Goal: Task Accomplishment & Management: Use online tool/utility

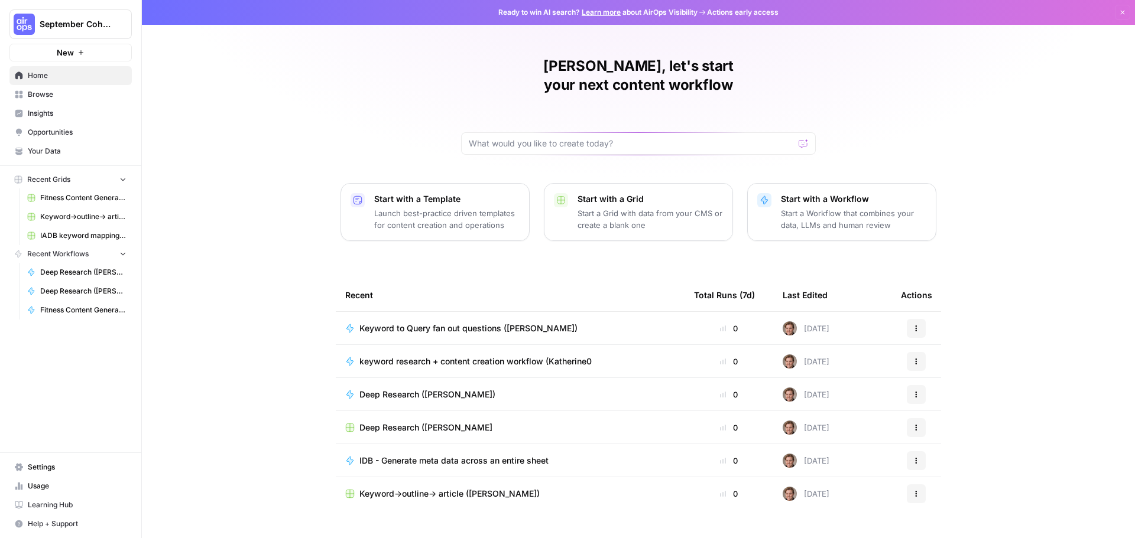
click at [517, 323] on span "Keyword to Query fan out questions ([PERSON_NAME])" at bounding box center [468, 329] width 218 height 12
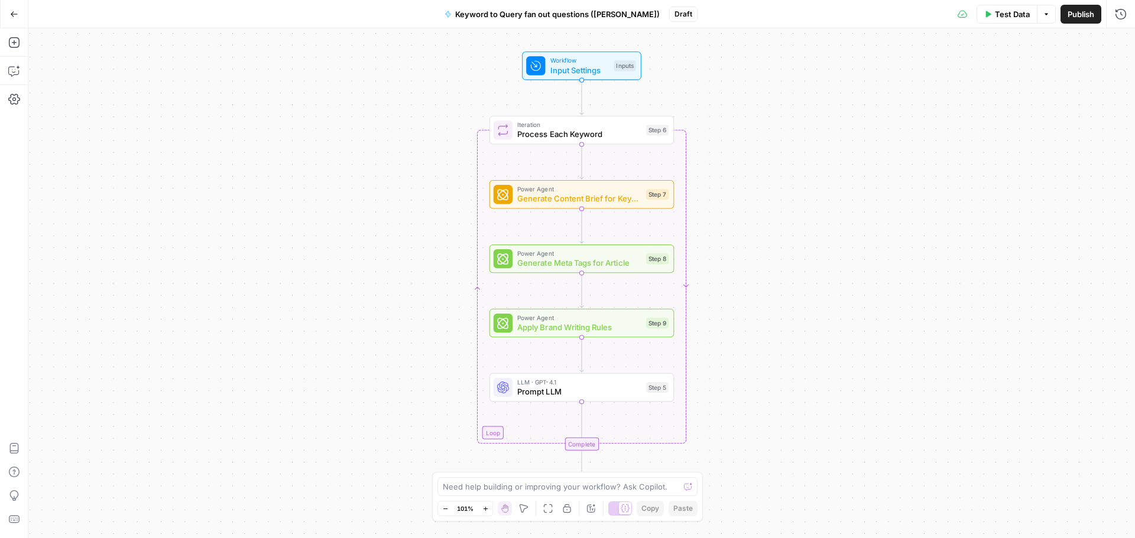
click at [1018, 12] on span "Test Data" at bounding box center [1012, 14] width 35 height 12
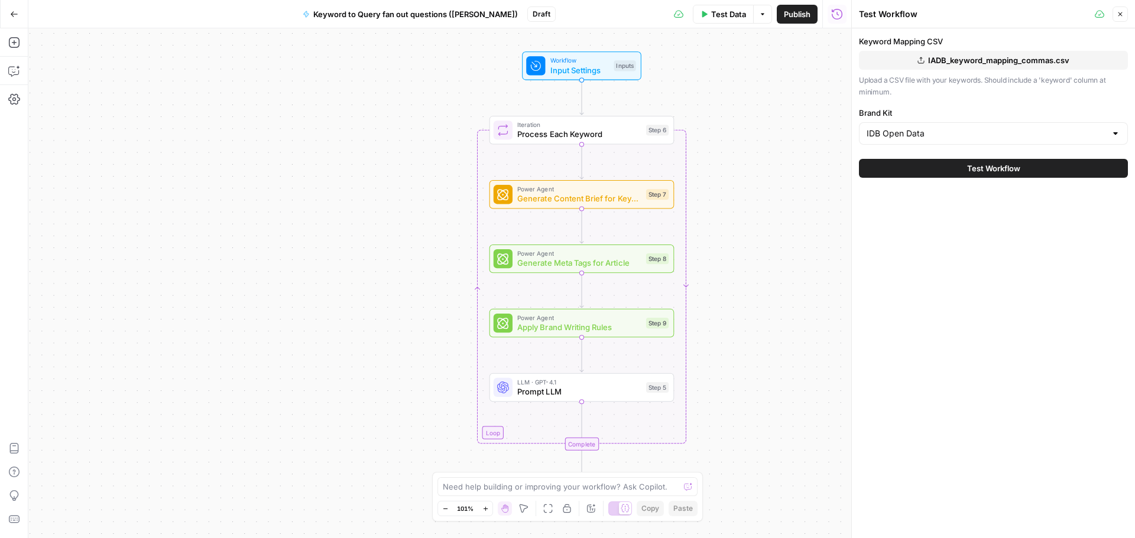
click at [728, 8] on span "Test Data" at bounding box center [728, 14] width 35 height 12
click at [731, 20] on button "Test Data" at bounding box center [723, 14] width 61 height 19
click at [761, 17] on icon "button" at bounding box center [762, 14] width 7 height 7
click at [727, 37] on span "Run Test" at bounding box center [729, 42] width 52 height 12
click at [1031, 168] on button "Test Workflow" at bounding box center [993, 168] width 269 height 19
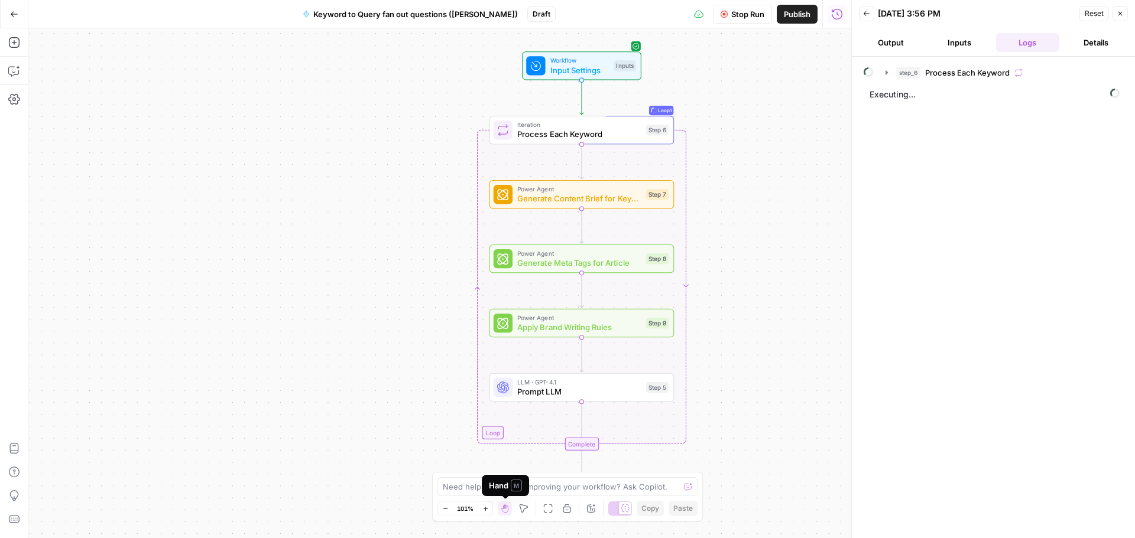
click at [522, 486] on div "Hand M" at bounding box center [505, 485] width 47 height 21
click at [686, 486] on div at bounding box center [688, 487] width 8 height 12
click at [624, 489] on textarea at bounding box center [561, 487] width 236 height 12
click at [511, 490] on textarea at bounding box center [561, 487] width 236 height 12
type textarea "how do I see past conversations with you?"
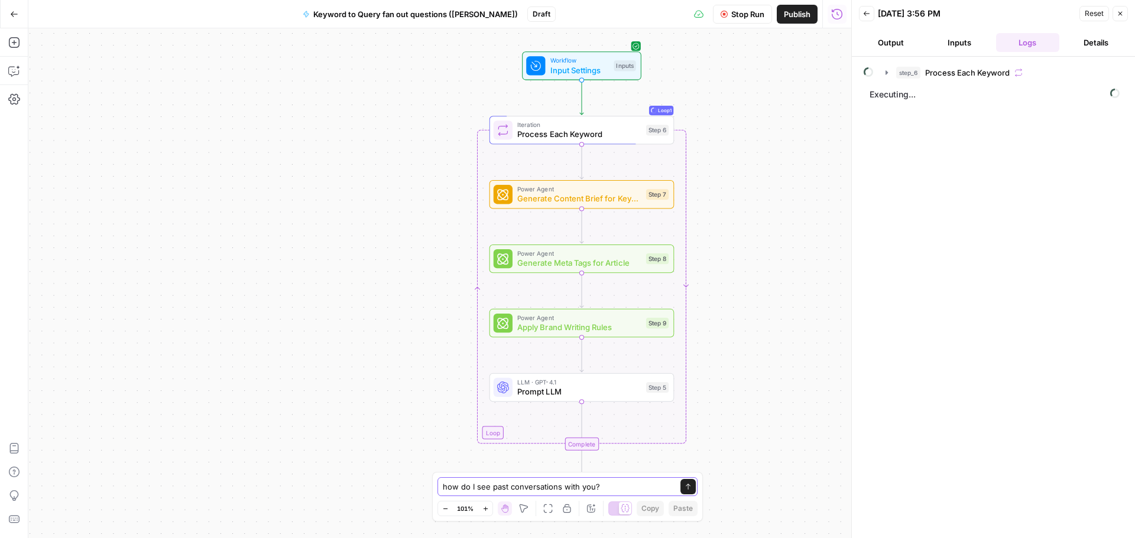
click at [691, 485] on icon "submit" at bounding box center [687, 486] width 7 height 7
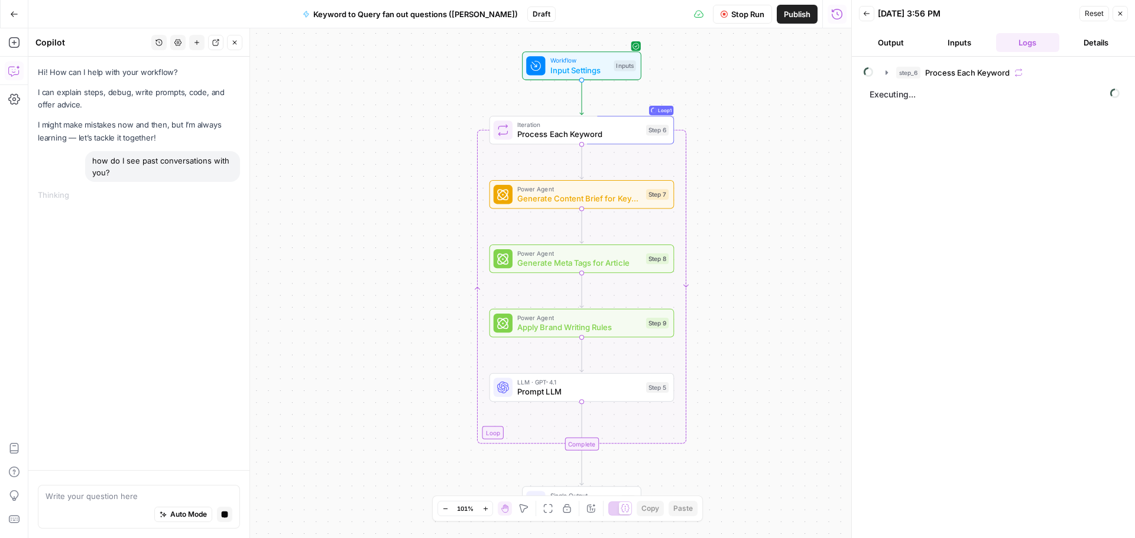
click at [98, 118] on div "Hi! How can I help with your workflow? I can explain steps, debug, write prompt…" at bounding box center [139, 105] width 202 height 78
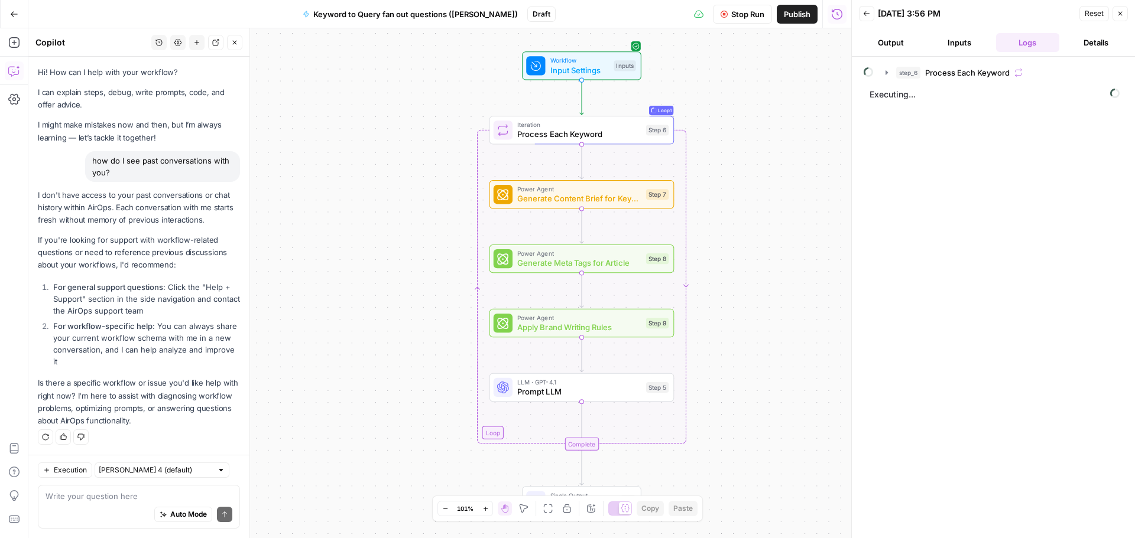
click at [80, 504] on div "Auto Mode Send" at bounding box center [139, 515] width 187 height 26
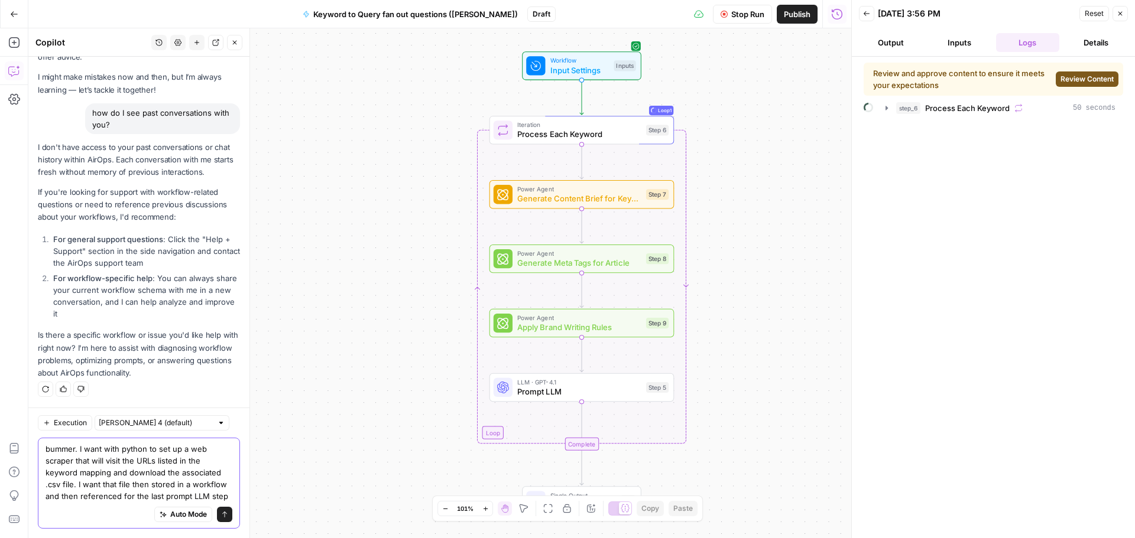
scroll to position [60, 0]
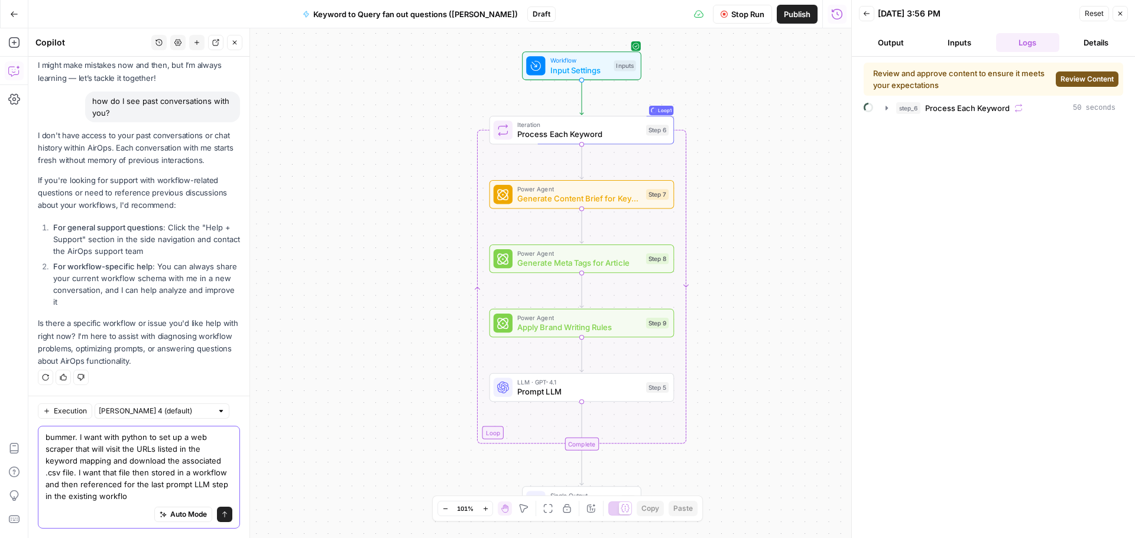
type textarea "bummer. I want with python to set up a web scraper that will visit the URLs lis…"
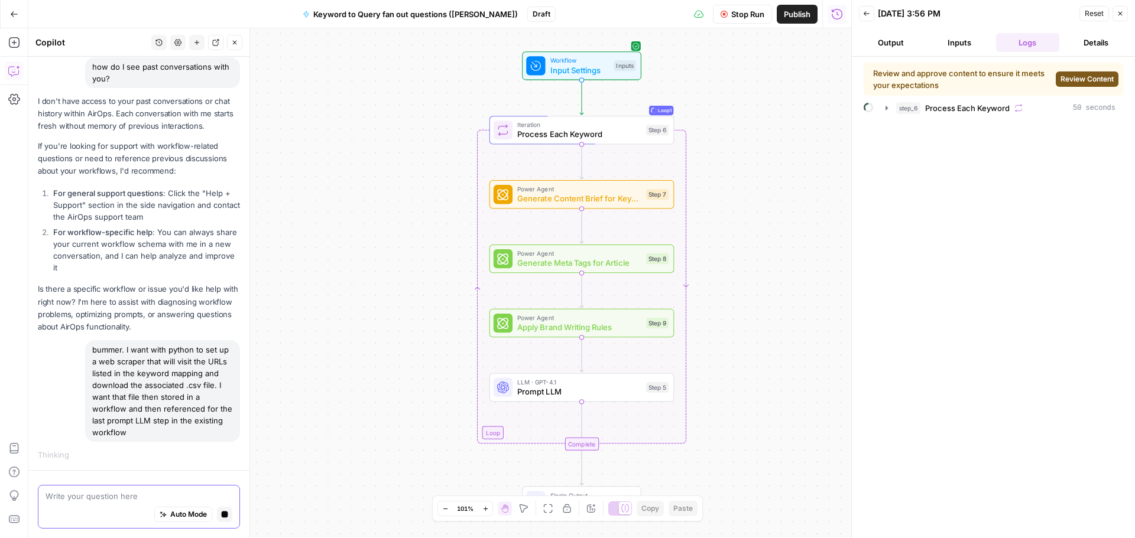
scroll to position [94, 0]
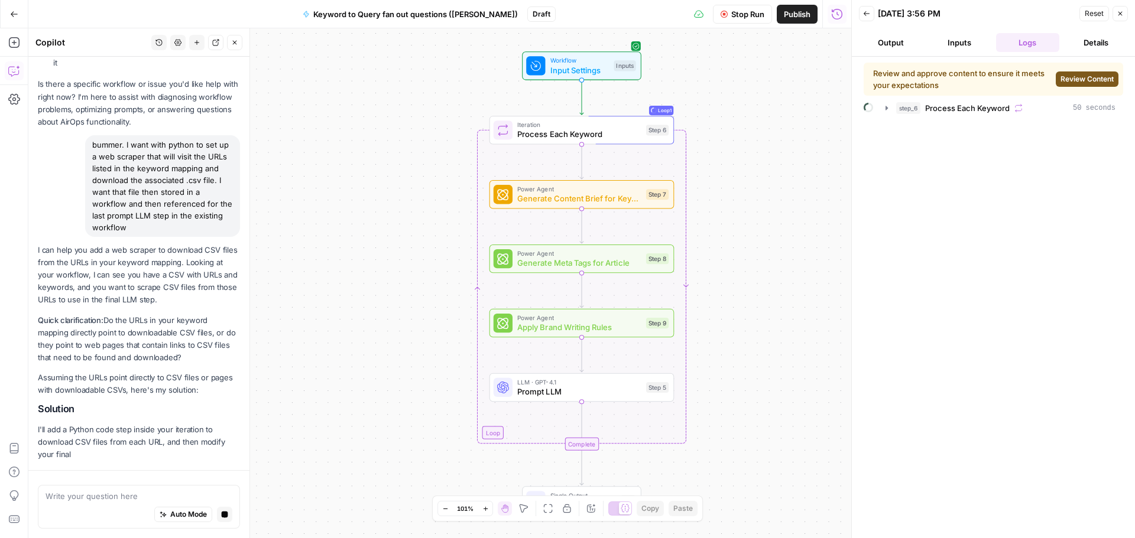
click at [1090, 80] on span "Review Content" at bounding box center [1086, 79] width 53 height 11
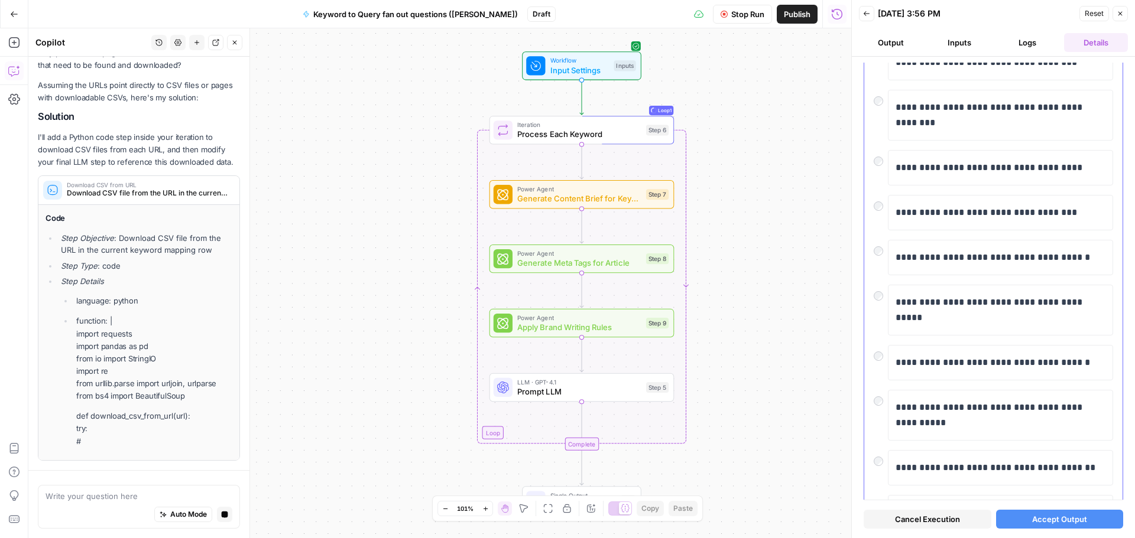
scroll to position [199, 0]
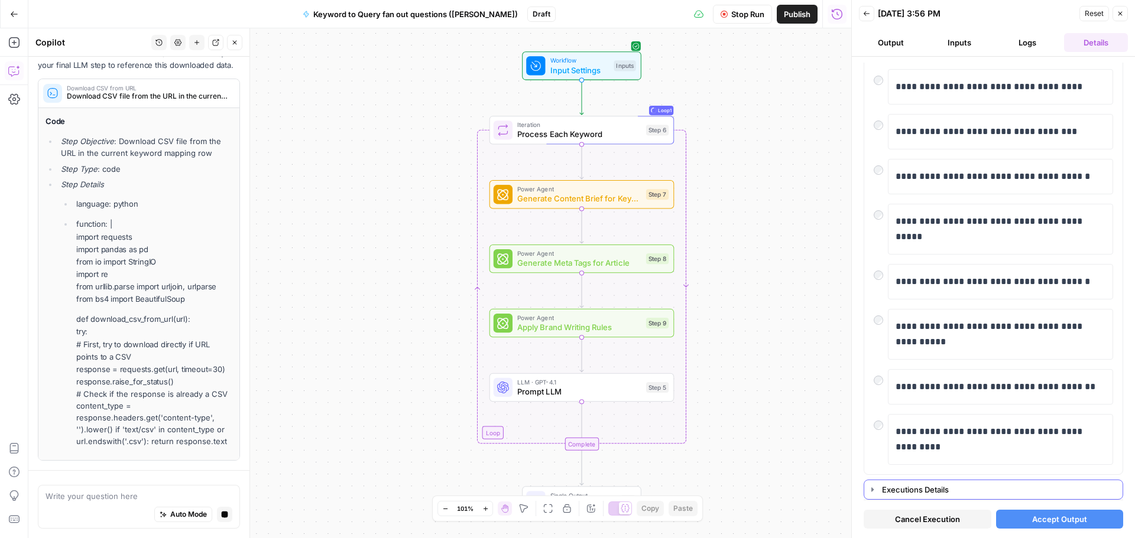
click at [869, 490] on icon "button" at bounding box center [872, 489] width 9 height 9
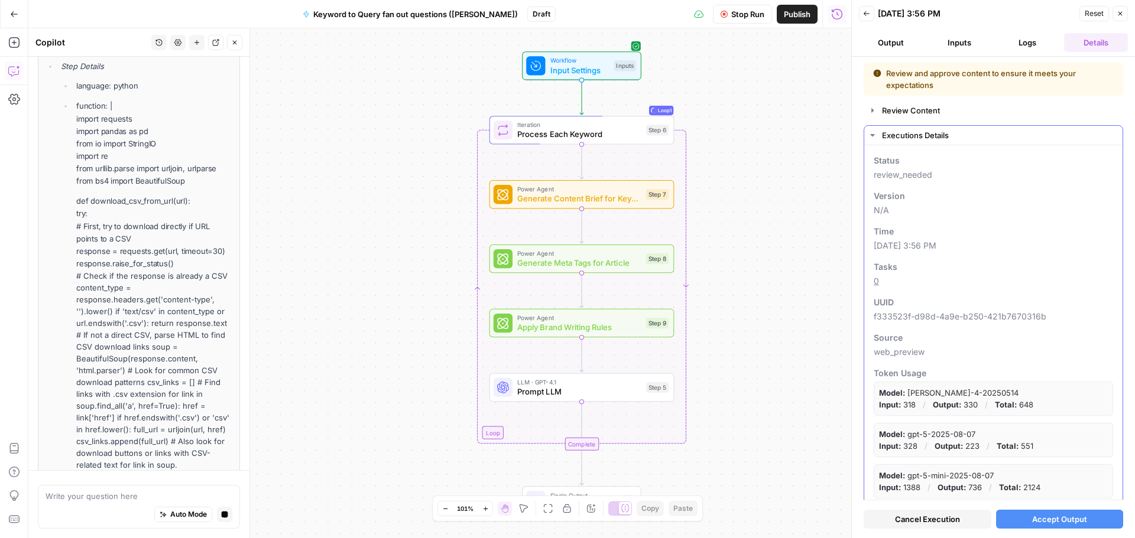
scroll to position [830, 0]
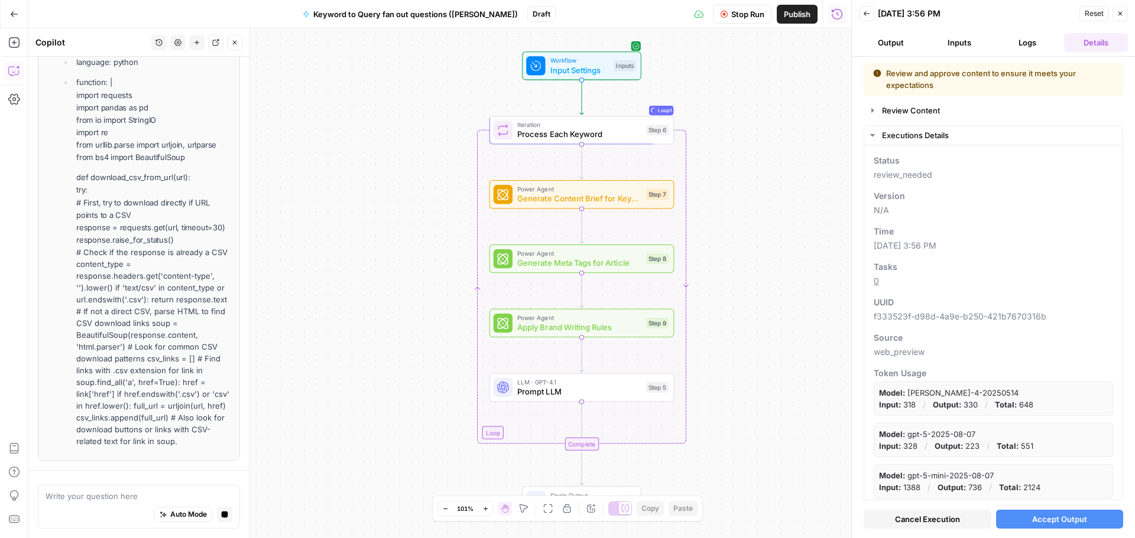
click at [1018, 44] on button "Logs" at bounding box center [1028, 42] width 64 height 19
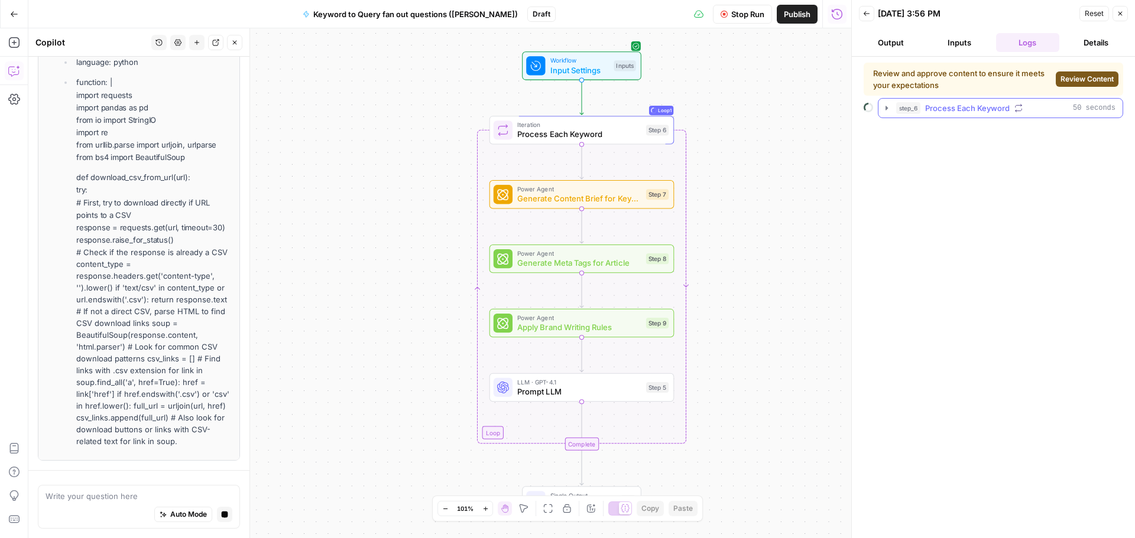
click at [956, 108] on span "Process Each Keyword" at bounding box center [967, 108] width 85 height 12
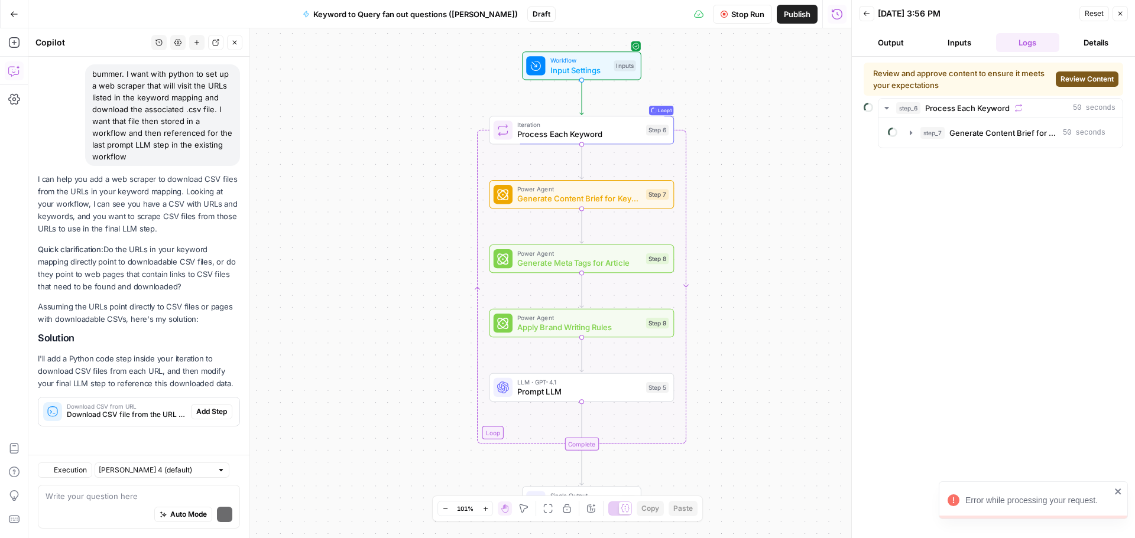
scroll to position [370, 0]
click at [991, 137] on span "Generate Content Brief for Keyword" at bounding box center [1003, 133] width 109 height 12
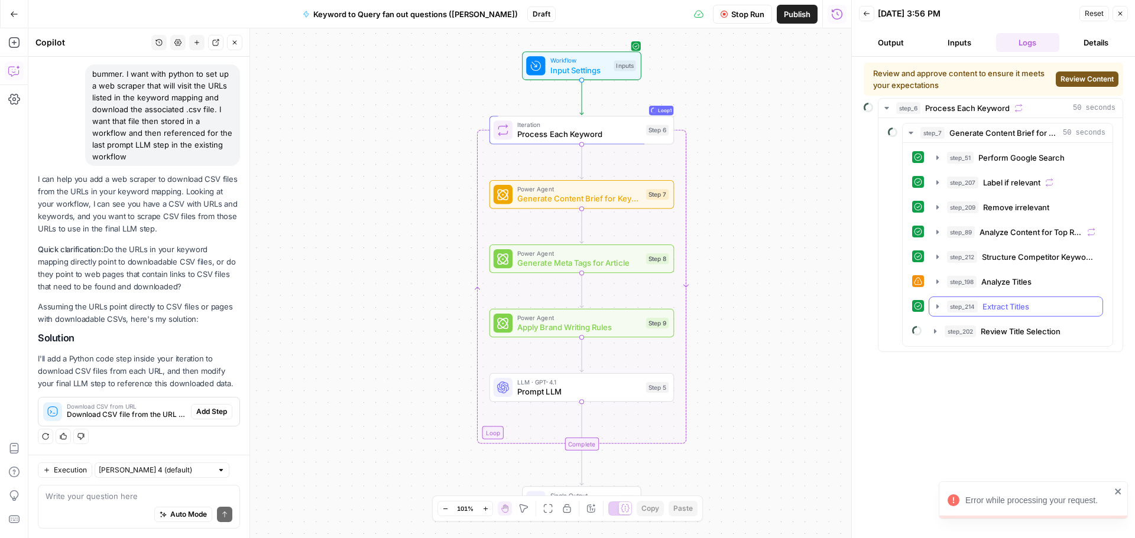
click at [1006, 306] on span "Extract Titles" at bounding box center [1005, 307] width 47 height 12
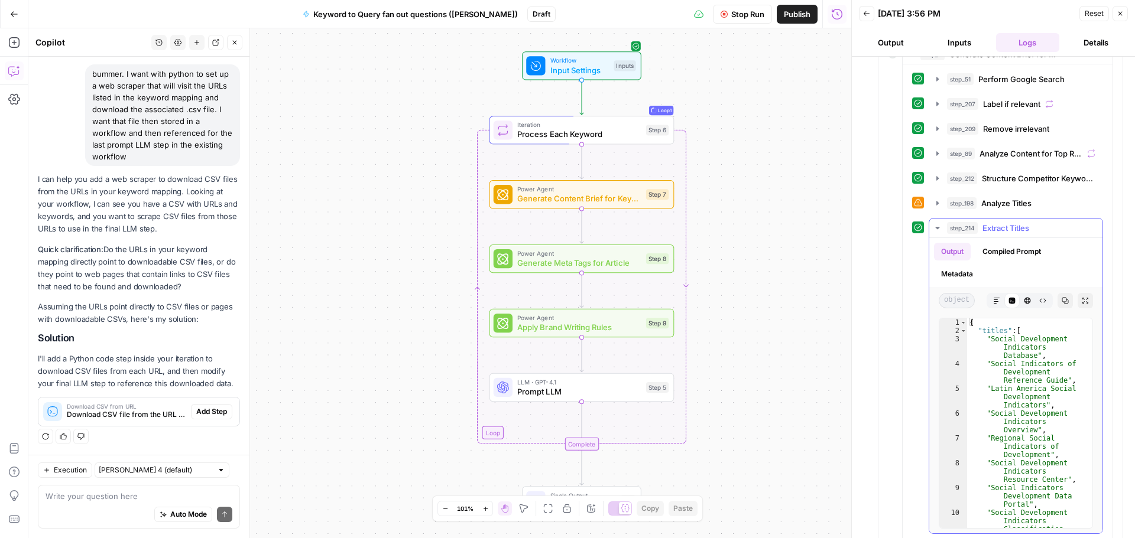
scroll to position [0, 0]
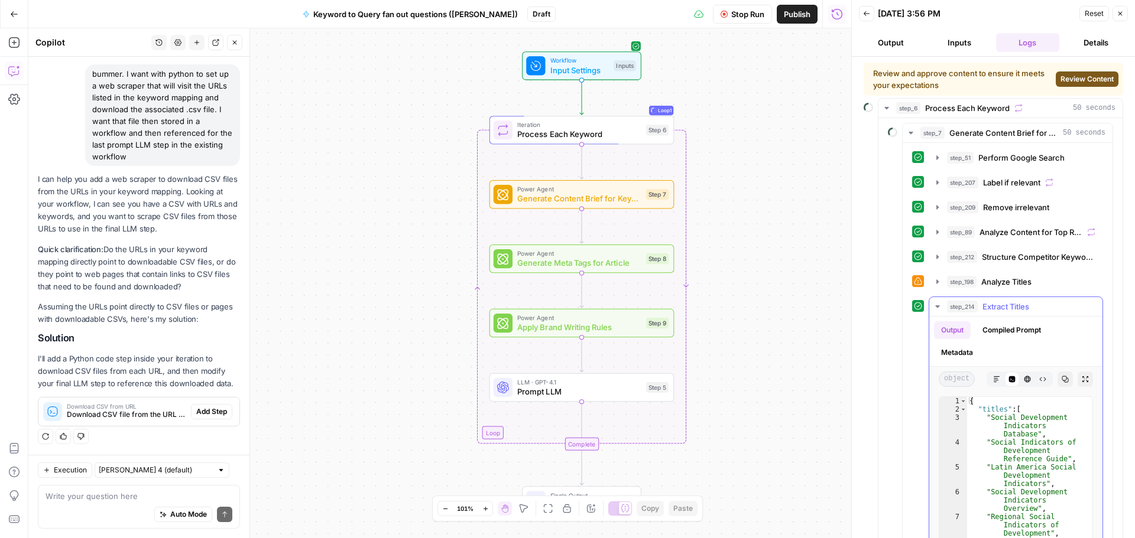
click at [940, 305] on icon "button" at bounding box center [937, 306] width 9 height 9
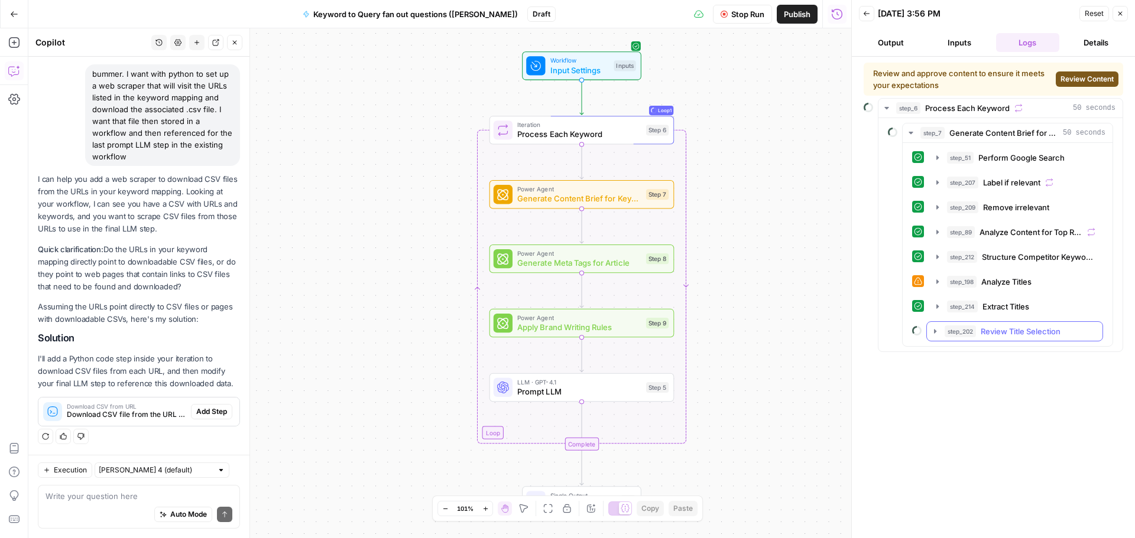
click at [1022, 327] on span "Review Title Selection" at bounding box center [1020, 332] width 80 height 12
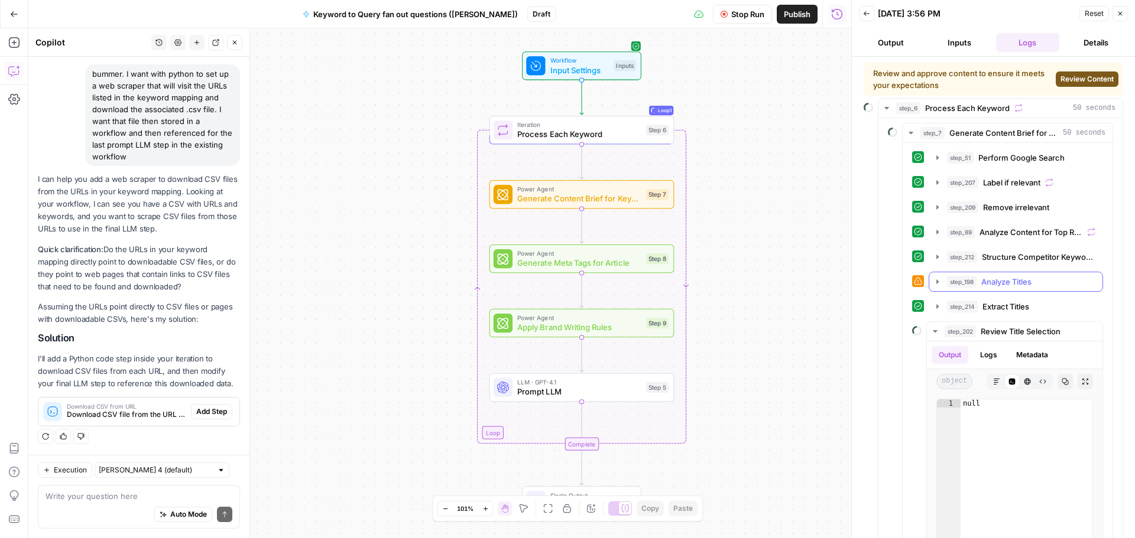
click at [996, 289] on button "step_198 Analyze Titles 8 seconds" at bounding box center [1015, 281] width 173 height 19
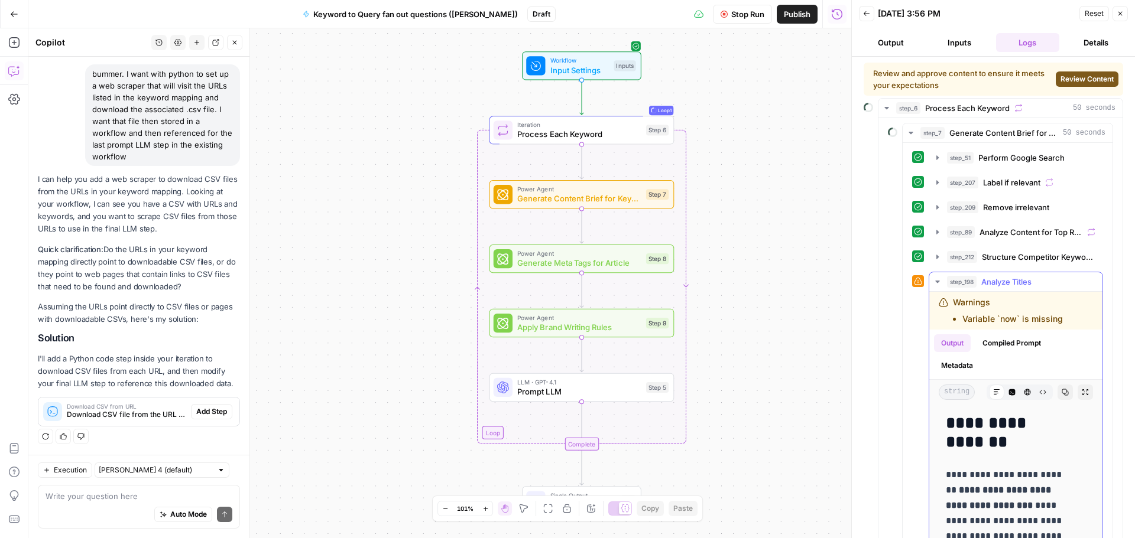
scroll to position [99, 0]
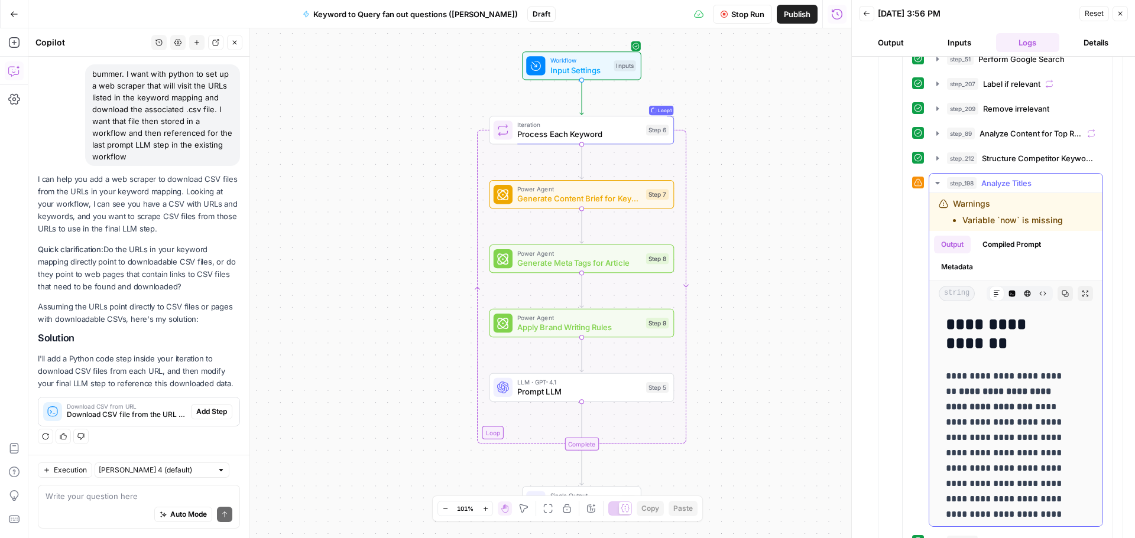
click at [1012, 246] on button "Compiled Prompt" at bounding box center [1011, 245] width 73 height 18
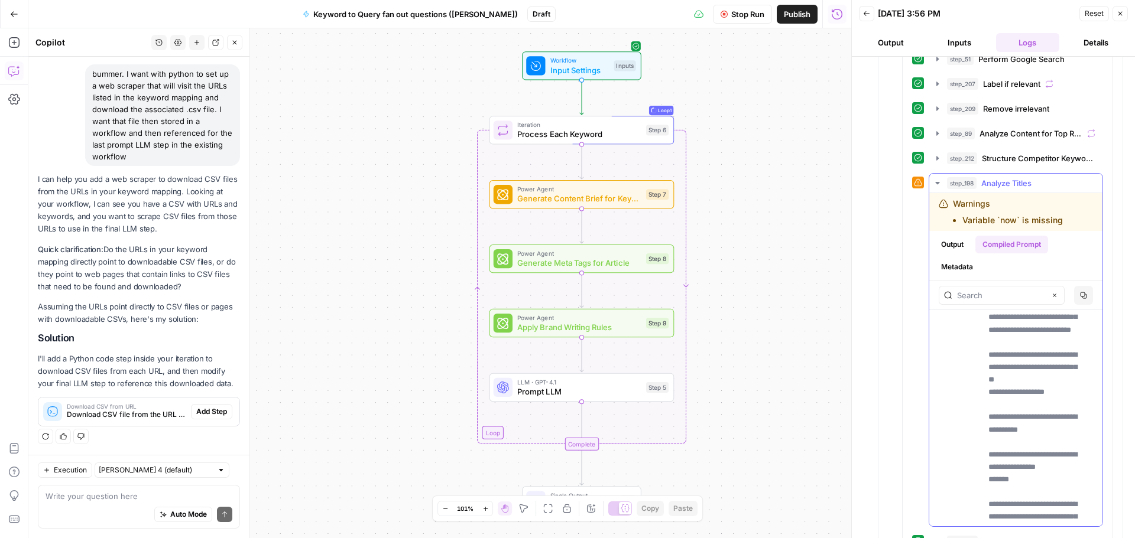
scroll to position [0, 0]
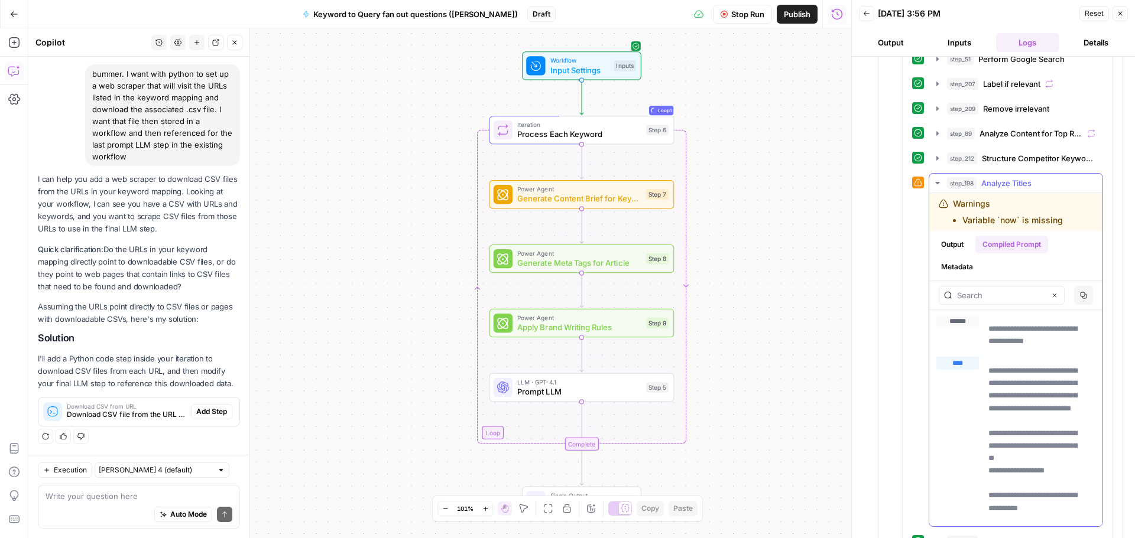
drag, startPoint x: 1002, startPoint y: 368, endPoint x: 1029, endPoint y: 374, distance: 27.2
click at [592, 263] on span "Generate Meta Tags for Article" at bounding box center [579, 263] width 124 height 12
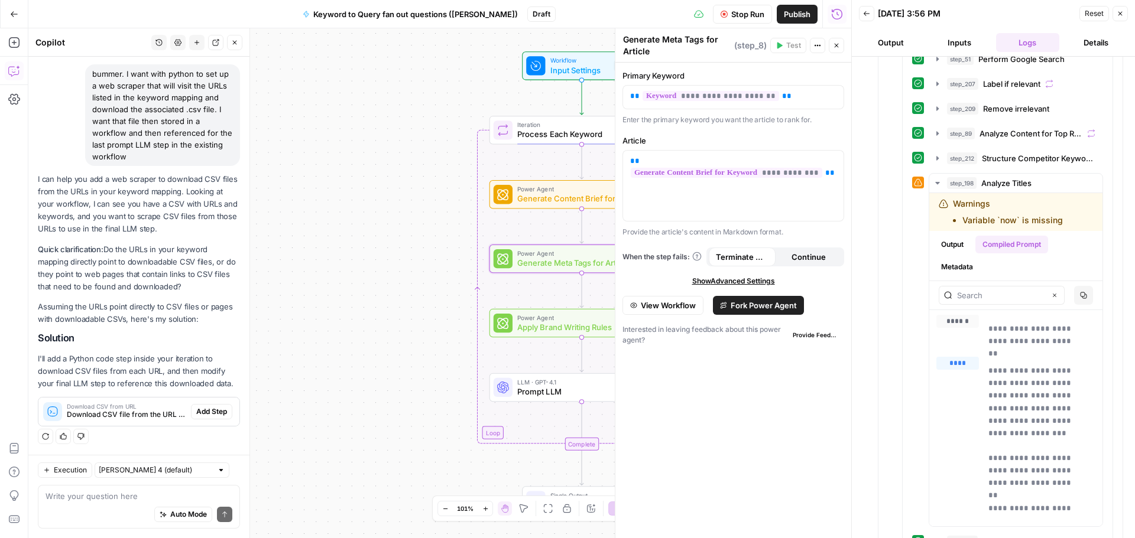
click at [759, 306] on span "Fork Power Agent" at bounding box center [763, 306] width 66 height 12
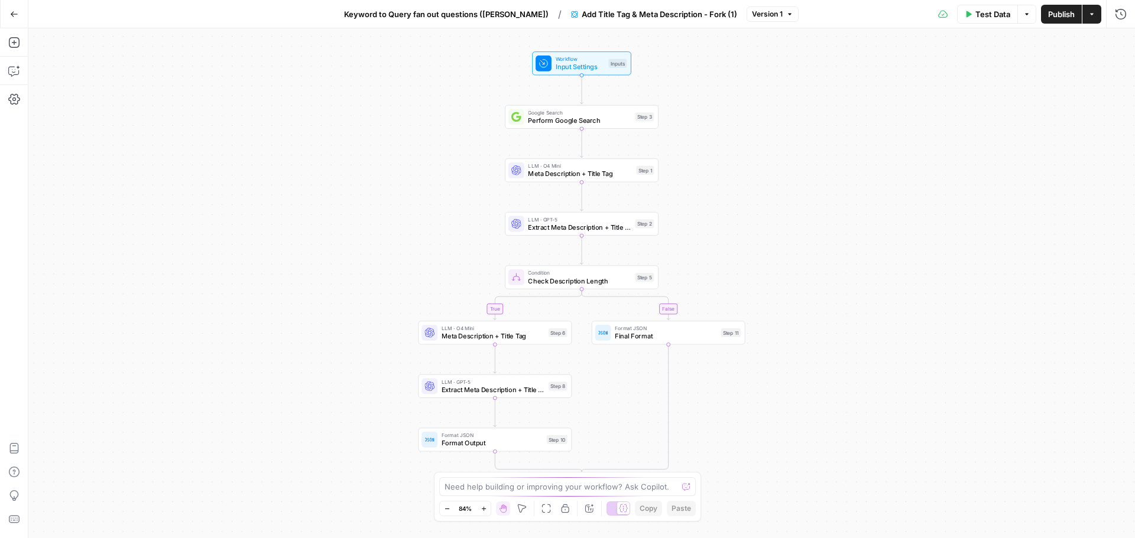
click at [12, 18] on button "Go Back" at bounding box center [14, 14] width 21 height 21
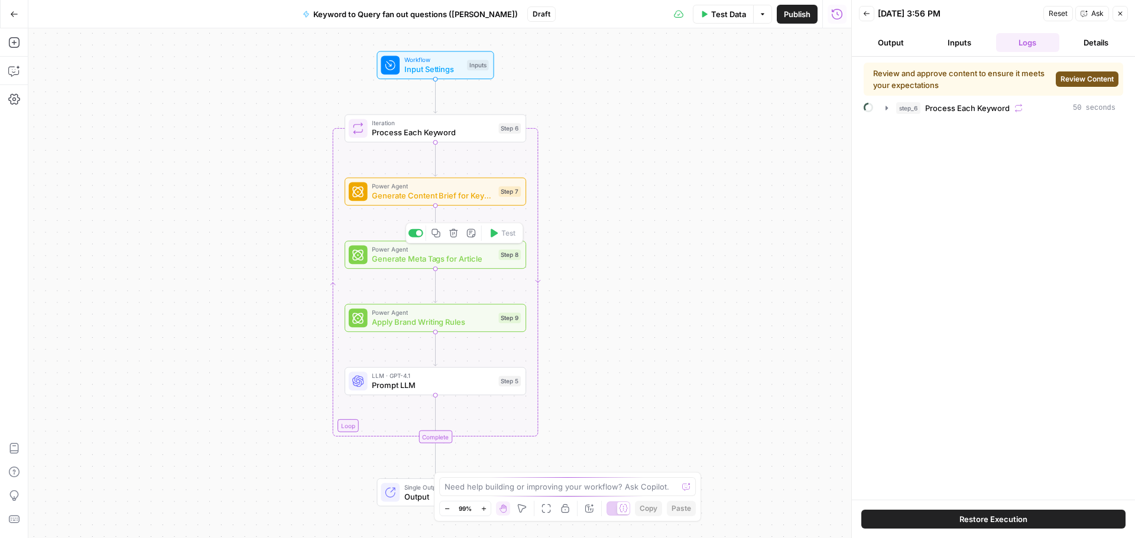
click at [450, 259] on span "Generate Meta Tags for Article" at bounding box center [433, 259] width 122 height 12
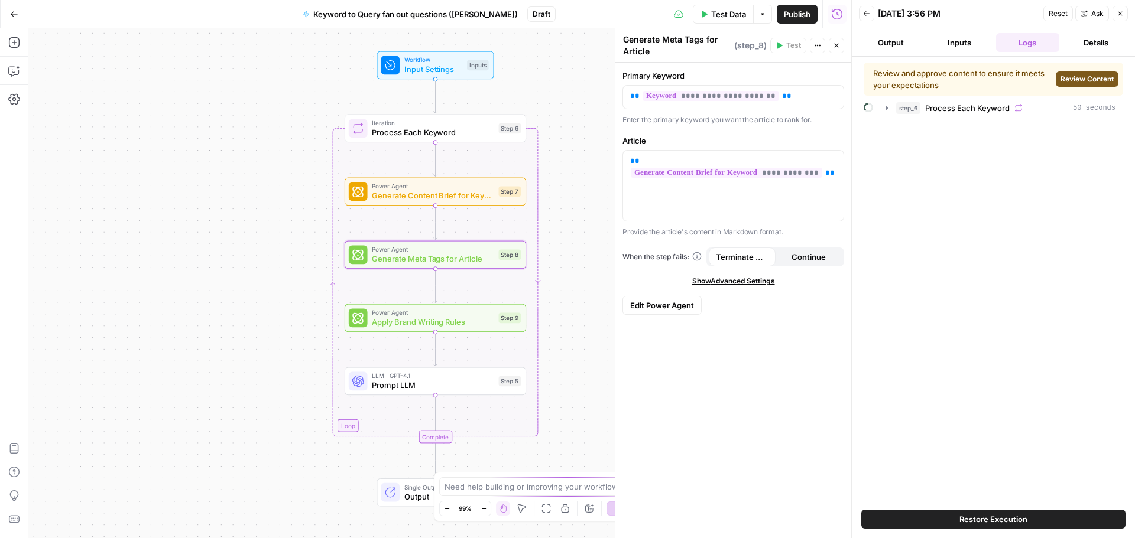
click at [748, 281] on span "Show Advanced Settings" at bounding box center [733, 281] width 83 height 11
click at [743, 326] on input "Select Version" at bounding box center [726, 323] width 192 height 12
click at [790, 363] on span "Version 1" at bounding box center [730, 369] width 197 height 12
type input "Version 1"
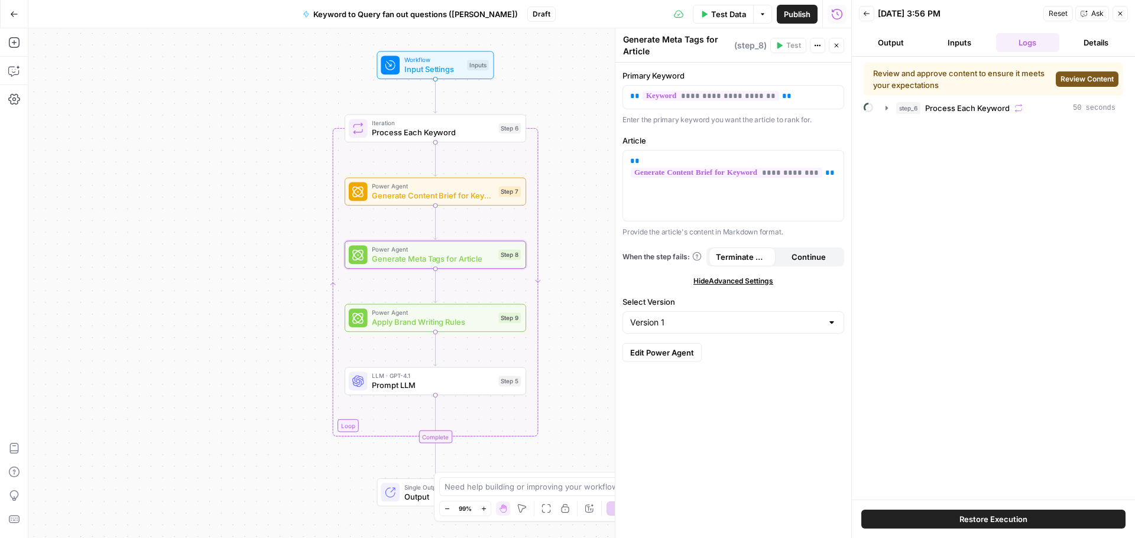
click at [611, 196] on div at bounding box center [615, 283] width 12 height 510
click at [630, 182] on div "**********" at bounding box center [733, 186] width 220 height 70
click at [485, 200] on span "Generate Content Brief for Keyword" at bounding box center [433, 196] width 122 height 12
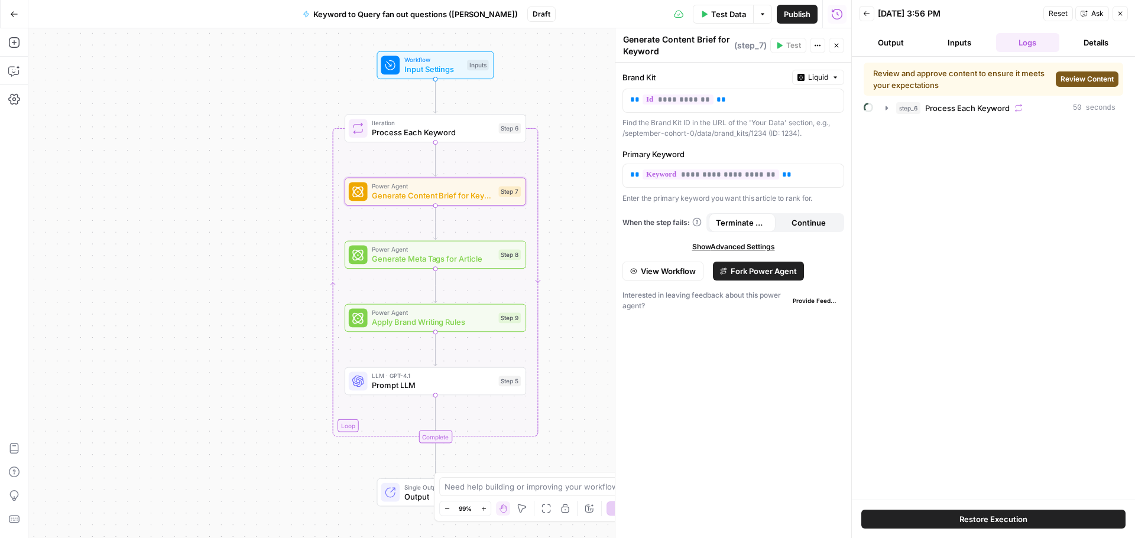
click at [472, 259] on span "Generate Meta Tags for Article" at bounding box center [433, 259] width 122 height 12
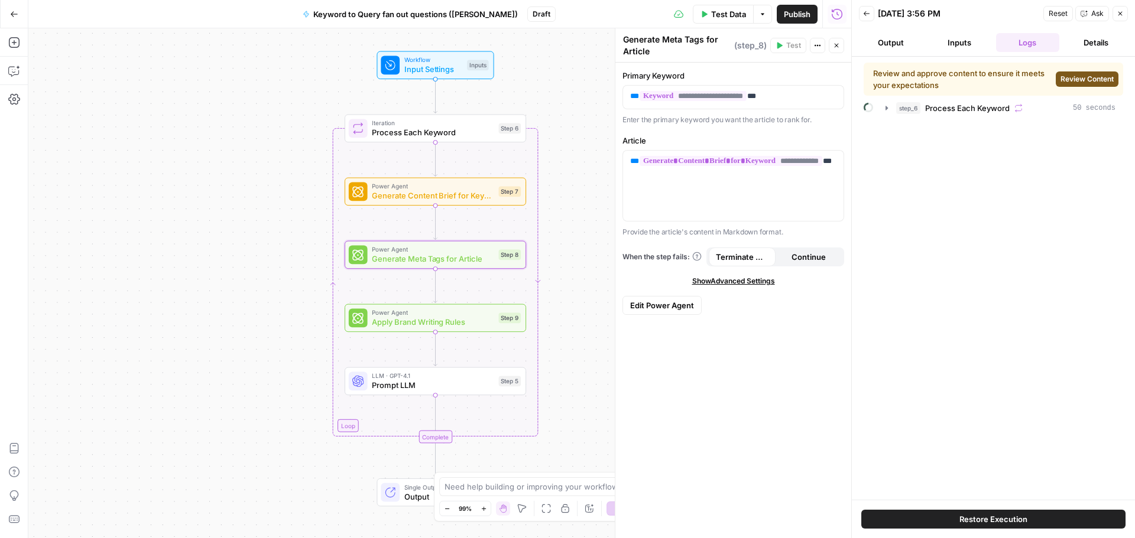
click at [443, 193] on span "Generate Content Brief for Keyword" at bounding box center [433, 196] width 122 height 12
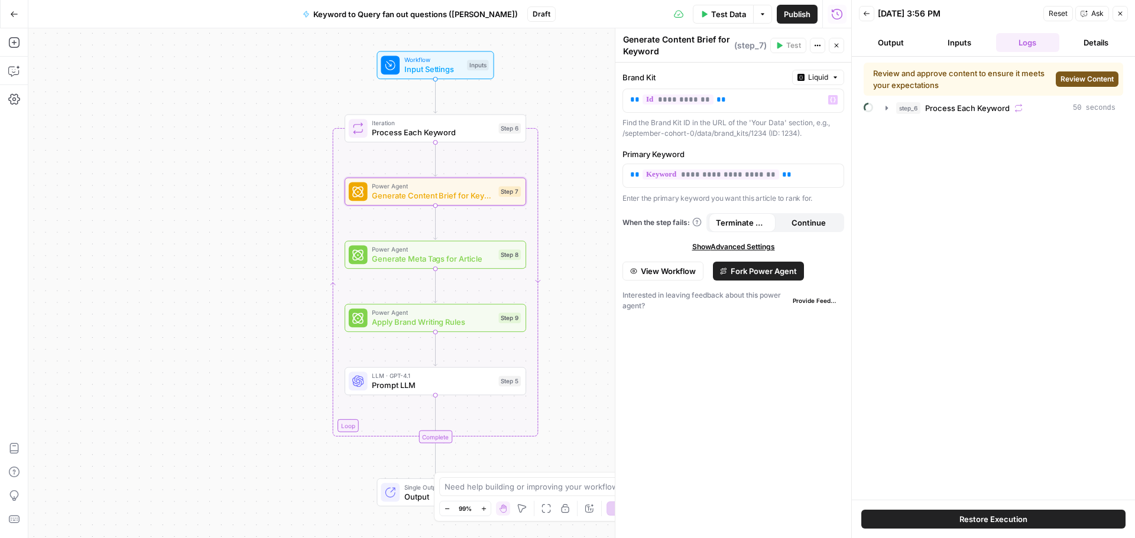
click at [829, 79] on button "Liquid" at bounding box center [818, 77] width 52 height 15
click at [662, 274] on span "View Workflow" at bounding box center [668, 271] width 55 height 12
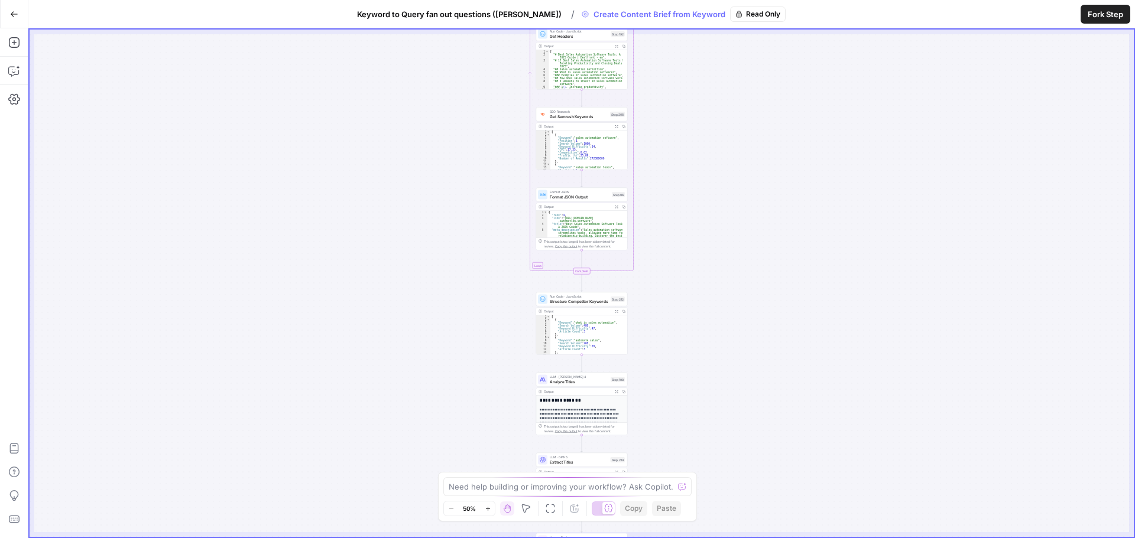
click at [14, 8] on button "Go Back" at bounding box center [14, 14] width 21 height 21
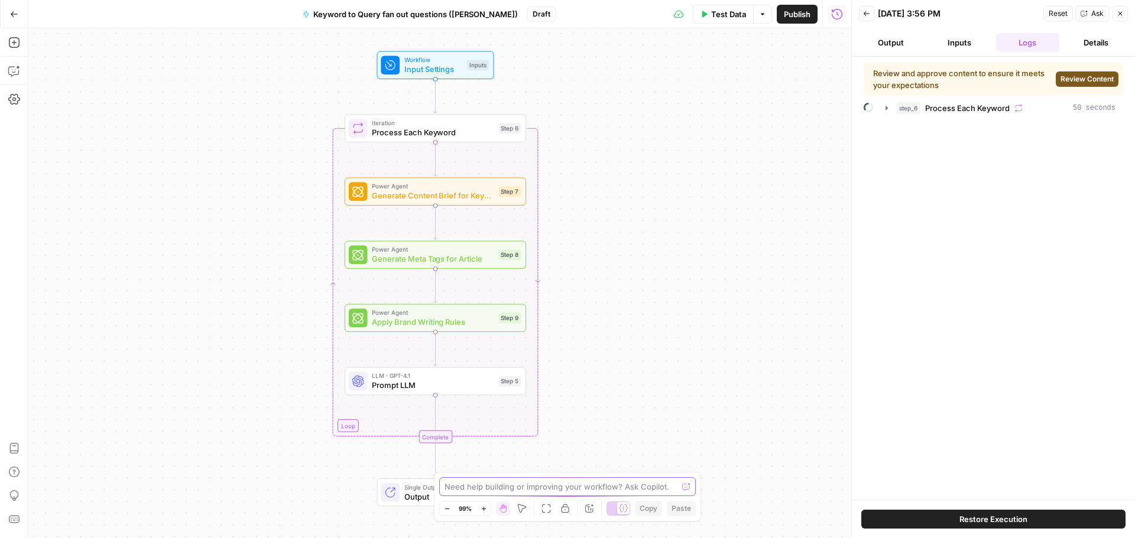
click at [480, 488] on textarea at bounding box center [560, 487] width 233 height 12
click at [635, 486] on textarea at bounding box center [560, 487] width 233 height 12
click at [689, 488] on div at bounding box center [686, 487] width 8 height 12
click at [15, 17] on icon "button" at bounding box center [14, 14] width 8 height 8
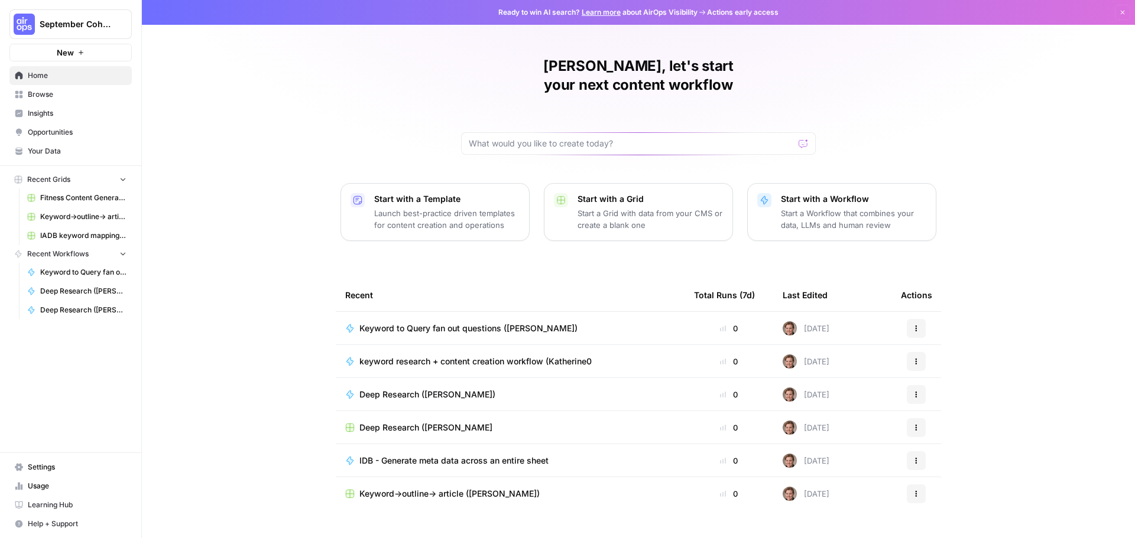
click at [466, 323] on span "Keyword to Query fan out questions ([PERSON_NAME])" at bounding box center [468, 329] width 218 height 12
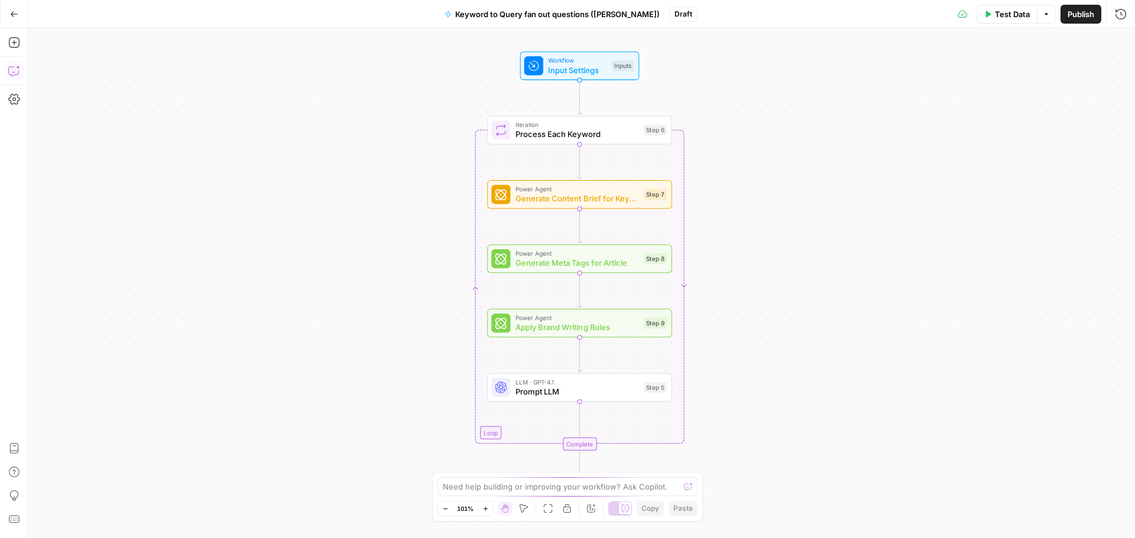
click at [16, 77] on button "Copilot" at bounding box center [14, 70] width 19 height 19
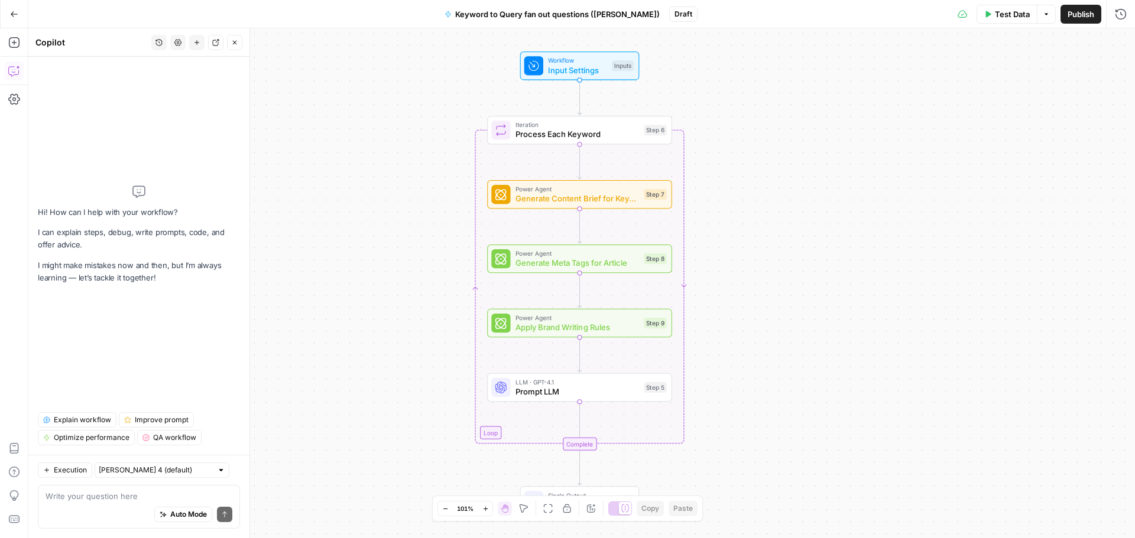
click at [138, 493] on textarea at bounding box center [139, 497] width 187 height 12
click at [136, 503] on div "Auto Mode Send" at bounding box center [139, 515] width 187 height 26
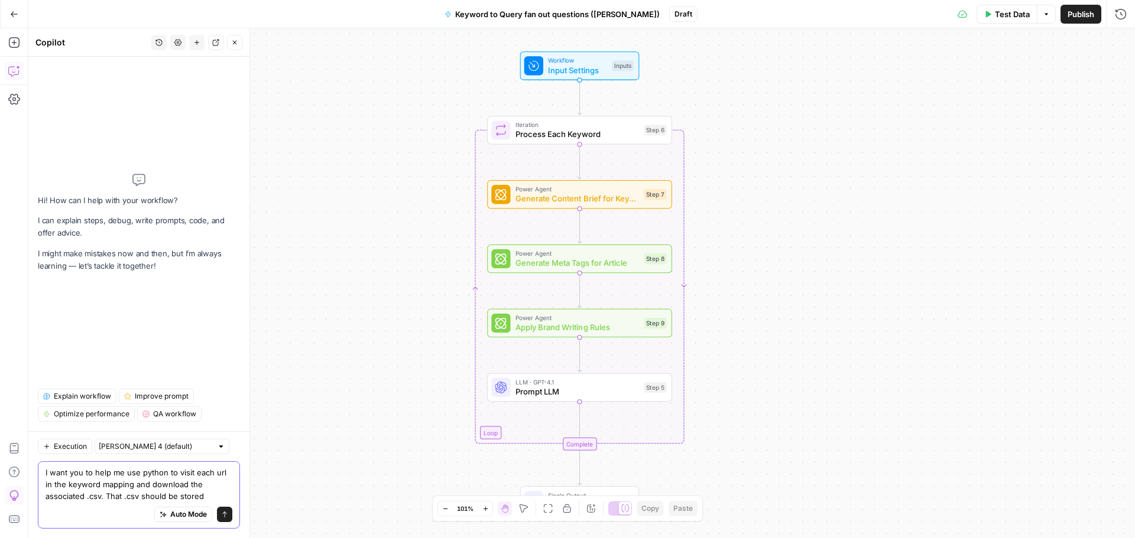
type textarea "I want you to help me use python to visit each url in the keyword mapping and d…"
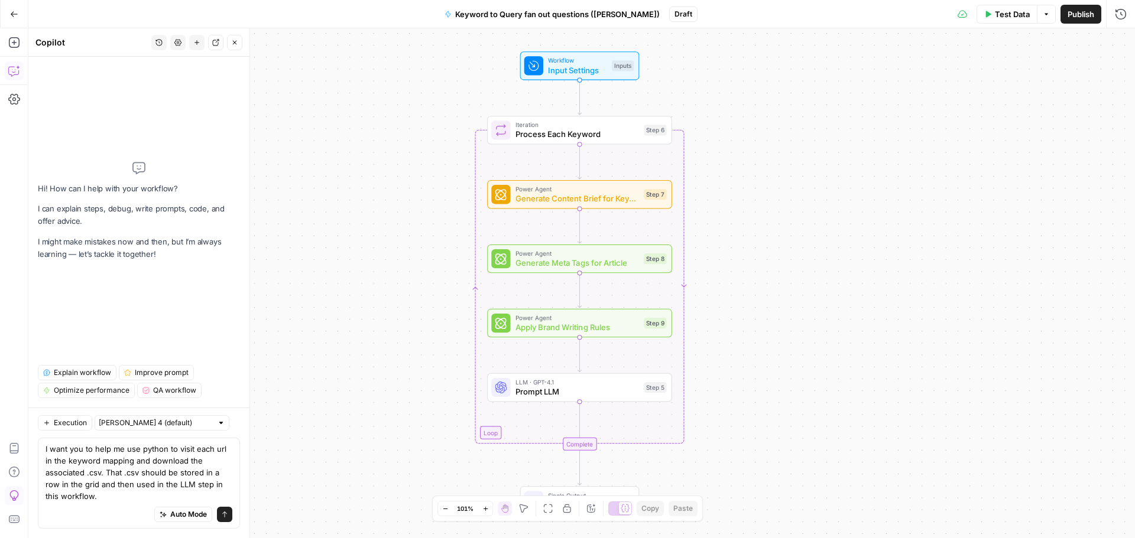
type textarea "I want you to help me use python to visit each url in the keyword mapping and d…"
click at [223, 513] on icon "submit" at bounding box center [224, 514] width 7 height 7
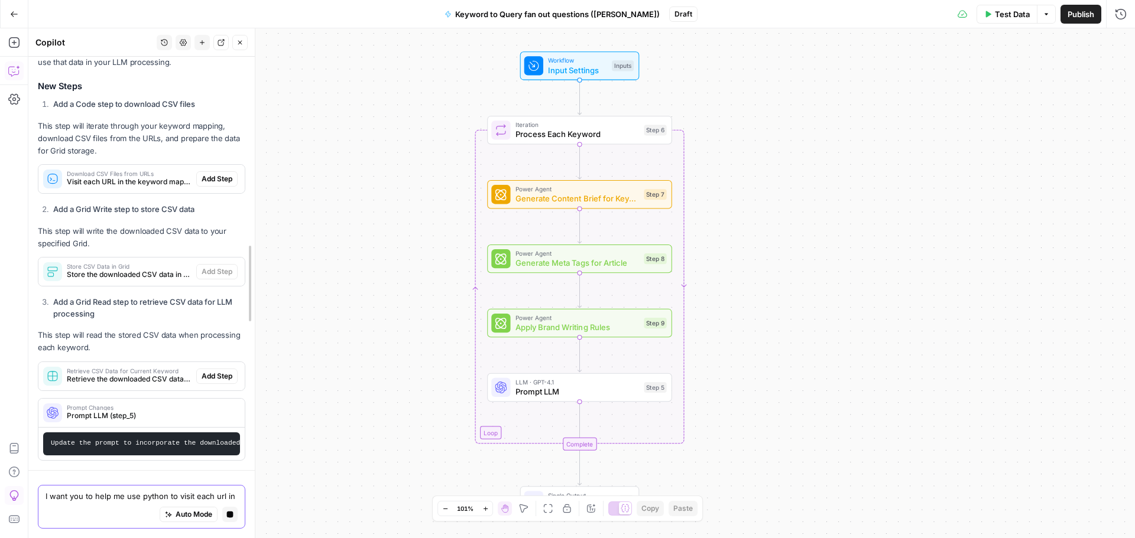
scroll to position [386, 0]
drag, startPoint x: 245, startPoint y: 348, endPoint x: 251, endPoint y: 267, distance: 81.1
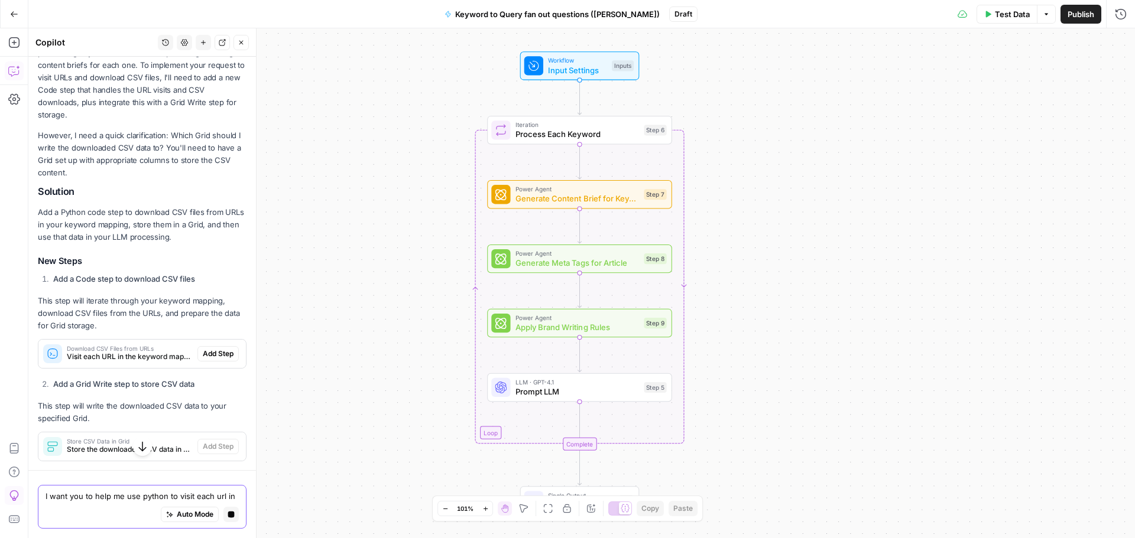
scroll to position [202, 0]
click at [139, 351] on span "Download CSV Files from URLs" at bounding box center [130, 349] width 126 height 6
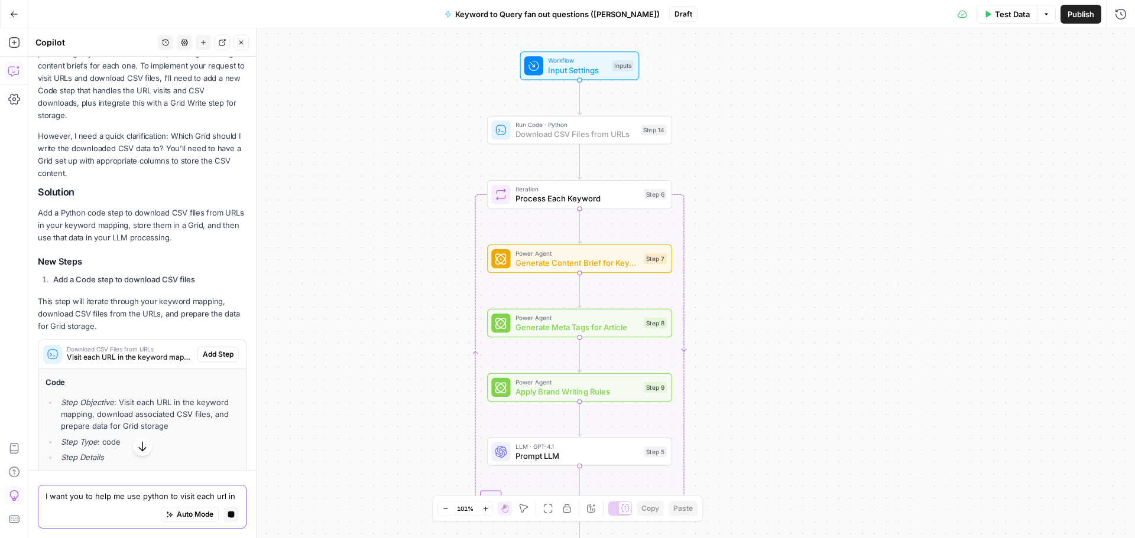
click at [226, 355] on button "Add Step" at bounding box center [217, 354] width 41 height 15
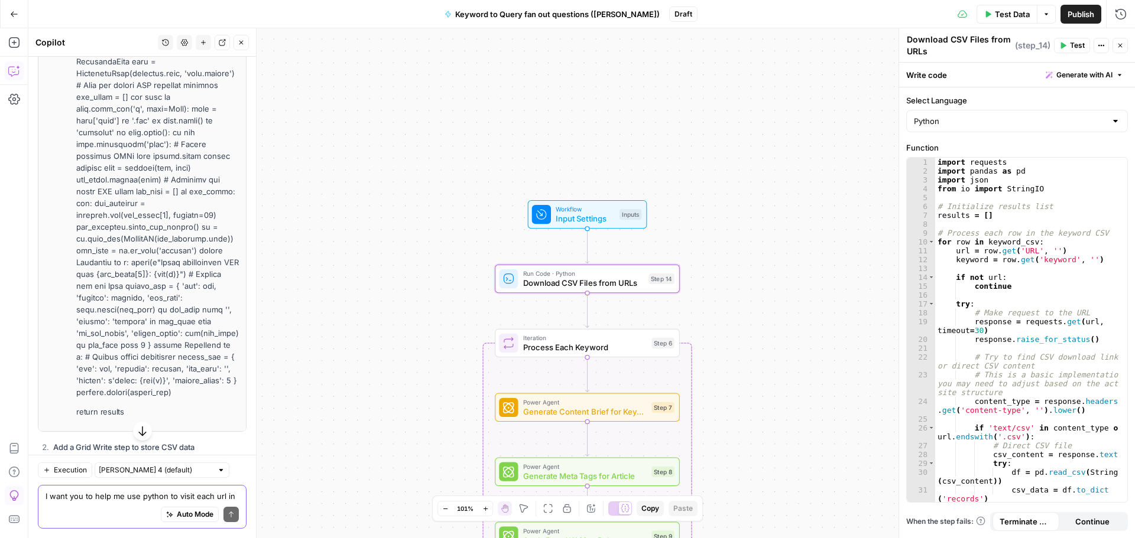
scroll to position [1210, 0]
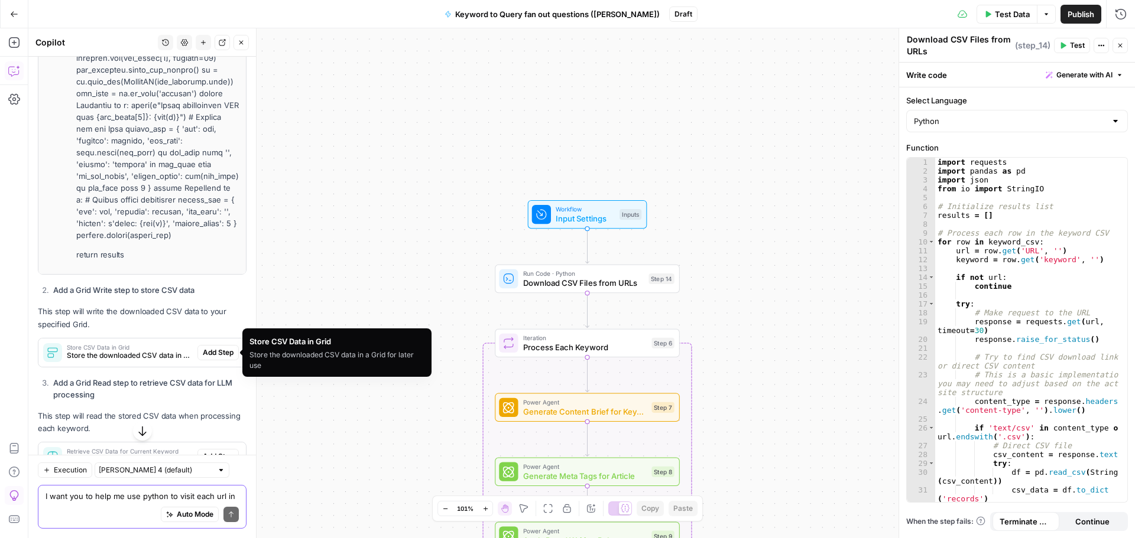
click at [214, 346] on button "Add Step" at bounding box center [217, 352] width 41 height 15
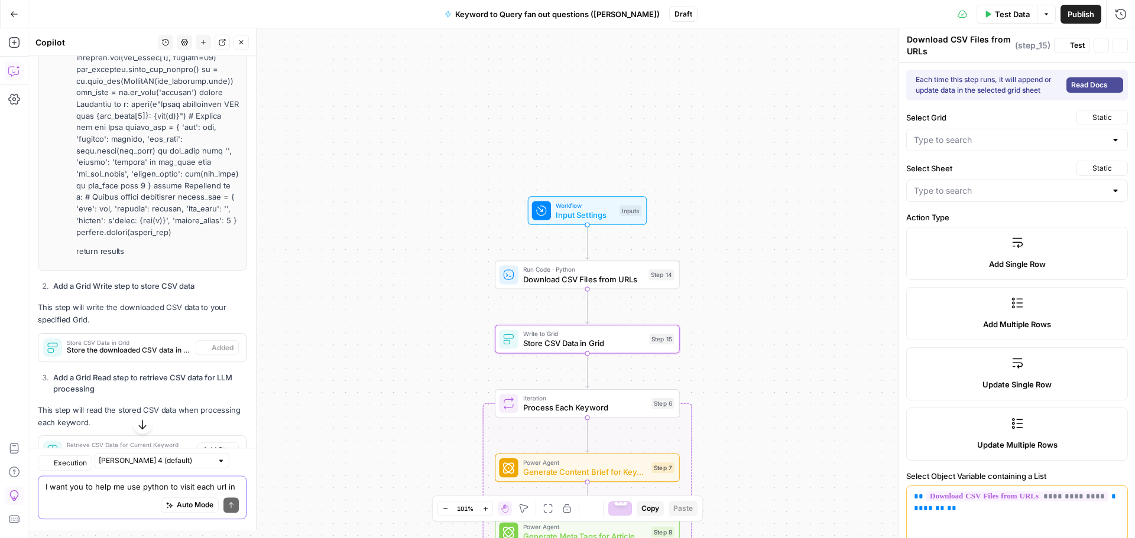
type textarea "Store CSV Data in Grid"
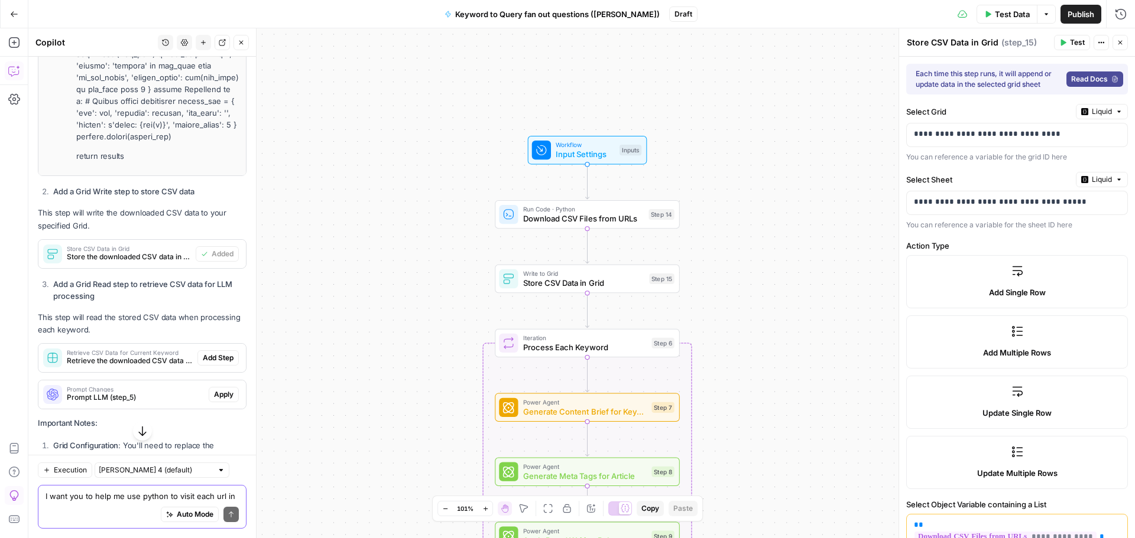
scroll to position [1368, 0]
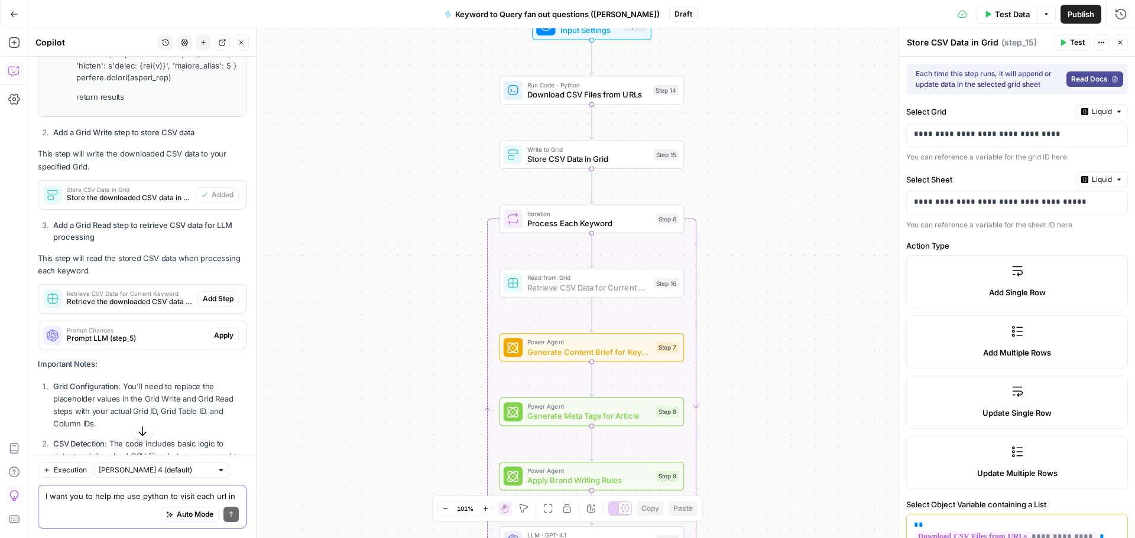
click at [215, 303] on span "Add Step" at bounding box center [218, 299] width 31 height 11
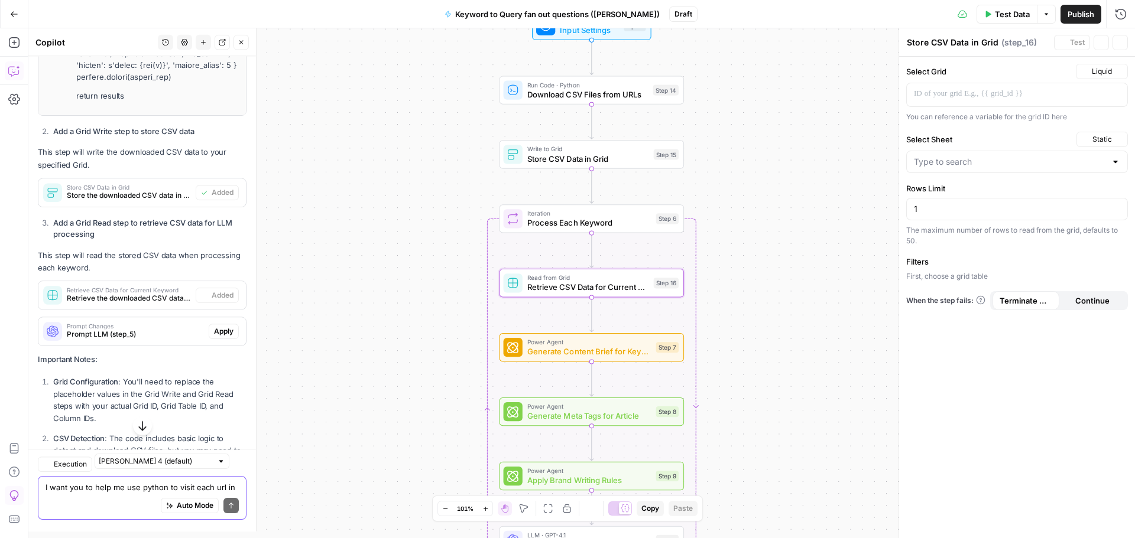
type textarea "Retrieve CSV Data for Current Keyword"
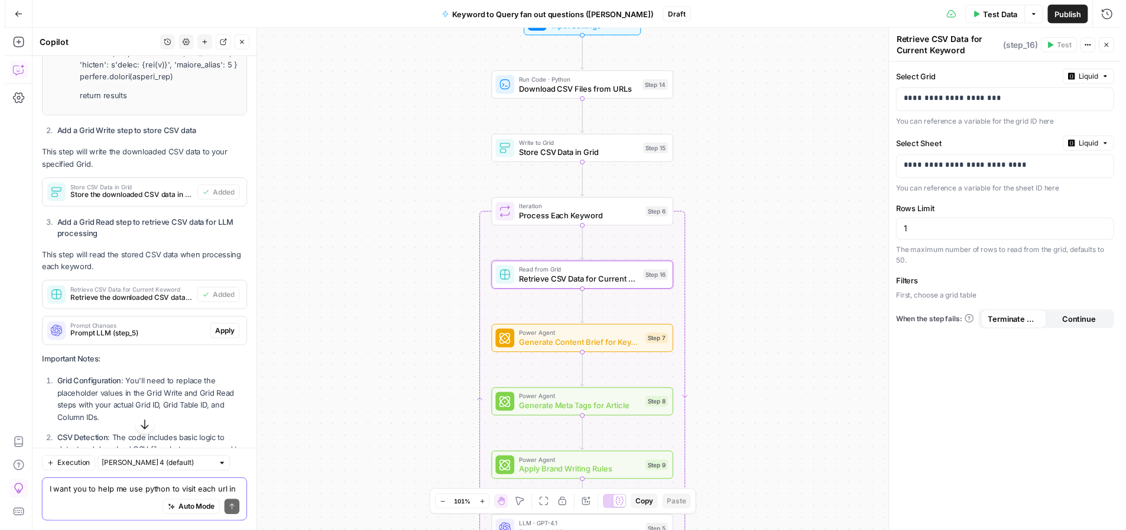
scroll to position [1407, 0]
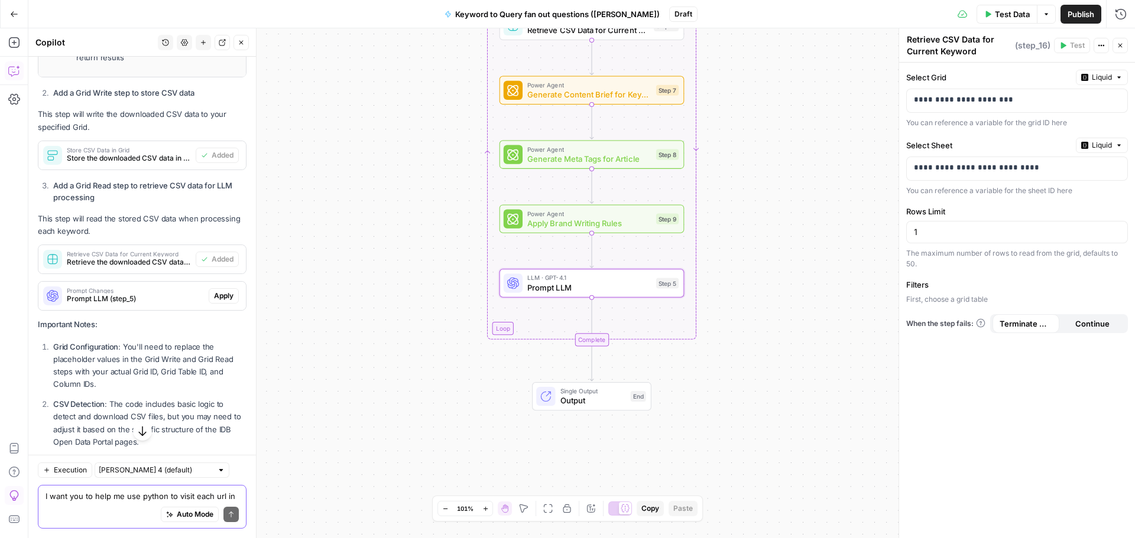
click at [217, 300] on span "Apply" at bounding box center [224, 296] width 20 height 11
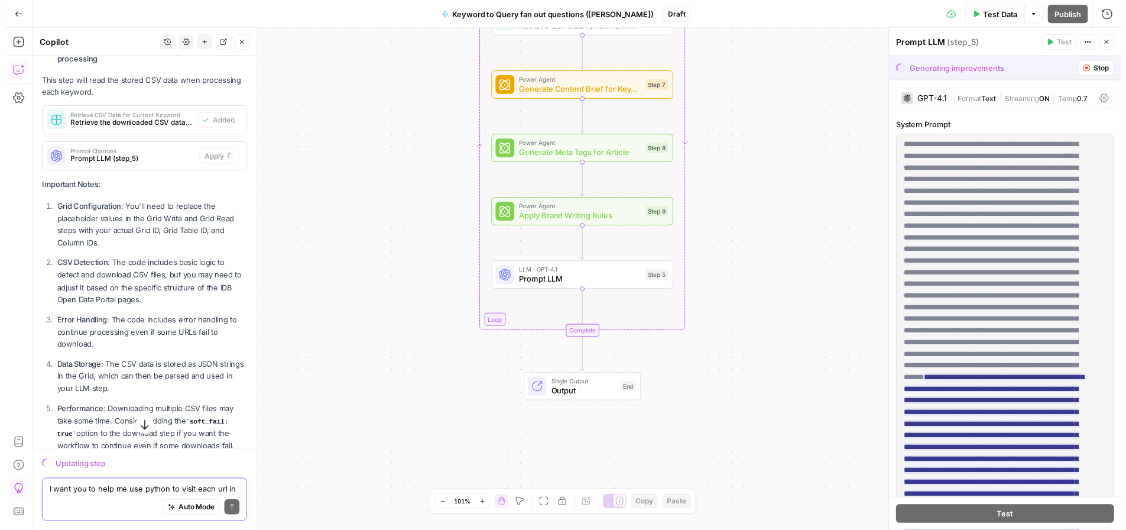
scroll to position [1562, 0]
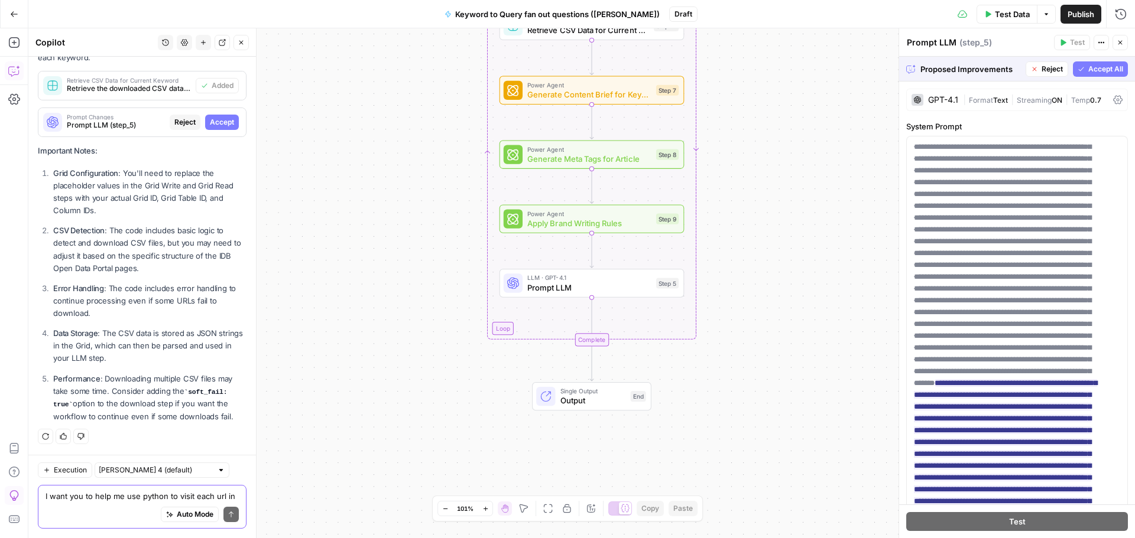
click at [195, 391] on code "soft_fail: true" at bounding box center [140, 399] width 174 height 20
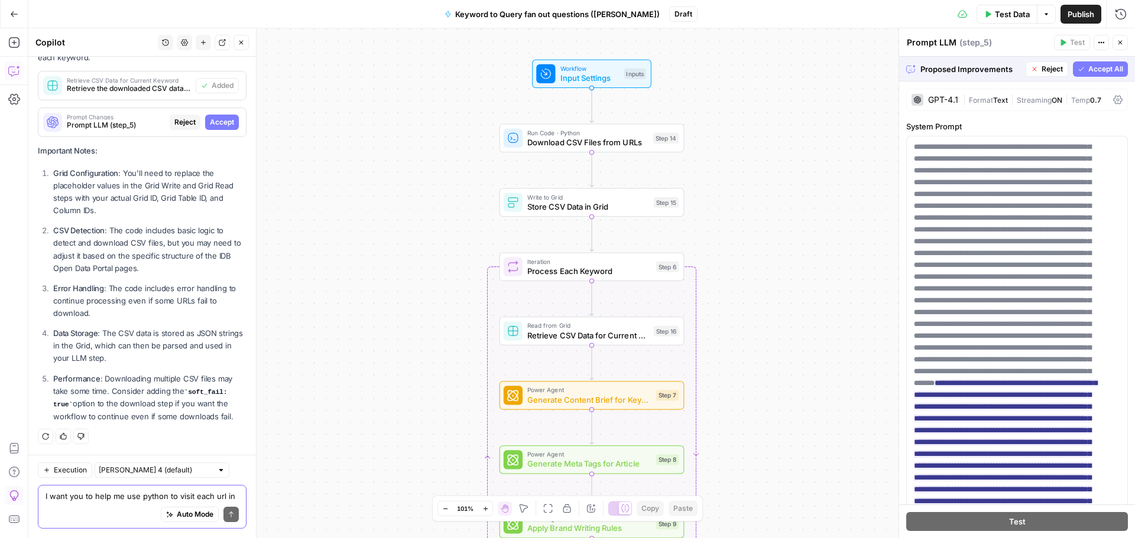
click at [576, 139] on span "Download CSV Files from URLs" at bounding box center [587, 143] width 121 height 12
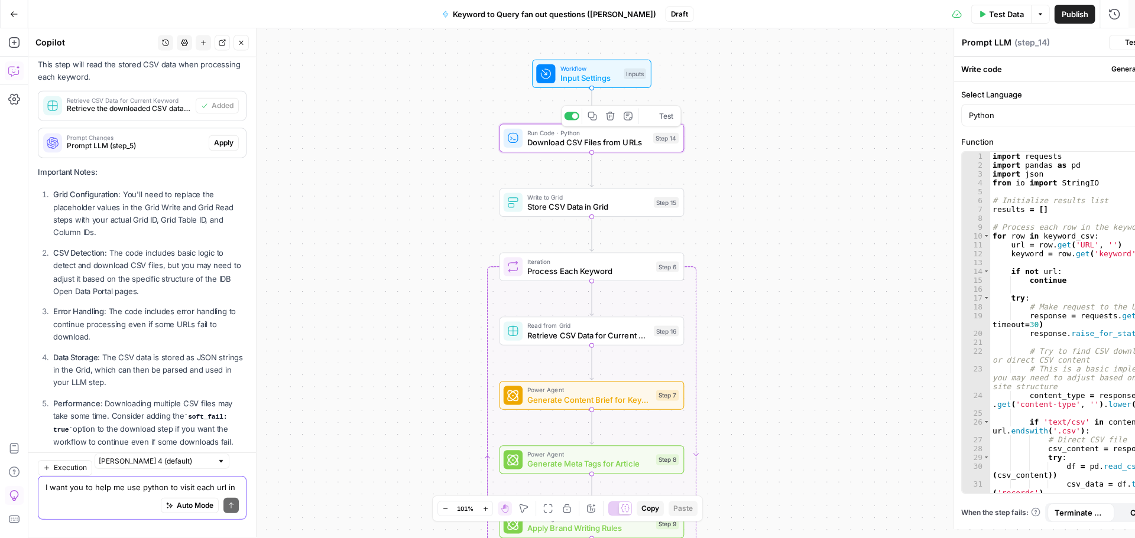
type textarea "Download CSV Files from URLs"
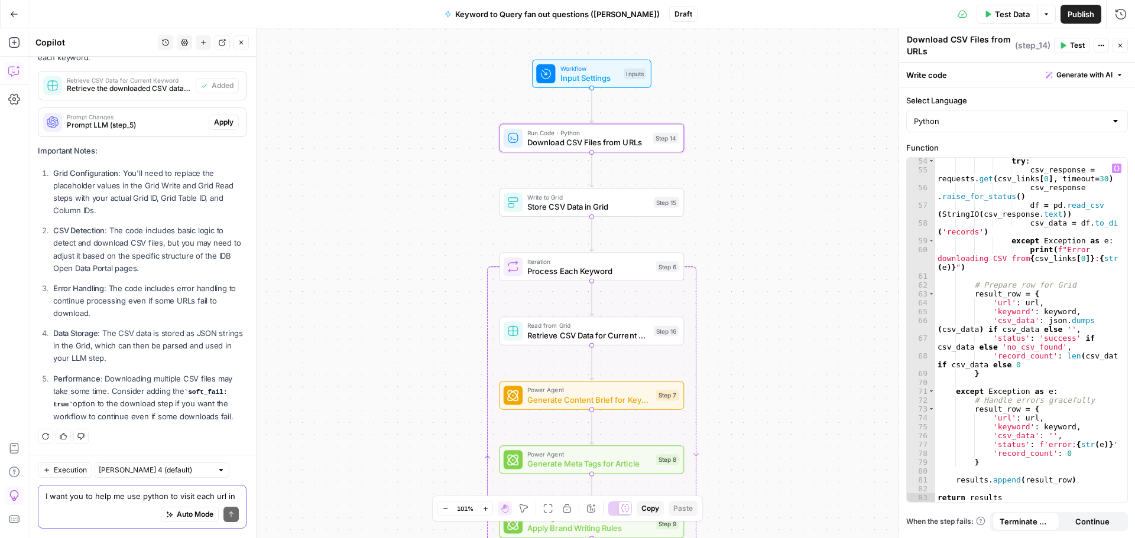
scroll to position [631, 0]
click at [99, 538] on html "September Cohort New Home Browse Insights Opportunities Your Data Recent Grids …" at bounding box center [567, 269] width 1135 height 538
click at [126, 498] on textarea "I want you to help me use python to visit each url in the keyword mapping and d…" at bounding box center [142, 497] width 193 height 12
click at [145, 495] on textarea "I want you to help me use python to visit each url in the keyword mapping and d…" at bounding box center [142, 497] width 193 height 12
click at [384, 470] on div "Workflow Input Settings Inputs Run Code · Python Download CSV Files from URLs S…" at bounding box center [581, 283] width 1106 height 510
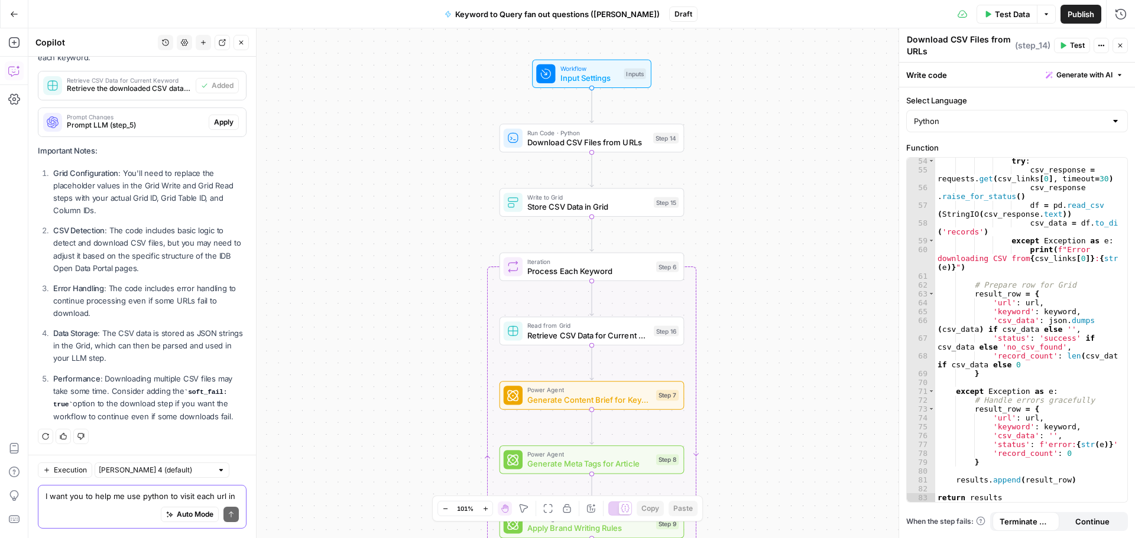
click at [83, 498] on textarea "I want you to help me use python to visit each url in the keyword mapping and d…" at bounding box center [142, 497] width 193 height 12
type textarea "how do I add that soft fail step?"
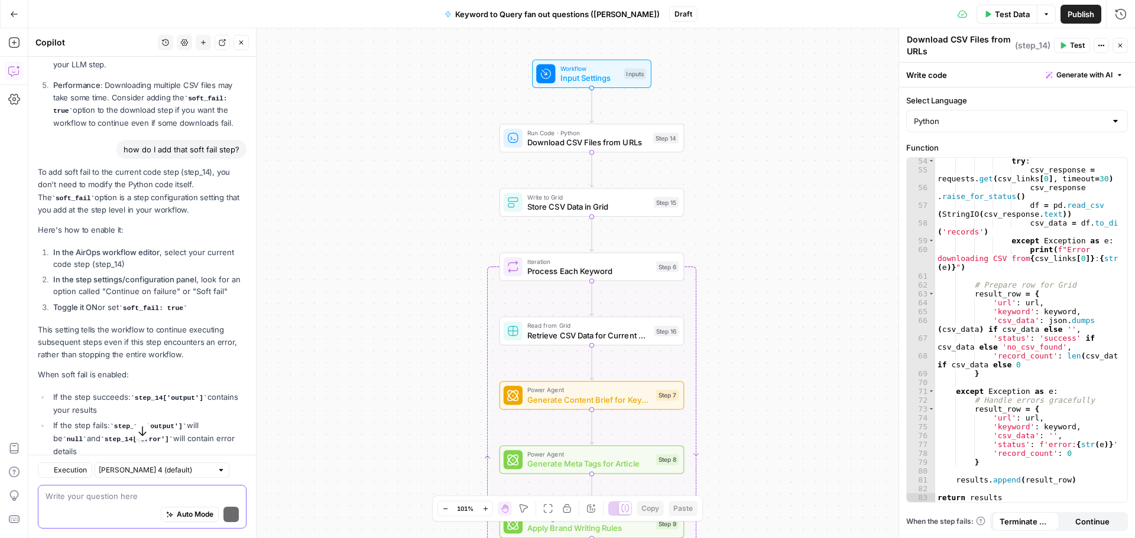
scroll to position [1898, 0]
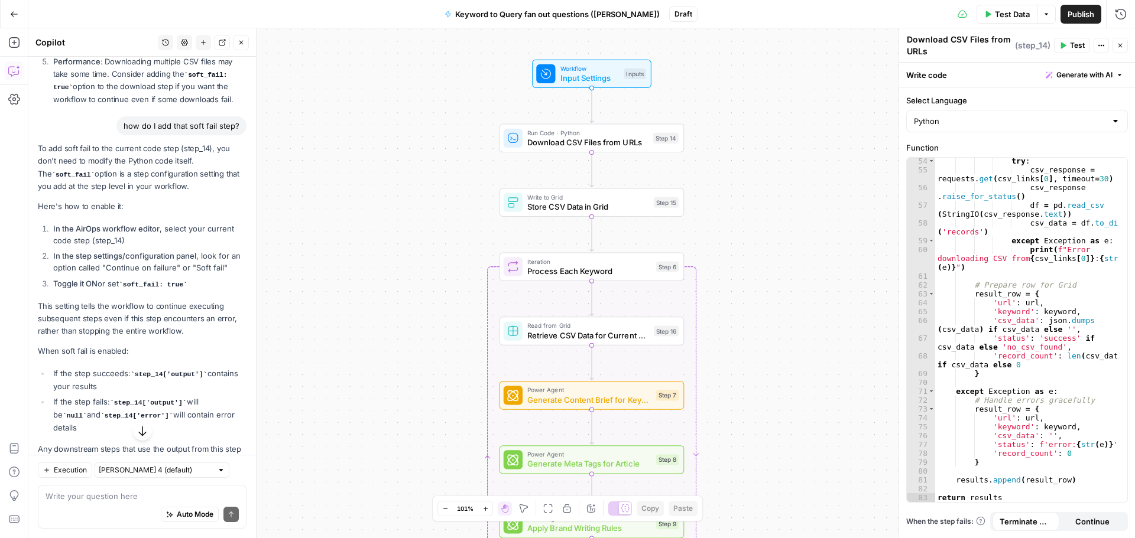
click at [600, 137] on span "Download CSV Files from URLs" at bounding box center [587, 143] width 121 height 12
click at [1098, 46] on icon "button" at bounding box center [1099, 46] width 2 height 2
click at [986, 99] on label "Select Language" at bounding box center [1017, 101] width 222 height 12
click at [986, 115] on input "Python" at bounding box center [1010, 121] width 192 height 12
type input "Python"
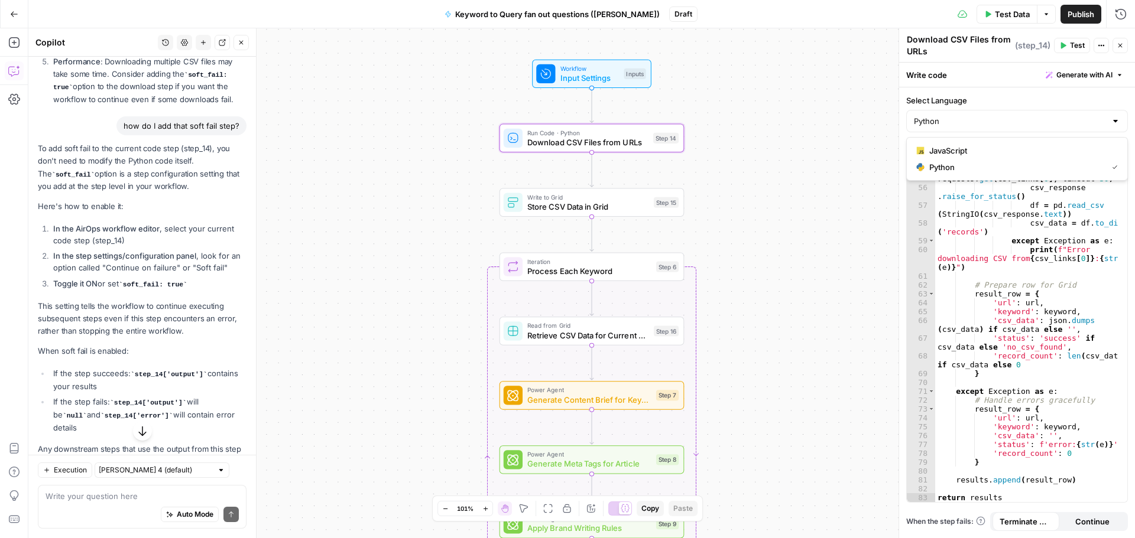
click at [857, 362] on div "Workflow Input Settings Inputs Run Code · Python Download CSV Files from URLs S…" at bounding box center [581, 283] width 1106 height 510
click at [1087, 519] on span "Continue" at bounding box center [1092, 522] width 34 height 12
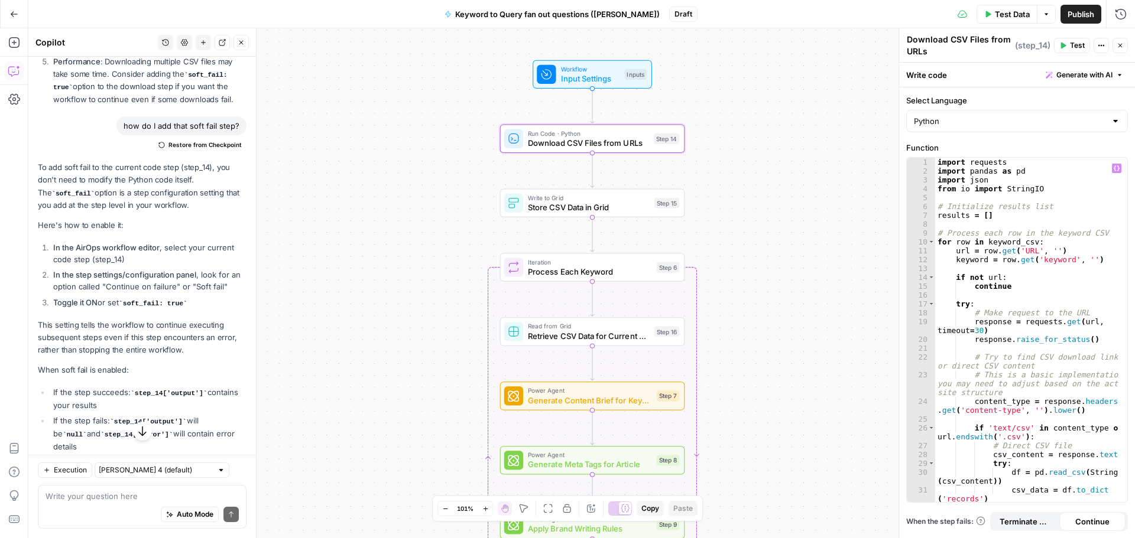
scroll to position [0, 0]
click at [1097, 44] on button "Actions" at bounding box center [1100, 45] width 15 height 15
click at [976, 76] on div "Write code Generate with AI" at bounding box center [1017, 75] width 236 height 24
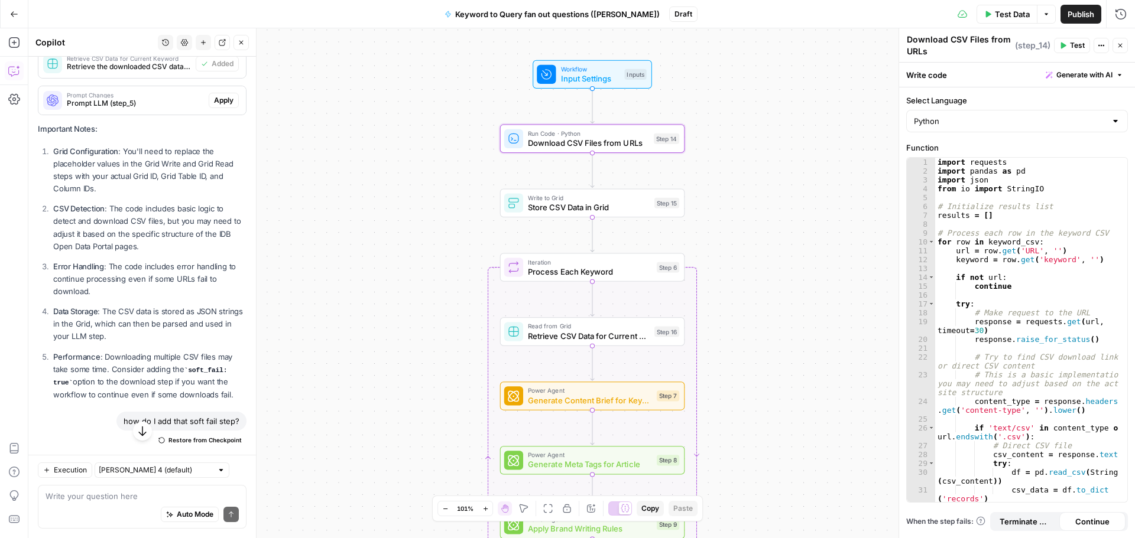
scroll to position [1485, 0]
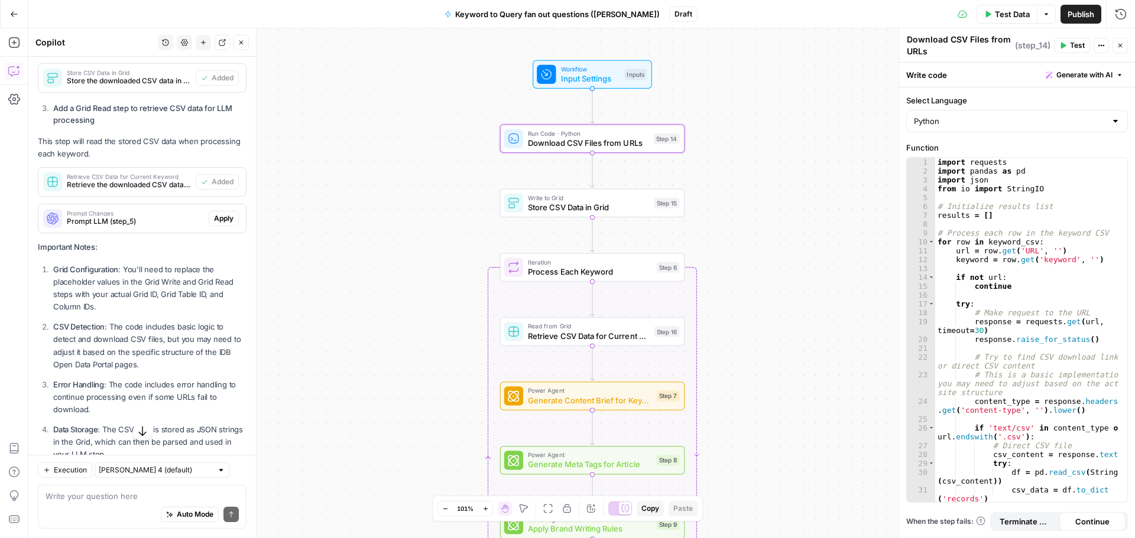
drag, startPoint x: 113, startPoint y: 311, endPoint x: 46, endPoint y: 269, distance: 79.4
click at [50, 269] on li "Grid Configuration : You'll need to replace the placeholder values in the Grid …" at bounding box center [148, 289] width 196 height 50
copy p "Grid Configuration : You'll need to replace the placeholder values in the Grid …"
click at [76, 495] on textarea at bounding box center [142, 497] width 193 height 12
paste textarea "Grid Configuration: You'll need to replace the placeholder values in the Grid W…"
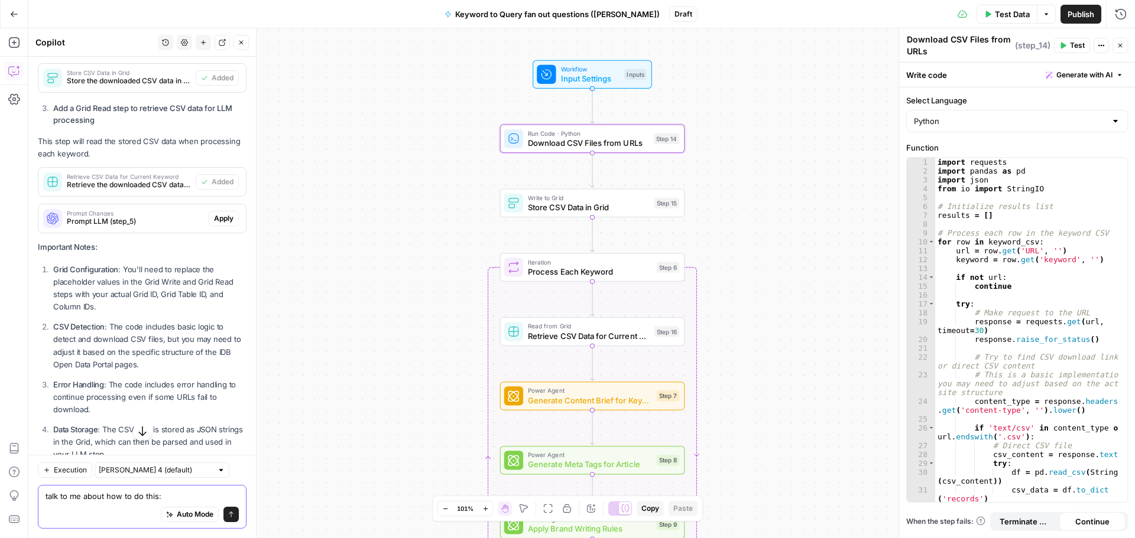
type textarea "talk to me about how to do this: Grid Configuration: You'll need to replace the…"
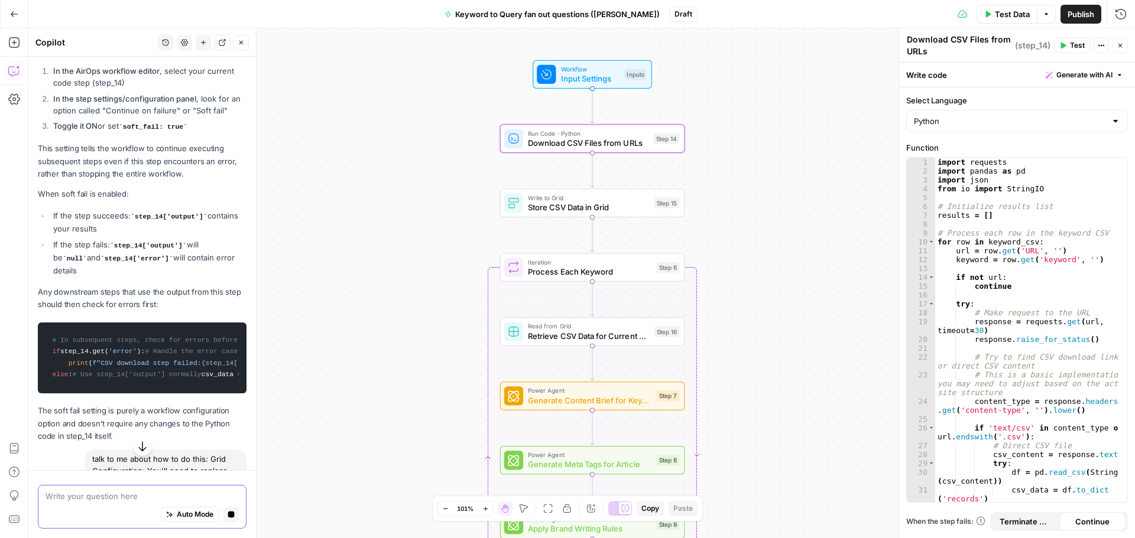
scroll to position [2161, 0]
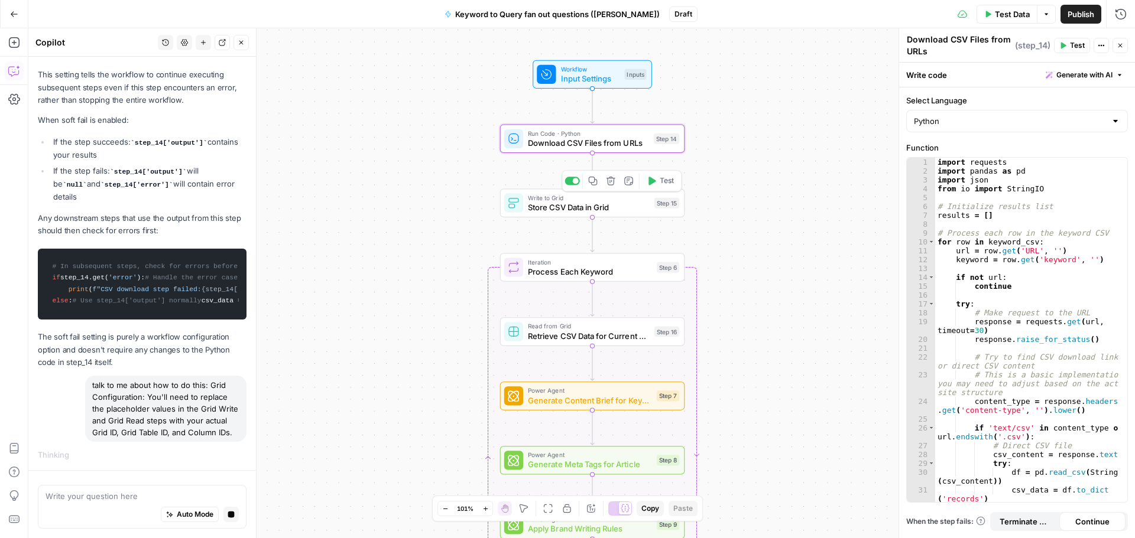
click at [626, 209] on span "Store CSV Data in Grid" at bounding box center [589, 208] width 122 height 12
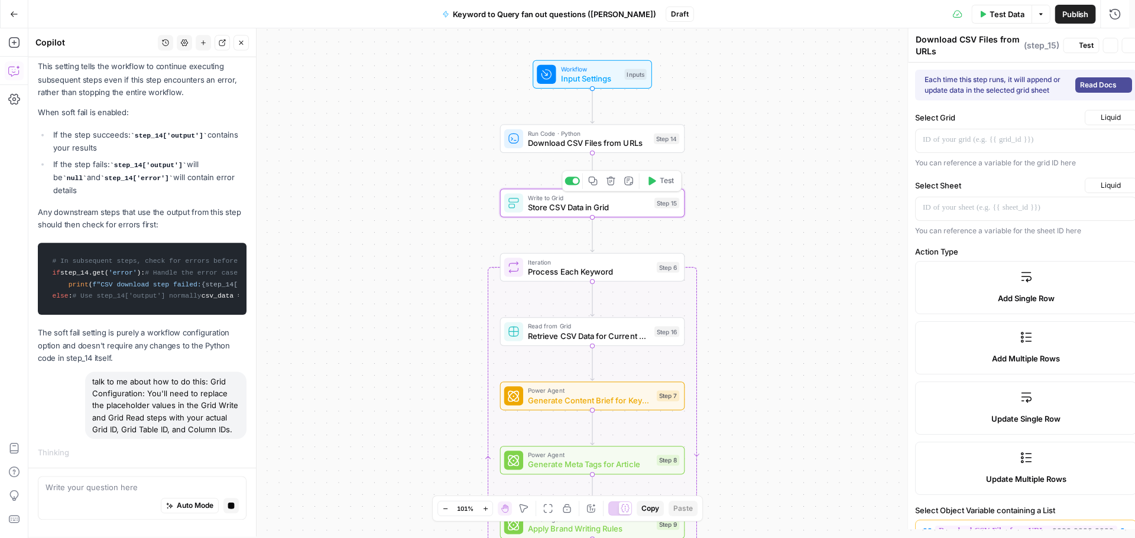
type textarea "Store CSV Data in Grid"
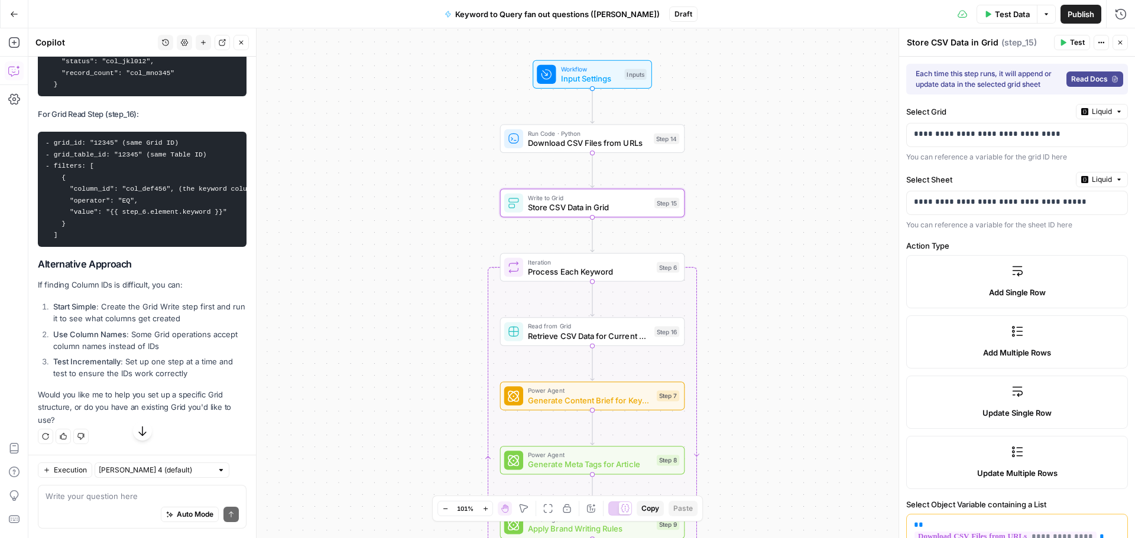
scroll to position [3226, 0]
click at [98, 504] on div "Auto Mode Send" at bounding box center [142, 515] width 193 height 26
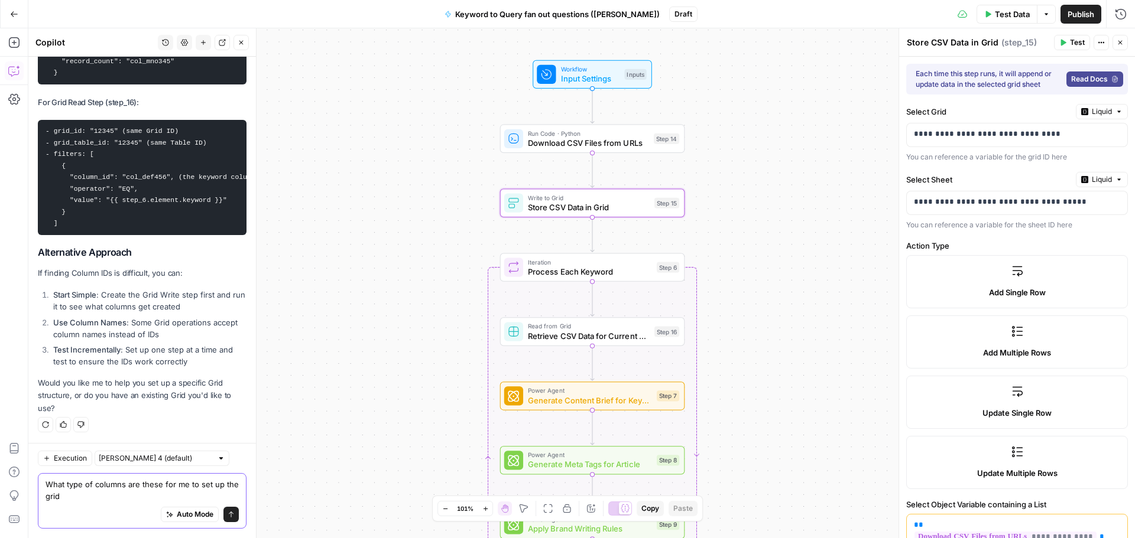
type textarea "What type of columns are these for me to set up the grid?"
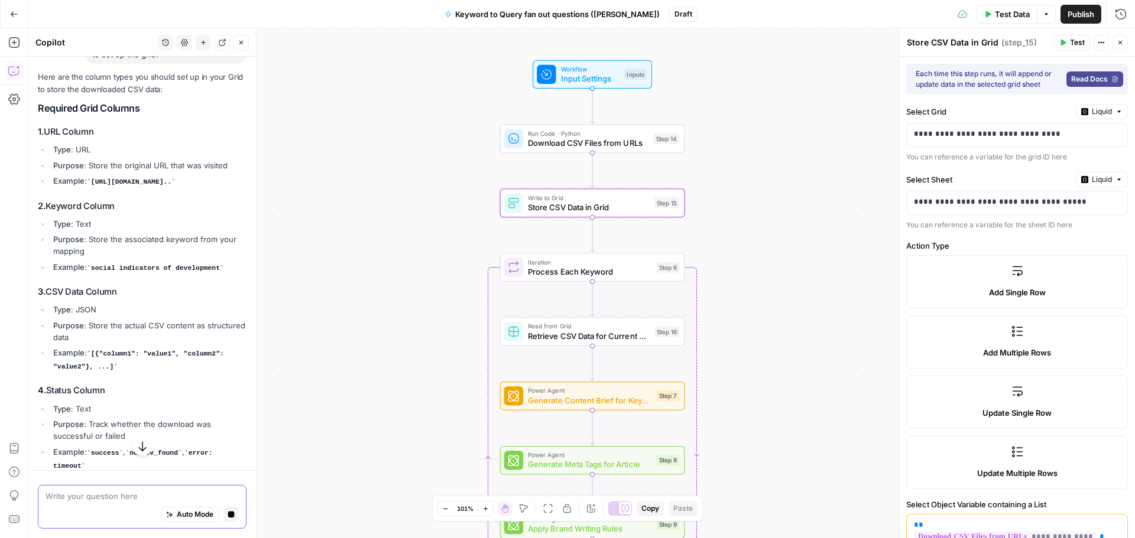
scroll to position [3550, 0]
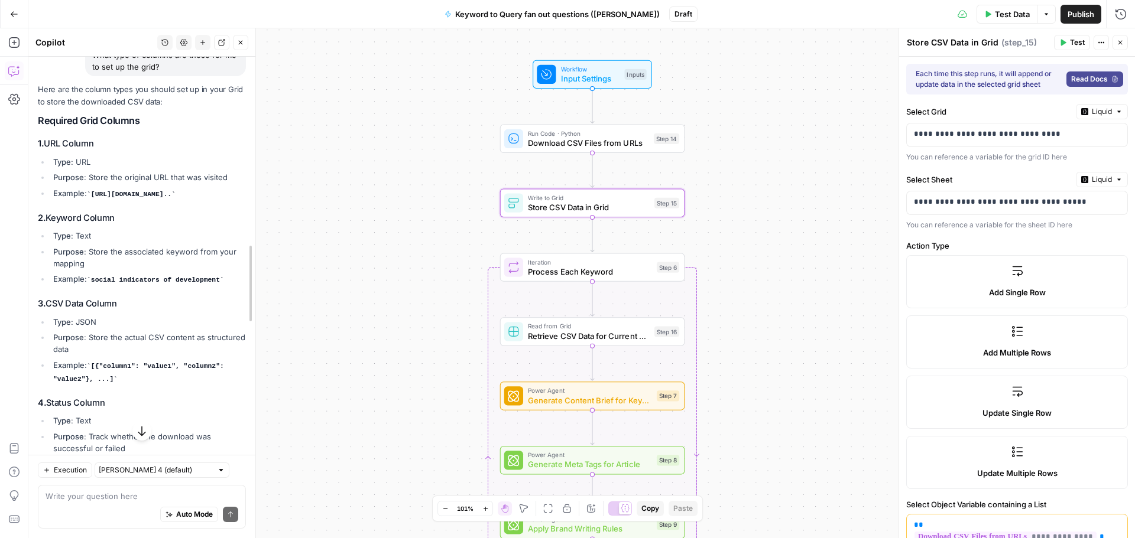
drag, startPoint x: 250, startPoint y: 439, endPoint x: 243, endPoint y: 423, distance: 16.7
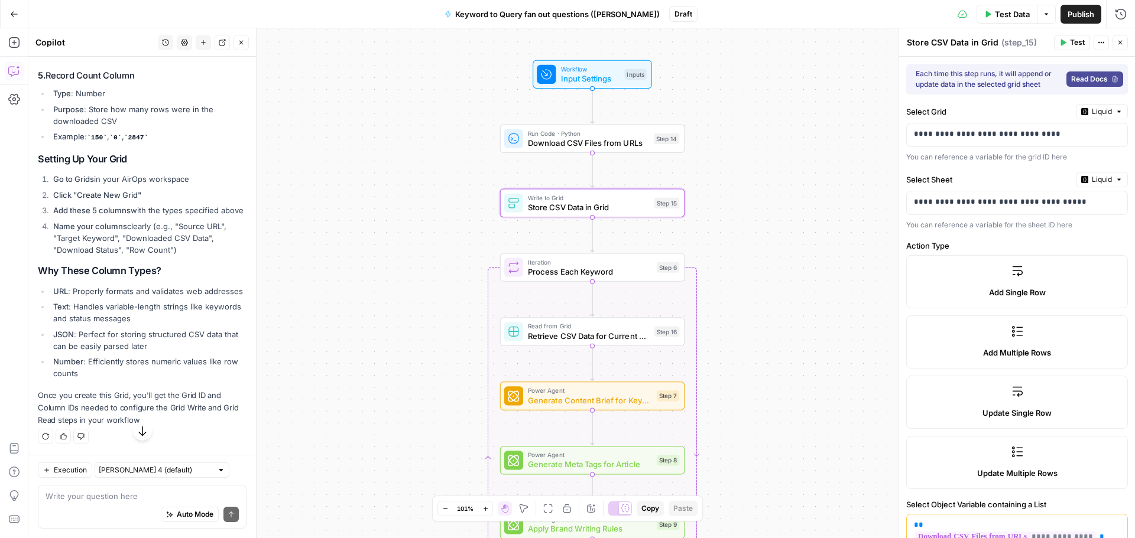
scroll to position [4077, 0]
click at [121, 498] on textarea at bounding box center [142, 497] width 193 height 12
click at [125, 499] on textarea at bounding box center [142, 497] width 193 height 12
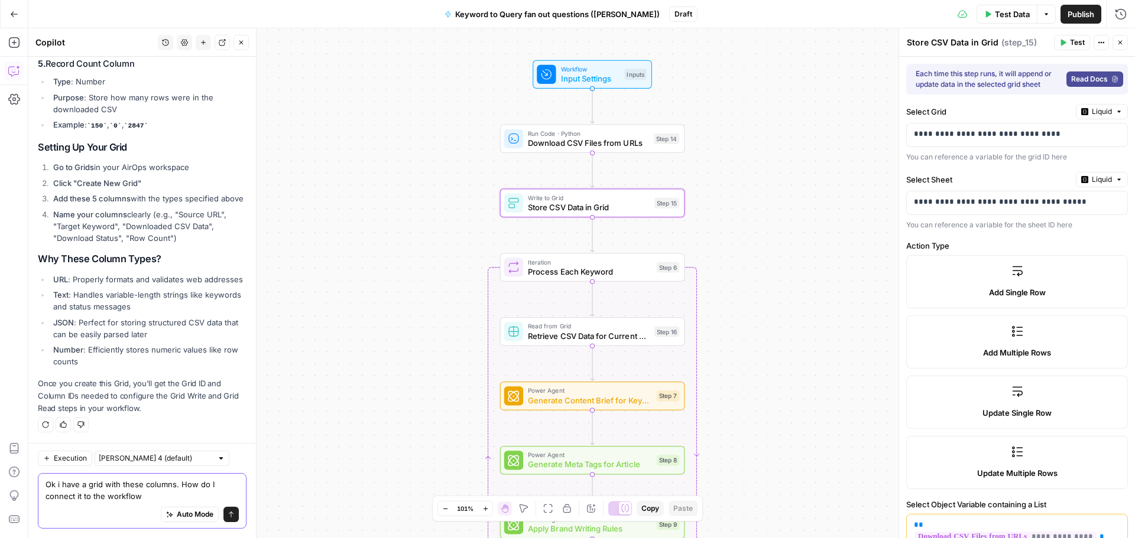
type textarea "Ok i have a grid with these columns. How do I connect it to the workflow?"
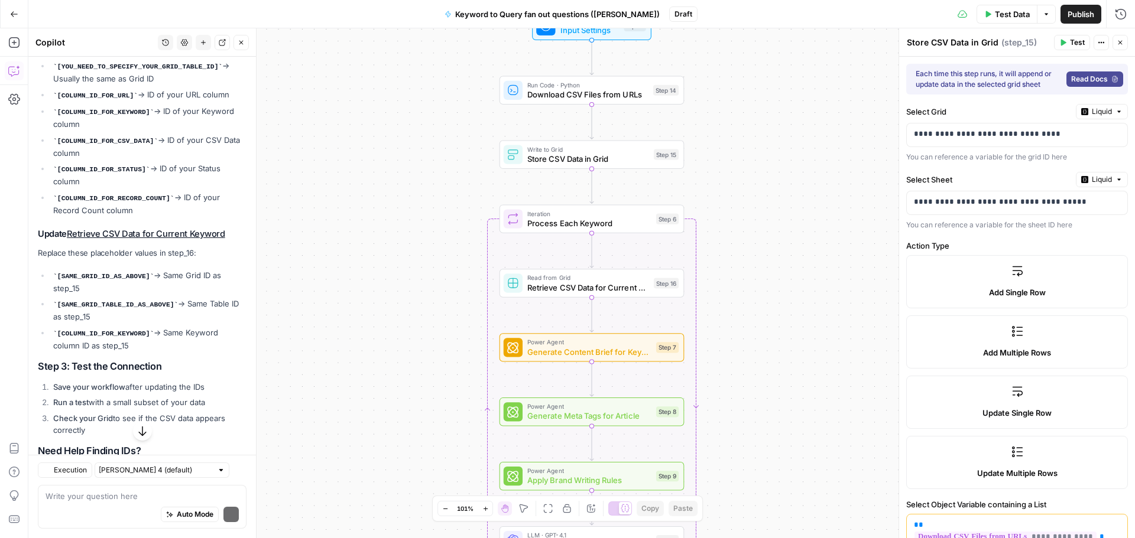
scroll to position [4630, 0]
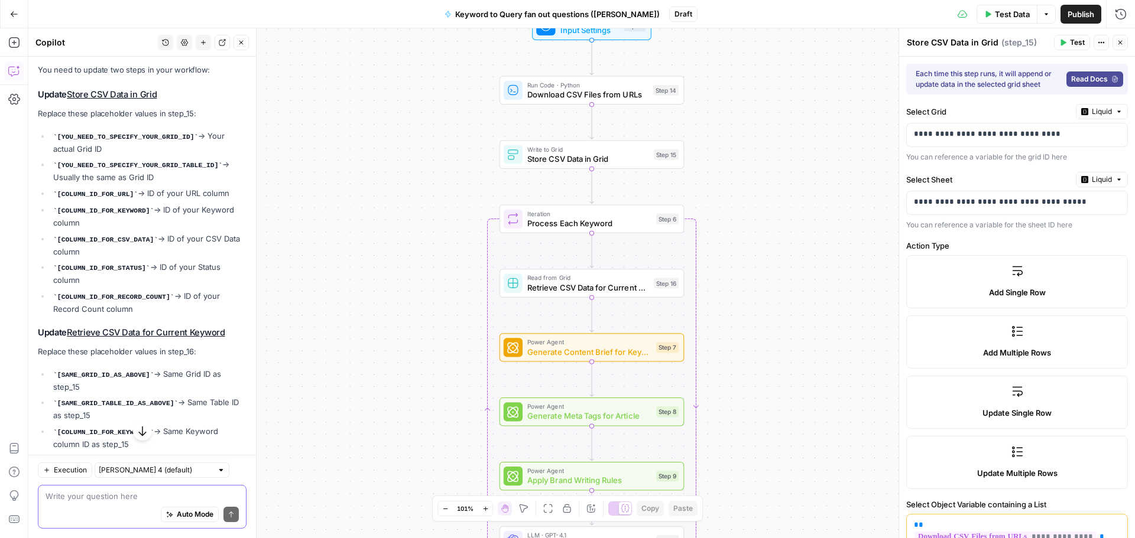
click at [110, 498] on textarea at bounding box center [142, 497] width 193 height 12
type textarea "where do I find my grid ID?"
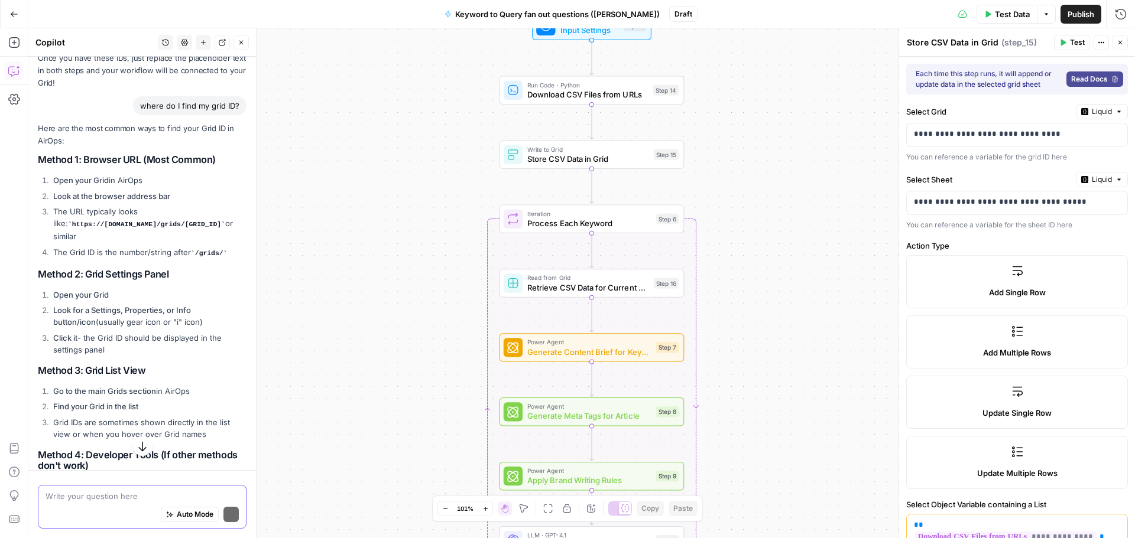
scroll to position [5257, 0]
drag, startPoint x: 1070, startPoint y: 132, endPoint x: 907, endPoint y: 136, distance: 163.2
click at [907, 136] on div "**********" at bounding box center [1008, 135] width 202 height 23
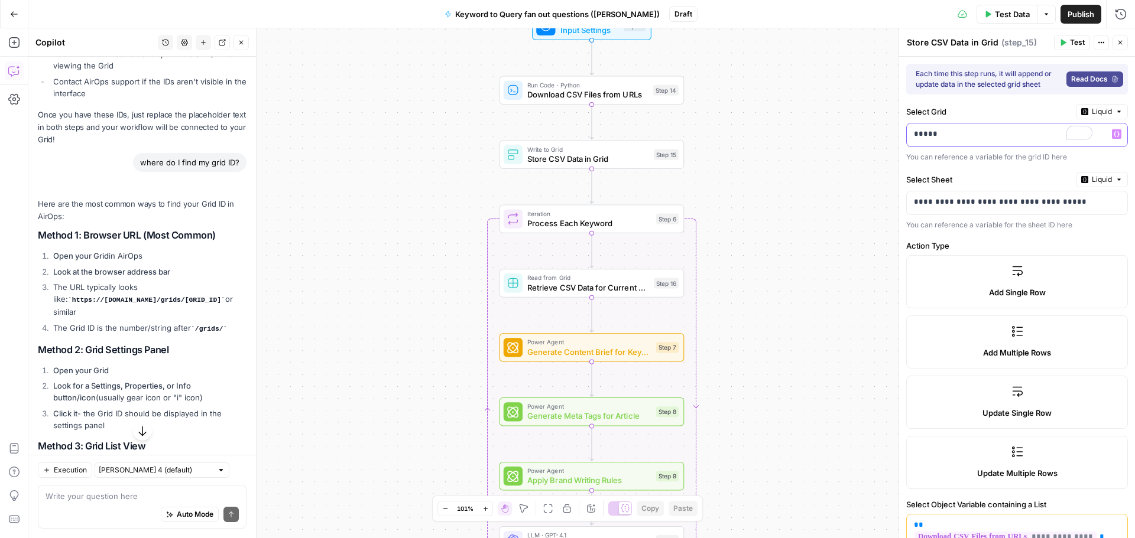
scroll to position [5314, 0]
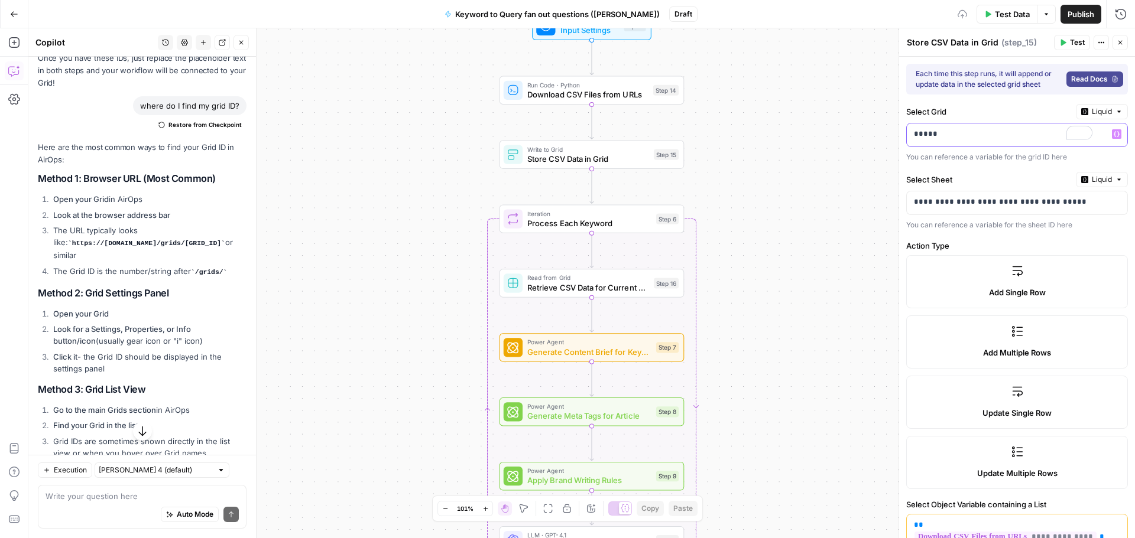
click at [1008, 132] on p "*****" at bounding box center [1003, 134] width 178 height 12
click at [949, 201] on p "**********" at bounding box center [1012, 202] width 197 height 12
click at [966, 129] on p "*****" at bounding box center [1003, 134] width 178 height 12
click at [1113, 132] on icon "button" at bounding box center [1116, 134] width 6 height 6
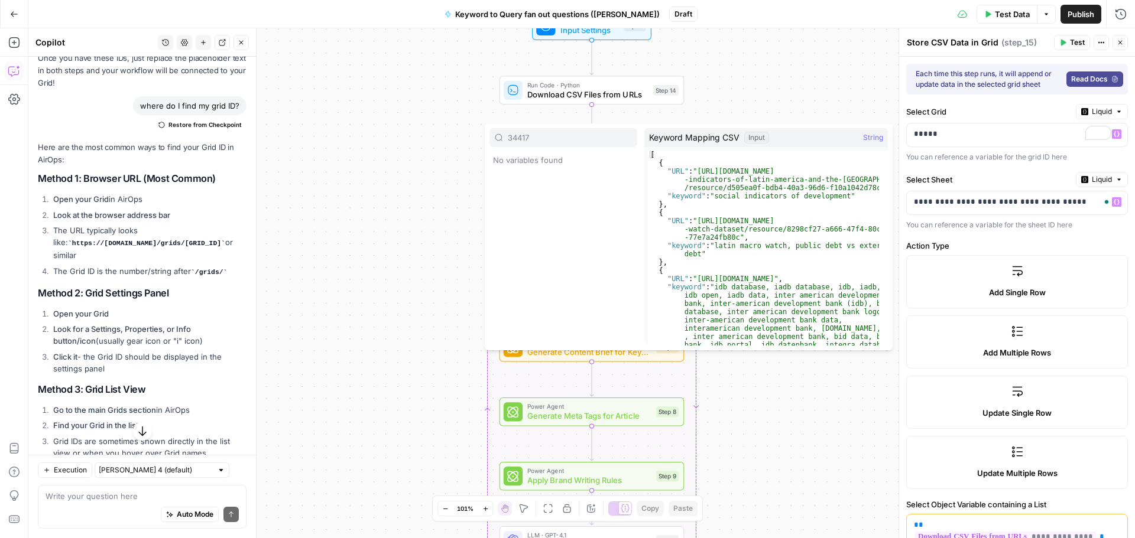
type input "34417"
click at [867, 94] on div "Workflow Input Settings Inputs Run Code · Python Download CSV Files from URLs S…" at bounding box center [581, 283] width 1106 height 510
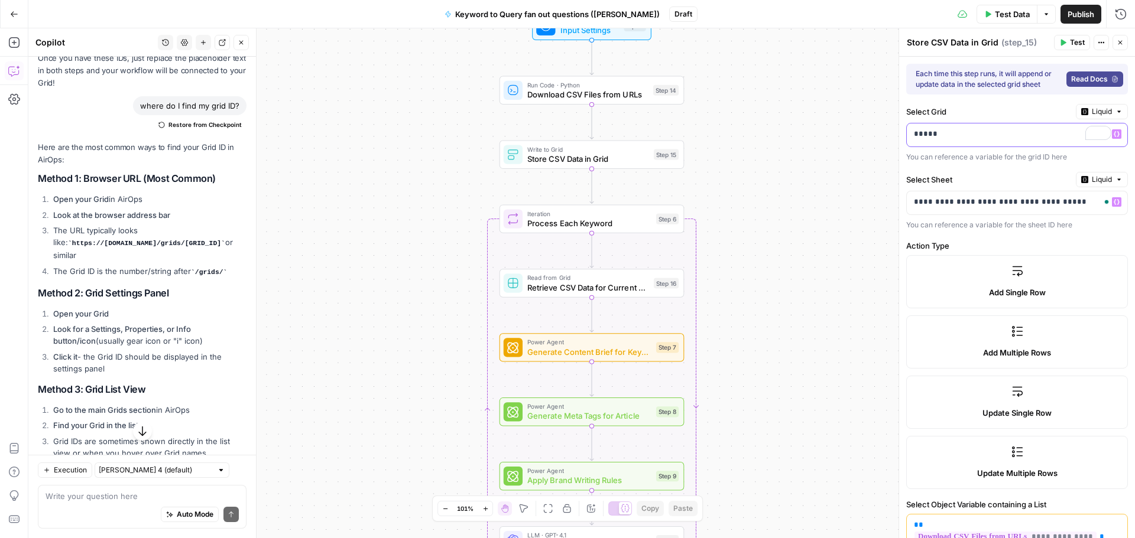
click at [1112, 131] on button "Variables Menu" at bounding box center [1116, 133] width 9 height 9
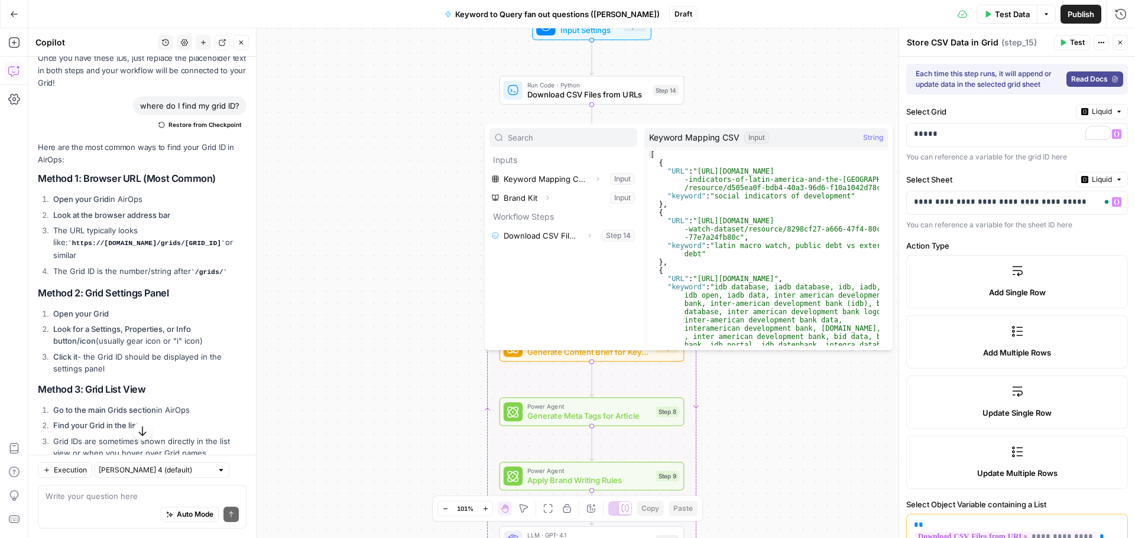
click at [827, 80] on div "Workflow Input Settings Inputs Run Code · Python Download CSV Files from URLs S…" at bounding box center [581, 283] width 1106 height 510
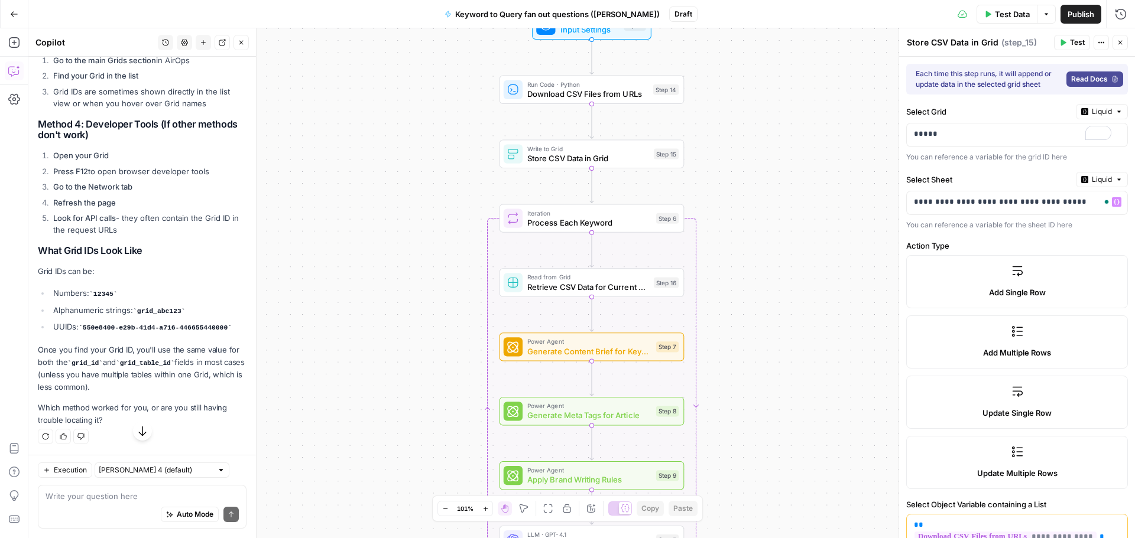
scroll to position [5764, 0]
click at [135, 499] on textarea at bounding box center [142, 497] width 193 height 12
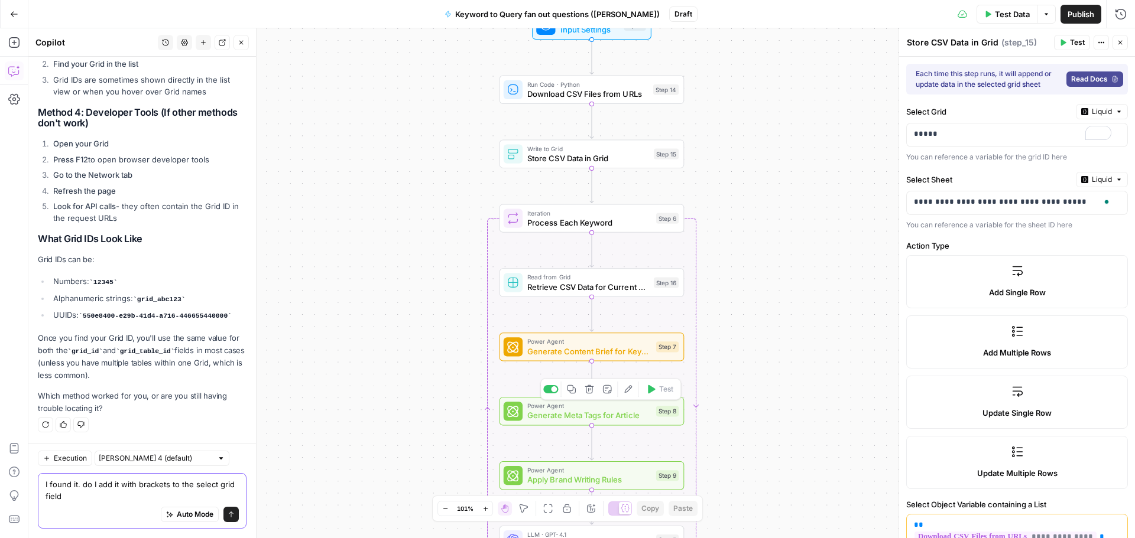
type textarea "I found it. do I add it with brackets to the select grid field?"
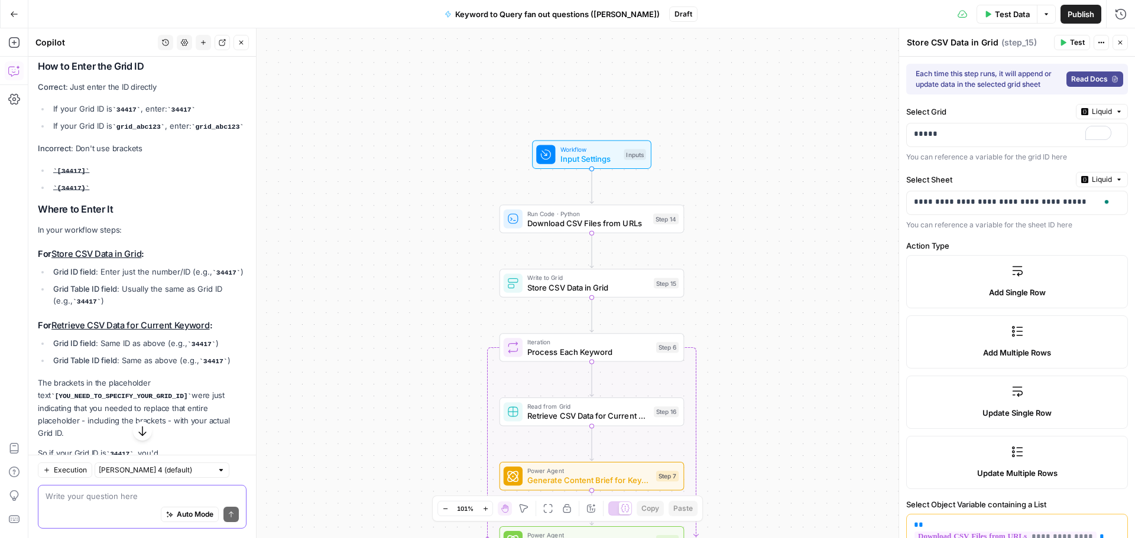
scroll to position [6205, 0]
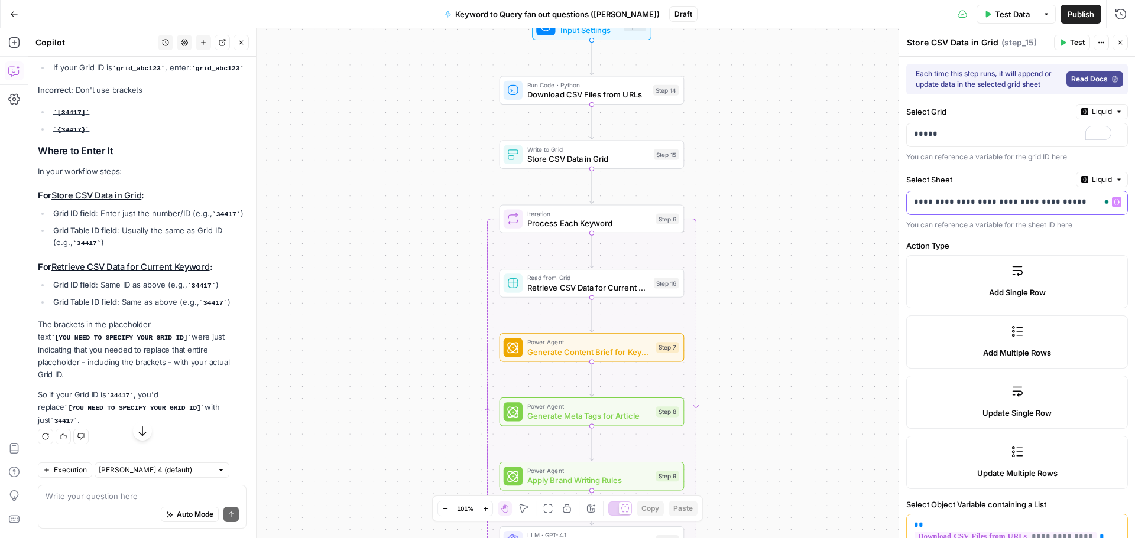
click at [997, 206] on p "**********" at bounding box center [1012, 202] width 197 height 12
click at [1113, 201] on icon "button" at bounding box center [1116, 202] width 6 height 6
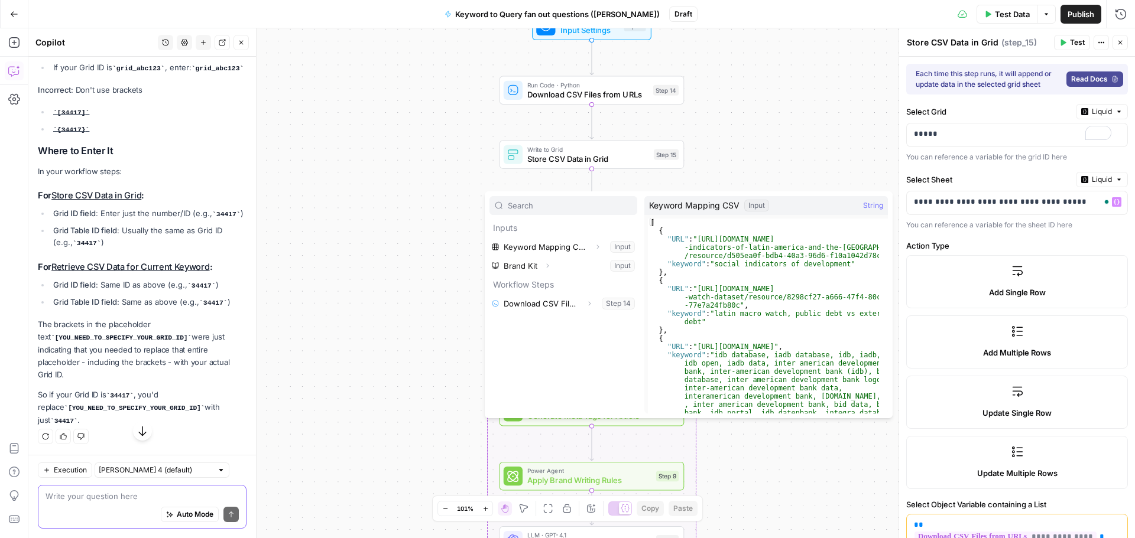
click at [126, 501] on textarea at bounding box center [142, 497] width 193 height 12
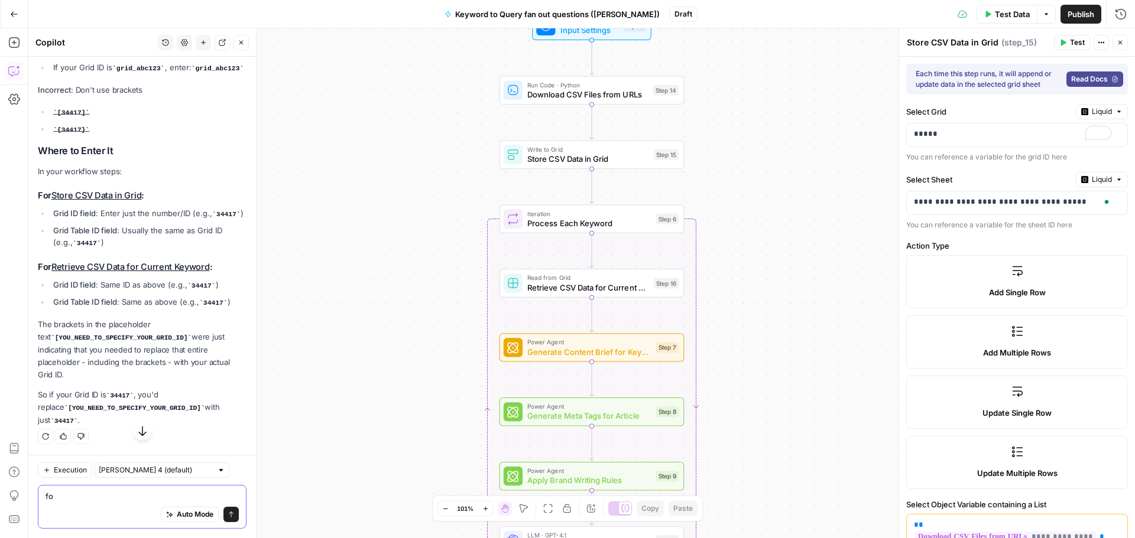
type textarea "f"
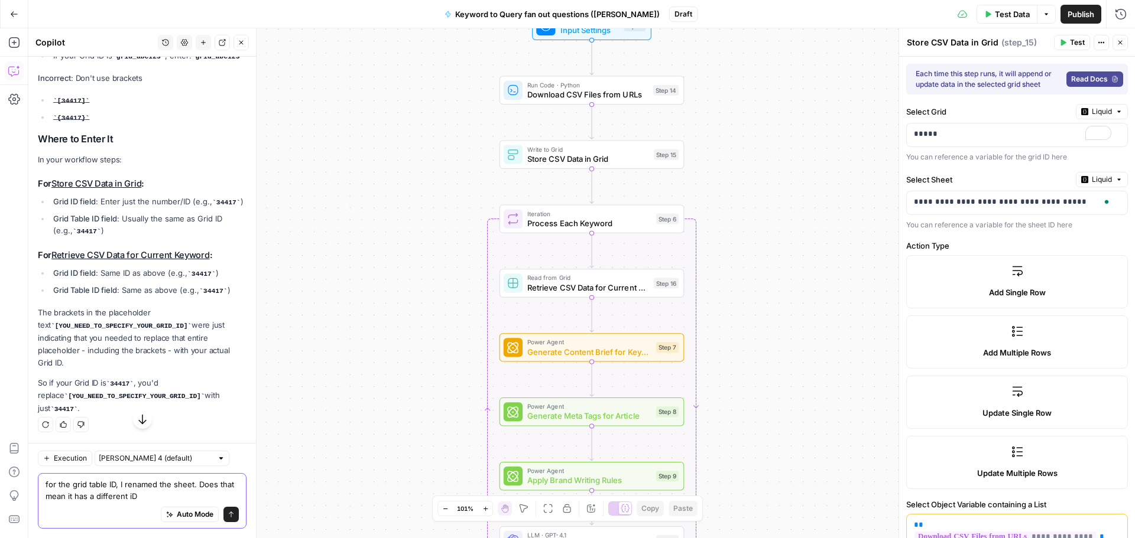
type textarea "for the grid table ID, I renamed the sheet. Does that mean it has a different i…"
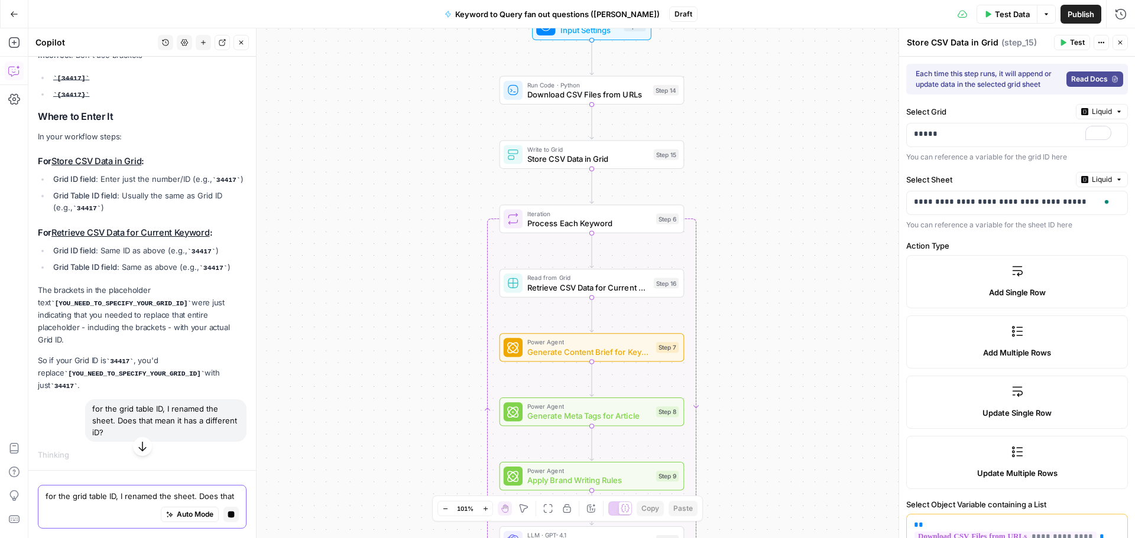
scroll to position [6168, 0]
click at [967, 201] on p "**********" at bounding box center [1012, 202] width 197 height 12
drag, startPoint x: 1093, startPoint y: 202, endPoint x: 901, endPoint y: 209, distance: 192.2
click at [901, 209] on div "**********" at bounding box center [1016, 283] width 236 height 510
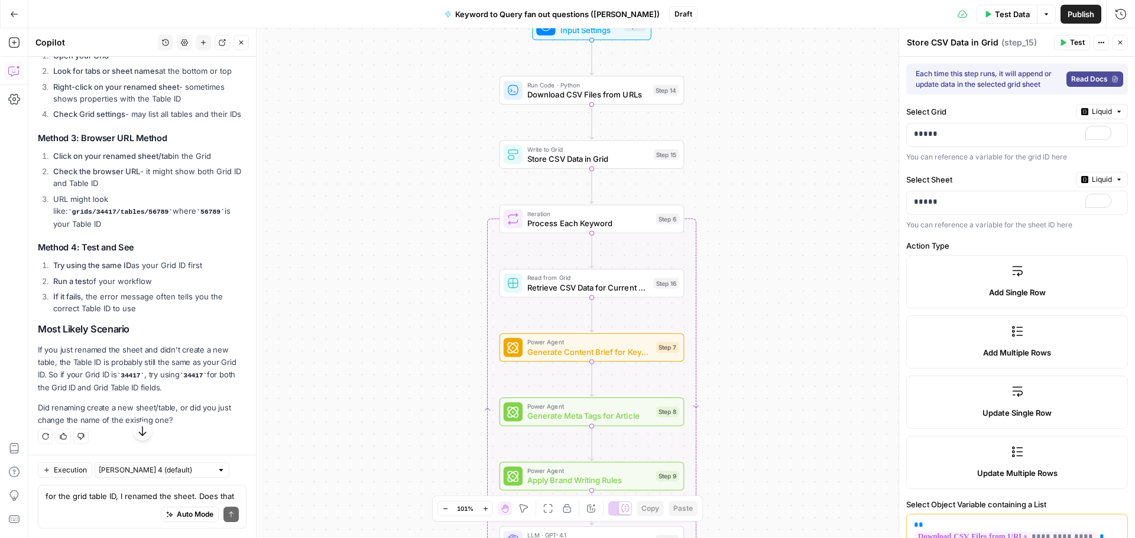
scroll to position [6894, 0]
click at [116, 504] on div "Auto Mode Send" at bounding box center [142, 515] width 193 height 26
type textarea "OK. I've added my grid and table IDs. what is next?"
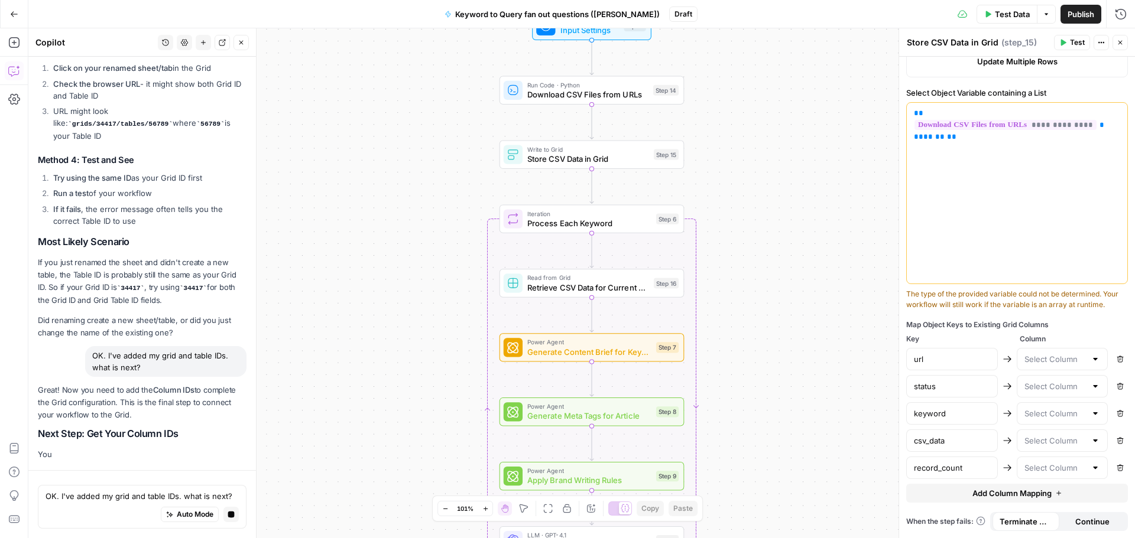
scroll to position [6826, 0]
click at [1090, 355] on div at bounding box center [1094, 359] width 9 height 12
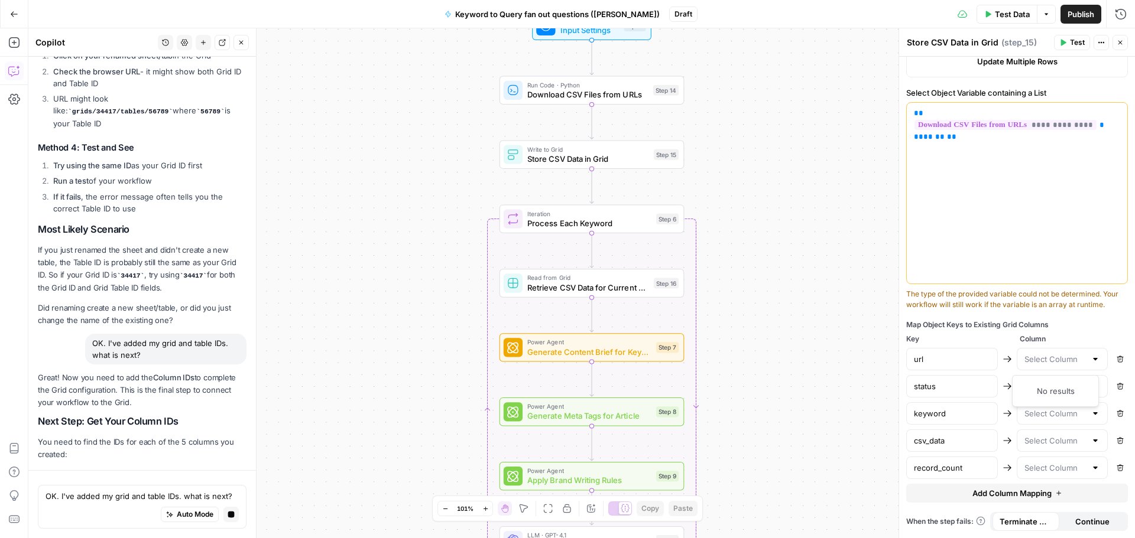
click at [1090, 355] on div at bounding box center [1094, 359] width 9 height 12
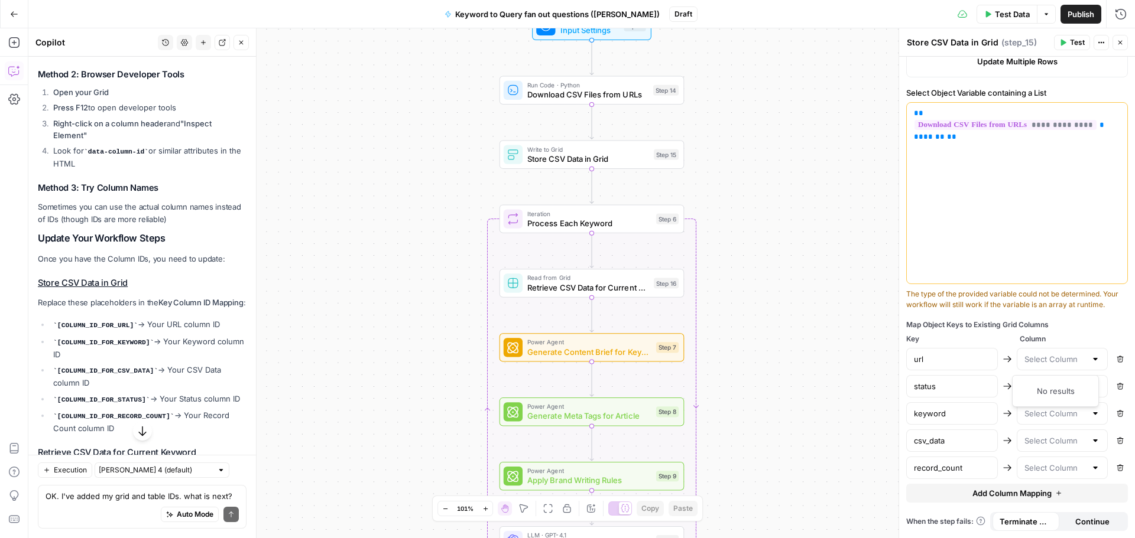
scroll to position [7614, 0]
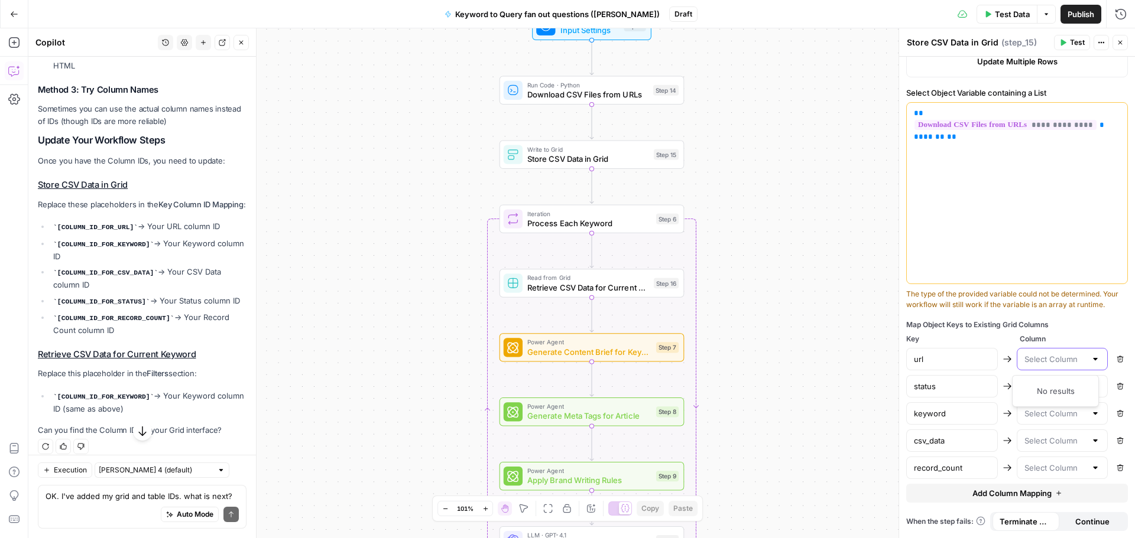
click at [1024, 360] on input "text" at bounding box center [1055, 359] width 62 height 12
type input "url"
click at [1083, 321] on div "Map Object Keys to Existing Grid Columns" at bounding box center [1017, 325] width 222 height 11
click at [1050, 364] on input "text" at bounding box center [1055, 359] width 62 height 12
click at [1054, 394] on div "No results" at bounding box center [1055, 391] width 76 height 12
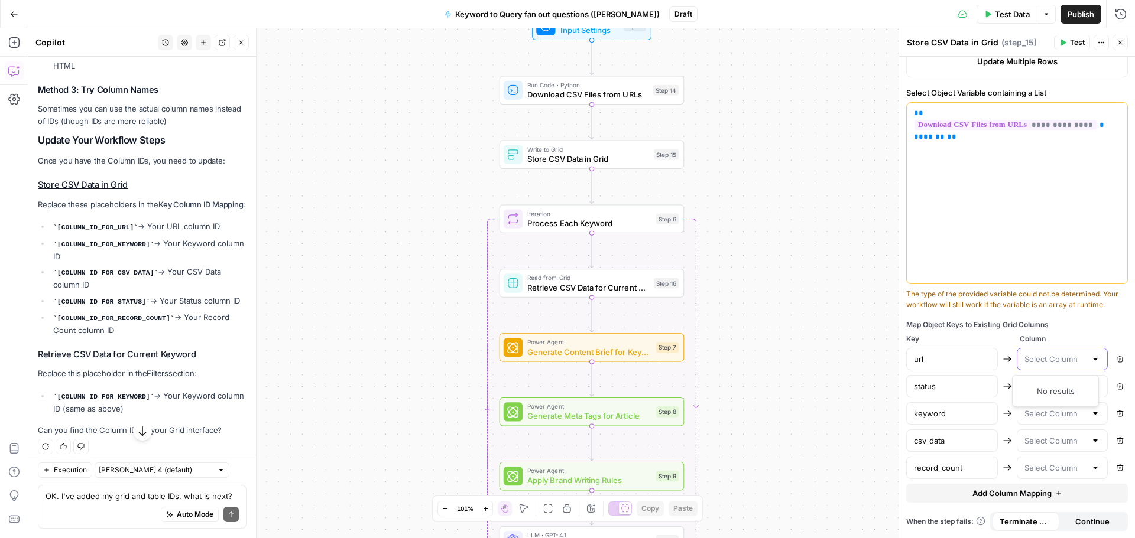
click at [1028, 356] on input "text" at bounding box center [1055, 359] width 62 height 12
type input "url"
click at [1011, 18] on span "Test Data" at bounding box center [1012, 14] width 35 height 12
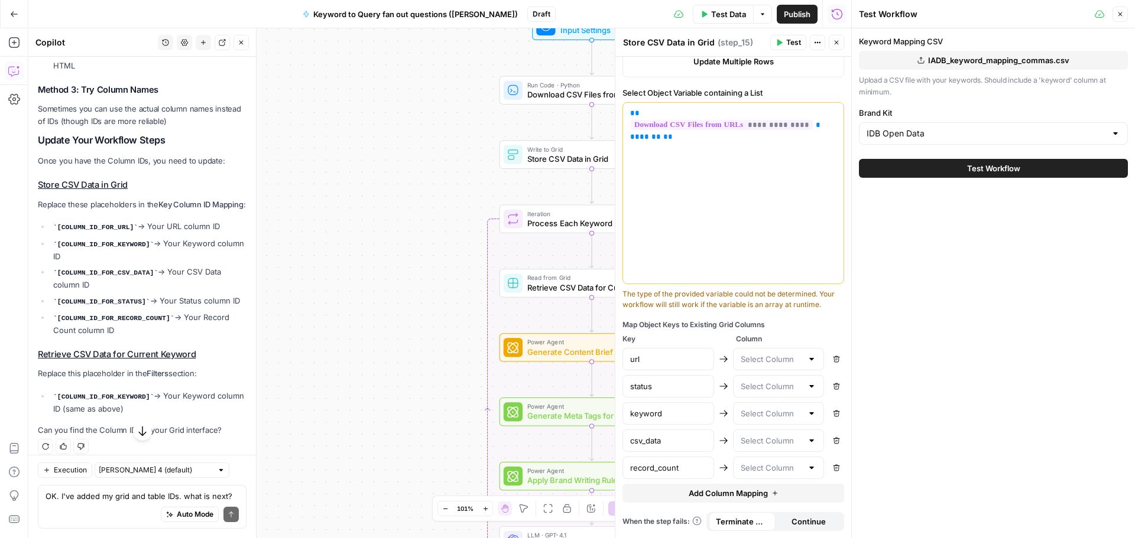
click at [1013, 171] on span "Test Workflow" at bounding box center [993, 169] width 53 height 12
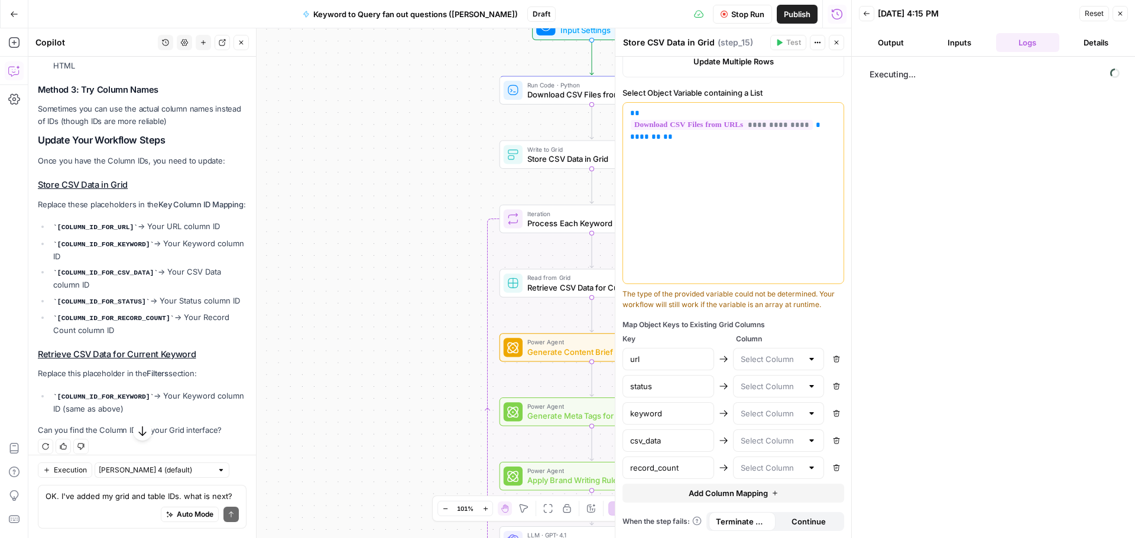
click at [817, 43] on icon "button" at bounding box center [817, 42] width 7 height 7
click at [785, 156] on div "**********" at bounding box center [733, 193] width 220 height 181
click at [771, 493] on icon "button" at bounding box center [774, 493] width 7 height 7
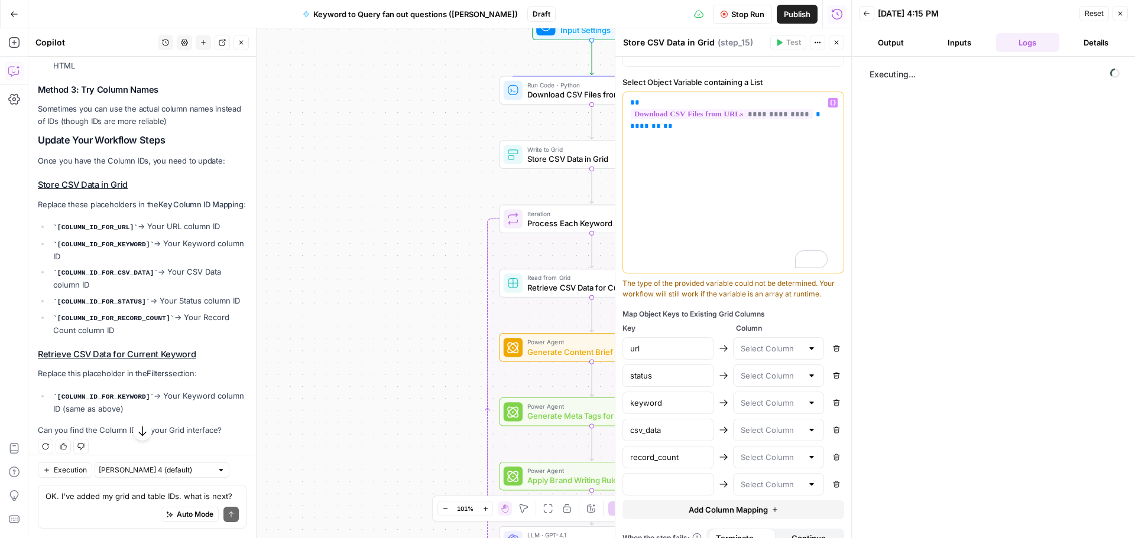
scroll to position [450, 0]
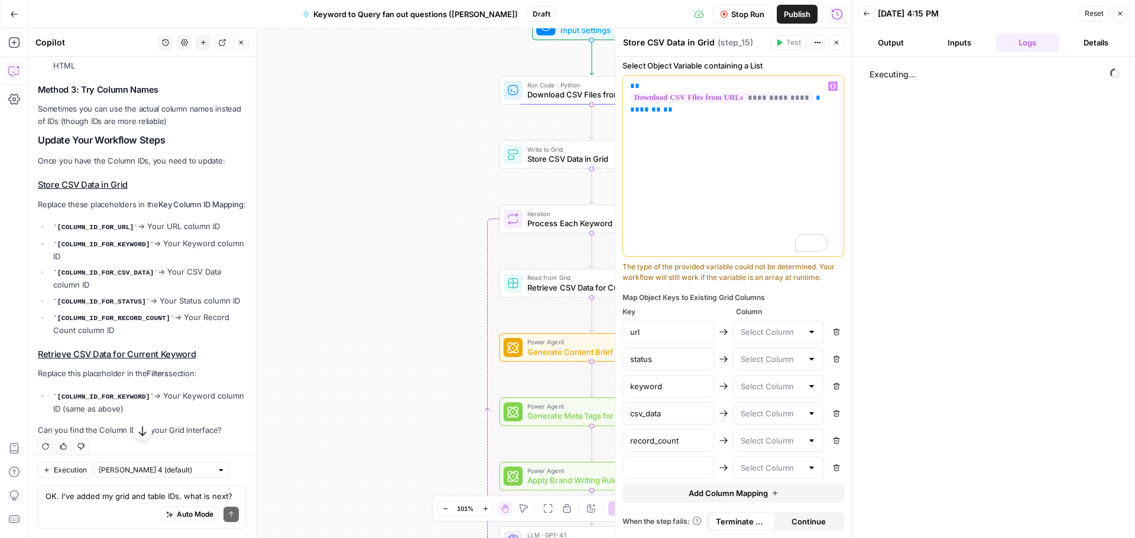
click at [829, 470] on button "Remove" at bounding box center [836, 467] width 15 height 15
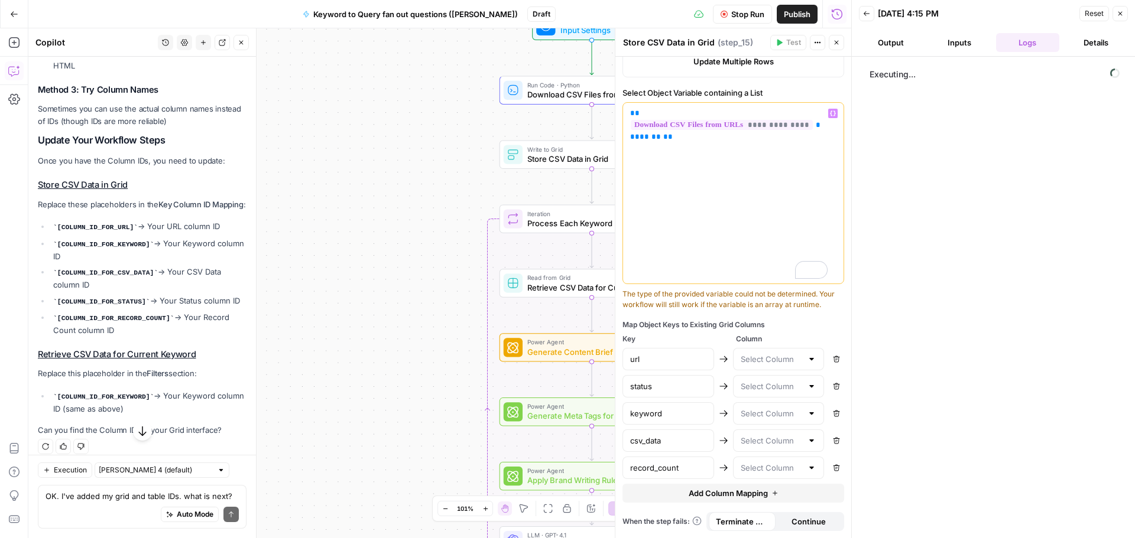
scroll to position [423, 0]
click at [768, 243] on div "**********" at bounding box center [733, 193] width 220 height 181
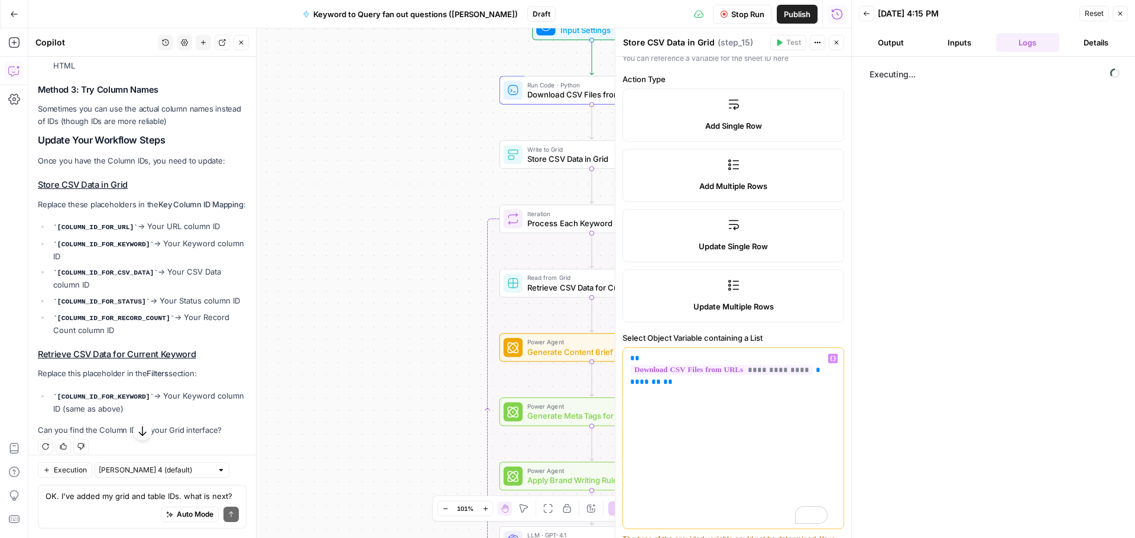
scroll to position [9, 0]
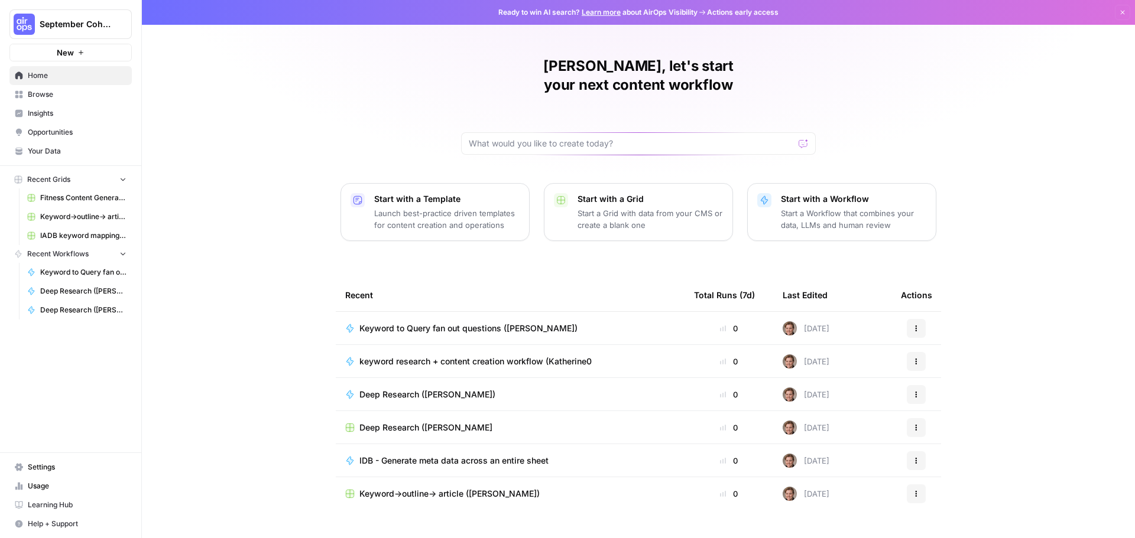
click at [65, 174] on button "Recent Grids" at bounding box center [70, 180] width 122 height 18
click at [64, 174] on span "Recent Grids" at bounding box center [48, 179] width 43 height 11
click at [62, 92] on span "Browse" at bounding box center [77, 94] width 99 height 11
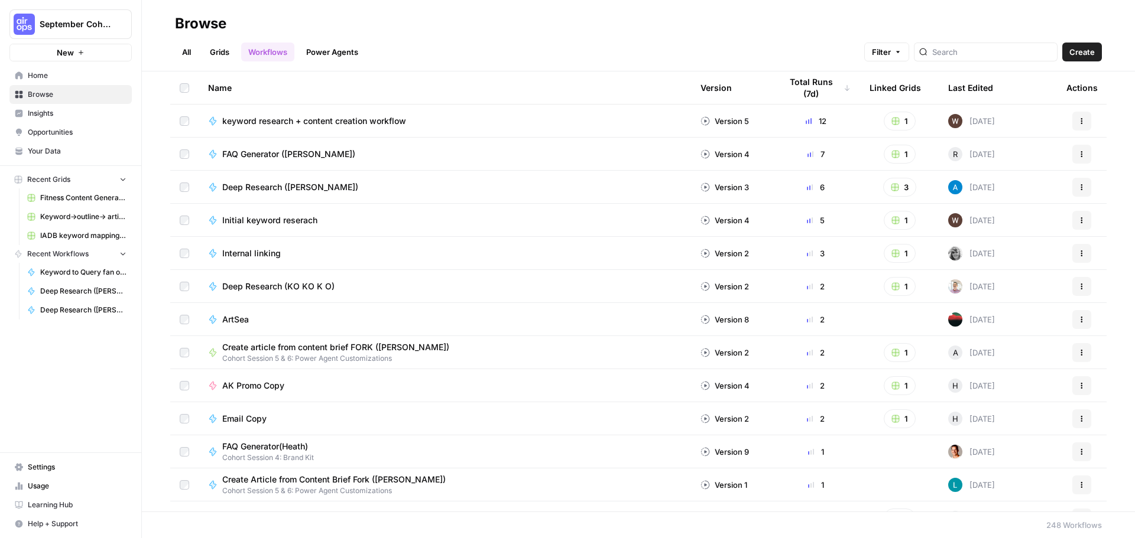
click at [220, 49] on link "Grids" at bounding box center [220, 52] width 34 height 19
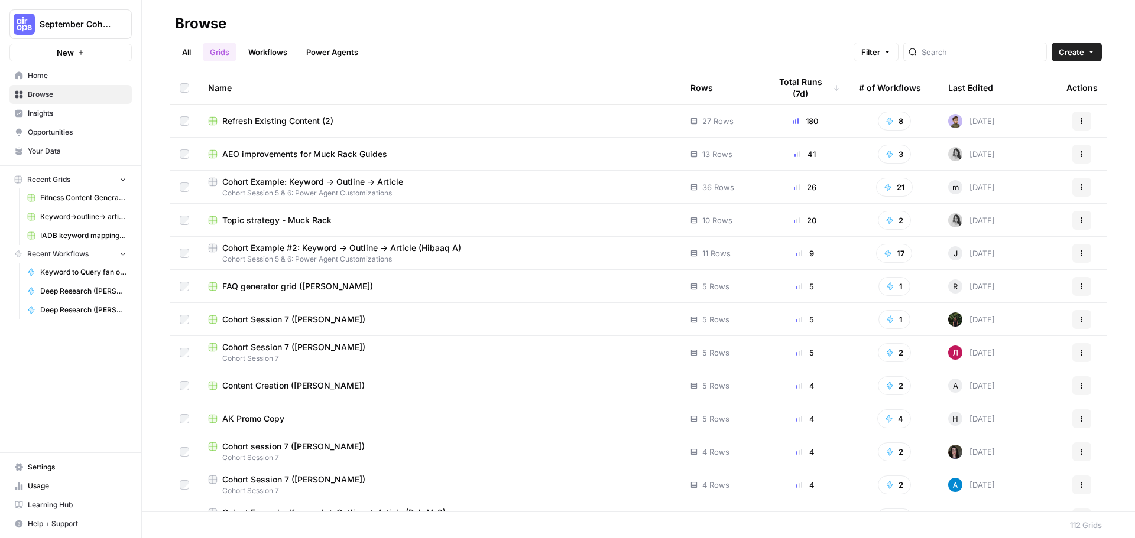
click at [1086, 52] on button "Create" at bounding box center [1076, 52] width 50 height 19
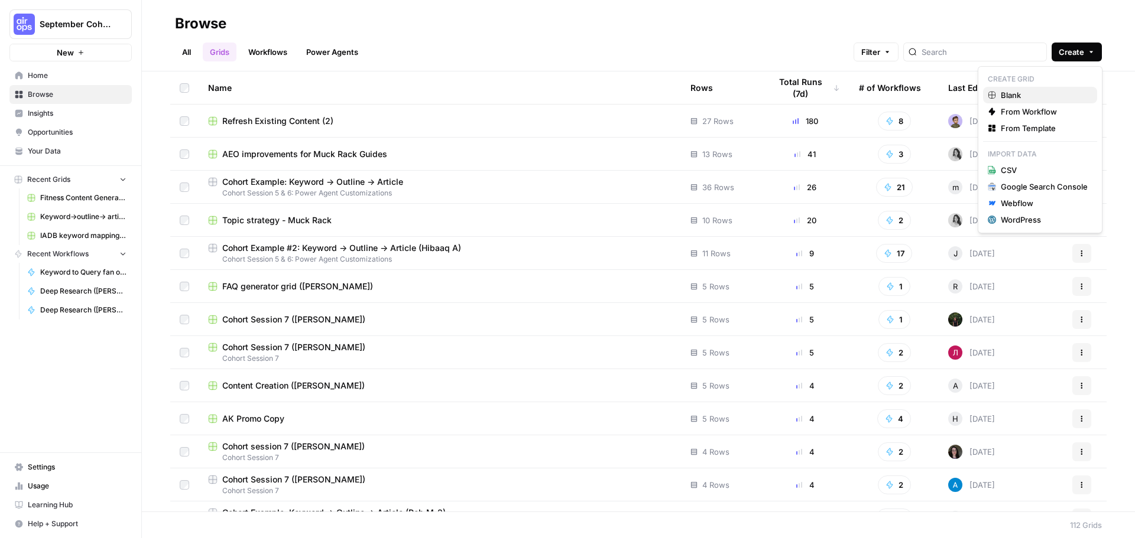
click at [1040, 93] on span "Blank" at bounding box center [1044, 95] width 87 height 12
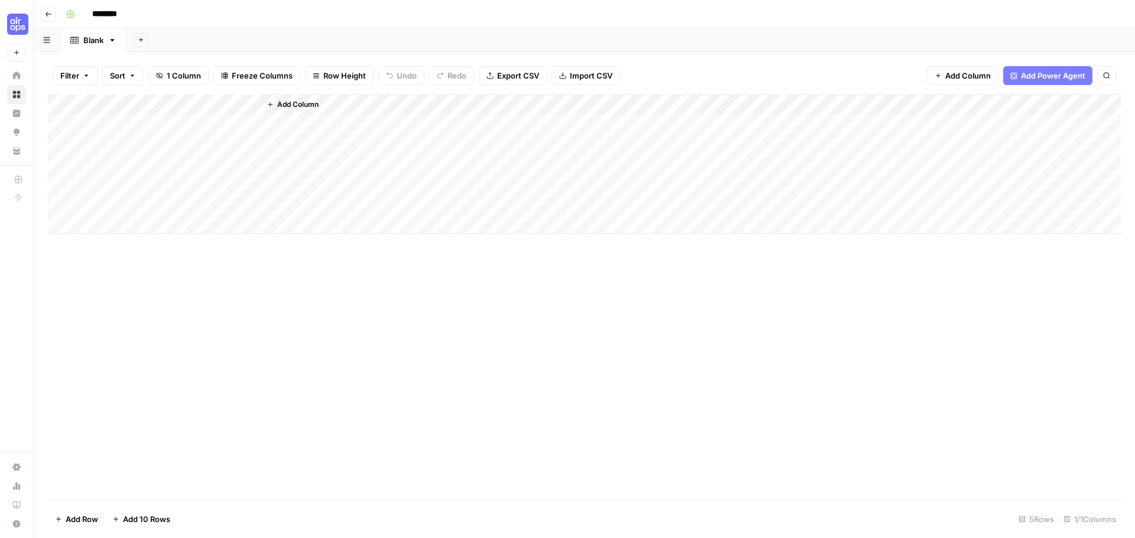
click at [54, 20] on button "Go back" at bounding box center [48, 14] width 15 height 15
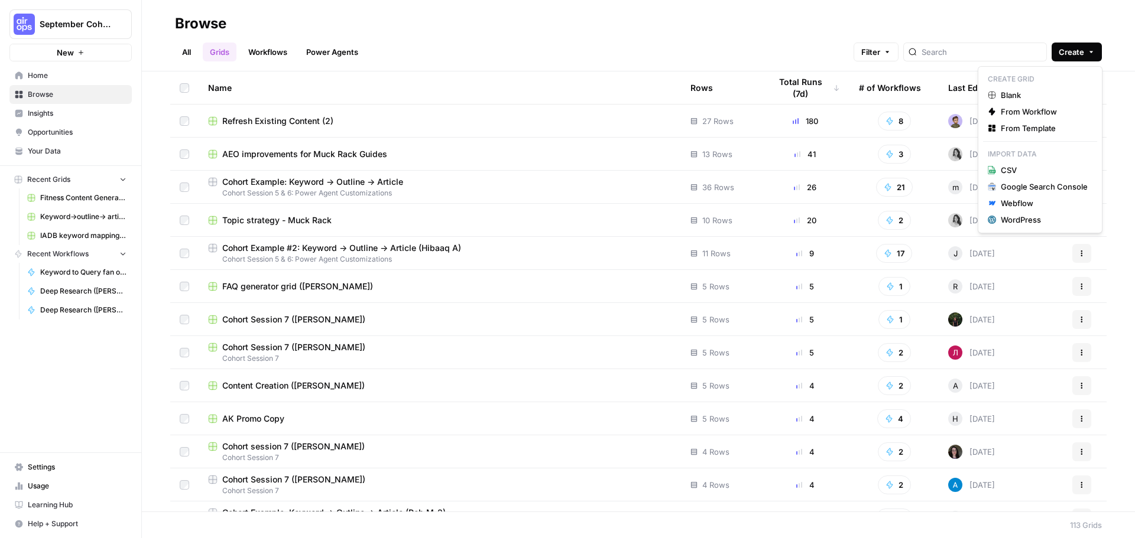
click at [1089, 50] on icon "button" at bounding box center [1090, 51] width 7 height 7
click at [1053, 110] on span "From Workflow" at bounding box center [1044, 112] width 87 height 12
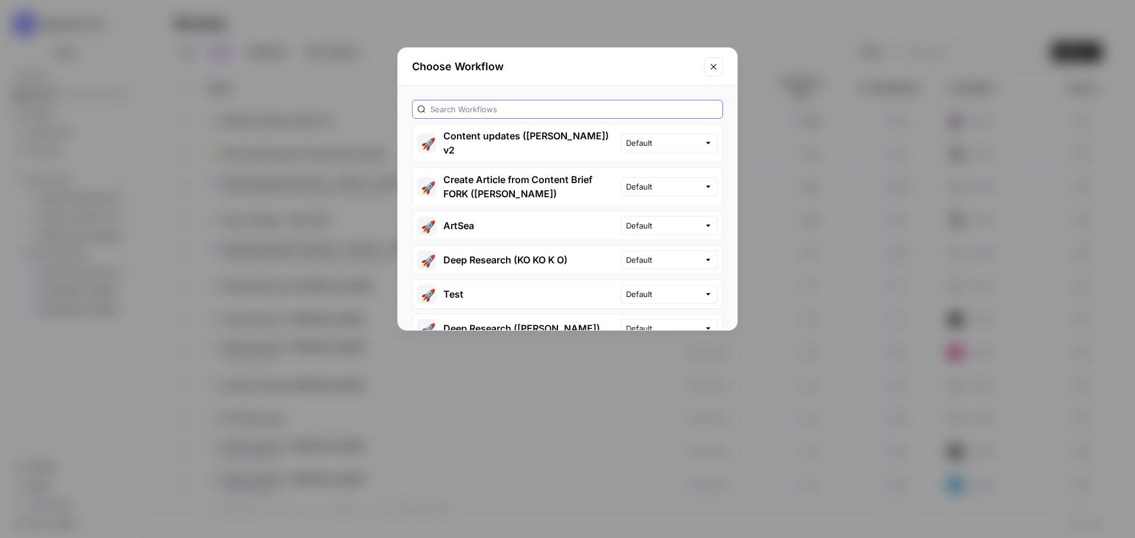
click at [505, 105] on input "text" at bounding box center [573, 109] width 287 height 12
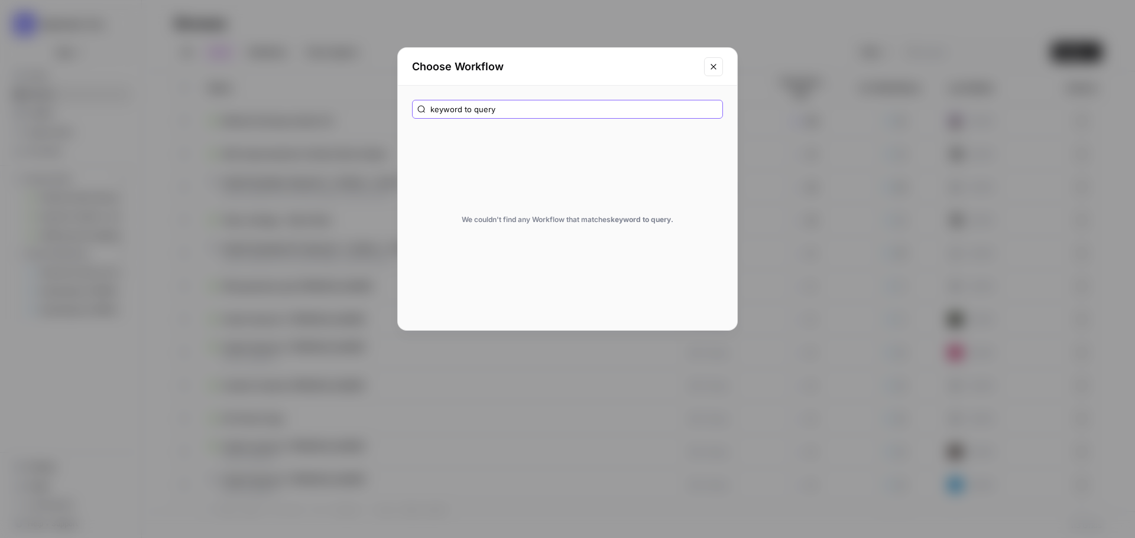
type input "keyword to query"
click at [715, 70] on icon "Close modal" at bounding box center [713, 66] width 9 height 9
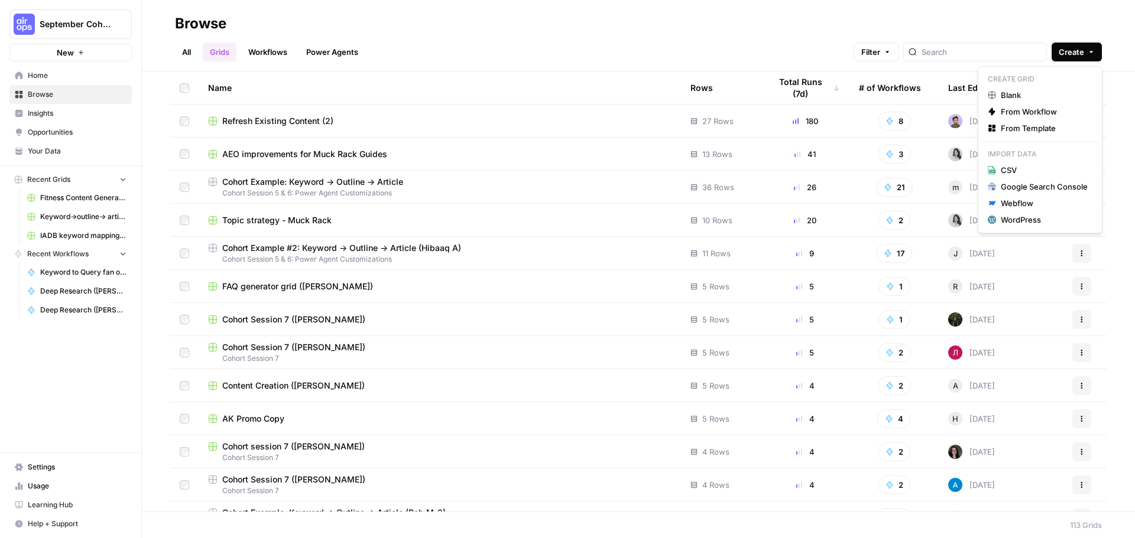
click at [1080, 54] on span "Create" at bounding box center [1070, 52] width 25 height 12
click at [1036, 90] on span "Blank" at bounding box center [1044, 95] width 87 height 12
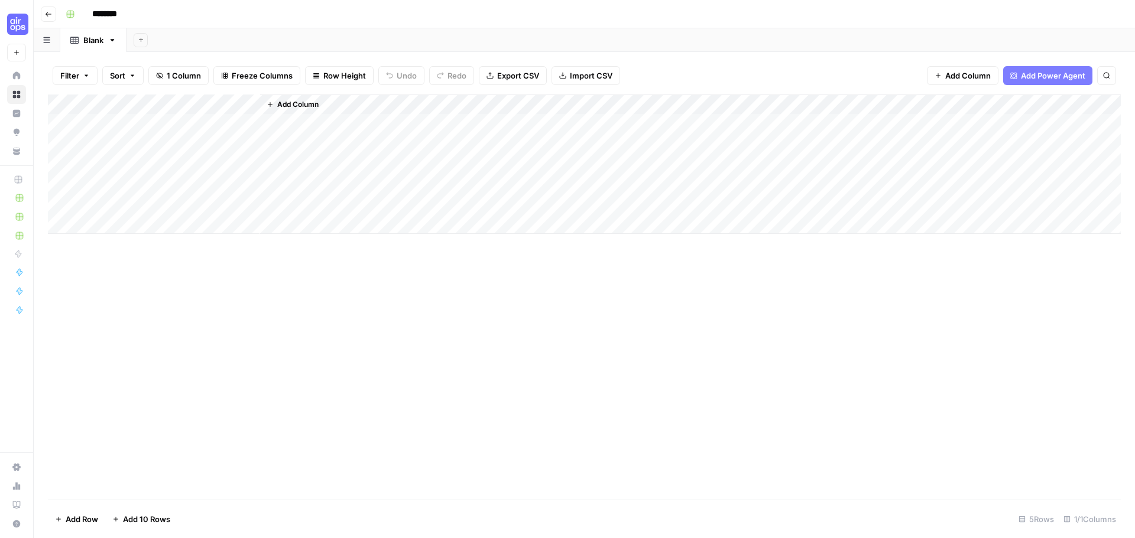
click at [105, 12] on input "********" at bounding box center [120, 14] width 66 height 19
drag, startPoint x: 134, startPoint y: 13, endPoint x: 83, endPoint y: 14, distance: 50.2
click at [86, 16] on div "********" at bounding box center [592, 14] width 1062 height 19
type input "**********"
click at [249, 106] on div "Add Column" at bounding box center [584, 164] width 1073 height 139
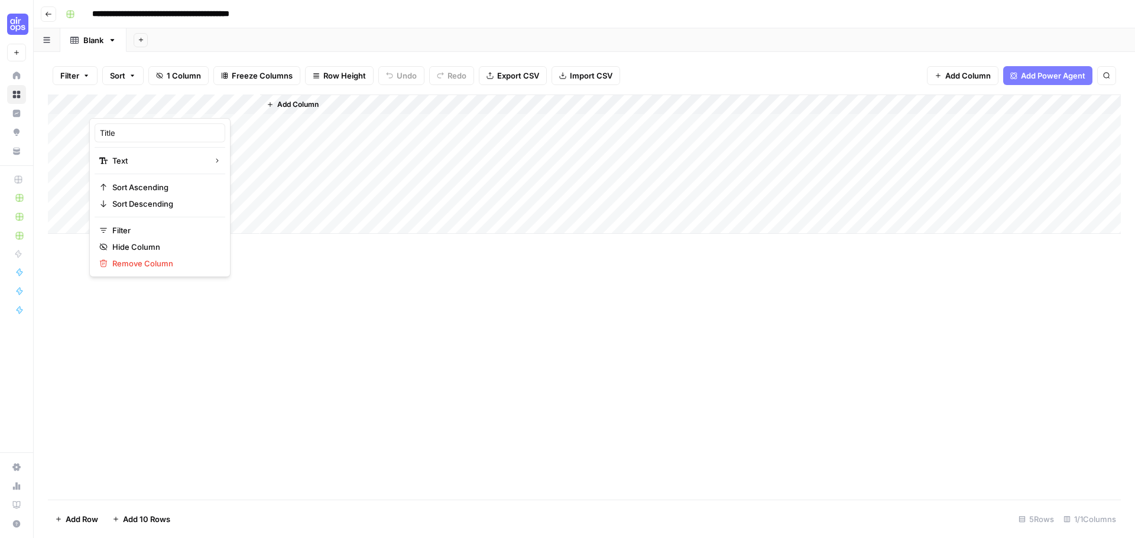
click at [157, 99] on div at bounding box center [174, 107] width 171 height 24
click at [154, 103] on div at bounding box center [174, 107] width 171 height 24
click at [119, 103] on div at bounding box center [174, 107] width 171 height 24
drag, startPoint x: 130, startPoint y: 130, endPoint x: 79, endPoint y: 136, distance: 51.2
click at [79, 135] on body "**********" at bounding box center [567, 269] width 1135 height 538
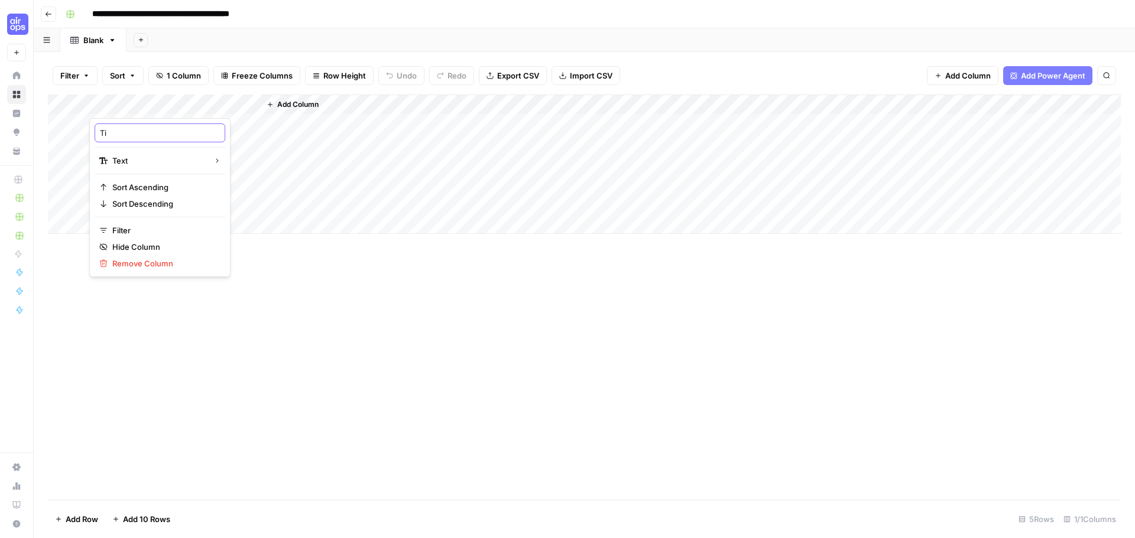
type input "T"
type input "URL"
click at [306, 102] on span "Add Column" at bounding box center [297, 104] width 41 height 11
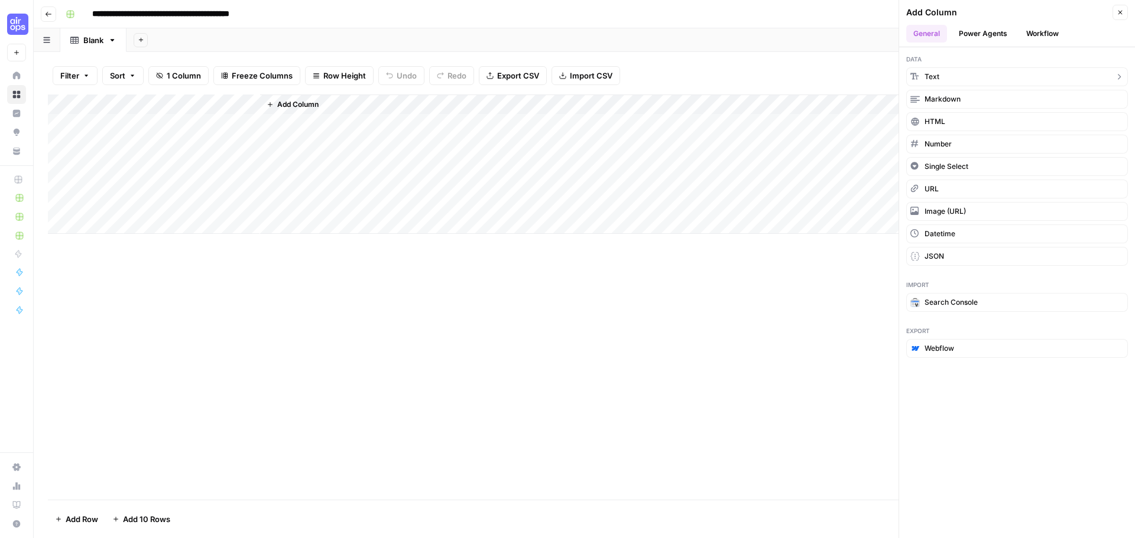
click at [968, 83] on button "Text" at bounding box center [1017, 76] width 222 height 19
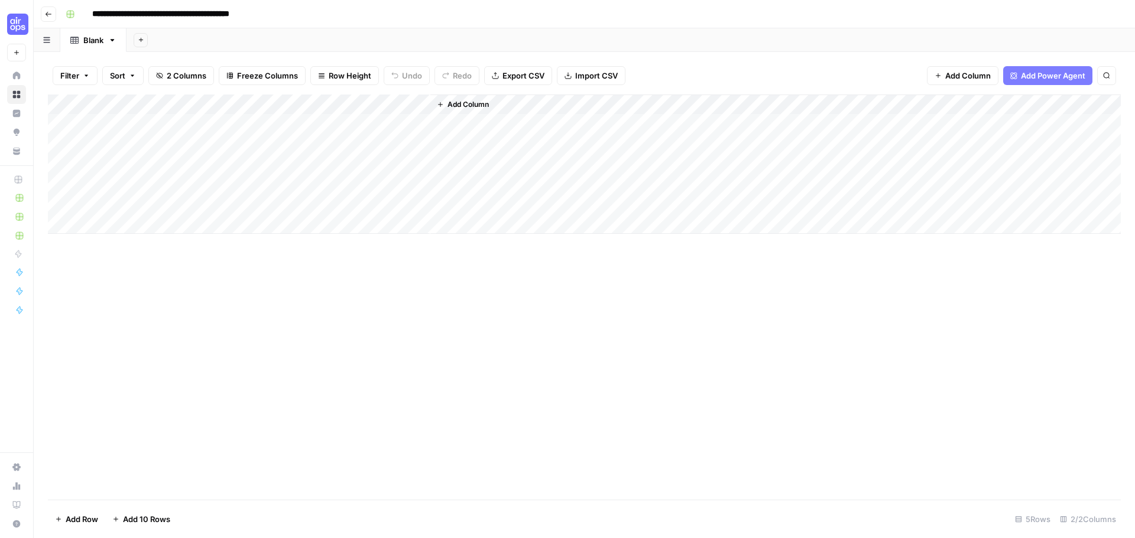
click at [420, 103] on div "Add Column" at bounding box center [584, 164] width 1073 height 139
drag, startPoint x: 321, startPoint y: 132, endPoint x: 252, endPoint y: 135, distance: 69.2
click at [252, 135] on body "**********" at bounding box center [567, 269] width 1135 height 538
type input "N"
type input "Keyword"
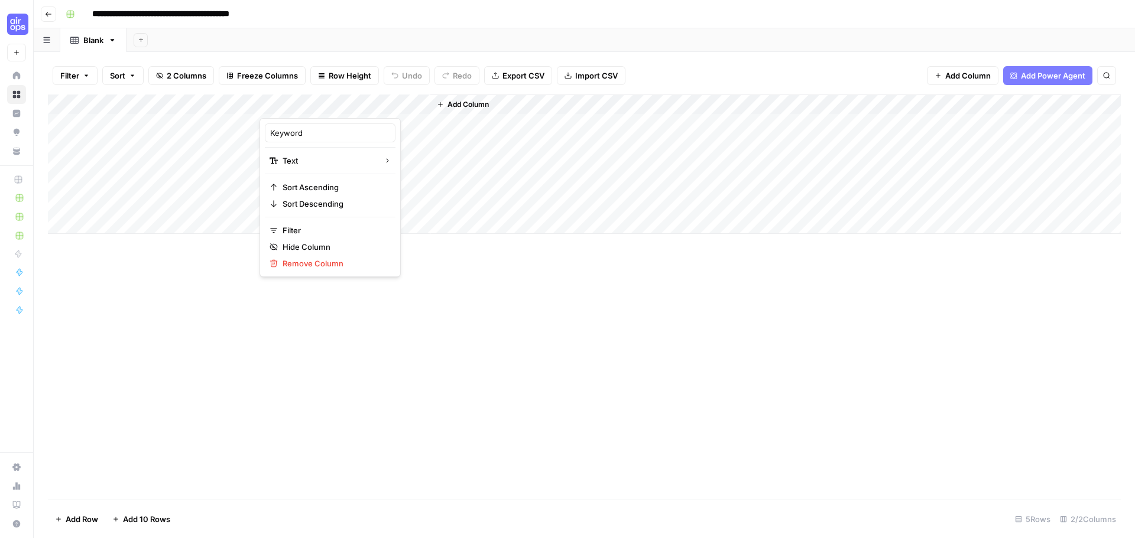
click at [483, 102] on span "Add Column" at bounding box center [467, 104] width 41 height 11
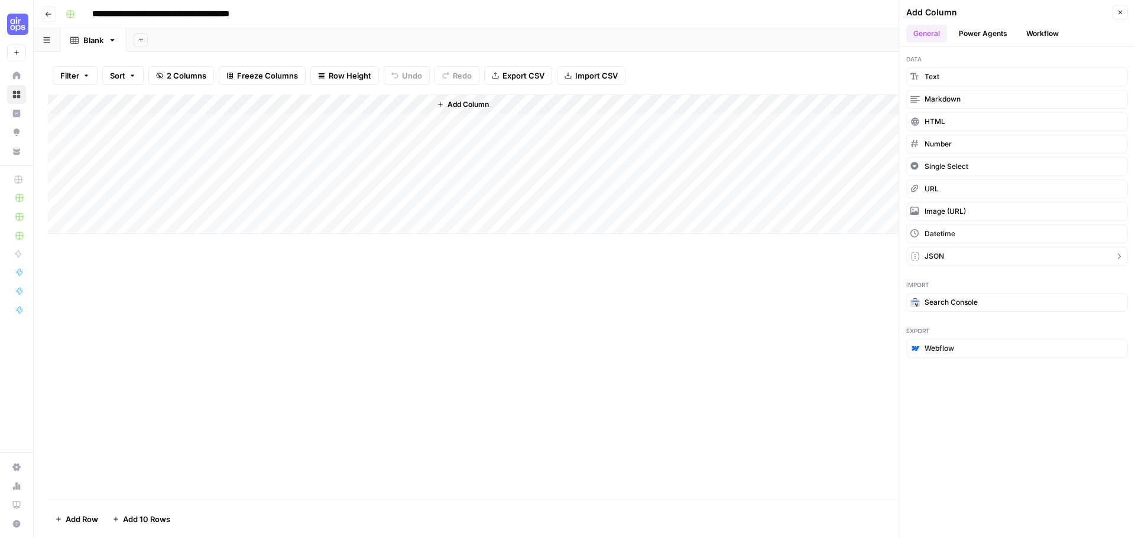
click at [963, 251] on button "JSON" at bounding box center [1017, 256] width 222 height 19
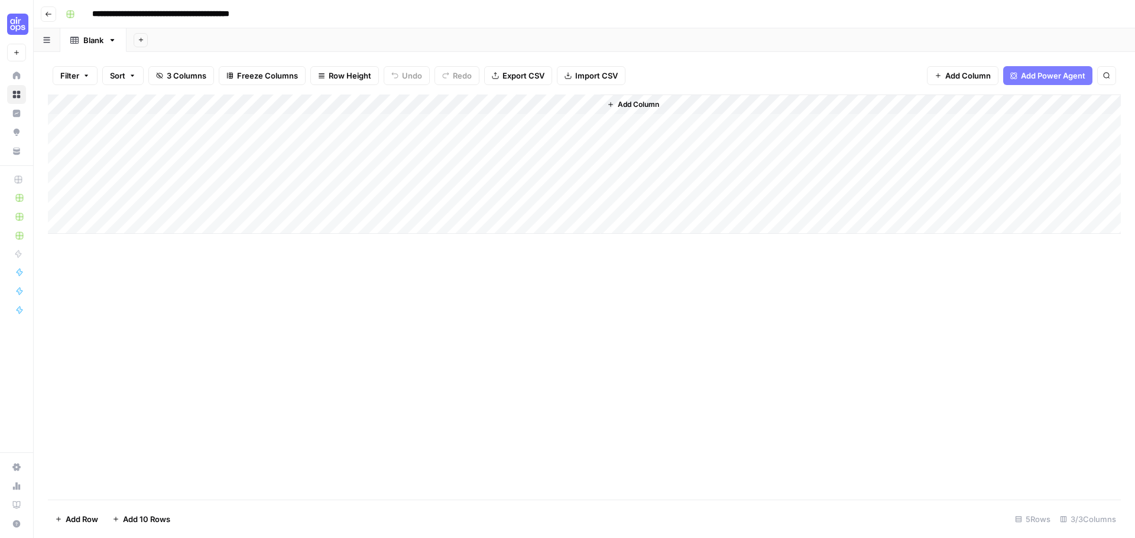
click at [492, 105] on div "Add Column" at bounding box center [584, 164] width 1073 height 139
drag, startPoint x: 496, startPoint y: 133, endPoint x: 400, endPoint y: 136, distance: 97.0
click at [400, 135] on body "**********" at bounding box center [567, 269] width 1135 height 538
type input "N"
type input "C"
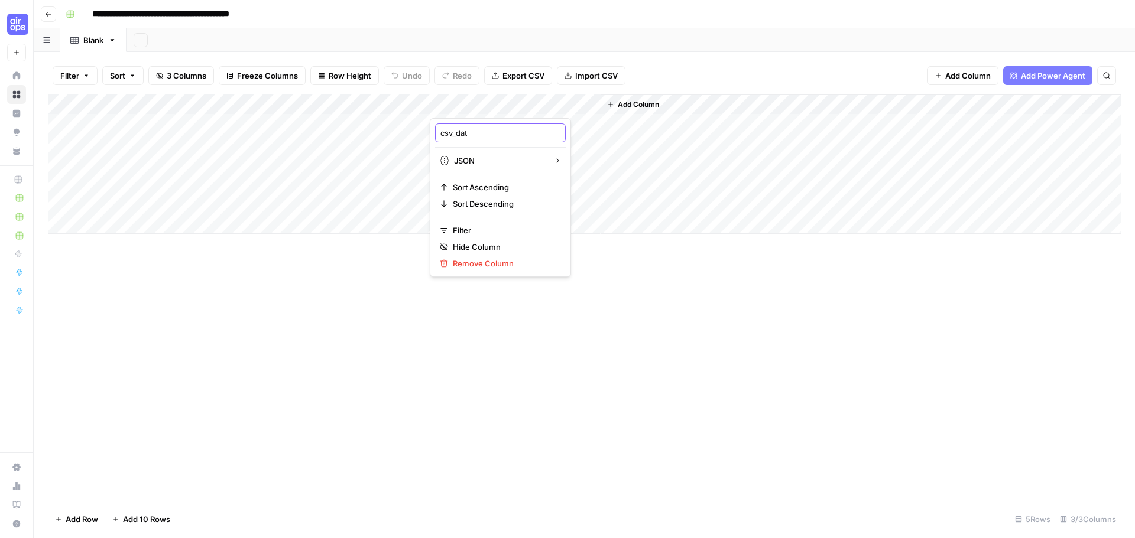
type input "csv_data"
click at [313, 109] on div "Add Column" at bounding box center [584, 164] width 1073 height 139
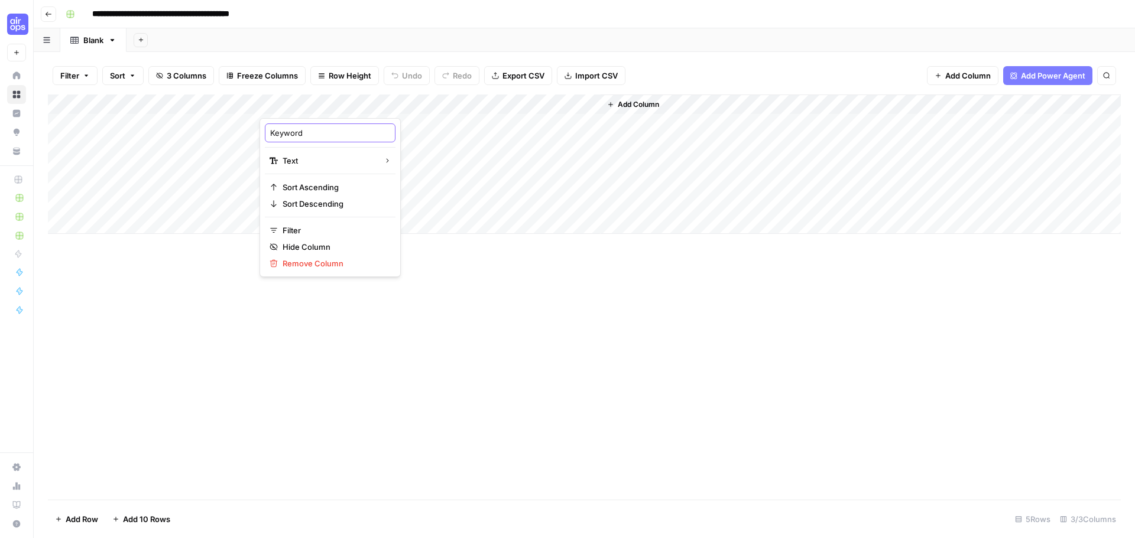
click at [277, 134] on input "Keyword" at bounding box center [330, 133] width 120 height 12
type input "keyword"
click at [165, 100] on div "Add Column" at bounding box center [584, 164] width 1073 height 139
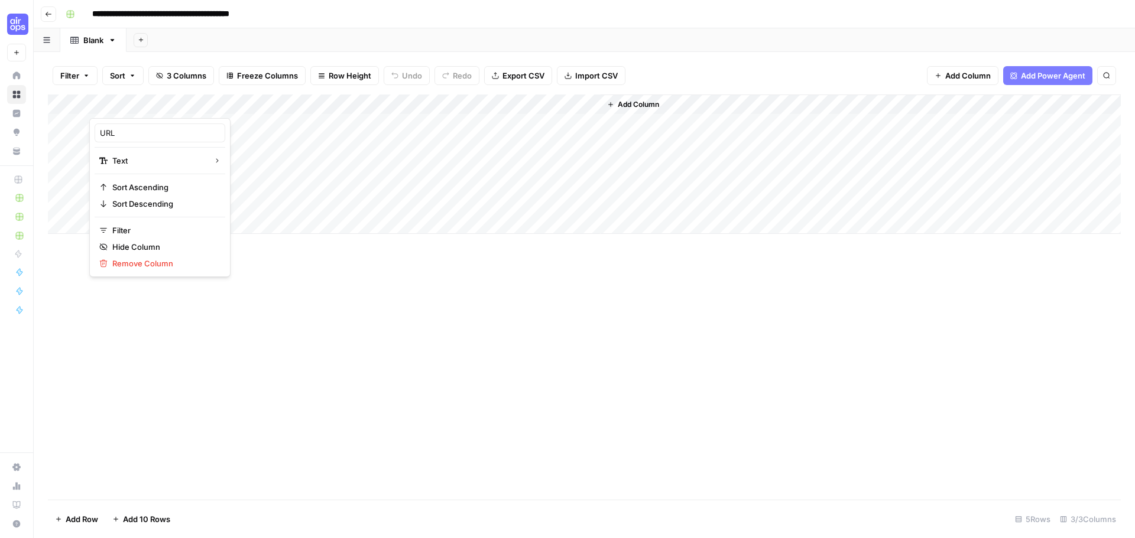
click at [138, 106] on div at bounding box center [174, 107] width 171 height 24
drag, startPoint x: 113, startPoint y: 134, endPoint x: 72, endPoint y: 141, distance: 42.5
click at [71, 137] on body "**********" at bounding box center [567, 269] width 1135 height 538
type input "U"
type input "url"
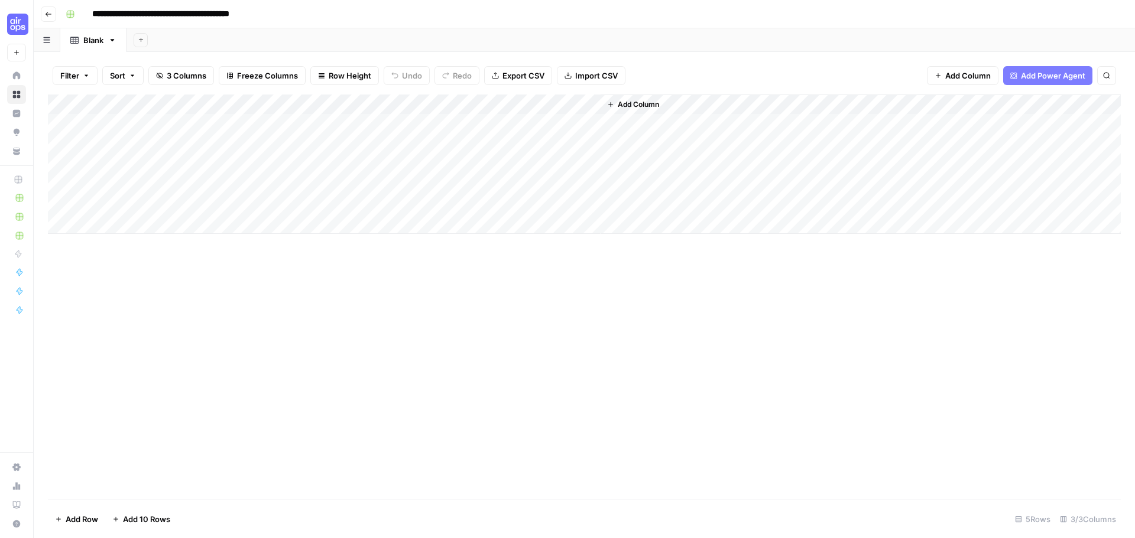
click at [624, 102] on span "Add Column" at bounding box center [638, 104] width 41 height 11
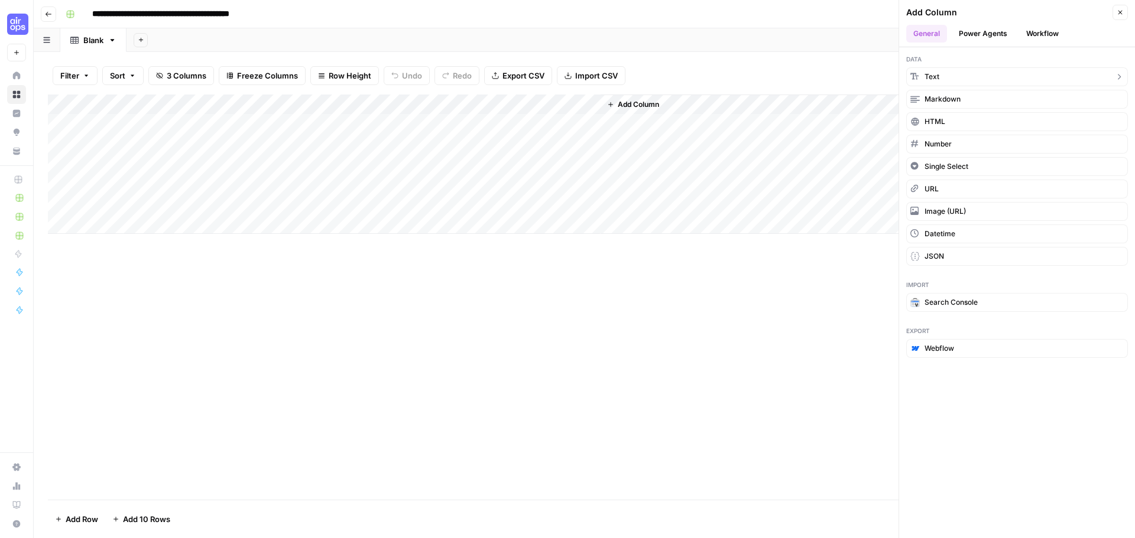
click at [946, 70] on button "Text" at bounding box center [1017, 76] width 222 height 19
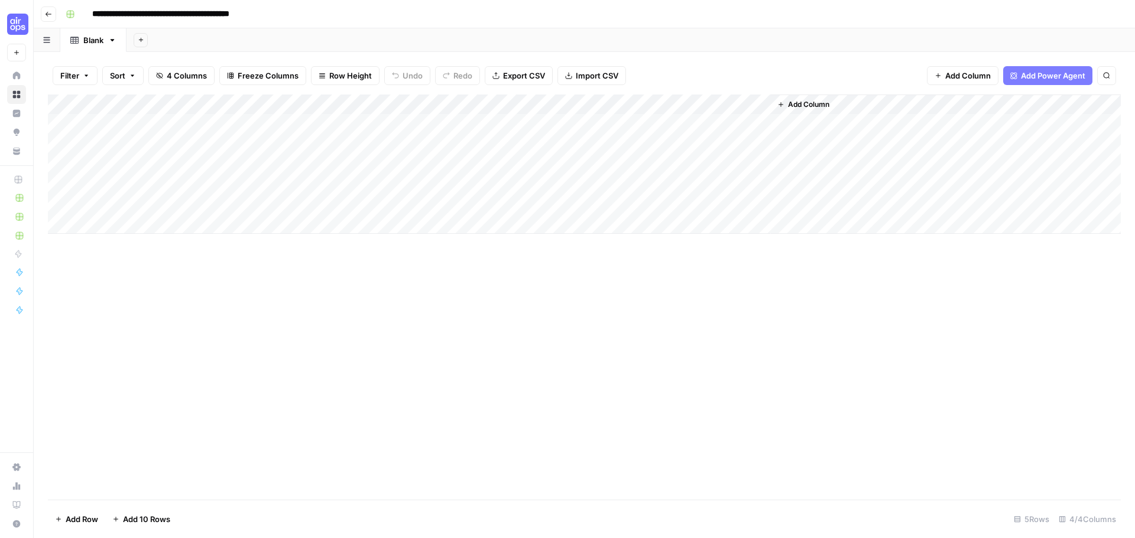
click at [652, 105] on div "Add Column" at bounding box center [584, 164] width 1073 height 139
click at [663, 137] on input "New Column" at bounding box center [670, 133] width 120 height 12
drag, startPoint x: 667, startPoint y: 134, endPoint x: 579, endPoint y: 144, distance: 88.6
click at [579, 143] on body "**********" at bounding box center [567, 269] width 1135 height 538
type input "N"
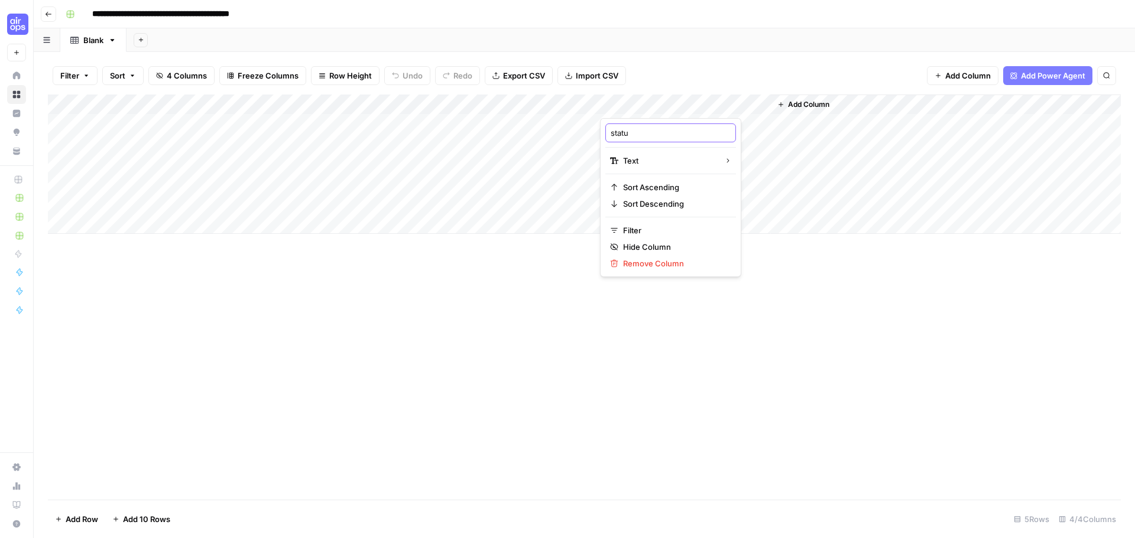
type input "status"
click at [823, 108] on span "Add Column" at bounding box center [808, 104] width 41 height 11
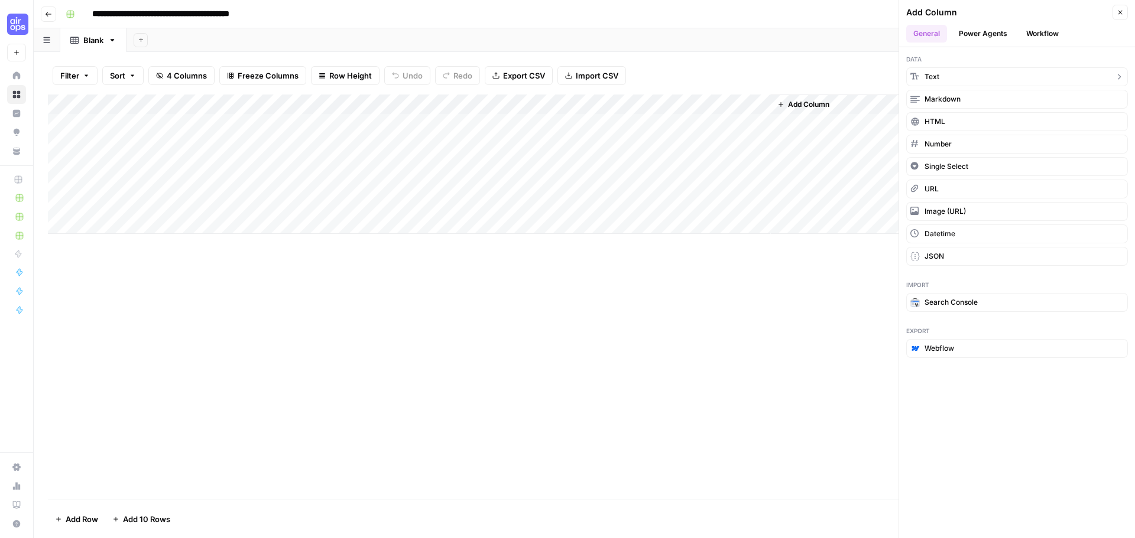
click at [953, 79] on button "Text" at bounding box center [1017, 76] width 222 height 19
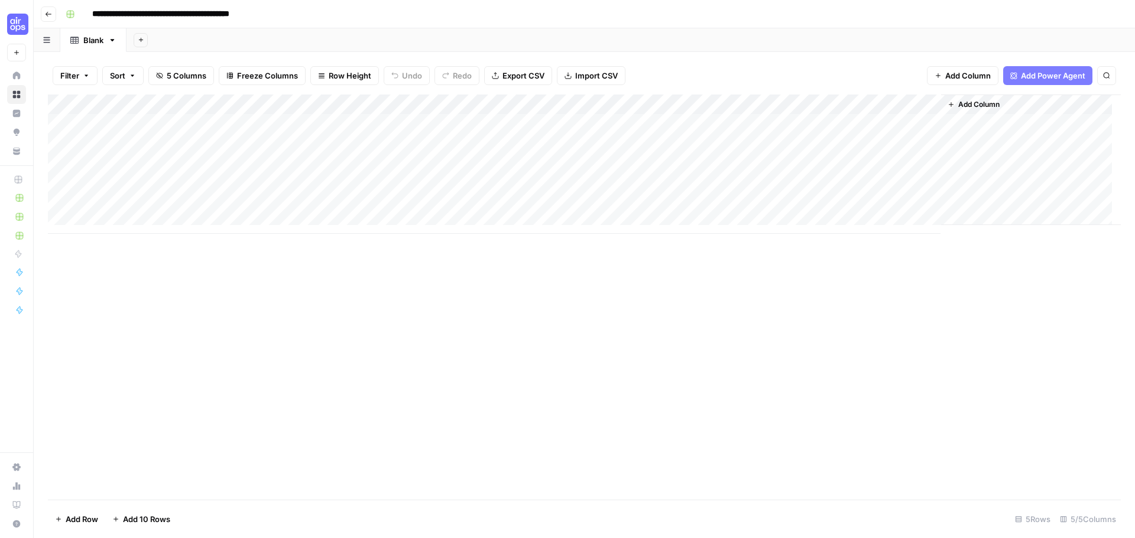
click at [826, 102] on div "Add Column" at bounding box center [584, 164] width 1073 height 139
drag, startPoint x: 836, startPoint y: 137, endPoint x: 773, endPoint y: 138, distance: 62.7
click at [773, 138] on div "New Column Text Sort Ascending Sort Descending Filter Hide Column Remove Column" at bounding box center [840, 197] width 141 height 159
type input "record_count"
click at [251, 106] on div "Add Column" at bounding box center [584, 164] width 1073 height 139
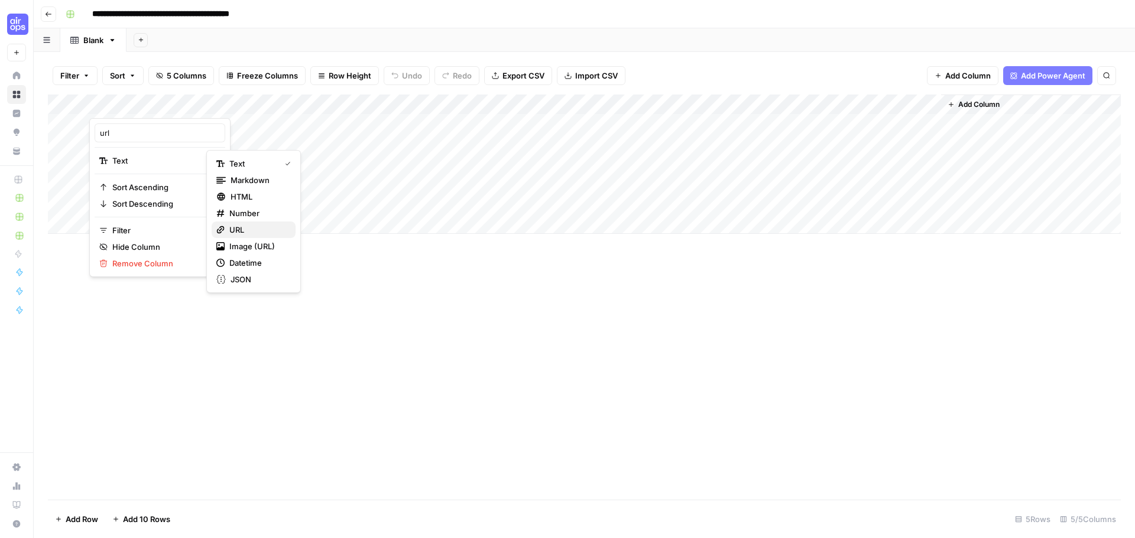
click at [246, 229] on span "URL" at bounding box center [257, 230] width 57 height 12
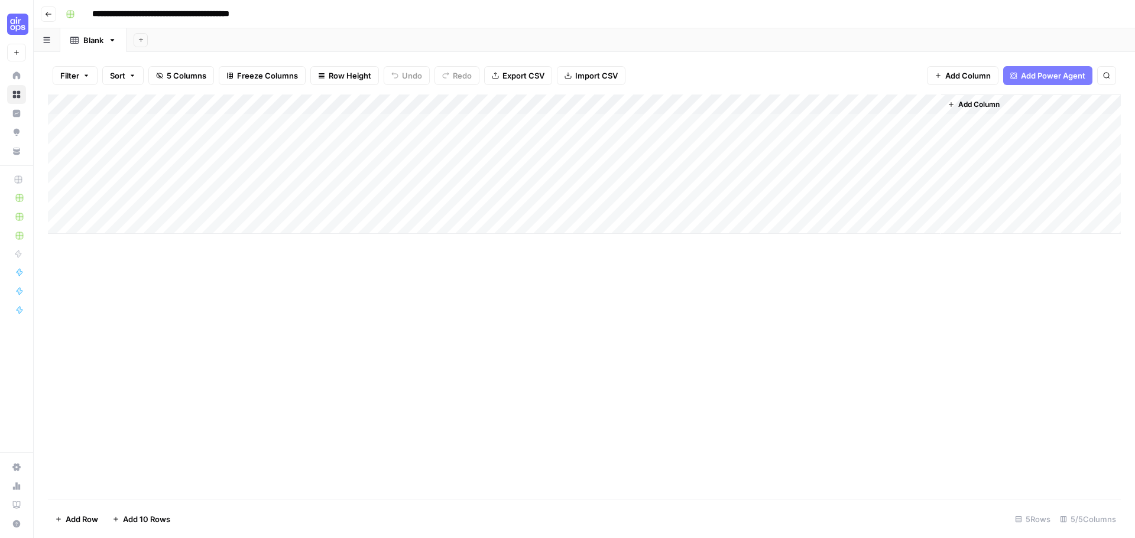
click at [590, 103] on div "Add Column" at bounding box center [584, 164] width 1073 height 139
click at [931, 105] on div "Add Column" at bounding box center [584, 164] width 1073 height 139
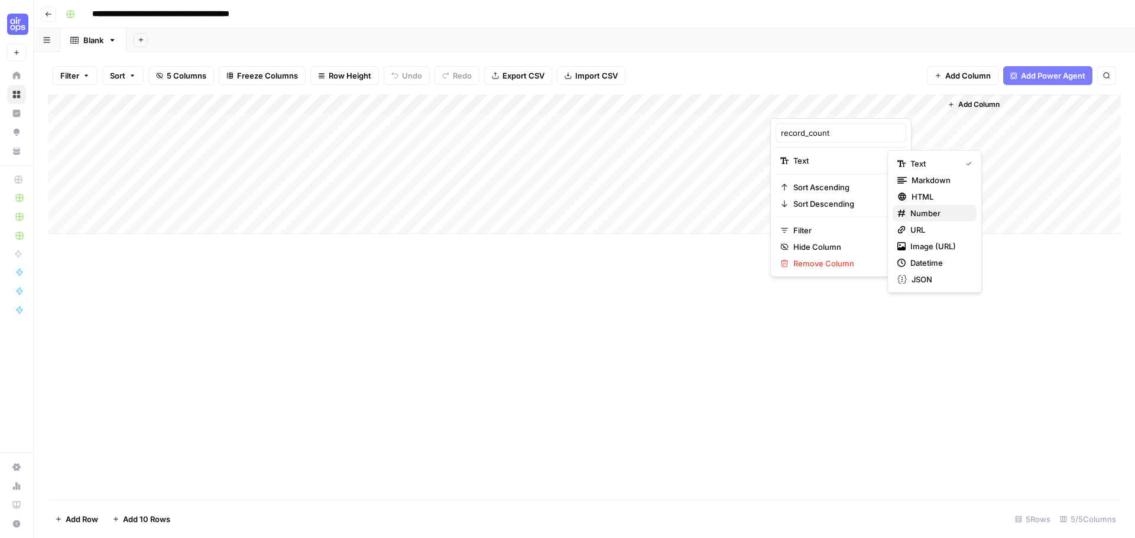
click at [937, 210] on span "Number" at bounding box center [938, 213] width 57 height 12
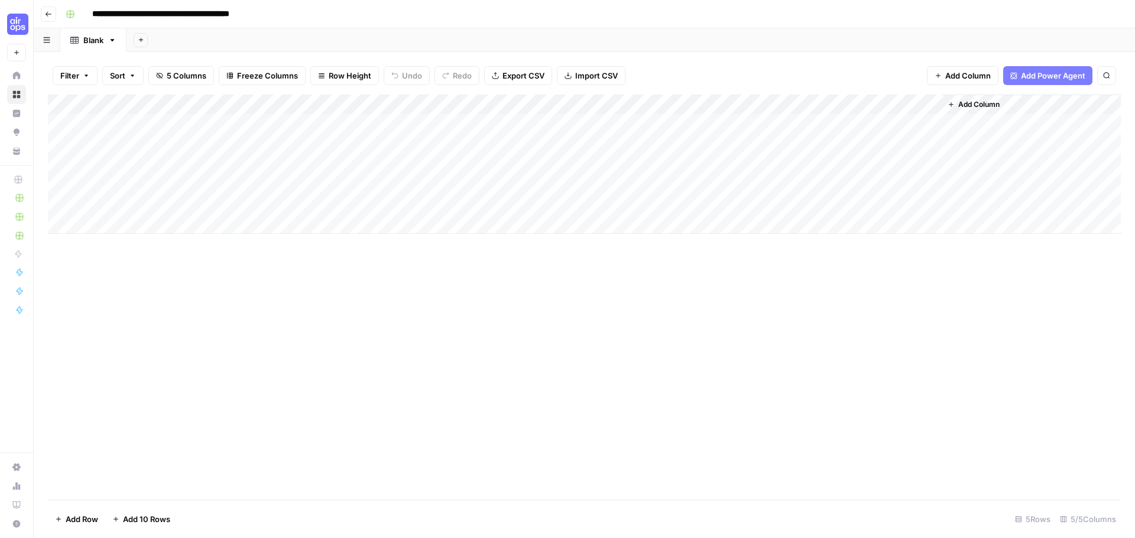
click at [109, 41] on icon "button" at bounding box center [112, 40] width 8 height 8
click at [121, 57] on div "Rename Sheet" at bounding box center [156, 63] width 74 height 12
type input "*"
type input "**********"
click at [372, 17] on div "**********" at bounding box center [592, 14] width 1062 height 19
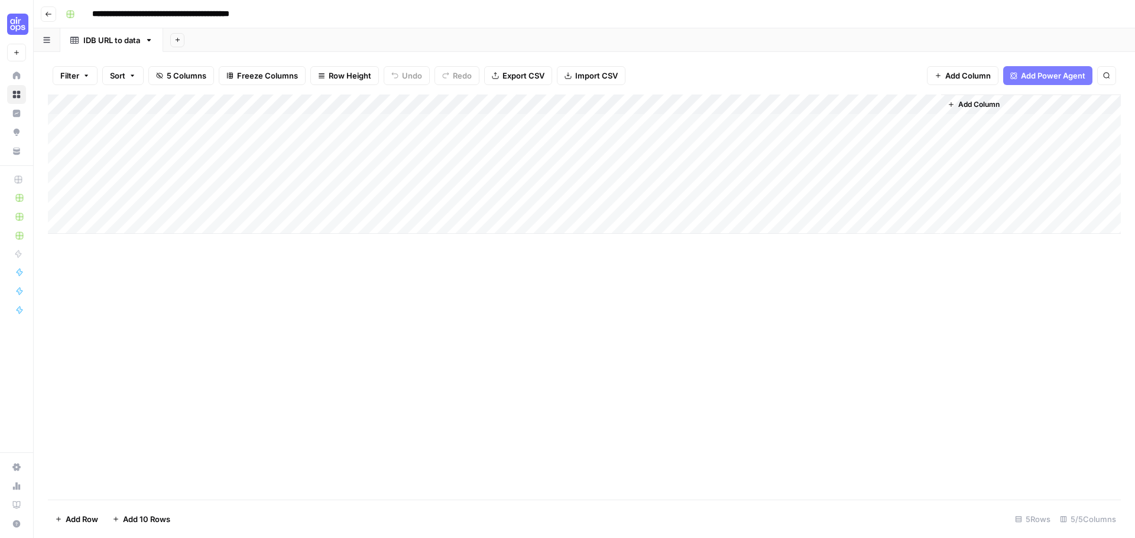
click at [145, 49] on link "IDB URL to data" at bounding box center [111, 40] width 103 height 24
click at [150, 39] on icon "button" at bounding box center [149, 40] width 8 height 8
drag, startPoint x: 143, startPoint y: 41, endPoint x: 288, endPoint y: 33, distance: 145.1
click at [288, 32] on div "Add Sheet" at bounding box center [649, 40] width 972 height 24
drag, startPoint x: 150, startPoint y: 38, endPoint x: 363, endPoint y: 23, distance: 213.3
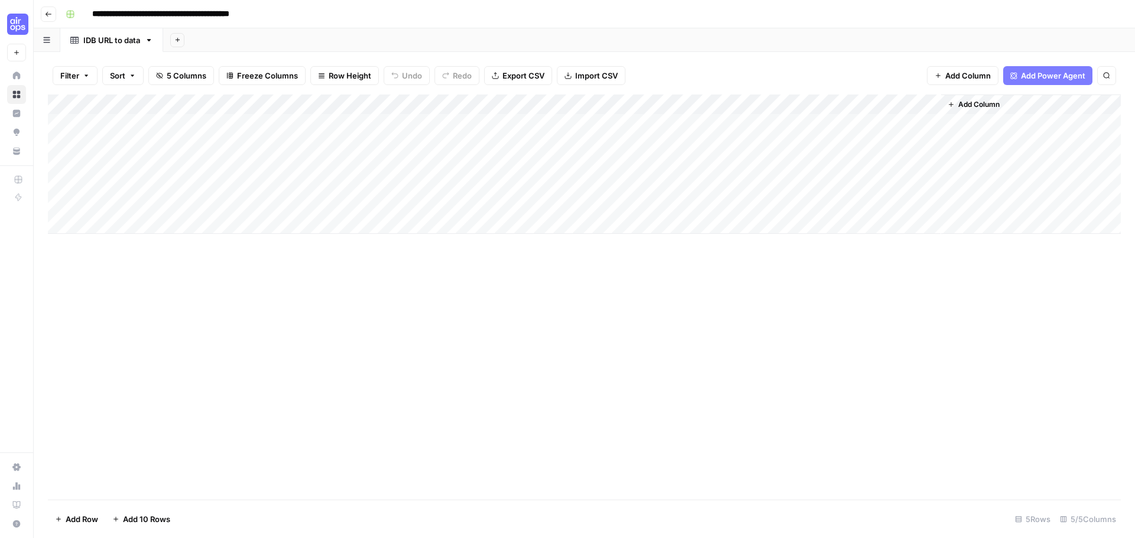
click at [363, 23] on div "**********" at bounding box center [592, 14] width 1062 height 19
click at [121, 39] on div "IDB URL to data" at bounding box center [111, 40] width 57 height 12
click at [181, 17] on input "**********" at bounding box center [188, 14] width 202 height 19
click at [131, 44] on div "IDB URL to data" at bounding box center [111, 40] width 57 height 12
click at [249, 102] on div "Add Column" at bounding box center [584, 164] width 1073 height 139
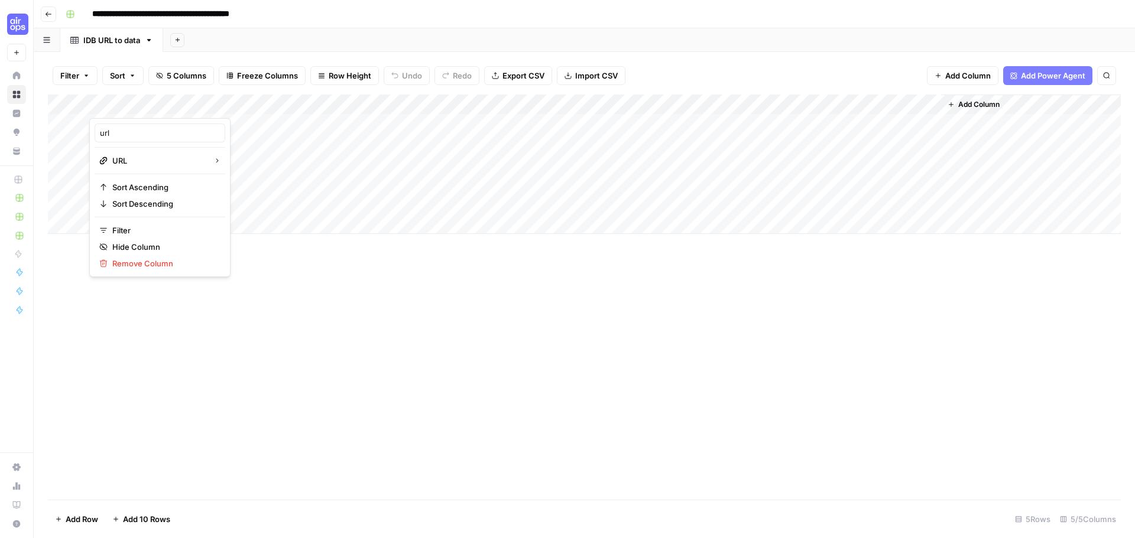
drag, startPoint x: 249, startPoint y: 102, endPoint x: 169, endPoint y: 377, distance: 286.9
click at [169, 379] on div "Add Column" at bounding box center [584, 297] width 1073 height 405
click at [246, 105] on div "Add Column" at bounding box center [584, 164] width 1073 height 139
click at [223, 427] on div "Add Column" at bounding box center [584, 297] width 1073 height 405
click at [582, 74] on span "Import CSV" at bounding box center [596, 76] width 43 height 12
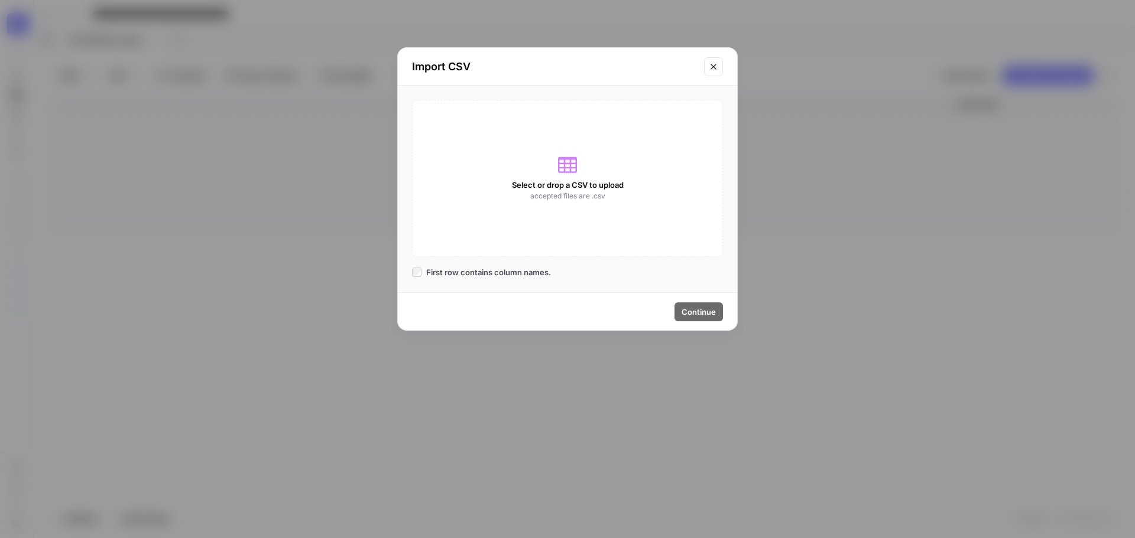
click at [574, 166] on icon at bounding box center [567, 164] width 19 height 19
click at [592, 190] on div "Select or drop a CSV to upload accepted files are .csv" at bounding box center [567, 178] width 311 height 157
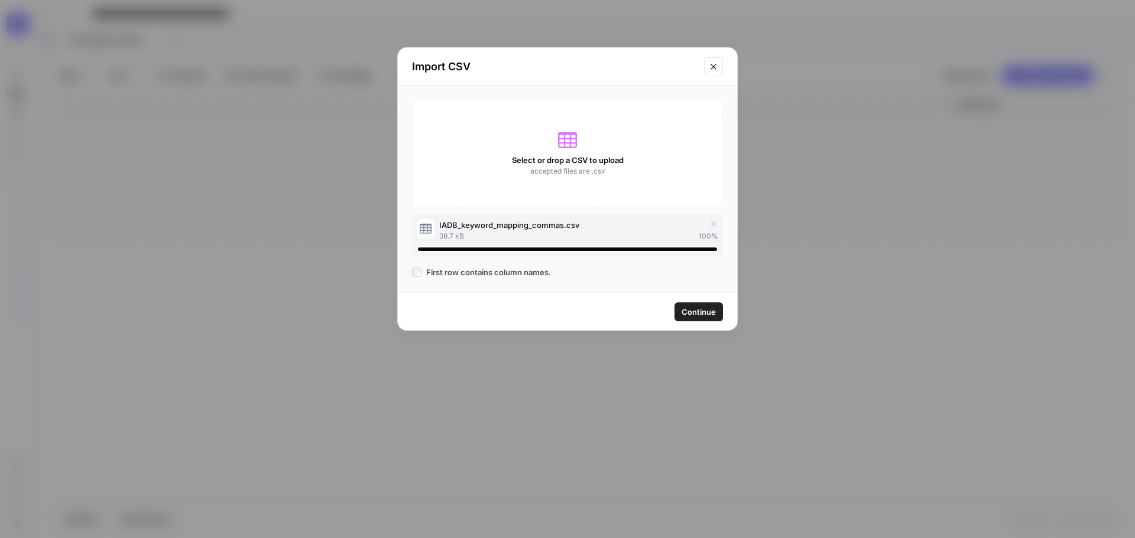
click at [704, 316] on span "Continue" at bounding box center [698, 312] width 34 height 12
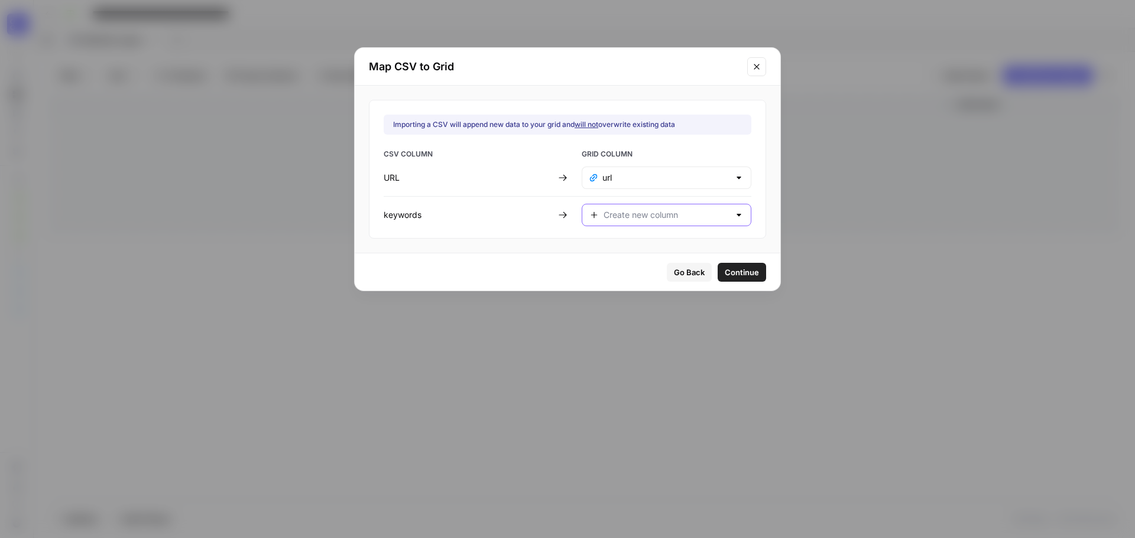
click at [696, 215] on input "text" at bounding box center [666, 215] width 126 height 12
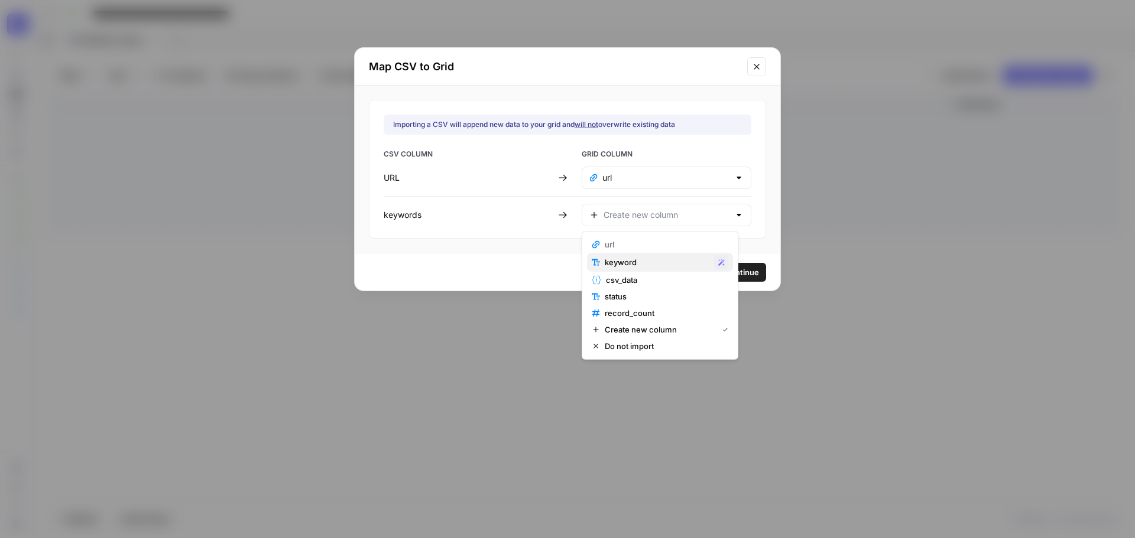
click at [664, 262] on span "keyword" at bounding box center [657, 262] width 105 height 12
type input "keyword"
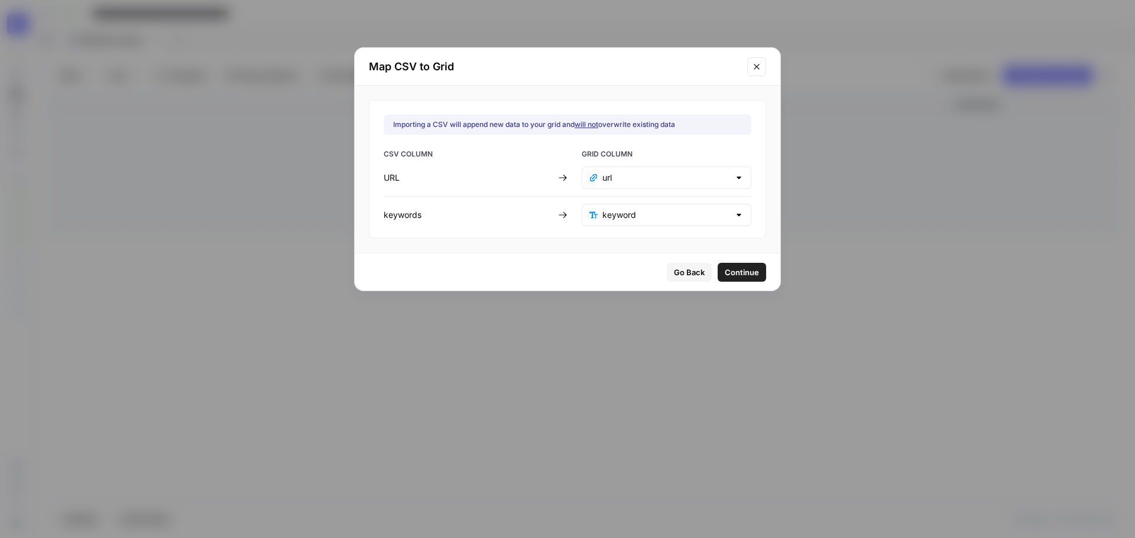
click at [725, 272] on span "Continue" at bounding box center [742, 273] width 34 height 12
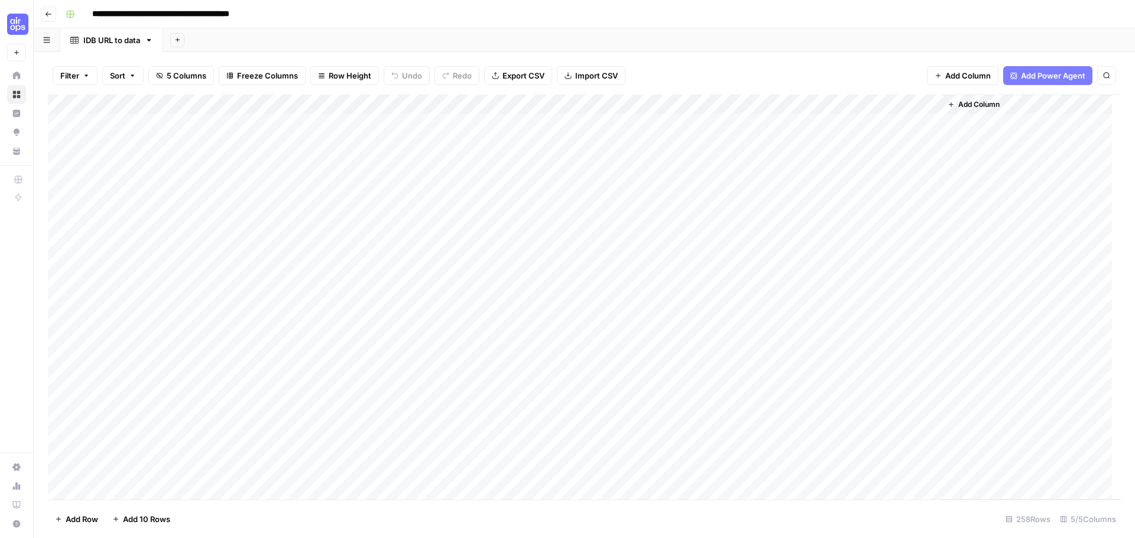
click at [321, 201] on div "Add Column" at bounding box center [584, 297] width 1073 height 405
click at [61, 205] on div "Add Column" at bounding box center [584, 297] width 1073 height 405
click at [59, 188] on div "Add Column" at bounding box center [584, 297] width 1073 height 405
click at [60, 163] on div "Add Column" at bounding box center [584, 297] width 1073 height 405
click at [60, 141] on div "Add Column" at bounding box center [584, 297] width 1073 height 405
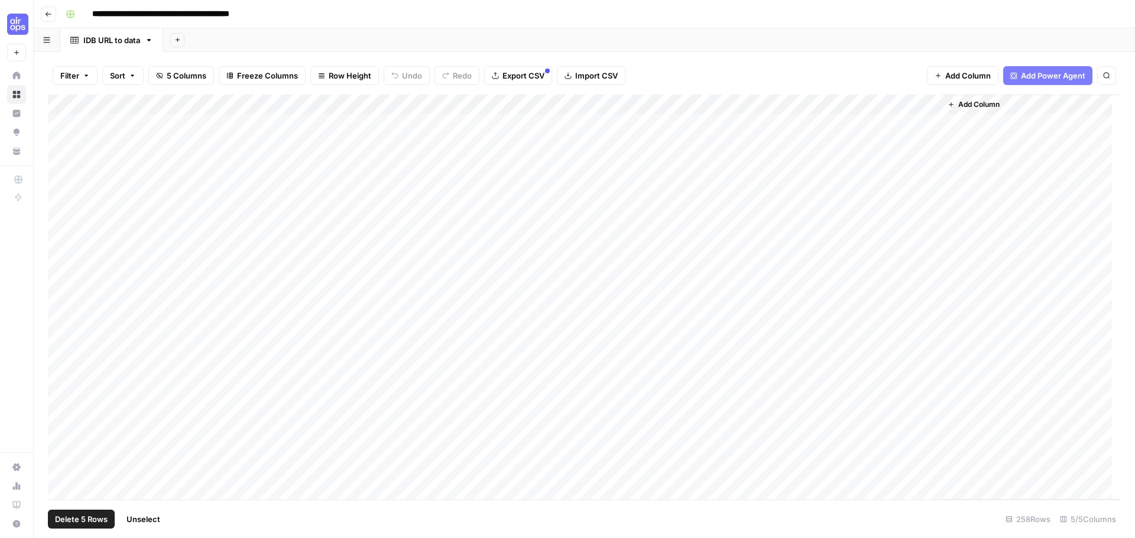
click at [59, 124] on div "Add Column" at bounding box center [584, 297] width 1073 height 405
click at [81, 512] on button "Delete 5 Rows" at bounding box center [81, 519] width 67 height 19
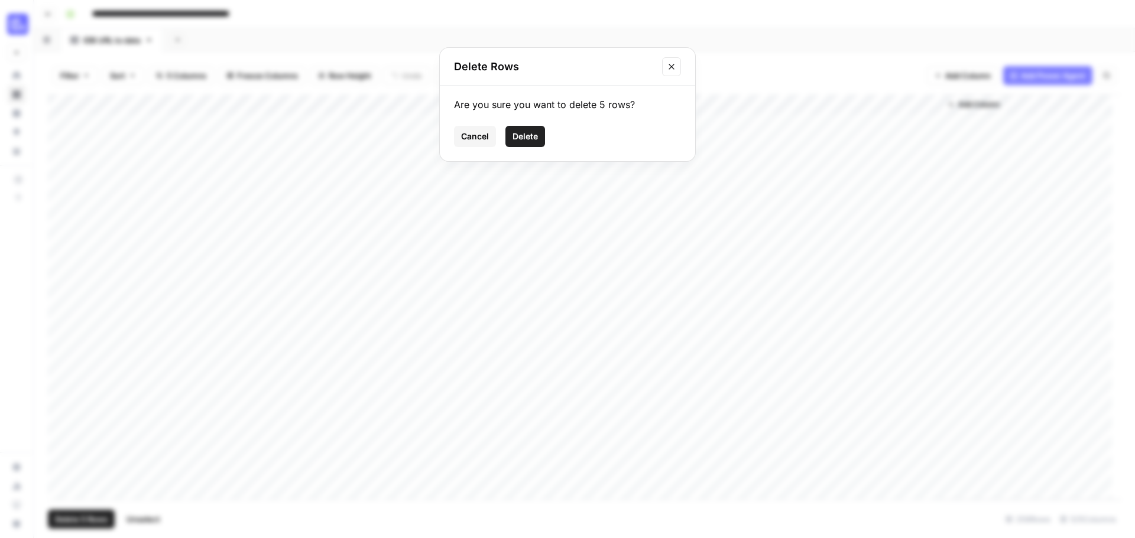
click at [517, 137] on span "Delete" at bounding box center [524, 137] width 25 height 12
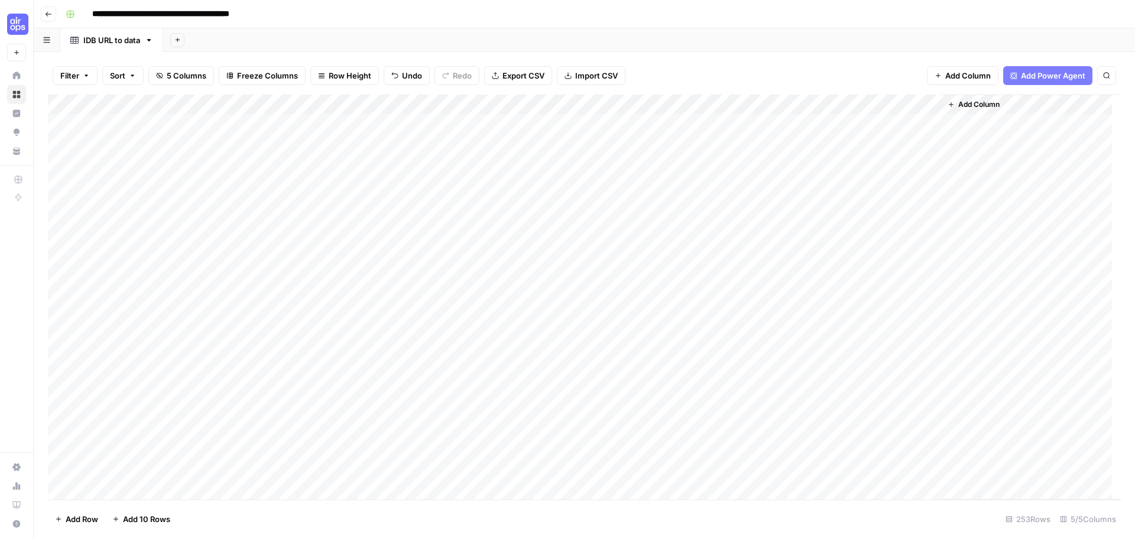
drag, startPoint x: 694, startPoint y: 123, endPoint x: 780, endPoint y: 304, distance: 200.1
click at [780, 304] on div "Add Column" at bounding box center [584, 297] width 1073 height 405
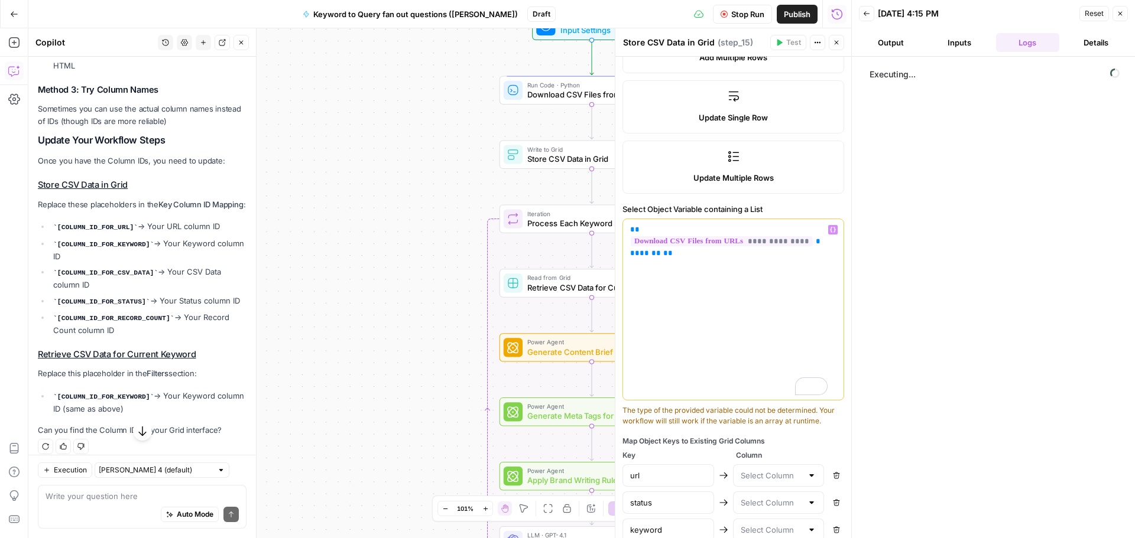
scroll to position [423, 0]
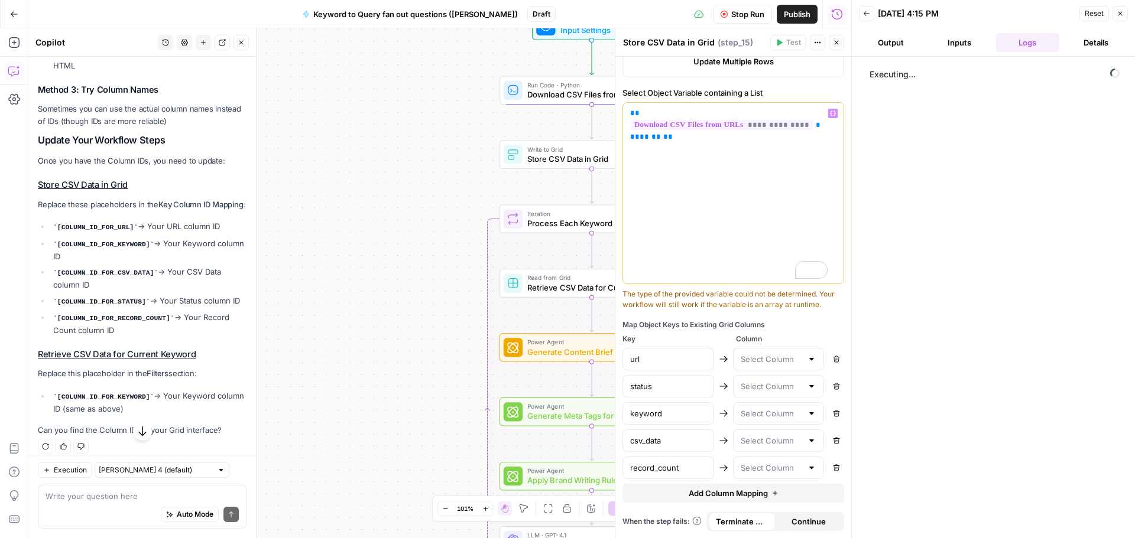
click at [755, 18] on span "Stop Run" at bounding box center [747, 14] width 33 height 12
click at [807, 359] on div at bounding box center [811, 359] width 9 height 12
click at [797, 333] on div "Map Object Keys to Existing Grid Columns Key Column url Remove status Remove ke…" at bounding box center [733, 411] width 222 height 183
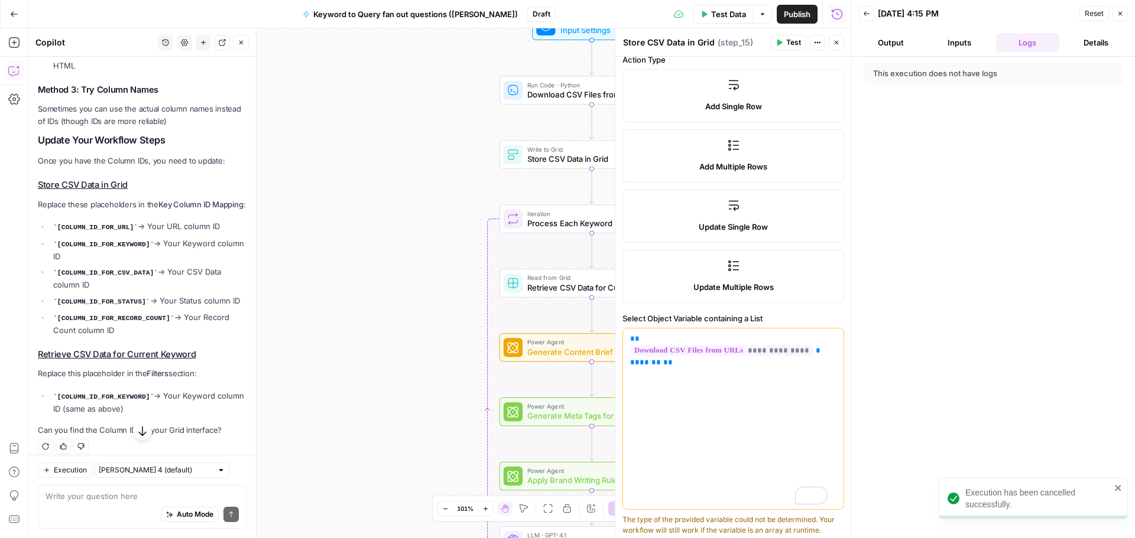
scroll to position [0, 0]
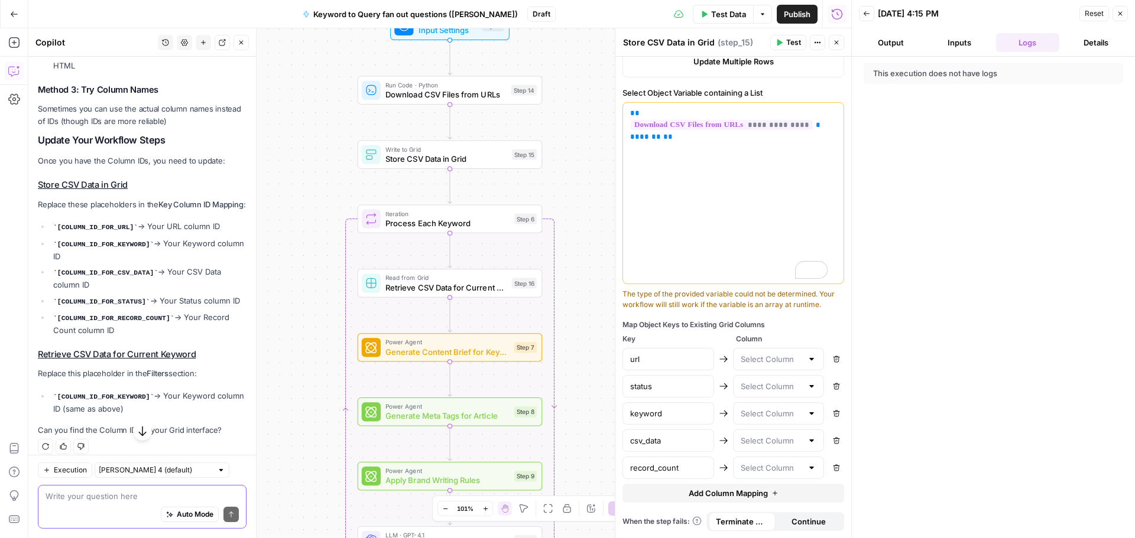
click at [105, 492] on textarea at bounding box center [142, 497] width 193 height 12
type textarea "how do I do the map object keys to existing grid columns?"
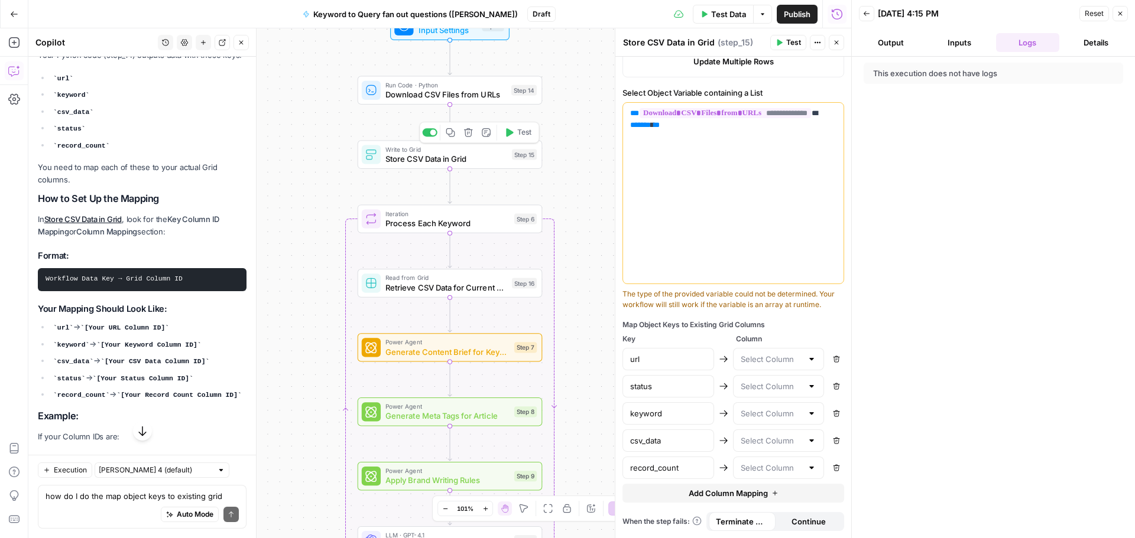
click at [482, 154] on span "Store CSV Data in Grid" at bounding box center [446, 159] width 122 height 12
click at [456, 157] on span "Store CSV Data in Grid" at bounding box center [446, 159] width 122 height 12
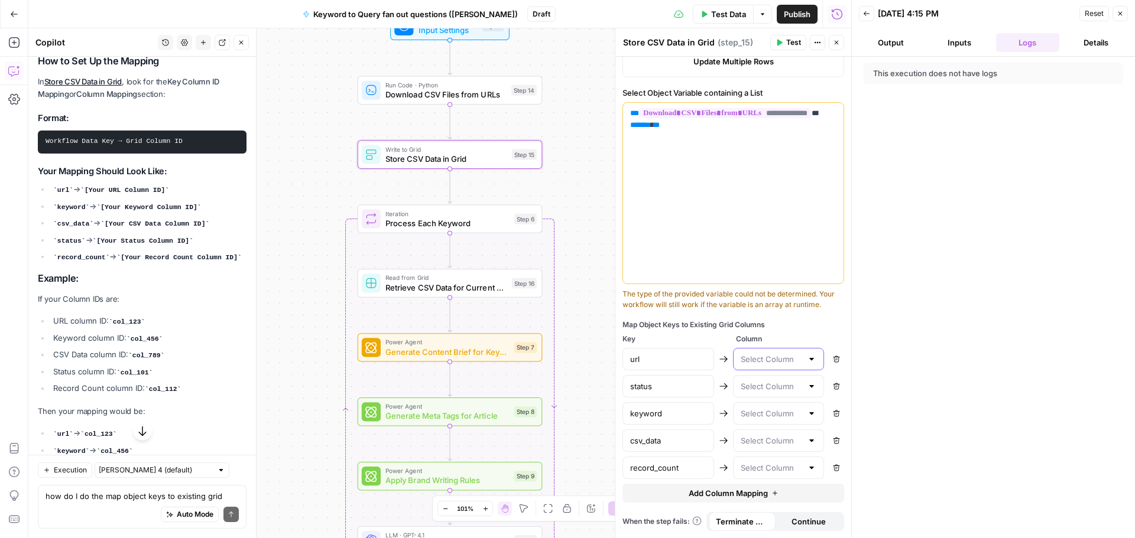
click at [777, 362] on input "text" at bounding box center [772, 359] width 62 height 12
type input "url"
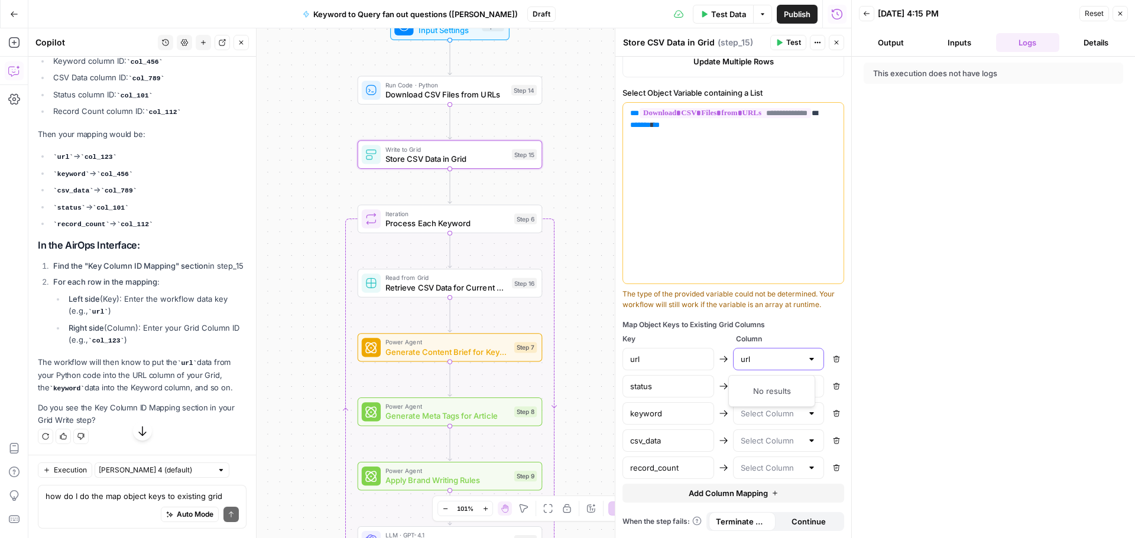
click at [790, 363] on input "url" at bounding box center [772, 359] width 62 height 12
click at [807, 360] on div at bounding box center [811, 359] width 9 height 12
click at [794, 362] on div at bounding box center [779, 359] width 92 height 22
click at [76, 506] on div "Auto Mode Send" at bounding box center [142, 515] width 193 height 26
type textarea "I"
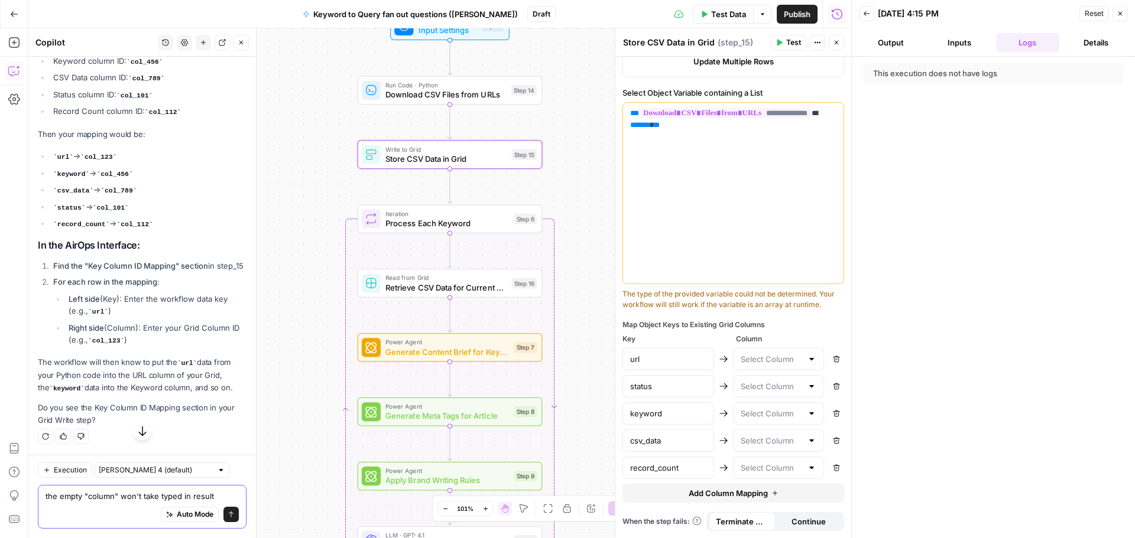
type textarea "the empty "column" won't take typed in results"
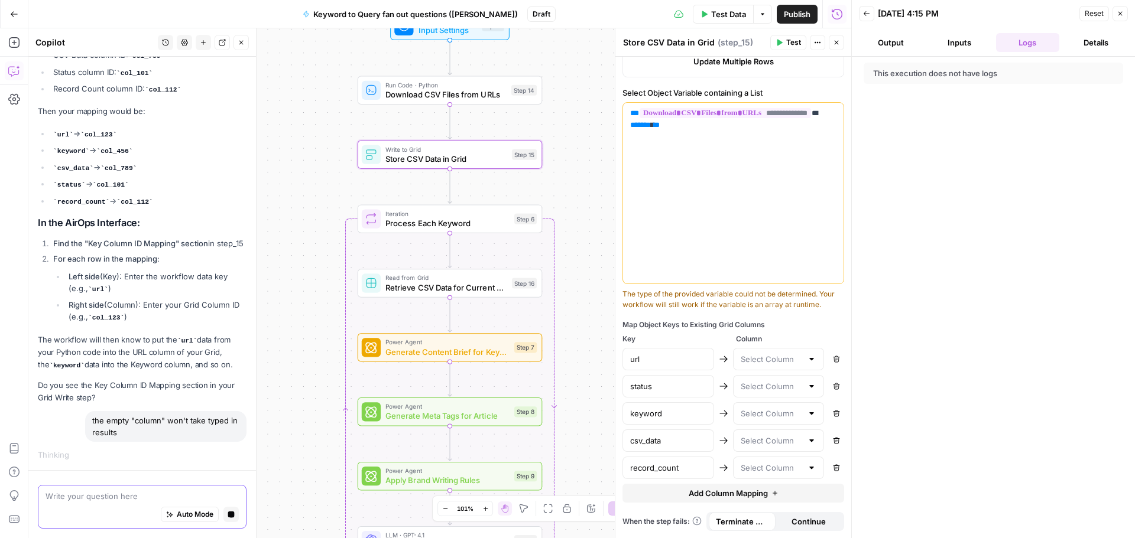
scroll to position [7627, 0]
click at [782, 364] on input "text" at bounding box center [772, 359] width 62 height 12
click at [784, 392] on div "No results" at bounding box center [771, 391] width 76 height 12
click at [754, 494] on span "Add Column Mapping" at bounding box center [727, 494] width 79 height 12
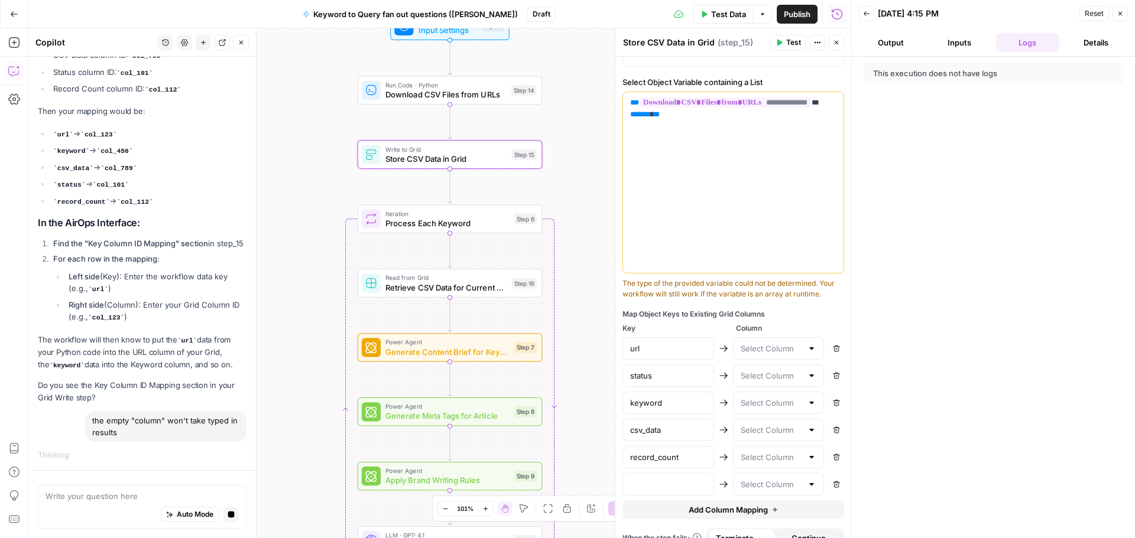
click at [833, 488] on icon "button" at bounding box center [836, 484] width 7 height 7
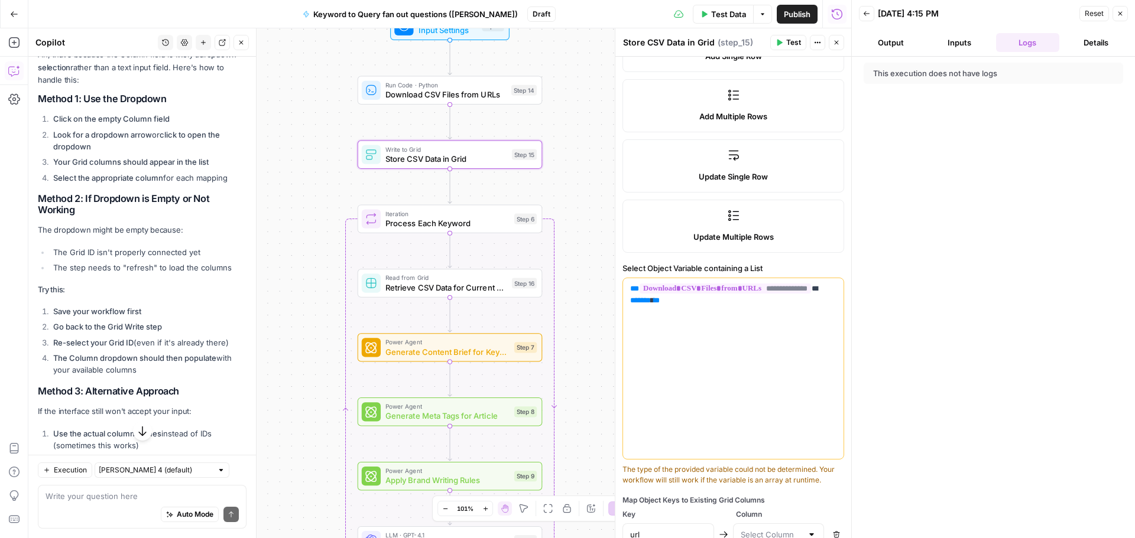
scroll to position [374, 0]
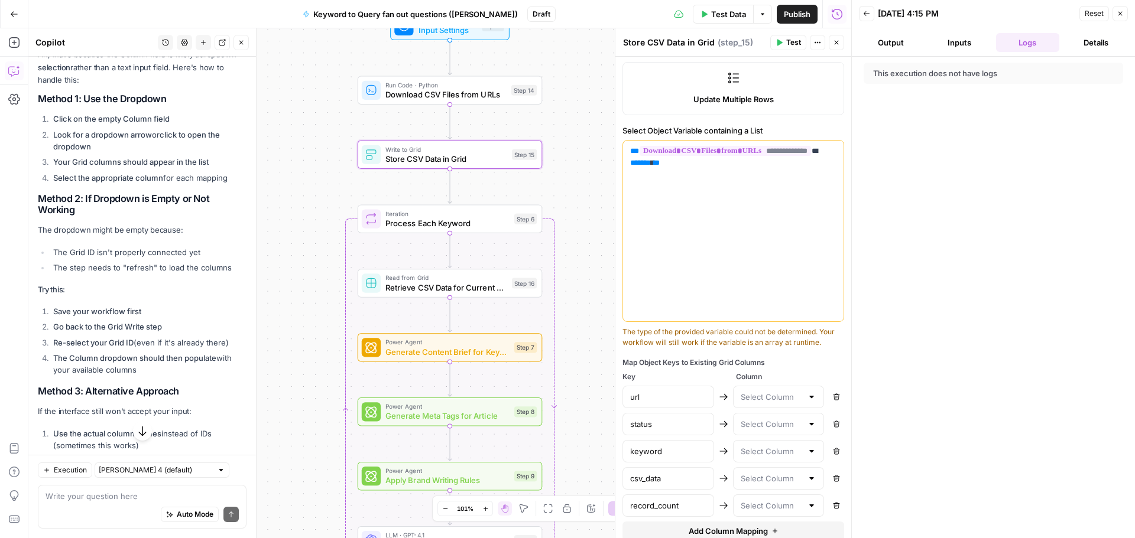
click at [797, 407] on div at bounding box center [779, 397] width 92 height 22
click at [807, 403] on div at bounding box center [811, 397] width 9 height 12
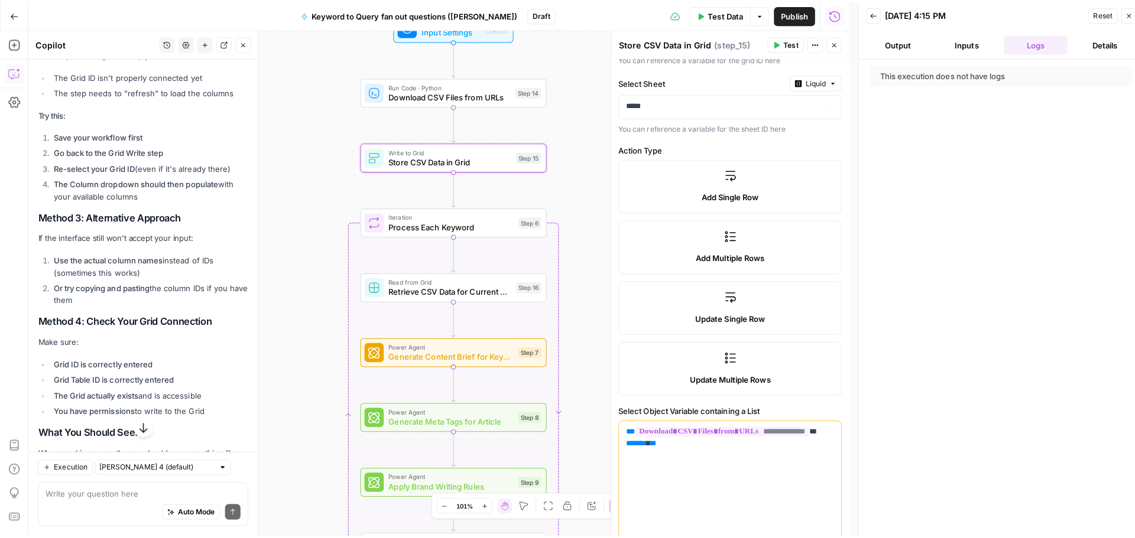
scroll to position [0, 0]
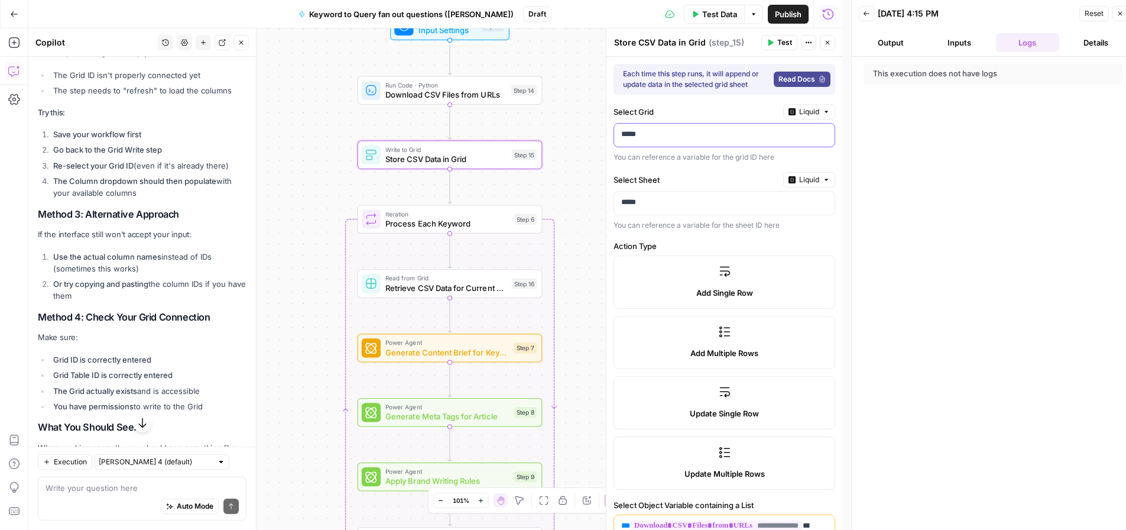
click at [674, 136] on p "*****" at bounding box center [719, 134] width 197 height 12
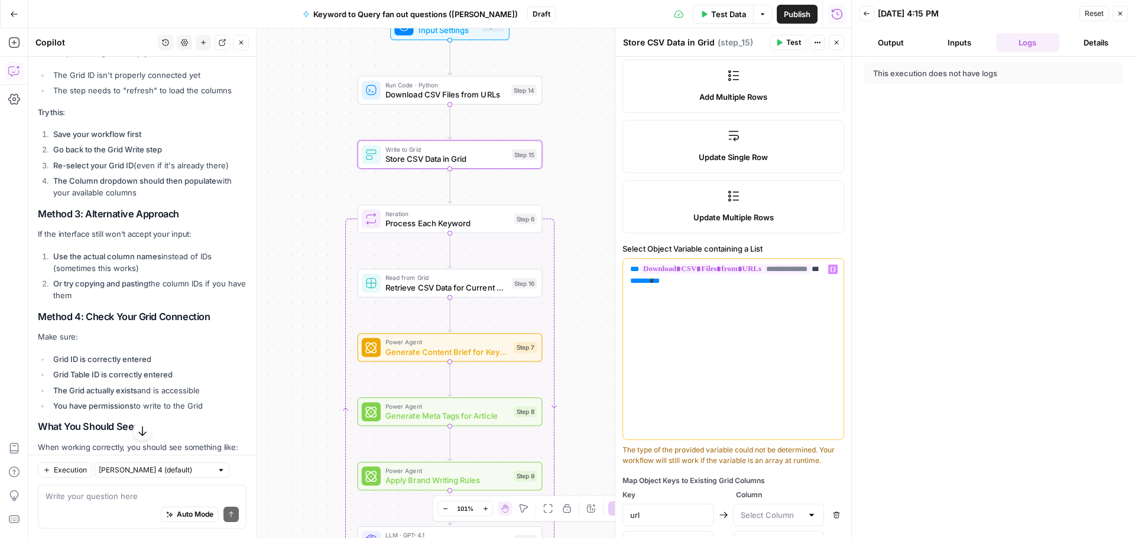
scroll to position [394, 0]
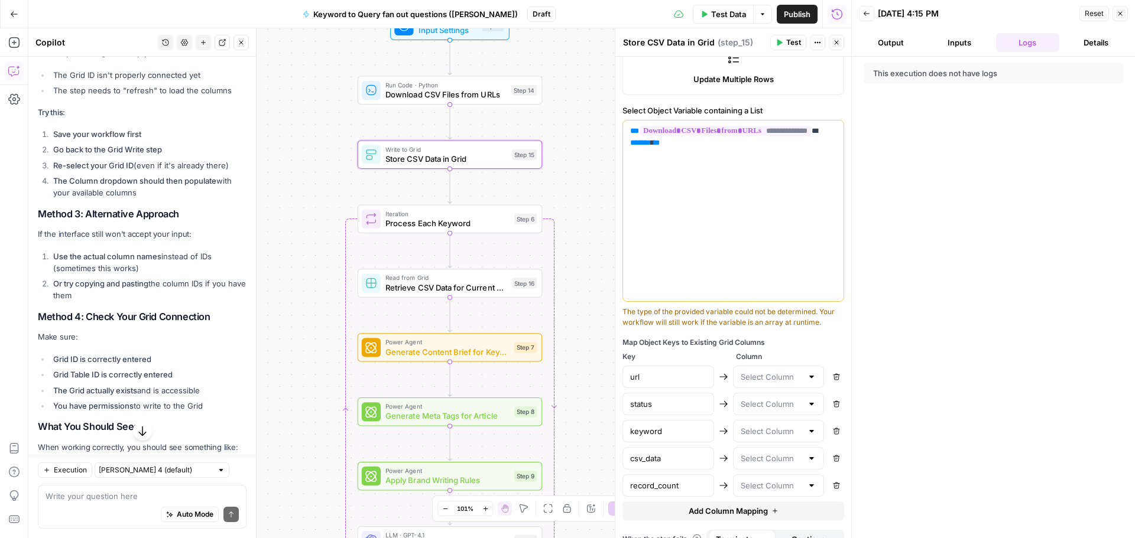
click at [807, 383] on div at bounding box center [811, 377] width 9 height 12
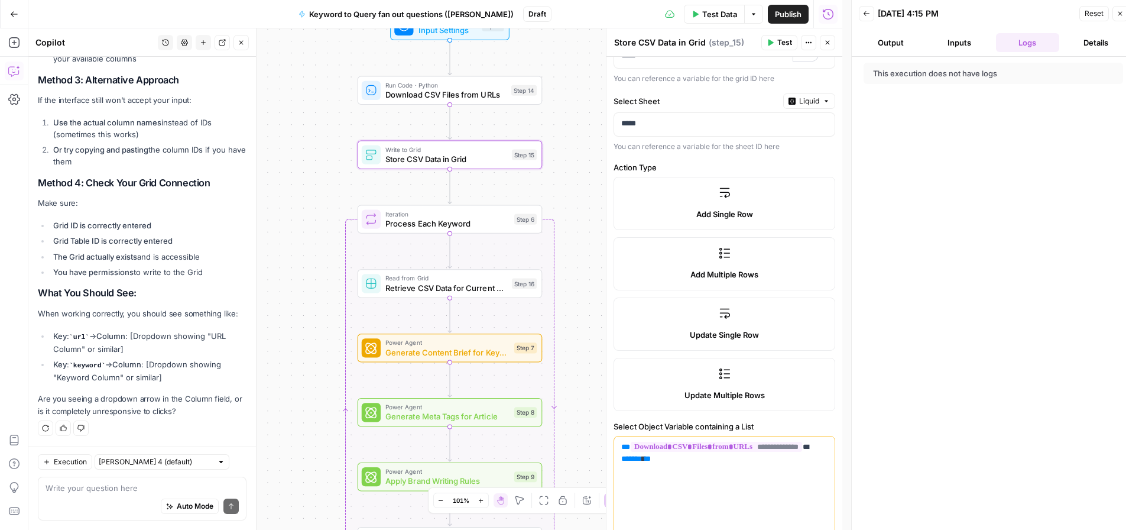
scroll to position [0, 0]
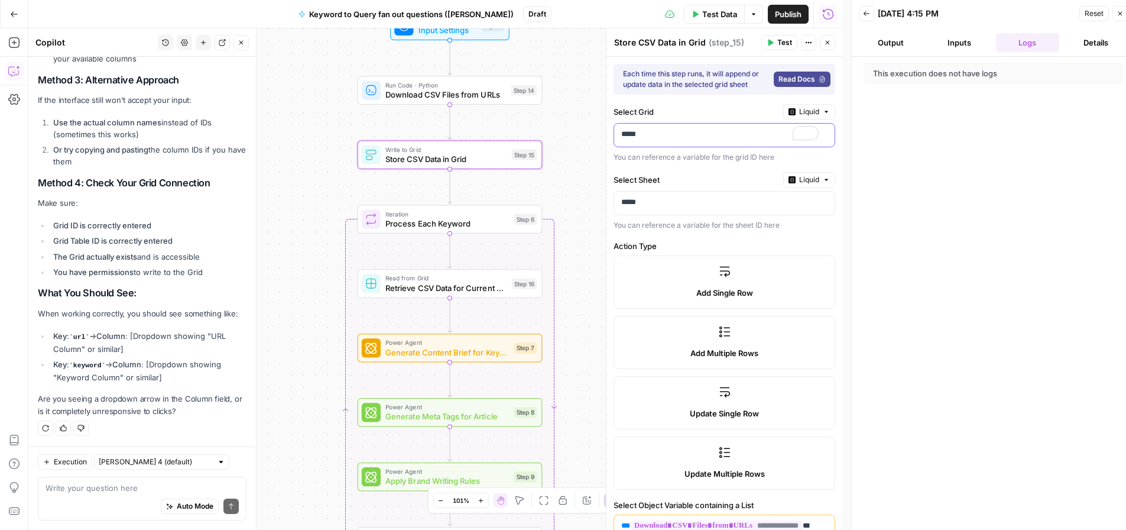
click at [746, 131] on p "*****" at bounding box center [719, 134] width 197 height 12
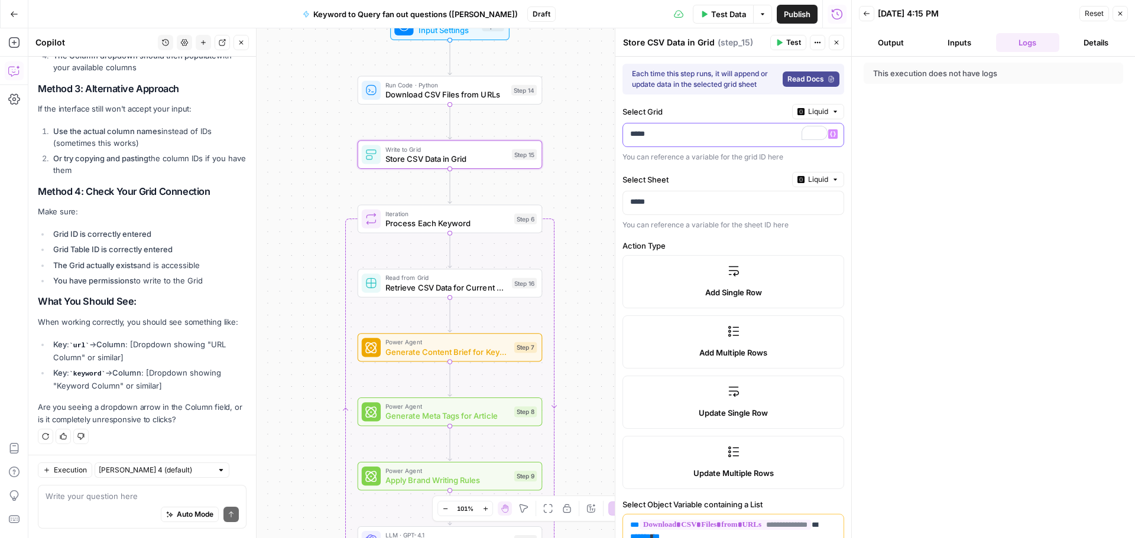
click at [830, 132] on icon "button" at bounding box center [833, 134] width 6 height 5
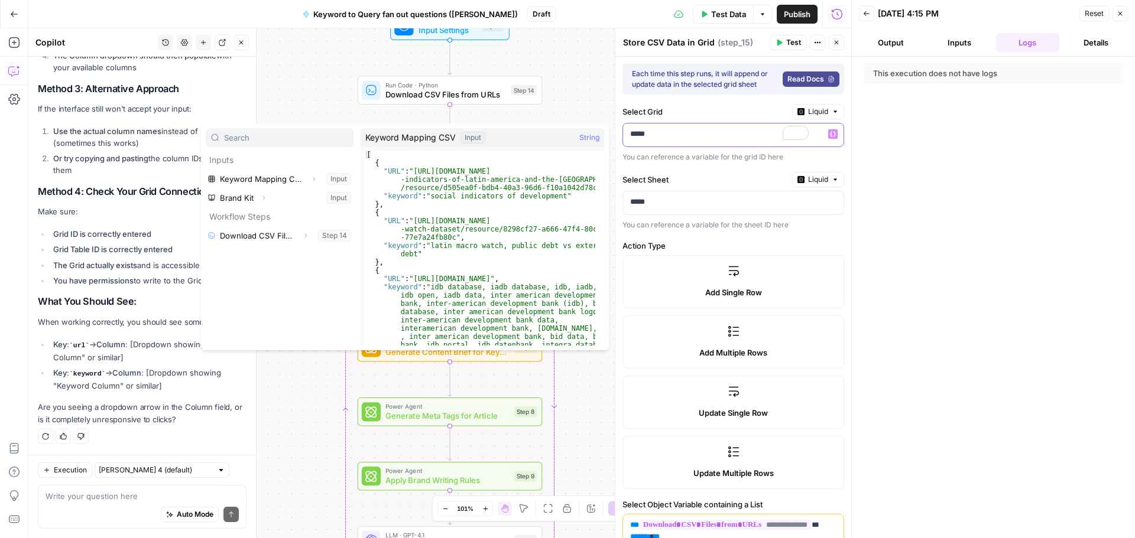
click at [684, 134] on p "*****" at bounding box center [719, 134] width 178 height 12
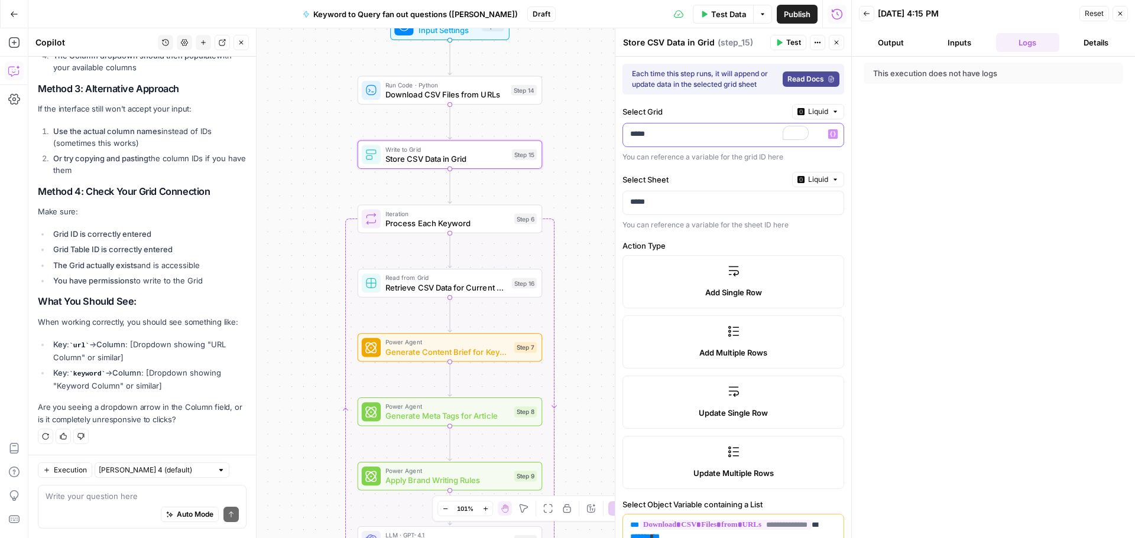
drag, startPoint x: 628, startPoint y: 134, endPoint x: 651, endPoint y: 154, distance: 30.2
click at [629, 135] on div "*****" at bounding box center [724, 135] width 202 height 23
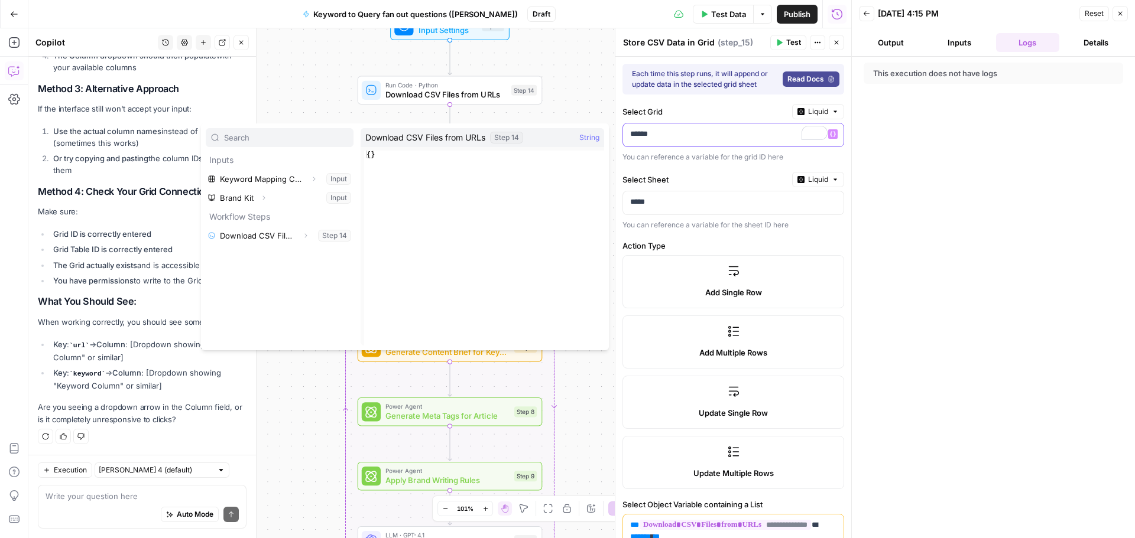
click at [711, 139] on p "******" at bounding box center [728, 134] width 197 height 12
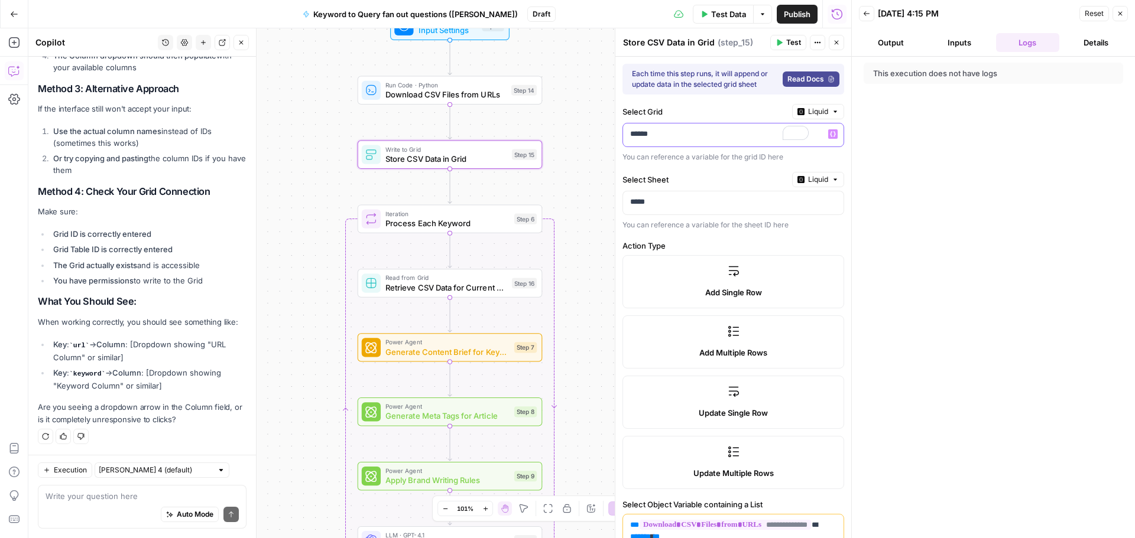
click at [711, 129] on p "******" at bounding box center [719, 134] width 178 height 12
click at [830, 136] on icon "button" at bounding box center [833, 134] width 6 height 6
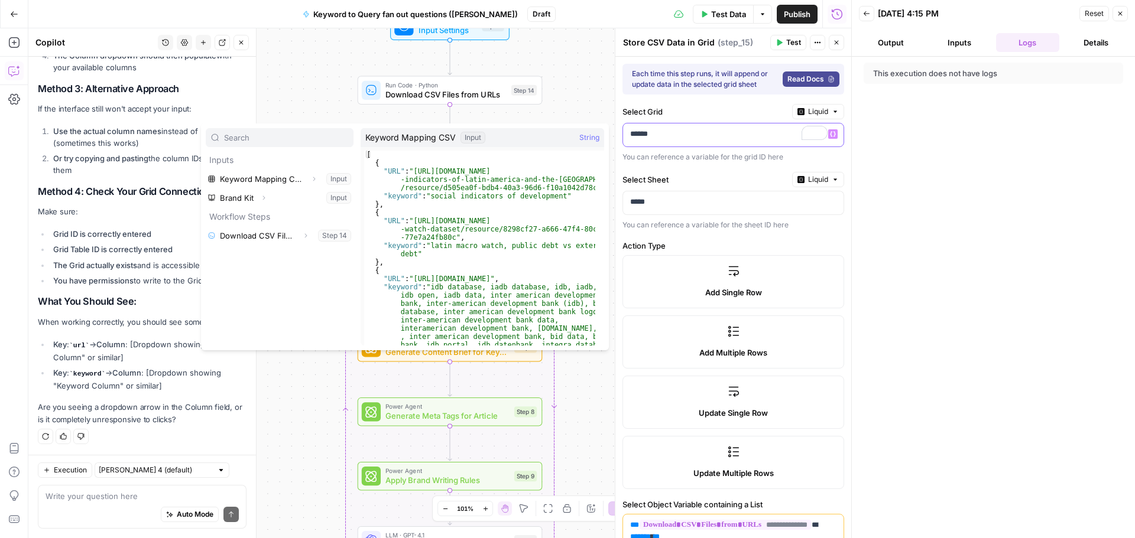
click at [683, 131] on p "******" at bounding box center [728, 134] width 197 height 12
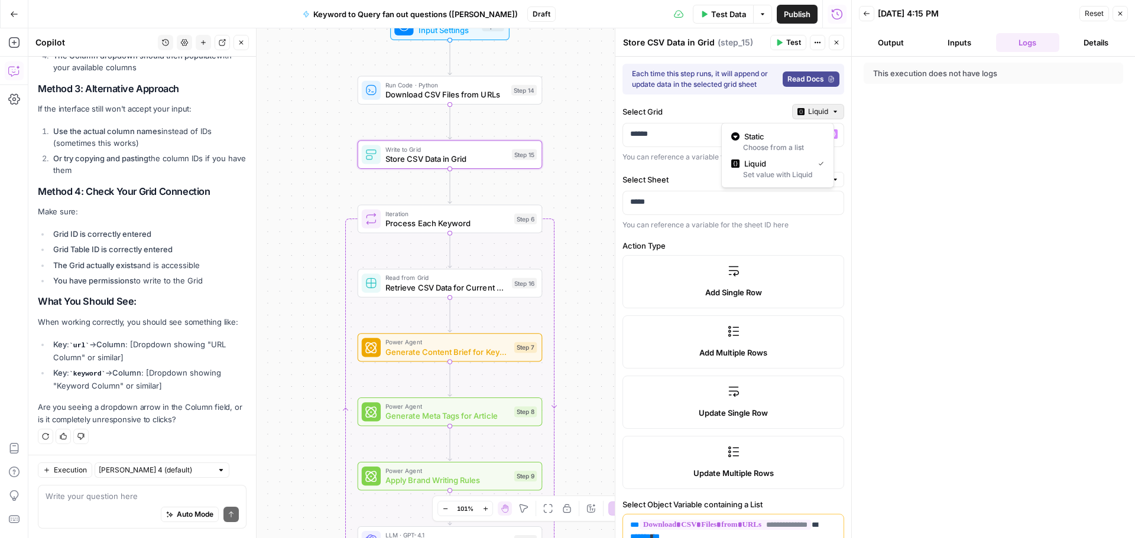
click at [816, 116] on span "Liquid" at bounding box center [818, 111] width 20 height 11
click at [801, 142] on span "Static" at bounding box center [781, 137] width 75 height 12
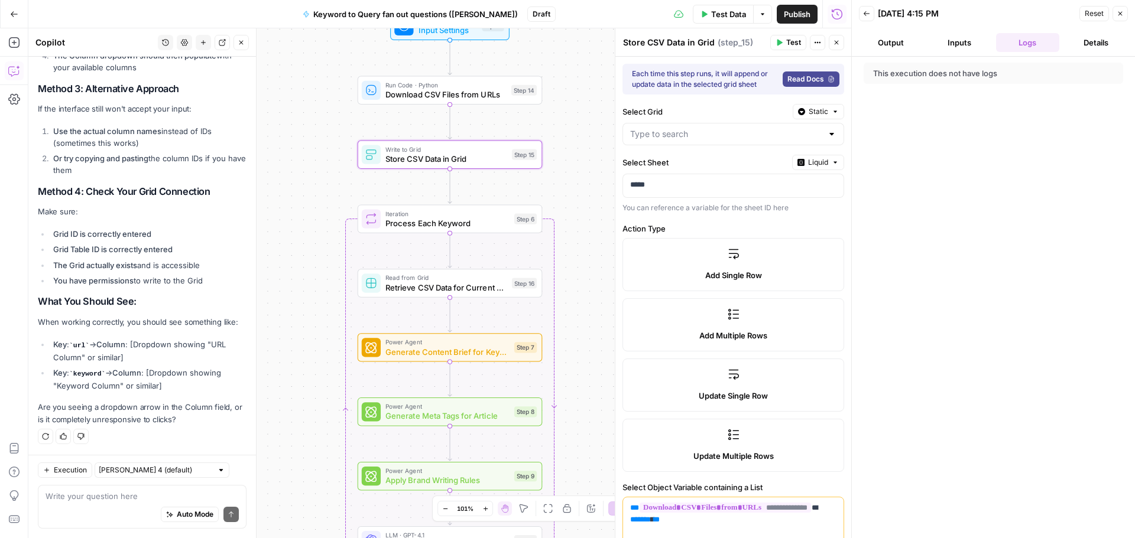
click at [827, 135] on div at bounding box center [831, 134] width 9 height 12
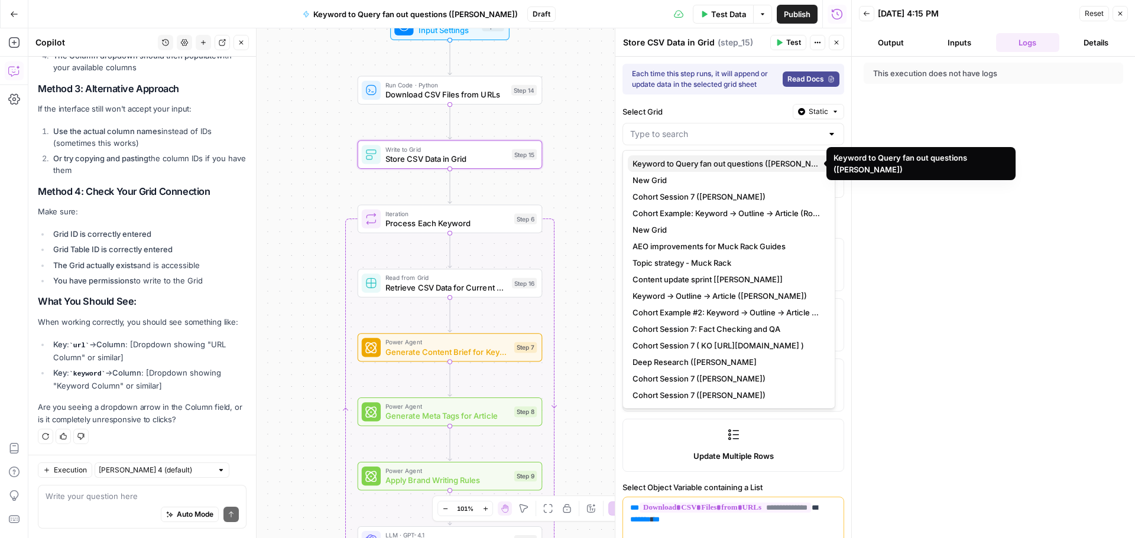
click at [762, 164] on span "Keyword to Query fan out questions ([PERSON_NAME])" at bounding box center [726, 164] width 188 height 12
type input "Keyword to Query fan out questions ([PERSON_NAME])"
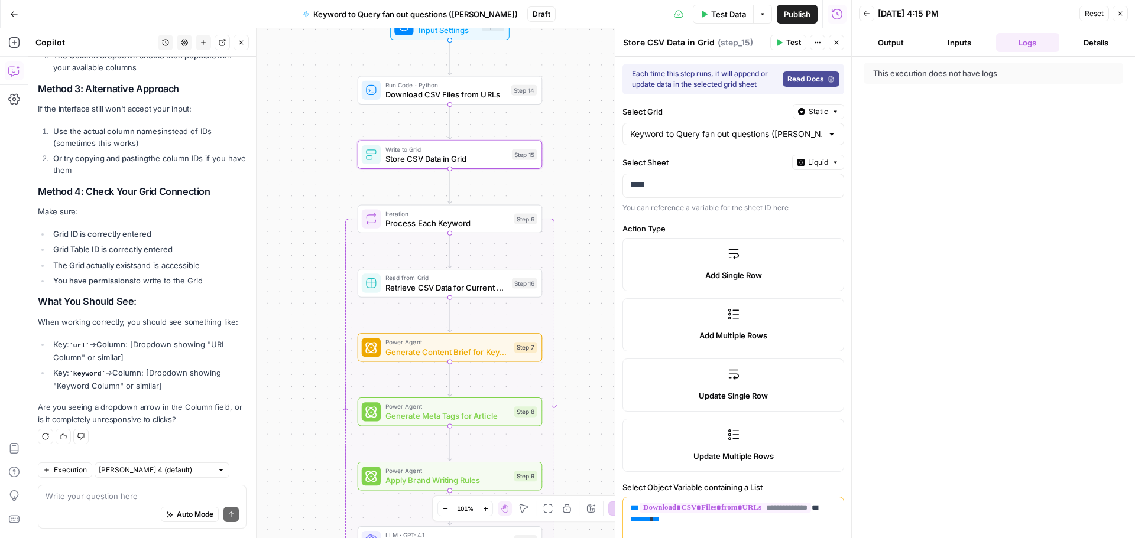
scroll to position [8485, 0]
click at [830, 184] on icon "button" at bounding box center [833, 185] width 6 height 6
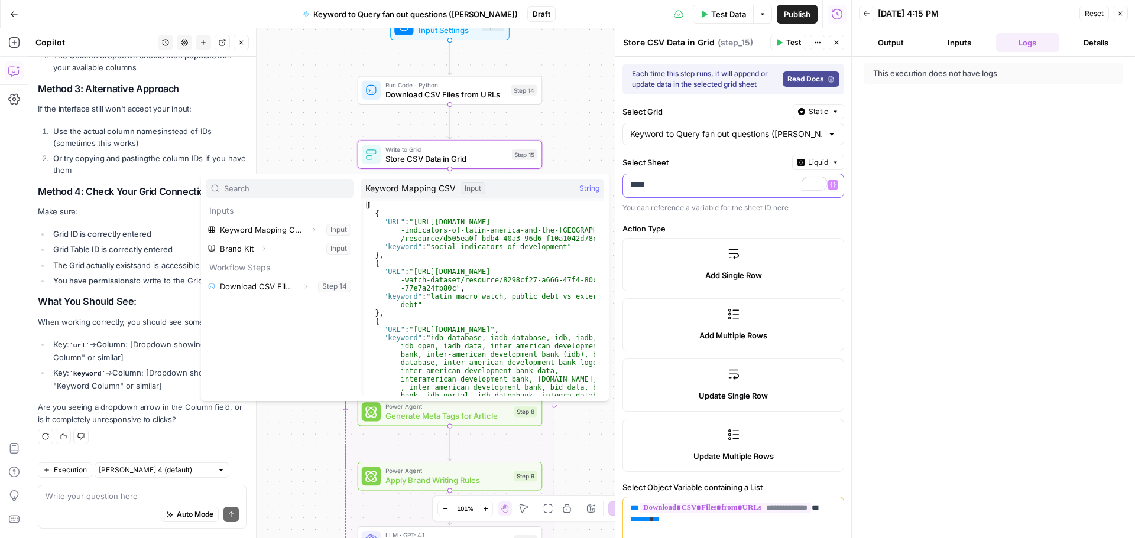
drag, startPoint x: 773, startPoint y: 178, endPoint x: 773, endPoint y: 277, distance: 98.7
click at [774, 178] on div "*****" at bounding box center [724, 185] width 202 height 23
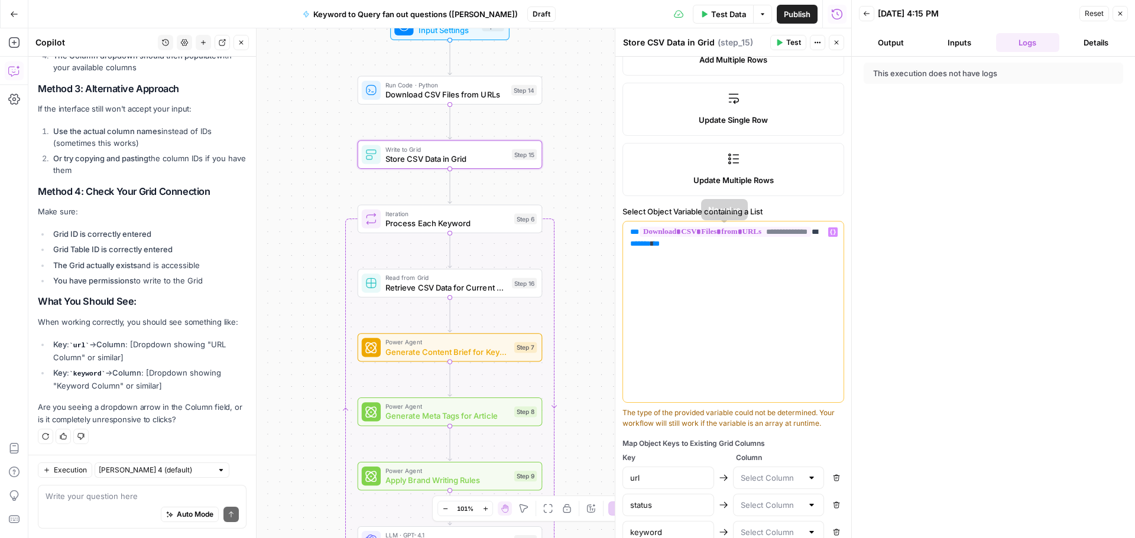
scroll to position [355, 0]
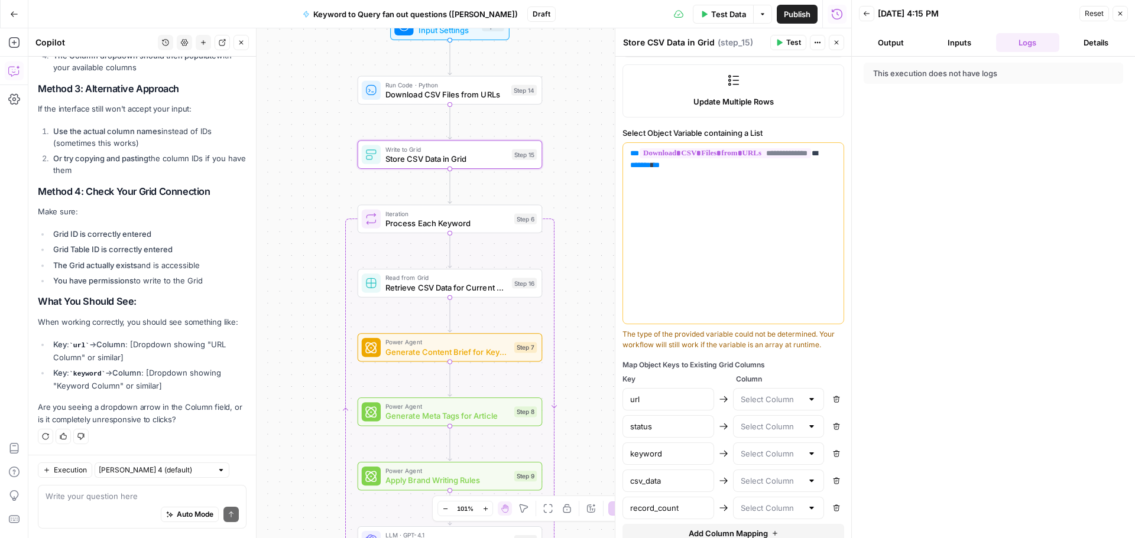
click at [807, 405] on div at bounding box center [811, 400] width 9 height 12
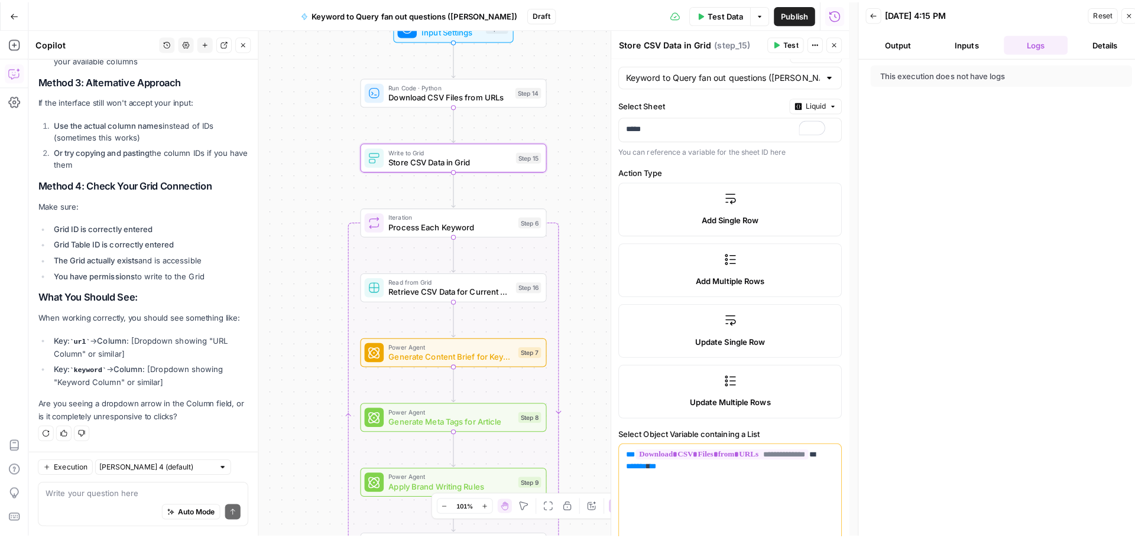
scroll to position [0, 0]
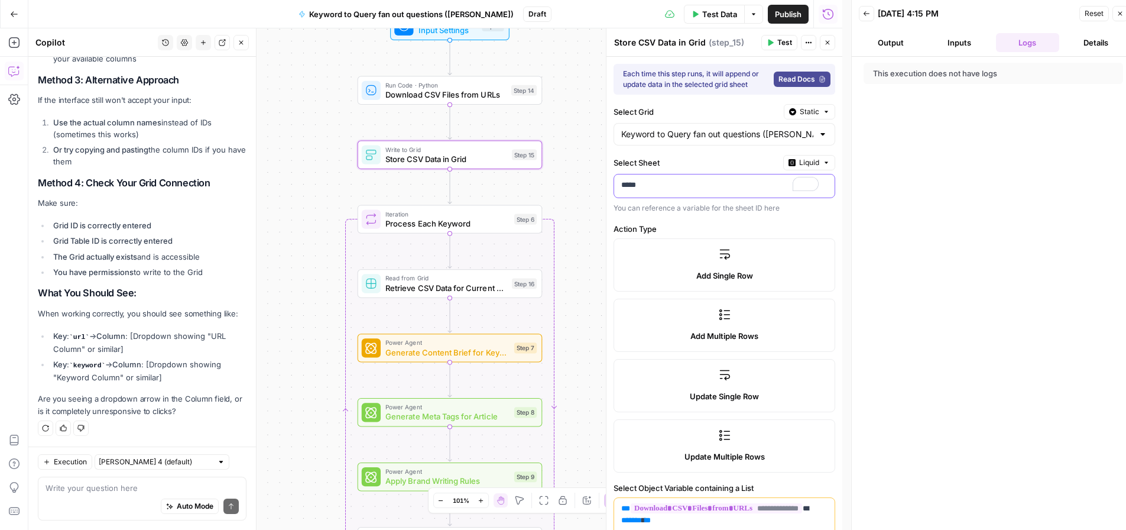
click at [751, 189] on p "*****" at bounding box center [719, 185] width 197 height 12
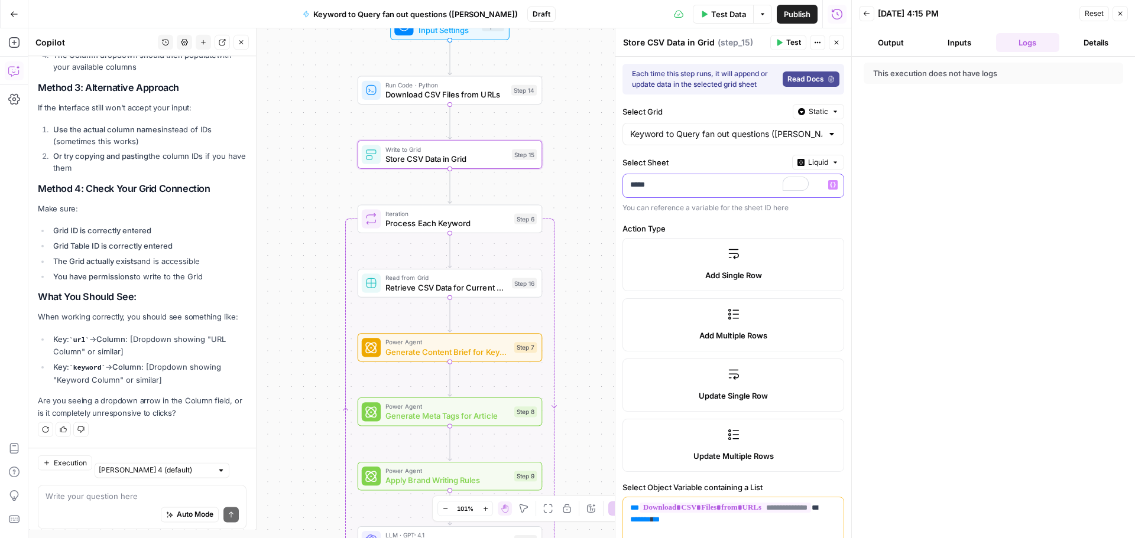
scroll to position [8485, 0]
click at [812, 160] on span "Liquid" at bounding box center [818, 162] width 20 height 11
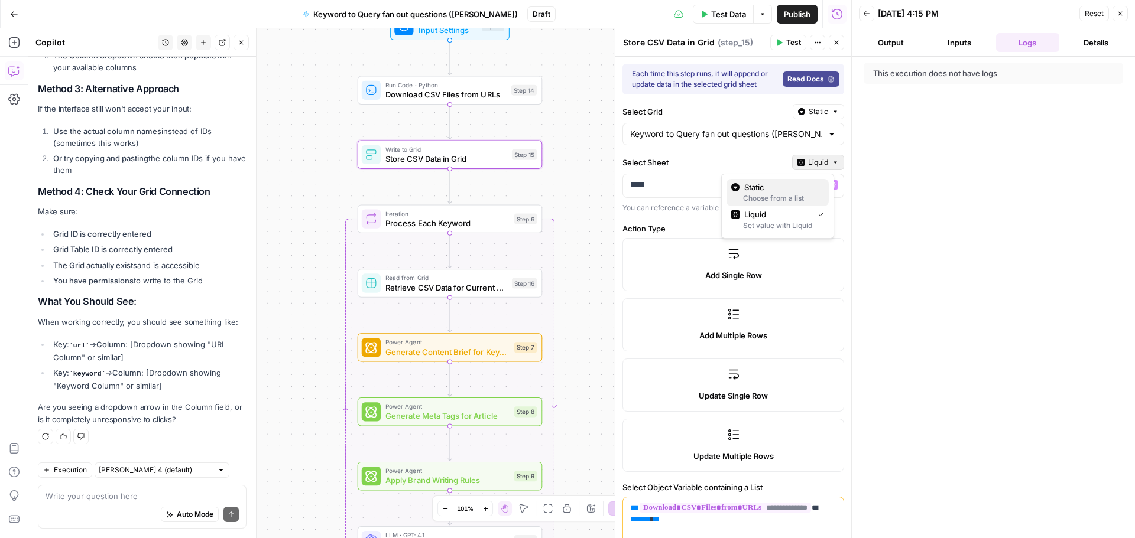
click at [789, 194] on div "Choose from a list" at bounding box center [777, 198] width 93 height 11
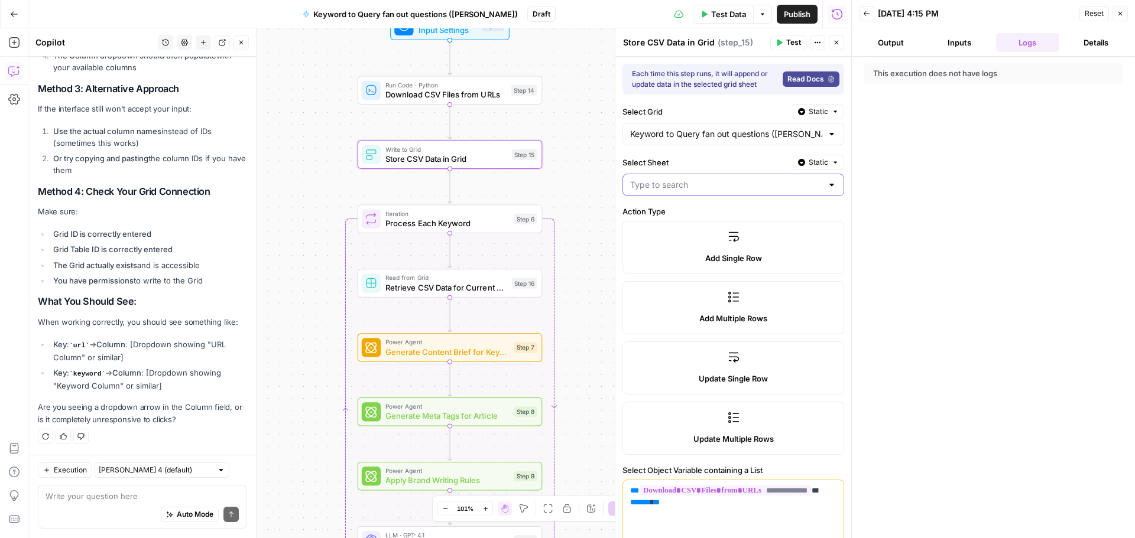
click at [722, 182] on input "Select Sheet" at bounding box center [726, 185] width 192 height 12
click at [706, 213] on span "IDB URL to data" at bounding box center [726, 215] width 188 height 12
type input "IDB URL to data"
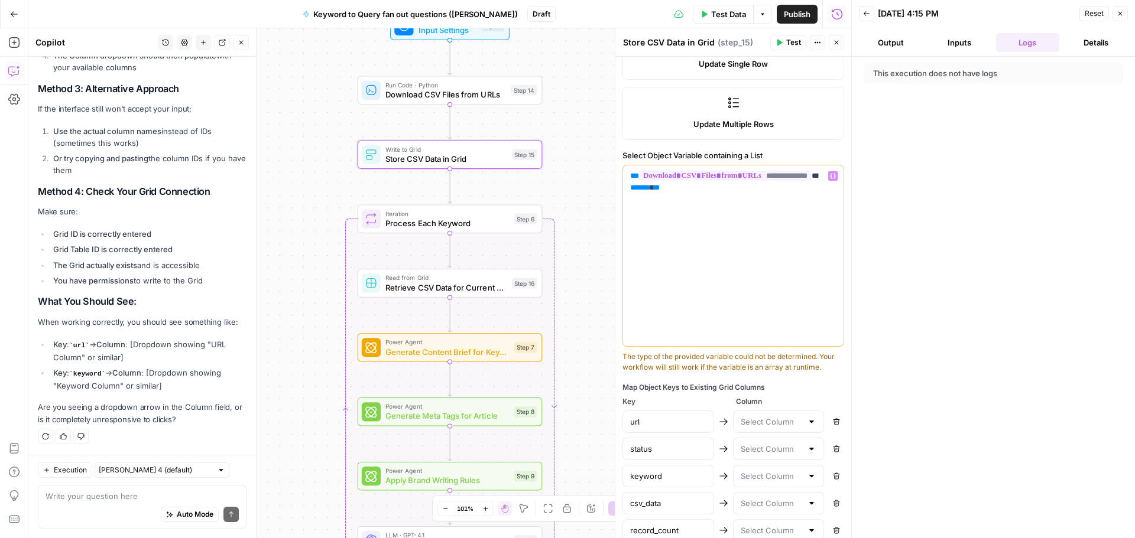
scroll to position [388, 0]
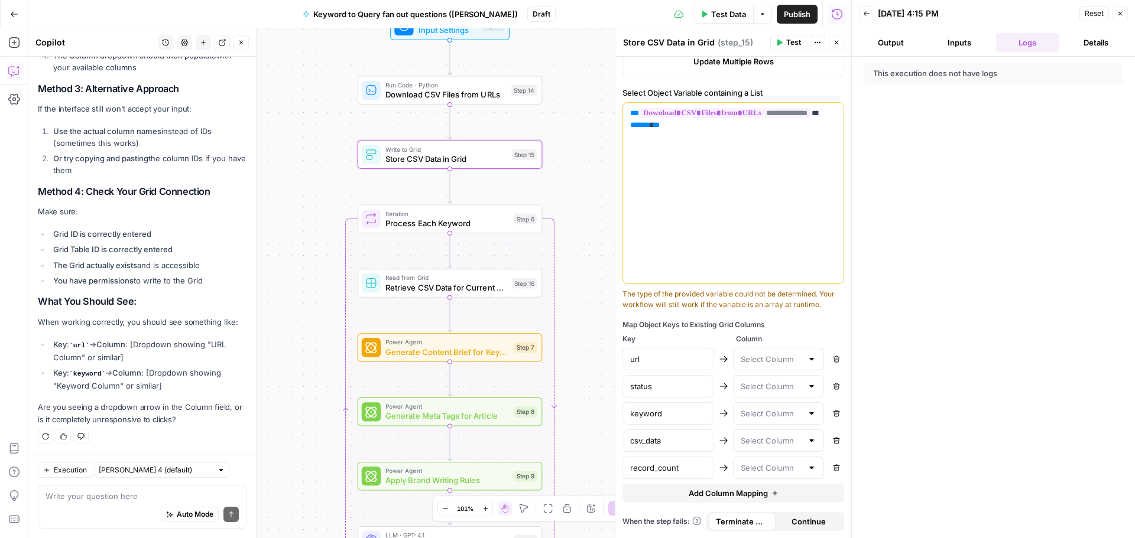
click at [803, 366] on div at bounding box center [779, 359] width 92 height 22
click at [780, 385] on span "url" at bounding box center [769, 389] width 62 height 12
type input "url"
click at [789, 385] on input "text" at bounding box center [772, 387] width 62 height 12
click at [793, 465] on span "status" at bounding box center [769, 466] width 62 height 12
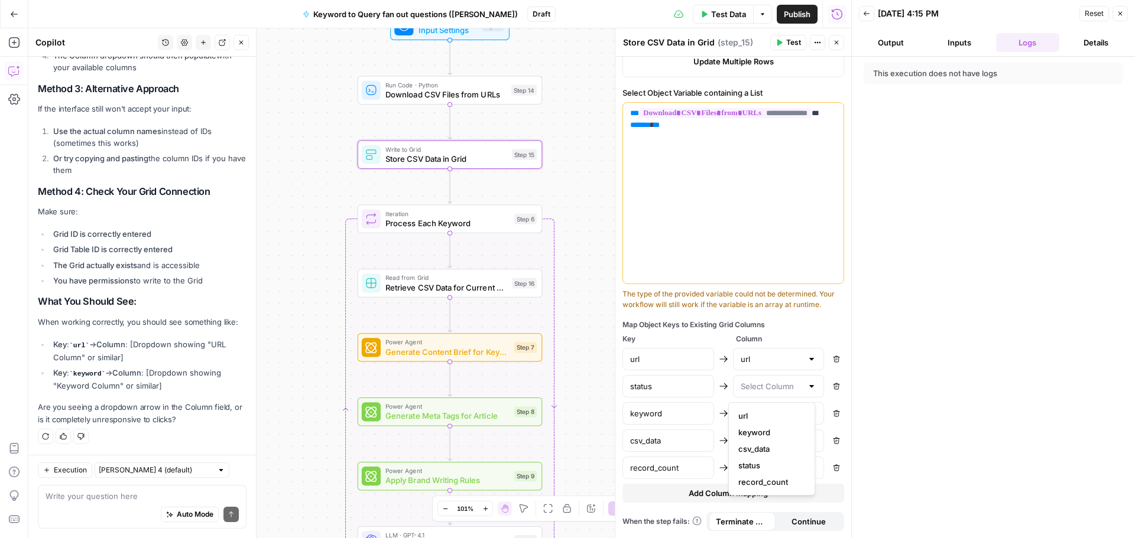
type input "status"
click at [807, 413] on div at bounding box center [811, 414] width 9 height 12
click at [784, 463] on span "keyword" at bounding box center [769, 460] width 62 height 12
type input "keyword"
click at [807, 443] on div at bounding box center [811, 441] width 9 height 12
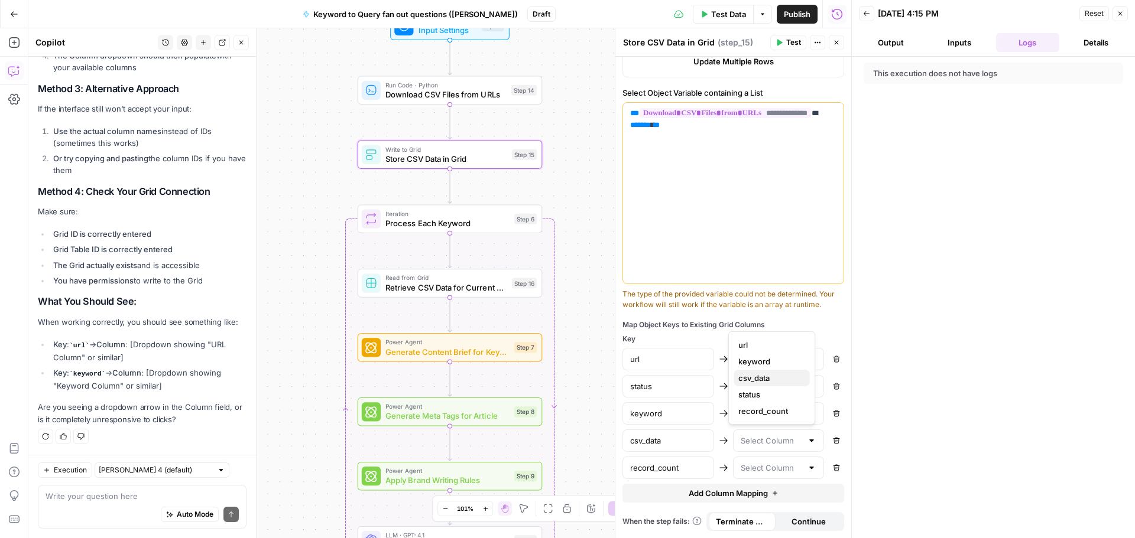
click at [779, 375] on span "csv_data" at bounding box center [769, 378] width 62 height 12
type input "csv_data"
click at [807, 465] on div at bounding box center [811, 468] width 9 height 12
click at [785, 433] on button "record_count" at bounding box center [771, 438] width 76 height 17
type input "record_count"
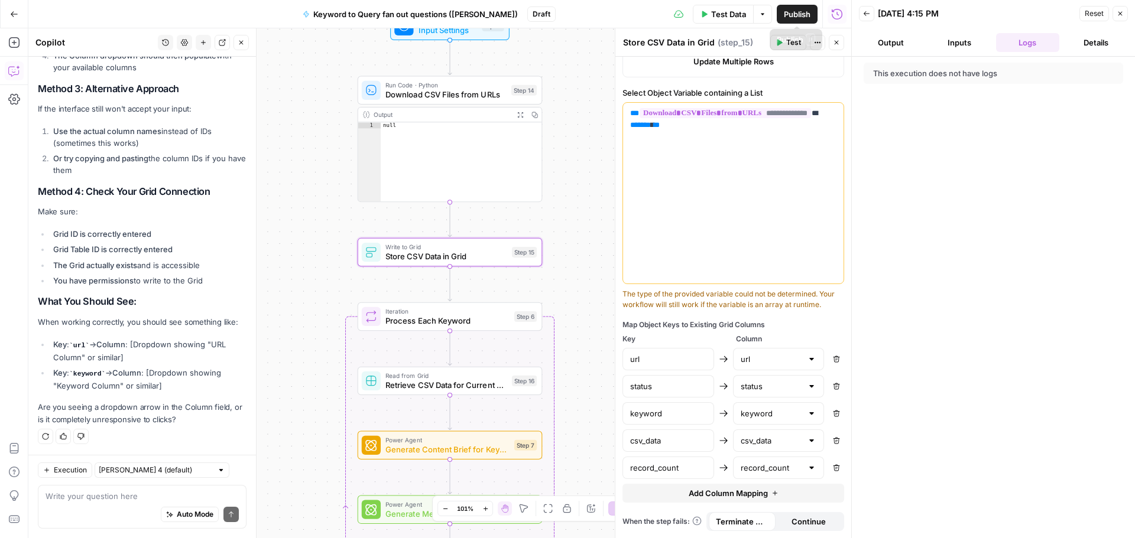
click at [733, 14] on span "Test Data" at bounding box center [728, 14] width 35 height 12
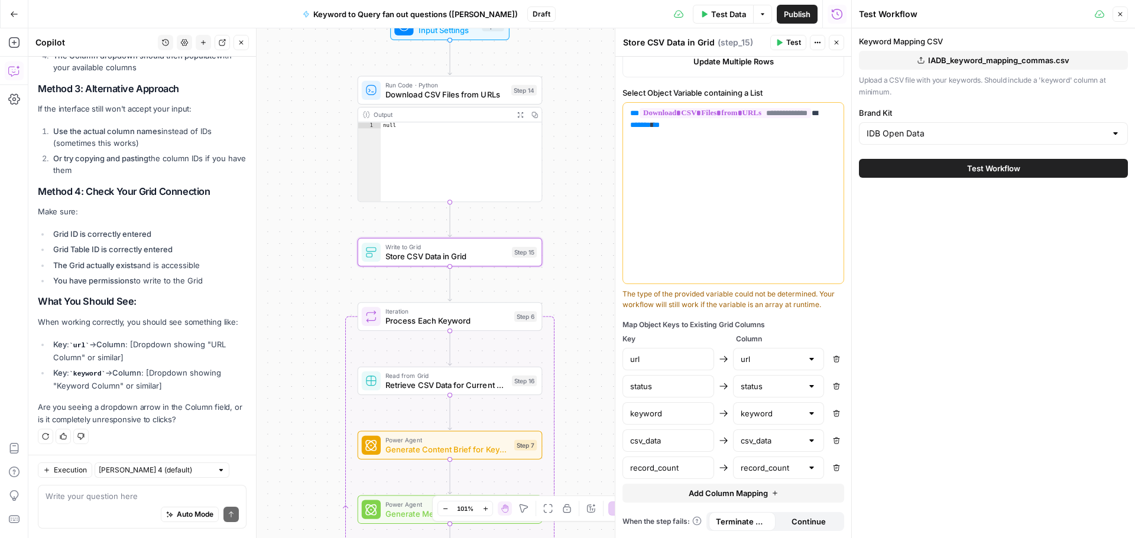
click at [987, 168] on span "Test Workflow" at bounding box center [993, 169] width 53 height 12
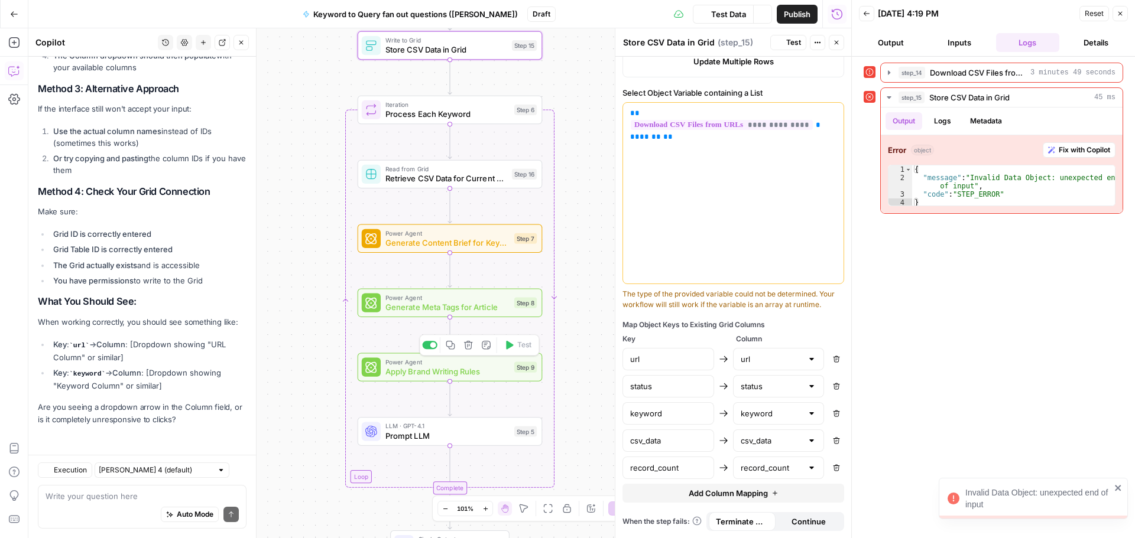
scroll to position [8542, 0]
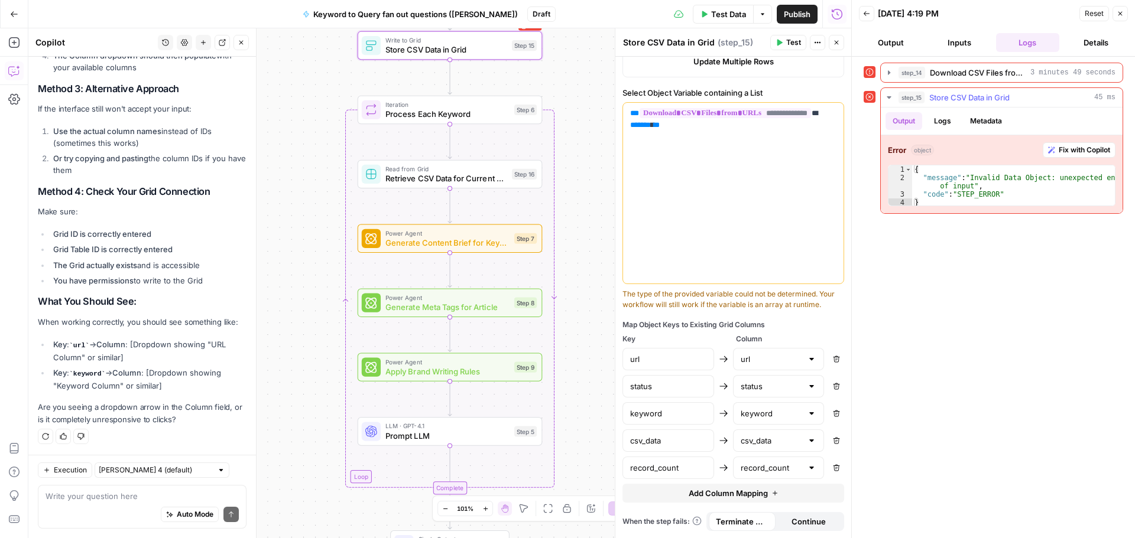
click at [1076, 151] on span "Fix with Copilot" at bounding box center [1083, 150] width 51 height 11
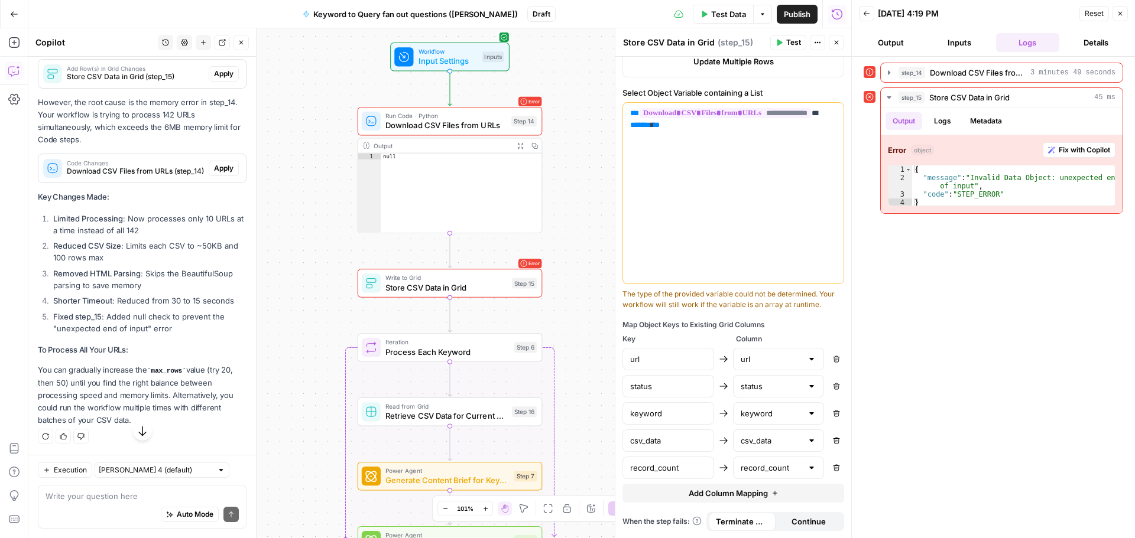
scroll to position [9049, 0]
click at [214, 79] on span "Apply" at bounding box center [224, 74] width 20 height 11
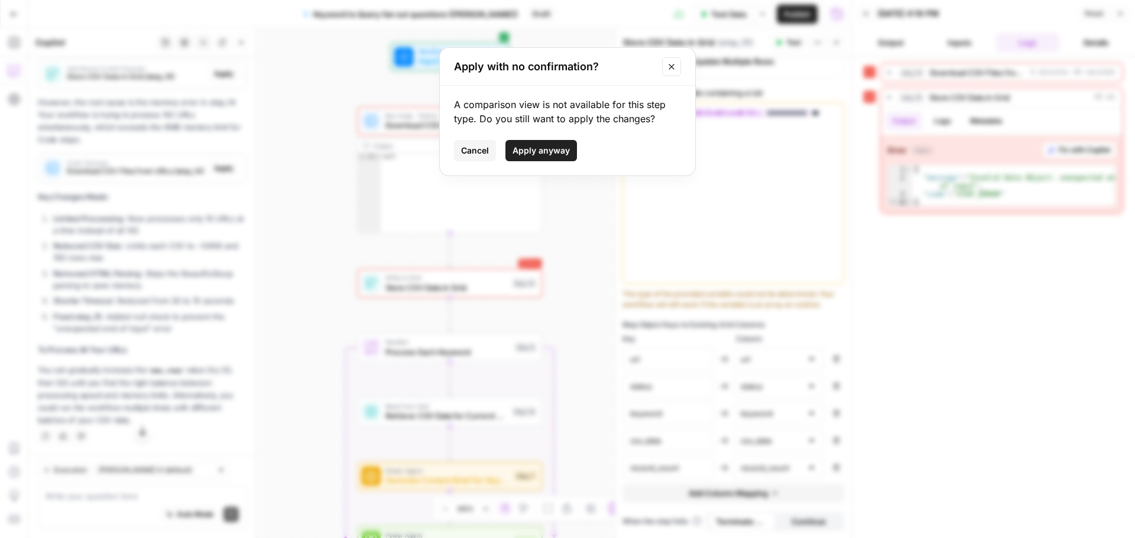
click at [670, 67] on icon "Close modal" at bounding box center [671, 66] width 9 height 9
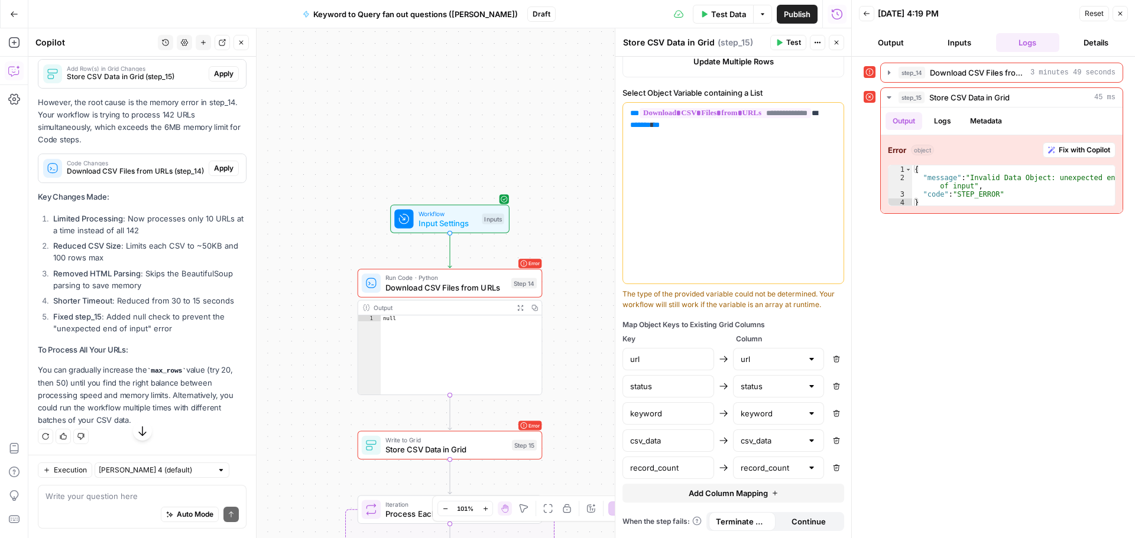
scroll to position [9090, 0]
click at [214, 164] on span "Apply" at bounding box center [224, 168] width 20 height 11
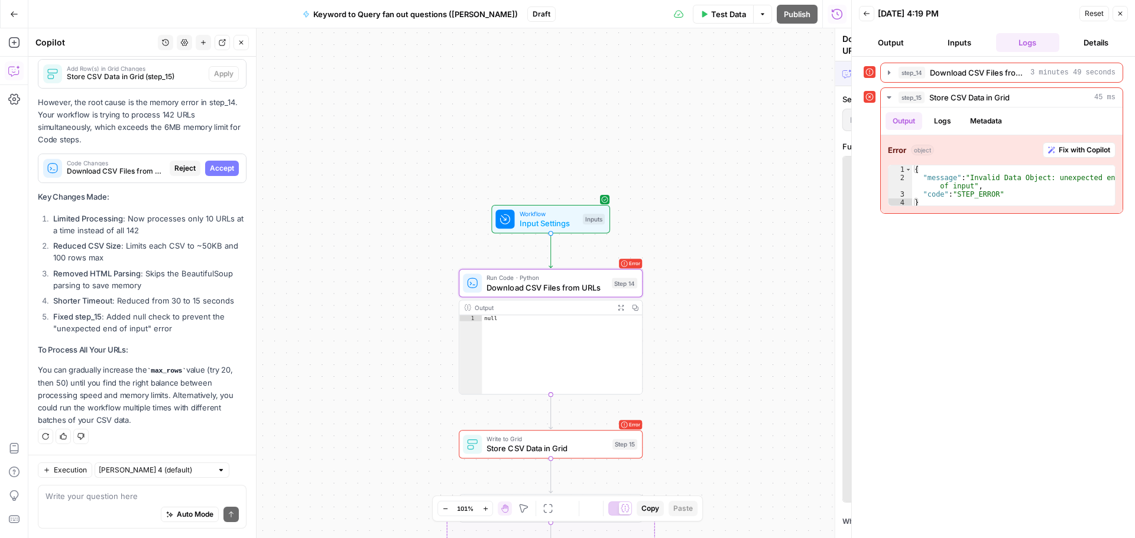
scroll to position [8882, 0]
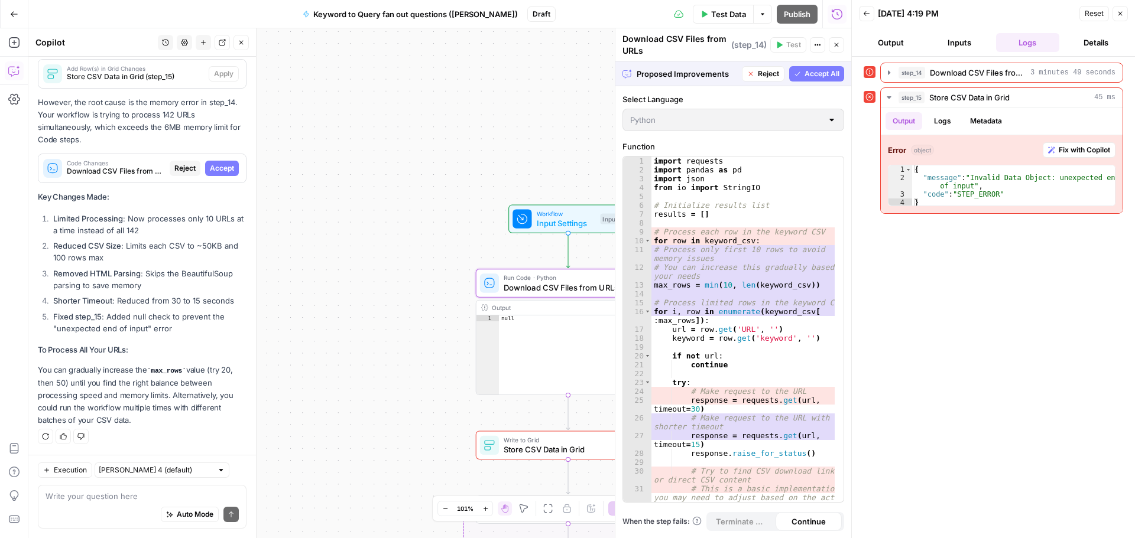
click at [212, 164] on span "Accept" at bounding box center [222, 168] width 24 height 11
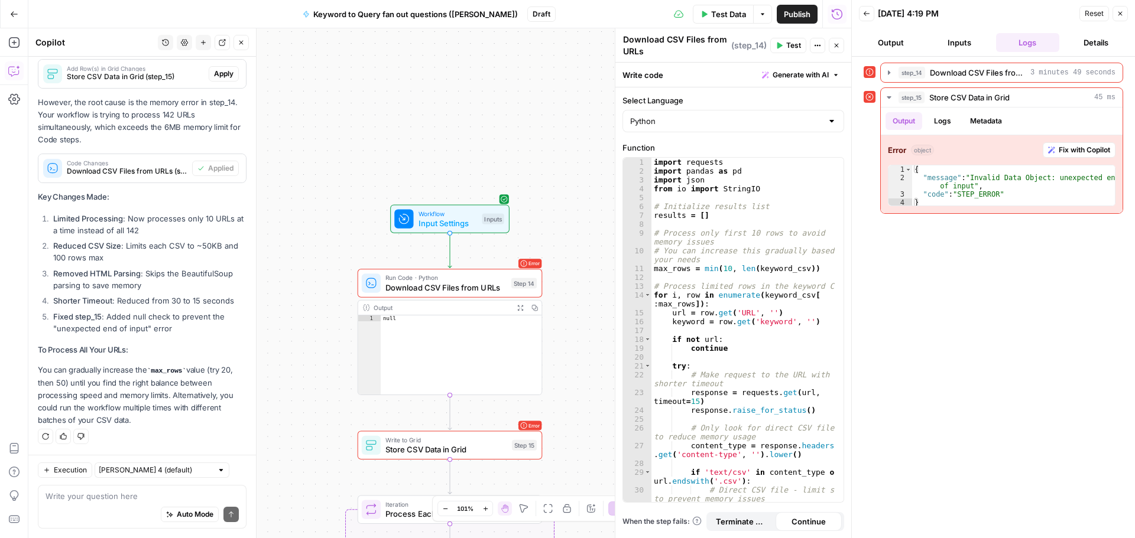
scroll to position [9050, 0]
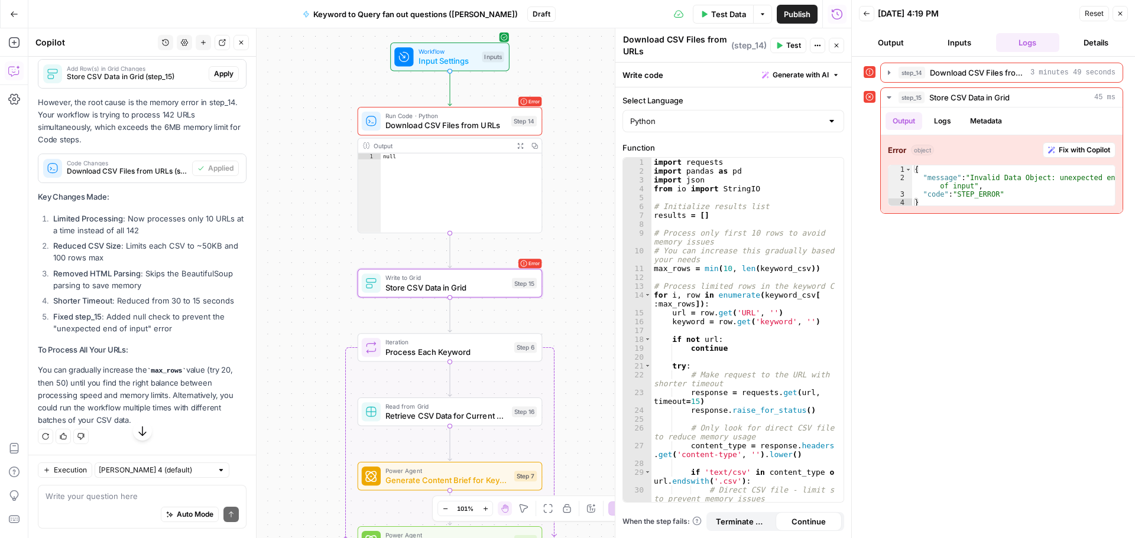
click at [214, 79] on span "Apply" at bounding box center [224, 74] width 20 height 11
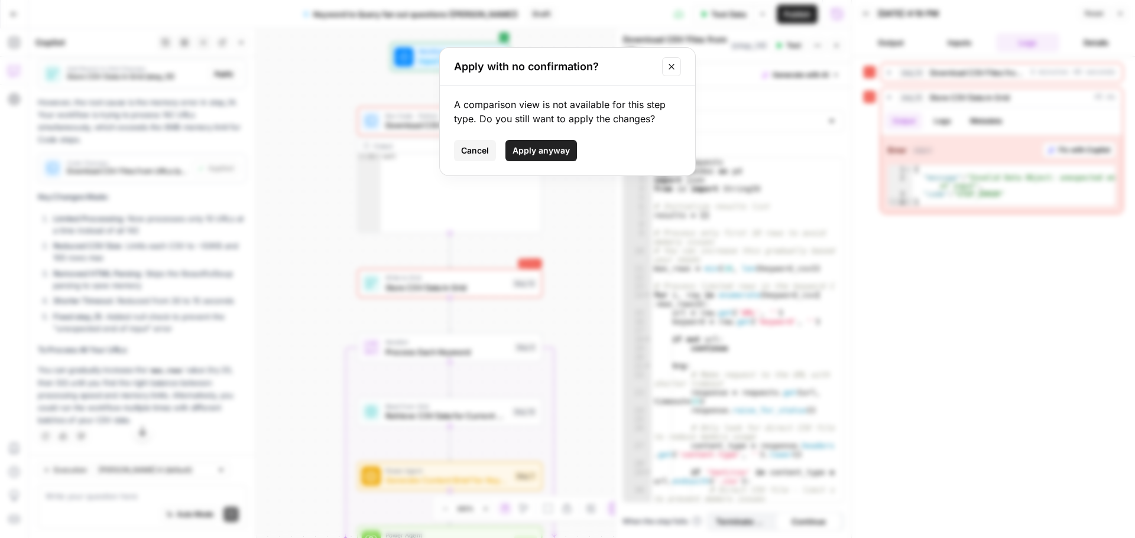
click at [531, 150] on span "Apply anyway" at bounding box center [540, 151] width 57 height 12
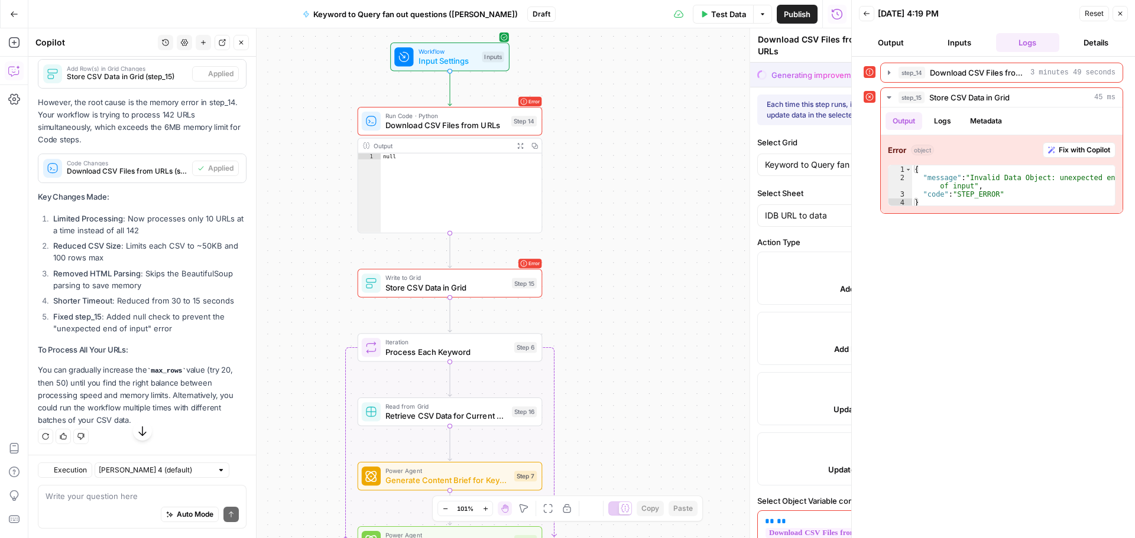
type textarea "Store CSV Data in Grid"
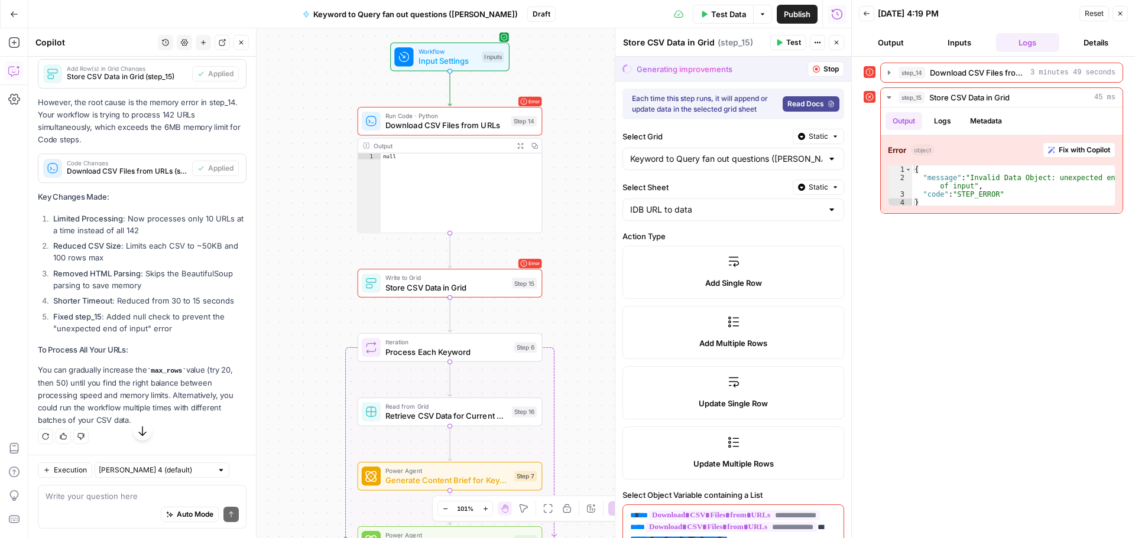
scroll to position [9109, 0]
click at [733, 18] on span "Test Data" at bounding box center [728, 14] width 35 height 12
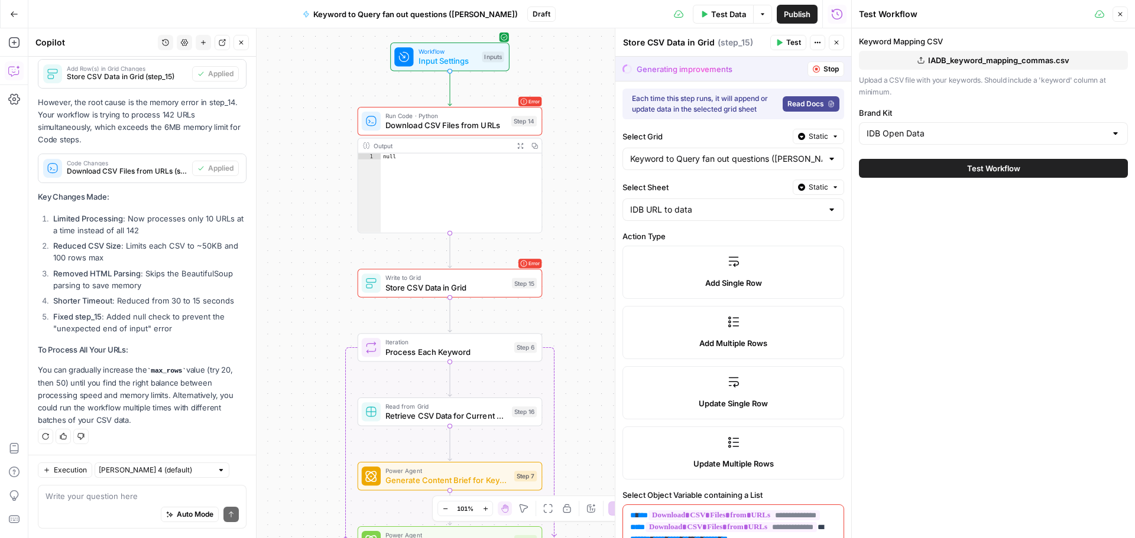
click at [1043, 163] on button "Test Workflow" at bounding box center [993, 168] width 269 height 19
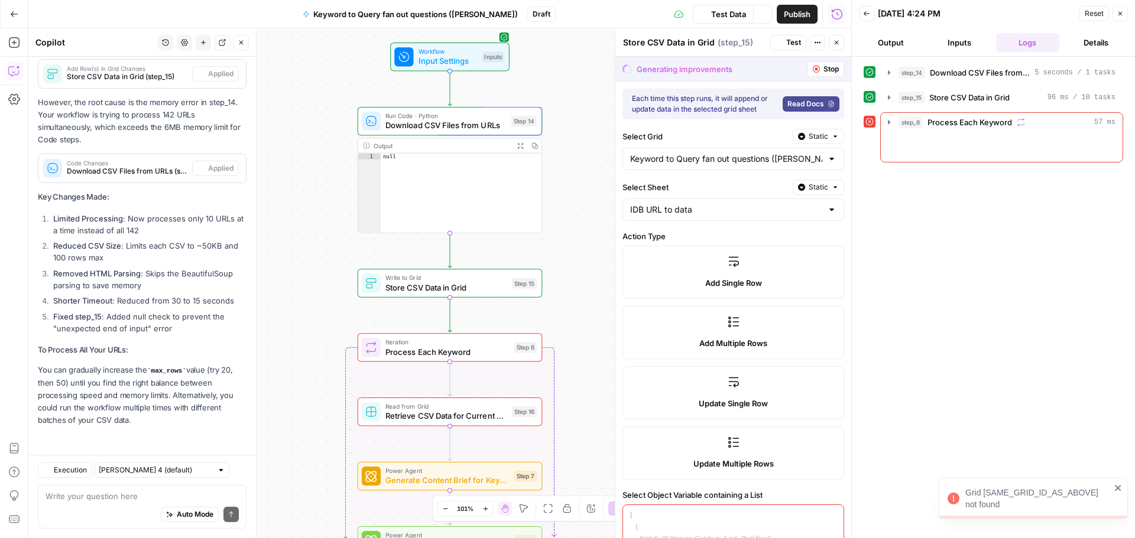
scroll to position [9109, 0]
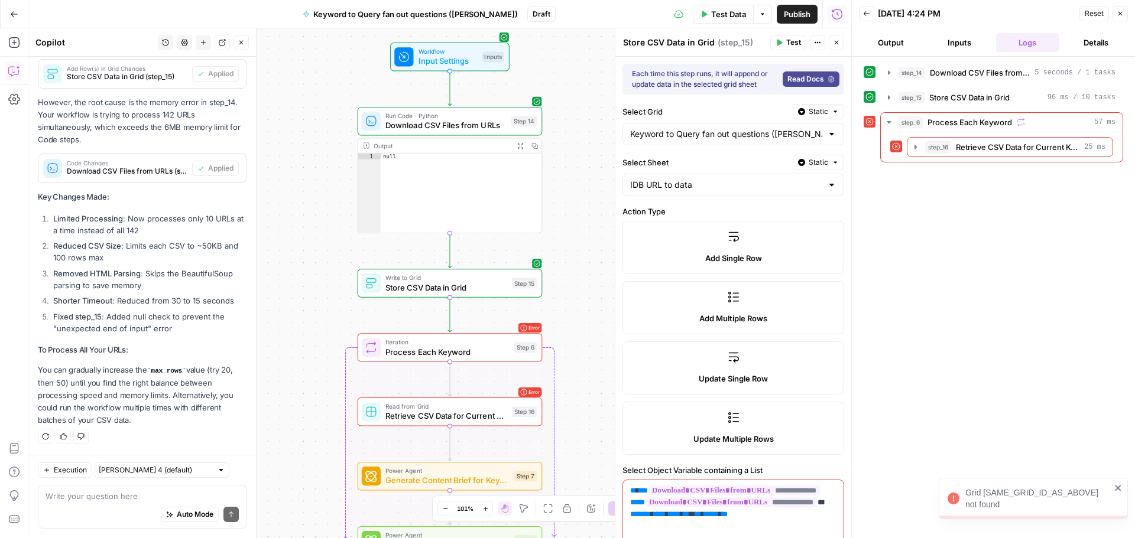
click at [1031, 496] on div "Grid [SAME_GRID_ID_AS_ABOVE] not found" at bounding box center [1037, 499] width 145 height 24
click at [103, 492] on textarea at bounding box center [142, 497] width 193 height 12
type textarea "can you help me troubleshoot this error?"
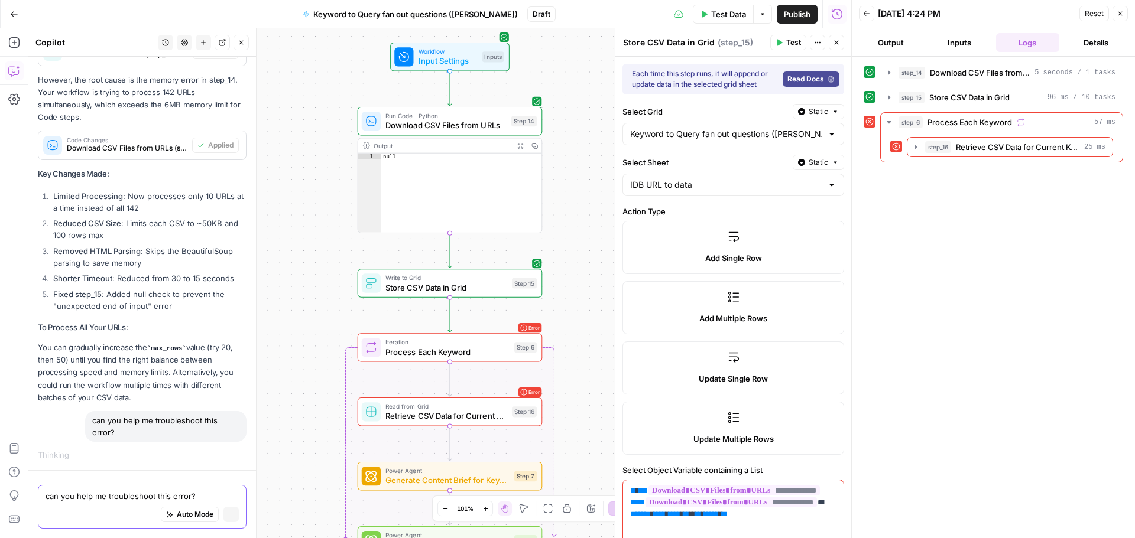
scroll to position [8900, 0]
click at [511, 358] on div "Iteration Process Each Keyword Step 6 Copy step Delete step Add Note Test" at bounding box center [449, 347] width 175 height 20
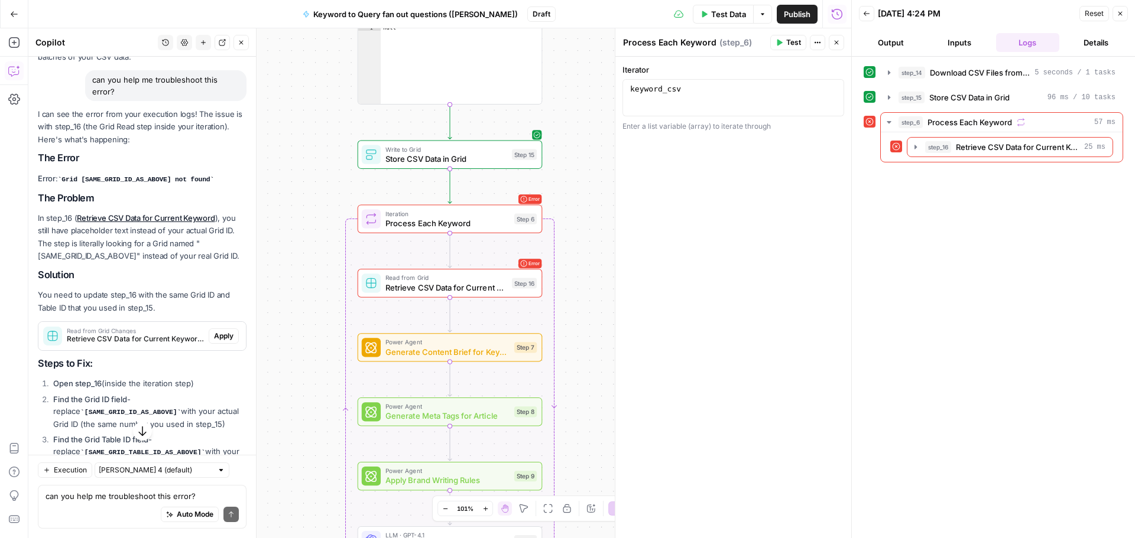
scroll to position [9387, 0]
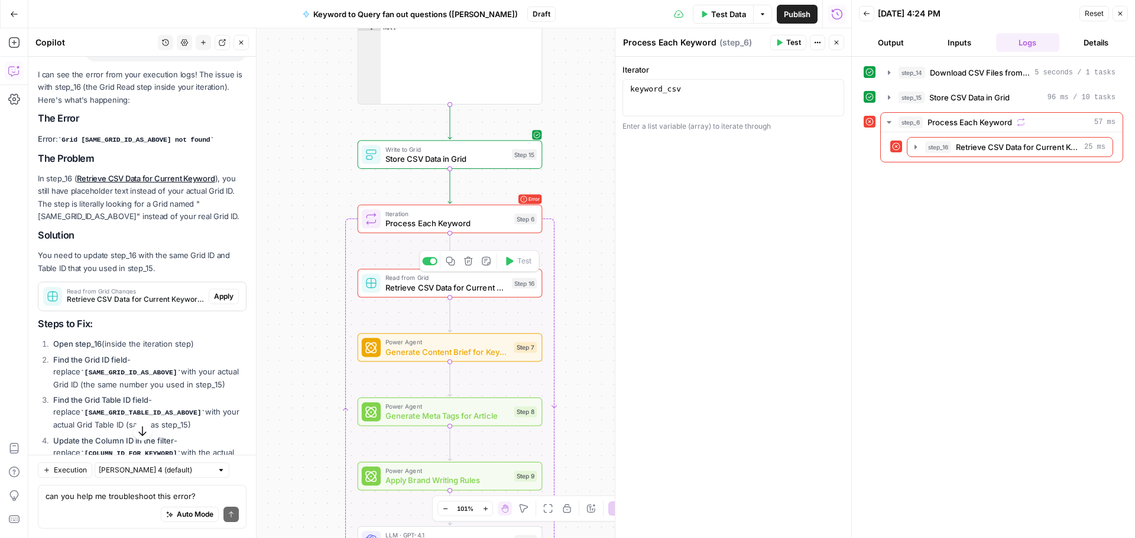
click at [459, 284] on span "Retrieve CSV Data for Current Keyword" at bounding box center [446, 287] width 122 height 12
type textarea "Retrieve CSV Data for Current Keyword"
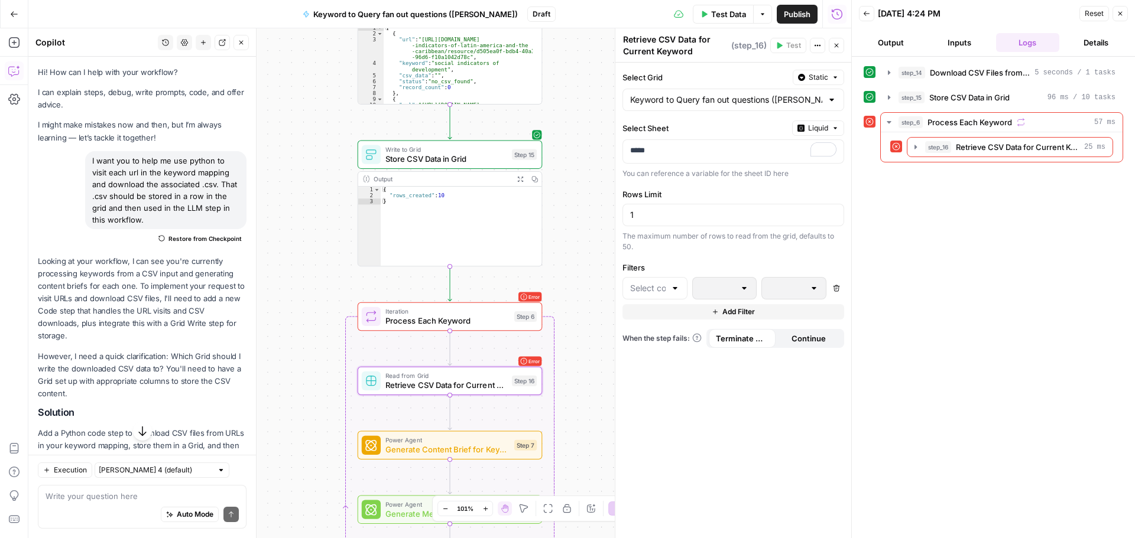
scroll to position [9387, 0]
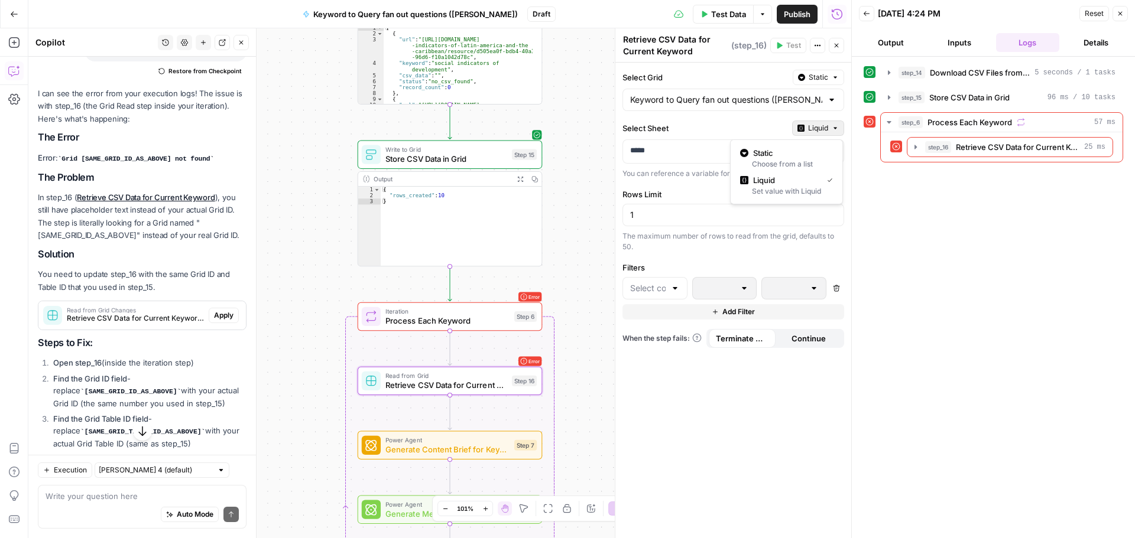
click at [836, 125] on icon "button" at bounding box center [835, 128] width 7 height 7
click at [785, 159] on div "Choose from a list" at bounding box center [786, 164] width 93 height 11
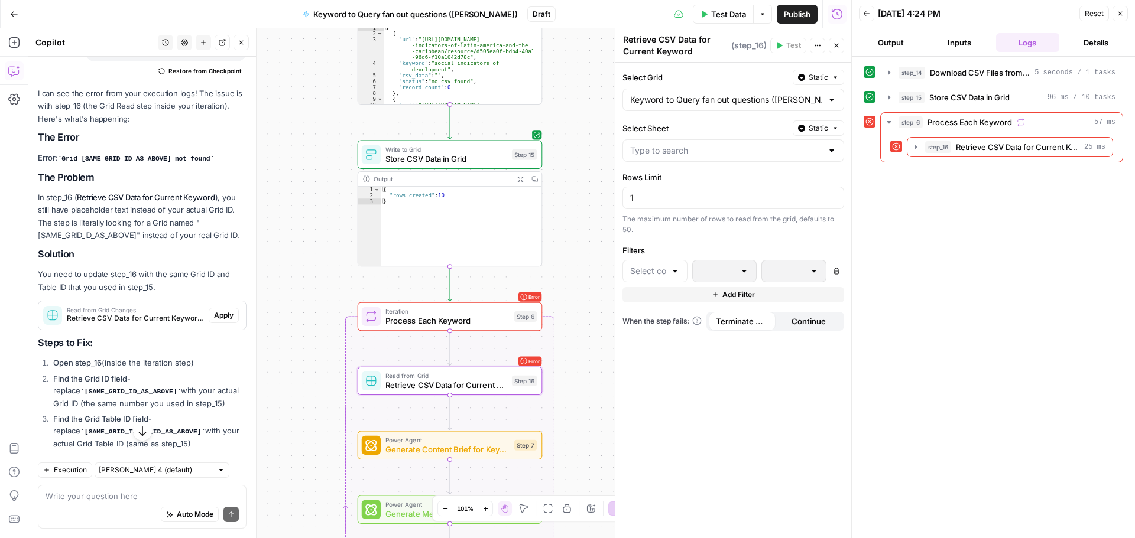
click at [832, 150] on div at bounding box center [831, 151] width 9 height 12
click at [775, 182] on span "IDB URL to data" at bounding box center [730, 180] width 197 height 12
type input "IDB URL to data"
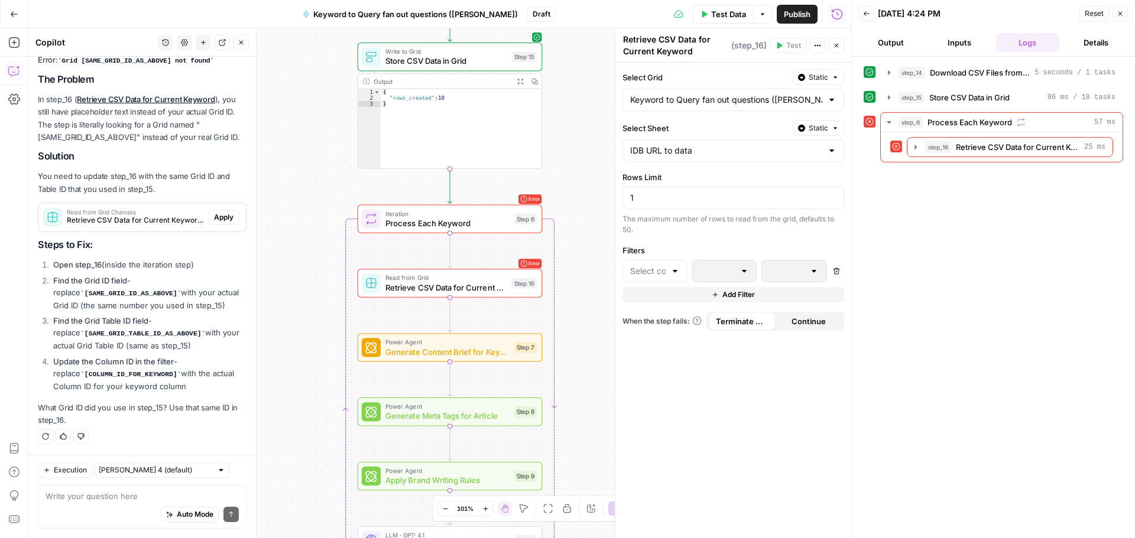
scroll to position [9622, 0]
click at [109, 504] on div "Auto Mode Send" at bounding box center [142, 515] width 193 height 26
drag, startPoint x: 90, startPoint y: 501, endPoint x: 40, endPoint y: 497, distance: 50.9
click at [40, 497] on div "how do I how do I Auto Mode Send" at bounding box center [142, 507] width 209 height 44
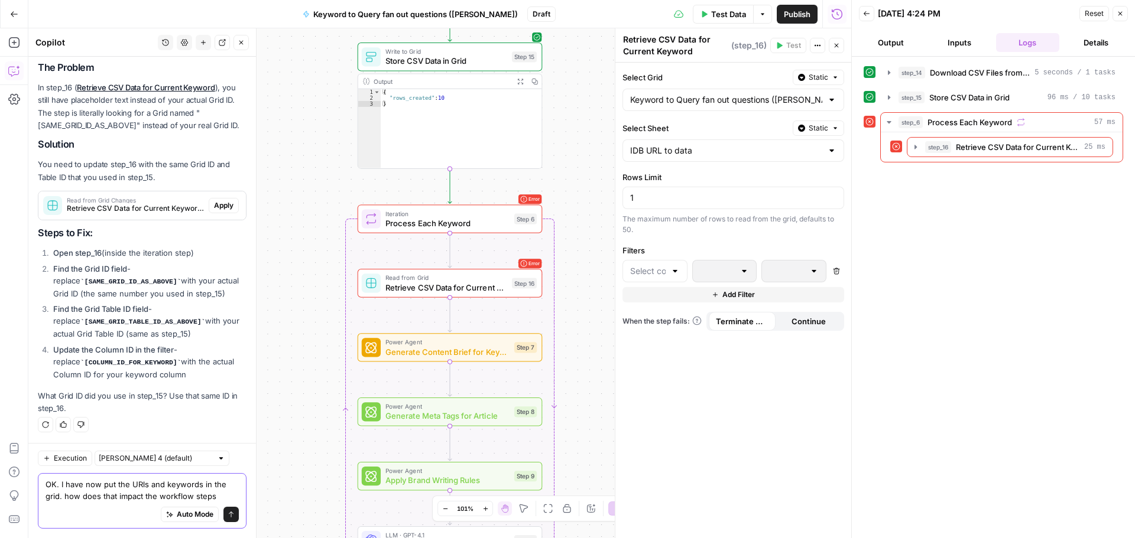
type textarea "OK. I have now put the URls and keywords in the grid. how does that impact the …"
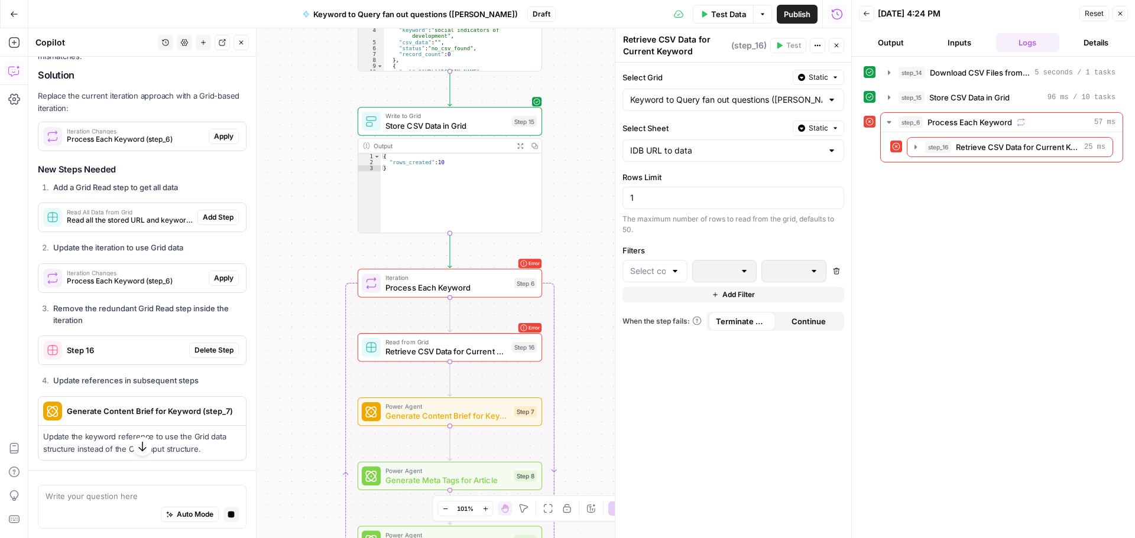
scroll to position [9949, 0]
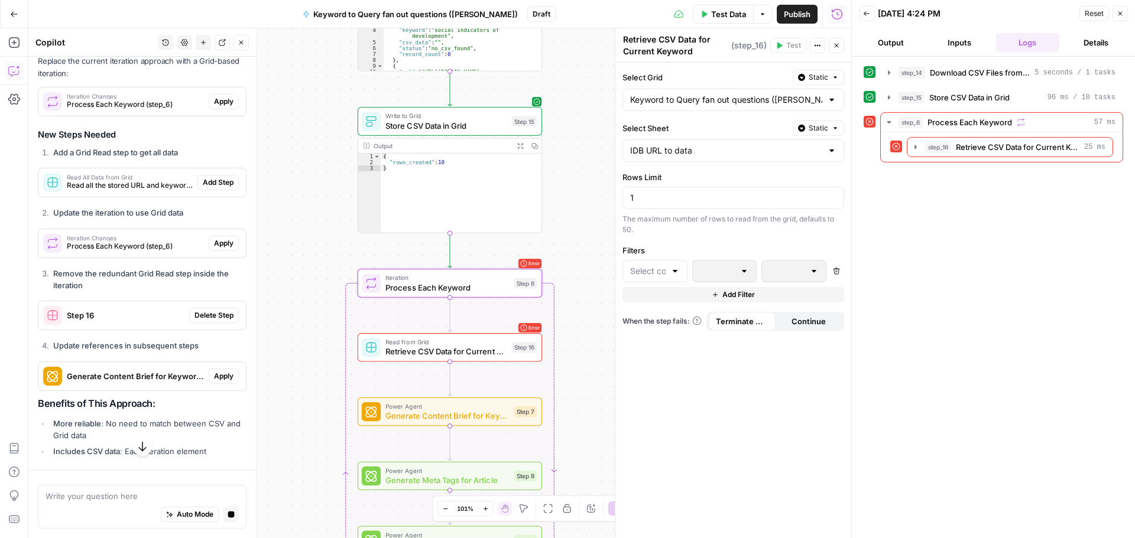
click at [167, 110] on span "Process Each Keyword (step_6)" at bounding box center [135, 104] width 137 height 11
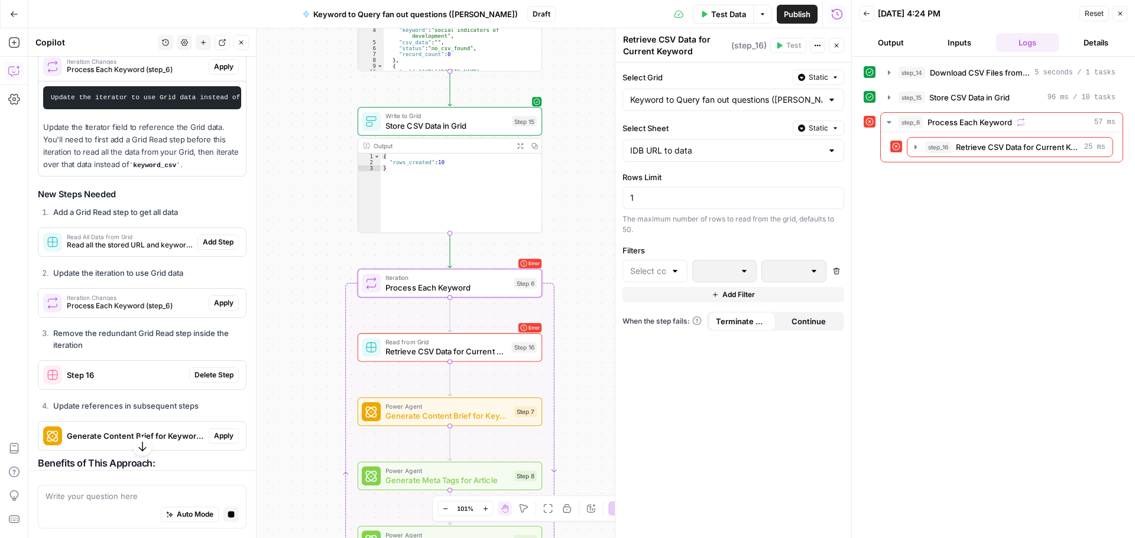
click at [214, 72] on span "Apply" at bounding box center [224, 66] width 20 height 11
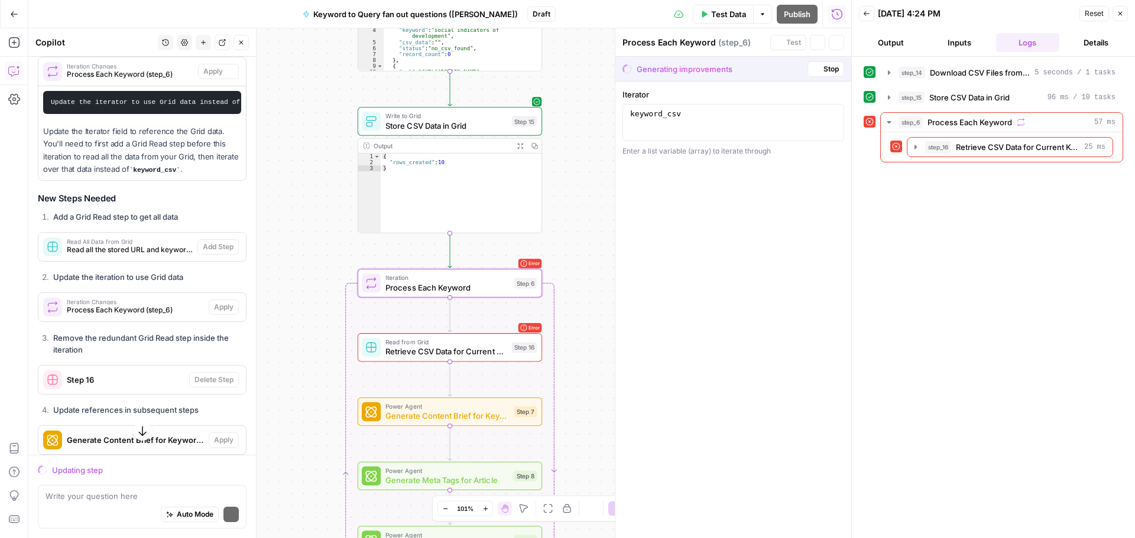
scroll to position [9953, 0]
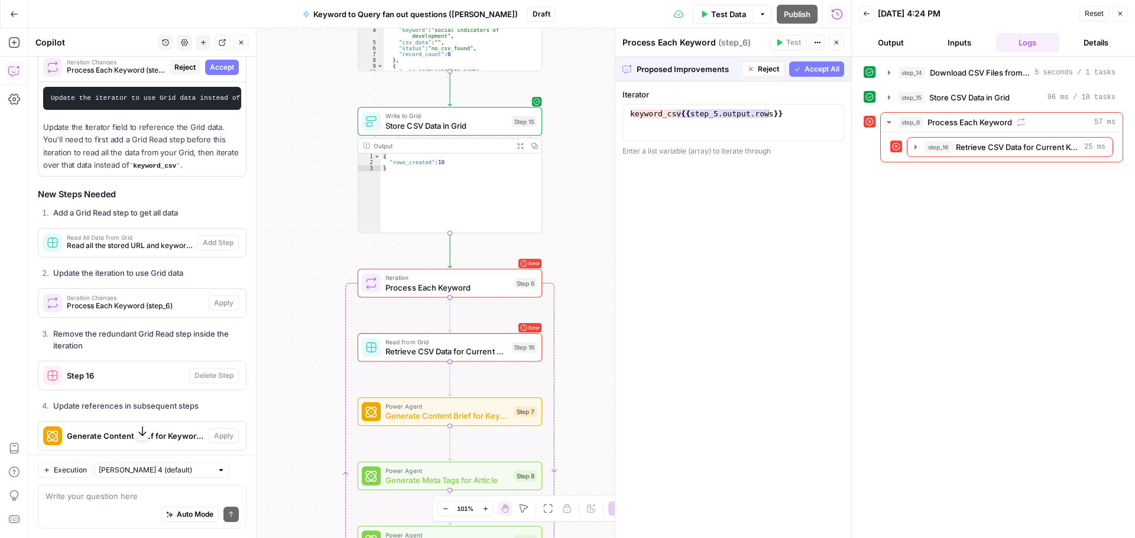
click at [1121, 14] on icon "button" at bounding box center [1119, 13] width 7 height 7
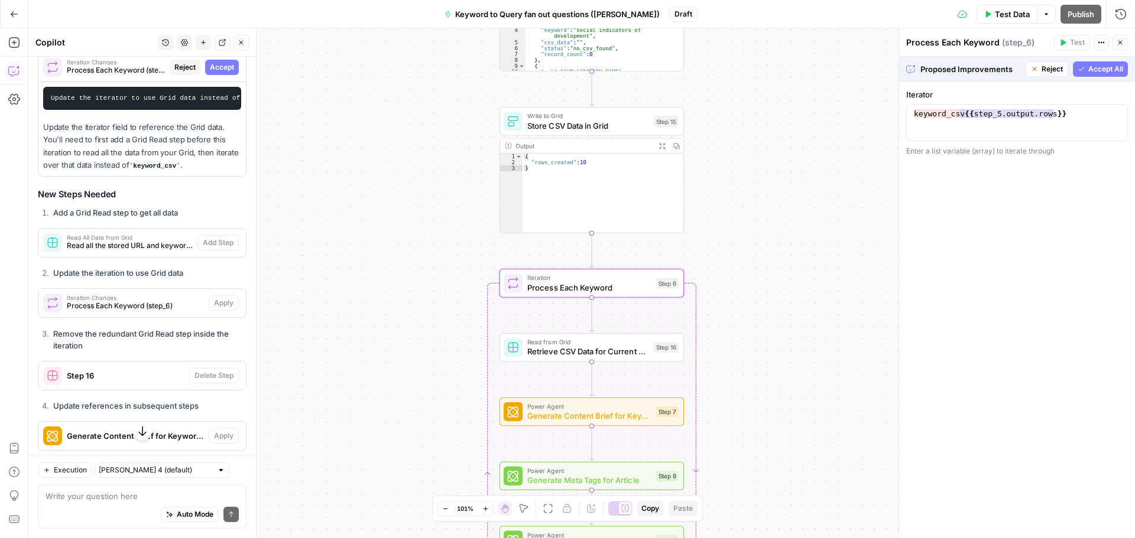
click at [210, 73] on span "Accept" at bounding box center [222, 67] width 24 height 11
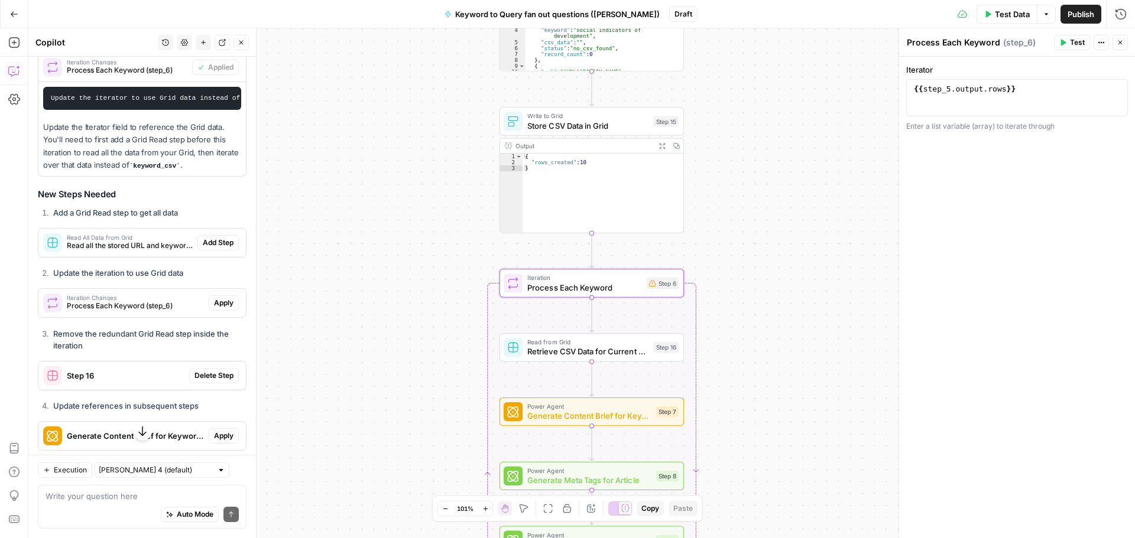
scroll to position [10316, 0]
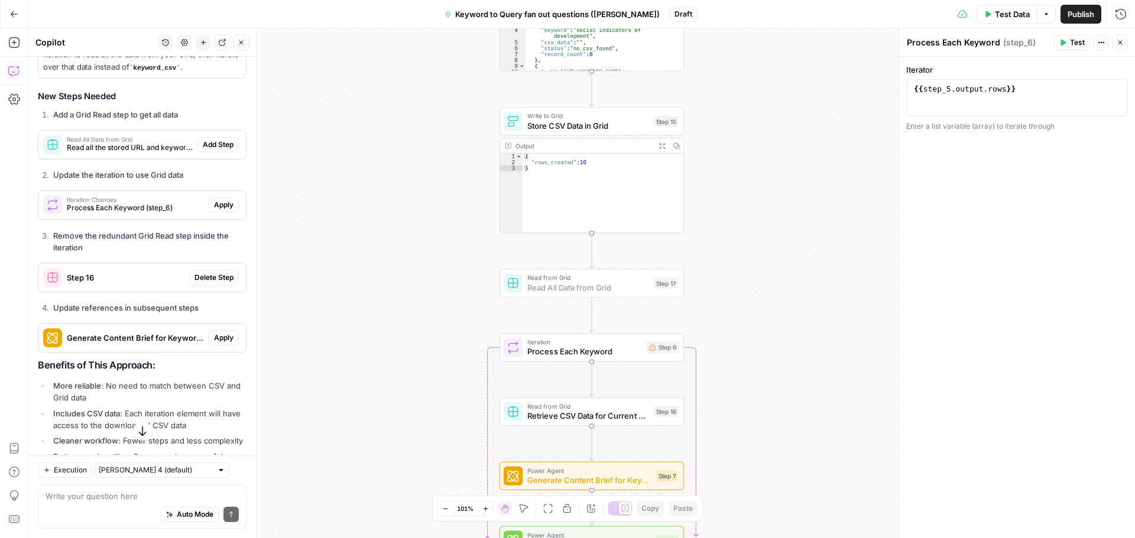
click at [211, 150] on span "Add Step" at bounding box center [218, 144] width 31 height 11
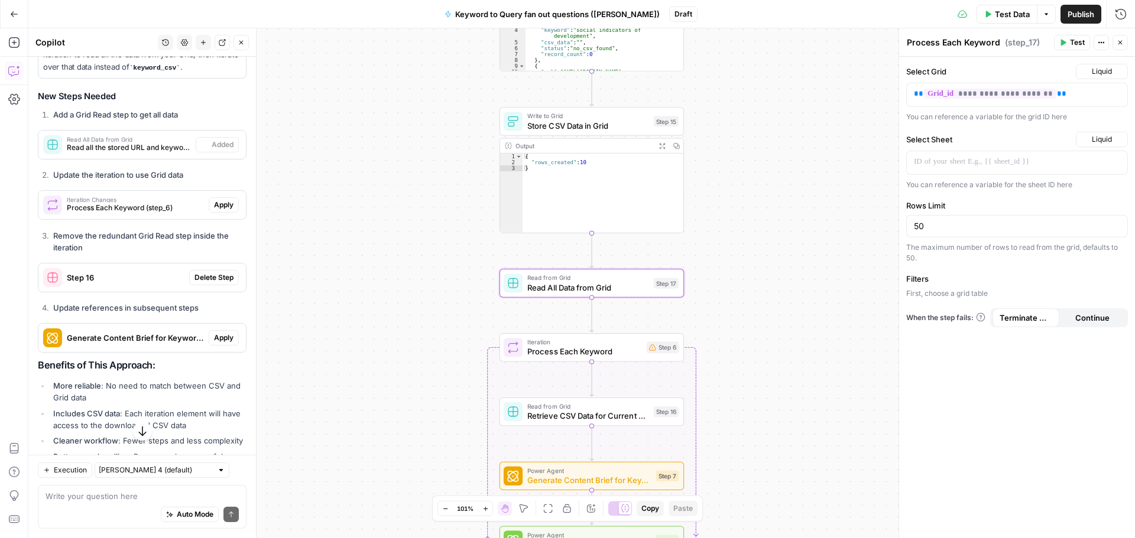
type textarea "Read All Data from Grid"
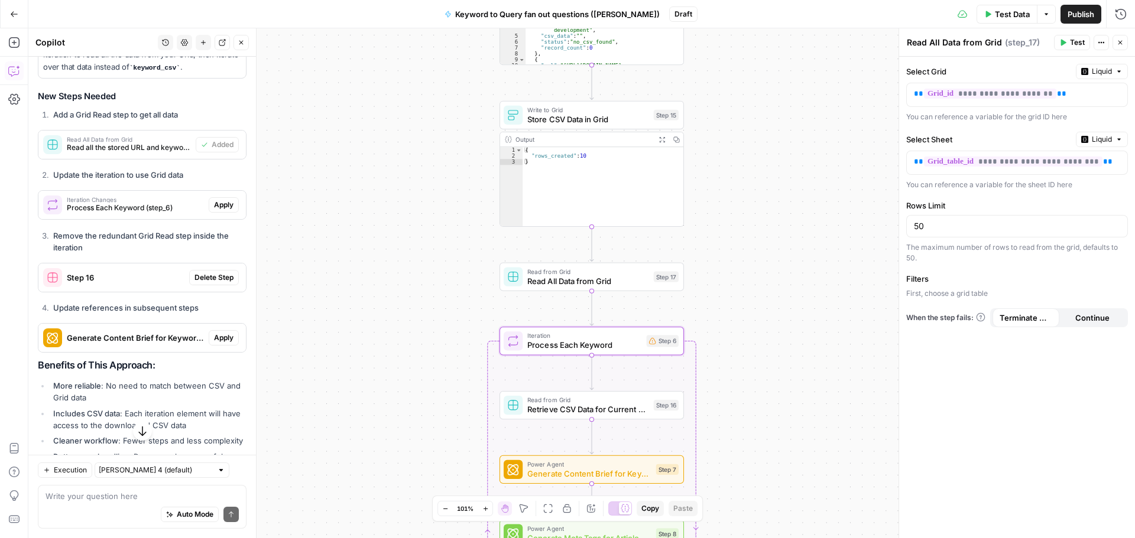
scroll to position [10395, 0]
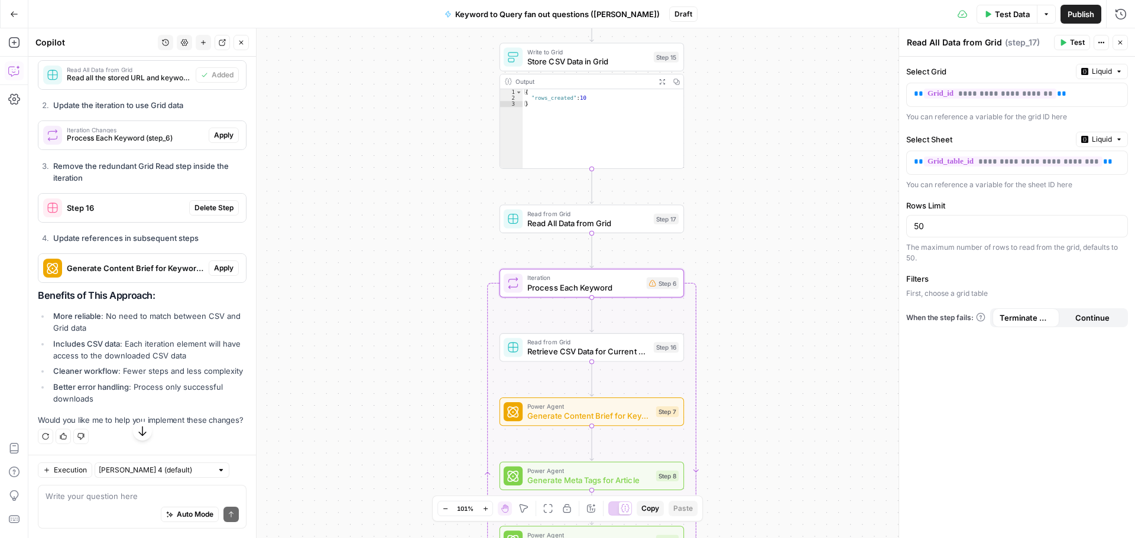
click at [214, 141] on span "Apply" at bounding box center [224, 135] width 20 height 11
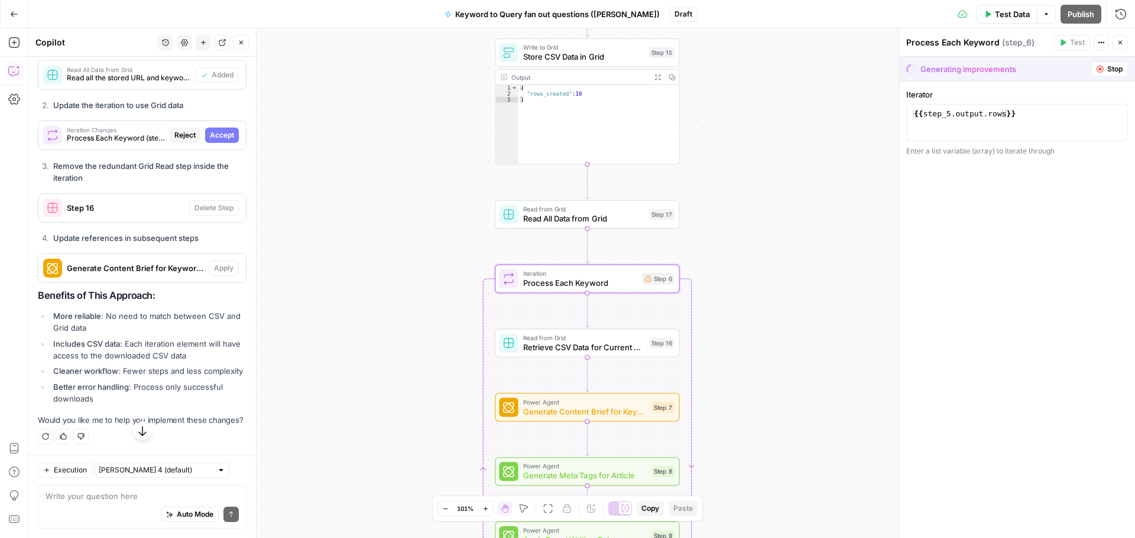
scroll to position [10209, 0]
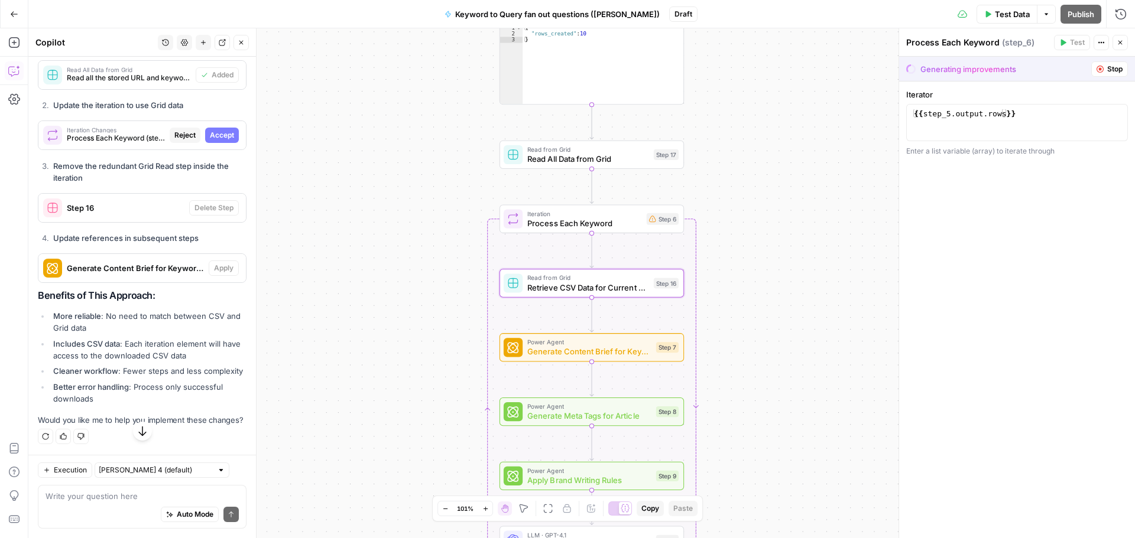
click at [144, 214] on span "Step 16" at bounding box center [126, 208] width 118 height 12
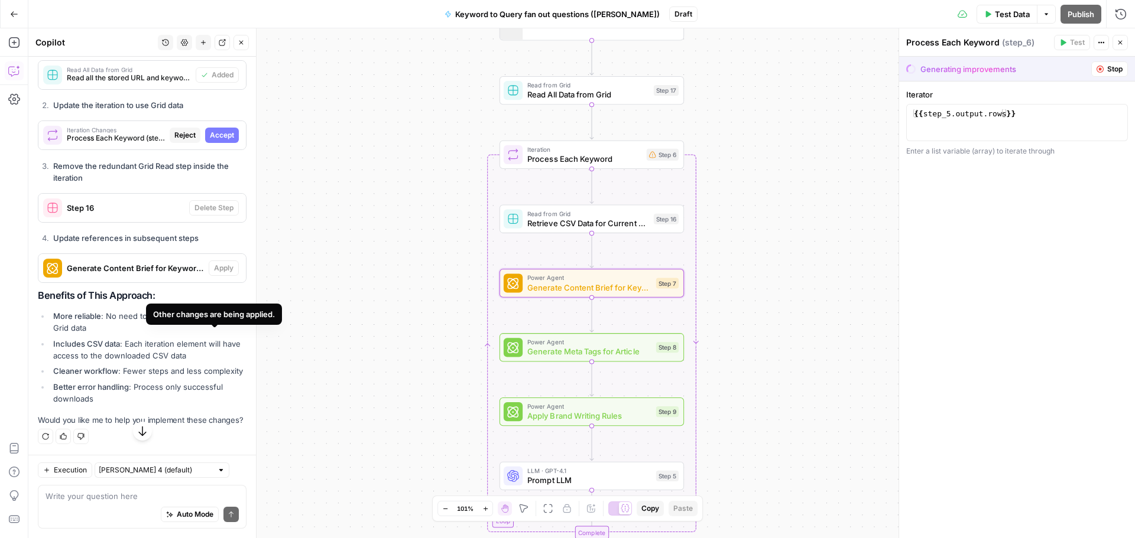
click at [131, 274] on span "Generate Content Brief for Keyword (step_7)" at bounding box center [135, 268] width 137 height 12
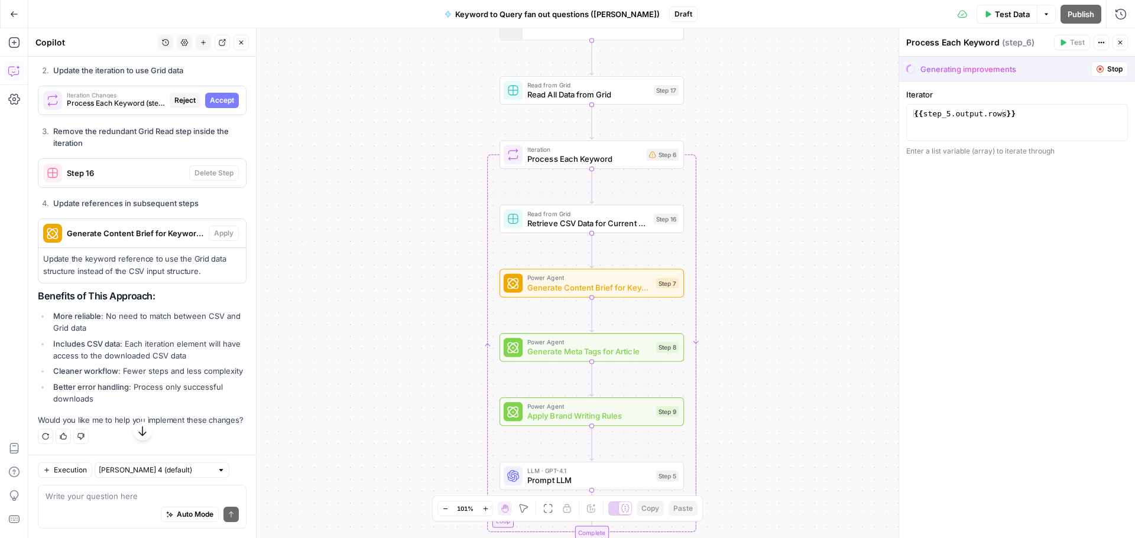
scroll to position [10338, 0]
click at [103, 496] on textarea at bounding box center [142, 497] width 193 height 12
type textarea "yes help me implement"
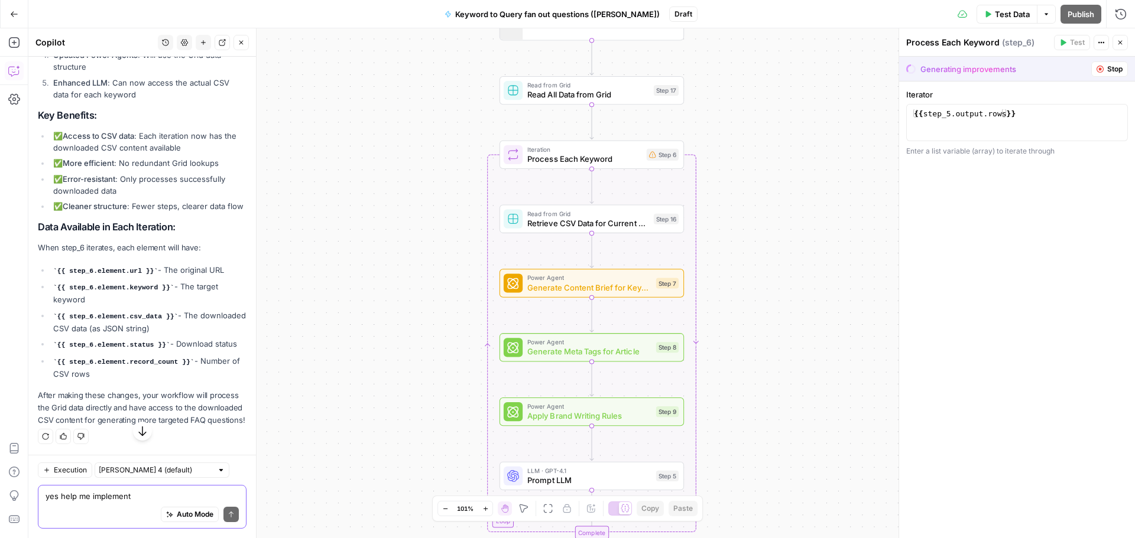
scroll to position [11262, 0]
click at [993, 12] on button "Test Data" at bounding box center [1006, 14] width 61 height 19
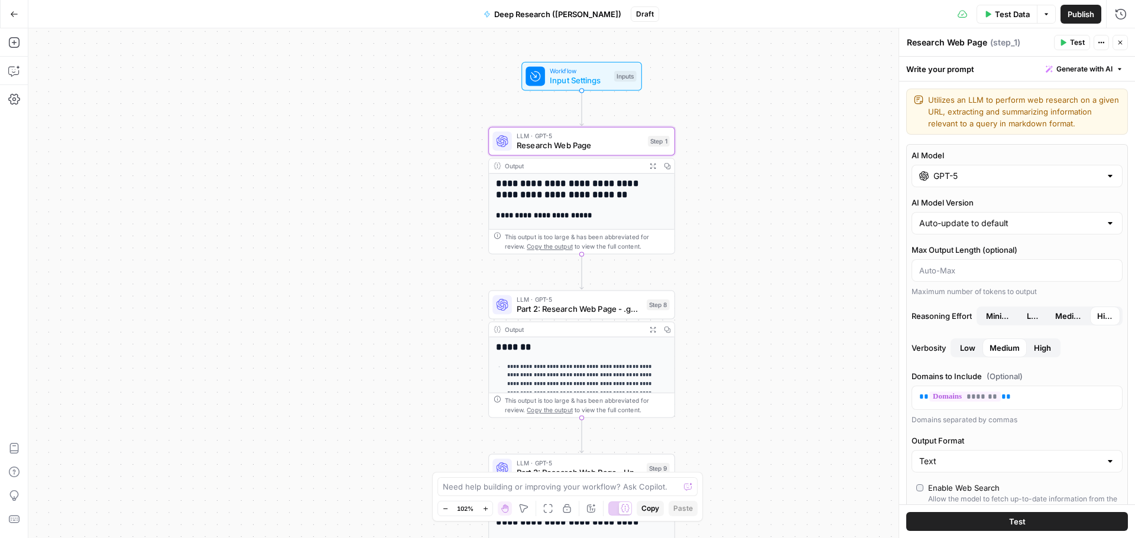
scroll to position [276, 0]
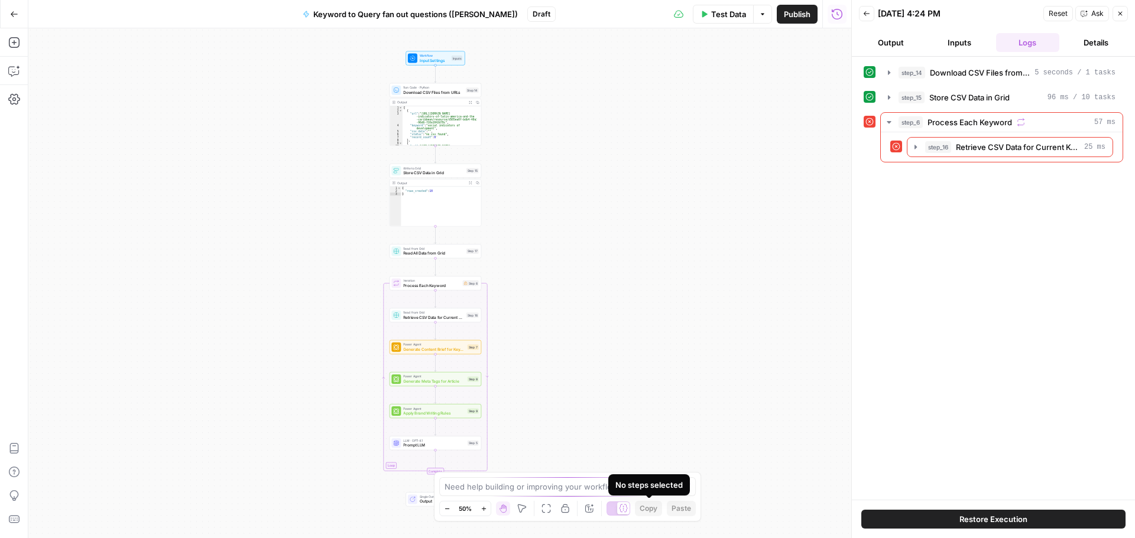
drag, startPoint x: 638, startPoint y: 488, endPoint x: 629, endPoint y: 489, distance: 8.9
click at [638, 489] on div "No steps selected" at bounding box center [648, 485] width 67 height 12
click at [494, 489] on textarea at bounding box center [560, 487] width 233 height 12
type textarea "Can you help me with the current error?"
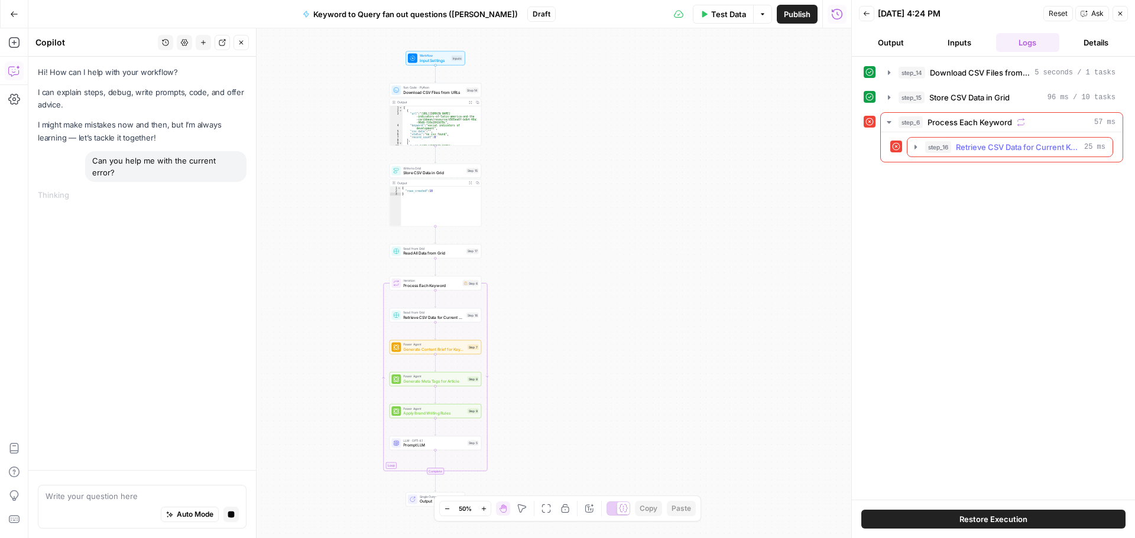
click at [918, 142] on icon "button" at bounding box center [915, 146] width 9 height 9
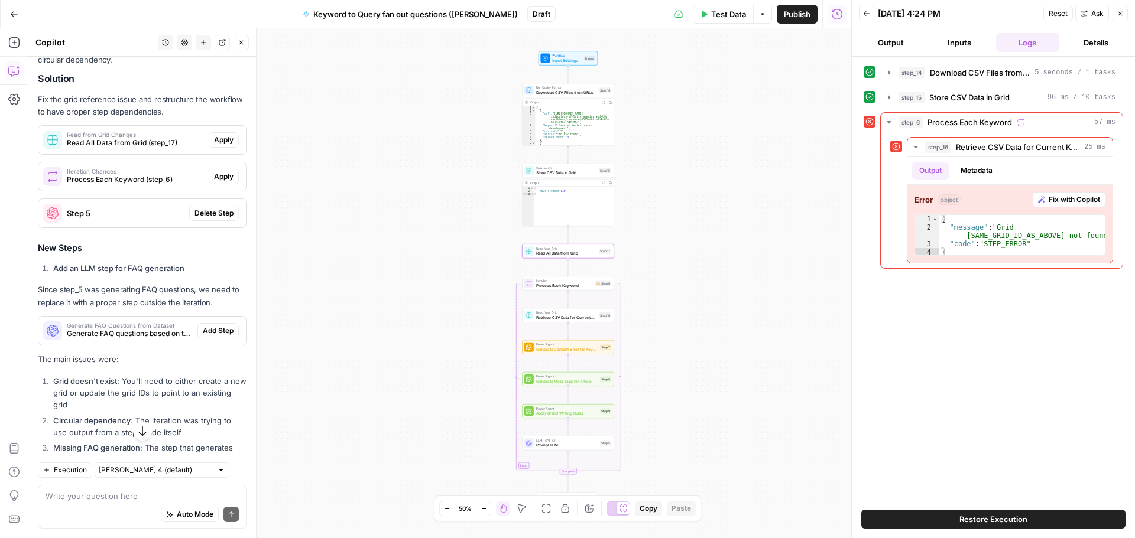
scroll to position [164, 0]
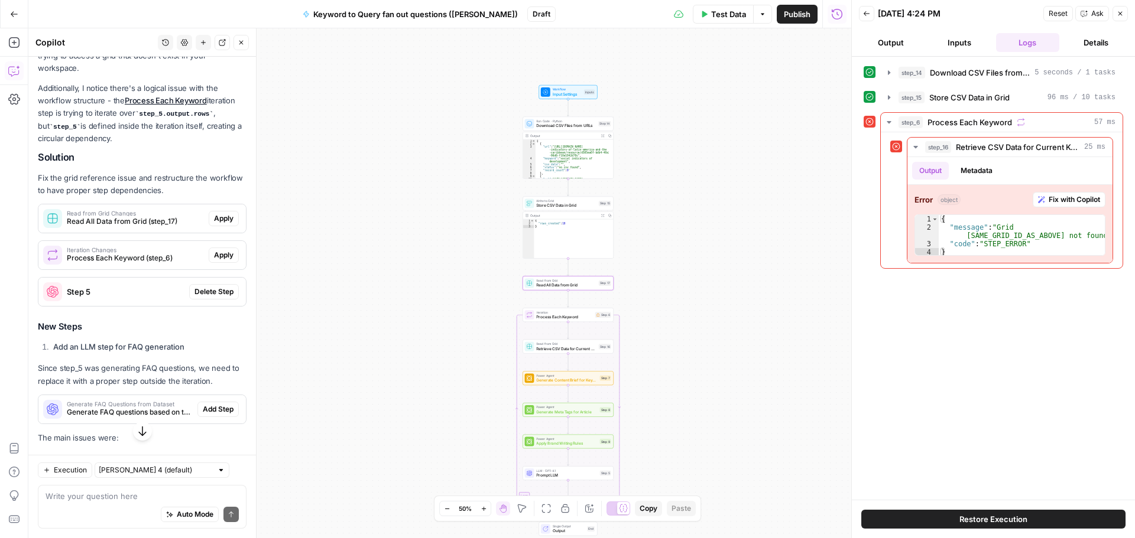
click at [220, 219] on span "Apply" at bounding box center [224, 218] width 20 height 11
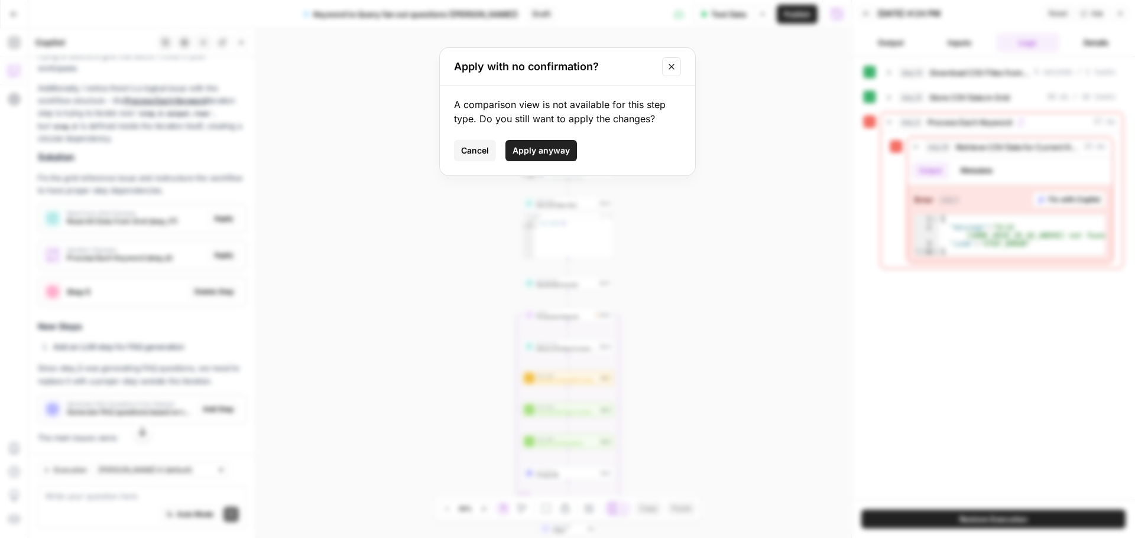
click at [536, 151] on span "Apply anyway" at bounding box center [540, 151] width 57 height 12
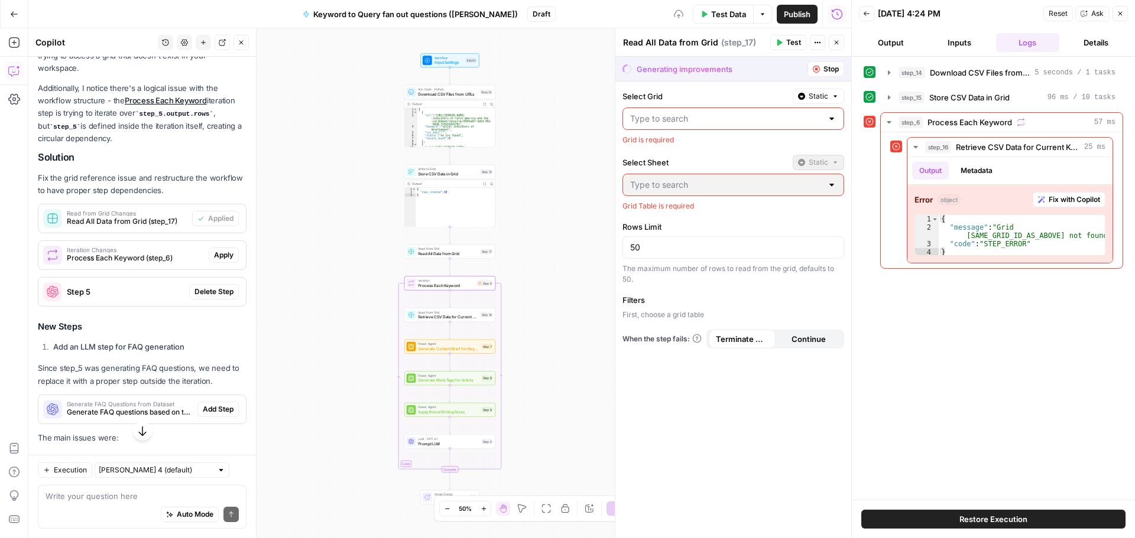
click at [214, 258] on span "Apply" at bounding box center [224, 255] width 20 height 11
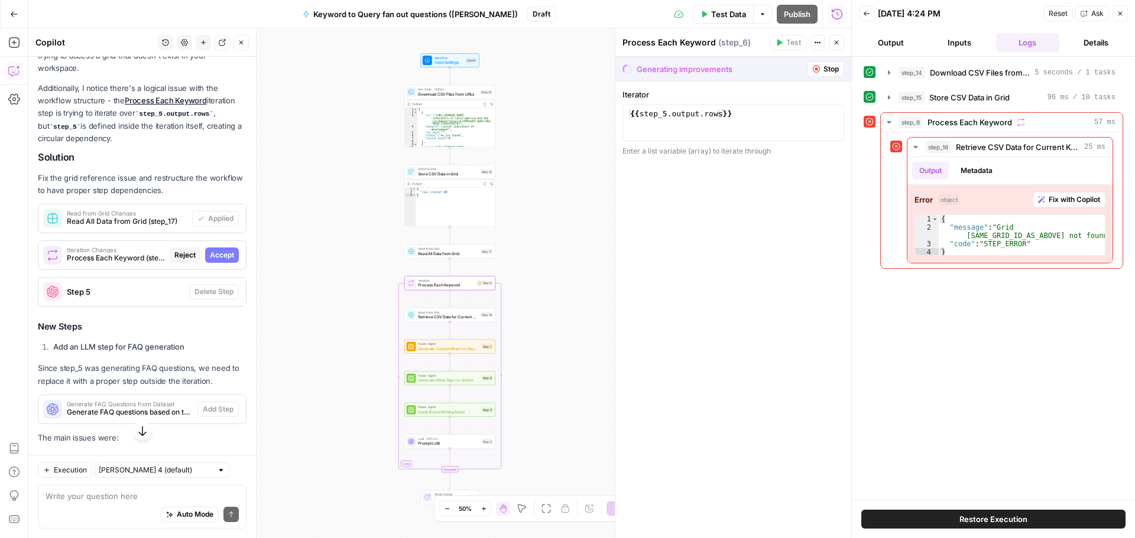
click at [216, 255] on span "Accept" at bounding box center [222, 255] width 24 height 11
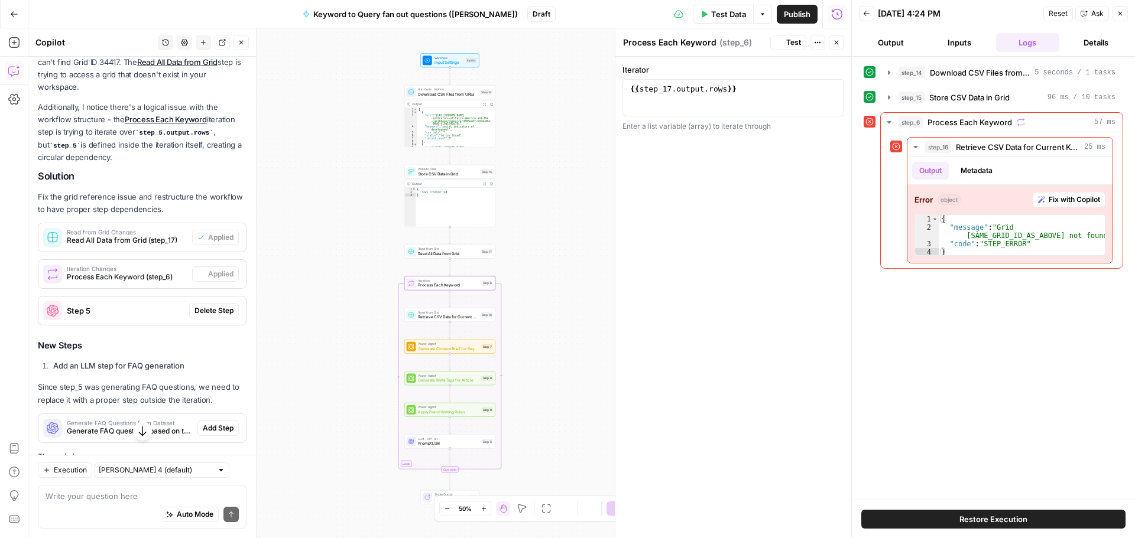
scroll to position [183, 0]
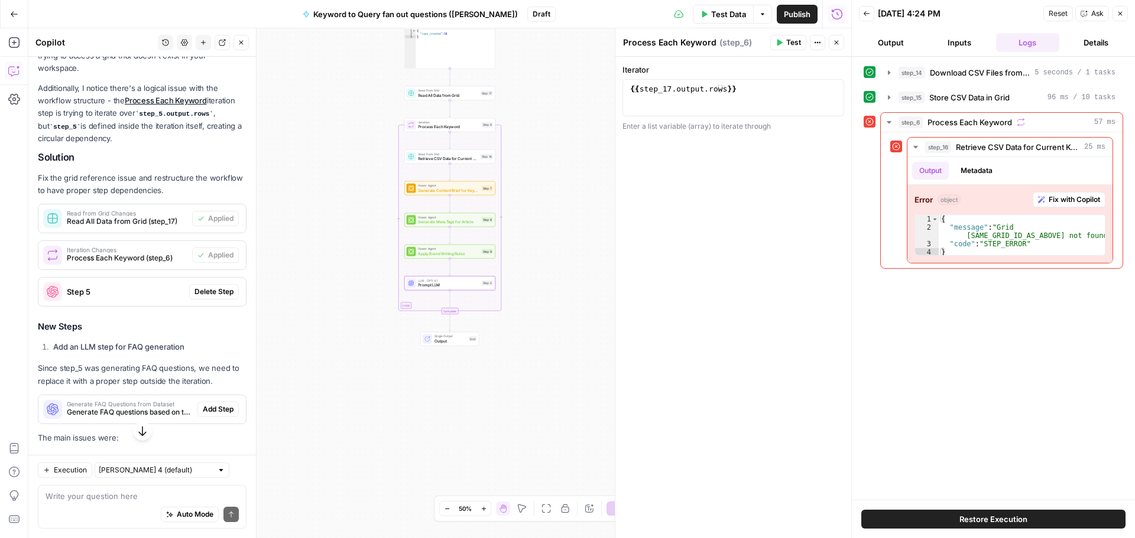
click at [212, 291] on span "Delete Step" at bounding box center [213, 292] width 39 height 11
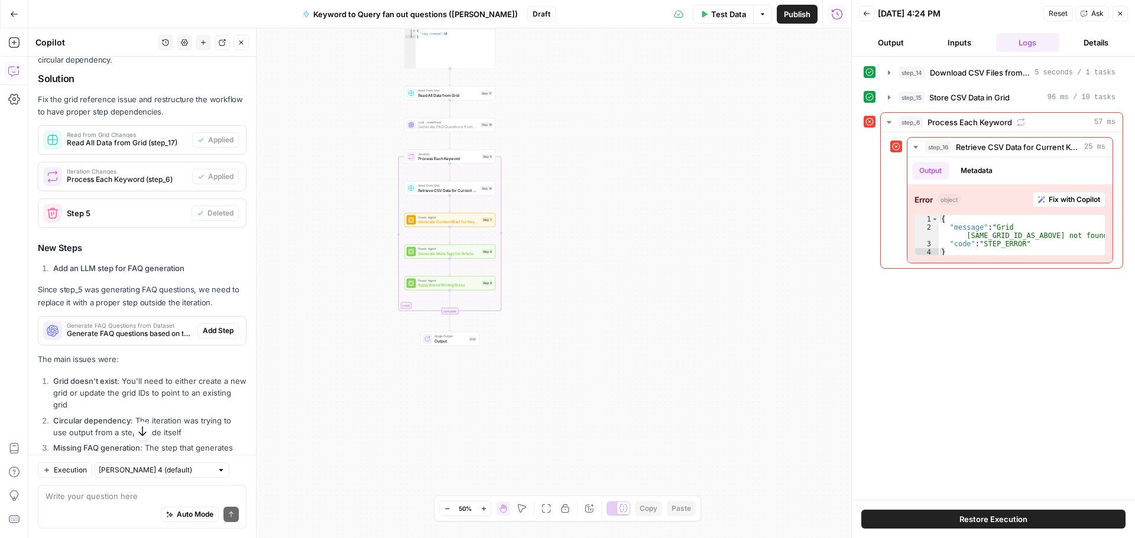
click at [206, 332] on span "Add Step" at bounding box center [218, 331] width 31 height 11
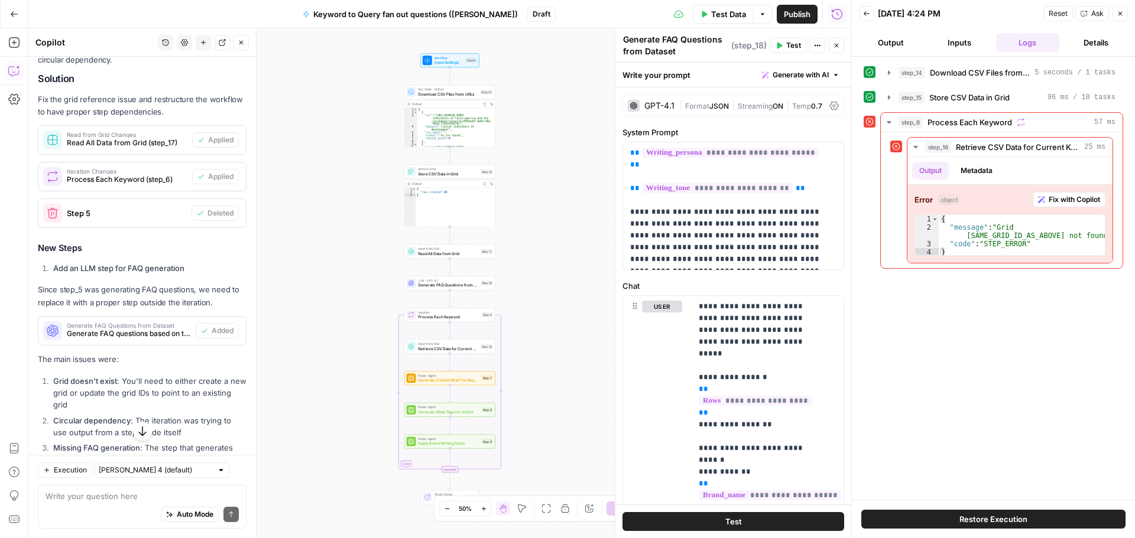
scroll to position [361, 0]
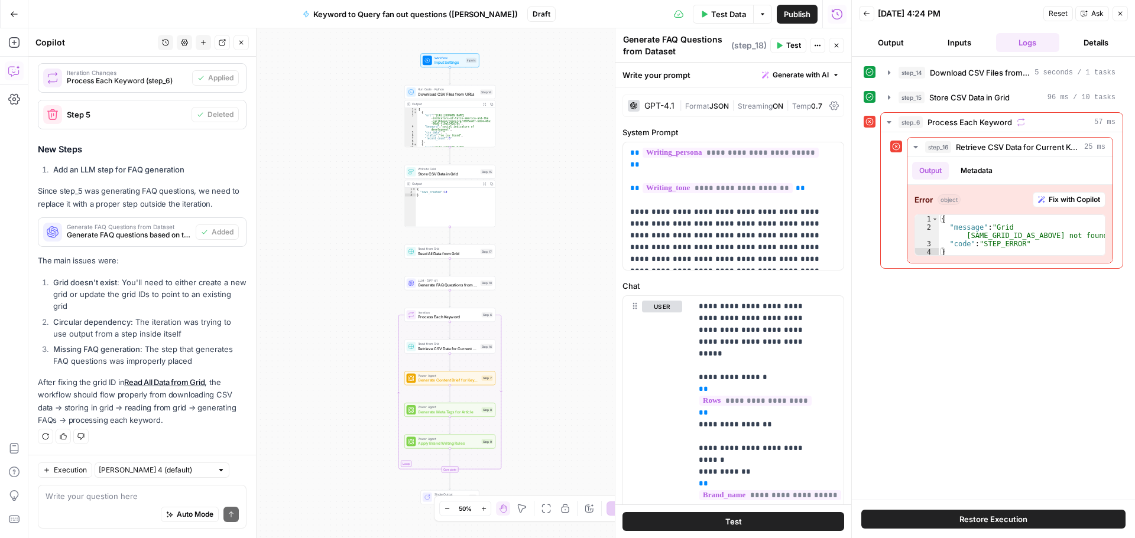
click at [715, 525] on button "Test" at bounding box center [733, 521] width 222 height 19
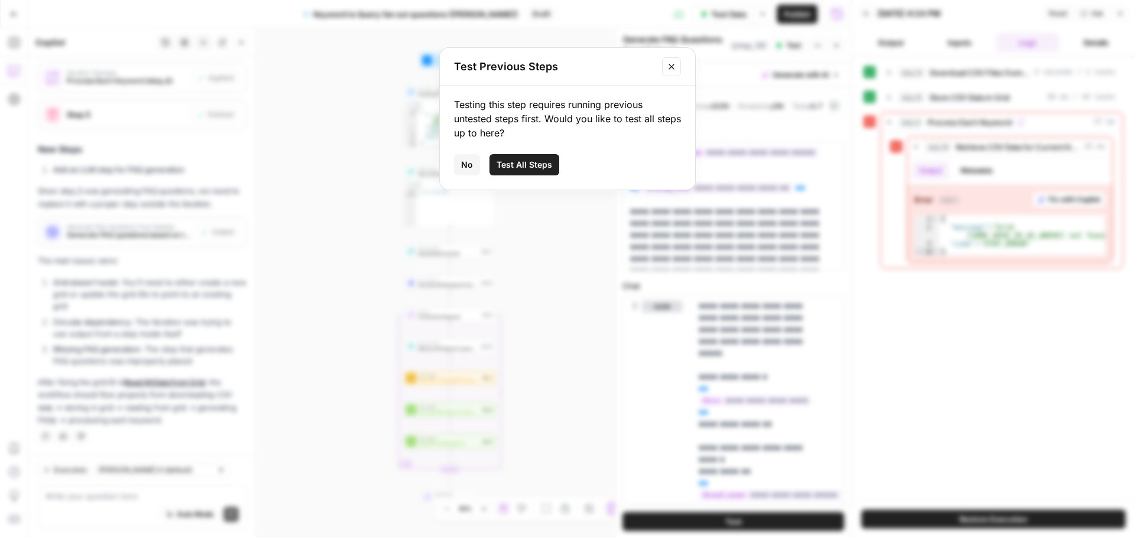
click at [535, 165] on span "Test All Steps" at bounding box center [524, 165] width 56 height 12
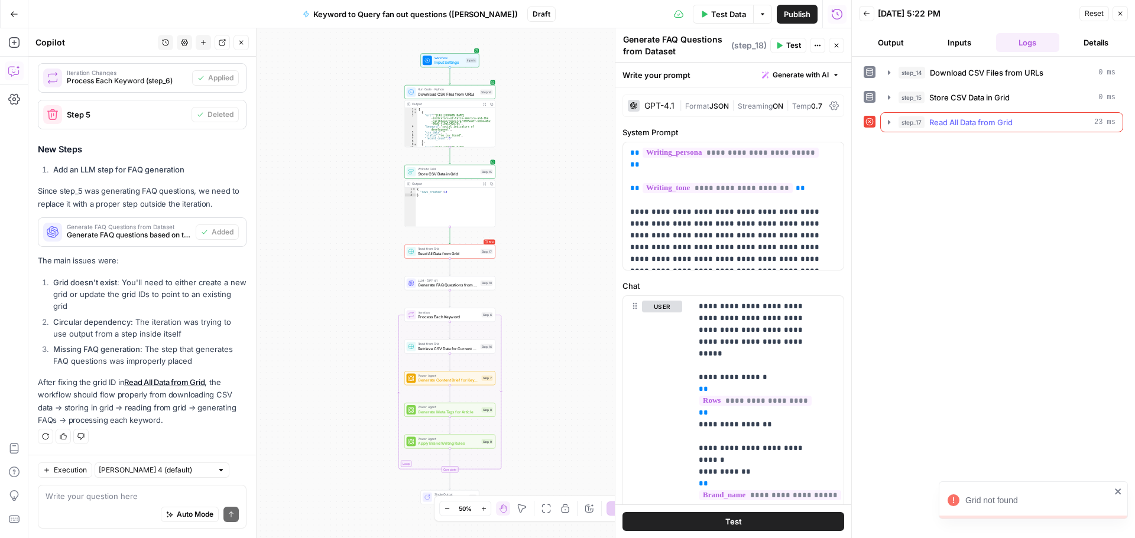
click at [984, 128] on span "Read All Data from Grid" at bounding box center [970, 122] width 83 height 12
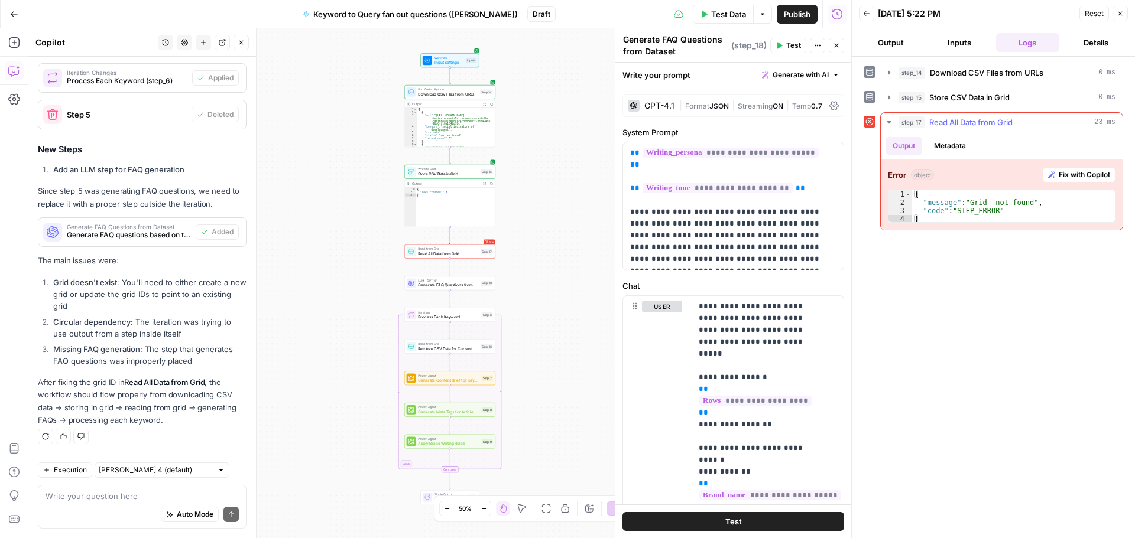
click at [1066, 176] on span "Fix with Copilot" at bounding box center [1083, 175] width 51 height 11
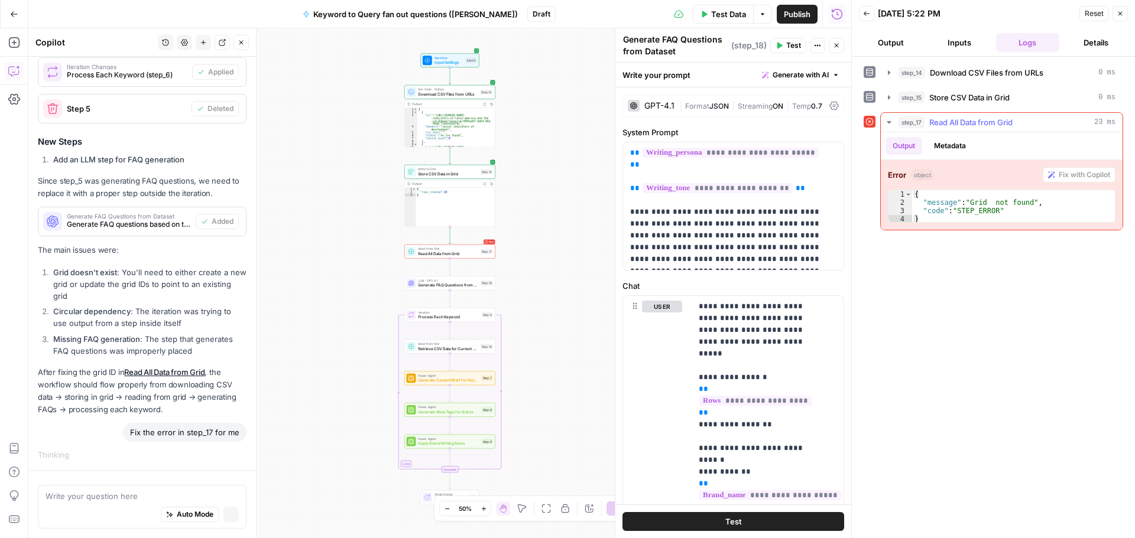
scroll to position [348, 0]
click at [534, 151] on div "Workflow Input Settings Inputs Run Code · Python Download CSV Files from URLs S…" at bounding box center [439, 283] width 823 height 510
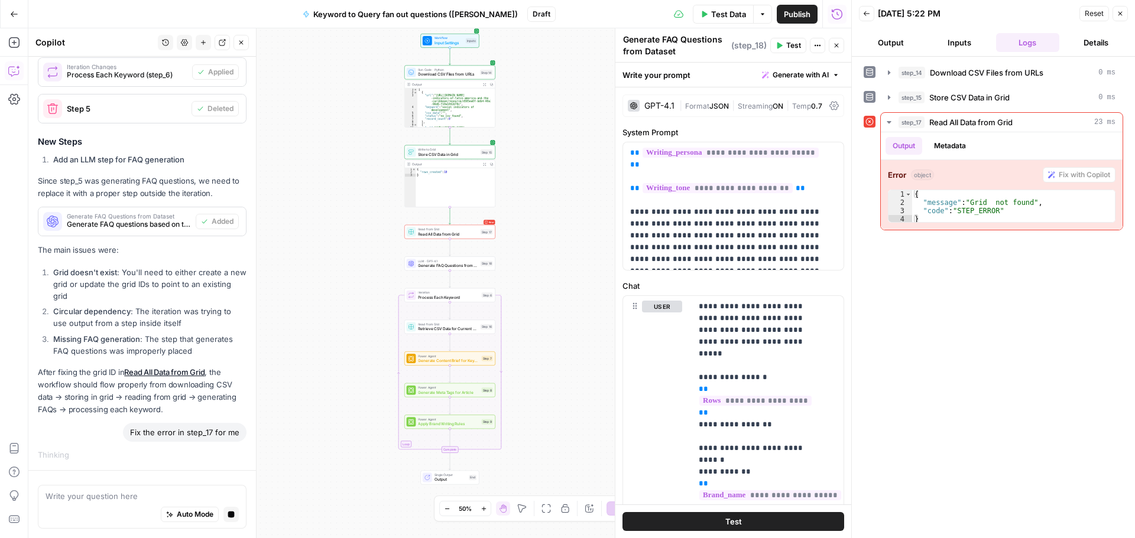
click at [483, 515] on button "Zoom In" at bounding box center [483, 509] width 14 height 14
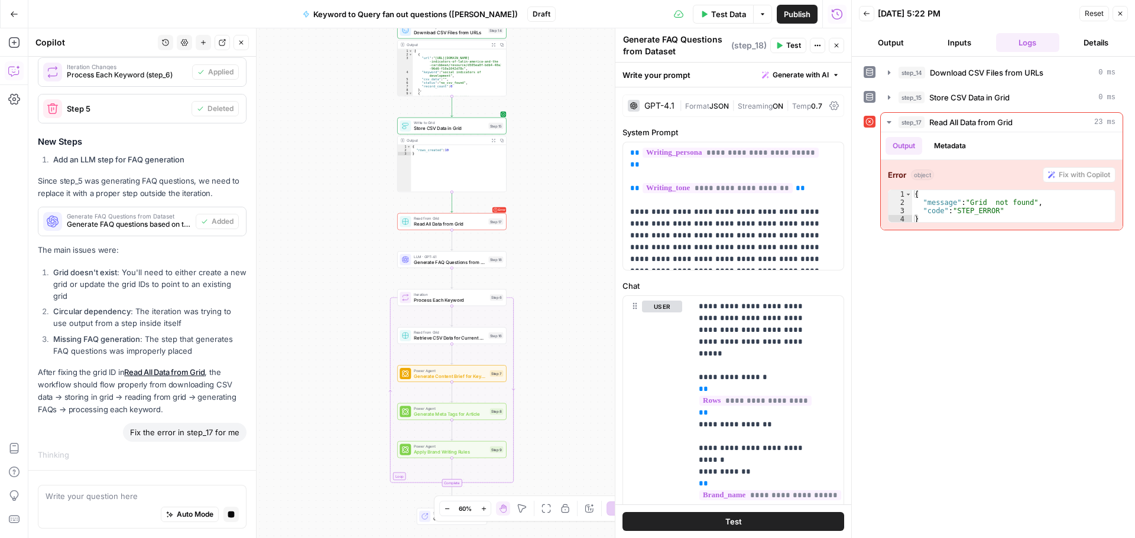
click at [485, 510] on icon "button" at bounding box center [483, 509] width 7 height 7
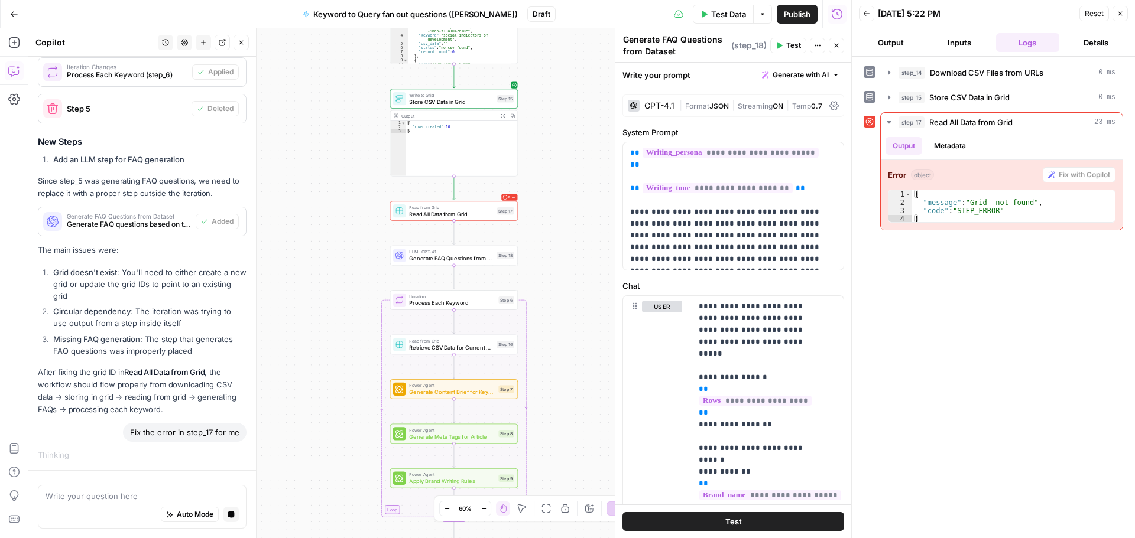
click at [485, 510] on icon "button" at bounding box center [483, 509] width 7 height 7
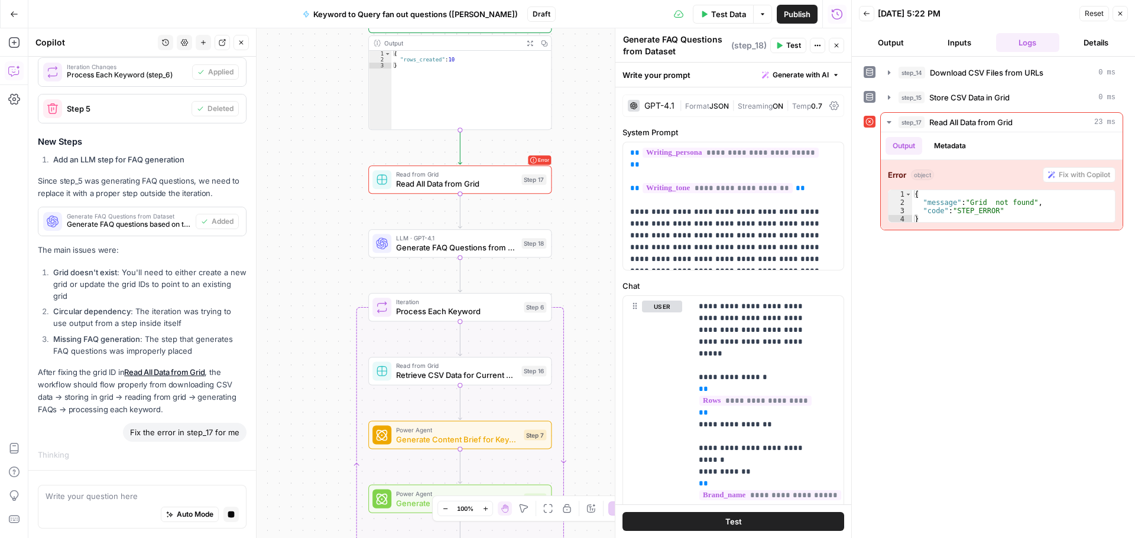
click at [479, 189] on span "Read All Data from Grid" at bounding box center [456, 184] width 121 height 12
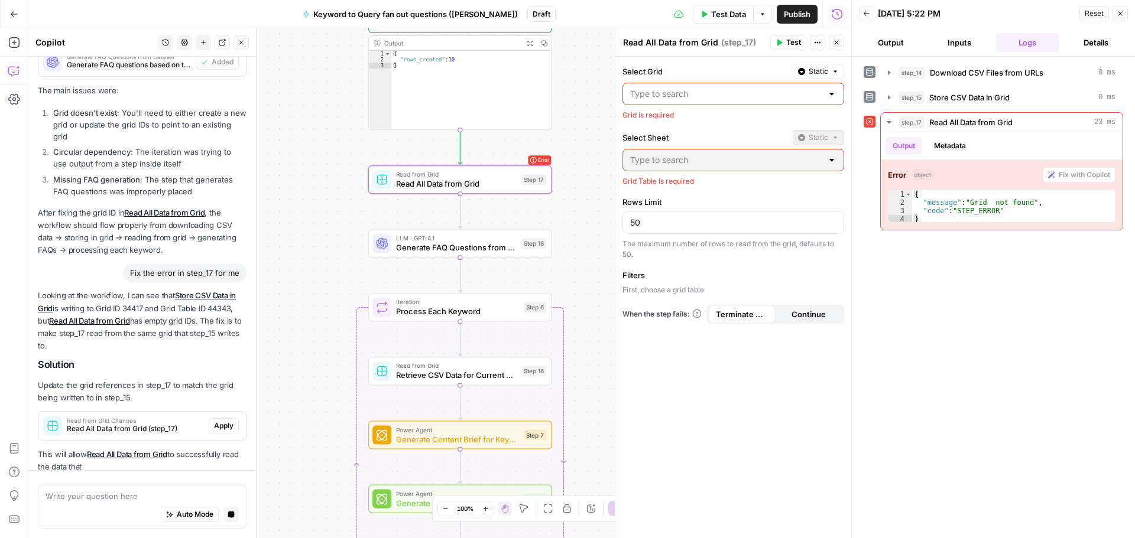
click at [667, 89] on input "Select Grid" at bounding box center [726, 94] width 192 height 12
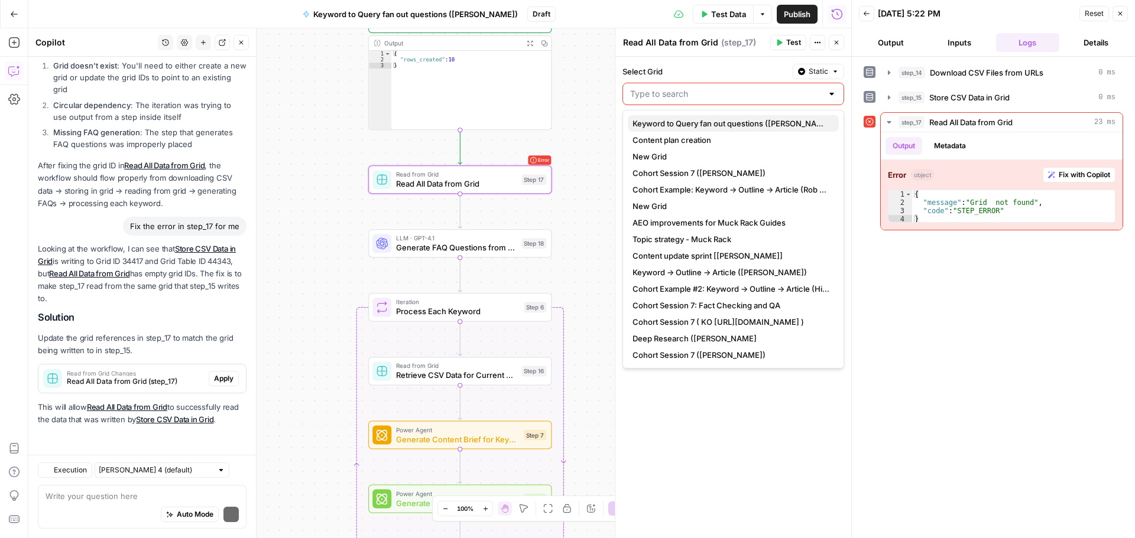
click at [676, 125] on span "Keyword to Query fan out questions ([PERSON_NAME])" at bounding box center [730, 124] width 197 height 12
type input "Keyword to Query fan out questions ([PERSON_NAME])"
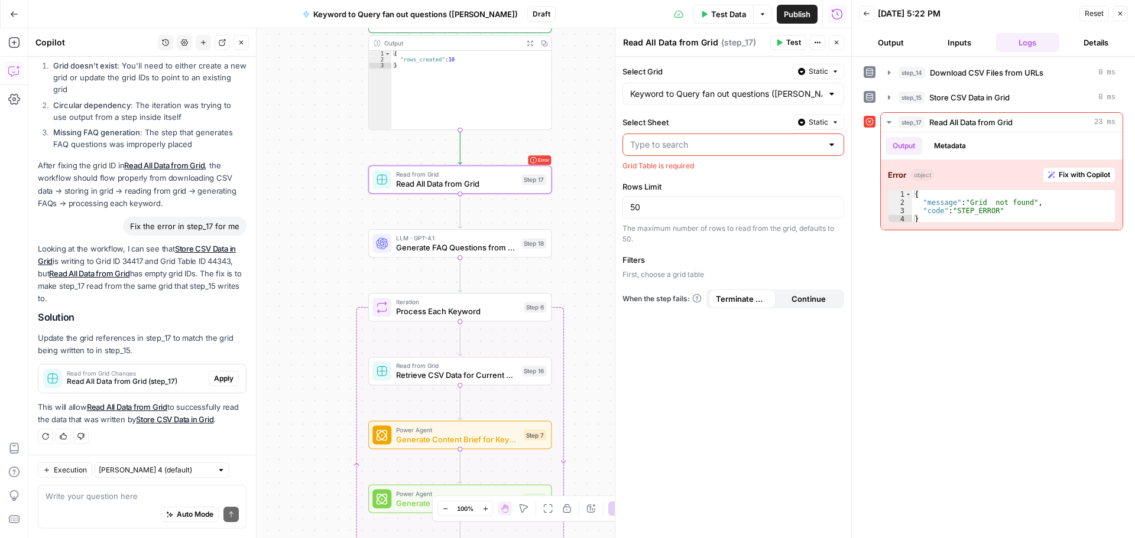
scroll to position [596, 0]
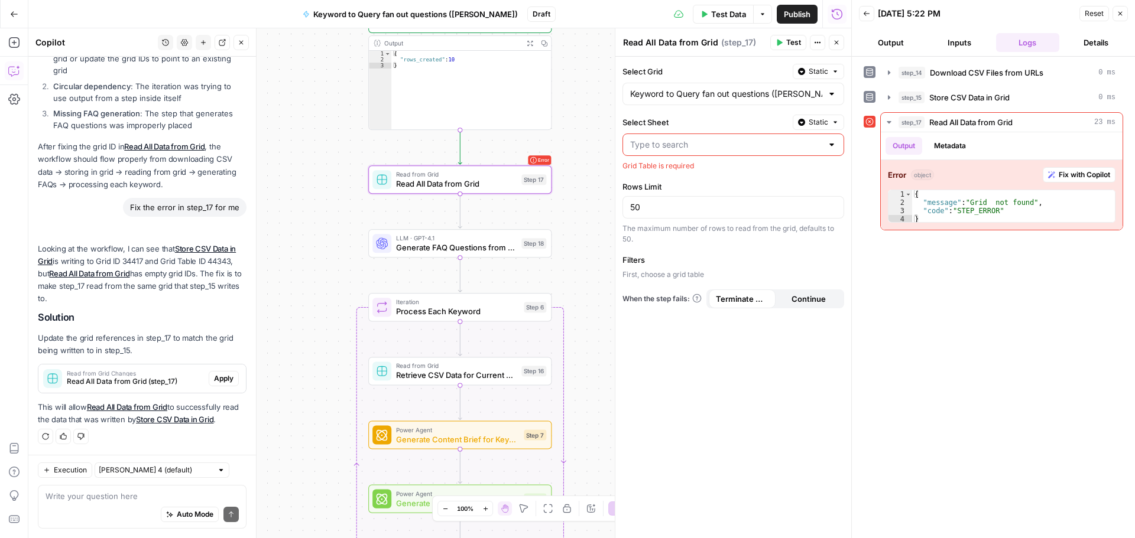
click at [677, 147] on input "Select Sheet" at bounding box center [726, 145] width 192 height 12
click at [716, 171] on span "IDB URL to data" at bounding box center [730, 174] width 197 height 12
type input "IDB URL to data"
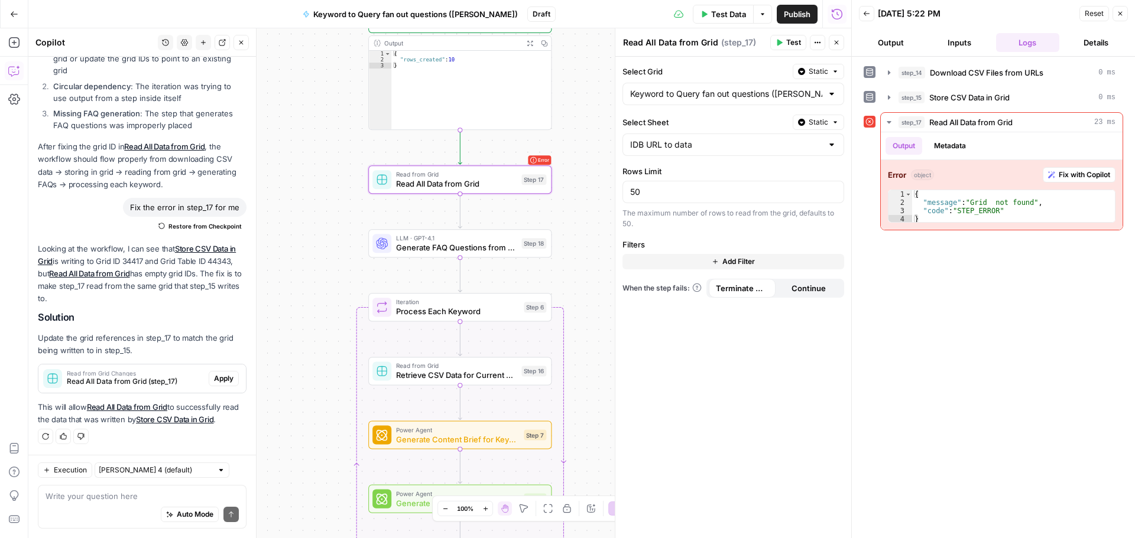
click at [741, 14] on span "Test Data" at bounding box center [728, 14] width 35 height 12
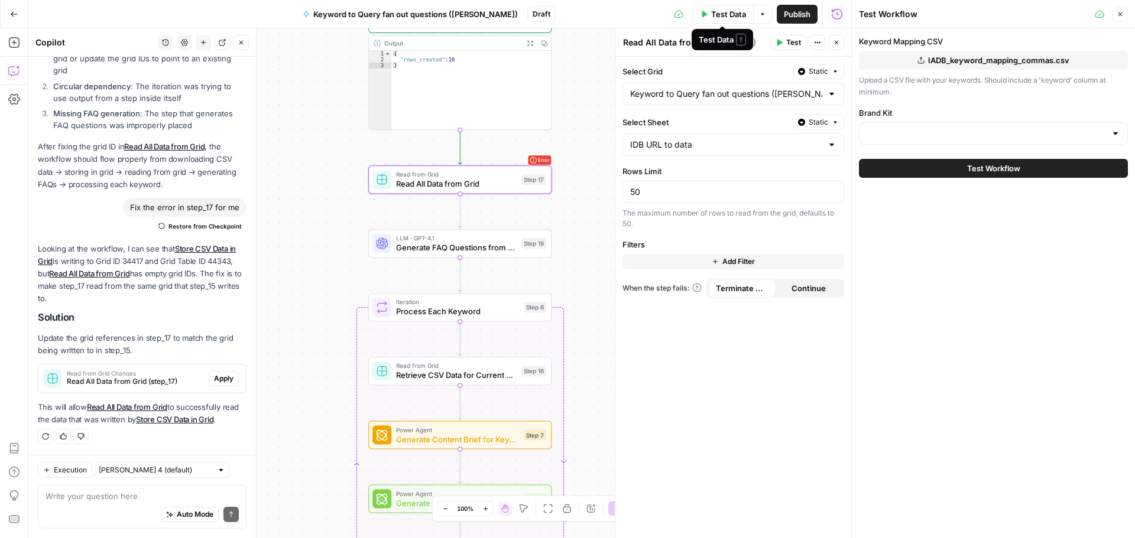
type input "IDB Open Data"
click at [795, 14] on span "Publish" at bounding box center [797, 14] width 27 height 12
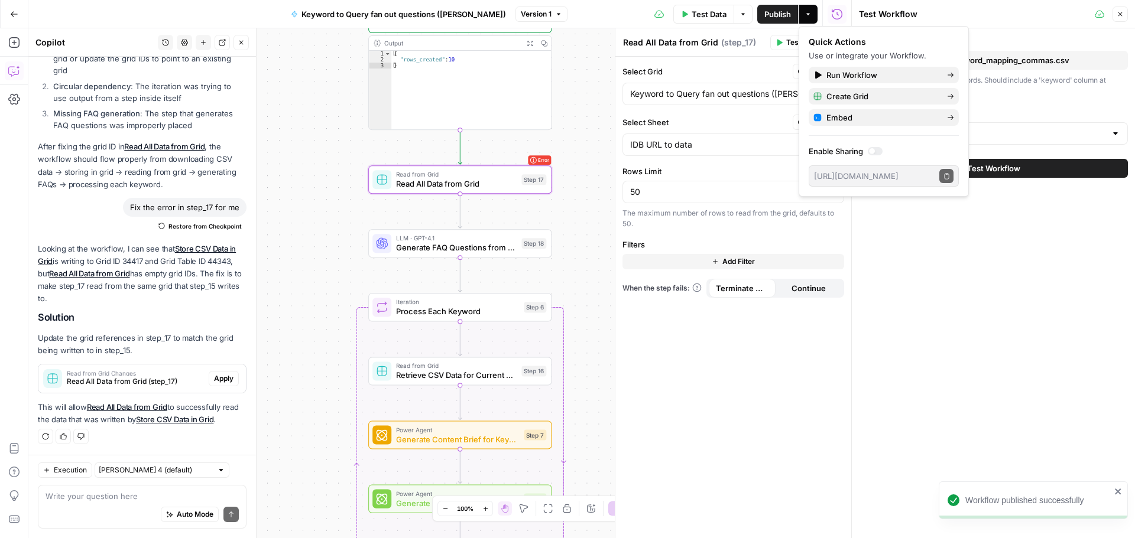
click at [954, 361] on div "Keyword Mapping CSV IADB_keyword_mapping_commas.csv Upload a CSV file with your…" at bounding box center [993, 283] width 283 height 510
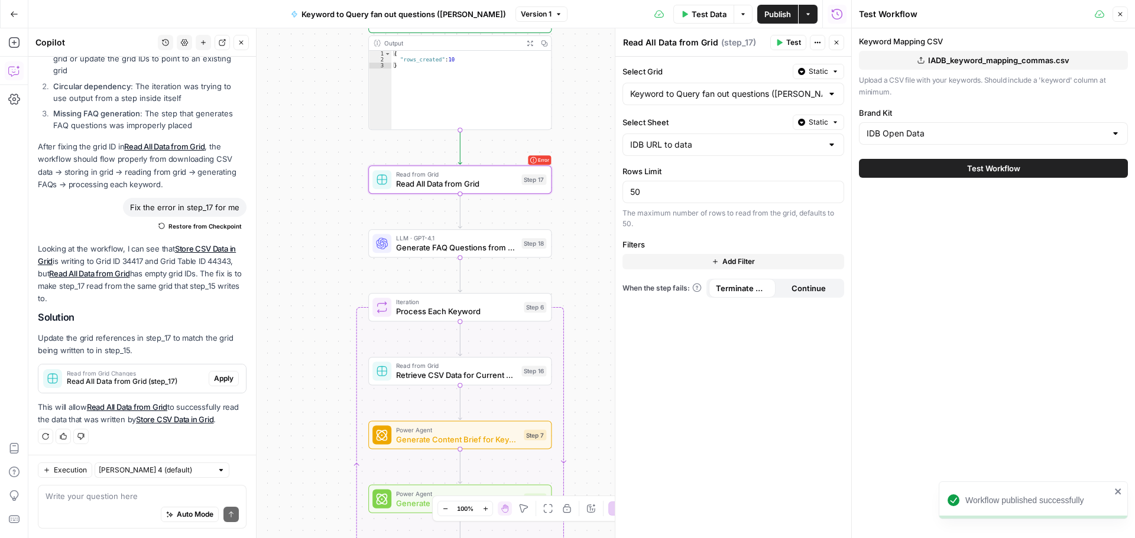
click at [933, 163] on button "Test Workflow" at bounding box center [993, 168] width 269 height 19
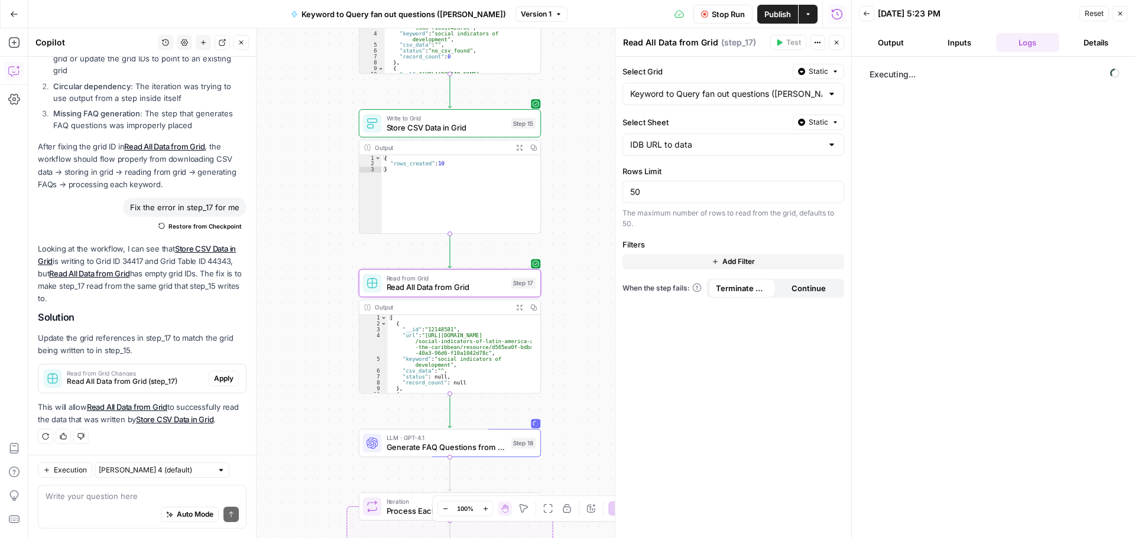
click at [216, 377] on span "Apply" at bounding box center [224, 379] width 20 height 11
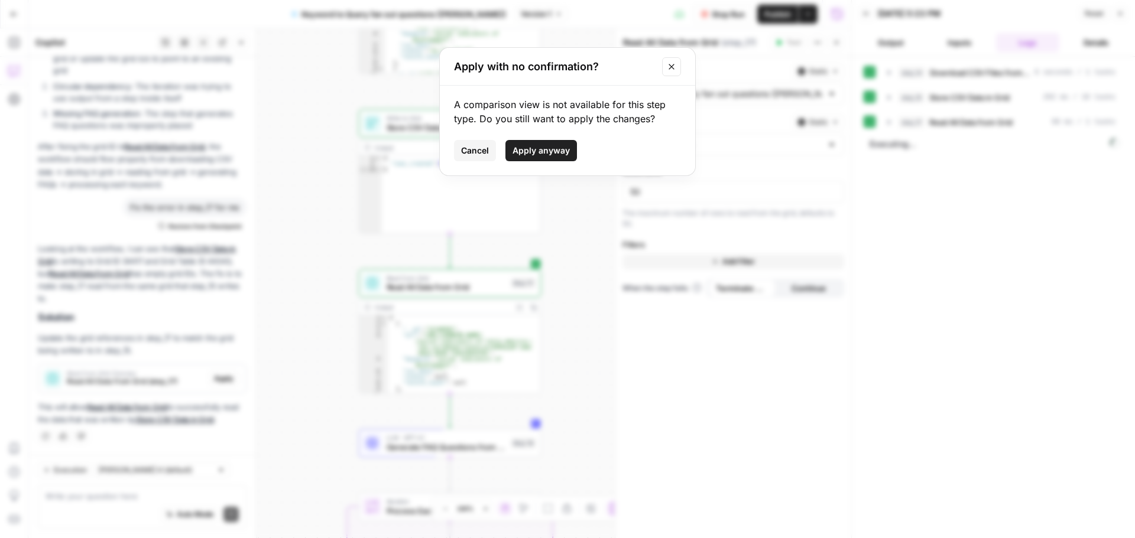
click at [548, 144] on button "Apply anyway" at bounding box center [541, 150] width 72 height 21
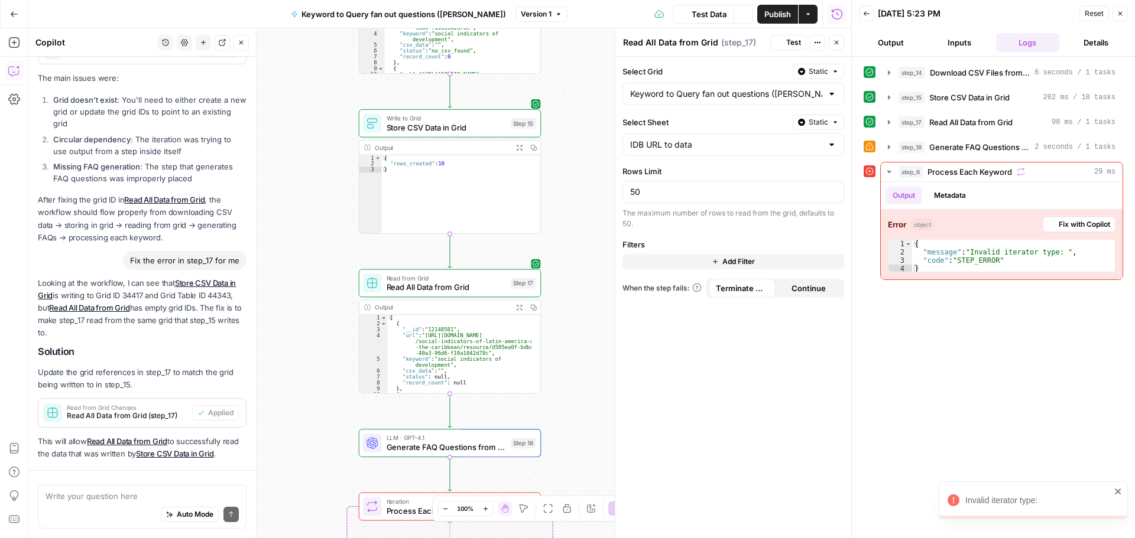
scroll to position [596, 0]
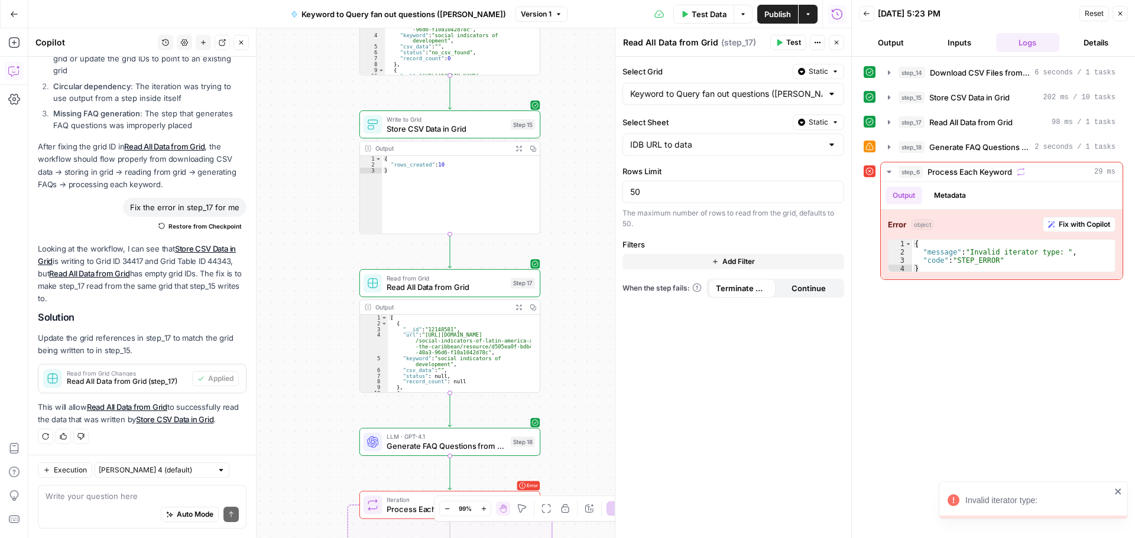
click at [720, 17] on span "Test Data" at bounding box center [708, 14] width 35 height 12
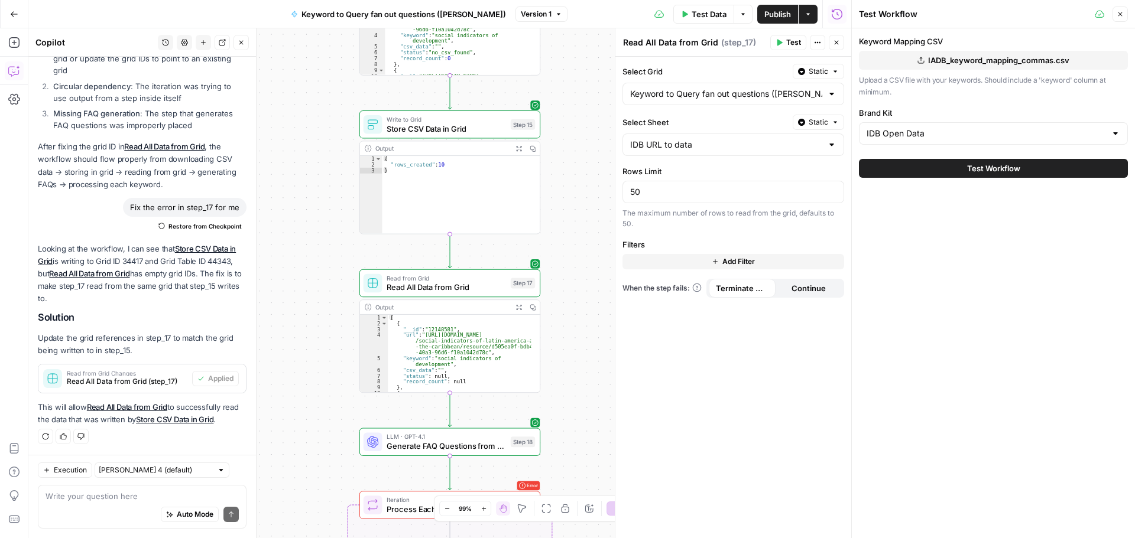
click at [688, 10] on button "Test Data" at bounding box center [703, 14] width 61 height 19
click at [982, 166] on span "Test Workflow" at bounding box center [993, 169] width 53 height 12
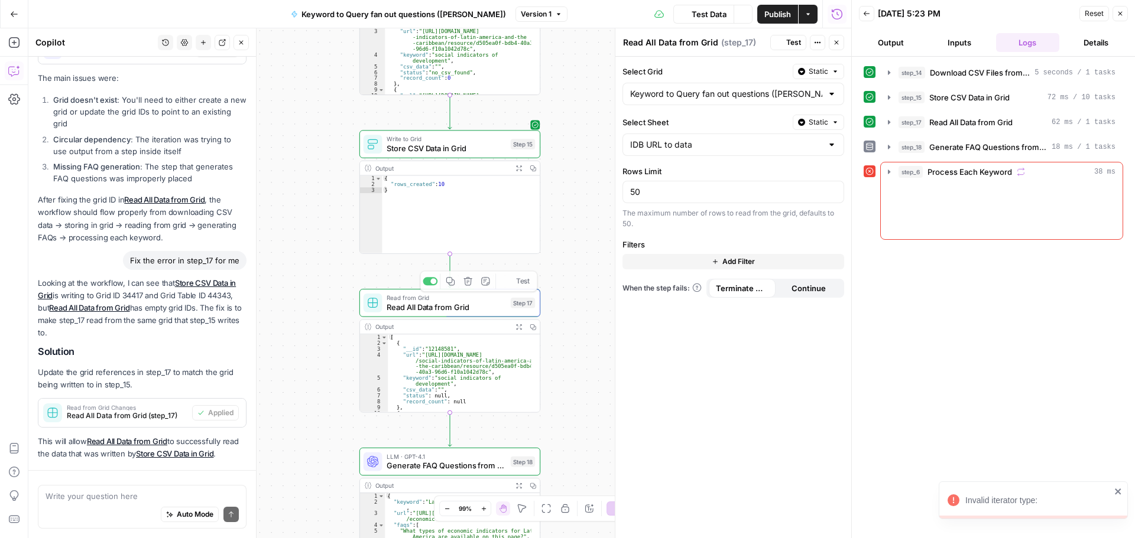
scroll to position [596, 0]
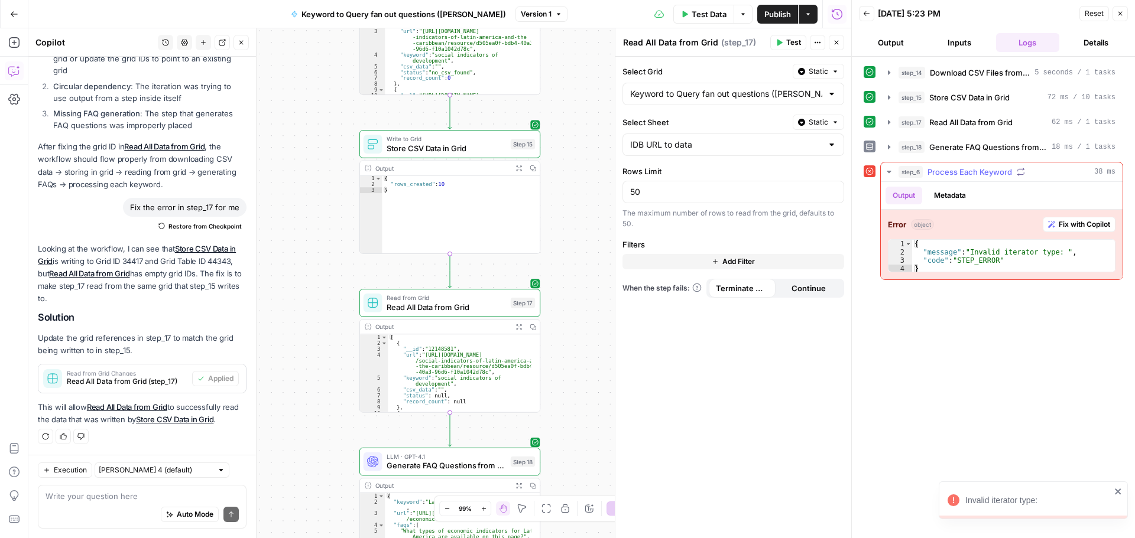
click at [1063, 222] on span "Fix with Copilot" at bounding box center [1083, 224] width 51 height 11
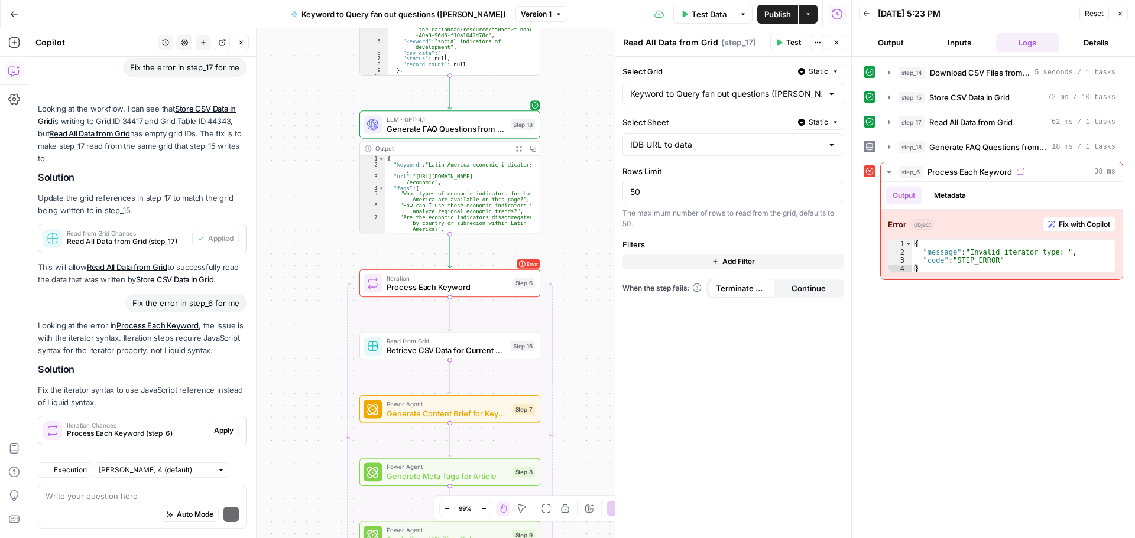
scroll to position [813, 0]
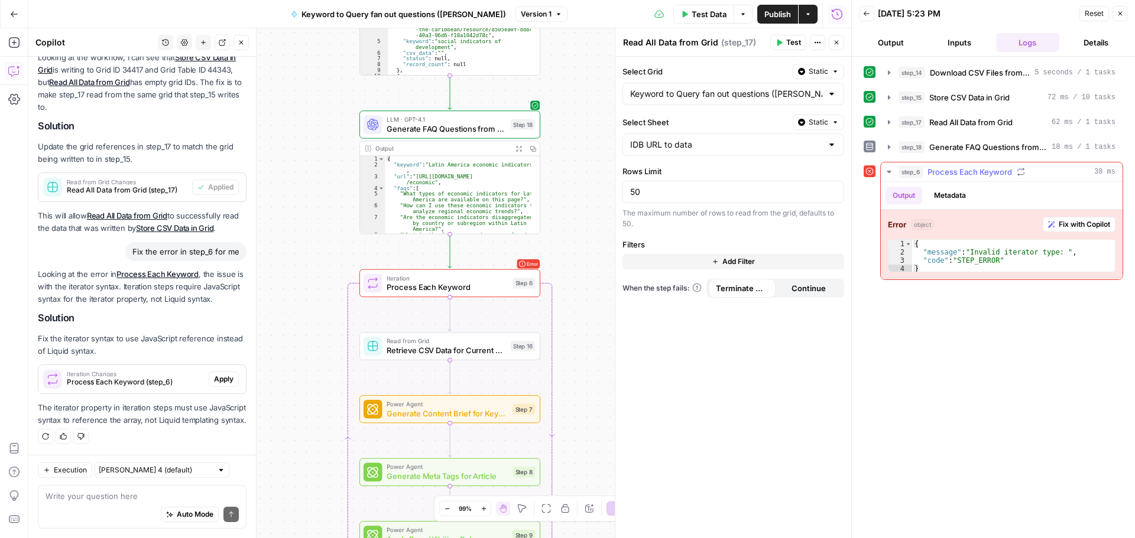
type textarea "**********"
click at [1024, 259] on div "{ "message" : "Invalid iterator type: " , "code" : "STEP_ERROR" }" at bounding box center [1013, 265] width 203 height 50
click at [941, 190] on button "Metadata" at bounding box center [950, 196] width 46 height 18
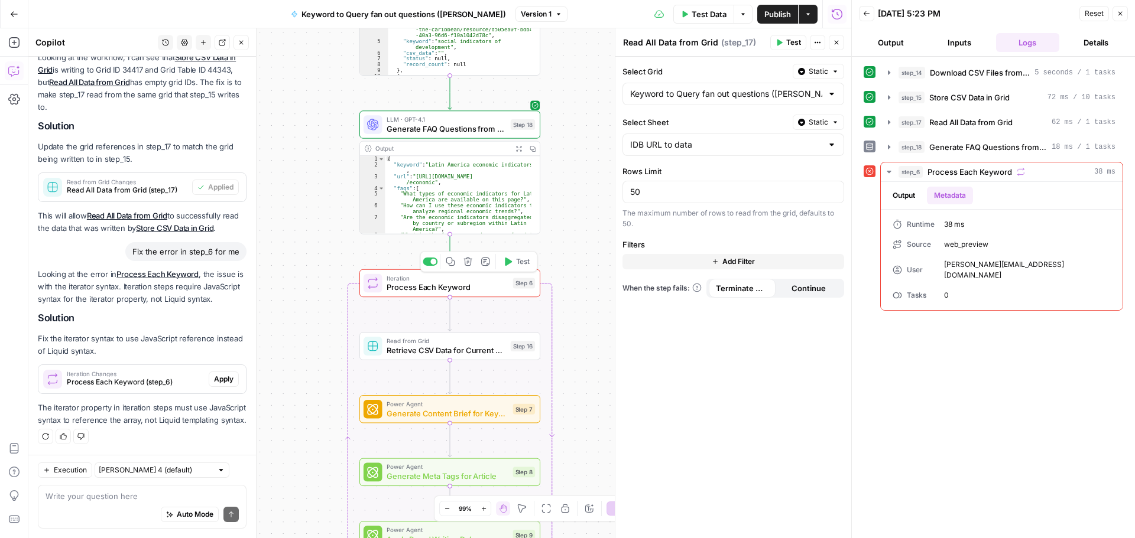
click at [481, 290] on span "Process Each Keyword" at bounding box center [447, 288] width 121 height 12
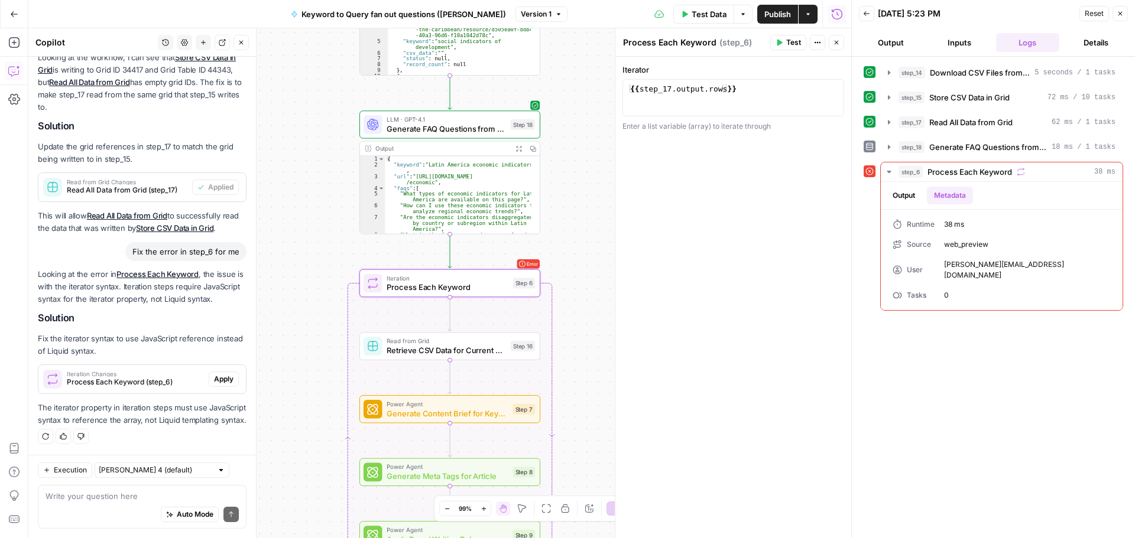
click at [795, 47] on span "Test" at bounding box center [793, 42] width 15 height 11
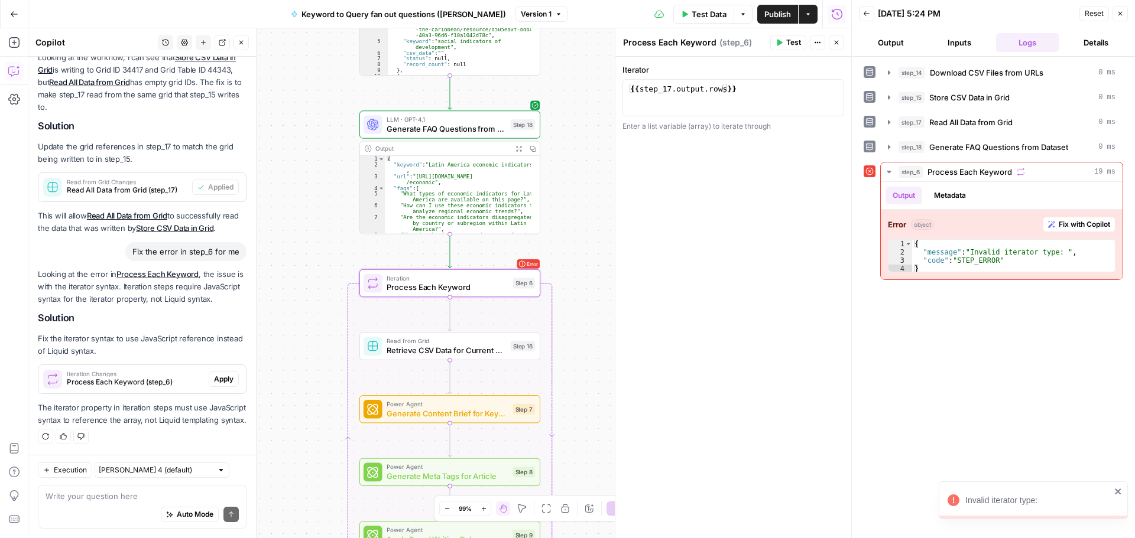
click at [214, 374] on span "Apply" at bounding box center [224, 379] width 20 height 11
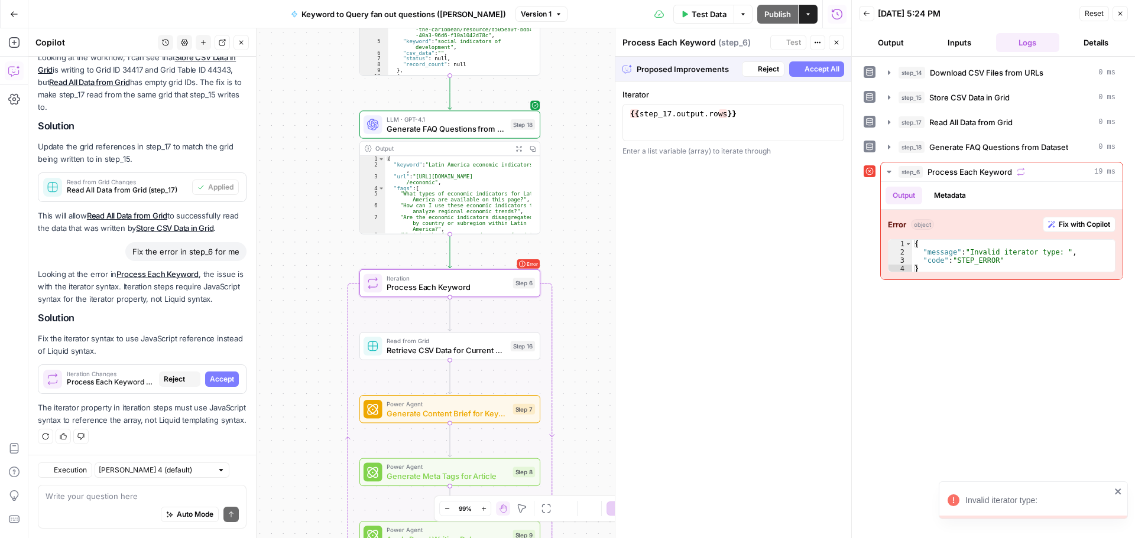
scroll to position [775, 0]
click at [226, 372] on button "Accept" at bounding box center [222, 379] width 34 height 15
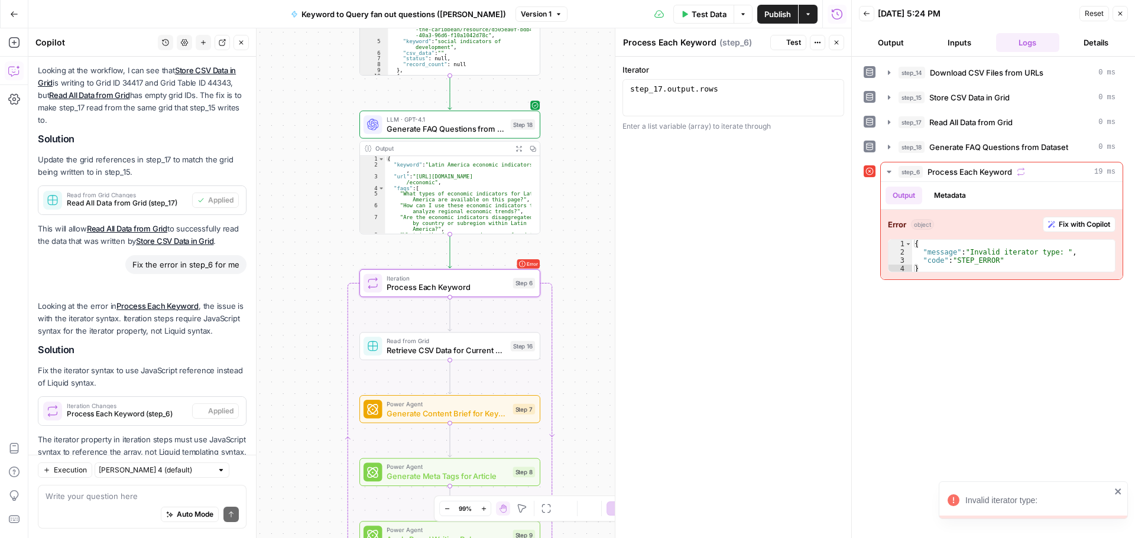
scroll to position [832, 0]
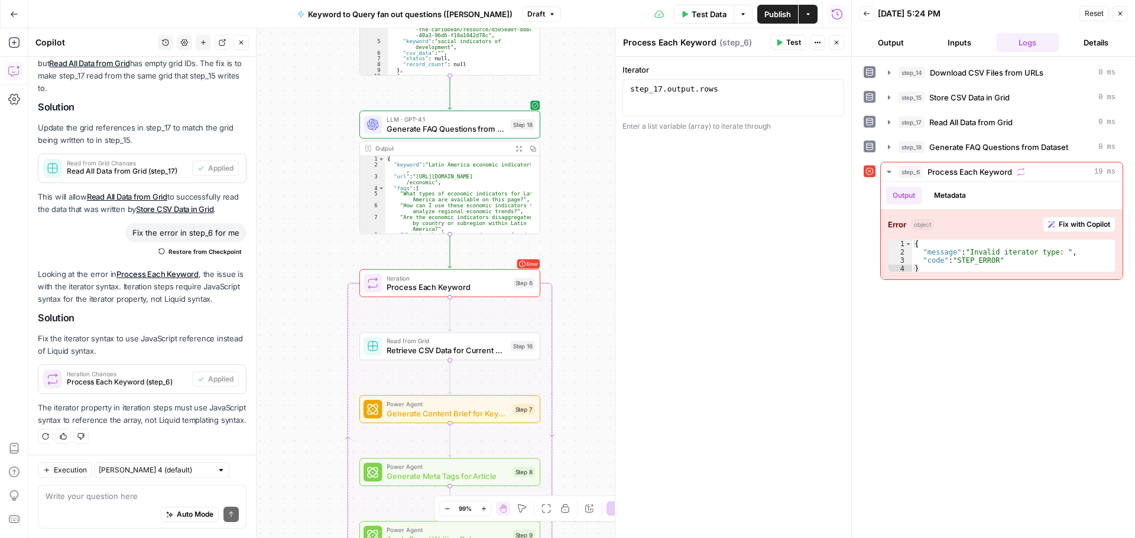
click at [782, 38] on button "Test" at bounding box center [788, 42] width 36 height 15
click at [795, 38] on span "Test" at bounding box center [793, 42] width 15 height 11
click at [497, 284] on span "Process Each Keyword" at bounding box center [447, 288] width 121 height 12
click at [447, 294] on div "Iteration Process Each Keyword Step 6 Copy step Delete step Add Note Test" at bounding box center [449, 283] width 181 height 28
click at [665, 116] on div "Iterator 1 step_17 . output . rows XXXXXXXXXXXXXXXXXXXXXXXXXXXXXXXXXXXXXXXXXXXX…" at bounding box center [733, 98] width 222 height 68
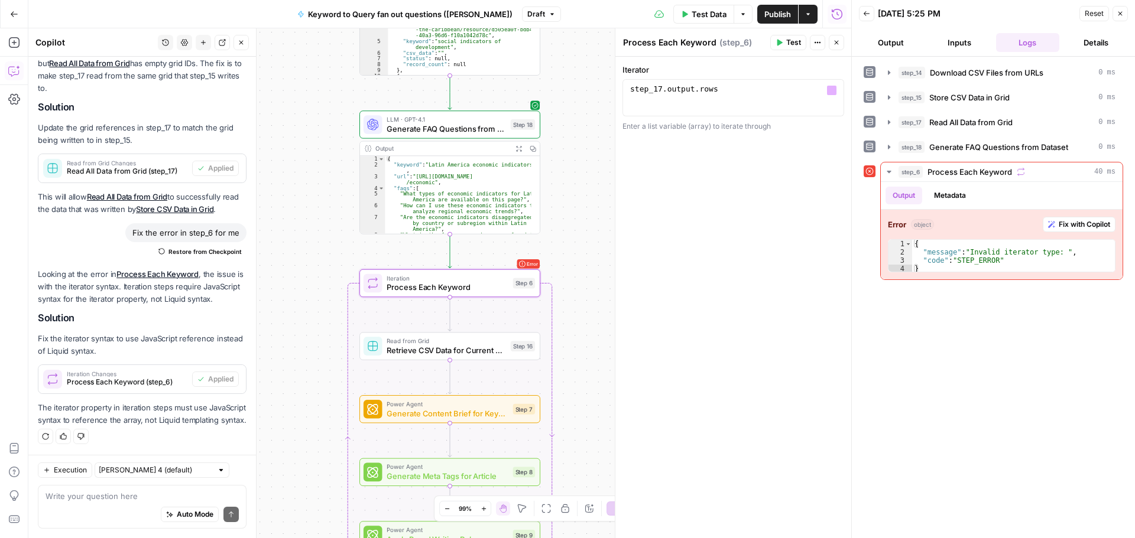
click at [683, 83] on div "1 step_17 . output . rows XXXXXXXXXXXXXXXXXXXXXXXXXXXXXXXXXXXXXXXXXXXXXXXXXXXXX…" at bounding box center [733, 97] width 222 height 37
click at [832, 90] on icon "button" at bounding box center [832, 90] width 6 height 6
type textarea "**********"
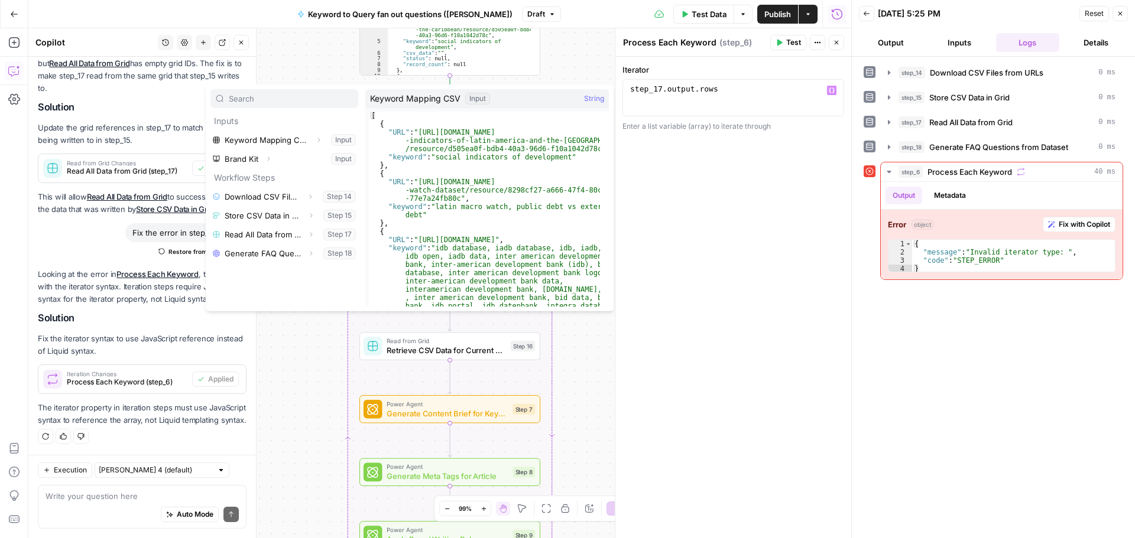
click at [791, 93] on div "step_17 . output . rows" at bounding box center [733, 107] width 211 height 44
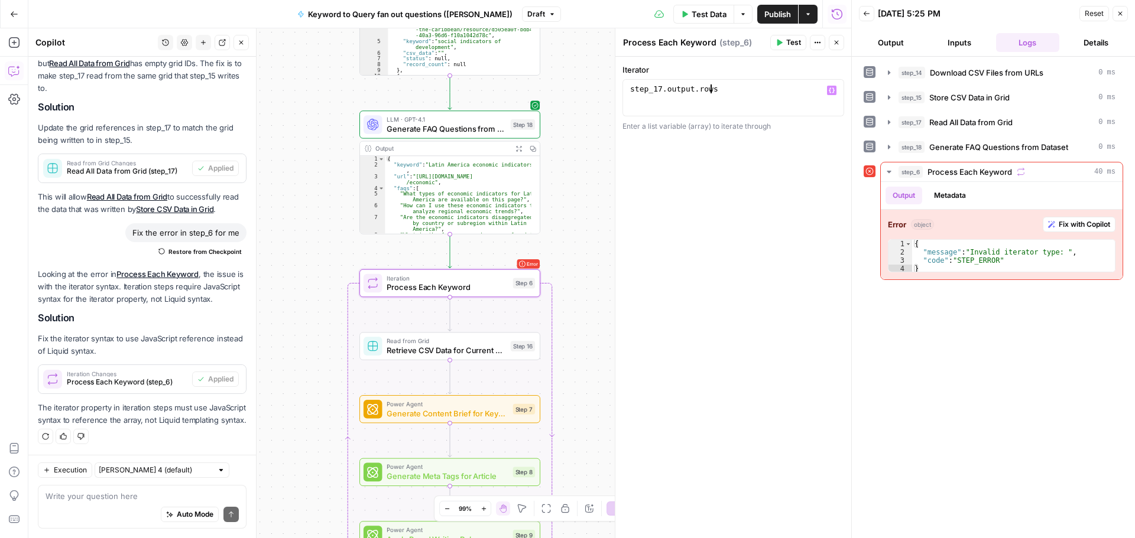
click at [820, 41] on icon "button" at bounding box center [817, 42] width 7 height 7
click at [724, 94] on div "step_17 . output . rows" at bounding box center [733, 107] width 211 height 44
click at [1086, 219] on button "Fix with Copilot" at bounding box center [1079, 224] width 73 height 15
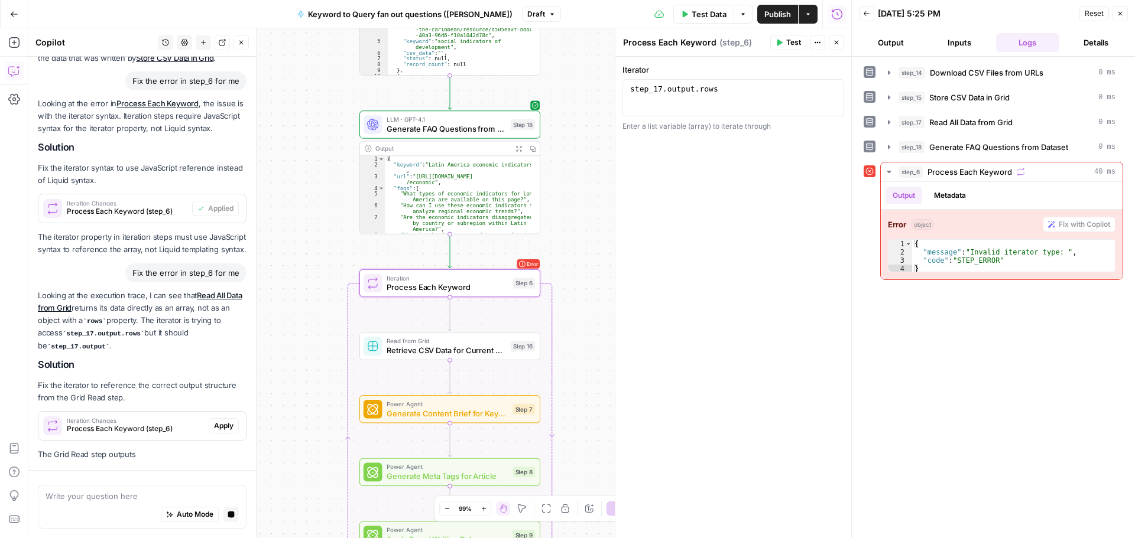
scroll to position [954, 0]
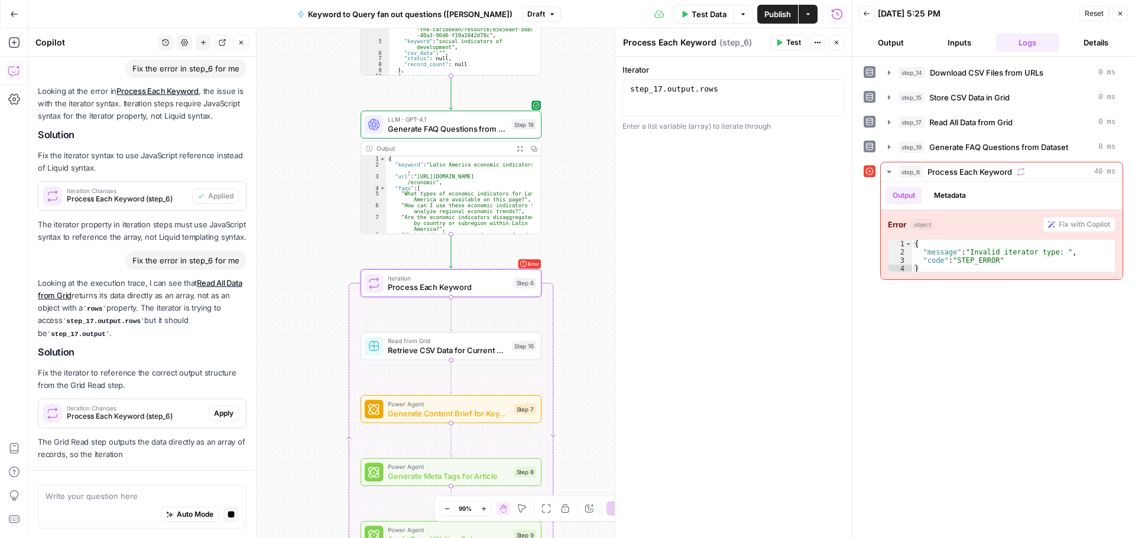
click at [585, 292] on div "Workflow Input Settings Inputs Run Code · Python Download CSV Files from URLs S…" at bounding box center [439, 283] width 823 height 510
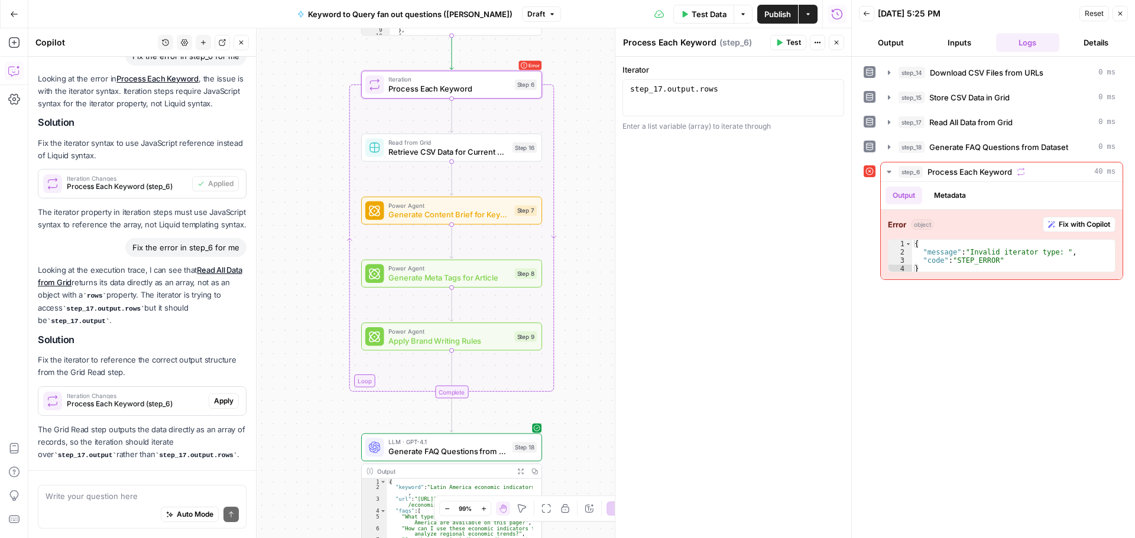
scroll to position [1081, 0]
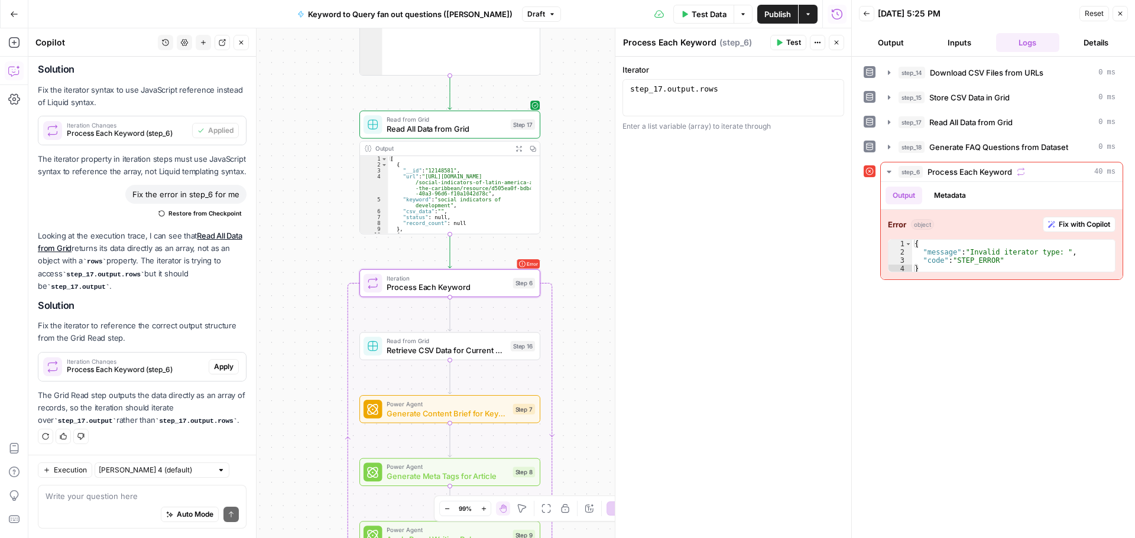
click at [217, 365] on span "Apply" at bounding box center [224, 367] width 20 height 11
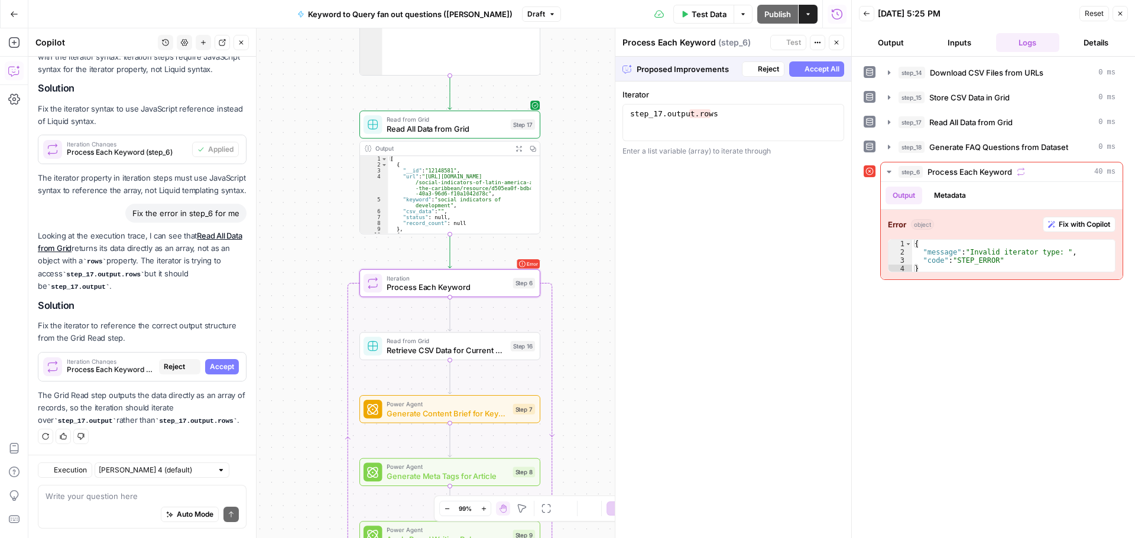
scroll to position [1005, 0]
click at [809, 66] on span "Accept All" at bounding box center [821, 69] width 35 height 11
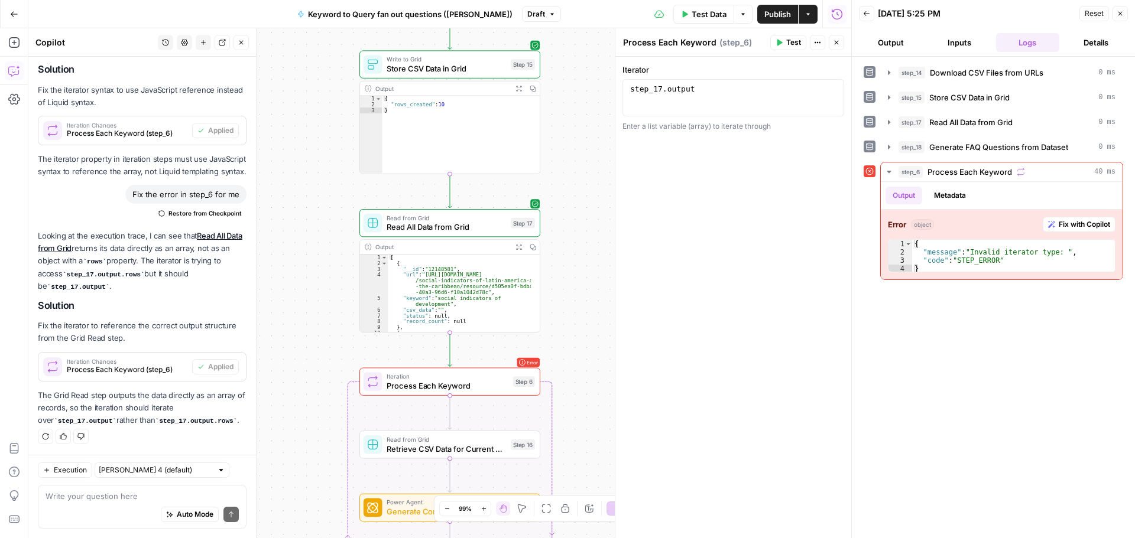
scroll to position [83, 0]
click at [712, 11] on span "Test Data" at bounding box center [708, 14] width 35 height 12
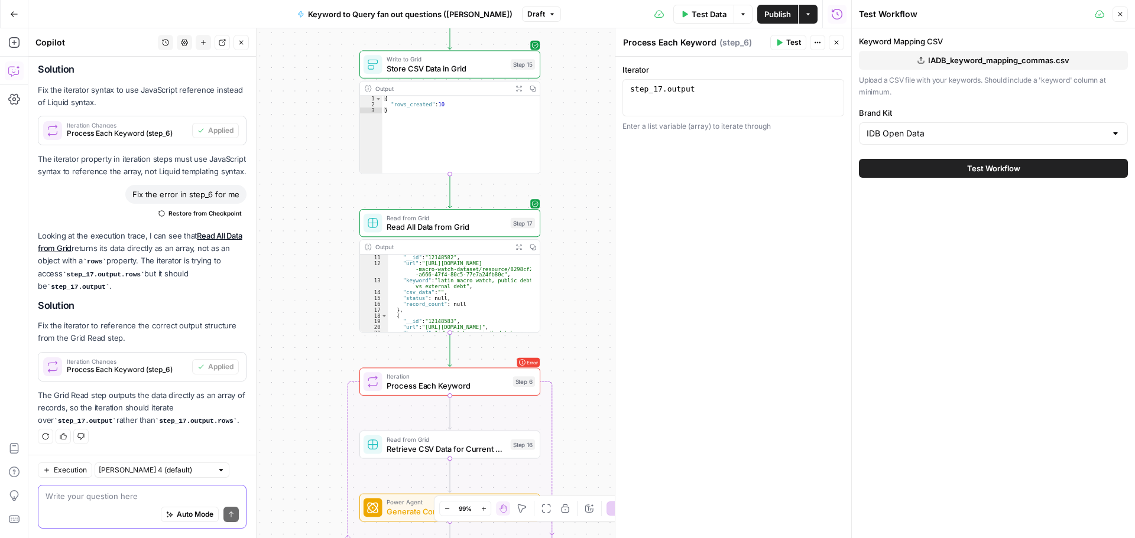
click at [118, 491] on textarea at bounding box center [142, 497] width 193 height 12
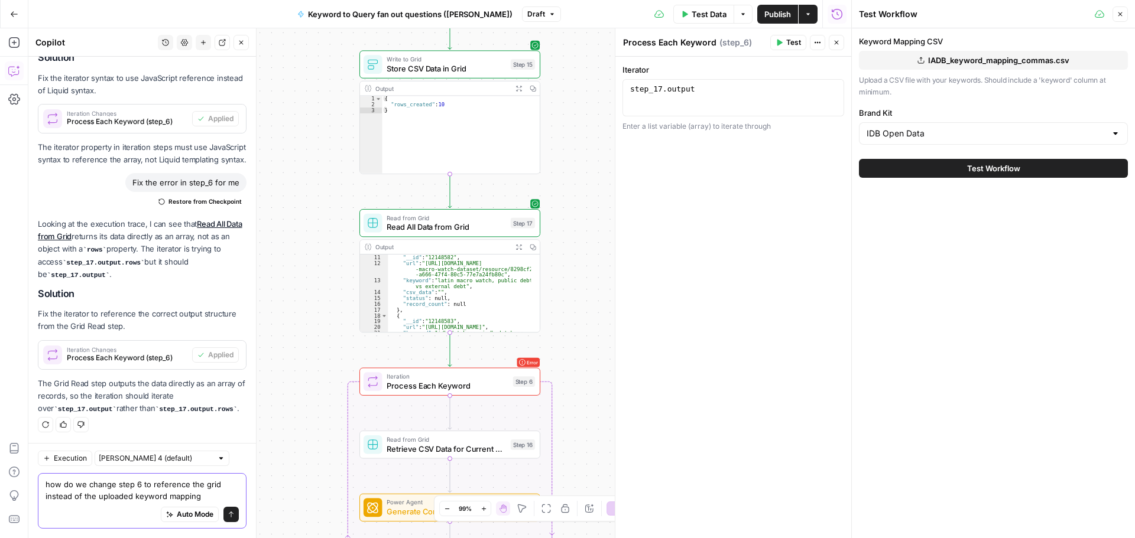
type textarea "how do we change step 6 to reference the grid instead of the uploaded keyword m…"
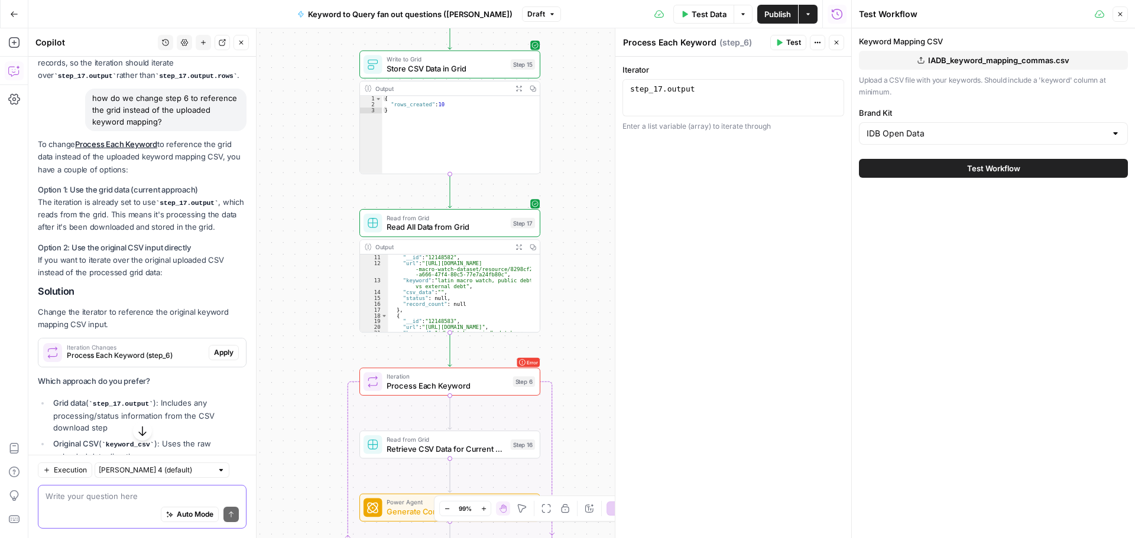
scroll to position [1534, 0]
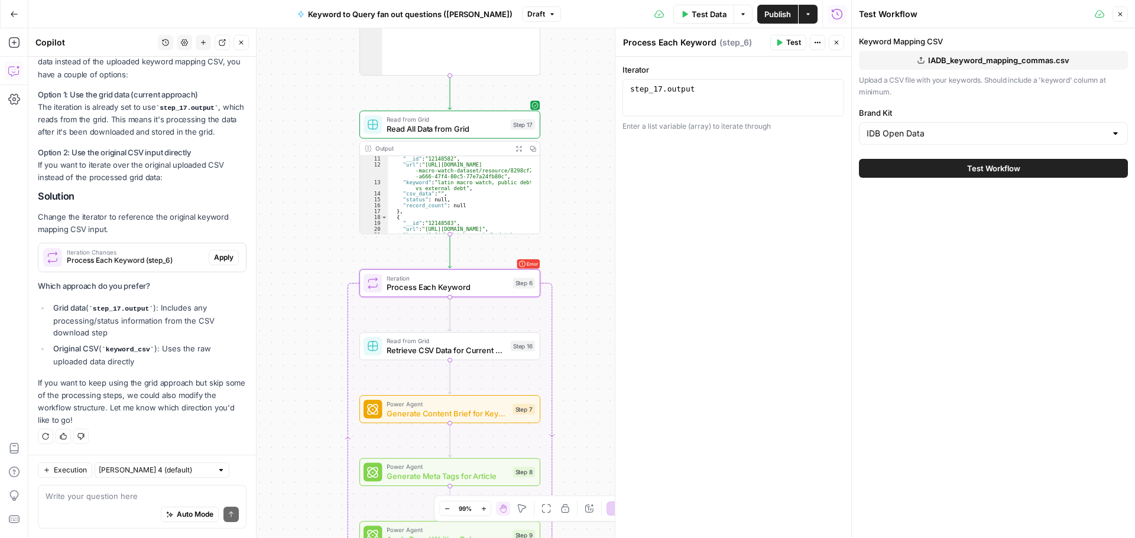
click at [214, 254] on span "Apply" at bounding box center [224, 257] width 20 height 11
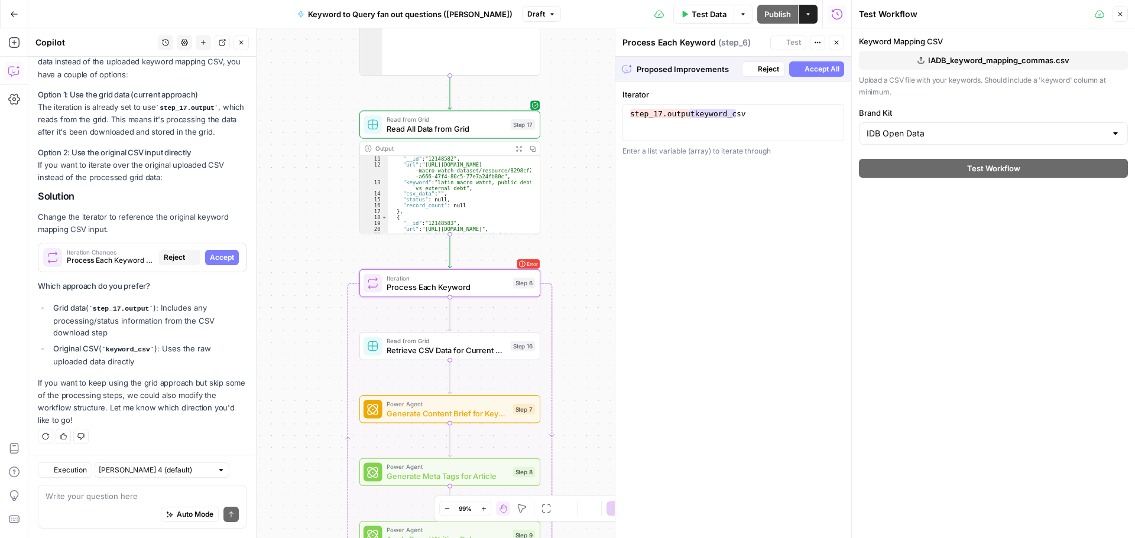
scroll to position [1458, 0]
click at [811, 70] on span "Accept All" at bounding box center [821, 69] width 35 height 11
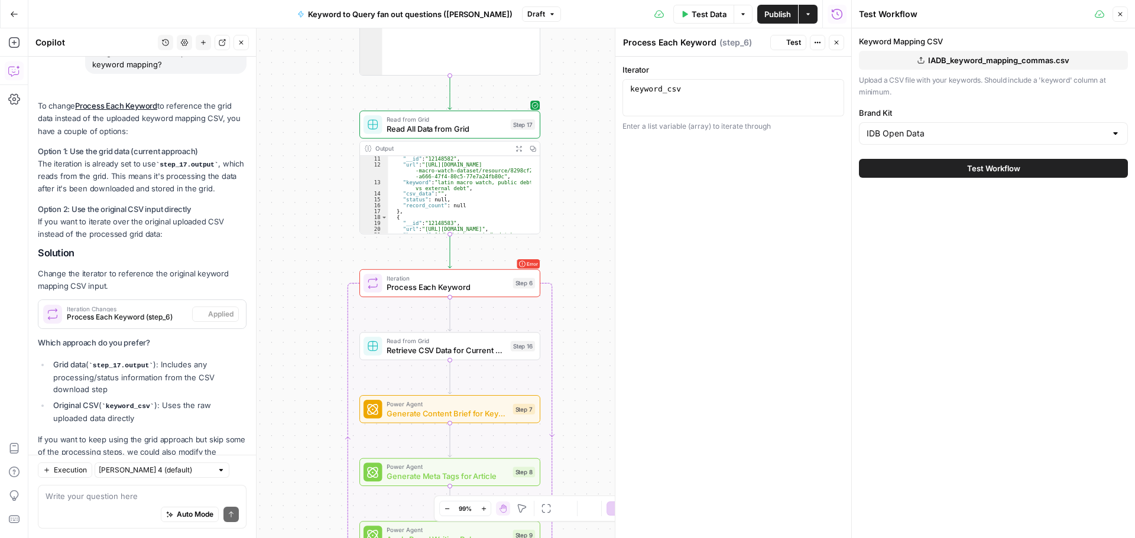
scroll to position [1553, 0]
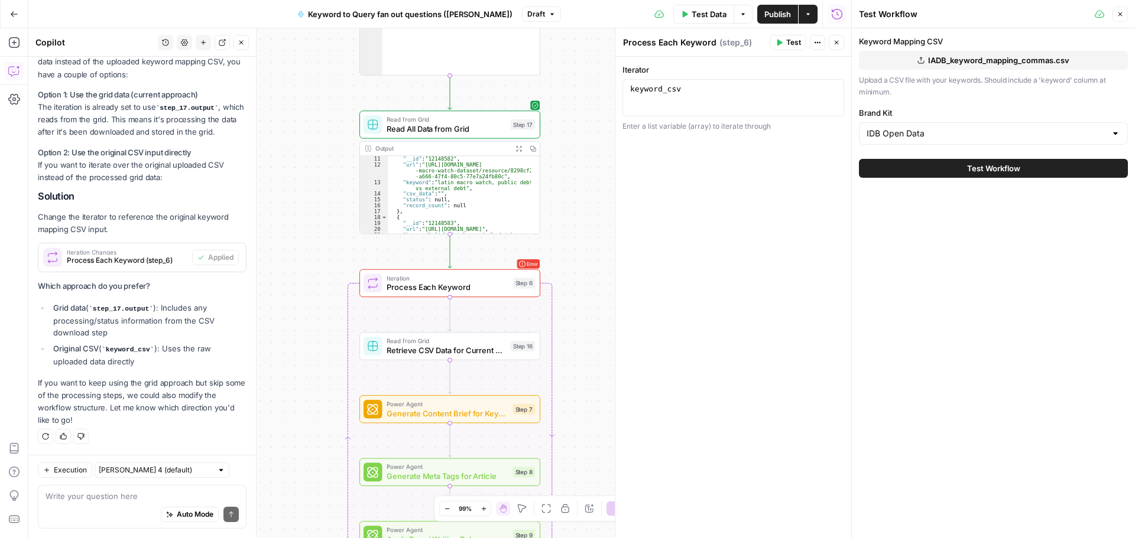
click at [962, 61] on span "IADB_keyword_mapping_commas.csv" at bounding box center [998, 60] width 141 height 12
click at [711, 21] on button "Test Data" at bounding box center [703, 14] width 61 height 19
click at [702, 8] on span "Test Data" at bounding box center [708, 14] width 35 height 12
click at [709, 15] on span "Test Data" at bounding box center [708, 14] width 35 height 12
click at [778, 11] on span "Publish" at bounding box center [777, 14] width 27 height 12
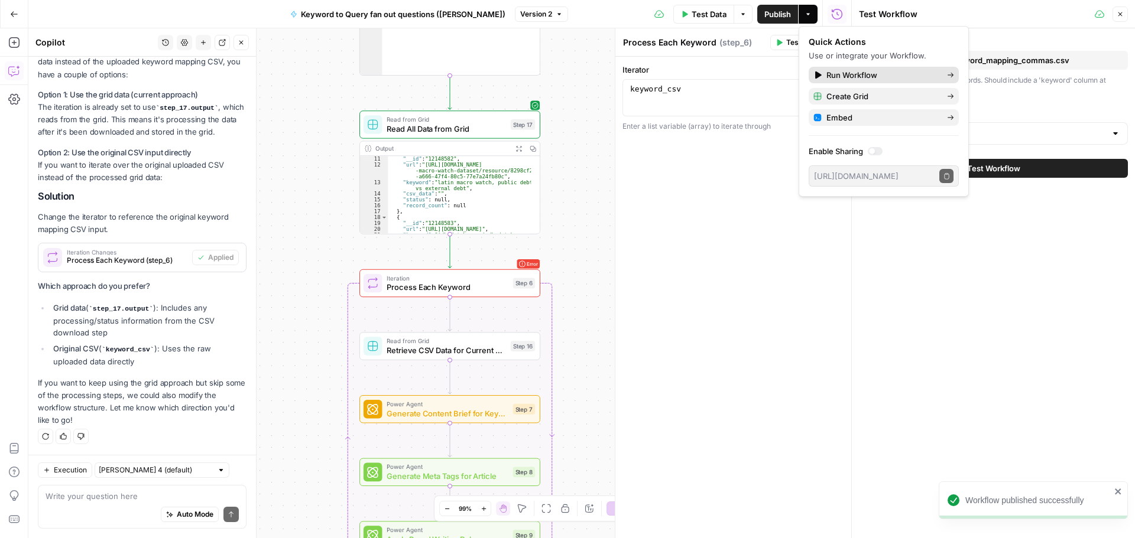
click at [859, 74] on span "Run Workflow" at bounding box center [881, 75] width 111 height 12
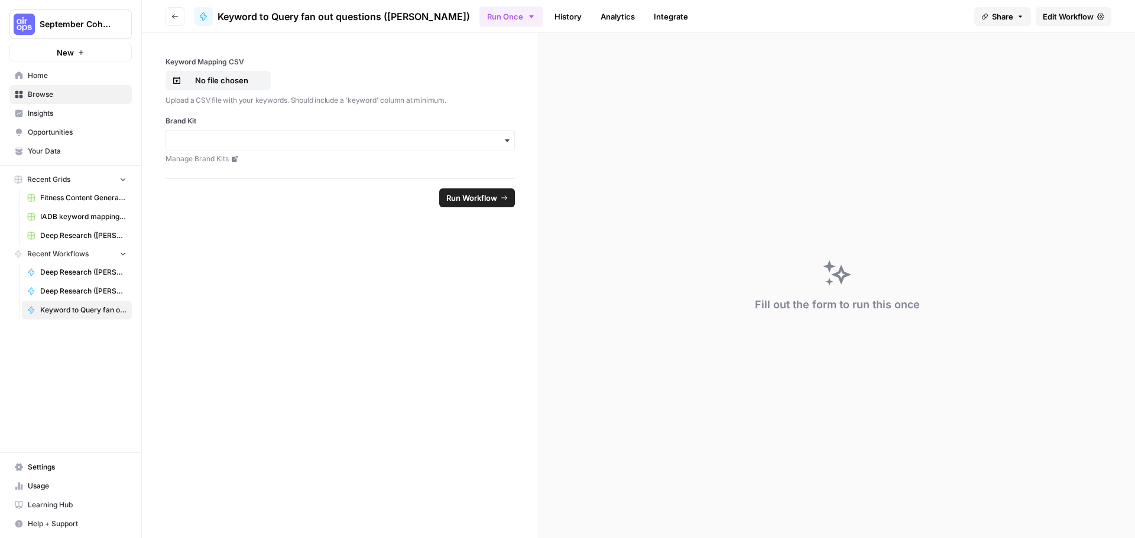
click at [502, 142] on icon "button" at bounding box center [506, 140] width 9 height 9
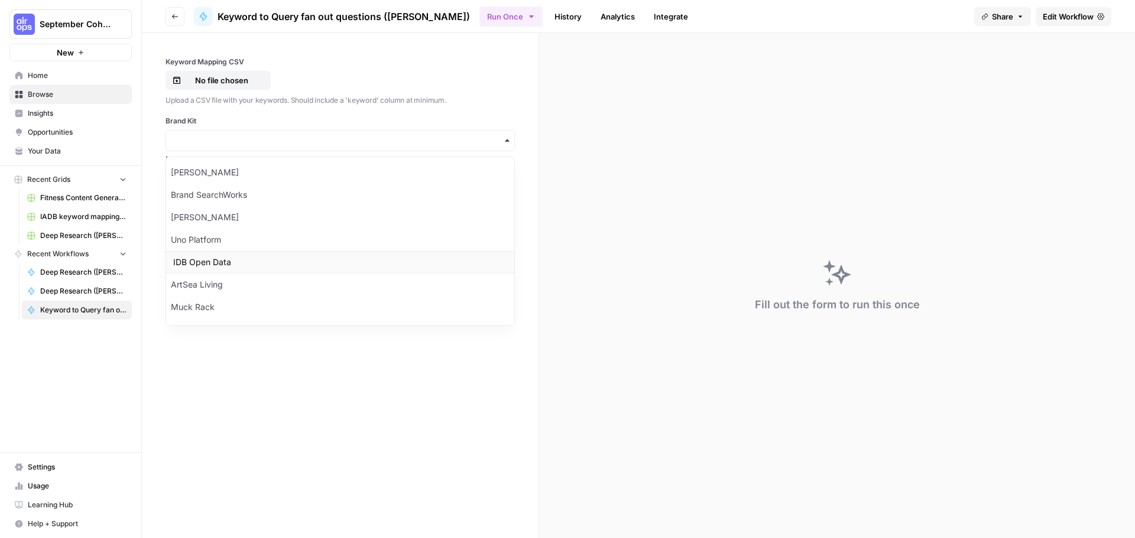
click at [235, 265] on div "IDB Open Data" at bounding box center [340, 262] width 348 height 22
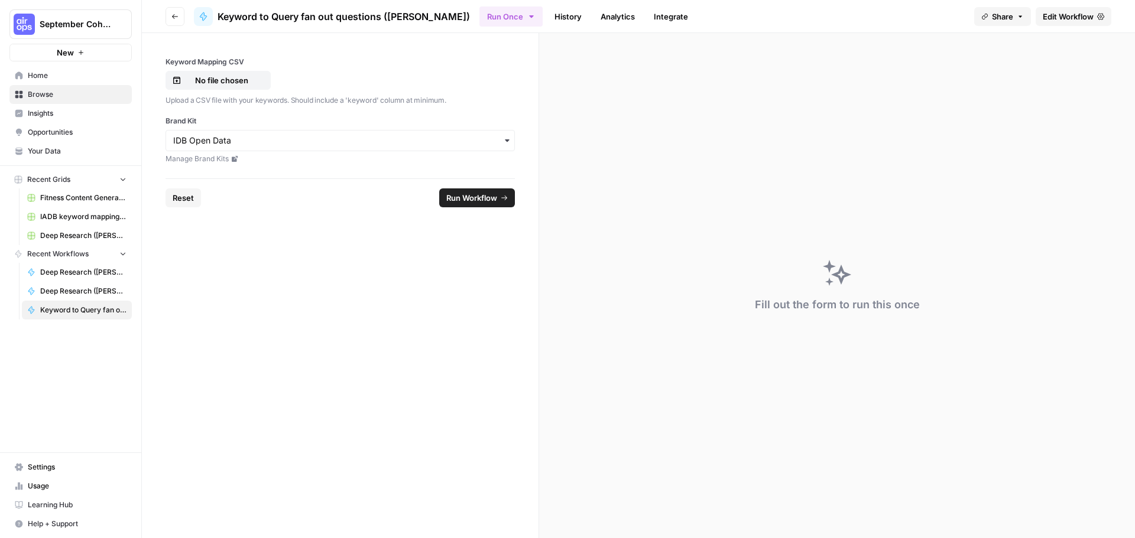
click at [485, 193] on span "Run Workflow" at bounding box center [471, 198] width 51 height 12
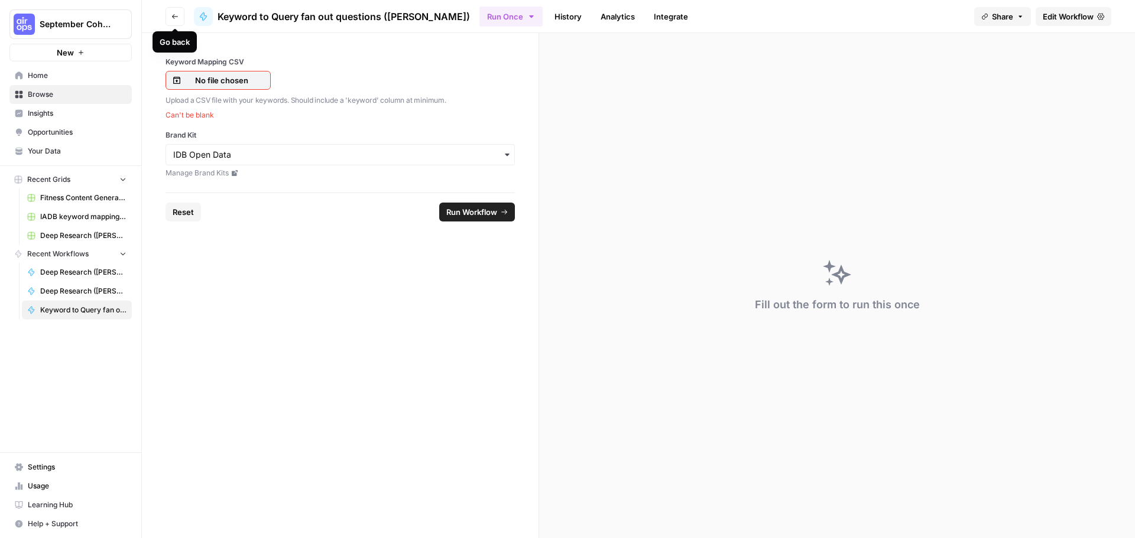
click at [174, 18] on icon "button" at bounding box center [174, 16] width 7 height 7
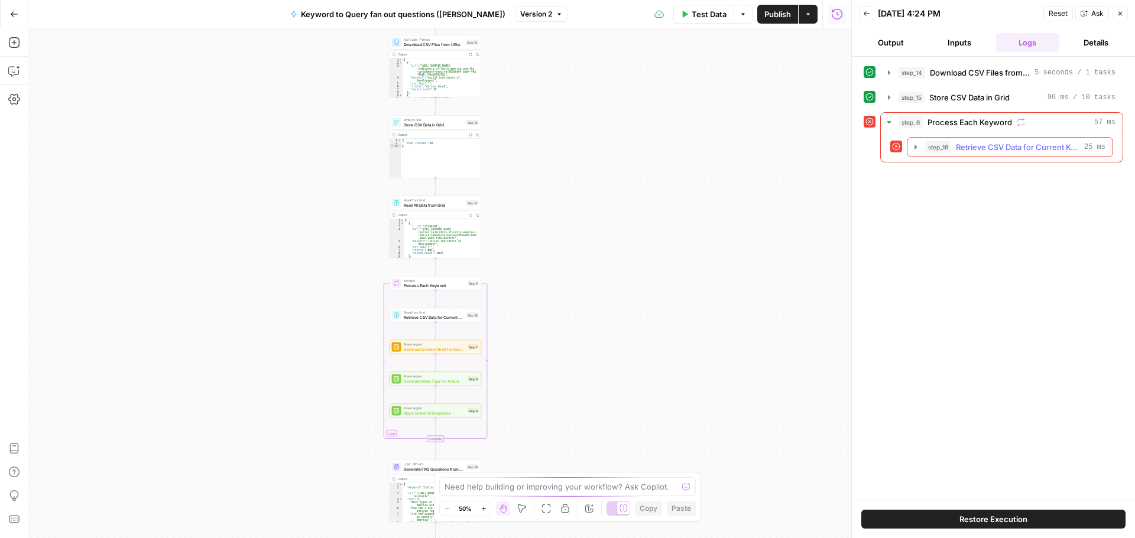
click at [917, 147] on icon "button" at bounding box center [915, 147] width 2 height 4
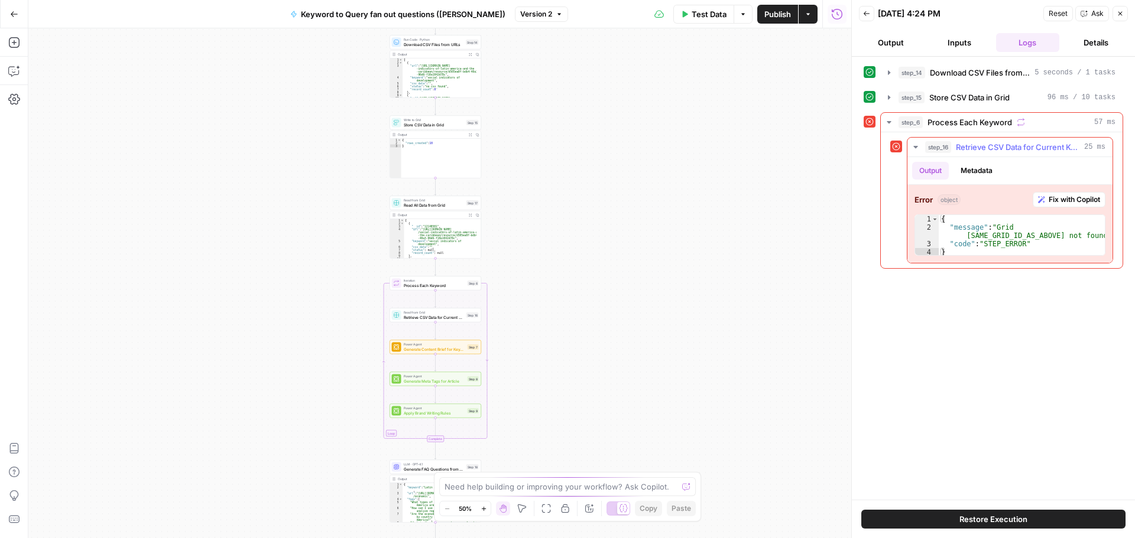
click at [1083, 200] on span "Fix with Copilot" at bounding box center [1073, 199] width 51 height 11
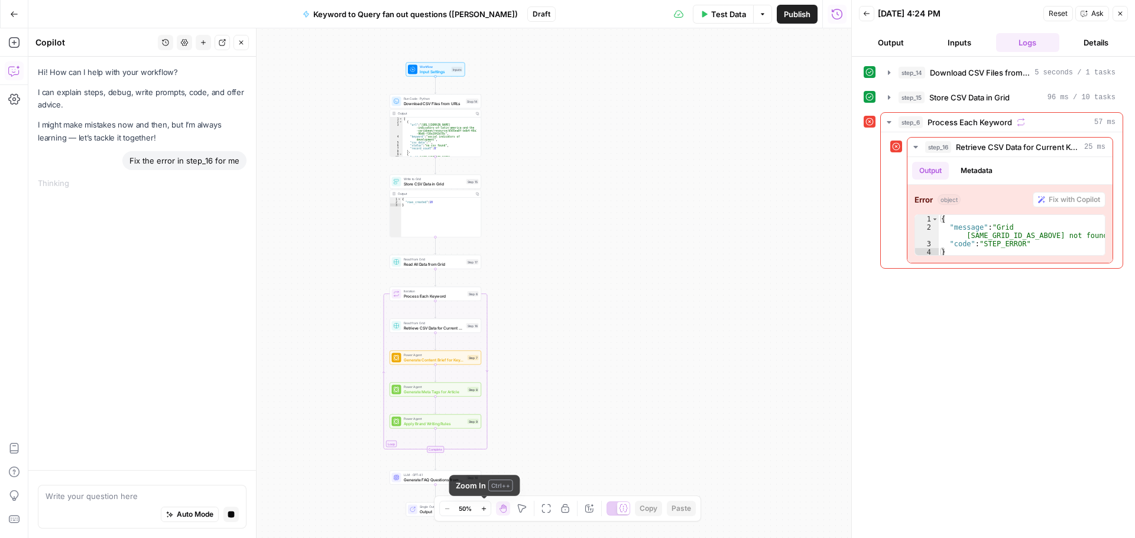
click at [486, 508] on icon "button" at bounding box center [483, 509] width 7 height 7
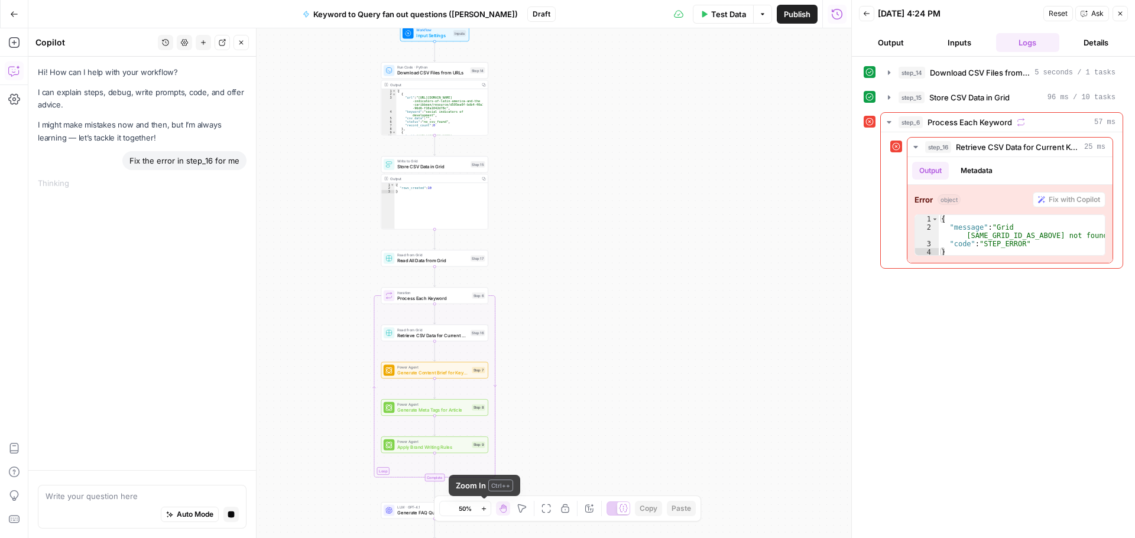
click at [486, 508] on icon "button" at bounding box center [483, 509] width 7 height 7
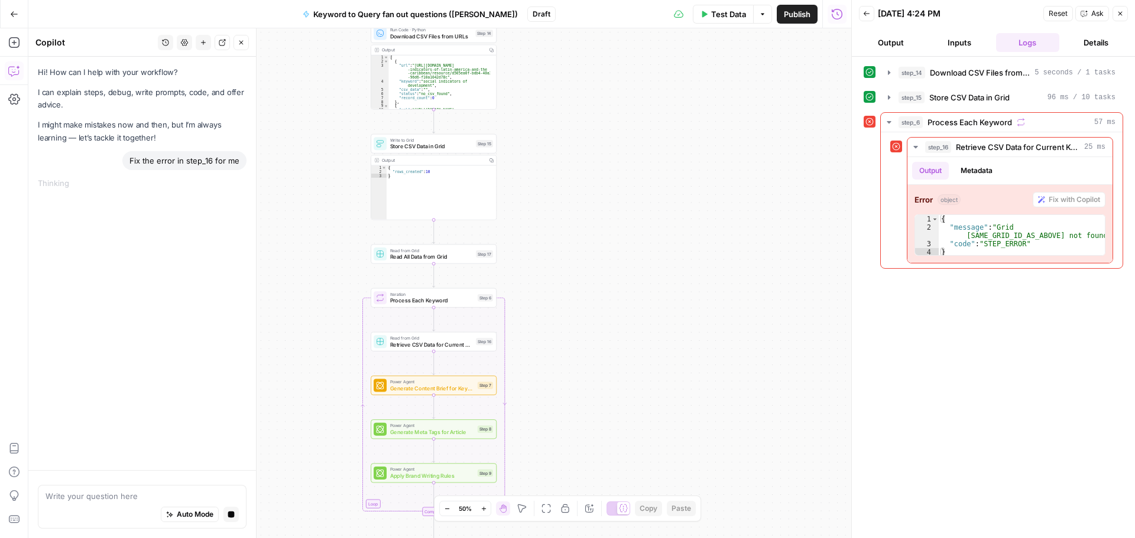
click at [486, 508] on icon "button" at bounding box center [483, 509] width 7 height 7
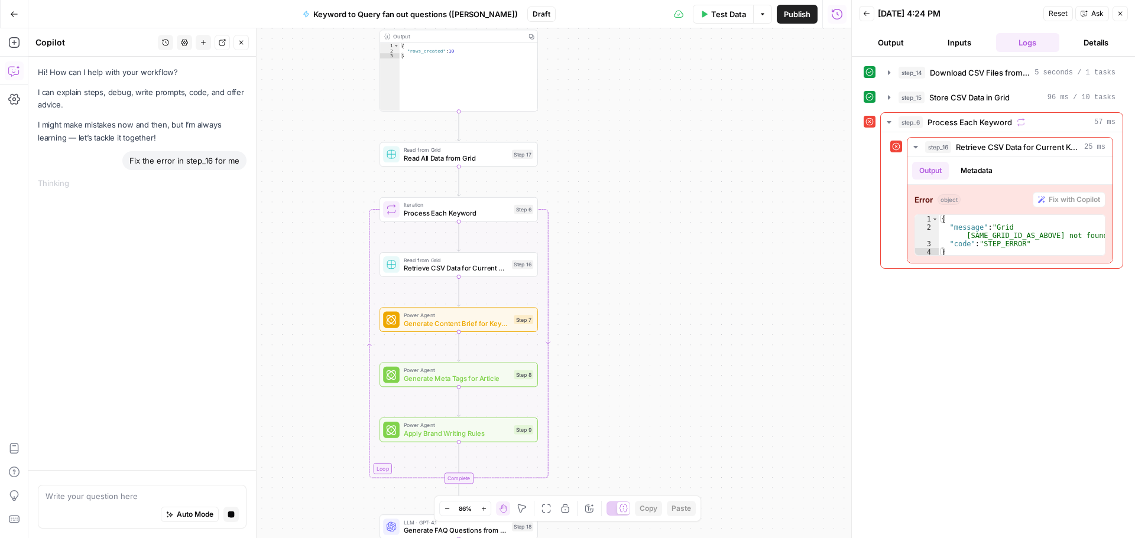
drag, startPoint x: 657, startPoint y: 298, endPoint x: 683, endPoint y: 207, distance: 94.8
click at [683, 207] on div "Workflow Input Settings Inputs Run Code · Python Download CSV Files from URLs S…" at bounding box center [439, 283] width 823 height 510
click at [483, 217] on span "Process Each Keyword" at bounding box center [457, 214] width 106 height 10
click at [780, 108] on div "keyword_csv" at bounding box center [733, 107] width 211 height 44
click at [813, 42] on button "Actions" at bounding box center [817, 42] width 15 height 15
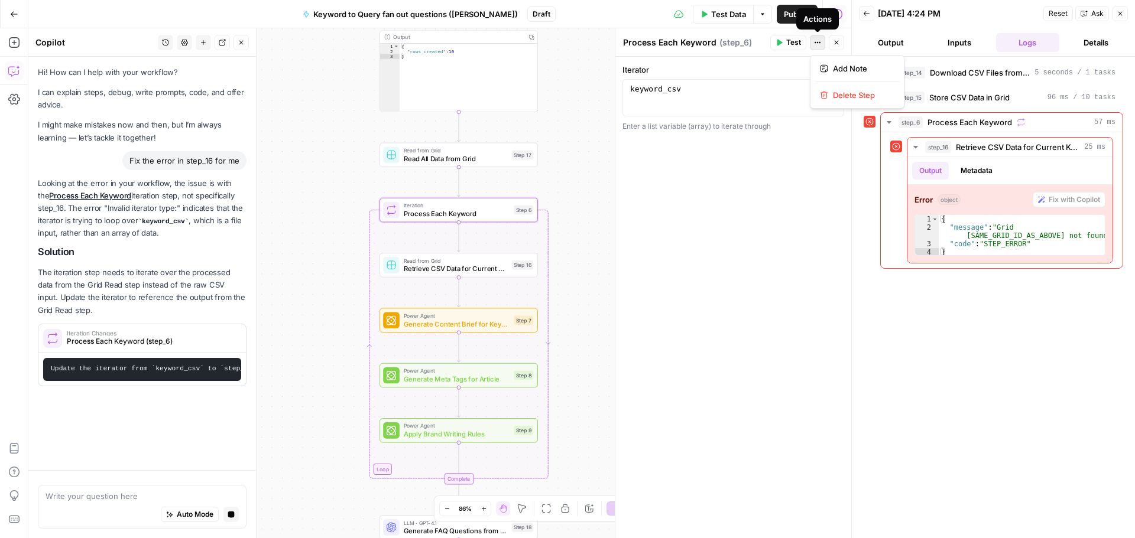
click at [785, 87] on div "keyword_csv" at bounding box center [733, 107] width 211 height 44
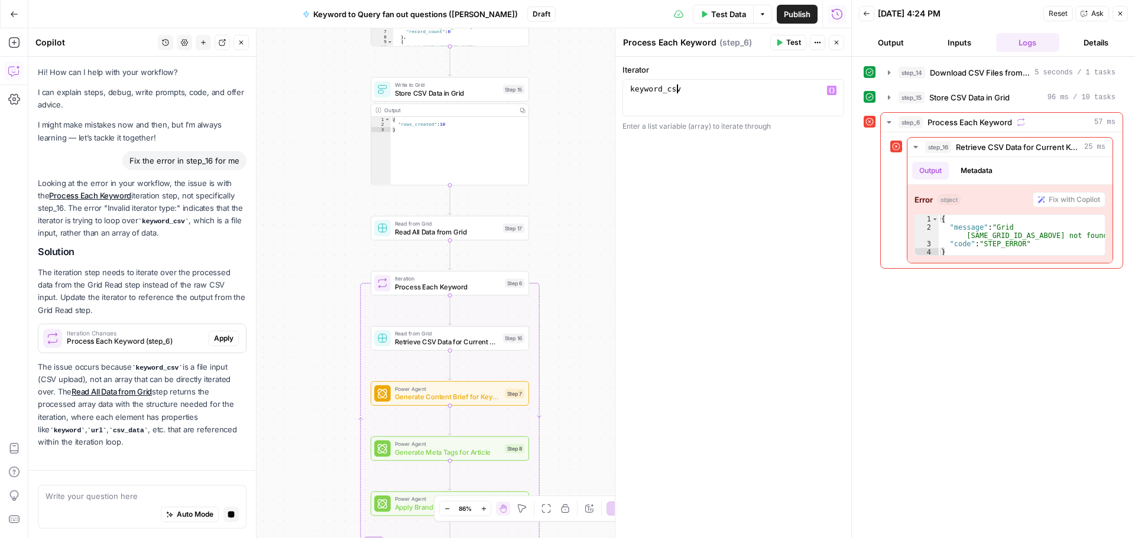
scroll to position [40, 0]
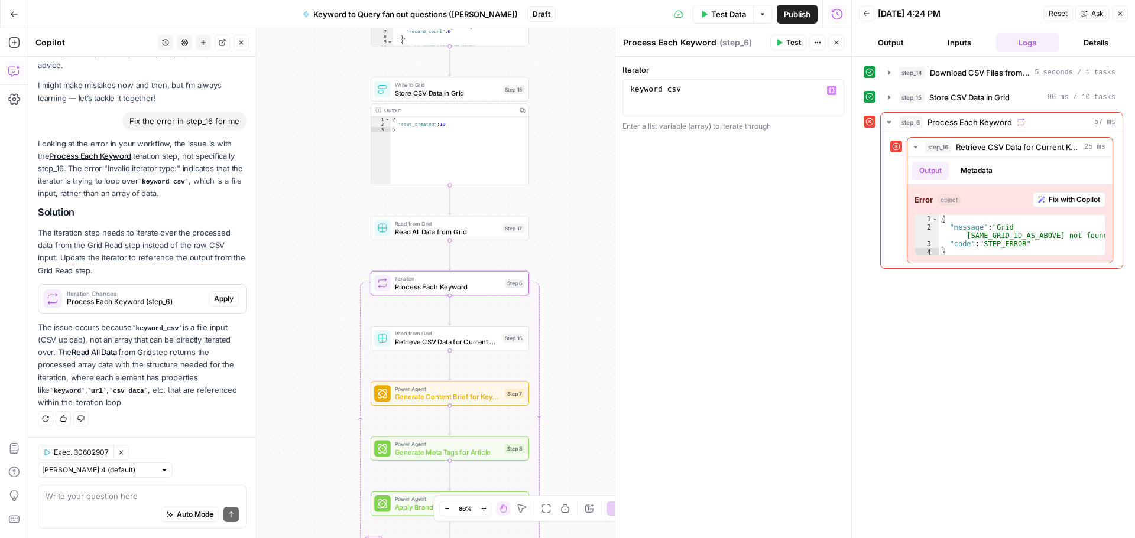
click at [215, 298] on span "Apply" at bounding box center [224, 299] width 20 height 11
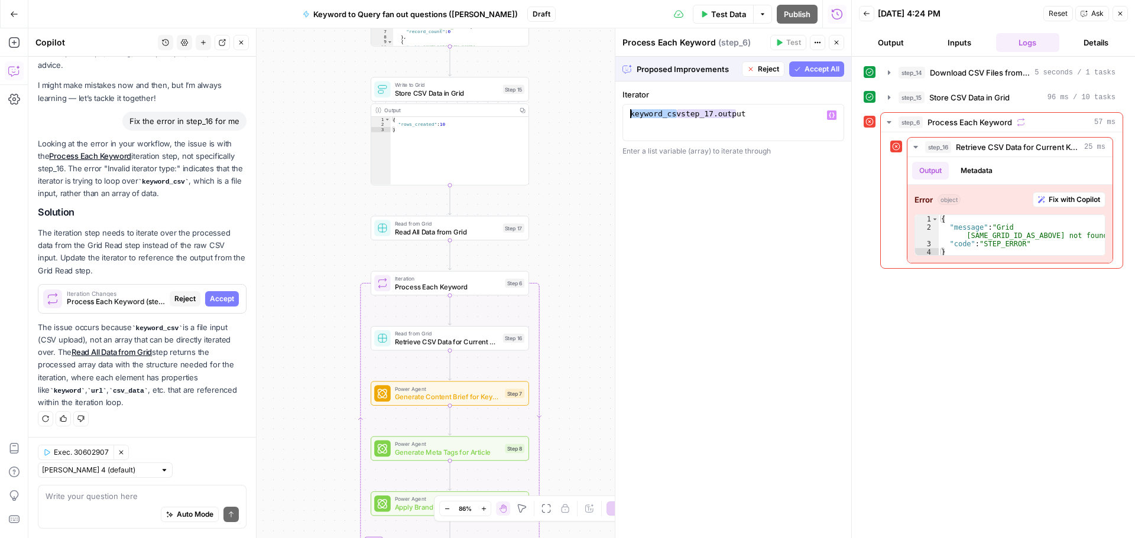
drag, startPoint x: 675, startPoint y: 110, endPoint x: 625, endPoint y: 113, distance: 50.4
click at [625, 113] on div "**********" at bounding box center [733, 122] width 222 height 37
type textarea "**********"
click at [829, 64] on span "Accept All" at bounding box center [821, 69] width 35 height 11
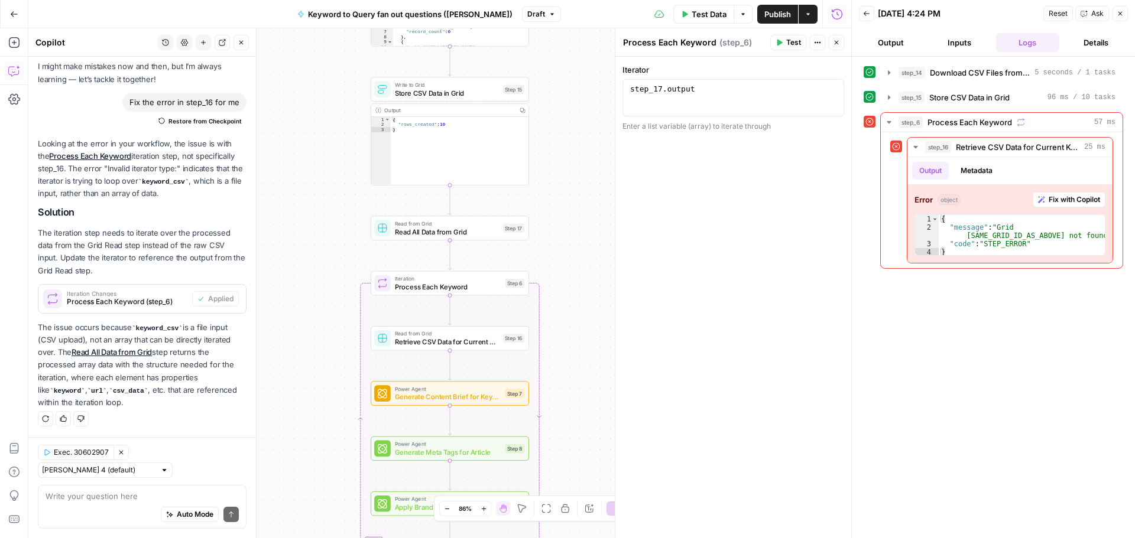
click at [712, 18] on span "Test Data" at bounding box center [708, 14] width 35 height 12
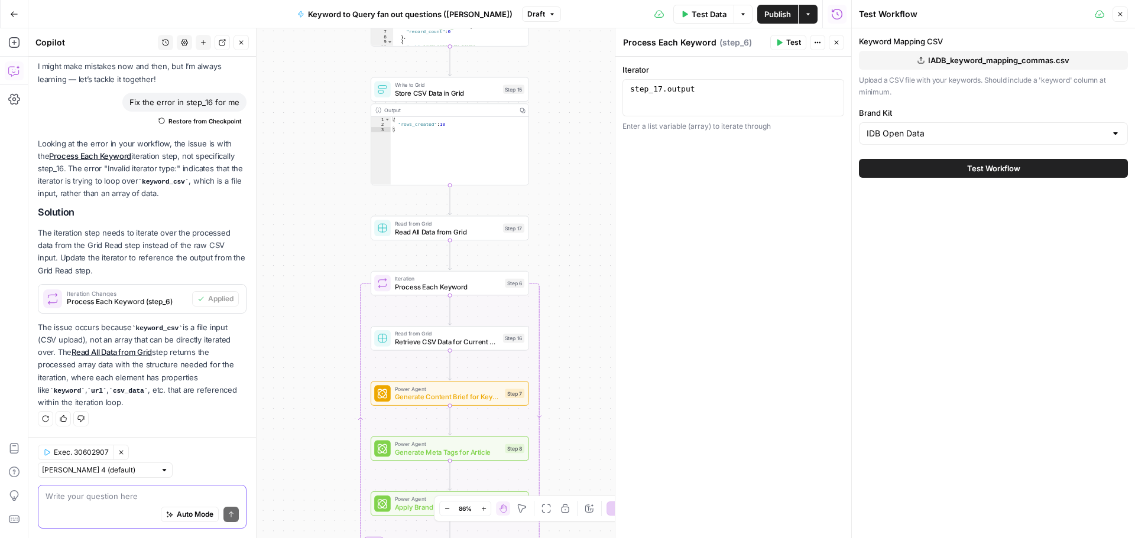
click at [109, 499] on textarea at bounding box center [142, 497] width 193 height 12
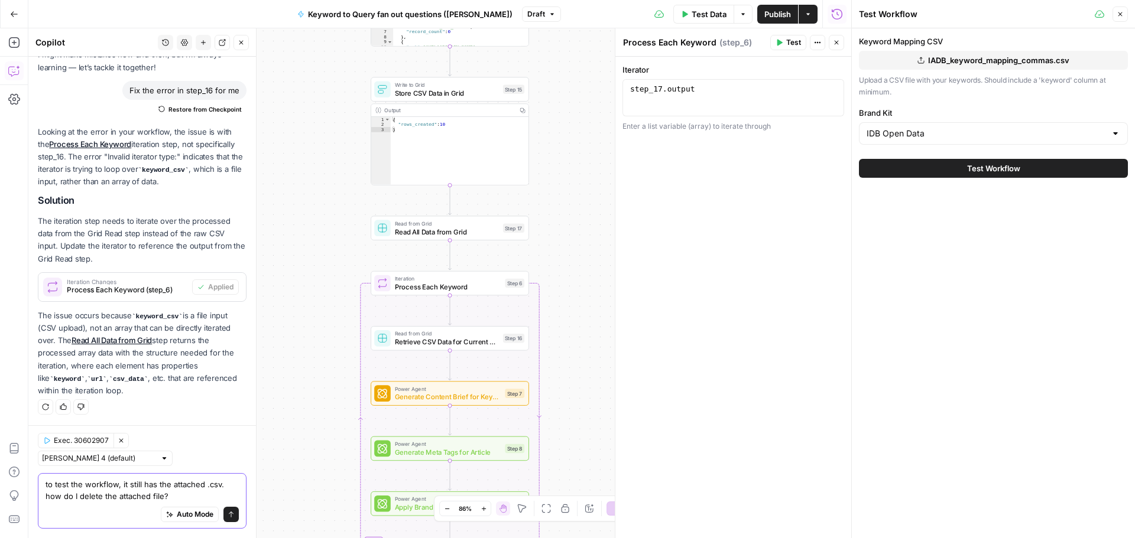
type textarea "to test the workflow, it still has the attached .csv. how do I delete the attac…"
click at [223, 510] on button "Send" at bounding box center [230, 514] width 15 height 15
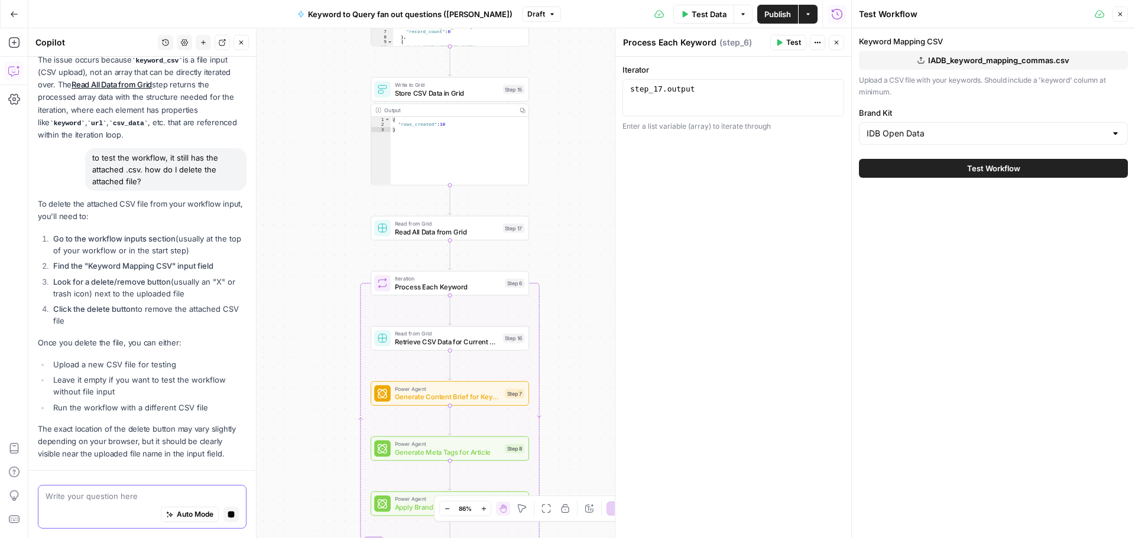
scroll to position [378, 0]
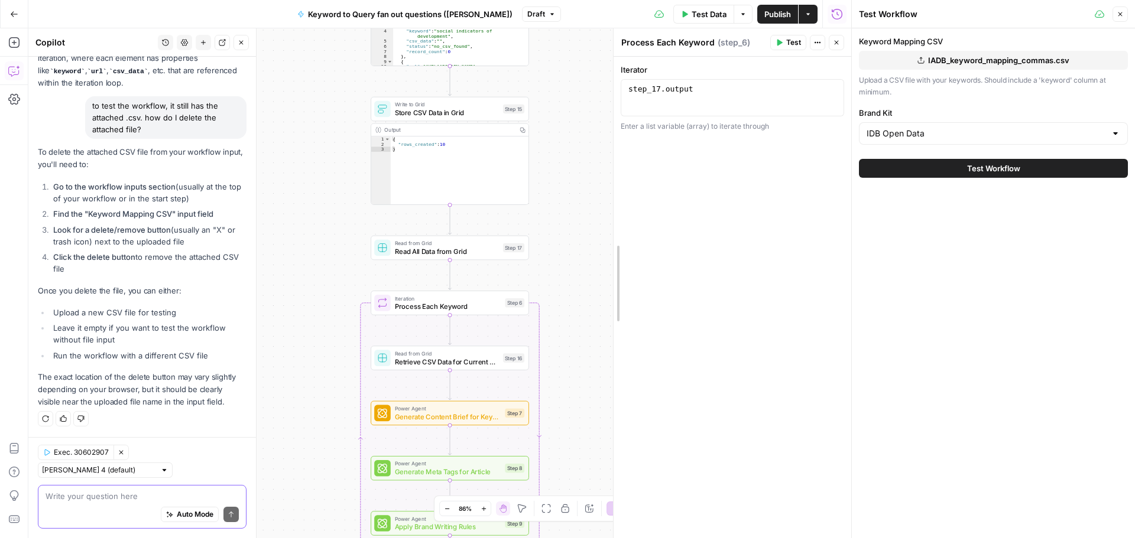
drag, startPoint x: 619, startPoint y: 285, endPoint x: 582, endPoint y: 78, distance: 210.6
click at [616, 19] on body "September Cohort New Home Browse Insights Opportunities Your Data Recent Grids …" at bounding box center [567, 269] width 1135 height 538
click at [558, 184] on div "Workflow Input Settings Inputs Run Code · Python Download CSV Files from URLs S…" at bounding box center [439, 283] width 823 height 510
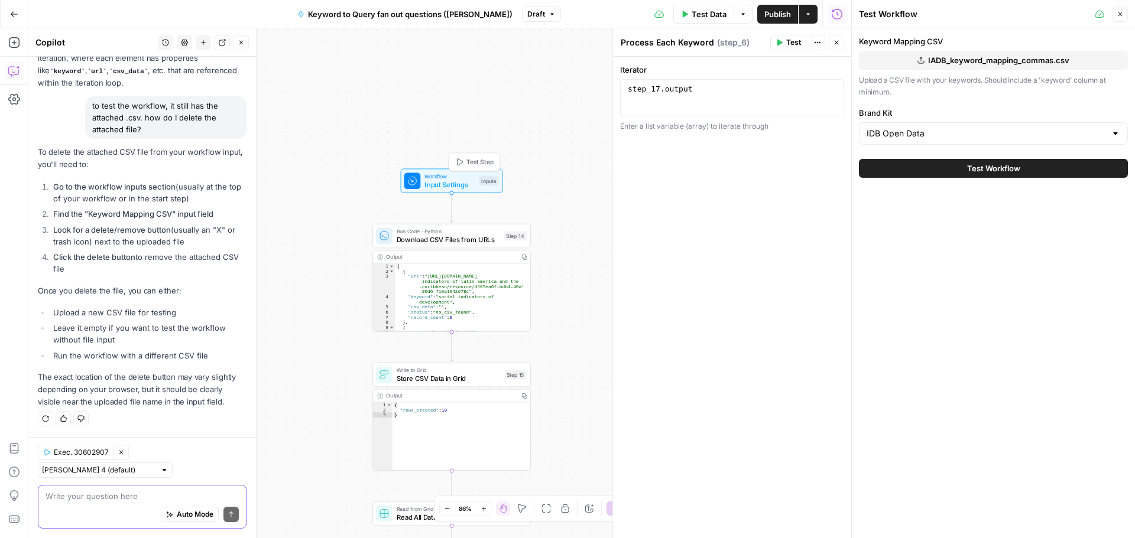
click at [462, 174] on span "Workflow" at bounding box center [449, 177] width 51 height 8
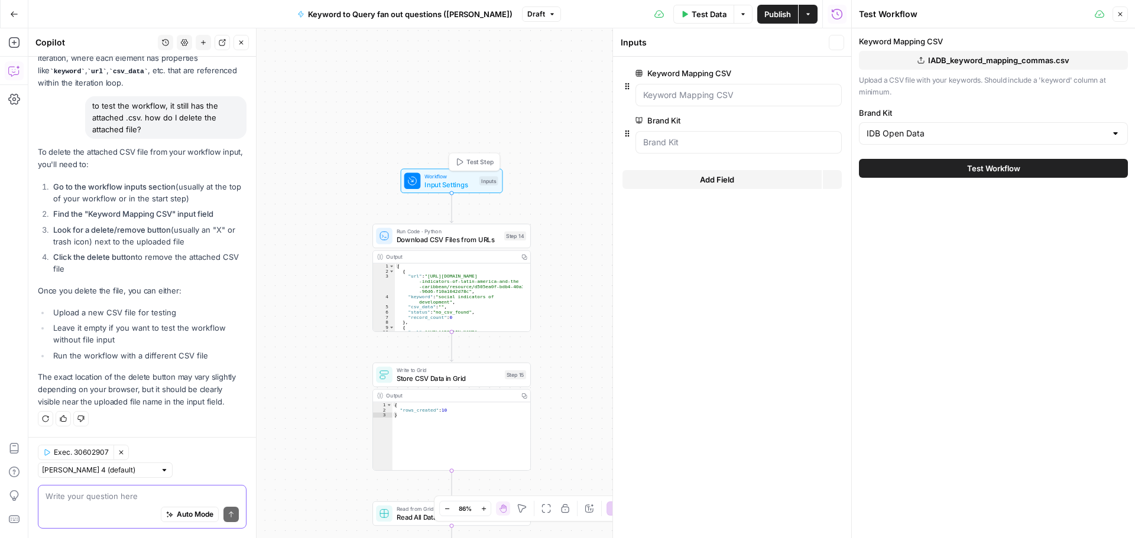
scroll to position [397, 0]
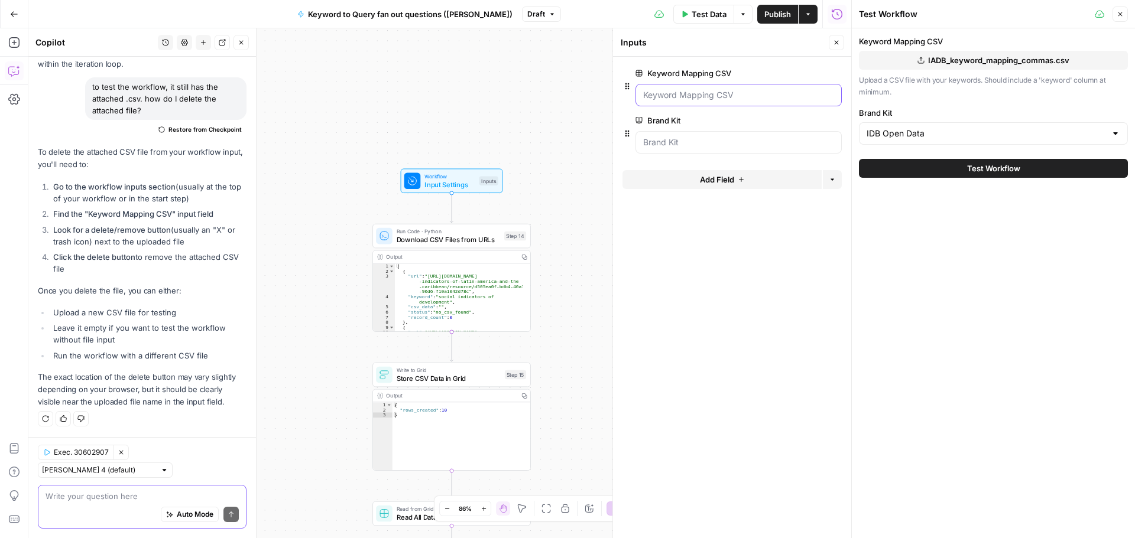
click at [768, 100] on CSV "Keyword Mapping CSV" at bounding box center [738, 95] width 191 height 12
click at [833, 74] on icon "button" at bounding box center [835, 73] width 7 height 7
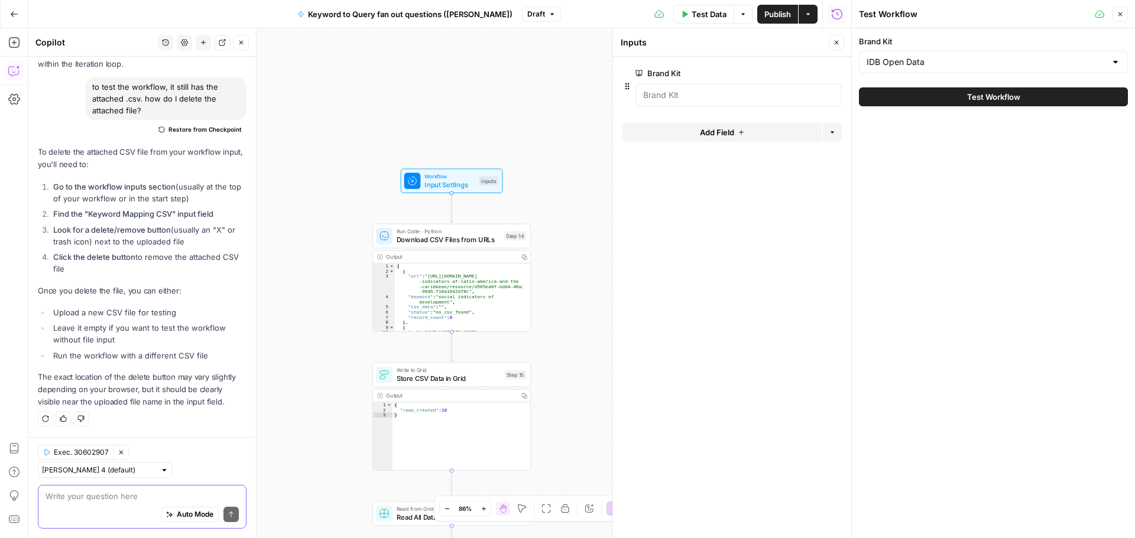
click at [713, 6] on button "Test Data" at bounding box center [703, 14] width 61 height 19
click at [963, 92] on button "Test Workflow" at bounding box center [993, 96] width 269 height 19
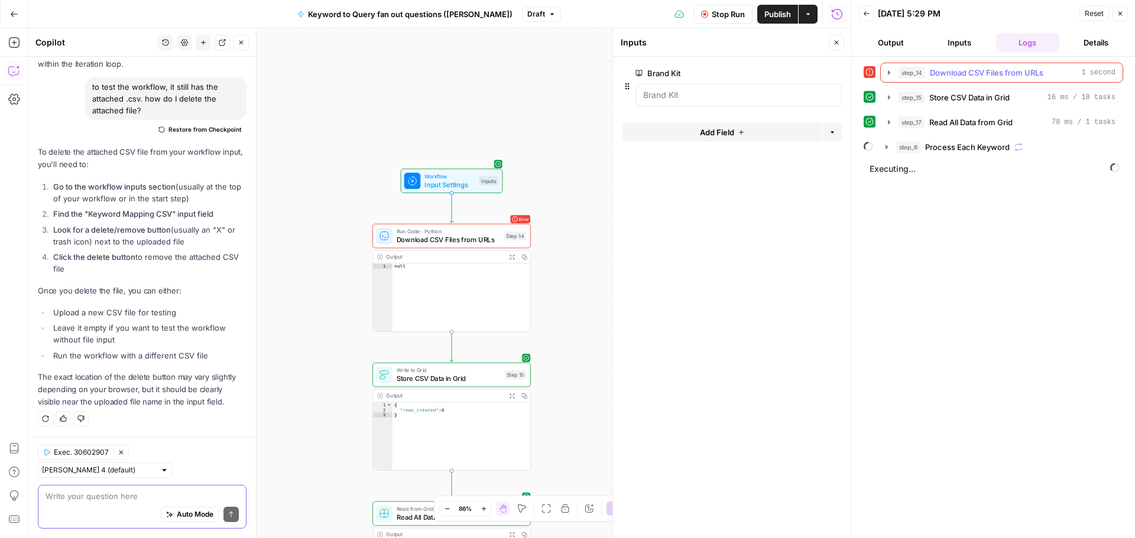
click at [954, 70] on span "Download CSV Files from URLs" at bounding box center [986, 73] width 113 height 12
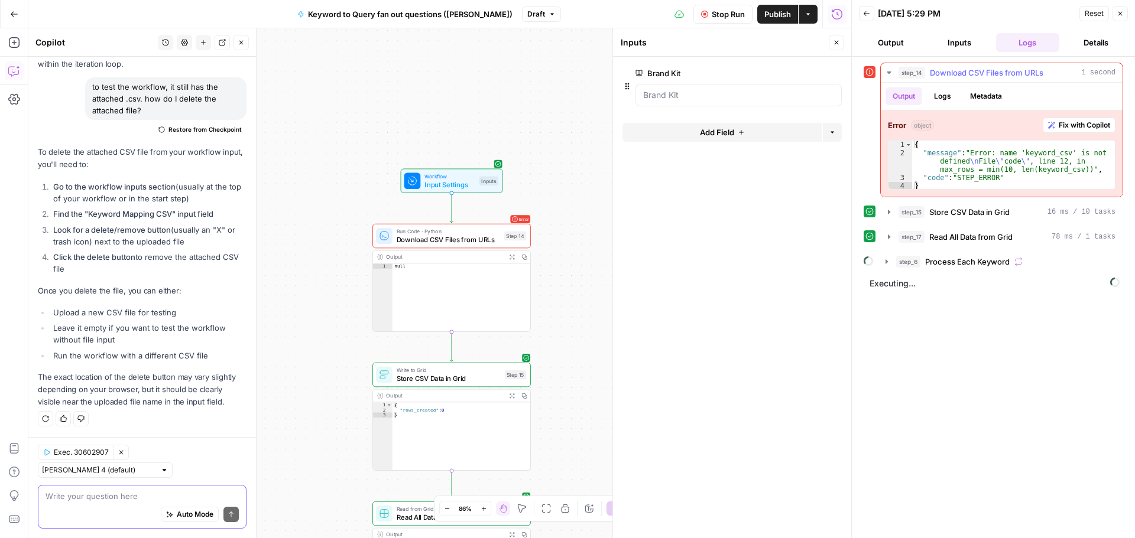
click at [1074, 126] on span "Fix with Copilot" at bounding box center [1083, 125] width 51 height 11
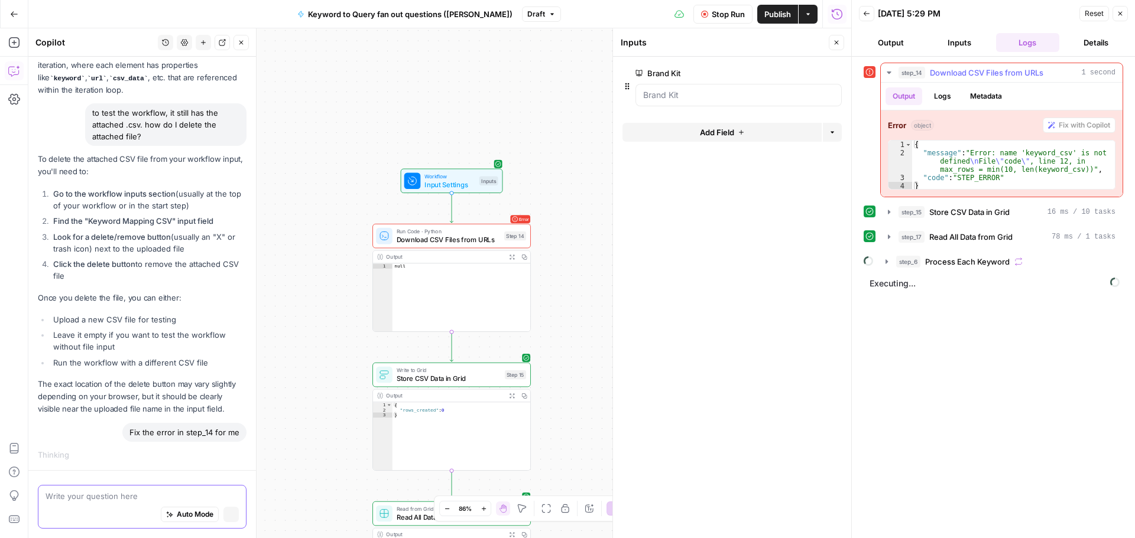
scroll to position [352, 0]
click at [86, 506] on div "Auto Mode Stop generating" at bounding box center [142, 515] width 193 height 26
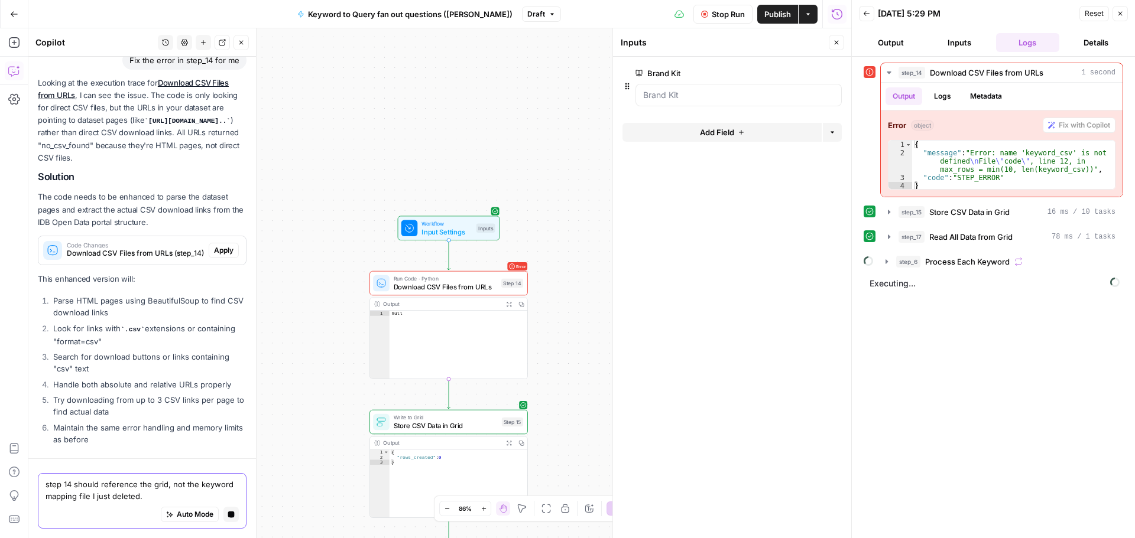
scroll to position [814, 0]
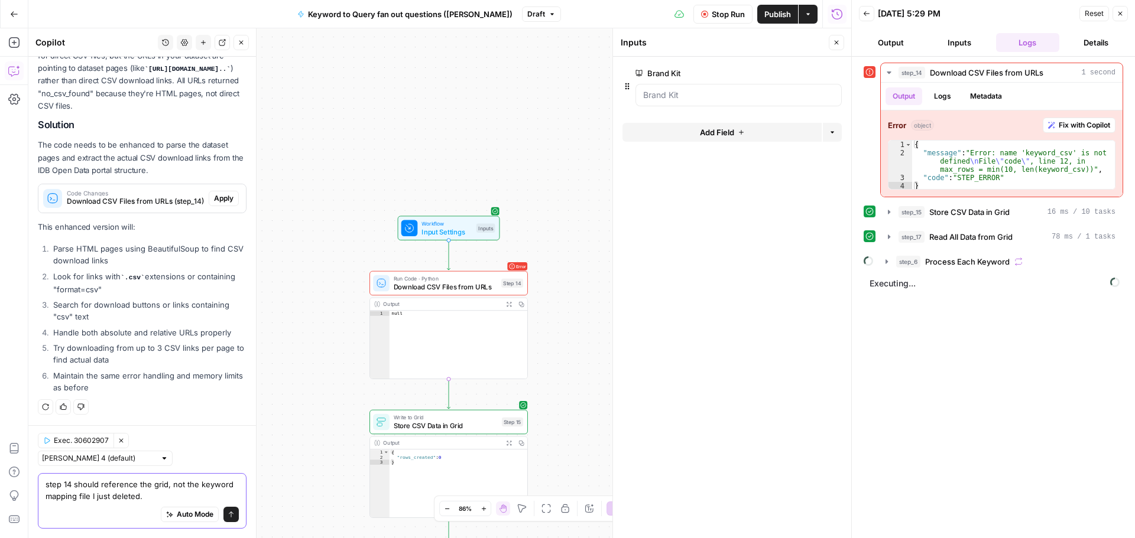
type textarea "step 14 should reference the grid, not the keyword mapping file I just deleted."
click at [228, 515] on icon "submit" at bounding box center [231, 514] width 7 height 7
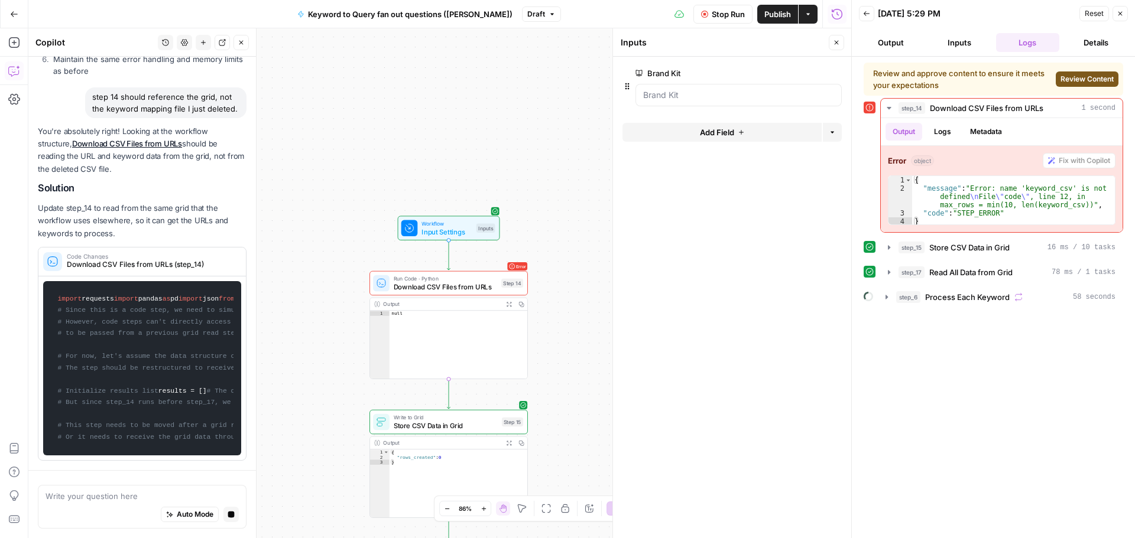
scroll to position [921, 0]
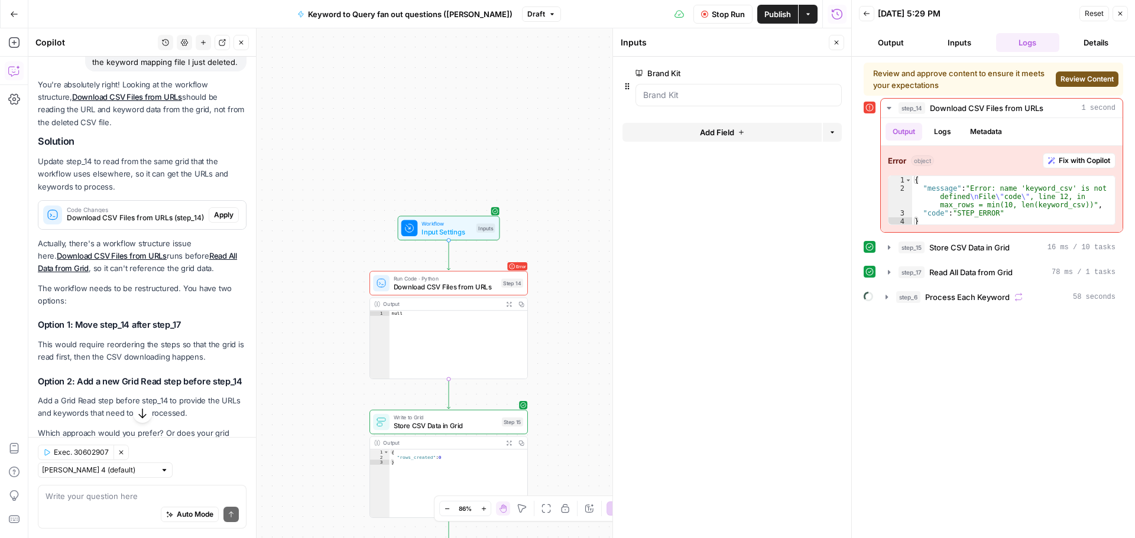
scroll to position [1158, 0]
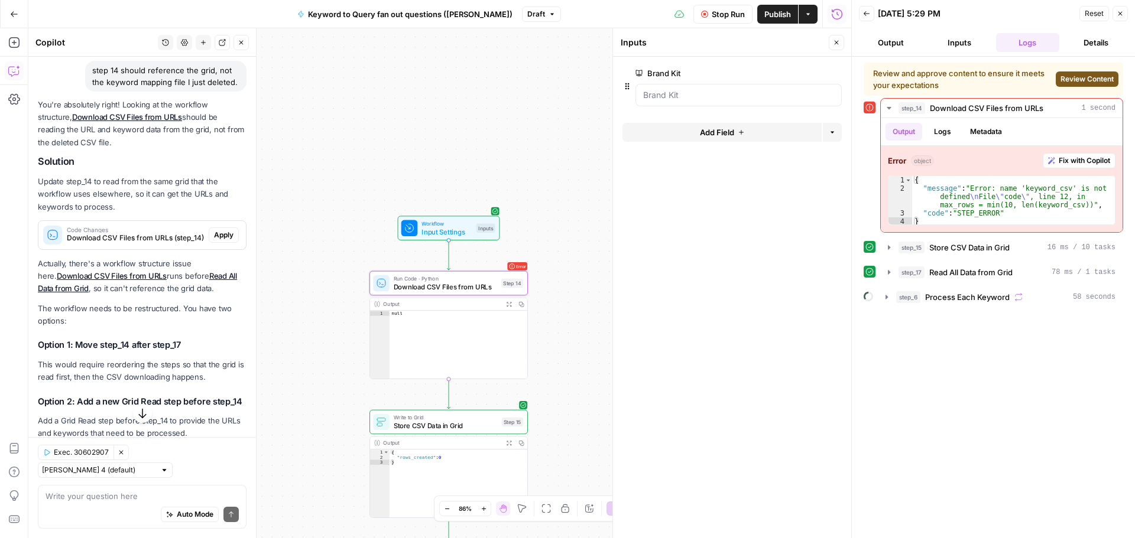
click at [222, 241] on span "Apply" at bounding box center [224, 235] width 20 height 11
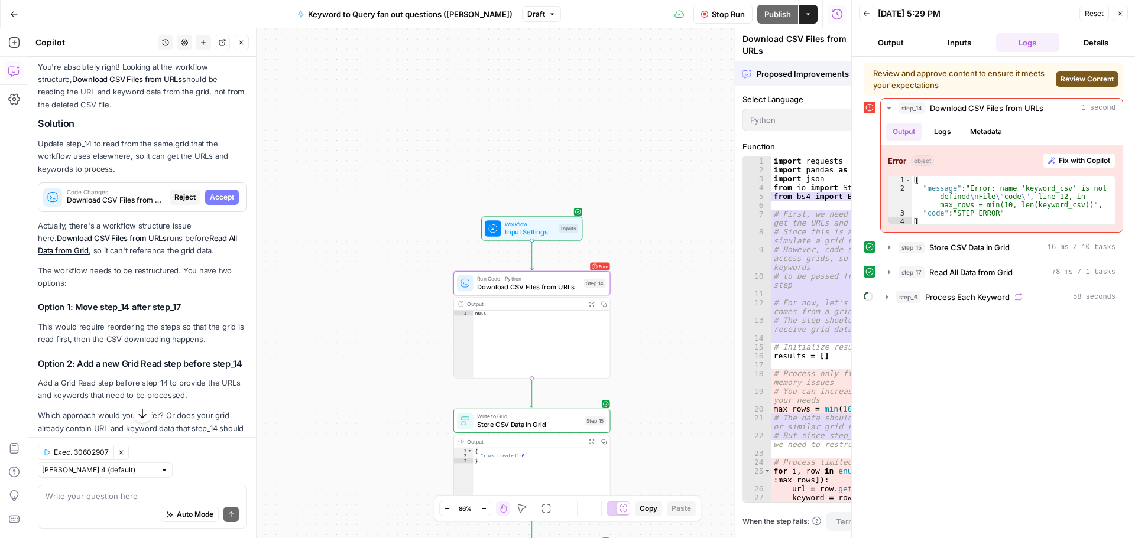
scroll to position [1120, 0]
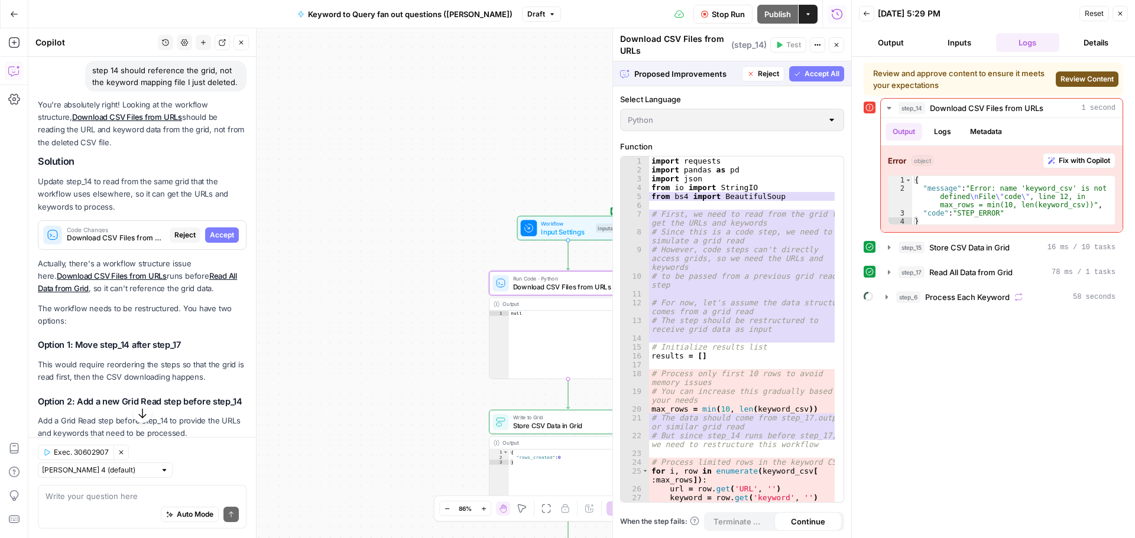
click at [223, 241] on span "Accept" at bounding box center [222, 235] width 24 height 11
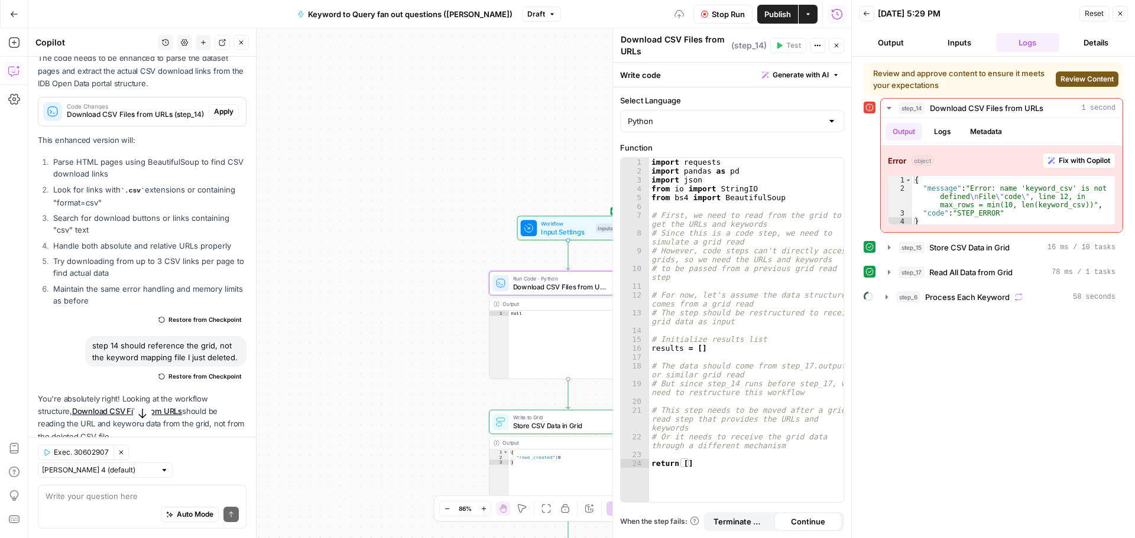
scroll to position [743, 0]
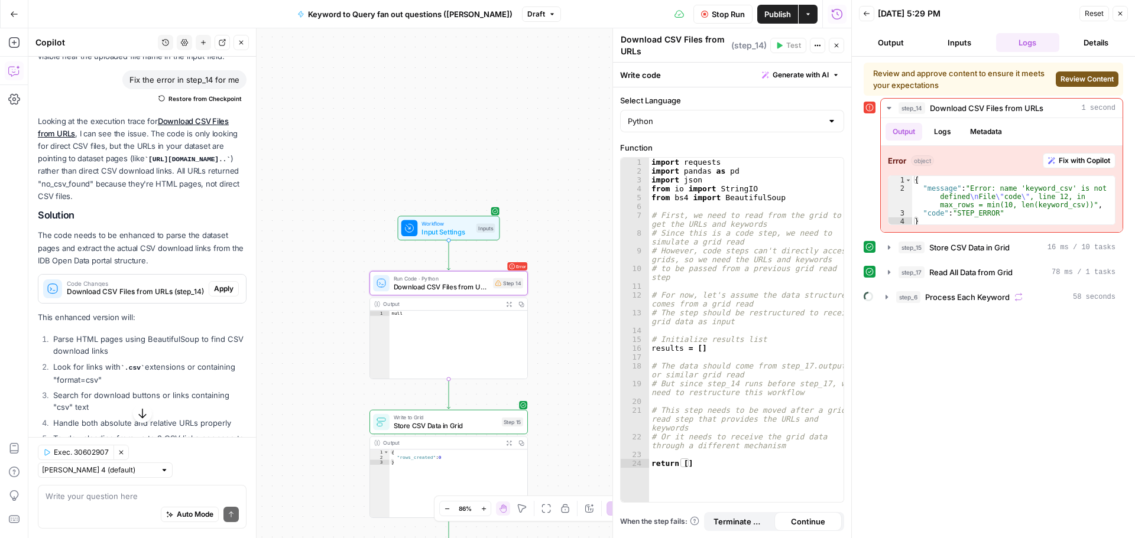
click at [214, 287] on span "Apply" at bounding box center [224, 289] width 20 height 11
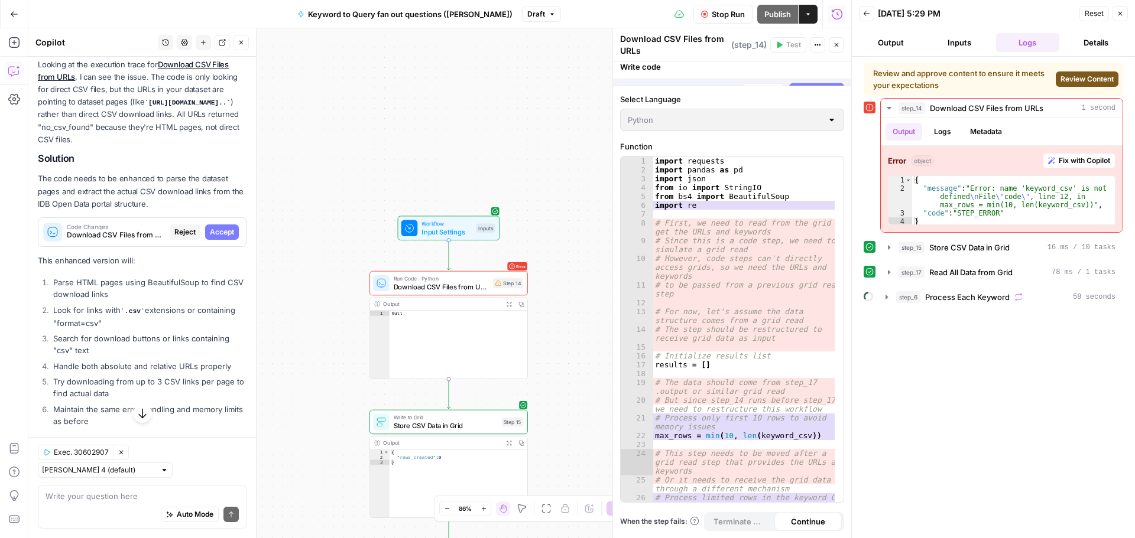
scroll to position [705, 0]
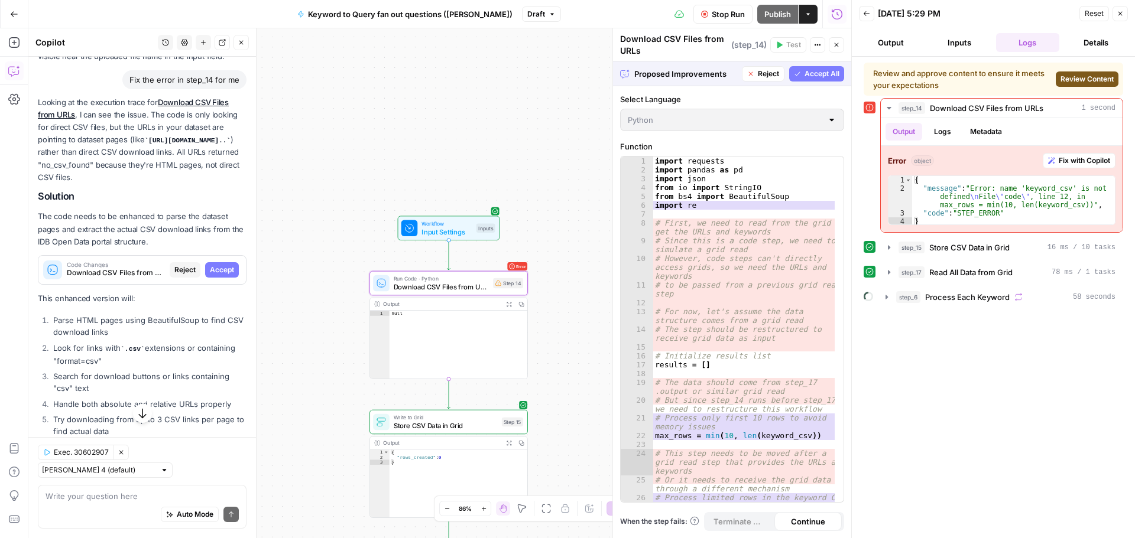
click at [220, 259] on div "Code Changes Download CSV Files from URLs (step_14) Reject Accept" at bounding box center [141, 270] width 207 height 28
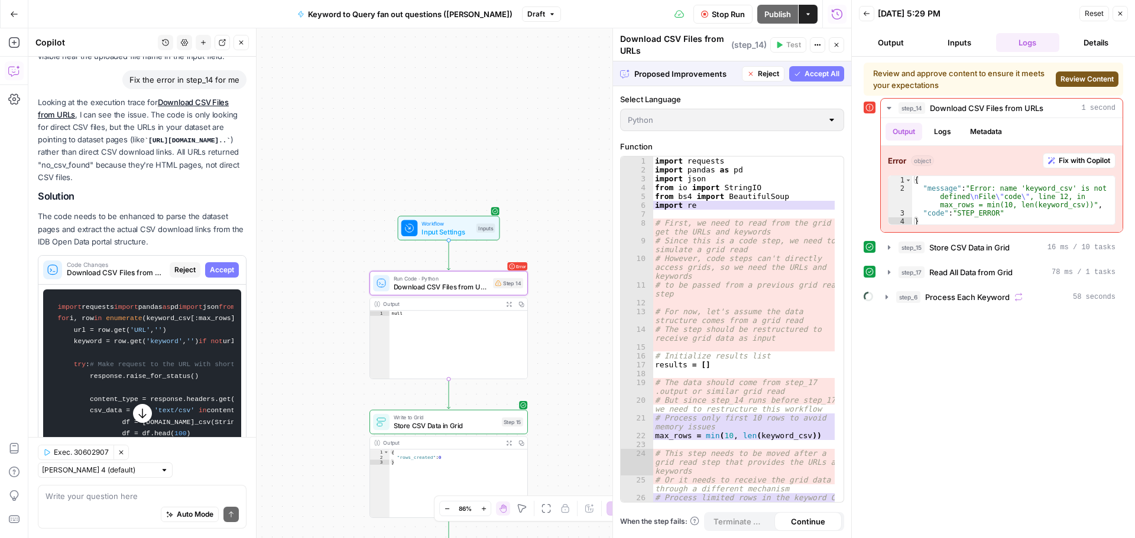
click at [215, 271] on span "Accept" at bounding box center [222, 270] width 24 height 11
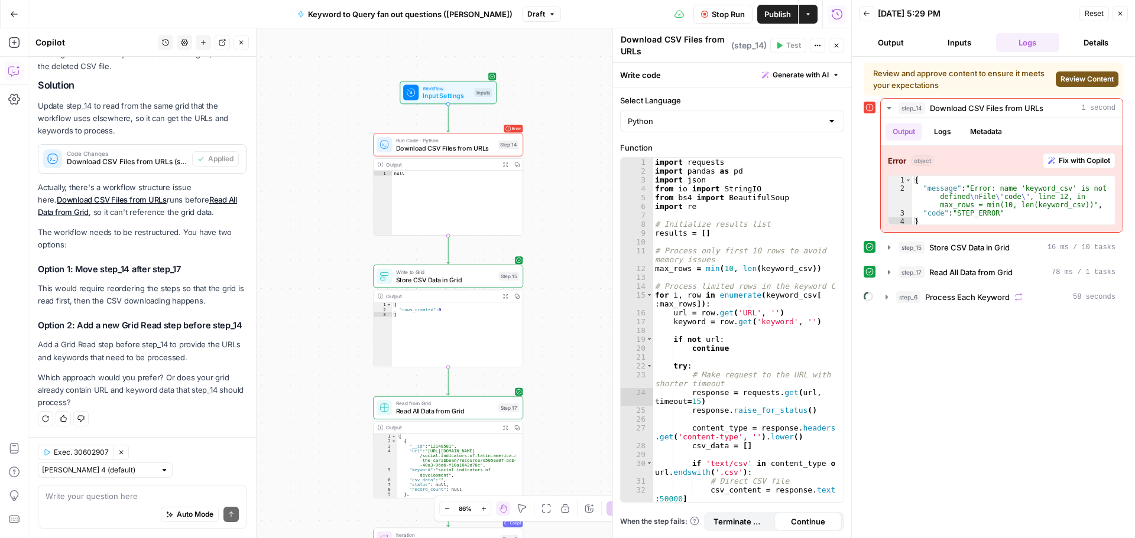
scroll to position [2590, 0]
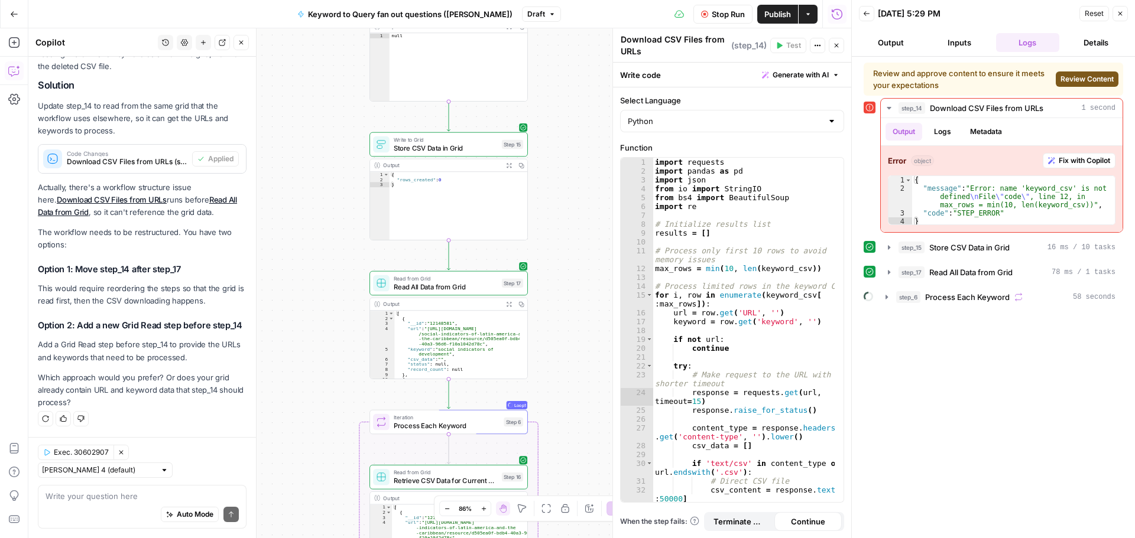
click at [730, 17] on span "Stop Run" at bounding box center [728, 14] width 33 height 12
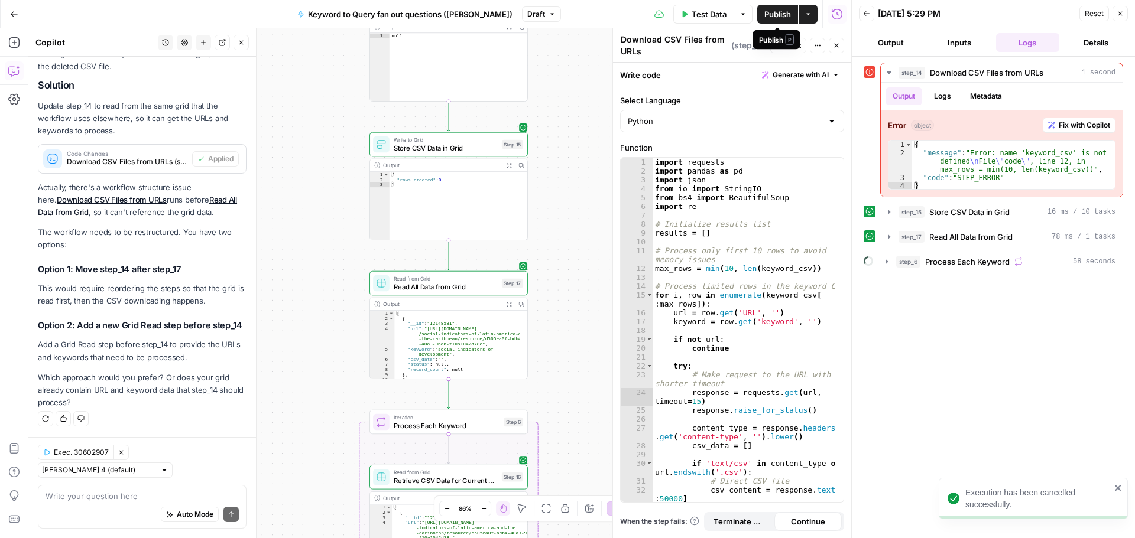
click at [779, 17] on span "Publish" at bounding box center [777, 14] width 27 height 12
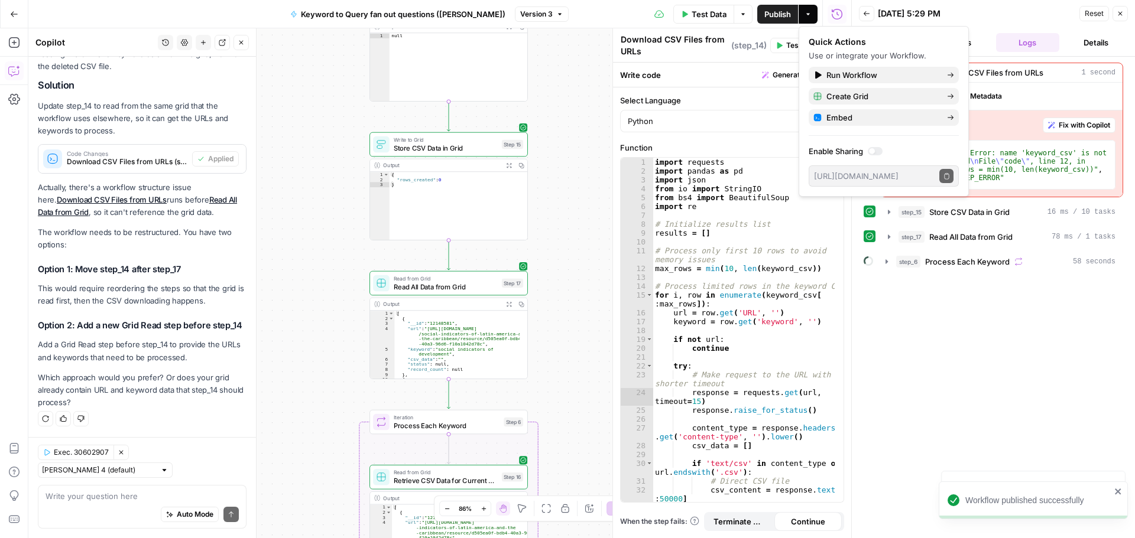
click at [717, 11] on span "Test Data" at bounding box center [708, 14] width 35 height 12
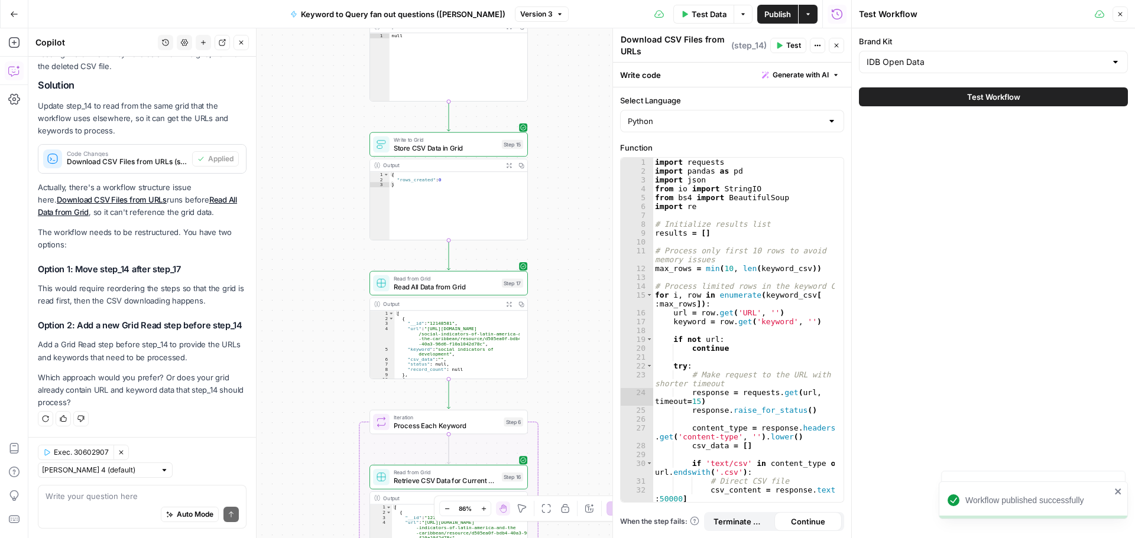
click at [988, 90] on button "Test Workflow" at bounding box center [993, 96] width 269 height 19
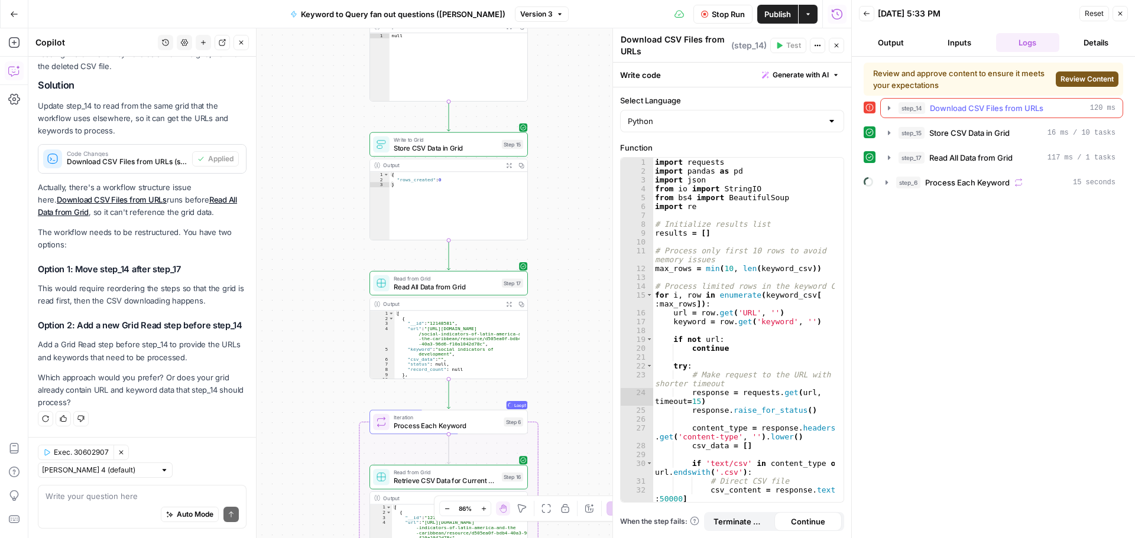
click at [928, 108] on div "step_14 Download CSV Files from URLs 120 ms" at bounding box center [1006, 108] width 217 height 12
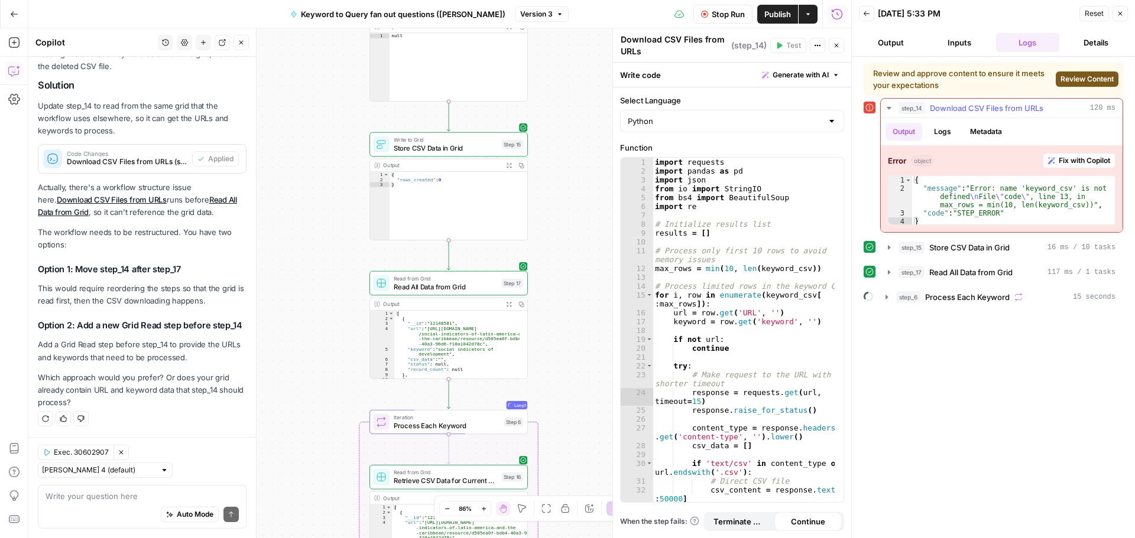
click at [1069, 160] on span "Fix with Copilot" at bounding box center [1083, 160] width 51 height 11
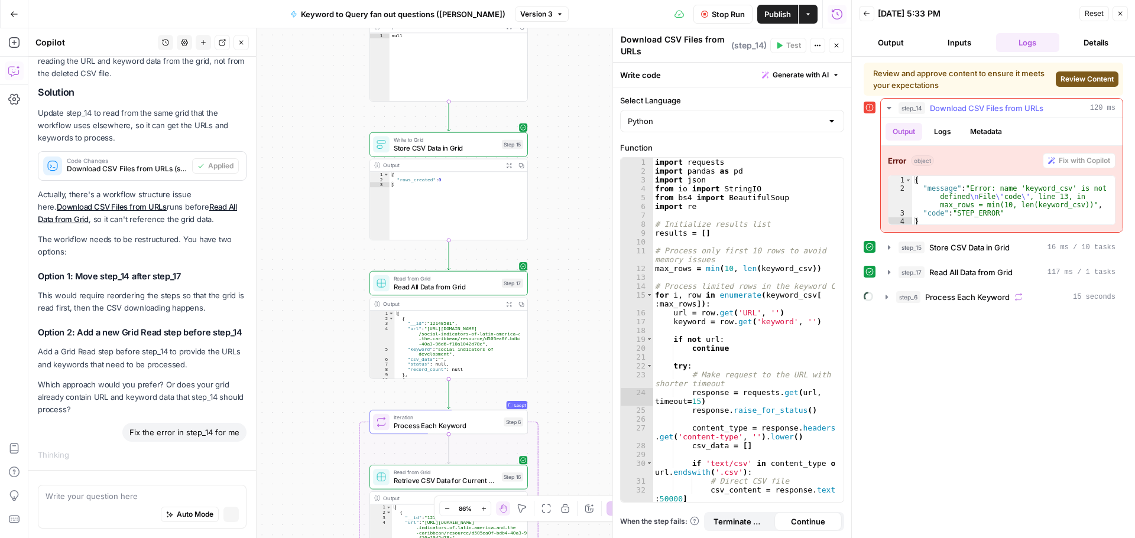
scroll to position [2489, 0]
drag, startPoint x: 618, startPoint y: 295, endPoint x: 626, endPoint y: 115, distance: 180.4
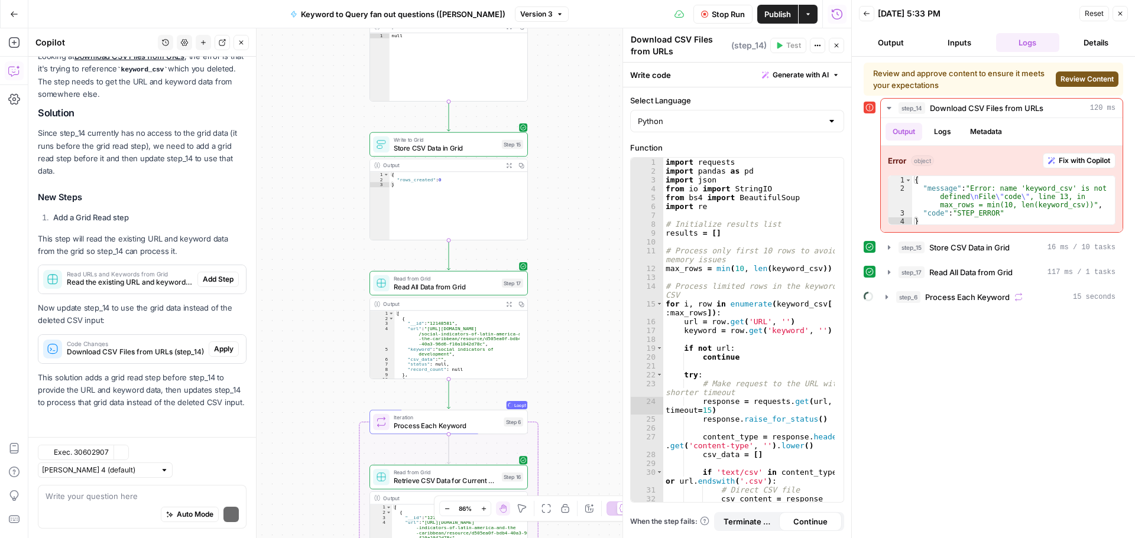
scroll to position [2995, 0]
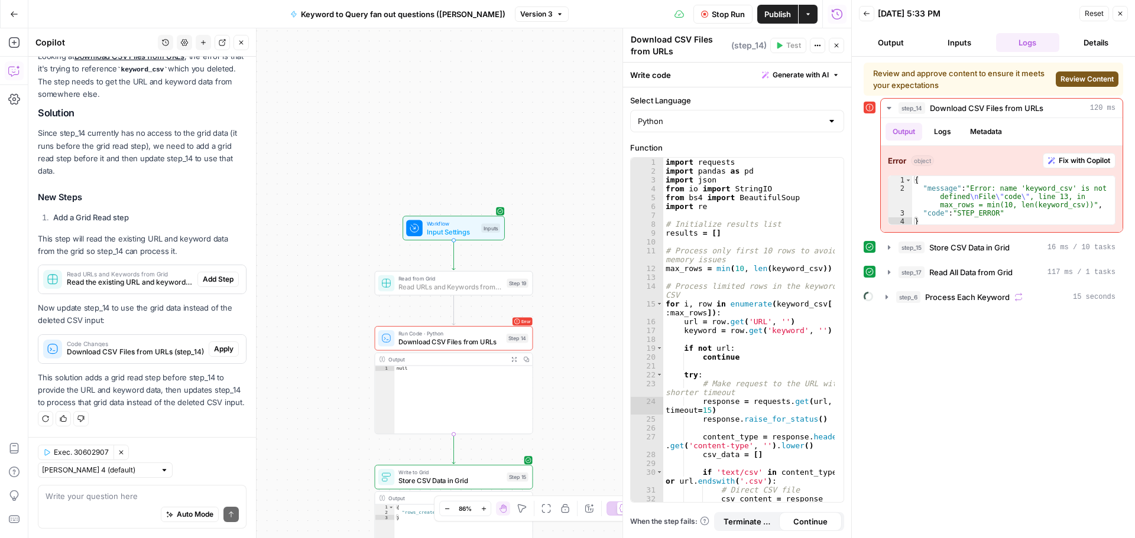
click at [210, 274] on span "Add Step" at bounding box center [218, 279] width 31 height 11
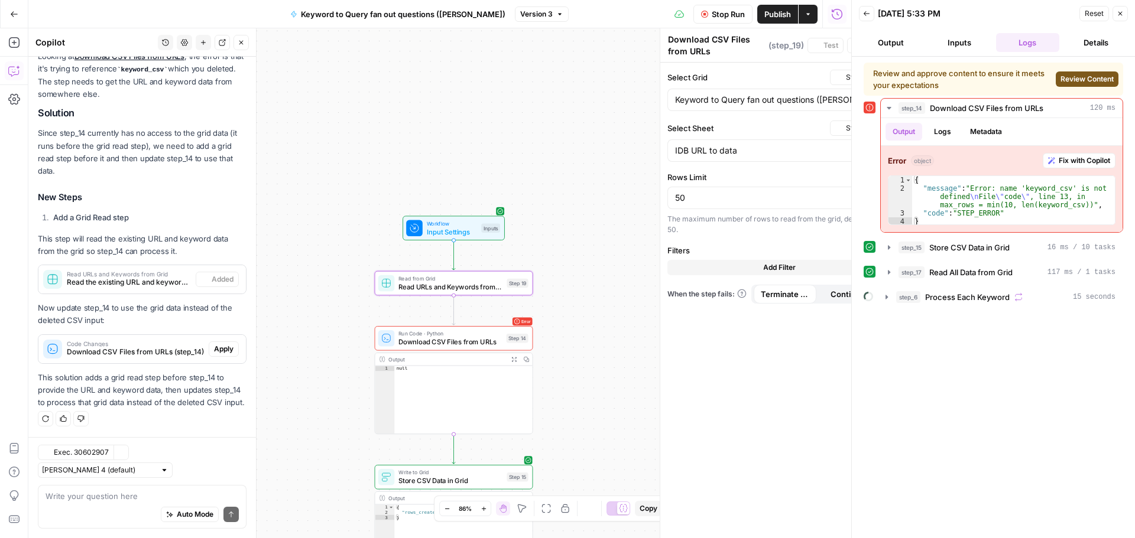
type textarea "Read URLs and Keywords from Grid"
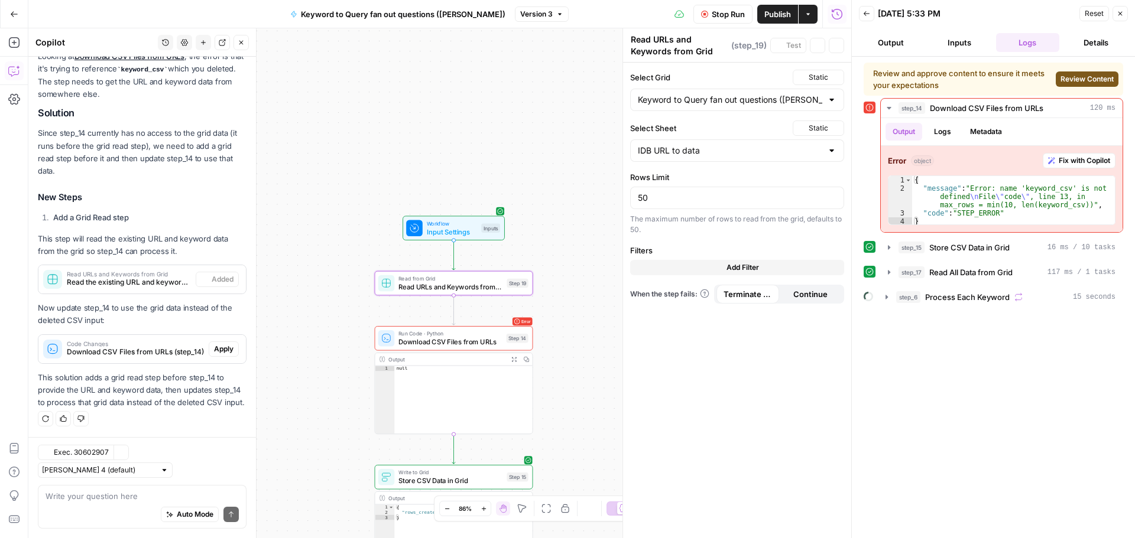
scroll to position [3013, 0]
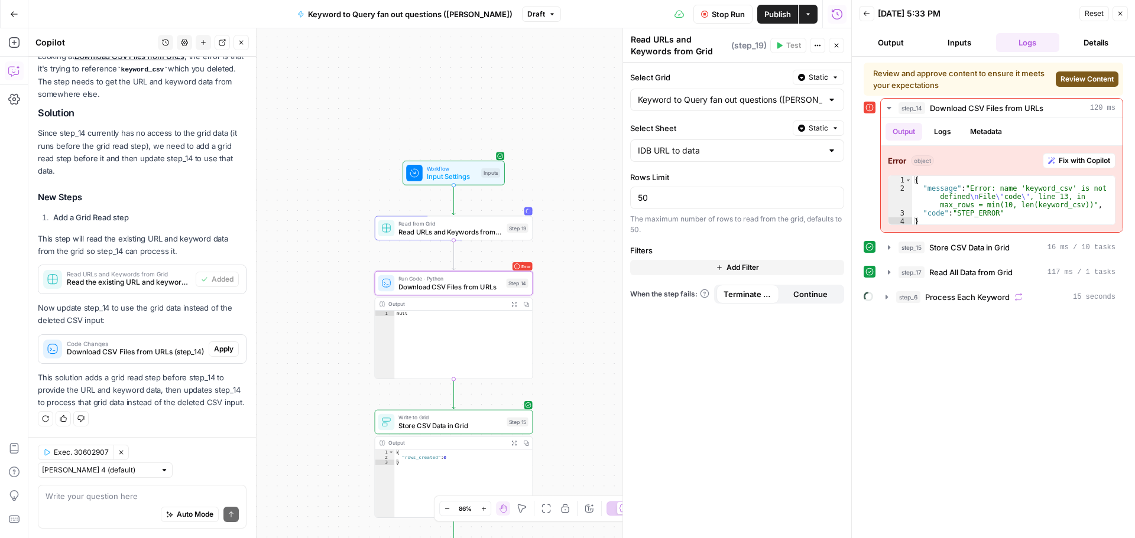
click at [214, 344] on span "Apply" at bounding box center [224, 349] width 20 height 11
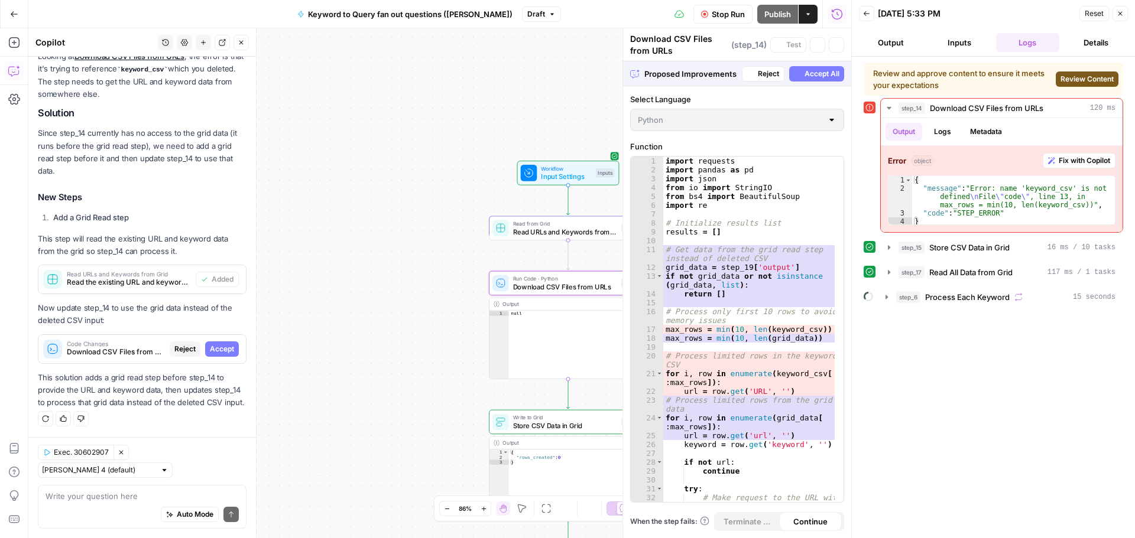
scroll to position [2900, 0]
click at [212, 344] on span "Accept" at bounding box center [222, 349] width 24 height 11
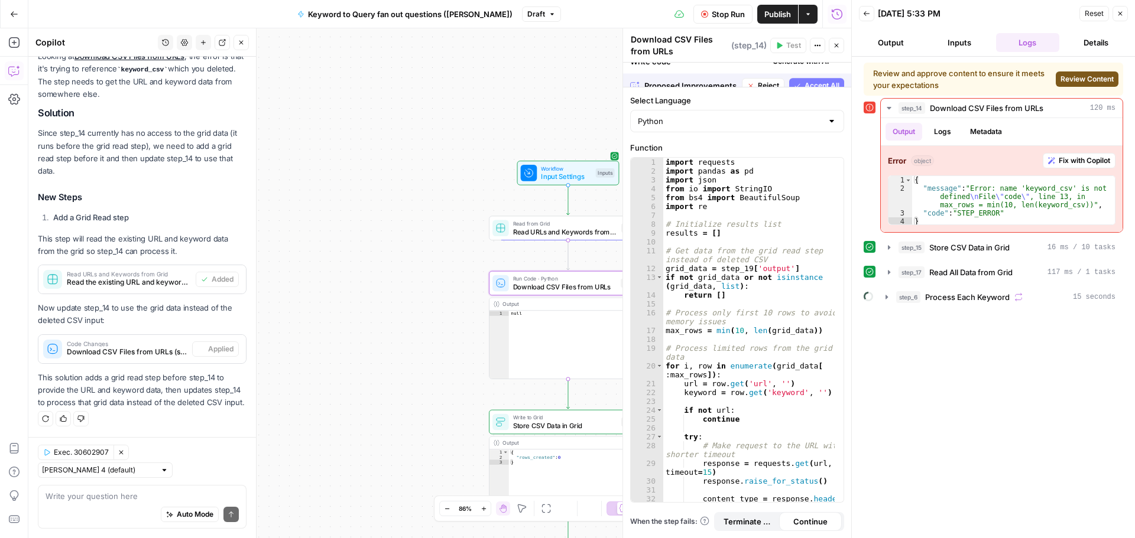
scroll to position [3013, 0]
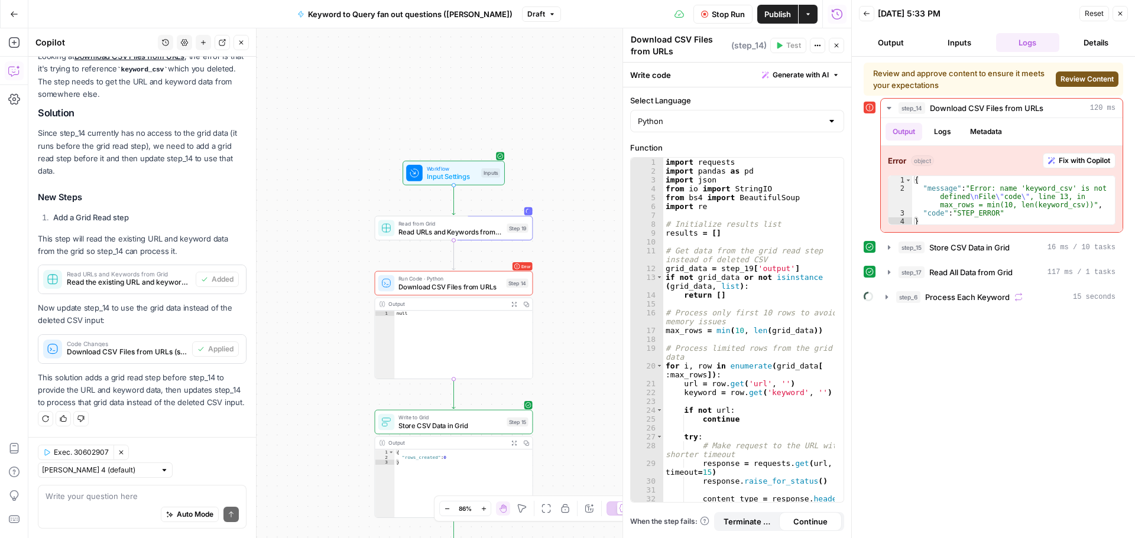
click at [893, 46] on button "Output" at bounding box center [891, 42] width 64 height 19
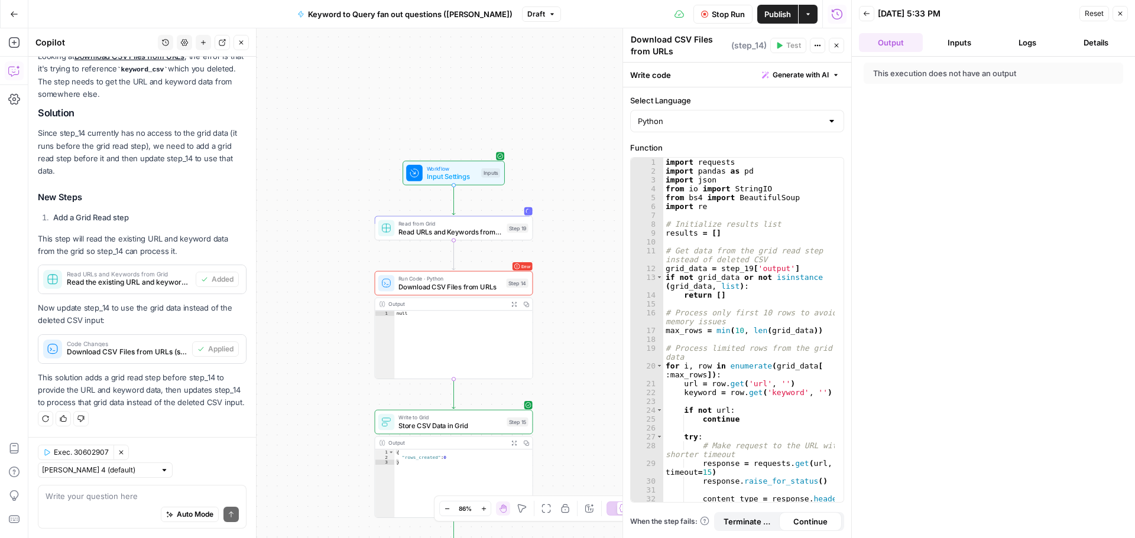
click at [951, 41] on button "Inputs" at bounding box center [959, 42] width 64 height 19
click at [1031, 42] on button "Logs" at bounding box center [1028, 42] width 64 height 19
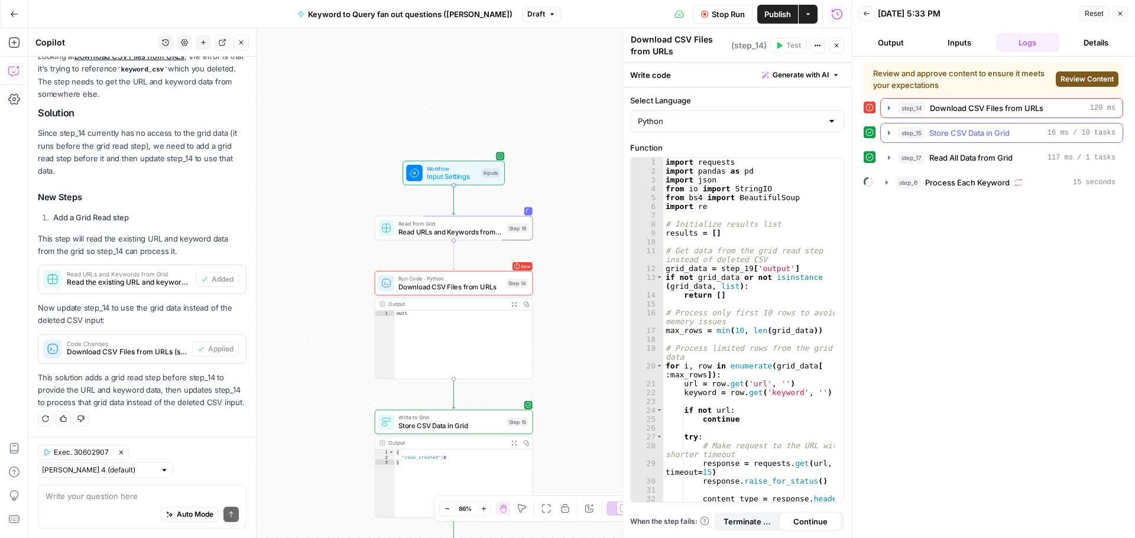
click at [888, 130] on icon "button" at bounding box center [888, 132] width 9 height 9
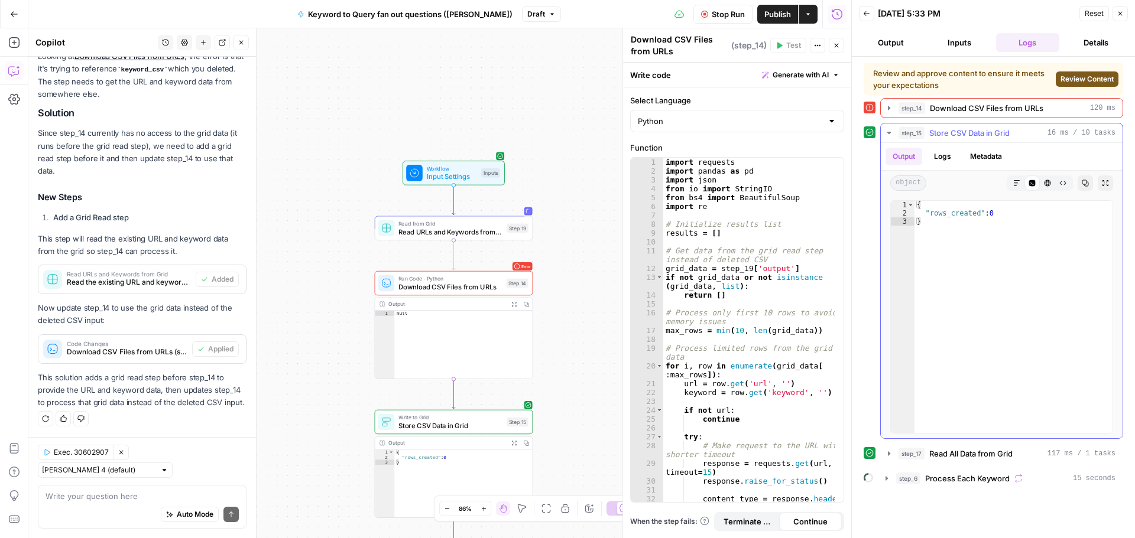
click at [950, 152] on button "Logs" at bounding box center [942, 157] width 31 height 18
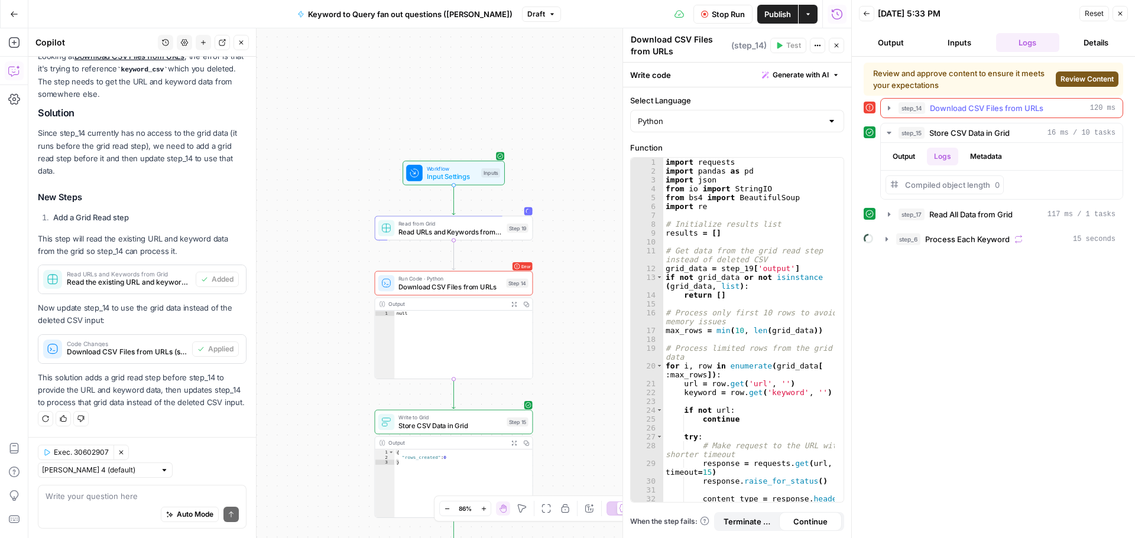
click at [885, 110] on icon "button" at bounding box center [888, 107] width 9 height 9
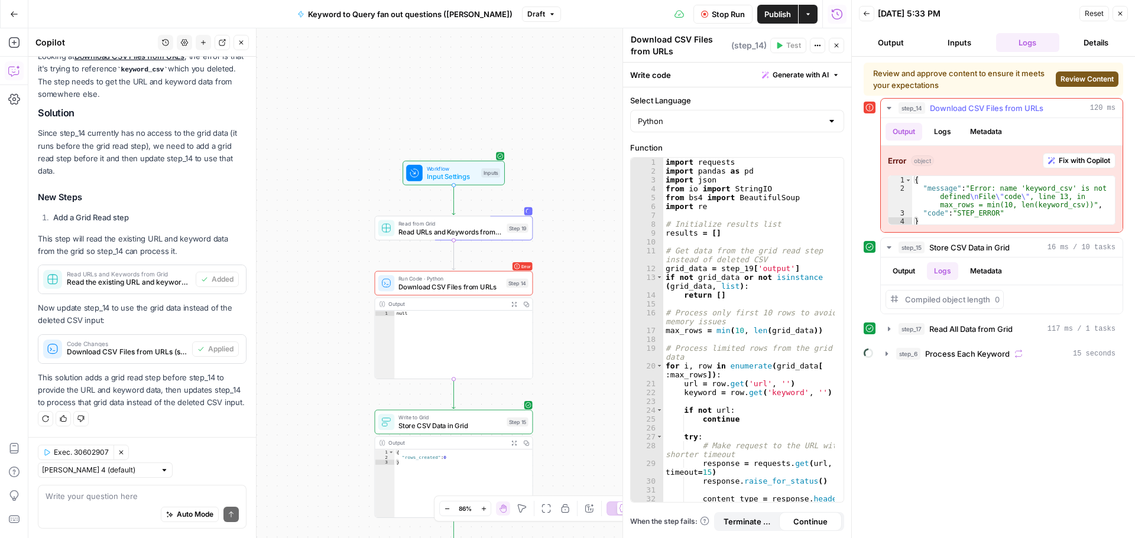
click at [950, 134] on button "Logs" at bounding box center [942, 132] width 31 height 18
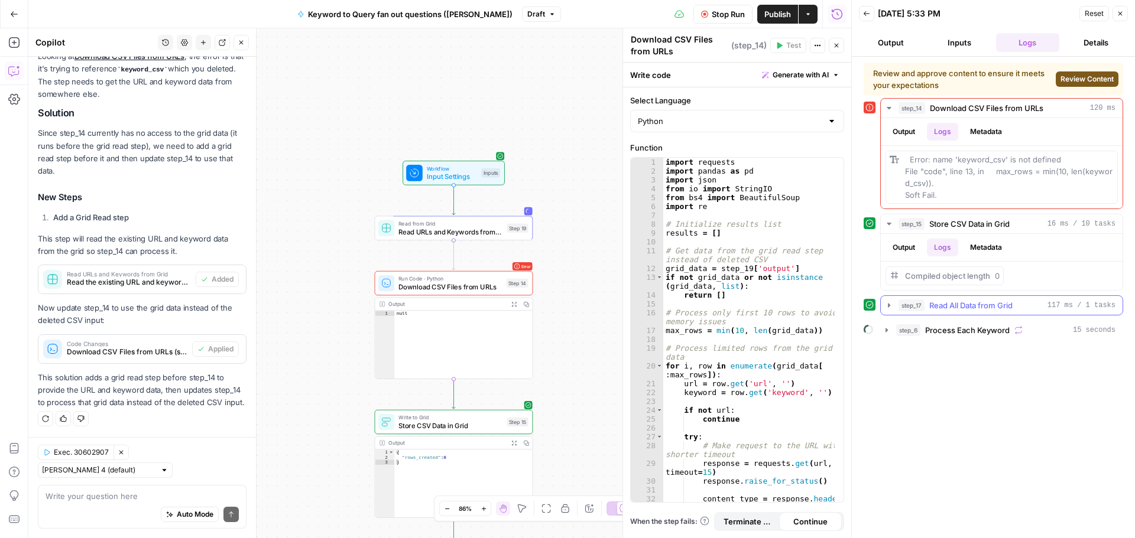
click at [889, 306] on icon "button" at bounding box center [889, 305] width 2 height 4
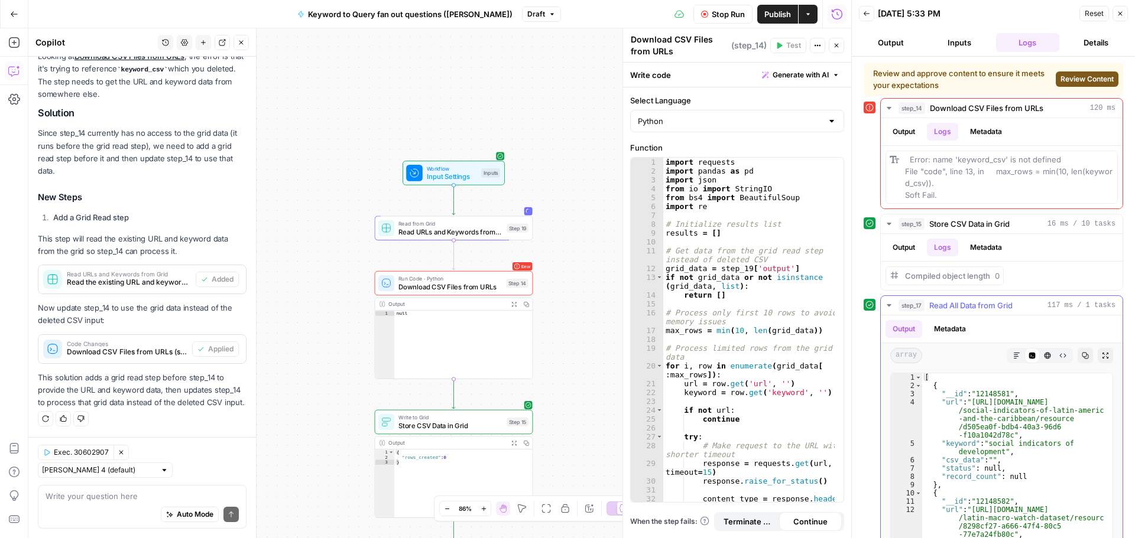
scroll to position [104, 0]
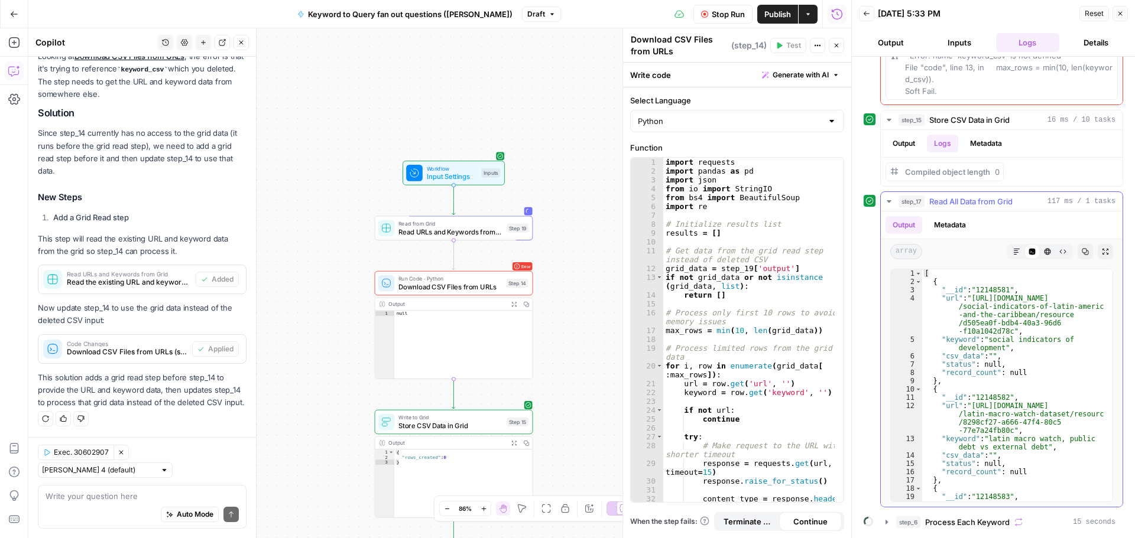
click at [959, 224] on button "Metadata" at bounding box center [950, 225] width 46 height 18
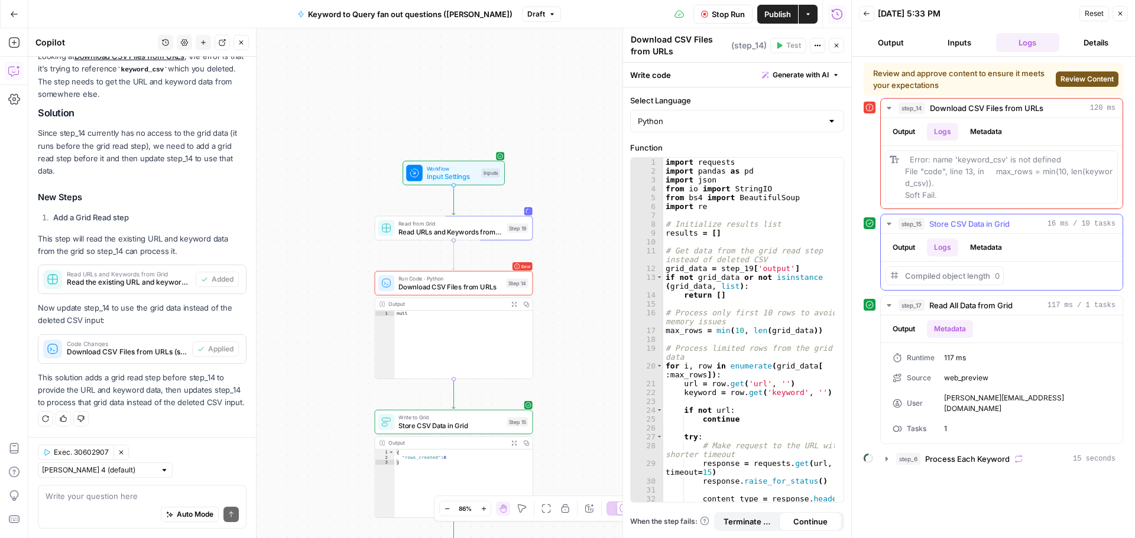
scroll to position [0, 0]
click at [887, 454] on icon "button" at bounding box center [886, 458] width 9 height 9
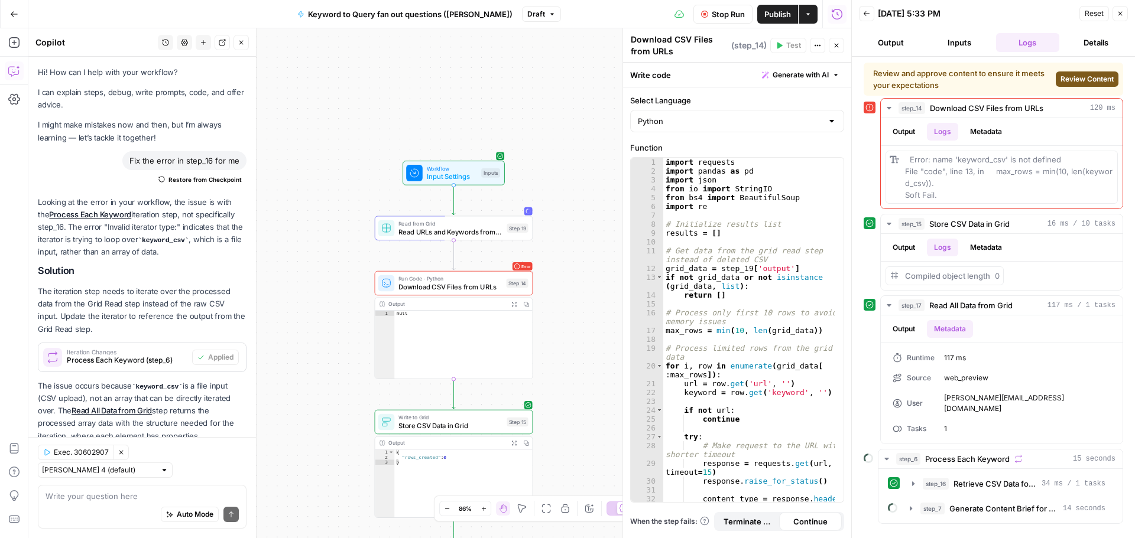
scroll to position [3013, 0]
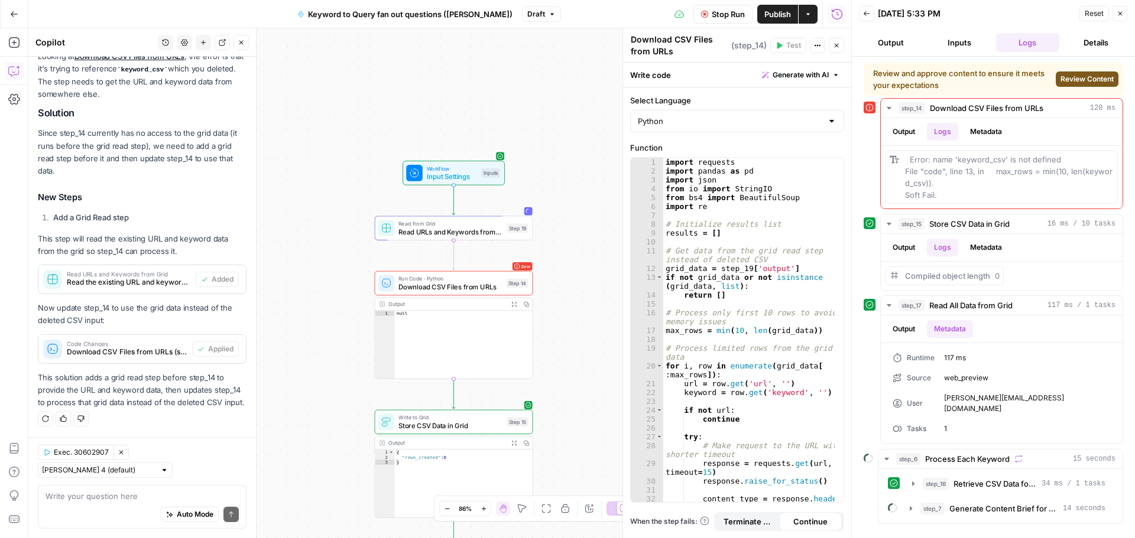
click at [1076, 76] on span "Review Content" at bounding box center [1086, 79] width 53 height 11
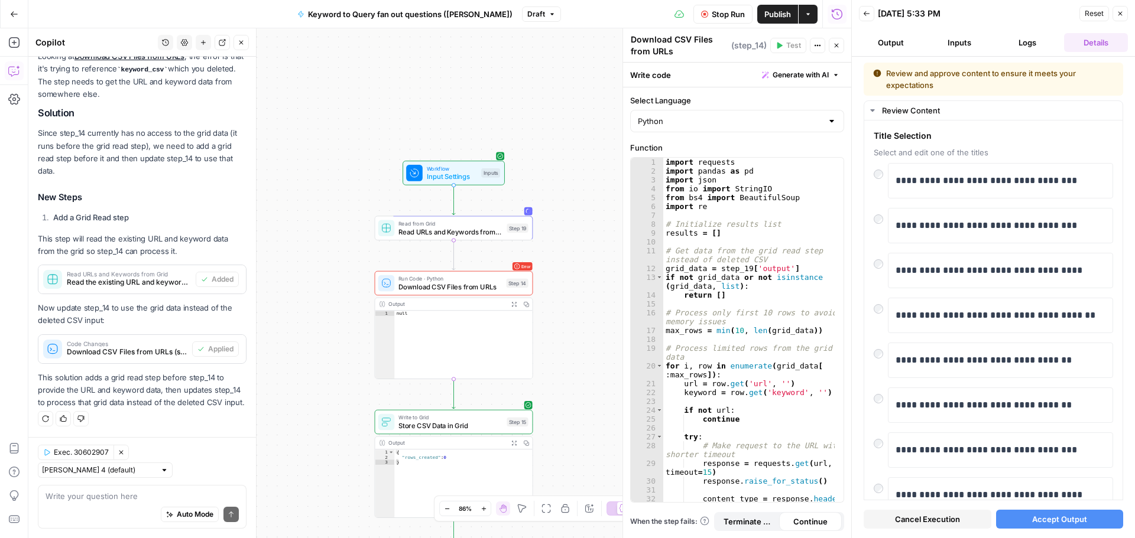
click at [1068, 518] on span "Accept Output" at bounding box center [1059, 520] width 55 height 12
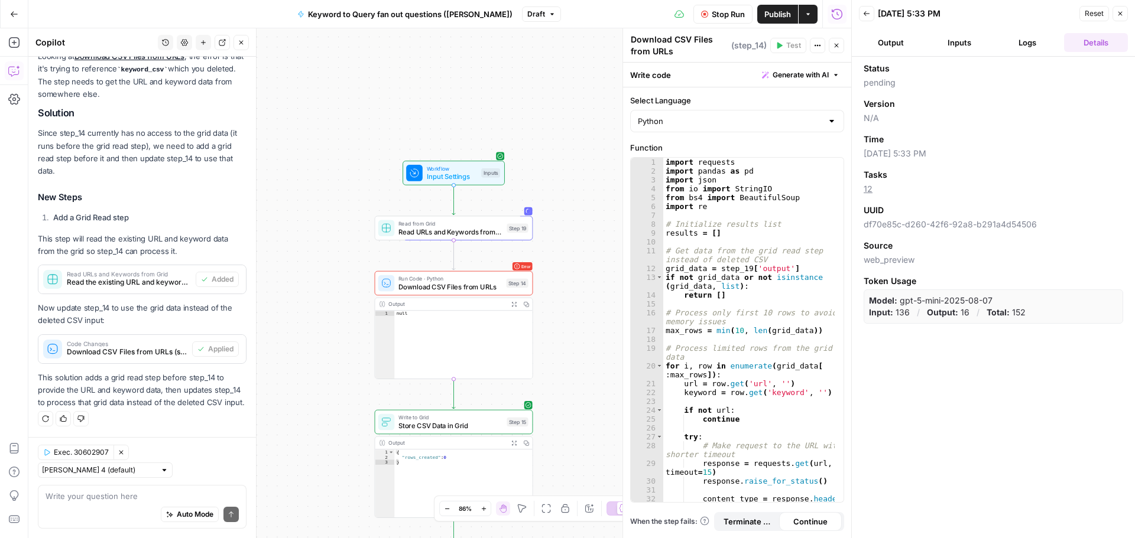
click at [735, 14] on span "Stop Run" at bounding box center [728, 14] width 33 height 12
click at [714, 15] on span "Test Data" at bounding box center [708, 14] width 35 height 12
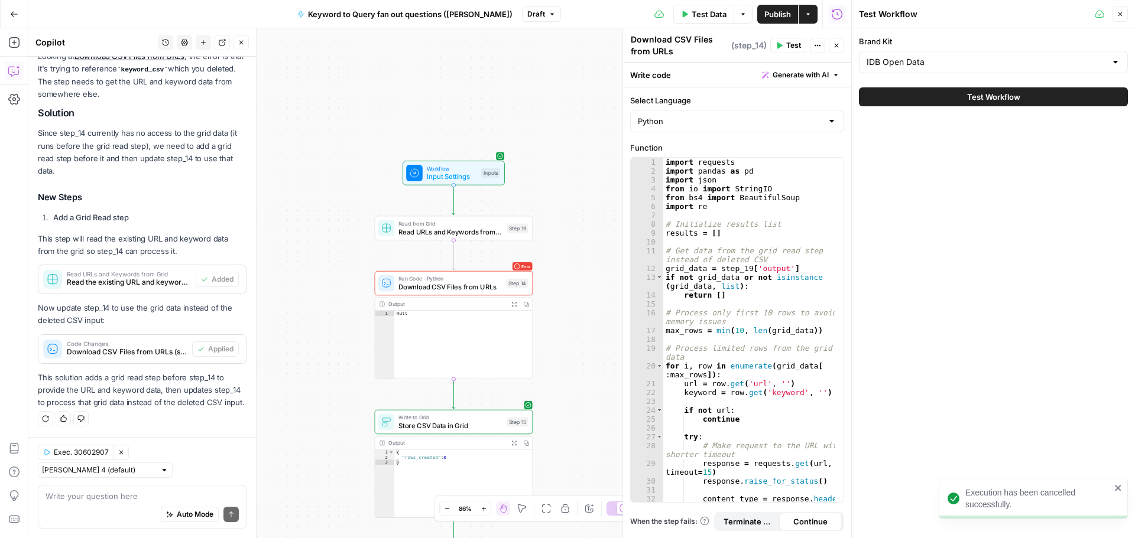
click at [960, 100] on button "Test Workflow" at bounding box center [993, 96] width 269 height 19
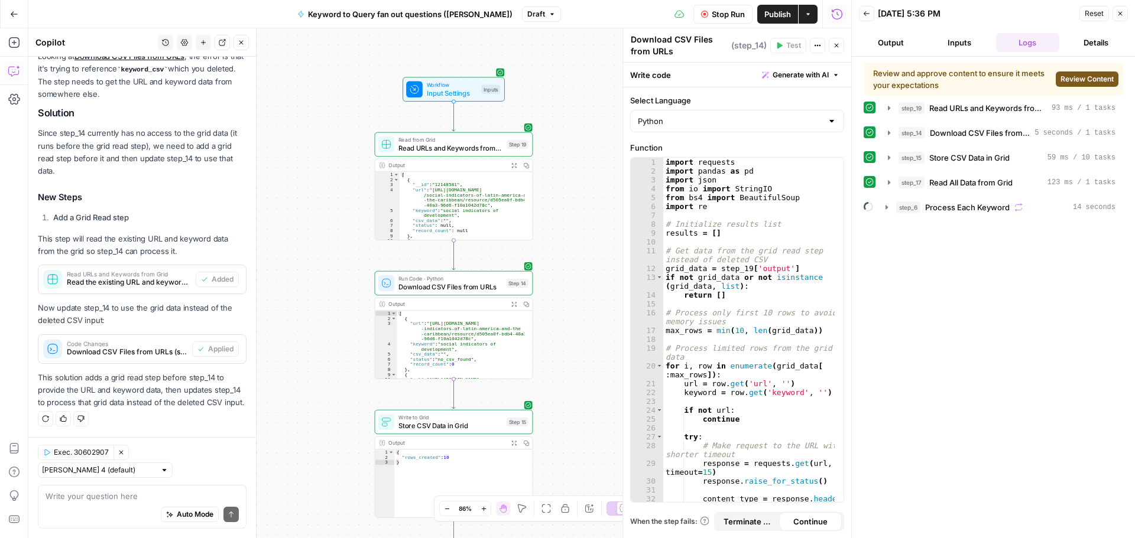
click at [1091, 84] on span "Review Content" at bounding box center [1086, 79] width 53 height 11
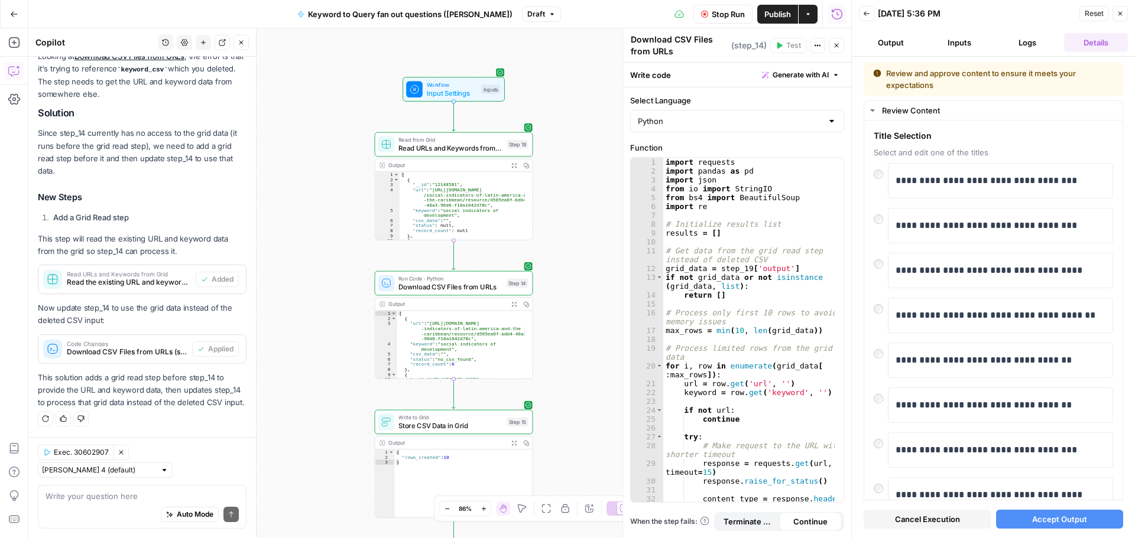
click at [1075, 518] on span "Accept Output" at bounding box center [1059, 520] width 55 height 12
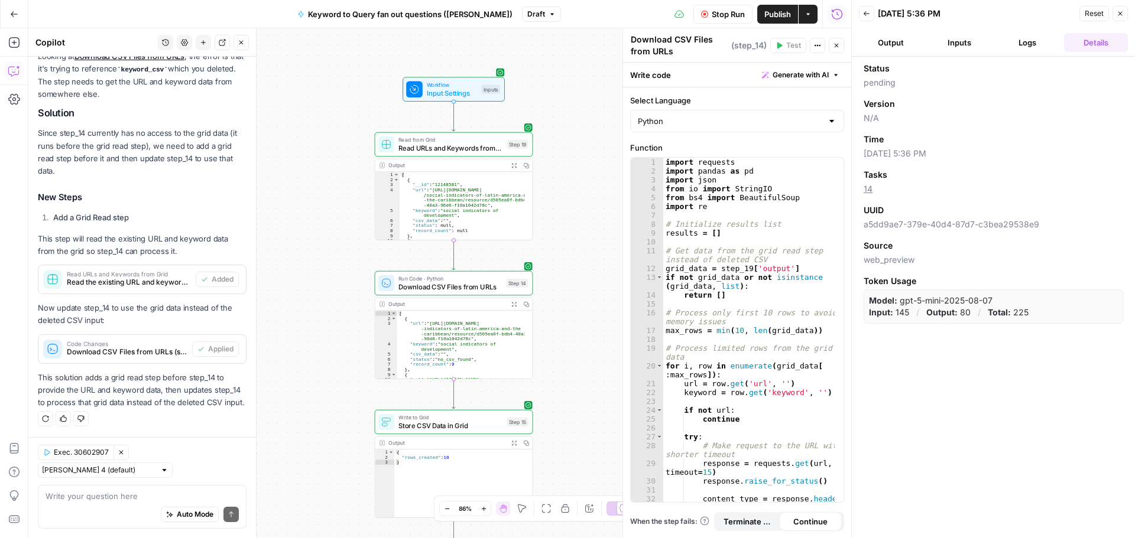
click at [869, 14] on icon "button" at bounding box center [866, 13] width 6 height 5
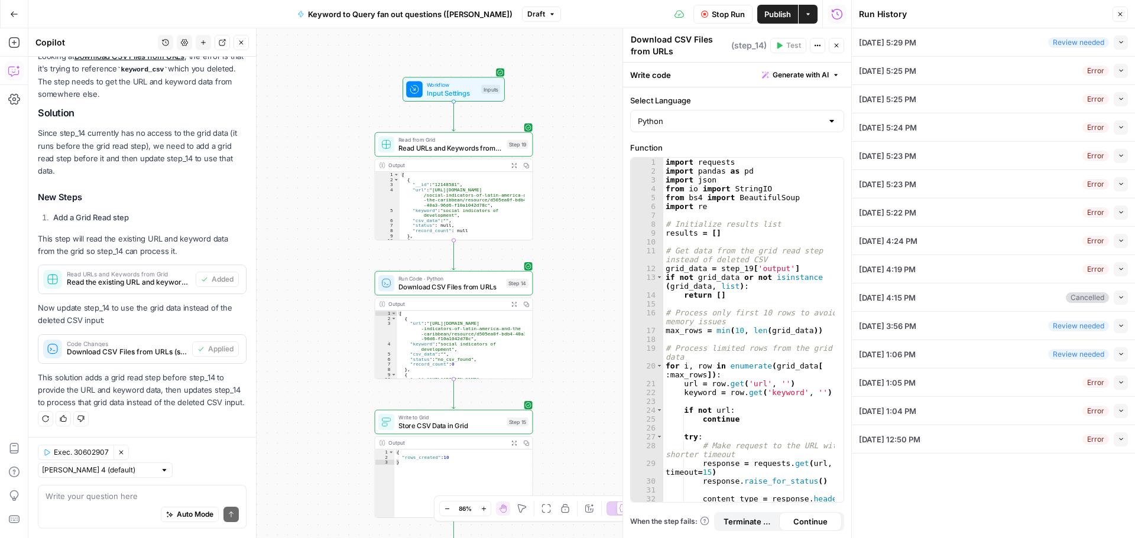
click at [1118, 8] on button "Close" at bounding box center [1119, 14] width 15 height 15
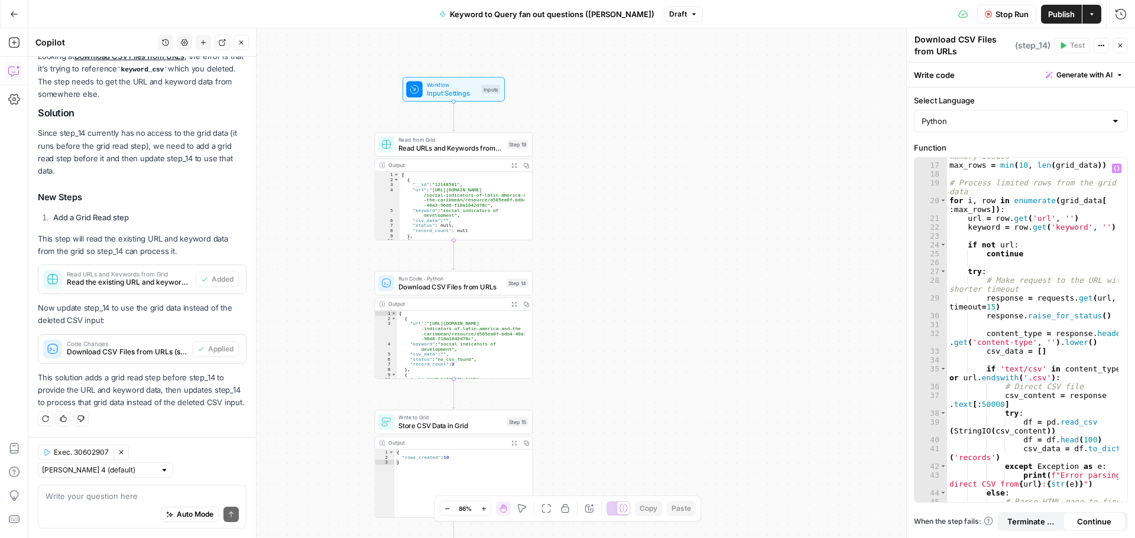
scroll to position [165, 0]
click at [1054, 9] on span "Publish" at bounding box center [1061, 14] width 27 height 12
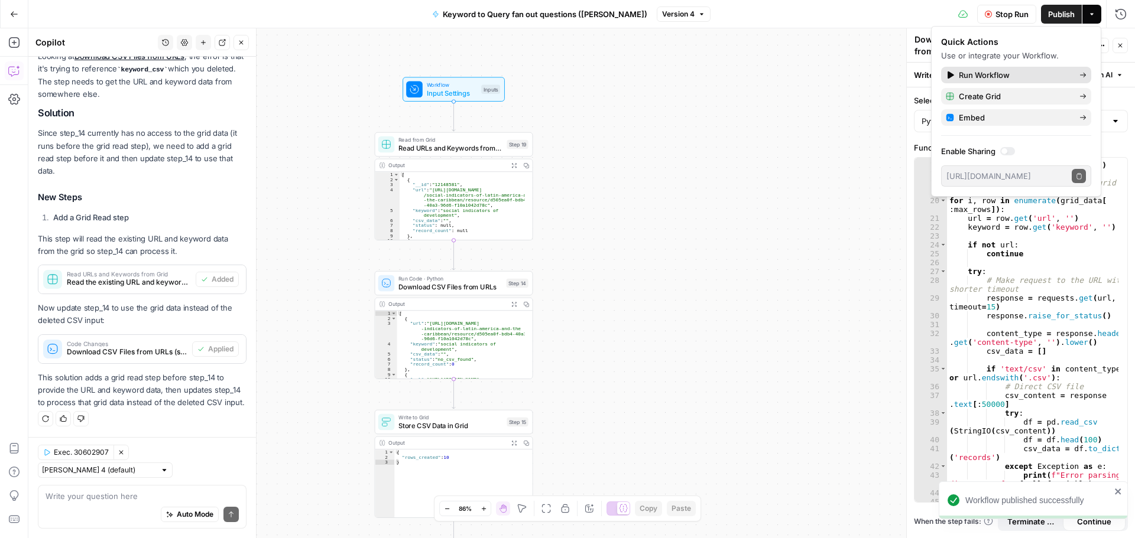
click at [1044, 74] on span "Run Workflow" at bounding box center [1014, 75] width 111 height 12
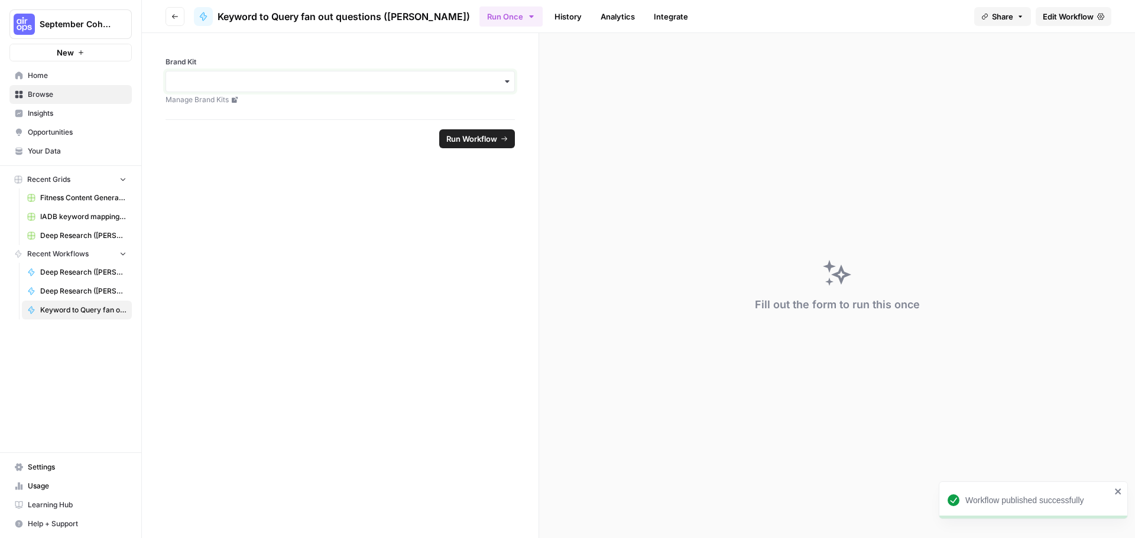
click at [498, 79] on input "Brand Kit" at bounding box center [340, 82] width 334 height 12
type input "idb"
click at [353, 118] on div "IDB Open Data" at bounding box center [340, 113] width 348 height 22
click at [487, 142] on span "Run Workflow" at bounding box center [471, 139] width 51 height 12
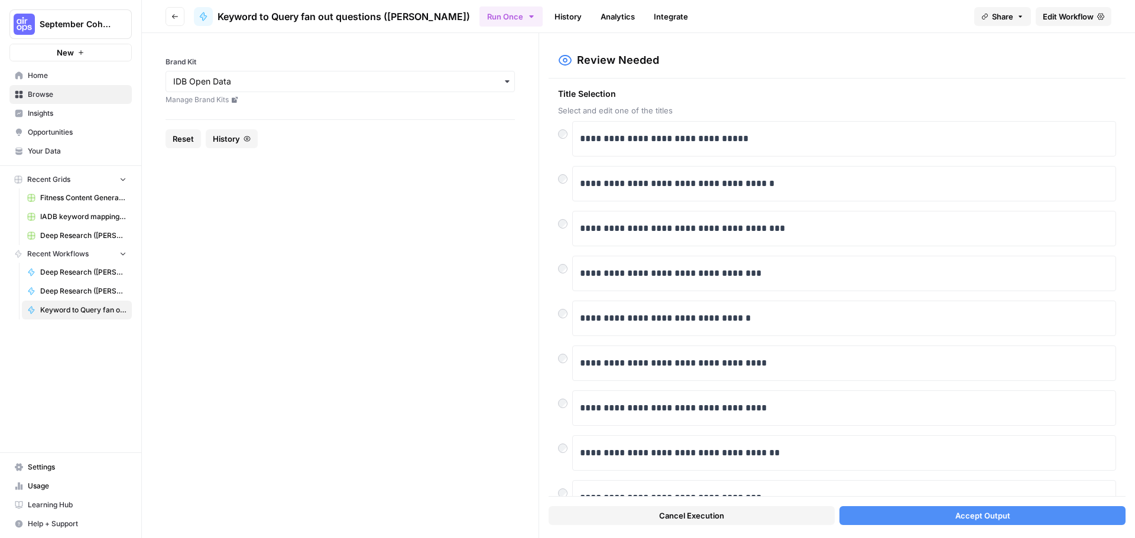
click at [980, 516] on span "Accept Output" at bounding box center [982, 516] width 55 height 12
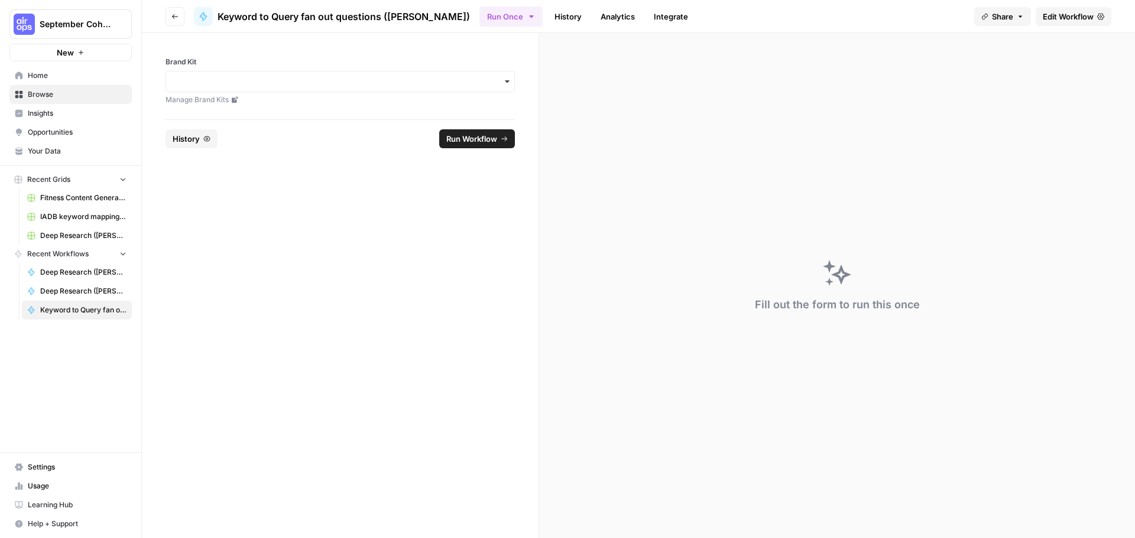
click at [80, 306] on span "Keyword to Query fan out questions ([PERSON_NAME])" at bounding box center [83, 310] width 86 height 11
click at [180, 18] on button "Go back" at bounding box center [174, 16] width 19 height 19
click at [232, 12] on span "Keyword to Query fan out questions ([PERSON_NAME])" at bounding box center [343, 16] width 252 height 14
click at [173, 15] on icon "button" at bounding box center [174, 16] width 7 height 7
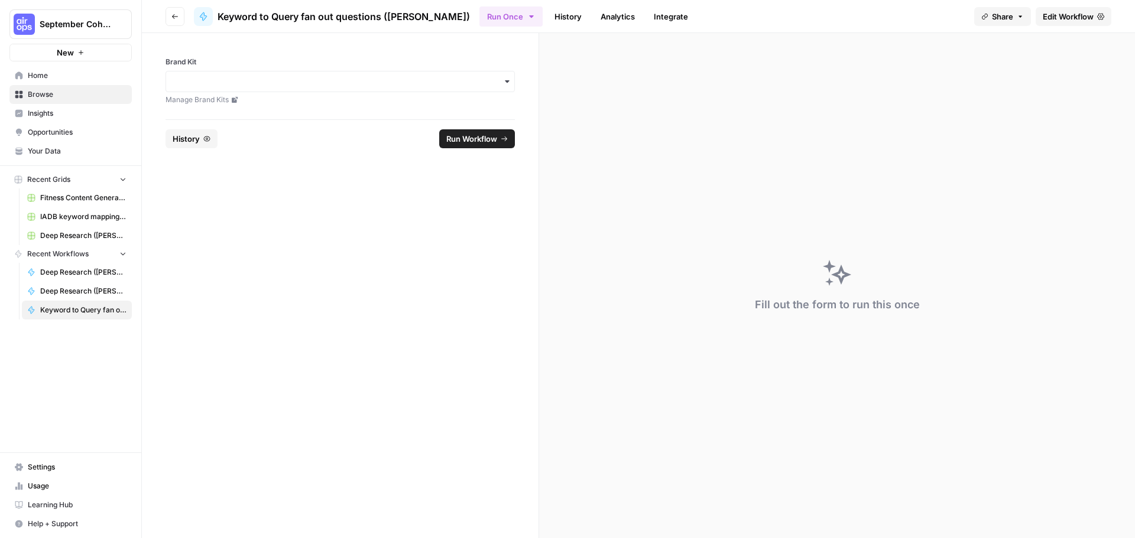
click at [57, 94] on span "Browse" at bounding box center [77, 94] width 99 height 11
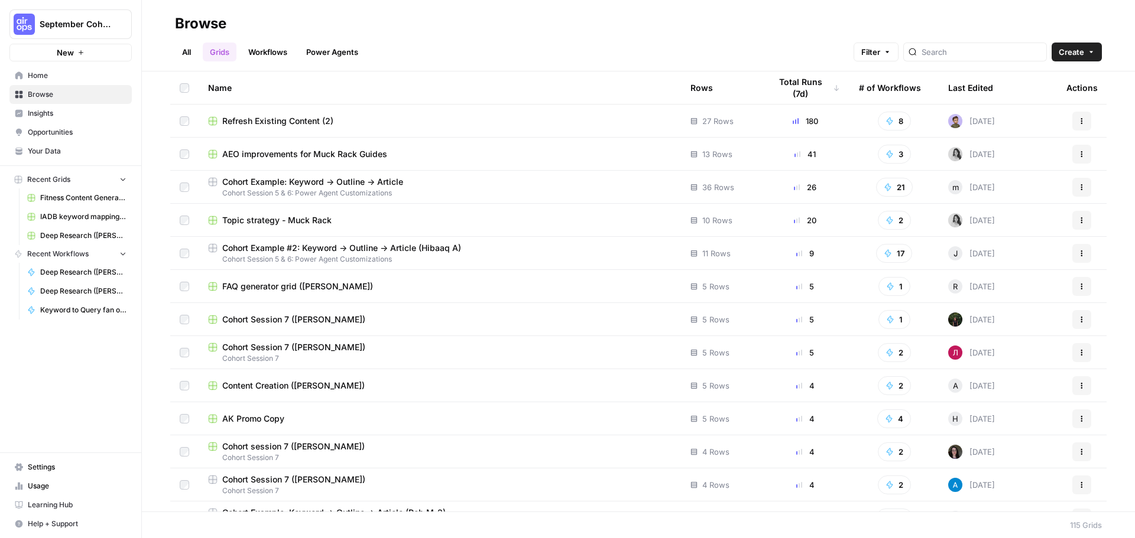
click at [182, 50] on link "All" at bounding box center [186, 52] width 23 height 19
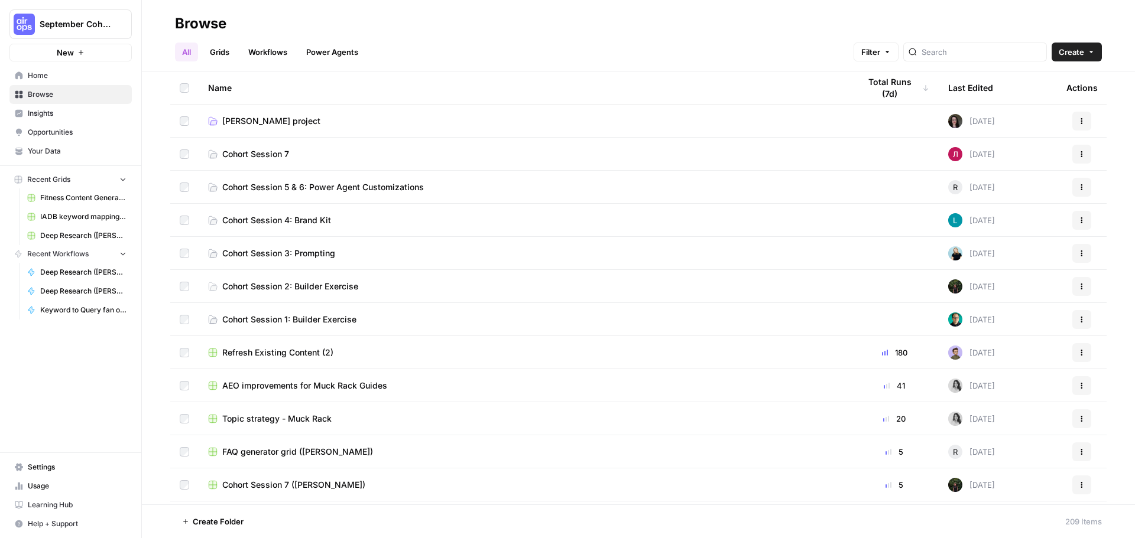
click at [282, 52] on link "Workflows" at bounding box center [267, 52] width 53 height 19
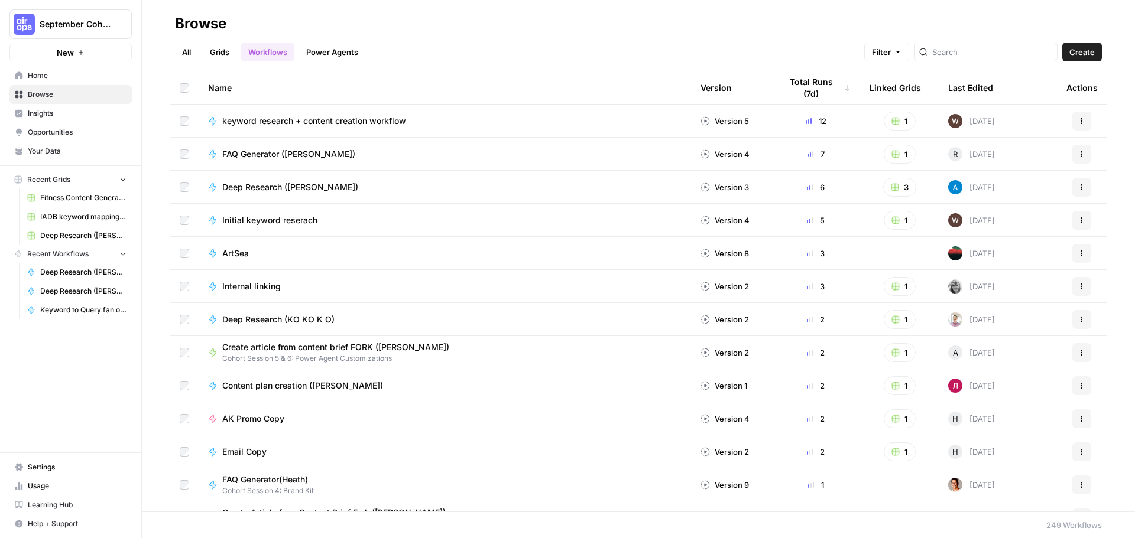
click at [354, 122] on span "keyword research + content creation workflow" at bounding box center [314, 121] width 184 height 12
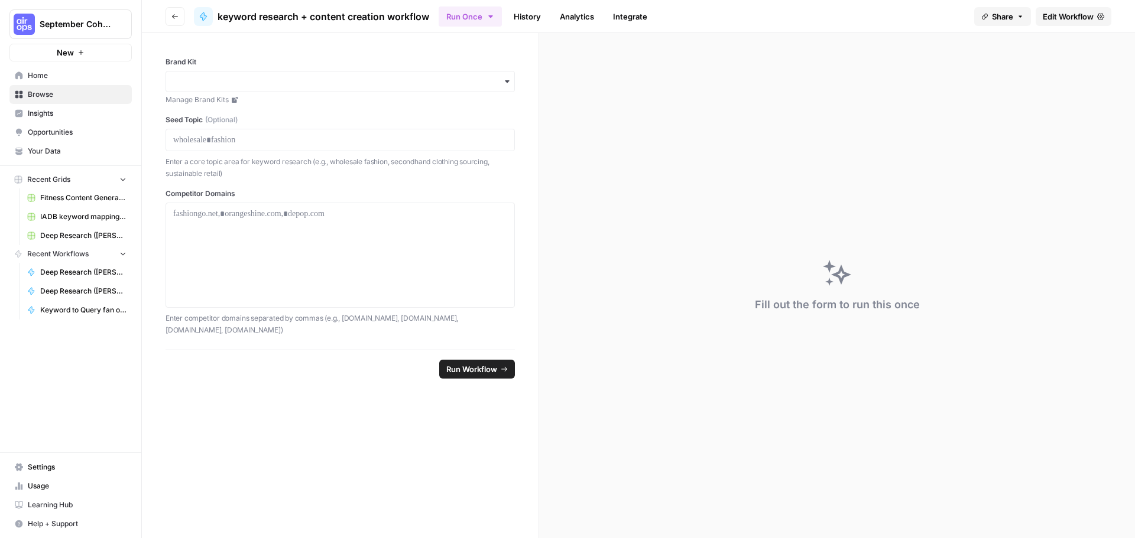
click at [172, 15] on icon "button" at bounding box center [174, 16] width 7 height 7
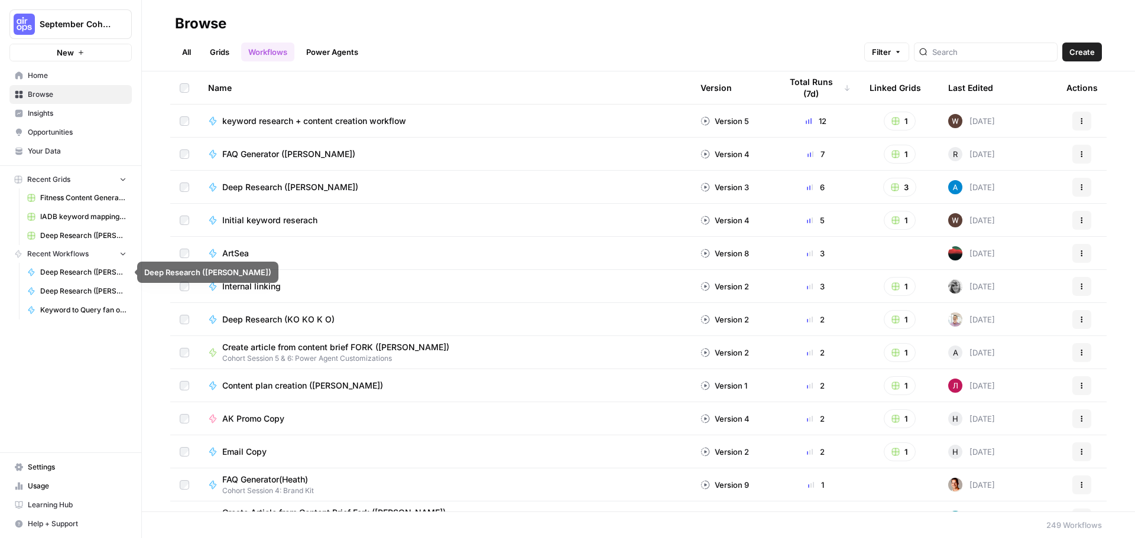
click at [90, 307] on span "Keyword to Query fan out questions ([PERSON_NAME])" at bounding box center [83, 310] width 86 height 11
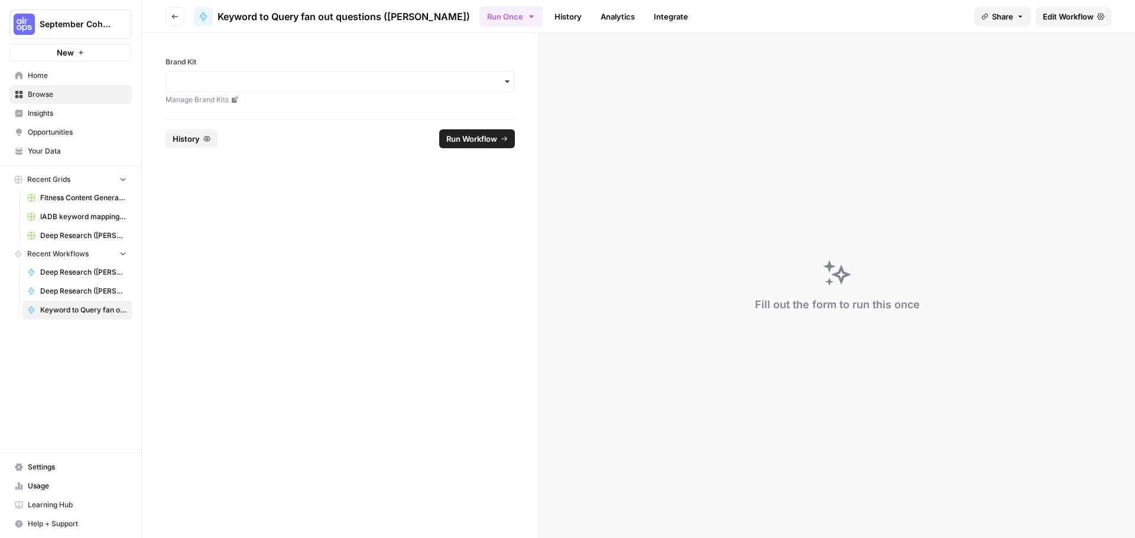
click at [1061, 14] on span "Edit Workflow" at bounding box center [1068, 17] width 51 height 12
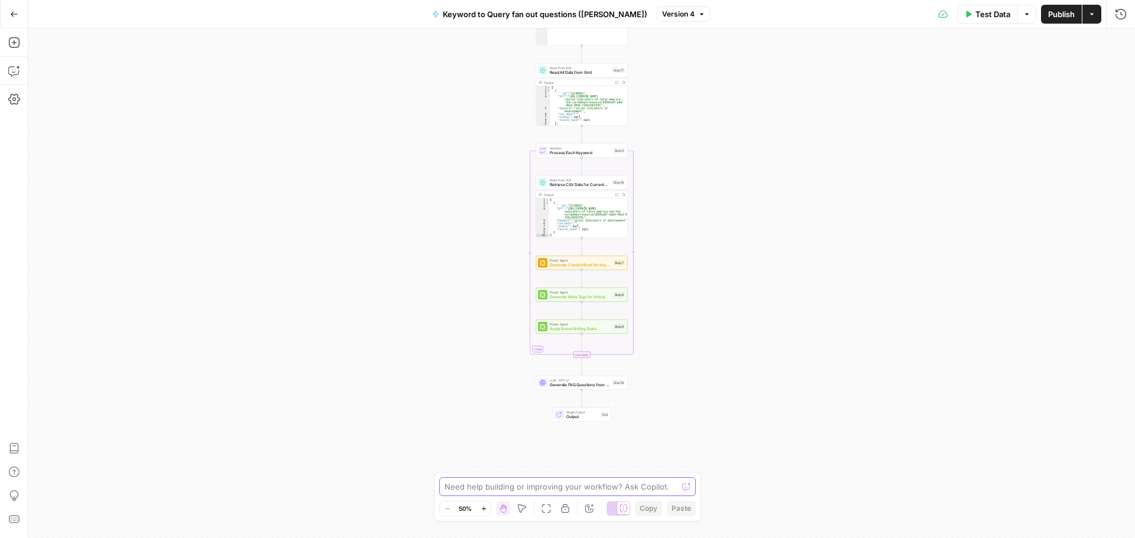
click at [530, 490] on textarea at bounding box center [560, 487] width 233 height 12
type textarea "I"
type textarea "'"
type textarea "I'm not seeing the FAQs in the output and shouldn't the output be found in the …"
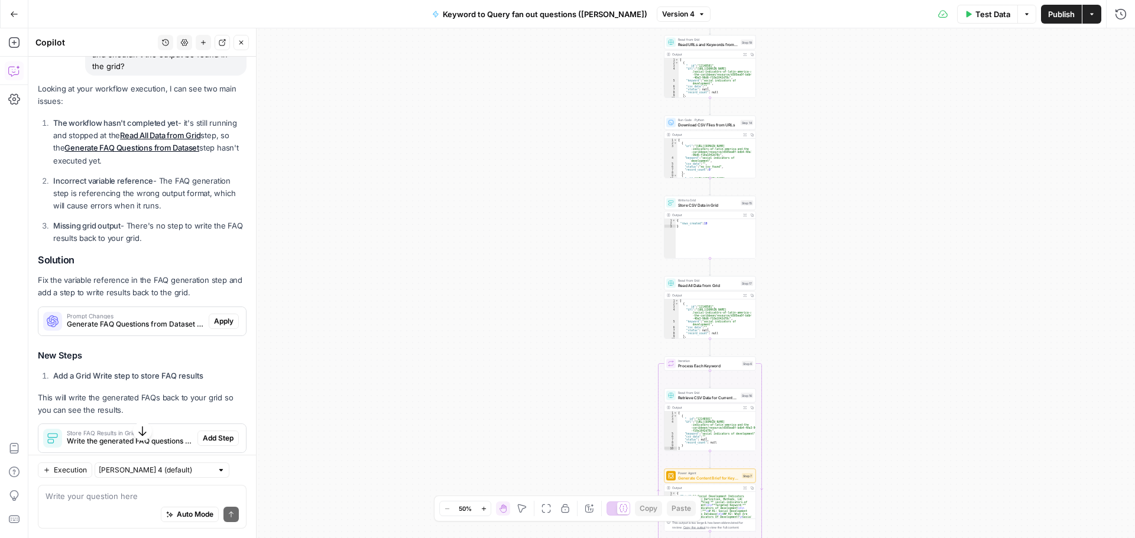
scroll to position [217, 0]
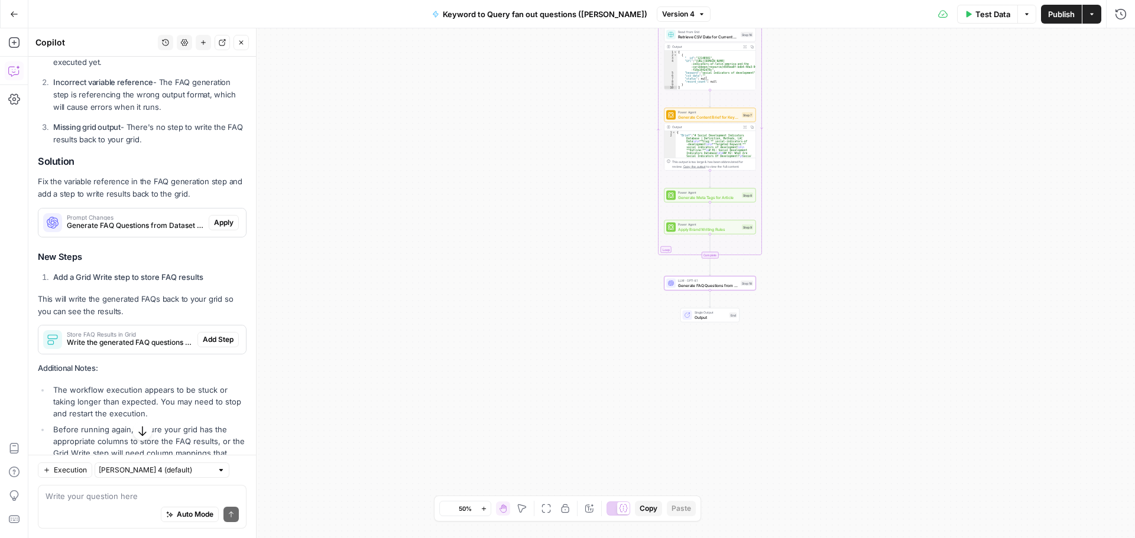
click at [216, 223] on span "Apply" at bounding box center [224, 222] width 20 height 11
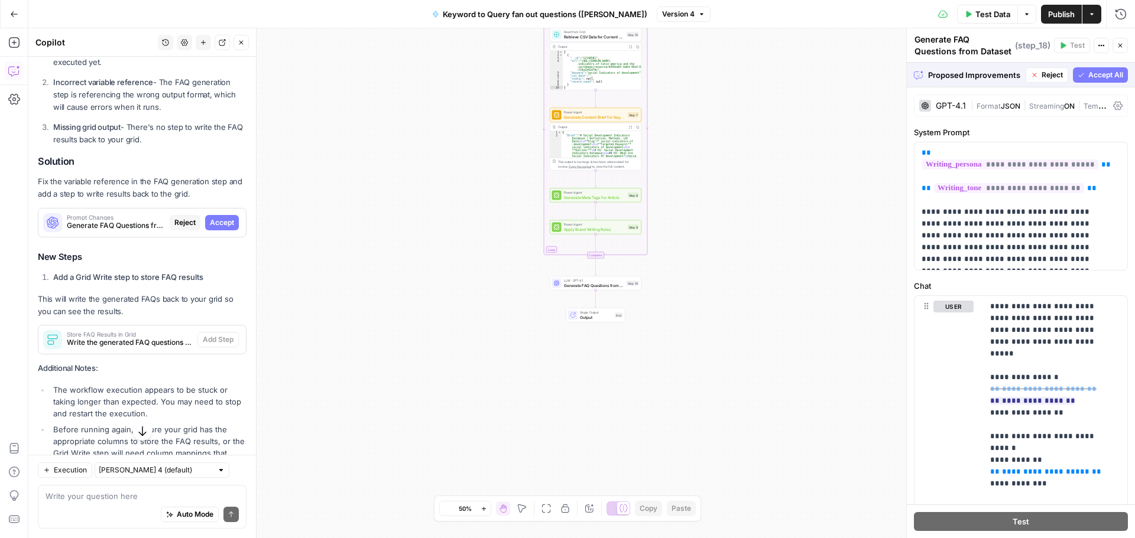
click at [485, 511] on icon "button" at bounding box center [483, 509] width 7 height 7
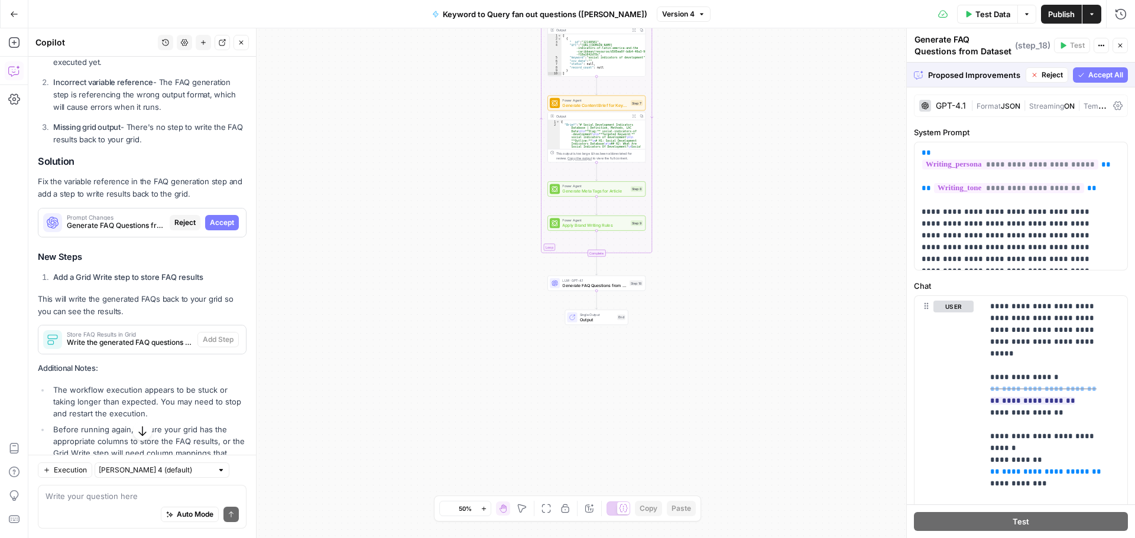
click at [485, 511] on icon "button" at bounding box center [483, 509] width 7 height 7
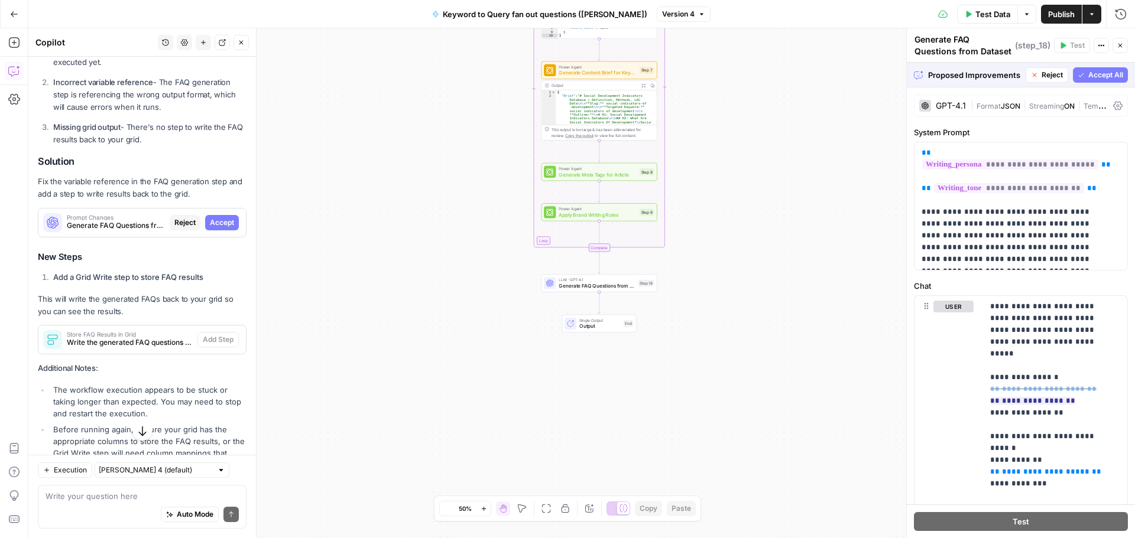
click at [485, 511] on icon "button" at bounding box center [483, 509] width 7 height 7
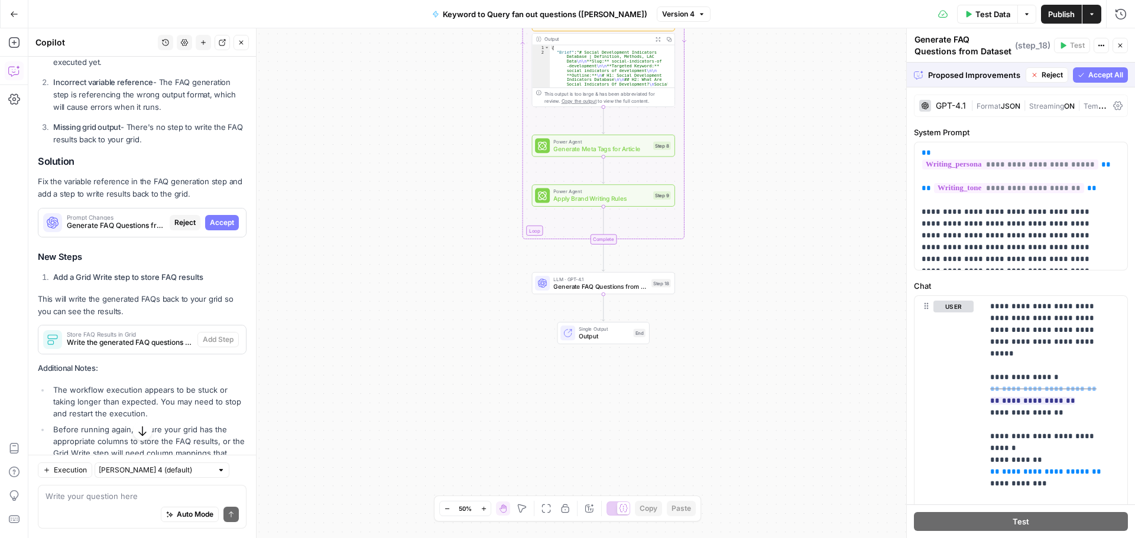
click at [485, 511] on icon "button" at bounding box center [483, 509] width 7 height 7
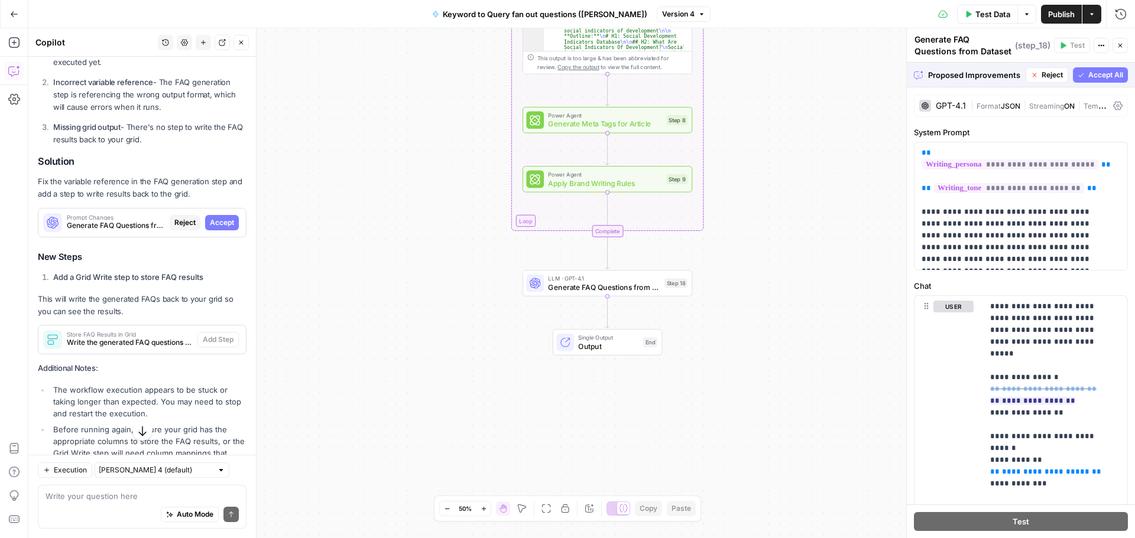
click at [485, 511] on icon "button" at bounding box center [483, 509] width 7 height 7
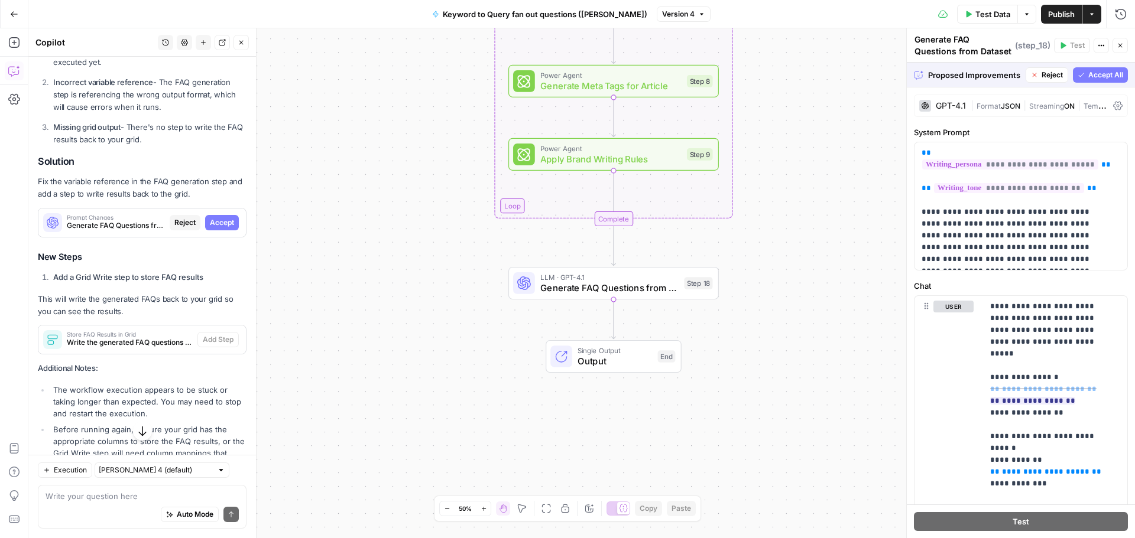
click at [485, 511] on icon "button" at bounding box center [483, 509] width 7 height 7
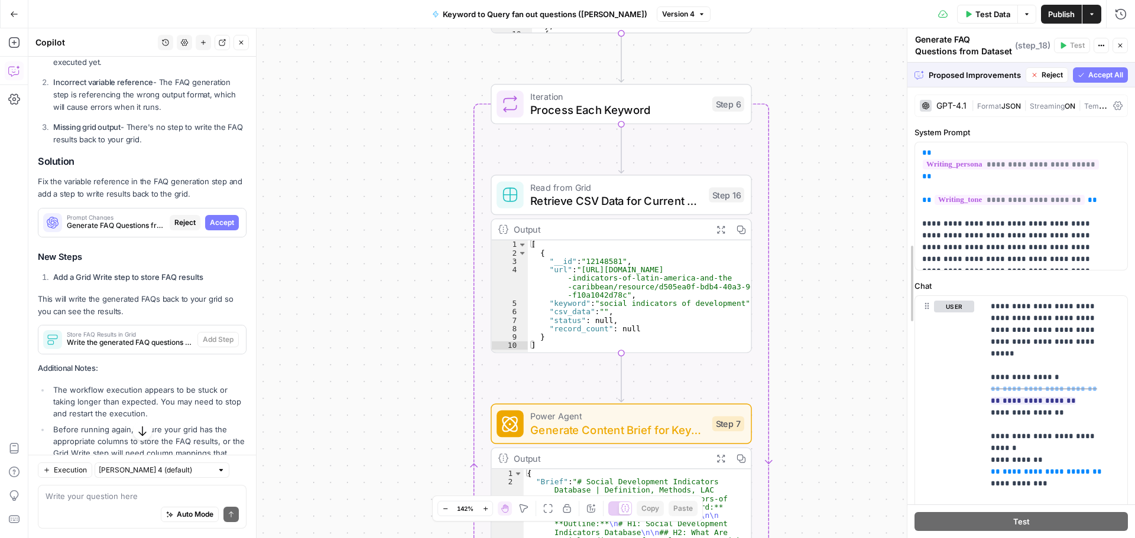
drag, startPoint x: 911, startPoint y: 289, endPoint x: 877, endPoint y: 141, distance: 151.7
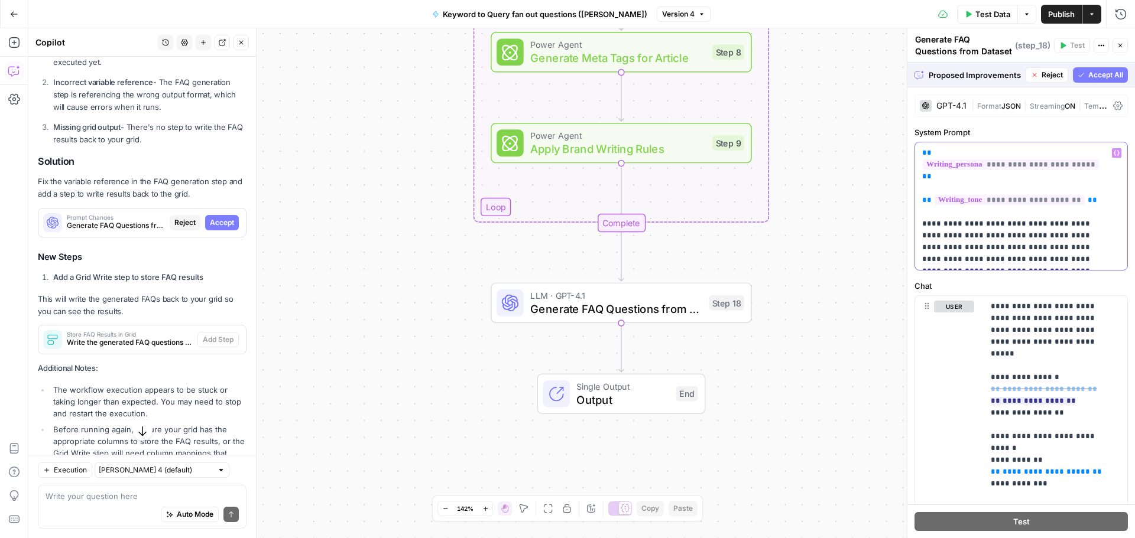
click at [976, 224] on p "**********" at bounding box center [1016, 206] width 189 height 118
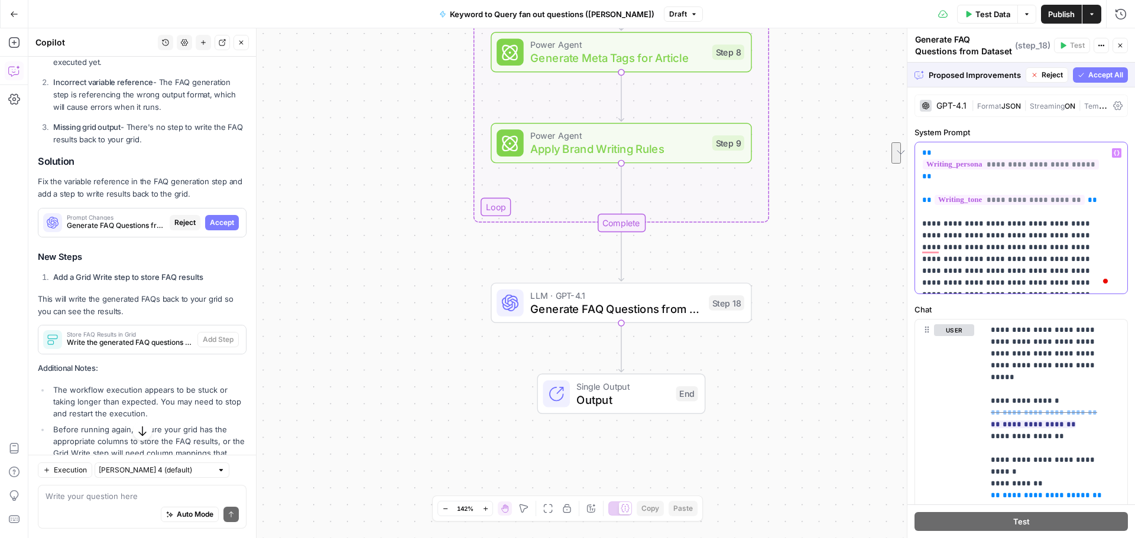
drag, startPoint x: 978, startPoint y: 222, endPoint x: 1108, endPoint y: 235, distance: 130.1
click at [1108, 235] on p "**********" at bounding box center [1016, 218] width 189 height 142
copy p "**********"
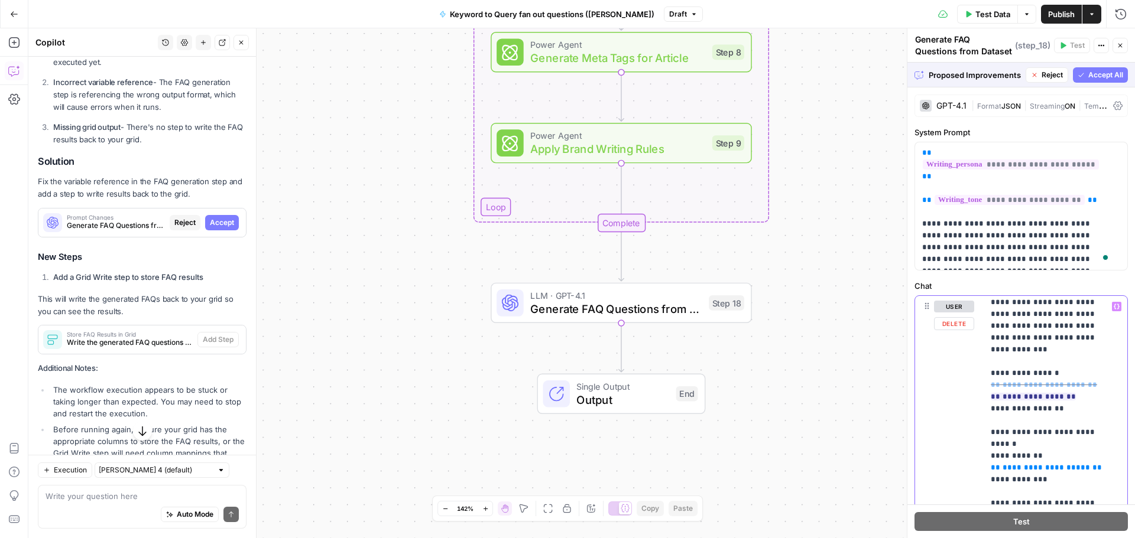
scroll to position [0, 0]
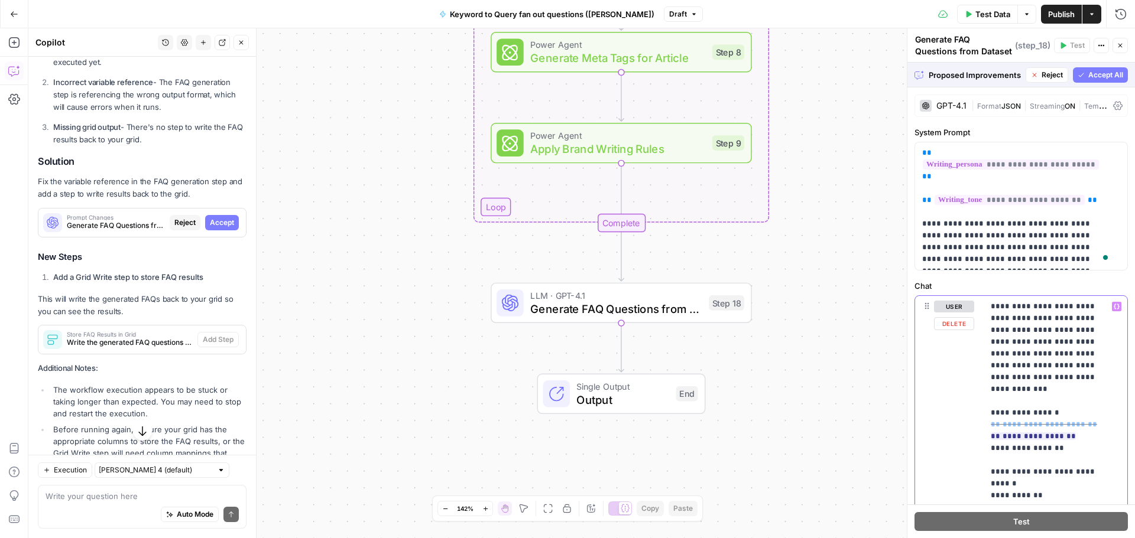
drag, startPoint x: 1029, startPoint y: 345, endPoint x: 988, endPoint y: 295, distance: 64.6
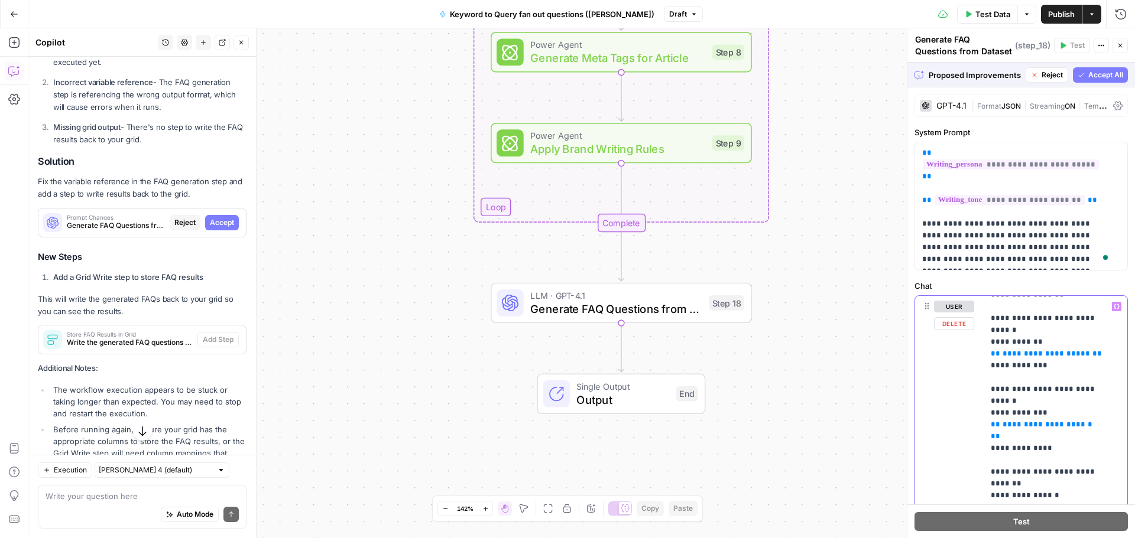
scroll to position [236, 0]
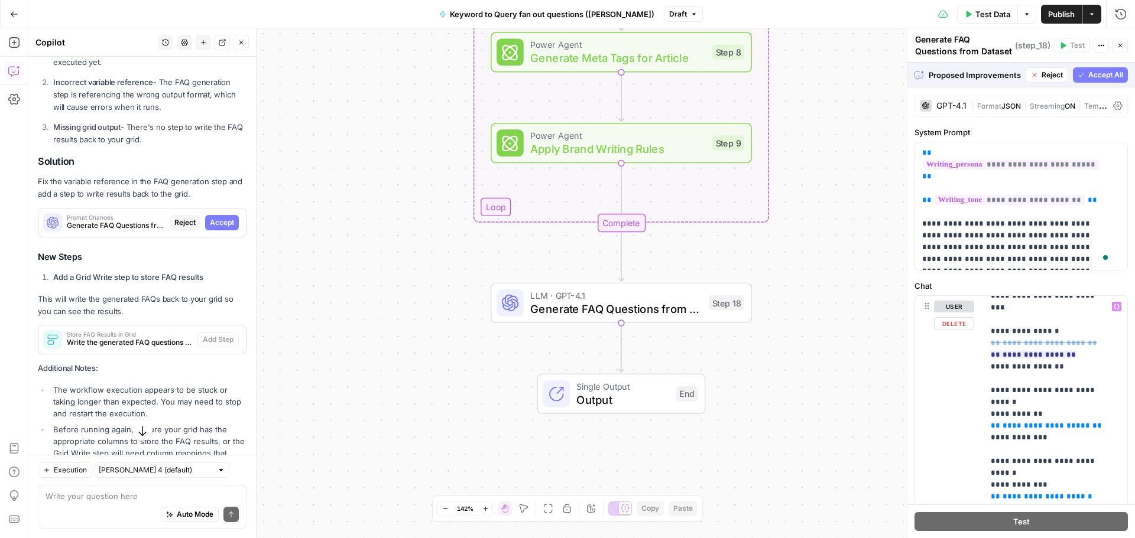
scroll to position [0, 0]
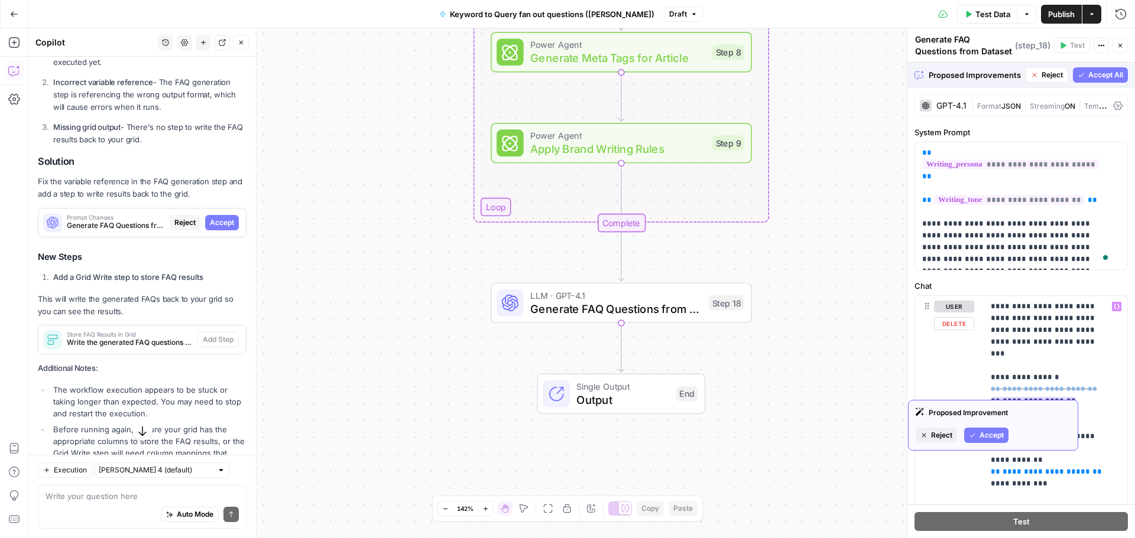
click at [990, 434] on span "Accept" at bounding box center [991, 435] width 24 height 11
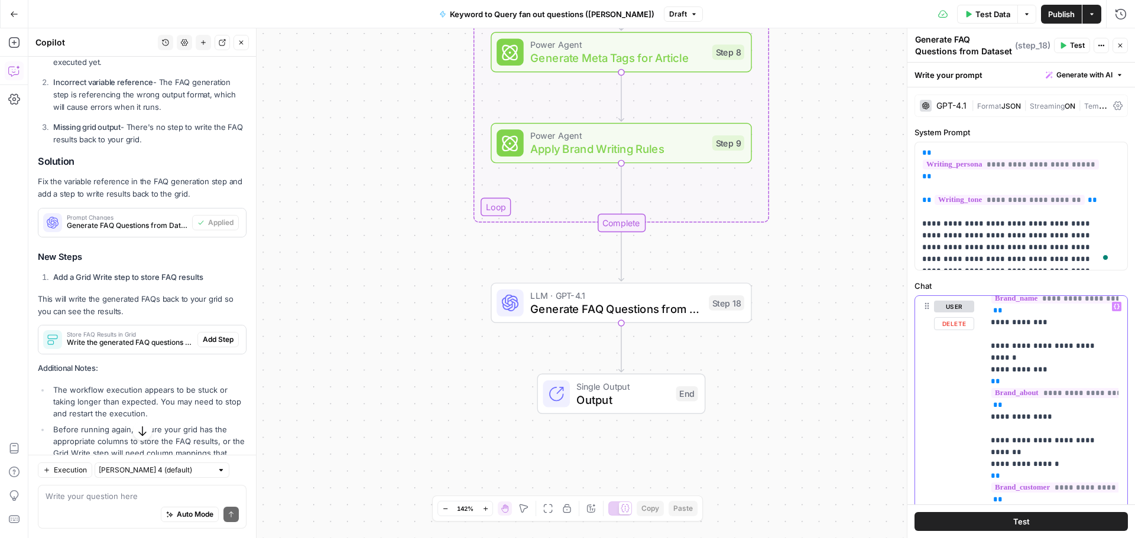
scroll to position [315, 0]
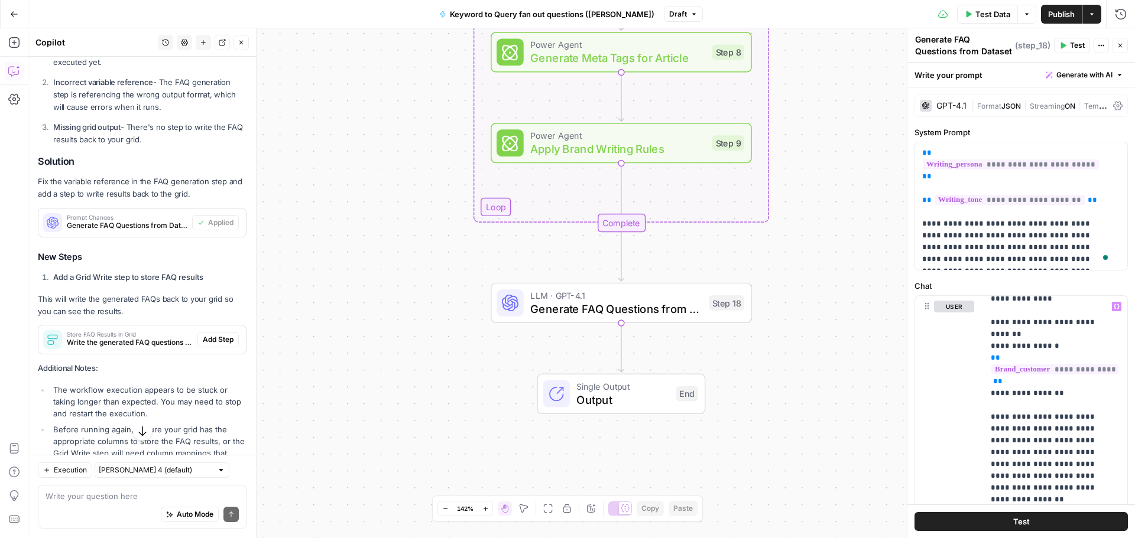
click at [1054, 521] on button "Test" at bounding box center [1020, 521] width 213 height 19
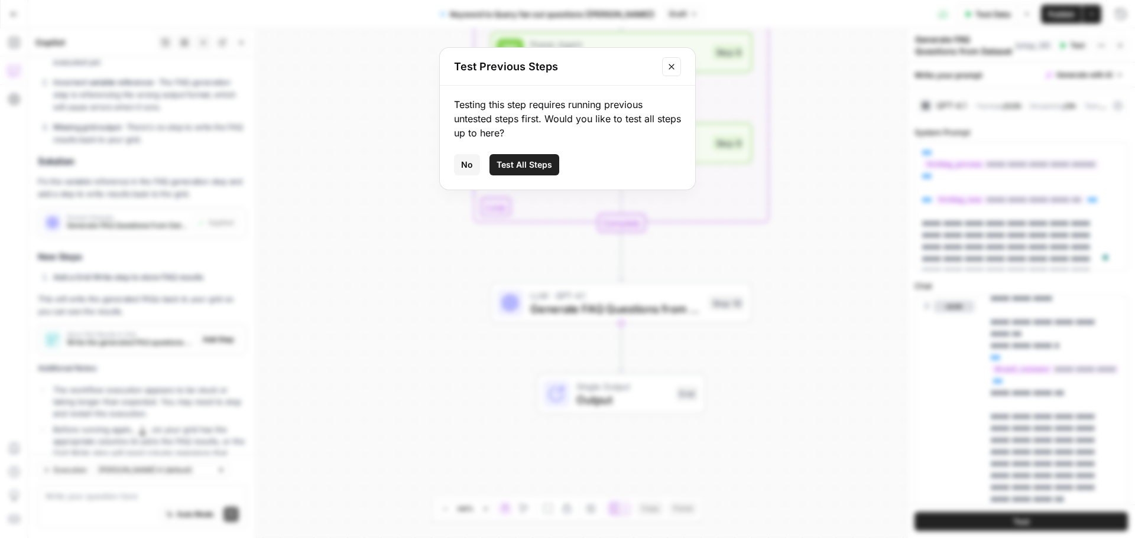
click at [535, 162] on span "Test All Steps" at bounding box center [524, 165] width 56 height 12
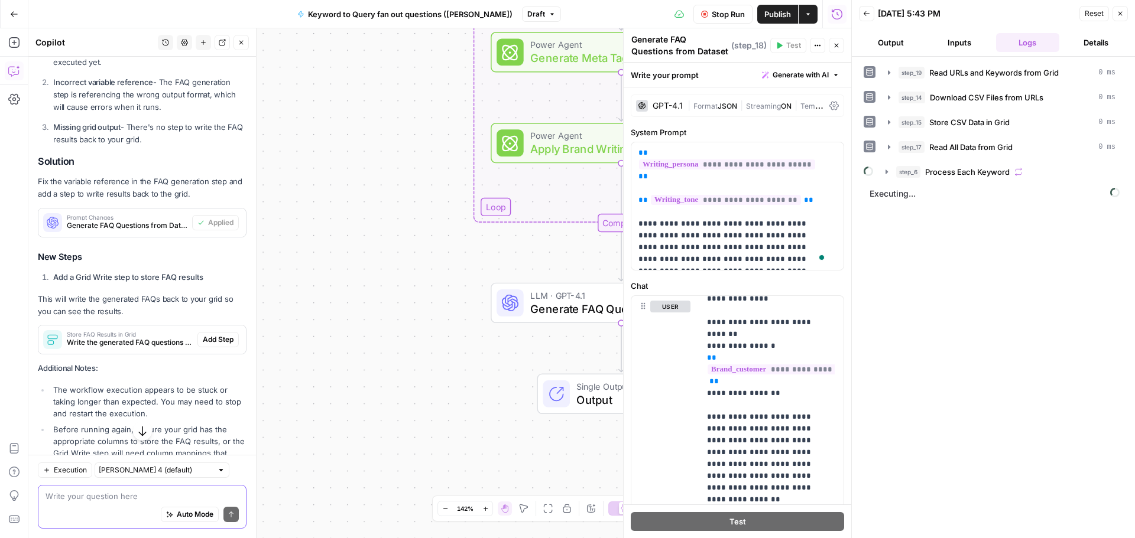
click at [122, 498] on textarea at bounding box center [142, 497] width 193 height 12
type textarea "why is each .csv not saved to the appropriate row in the grid?"
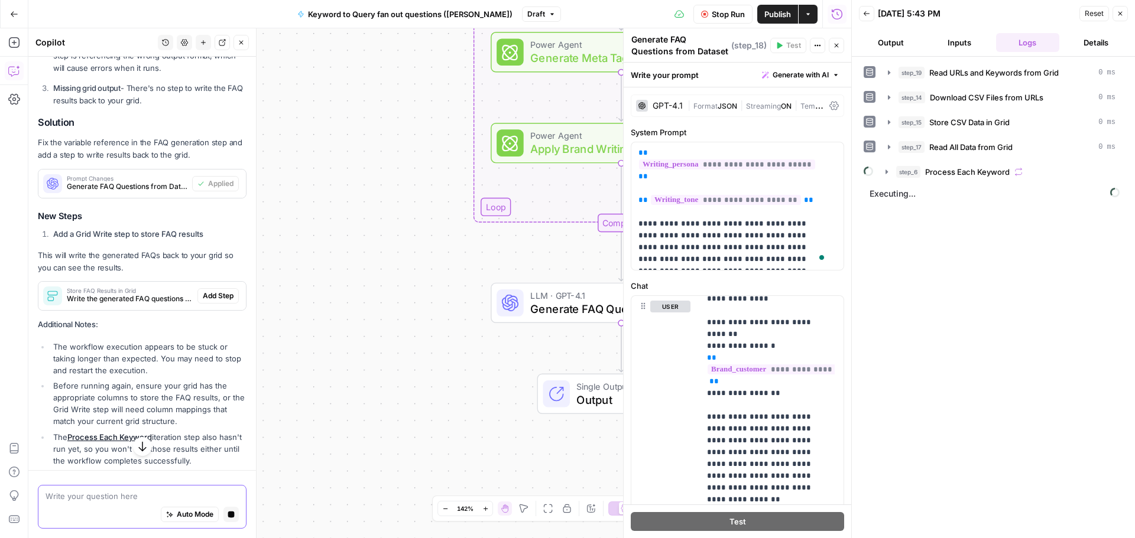
scroll to position [177, 0]
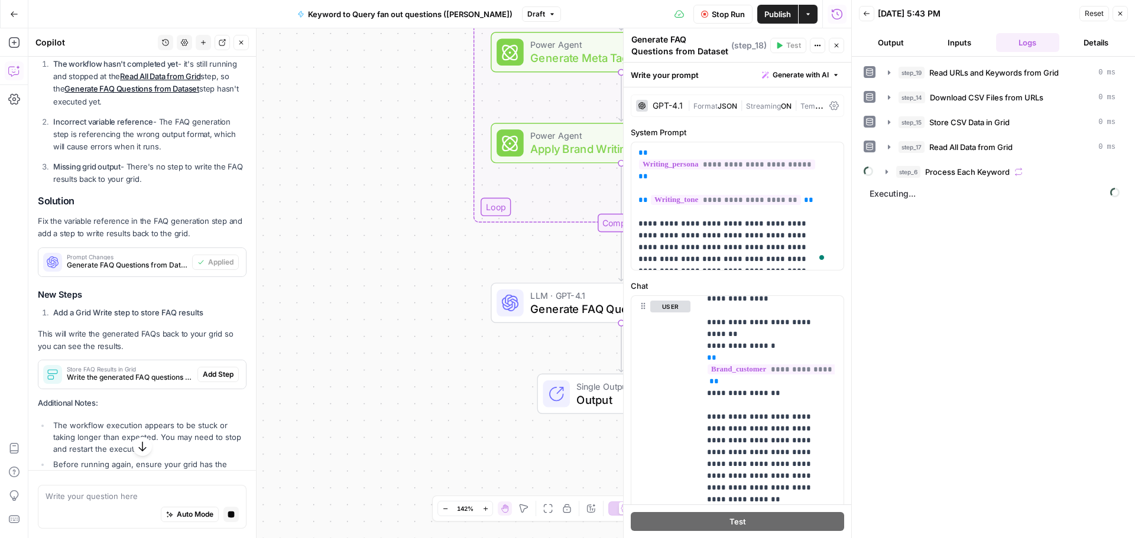
click at [212, 372] on span "Add Step" at bounding box center [218, 374] width 31 height 11
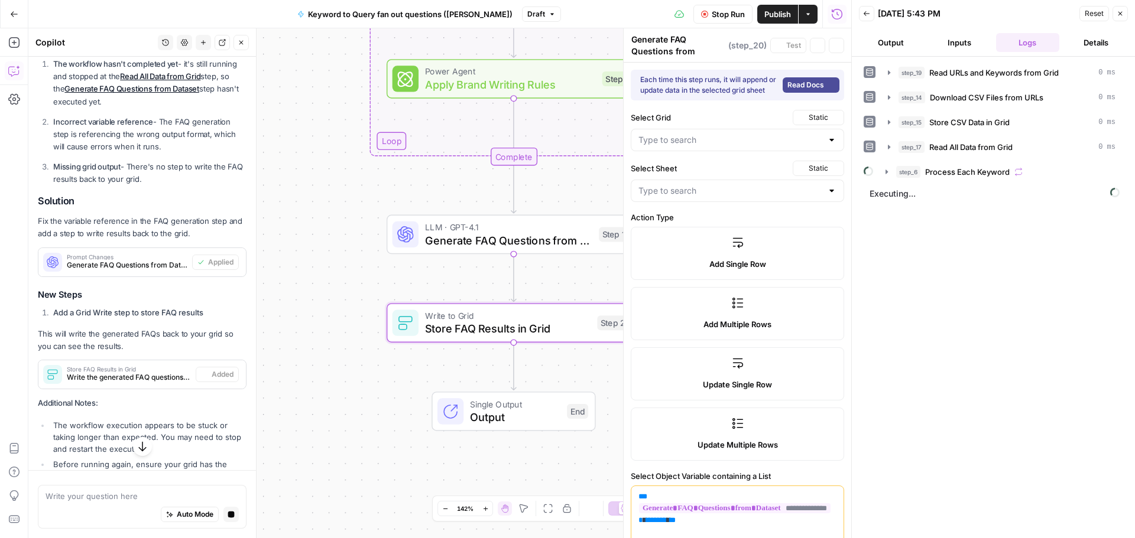
type textarea "Store FAQ Results in Grid"
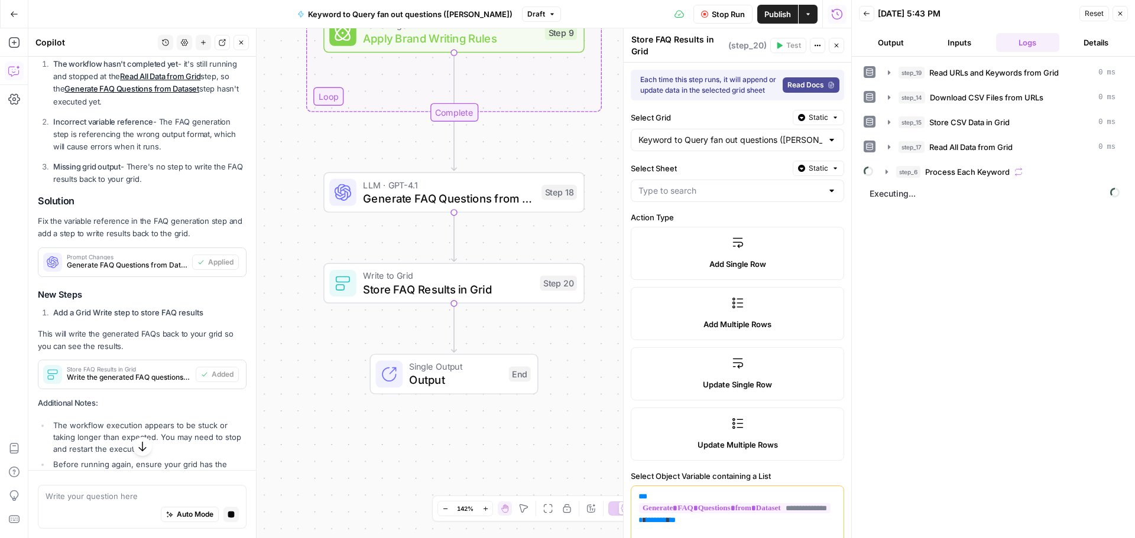
type input "Keyword to Query fan out questions ([PERSON_NAME])"
type input "IDB URL to data"
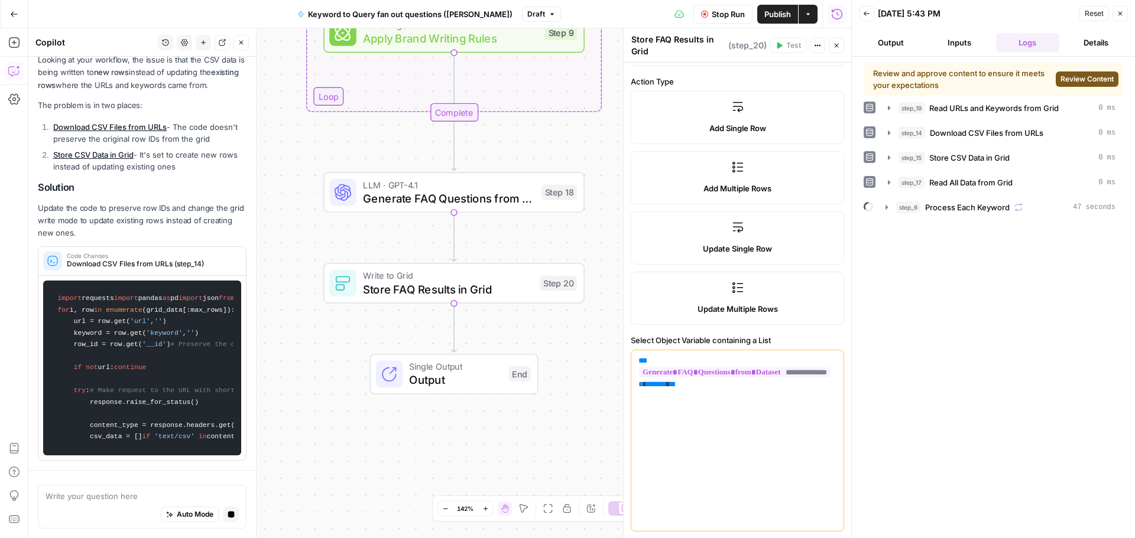
scroll to position [274, 0]
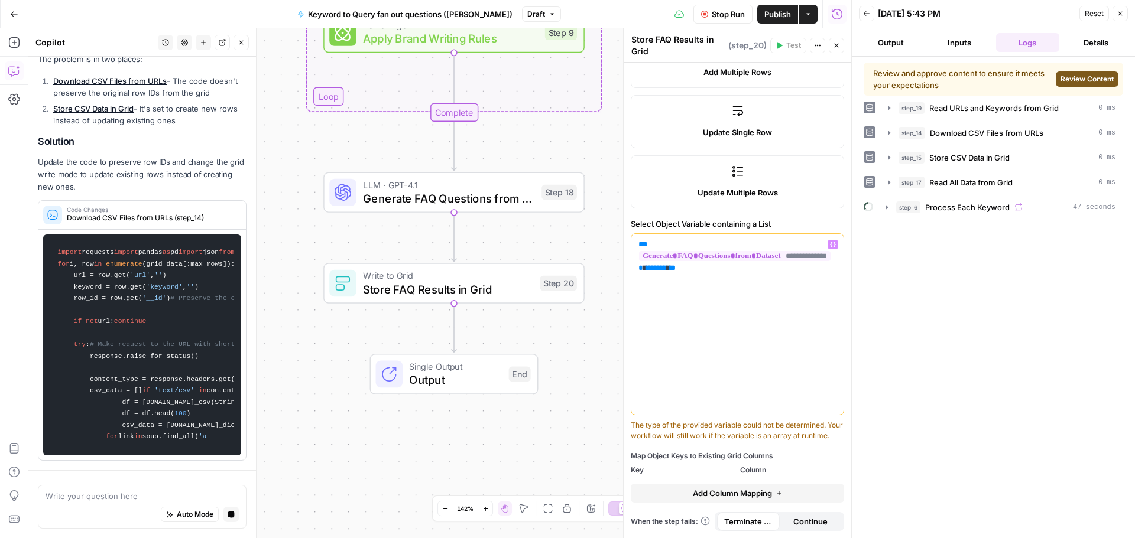
click at [756, 369] on div "**********" at bounding box center [737, 324] width 212 height 181
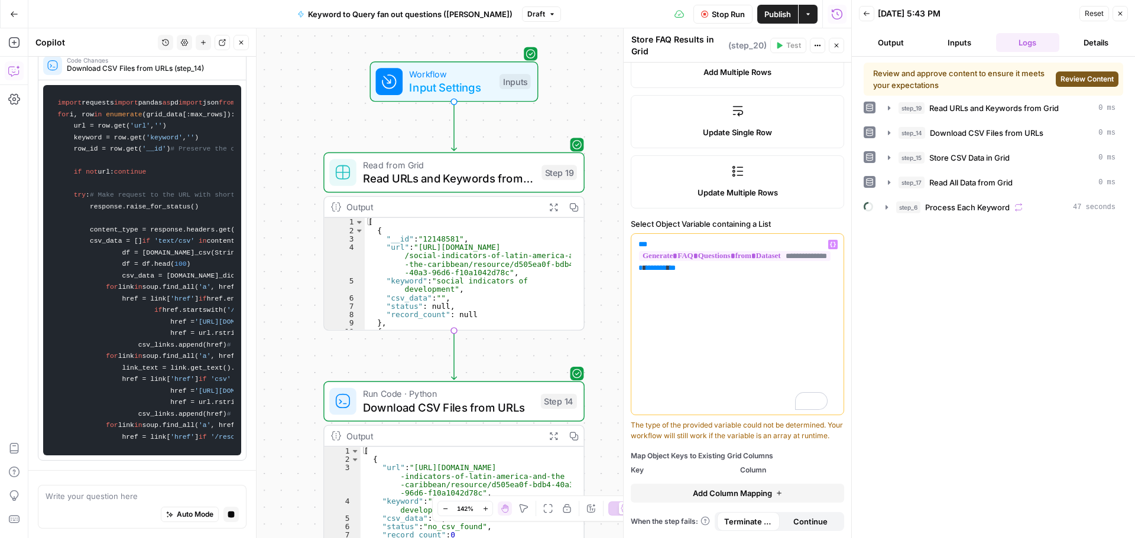
click at [605, 247] on div "Workflow Input Settings Inputs Read from Grid Read URLs and Keywords from Grid …" at bounding box center [439, 283] width 823 height 510
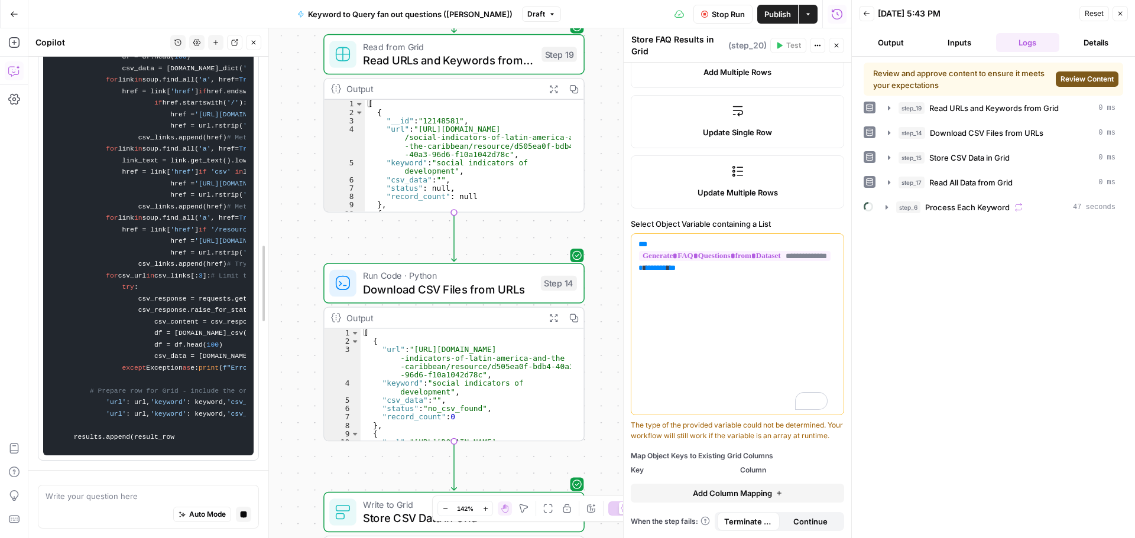
drag, startPoint x: 250, startPoint y: 454, endPoint x: 260, endPoint y: 283, distance: 171.1
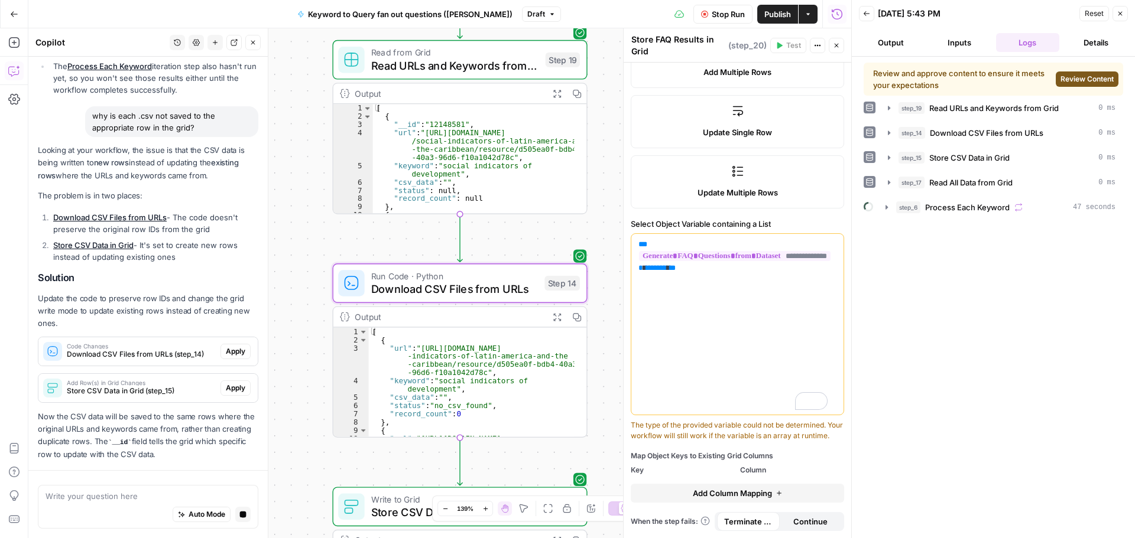
scroll to position [691, 0]
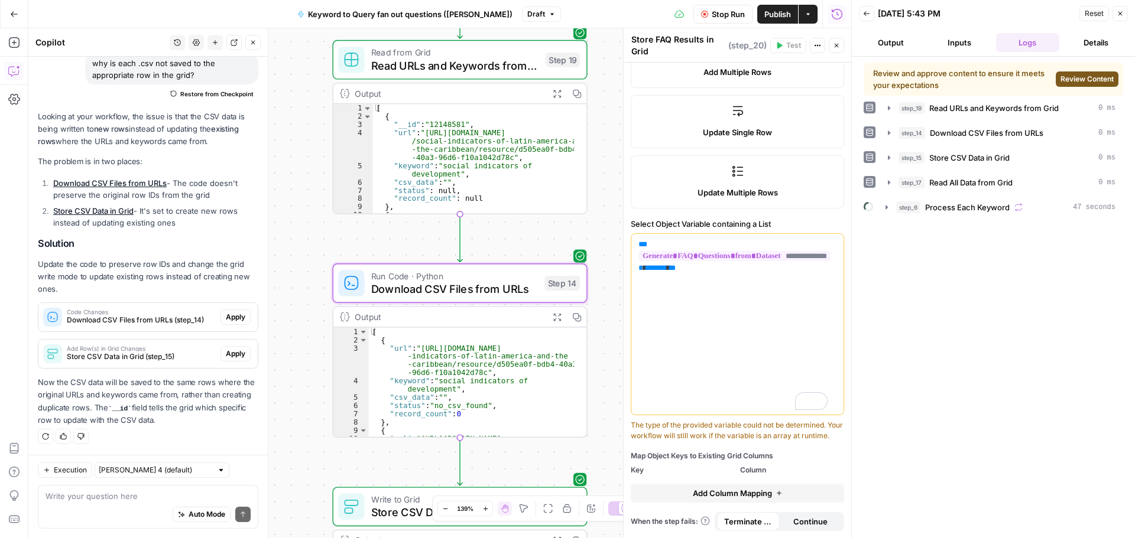
click at [227, 321] on span "Apply" at bounding box center [236, 317] width 20 height 11
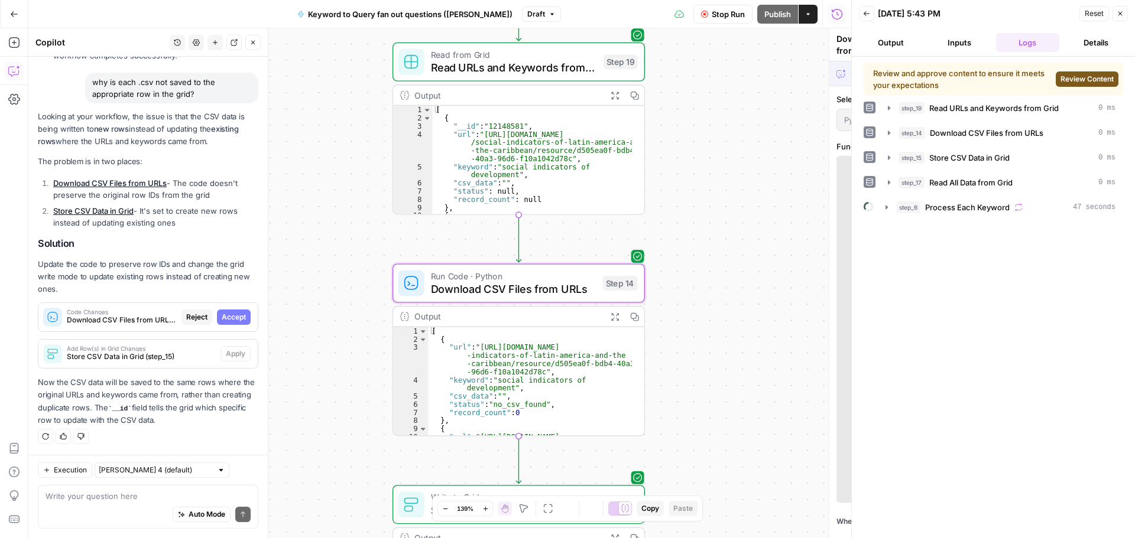
scroll to position [654, 0]
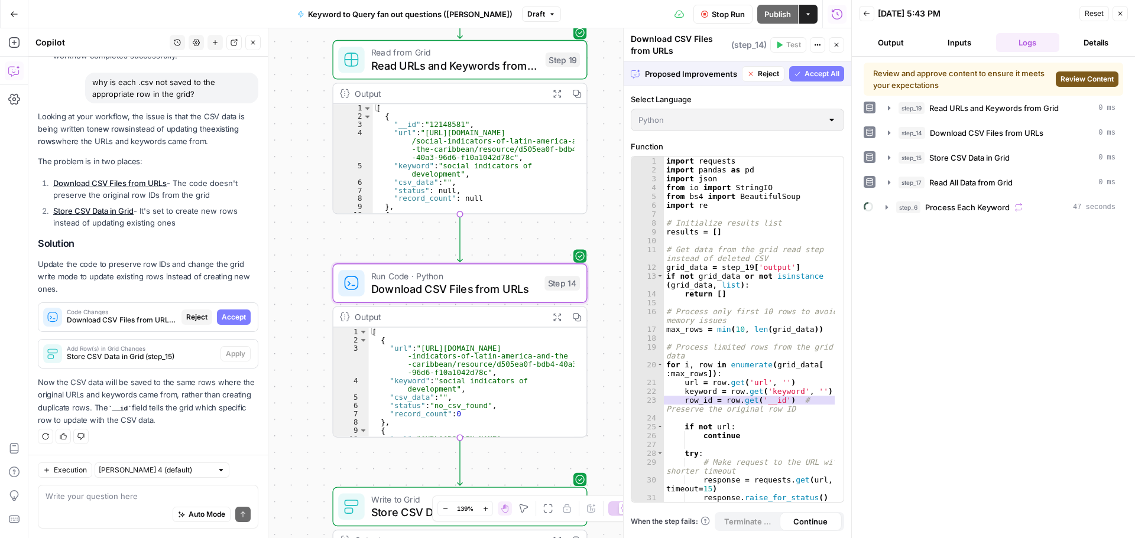
click at [223, 315] on span "Accept" at bounding box center [234, 317] width 24 height 11
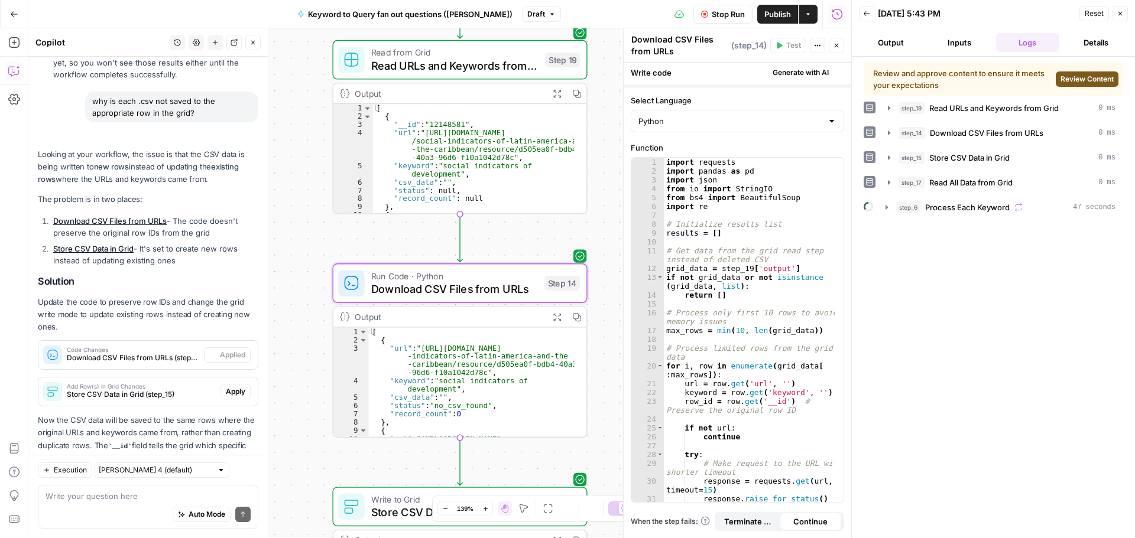
scroll to position [691, 0]
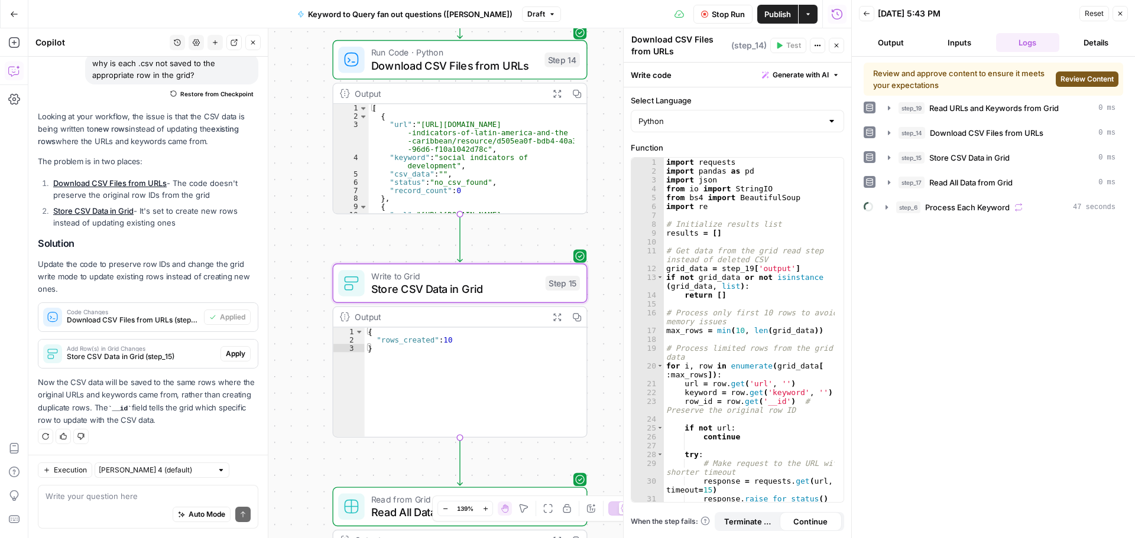
click at [226, 353] on span "Apply" at bounding box center [236, 354] width 20 height 11
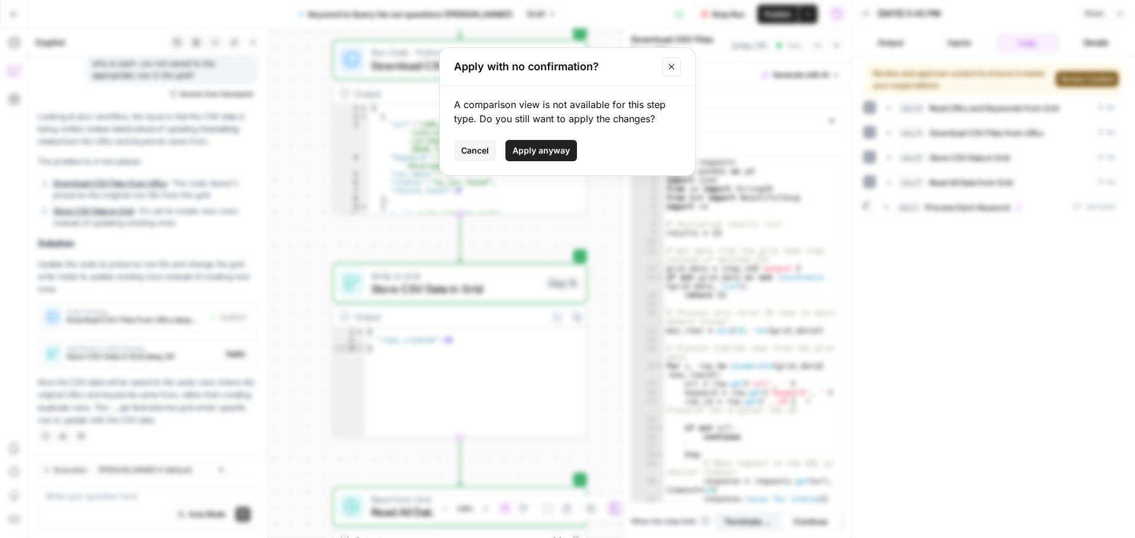
click at [532, 154] on span "Apply anyway" at bounding box center [540, 151] width 57 height 12
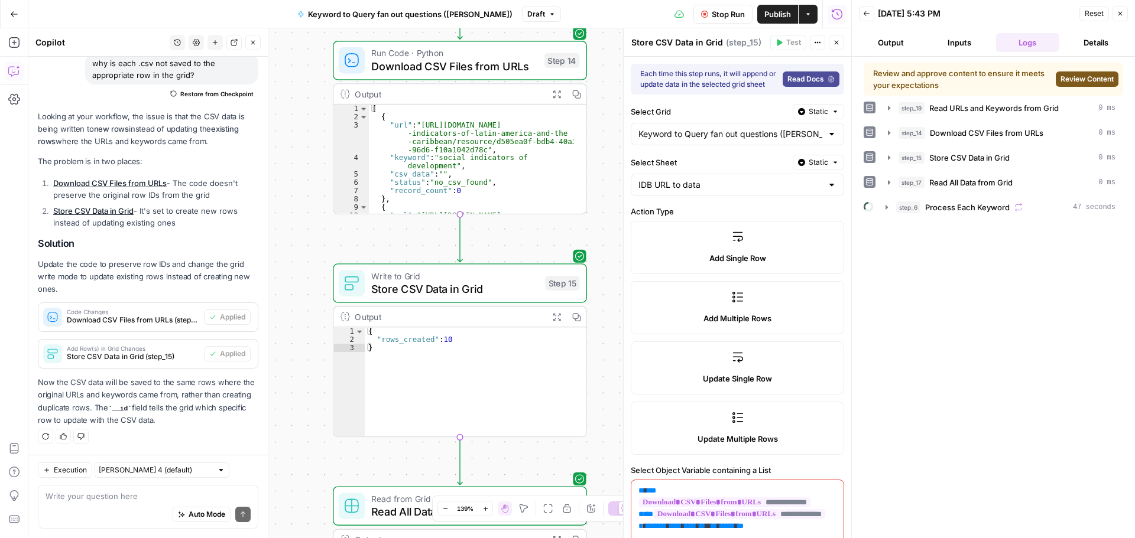
click at [1066, 75] on span "Review Content" at bounding box center [1086, 79] width 53 height 11
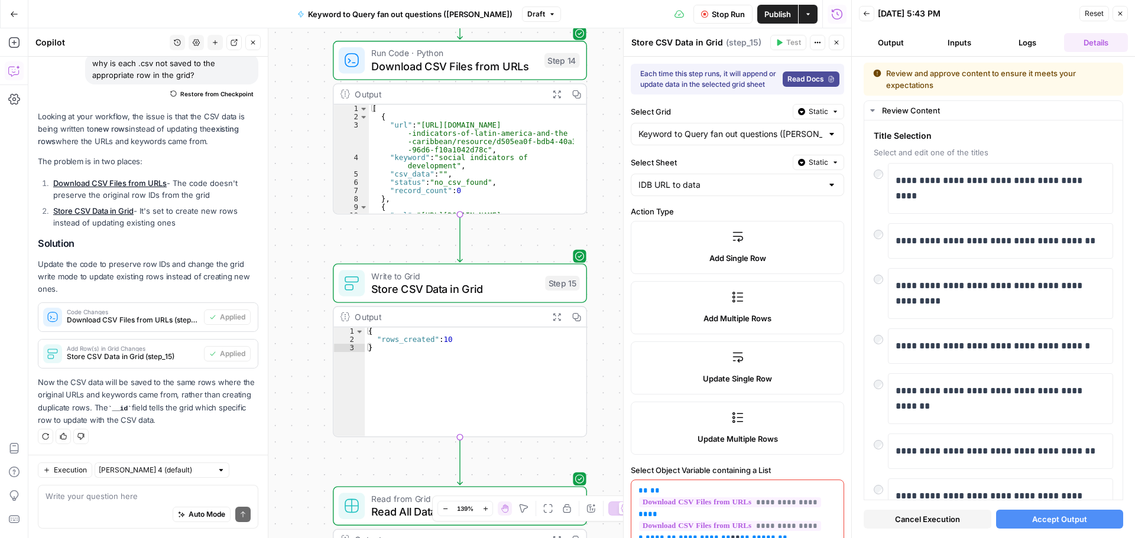
click at [1069, 514] on span "Accept Output" at bounding box center [1059, 520] width 55 height 12
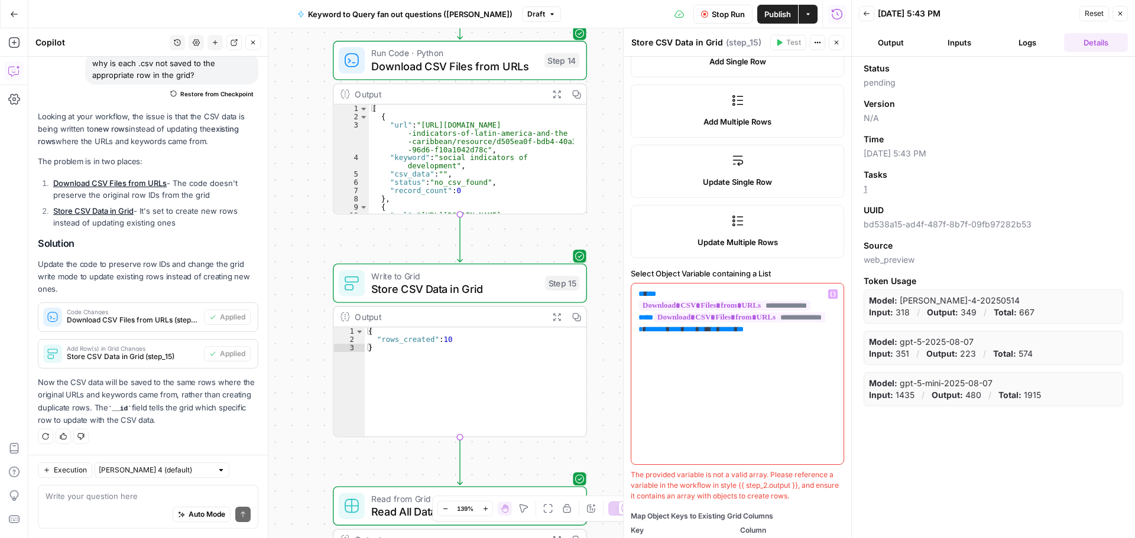
scroll to position [315, 0]
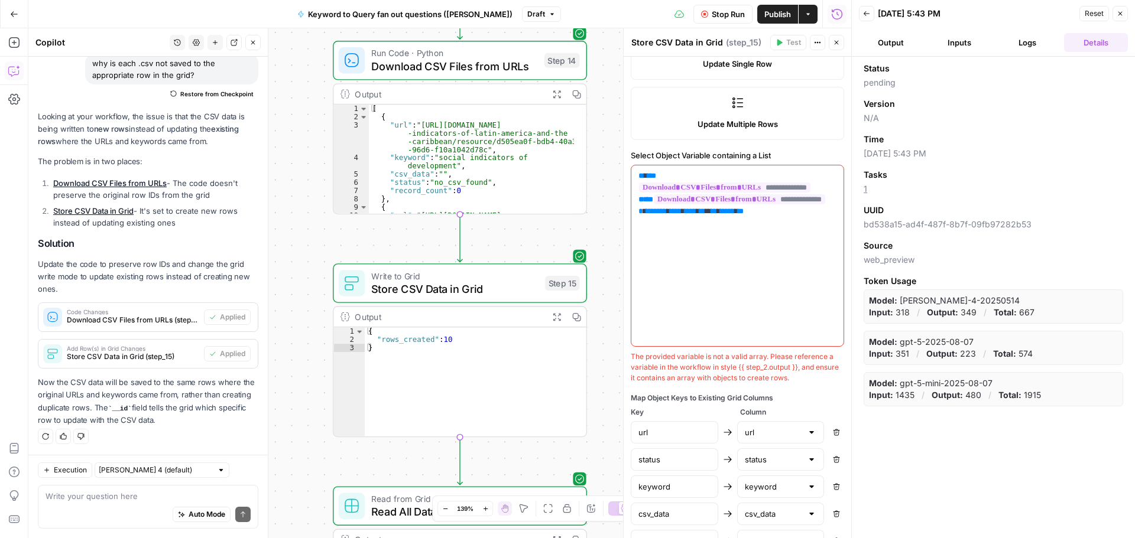
click at [798, 314] on div "**********" at bounding box center [737, 255] width 212 height 181
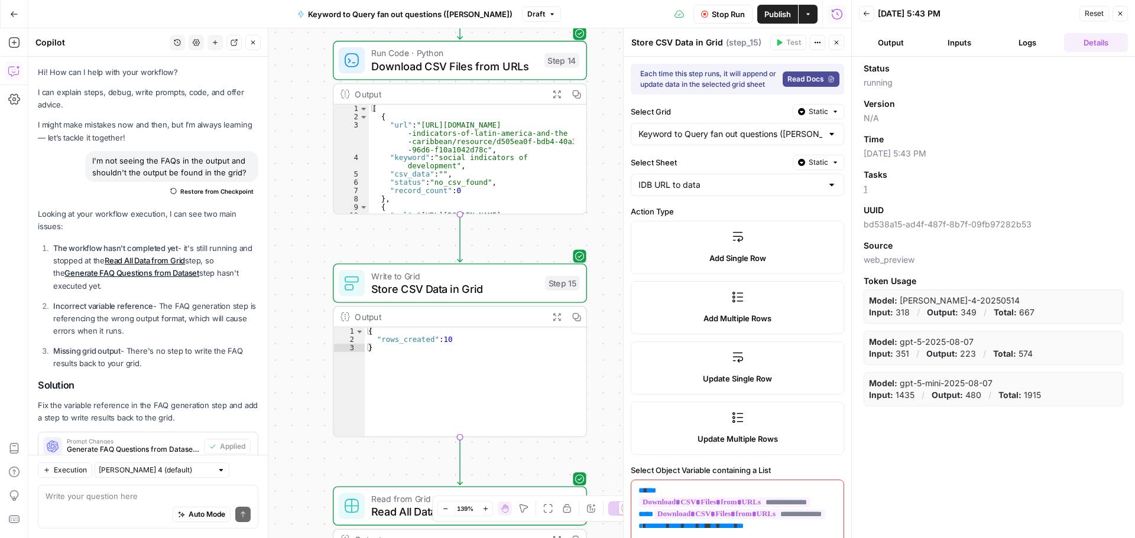
scroll to position [315, 0]
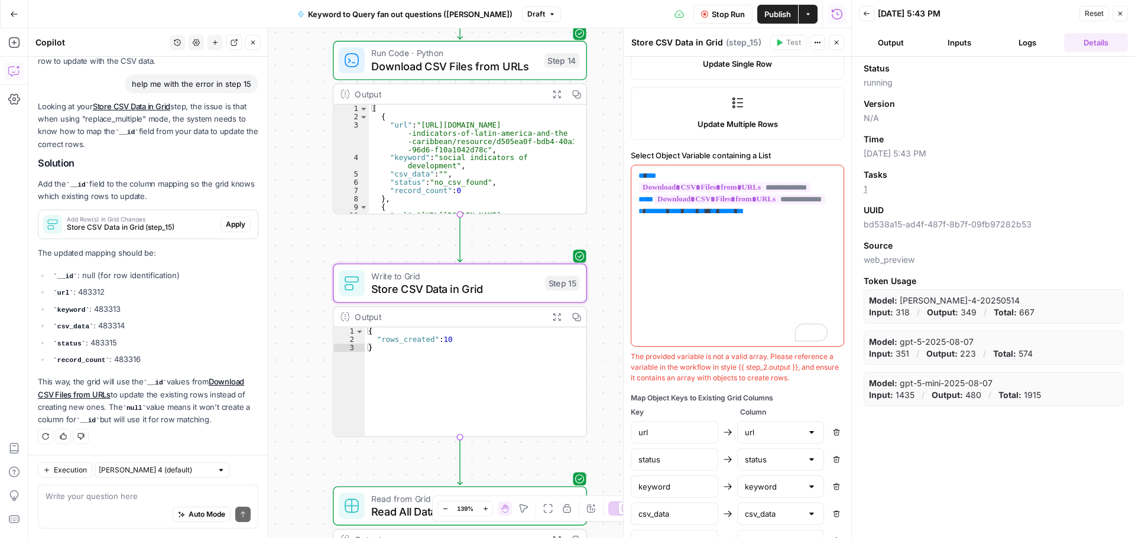
click at [226, 225] on span "Apply" at bounding box center [236, 224] width 20 height 11
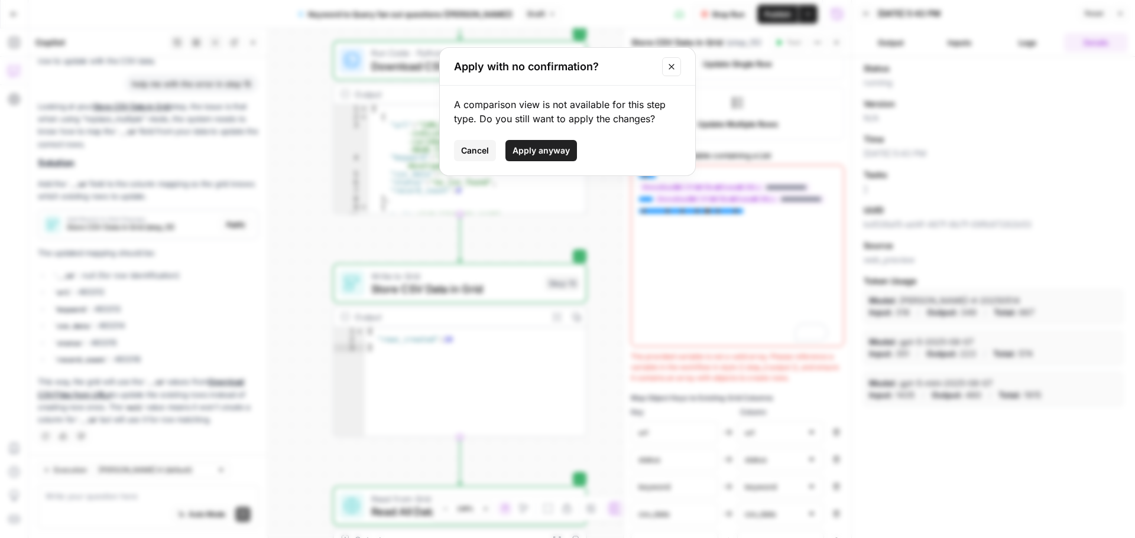
click at [558, 154] on span "Apply anyway" at bounding box center [540, 151] width 57 height 12
type input "__id"
type input "status"
type input "keyword"
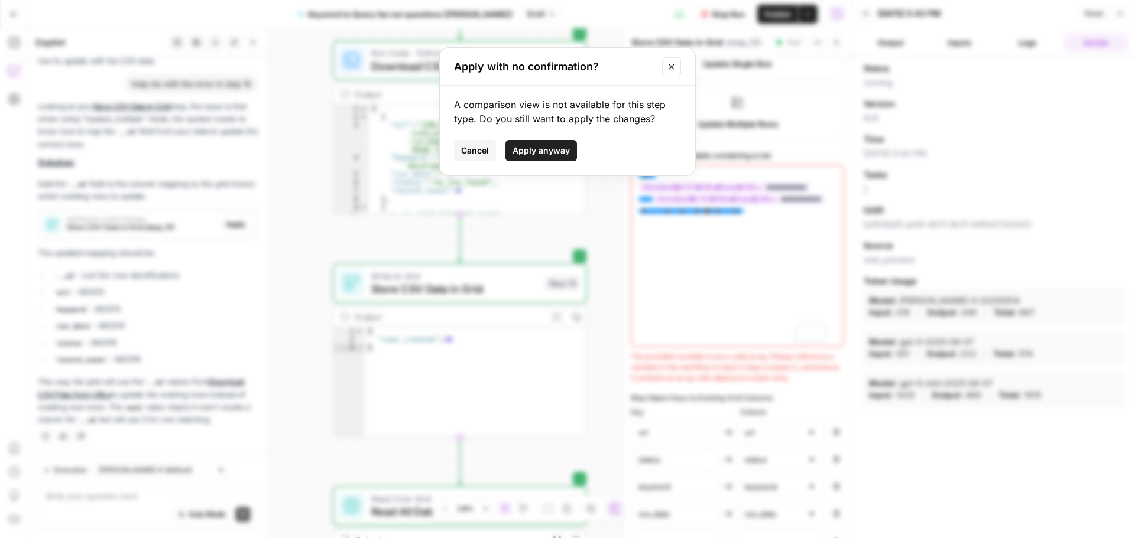
type input "keyword"
type input "csv_data"
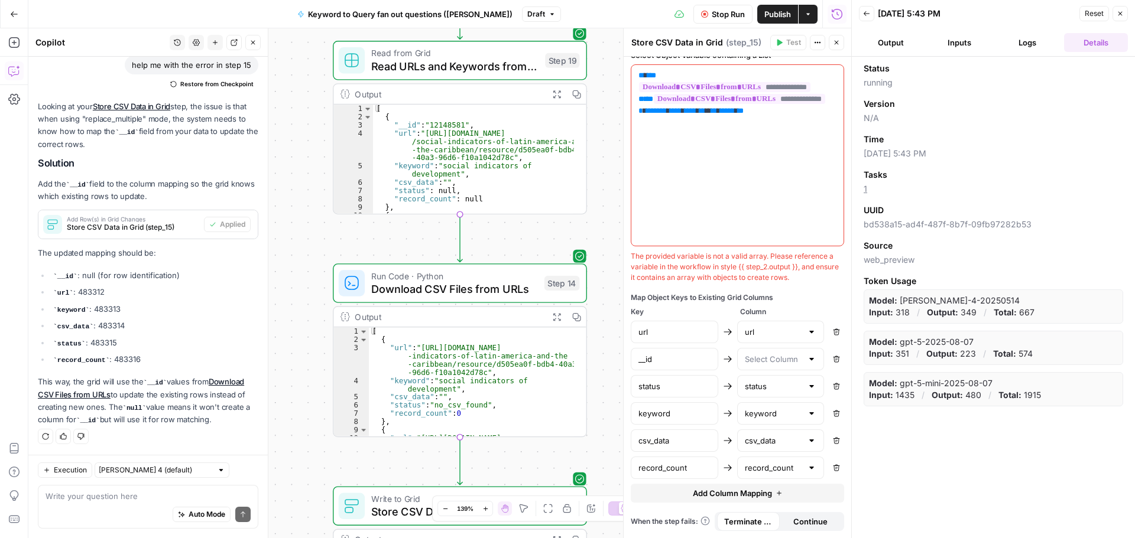
scroll to position [367, 0]
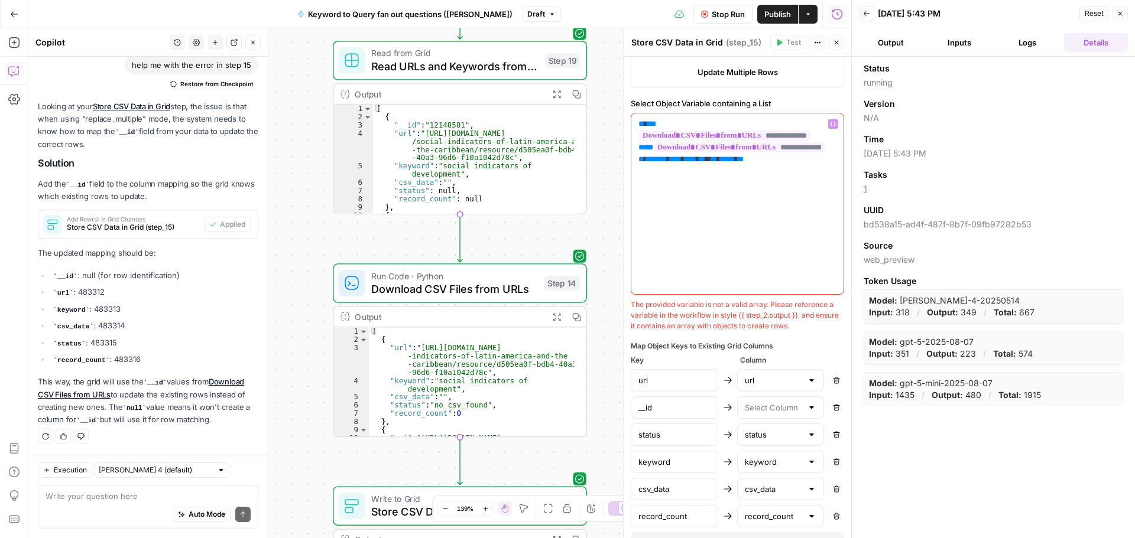
click at [755, 262] on div "**********" at bounding box center [737, 203] width 212 height 181
drag, startPoint x: 817, startPoint y: 158, endPoint x: 836, endPoint y: 241, distance: 84.9
click at [817, 158] on p "**********" at bounding box center [732, 141] width 189 height 47
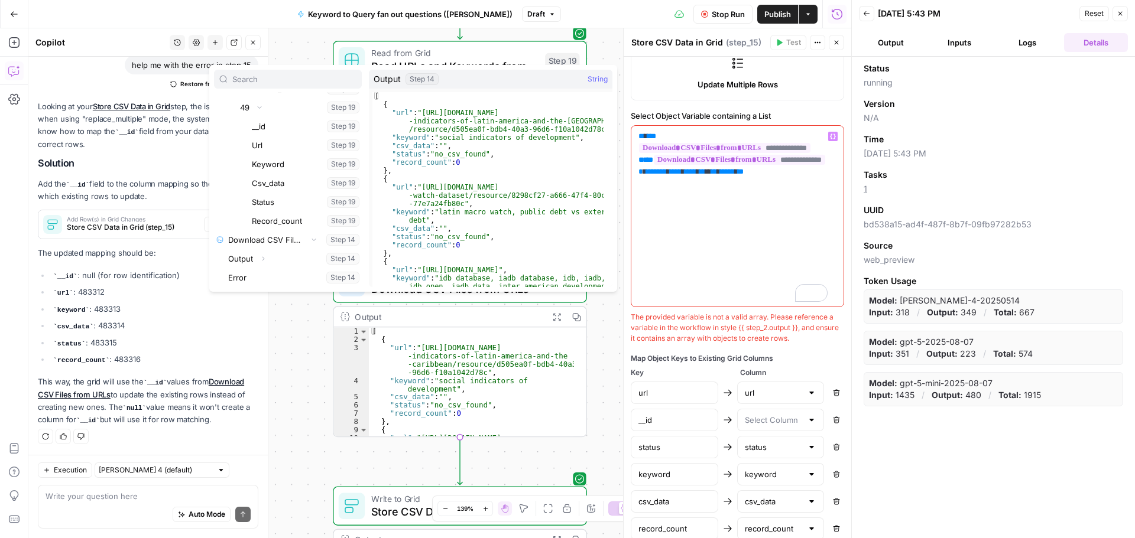
scroll to position [426, 0]
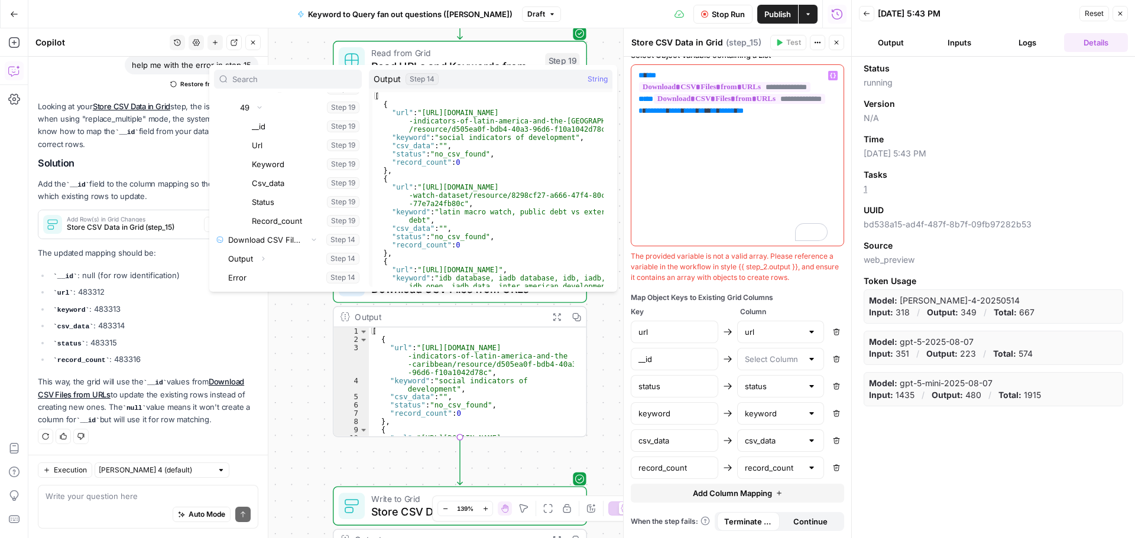
click at [119, 504] on div "Auto Mode Send" at bounding box center [148, 515] width 205 height 26
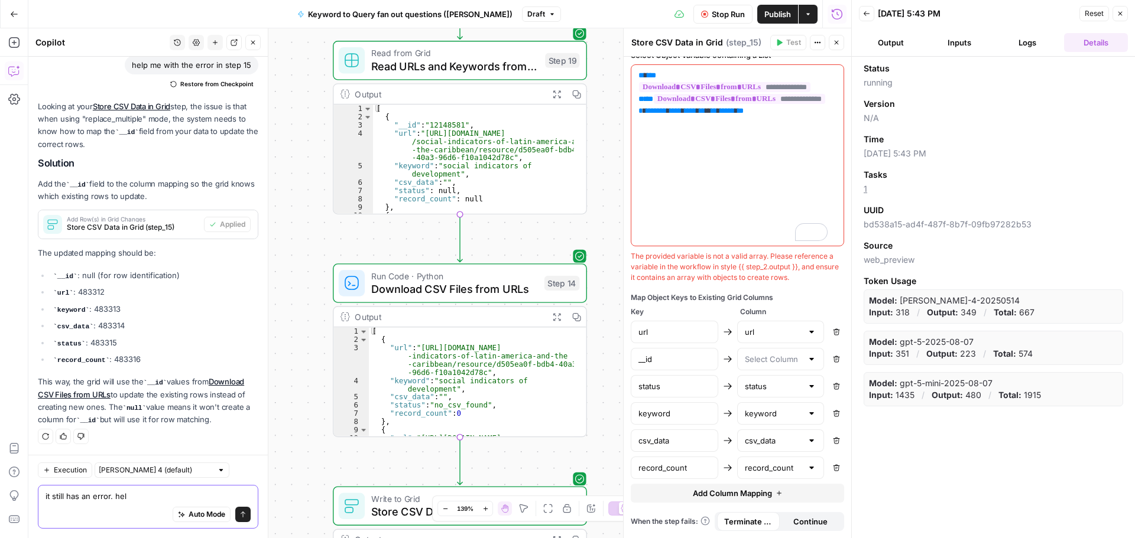
type textarea "it still has an error. help"
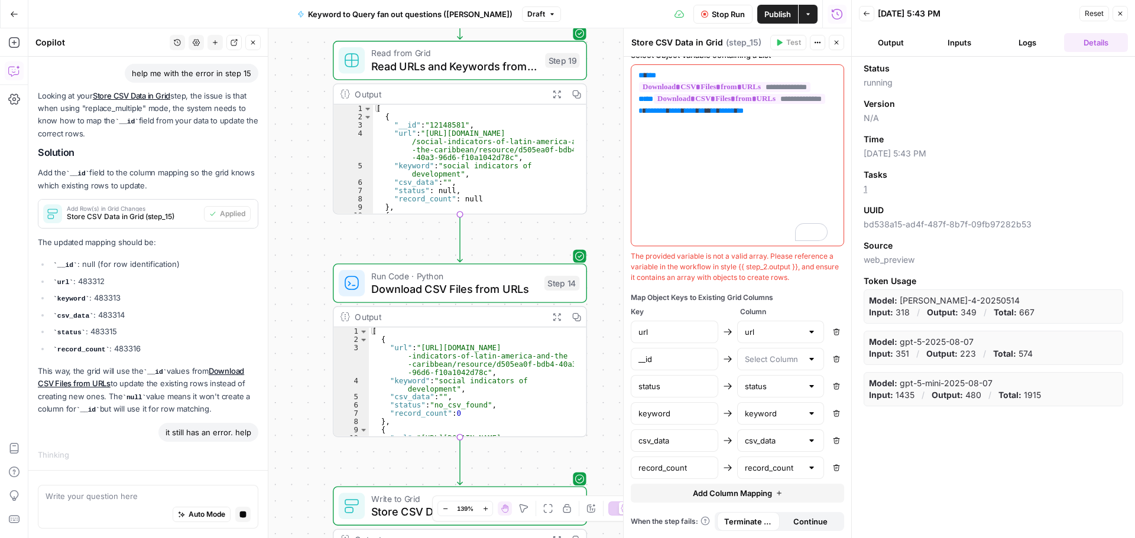
click at [892, 47] on button "Output" at bounding box center [891, 42] width 64 height 19
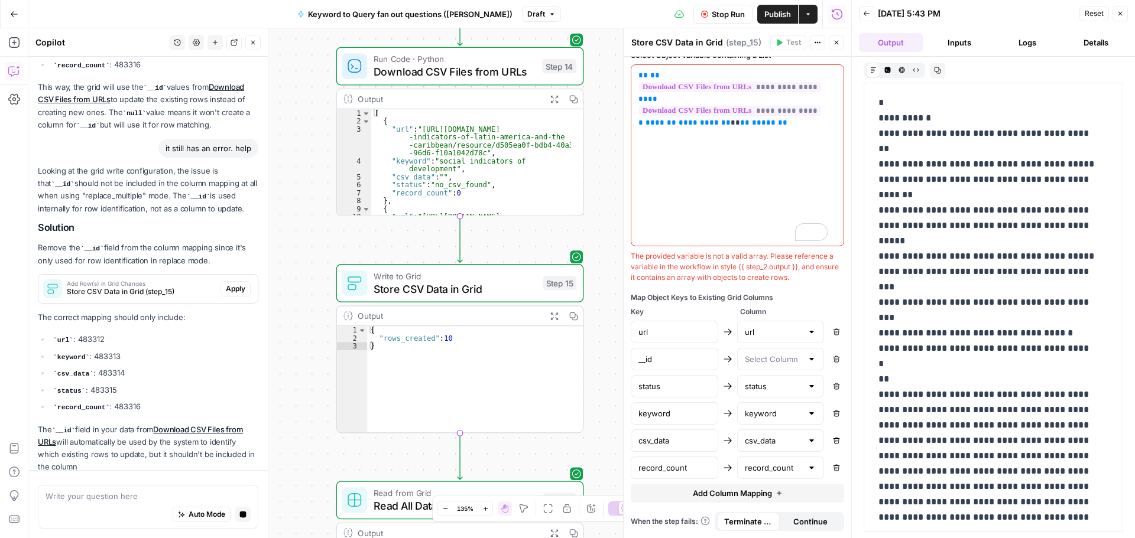
scroll to position [1317, 0]
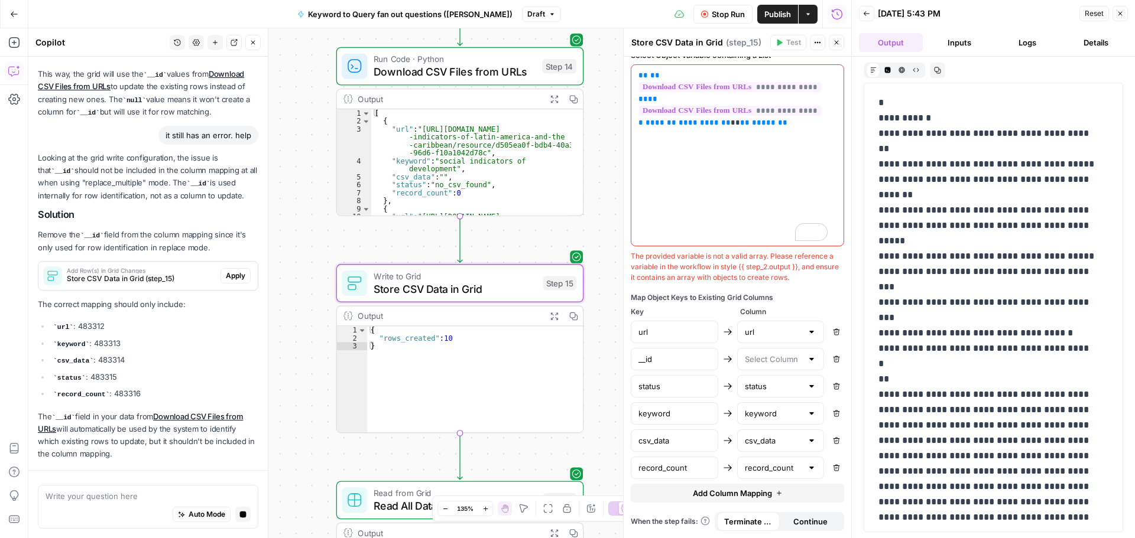
click at [231, 278] on span "Apply" at bounding box center [236, 276] width 20 height 11
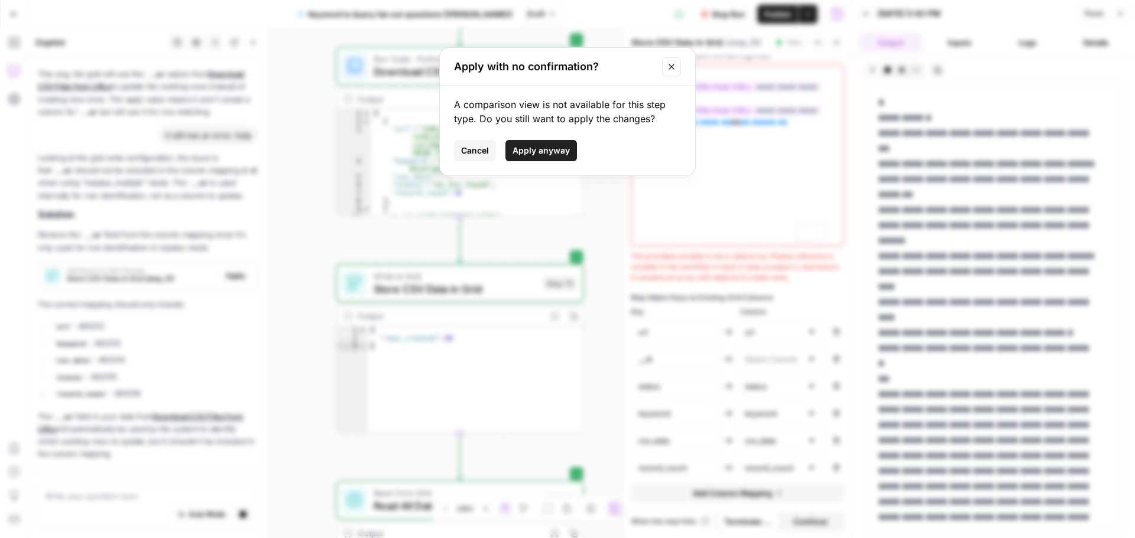
click at [538, 154] on span "Apply anyway" at bounding box center [540, 151] width 57 height 12
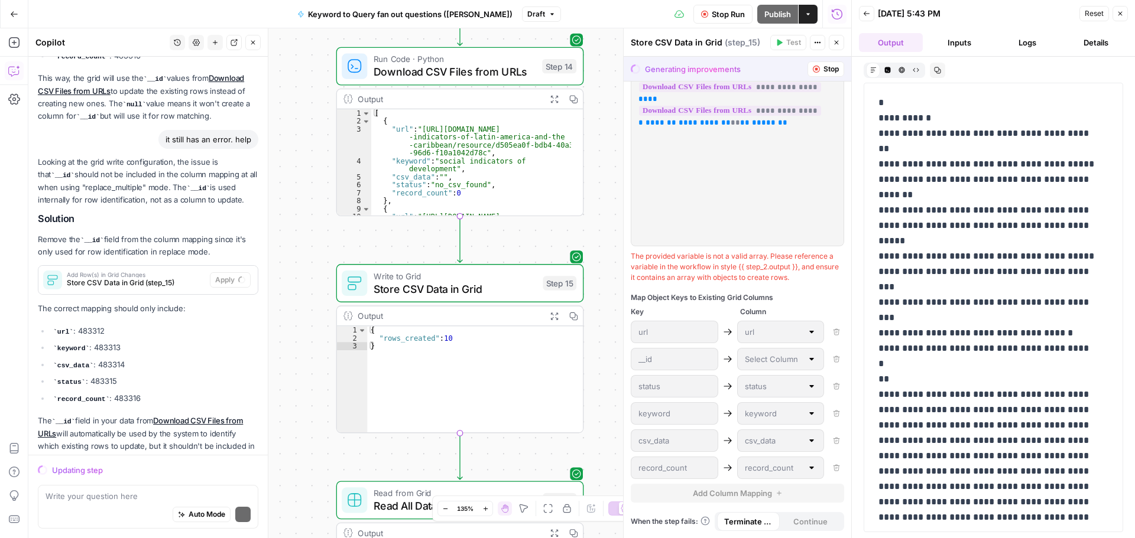
scroll to position [1355, 0]
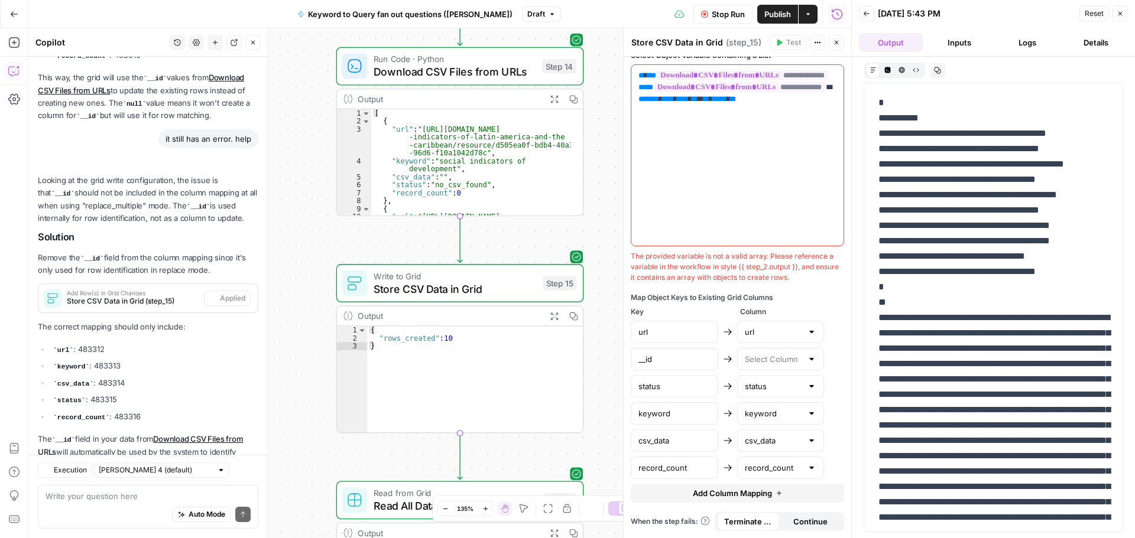
type input "status"
type input "keyword"
type input "csv_data"
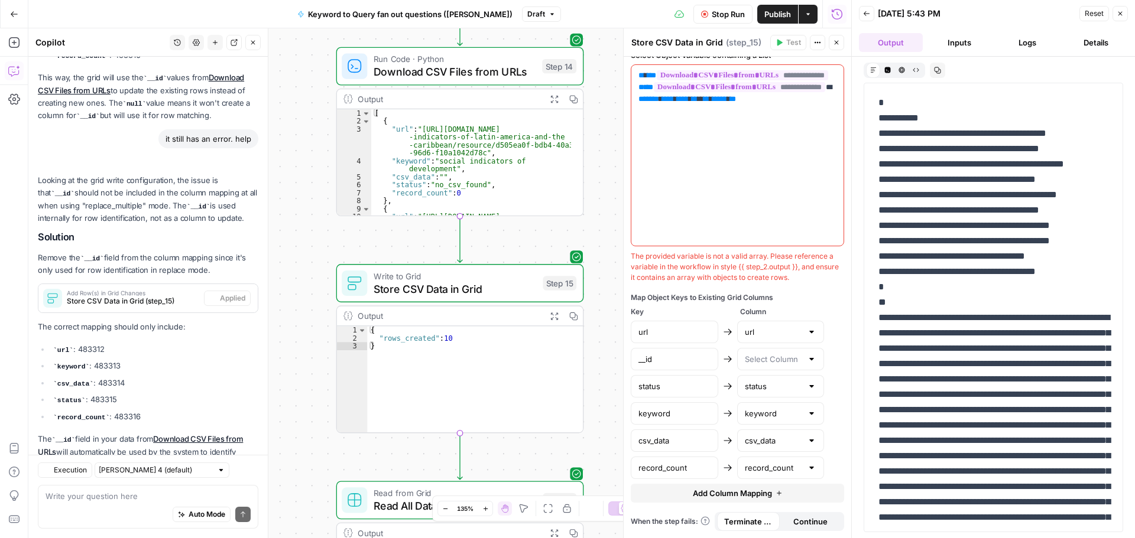
type input "csv_data"
type input "record_count"
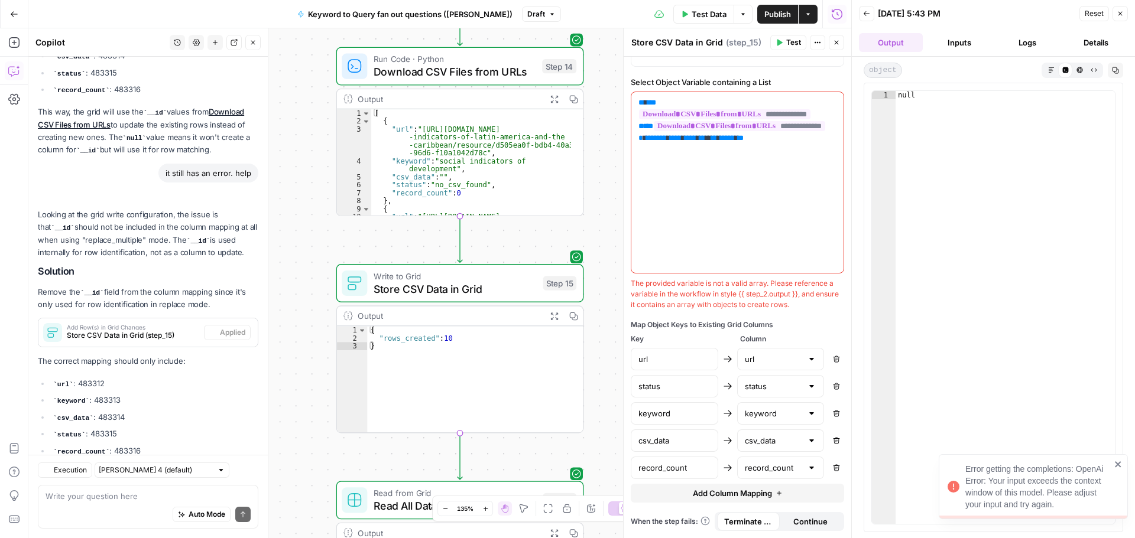
scroll to position [1412, 0]
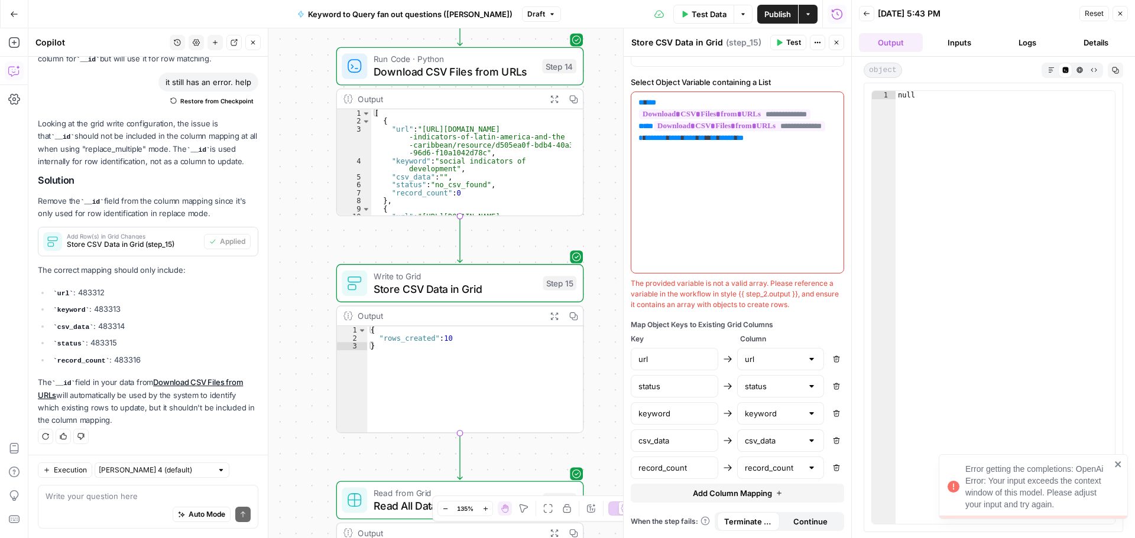
drag, startPoint x: 1073, startPoint y: 507, endPoint x: 964, endPoint y: 470, distance: 114.4
click at [964, 470] on div "Error getting the completions: OpenAi Error: Your input exceeds the context win…" at bounding box center [1029, 487] width 170 height 54
click at [161, 494] on textarea at bounding box center [148, 497] width 205 height 12
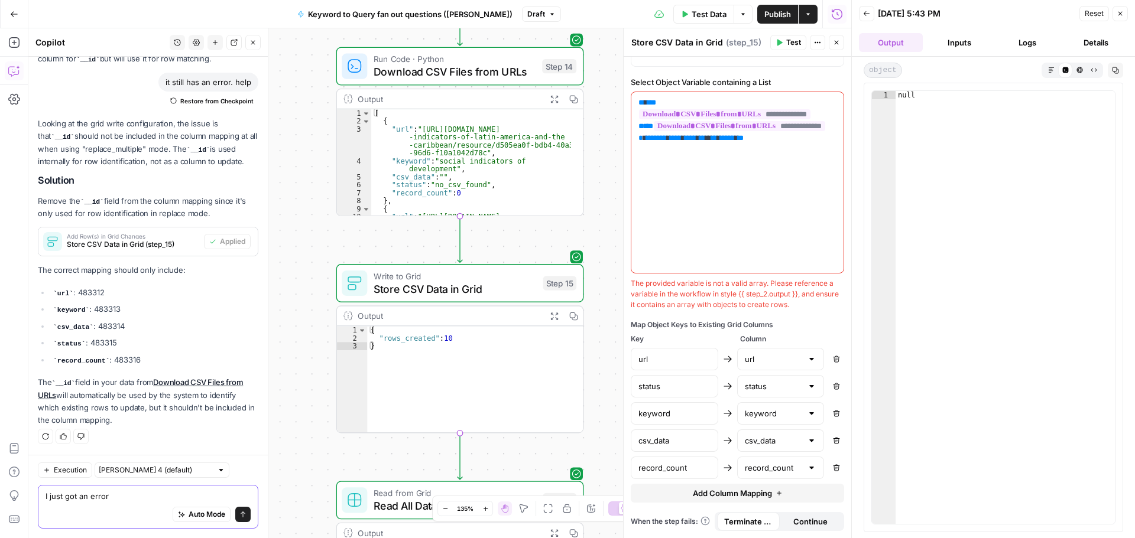
paste textarea "Using the query fan out method and the information from the .csv and target key…"
type textarea "I just got an error. can you help?"
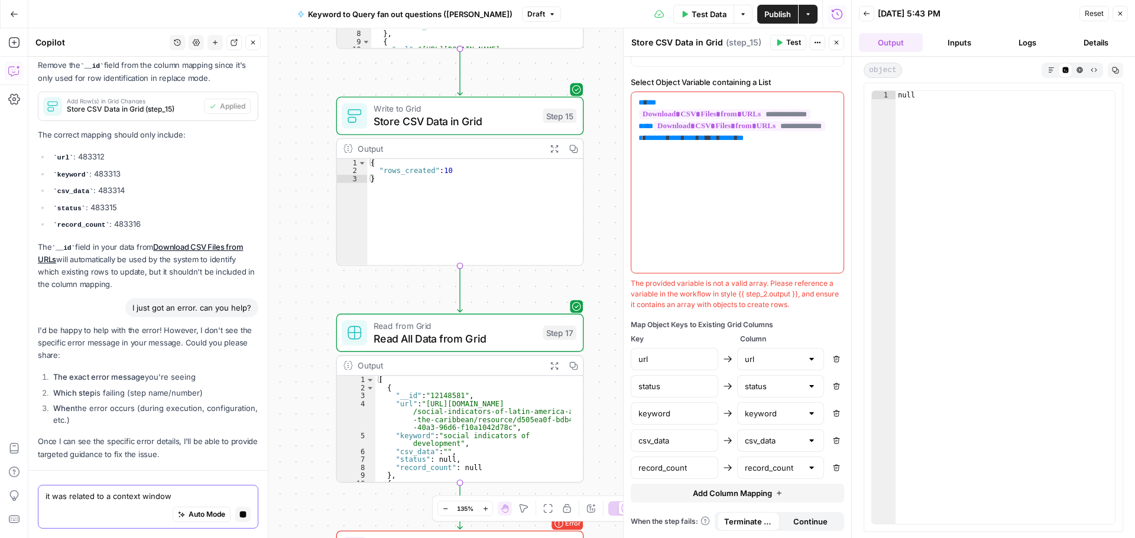
scroll to position [1581, 0]
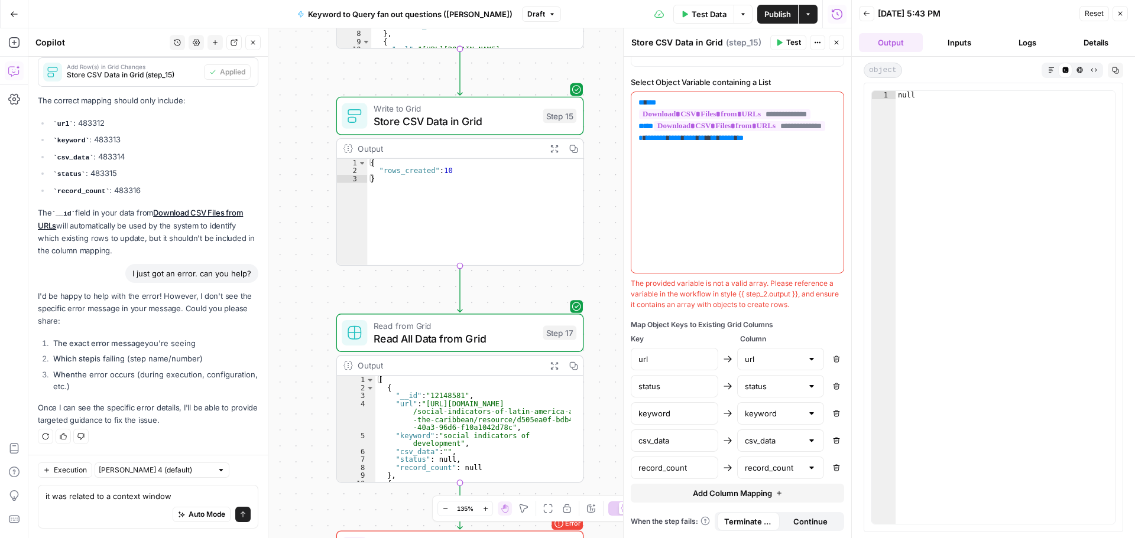
click at [702, 13] on span "Test Data" at bounding box center [708, 14] width 35 height 12
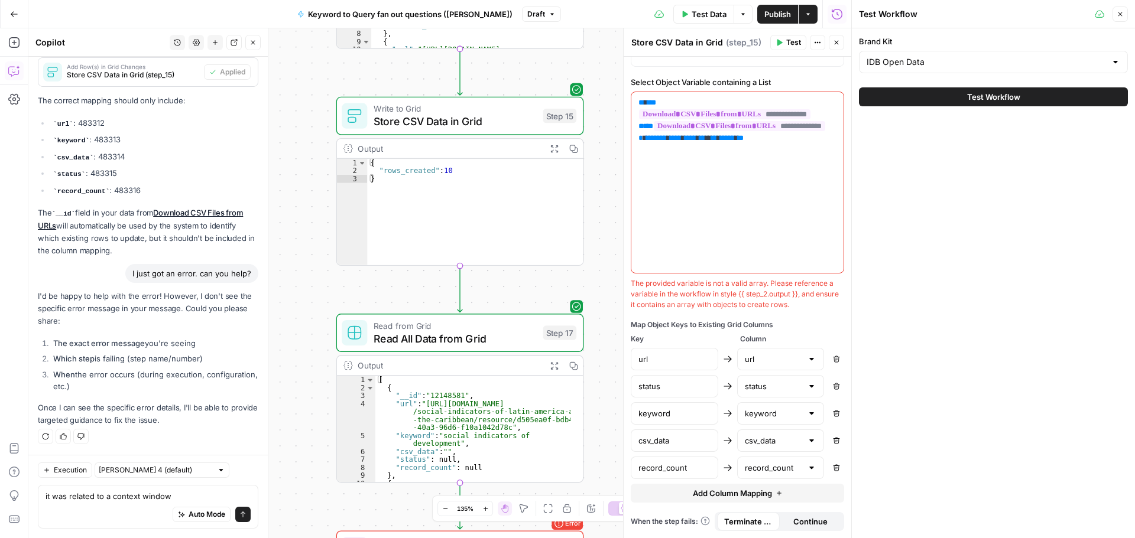
click at [923, 99] on button "Test Workflow" at bounding box center [993, 96] width 269 height 19
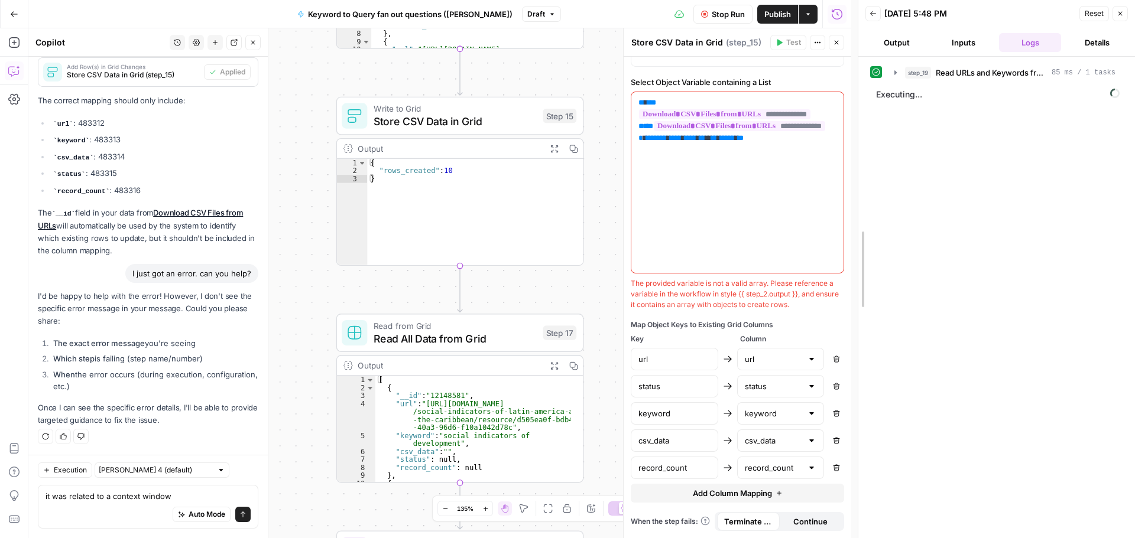
drag, startPoint x: 847, startPoint y: 387, endPoint x: 855, endPoint y: 312, distance: 75.4
click at [856, 273] on div at bounding box center [858, 269] width 12 height 538
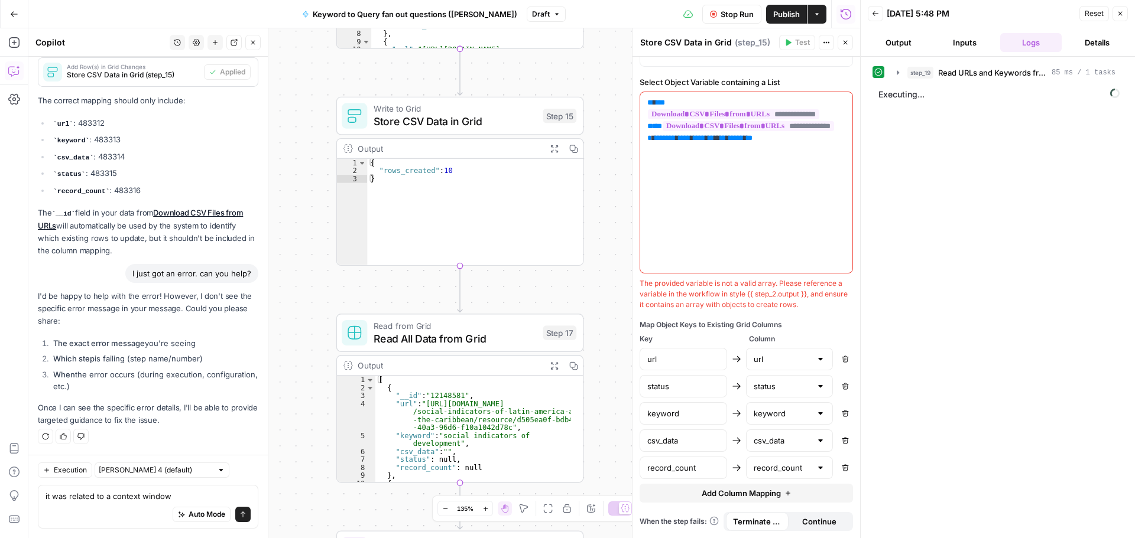
click at [855, 345] on div at bounding box center [861, 269] width 12 height 538
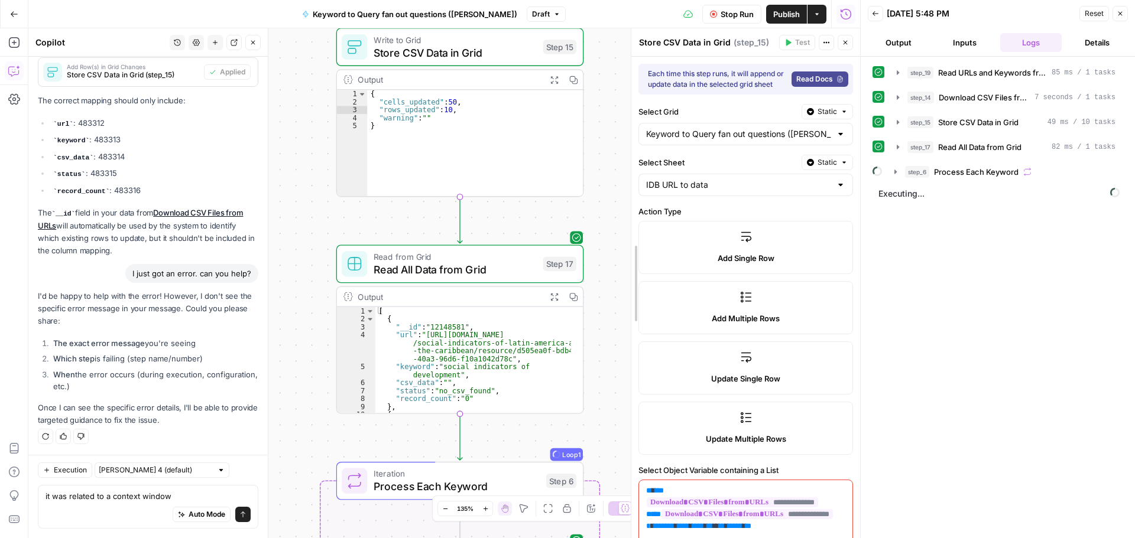
drag, startPoint x: 636, startPoint y: 305, endPoint x: 632, endPoint y: 452, distance: 147.2
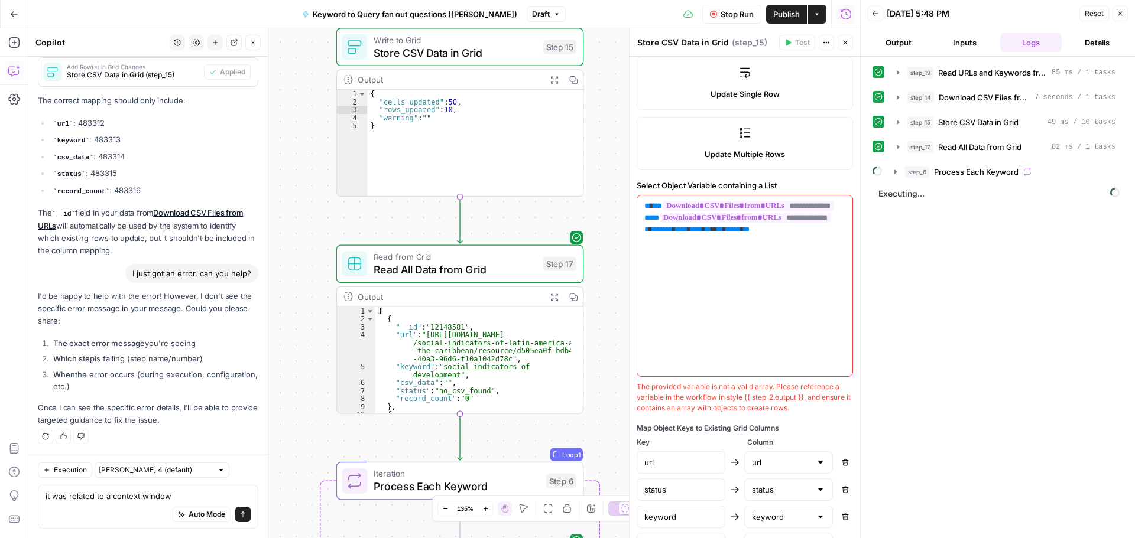
scroll to position [286, 0]
drag, startPoint x: 770, startPoint y: 419, endPoint x: 638, endPoint y: 399, distance: 133.9
click at [638, 399] on div "The provided variable is not a valid array. Please reference a variable in the …" at bounding box center [744, 397] width 216 height 32
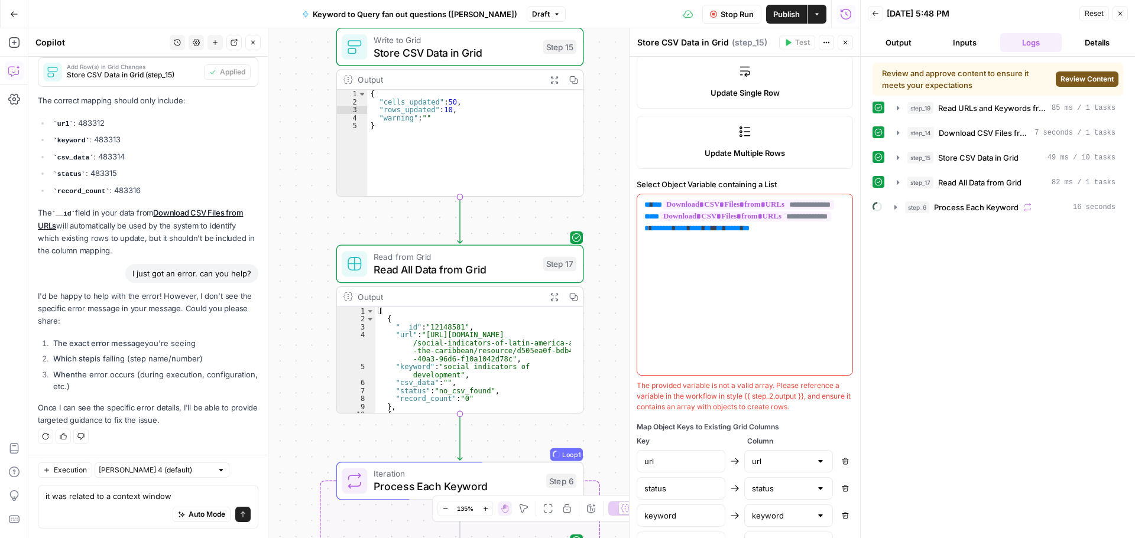
copy div "The provided variable is not a valid array. Please reference a variable in the …"
click at [139, 502] on div "Auto Mode Send" at bounding box center [148, 515] width 205 height 26
click at [195, 488] on div "it was related to a context window it was related to a context window Auto Mode…" at bounding box center [148, 507] width 220 height 44
drag, startPoint x: 184, startPoint y: 495, endPoint x: 5, endPoint y: 502, distance: 178.6
click at [5, 502] on body "September Cohort New Home Browse Insights Opportunities Your Data Recent Grids …" at bounding box center [567, 269] width 1135 height 538
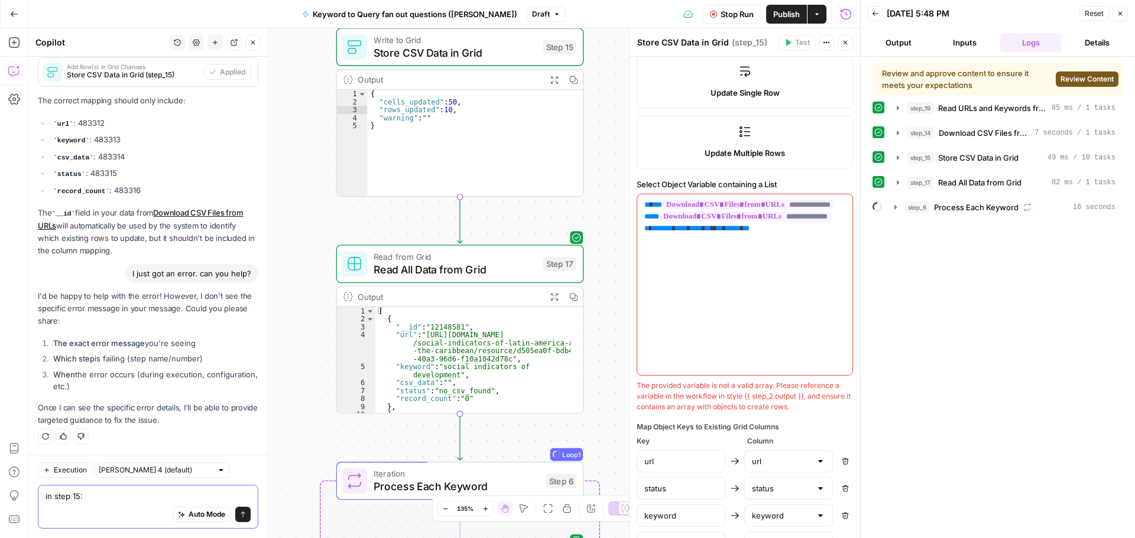
paste textarea "The provided variable is not a valid array. Please reference a variable in the …"
type textarea "in step 15: The provided variable is not a valid array. Please reference a vari…"
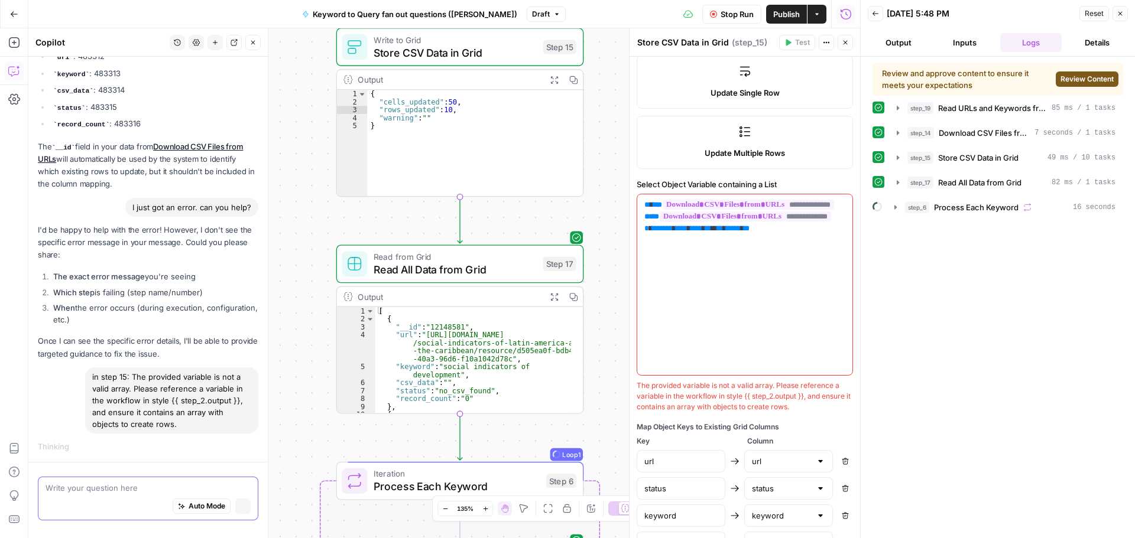
scroll to position [1579, 0]
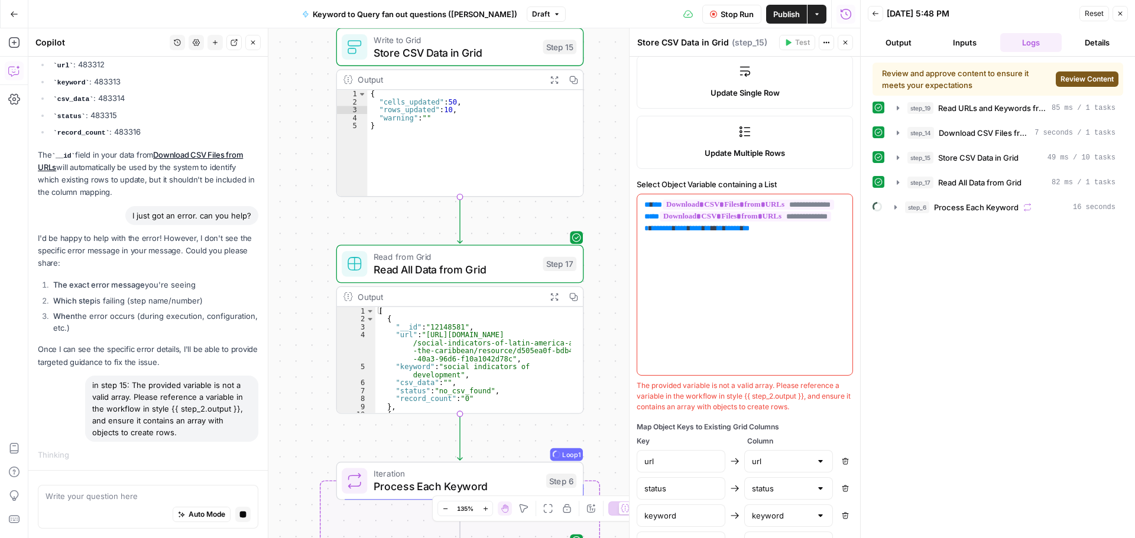
click at [1079, 80] on span "Review Content" at bounding box center [1086, 79] width 53 height 11
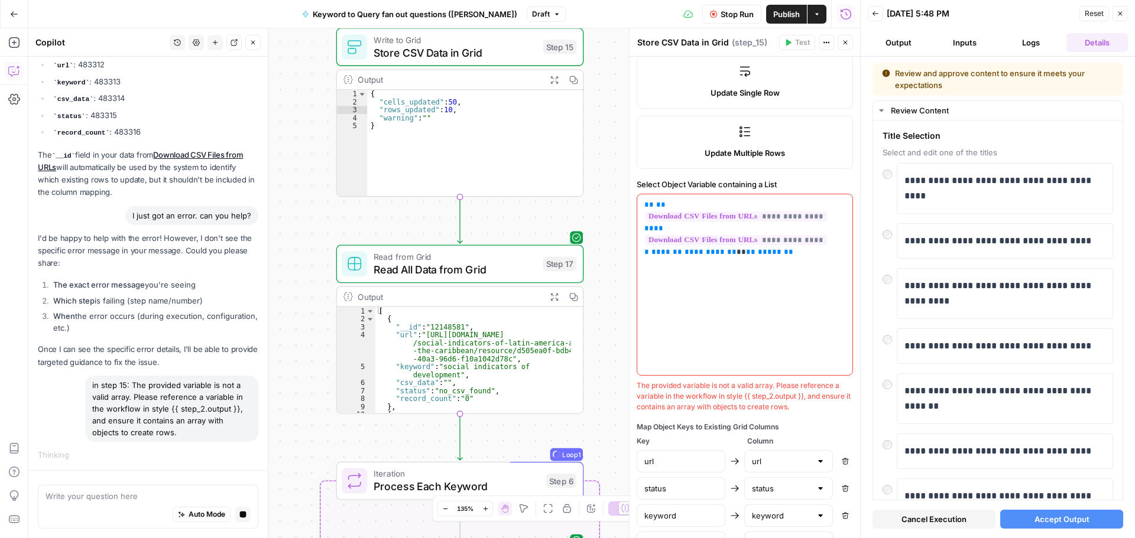
click at [1075, 516] on span "Accept Output" at bounding box center [1061, 520] width 55 height 12
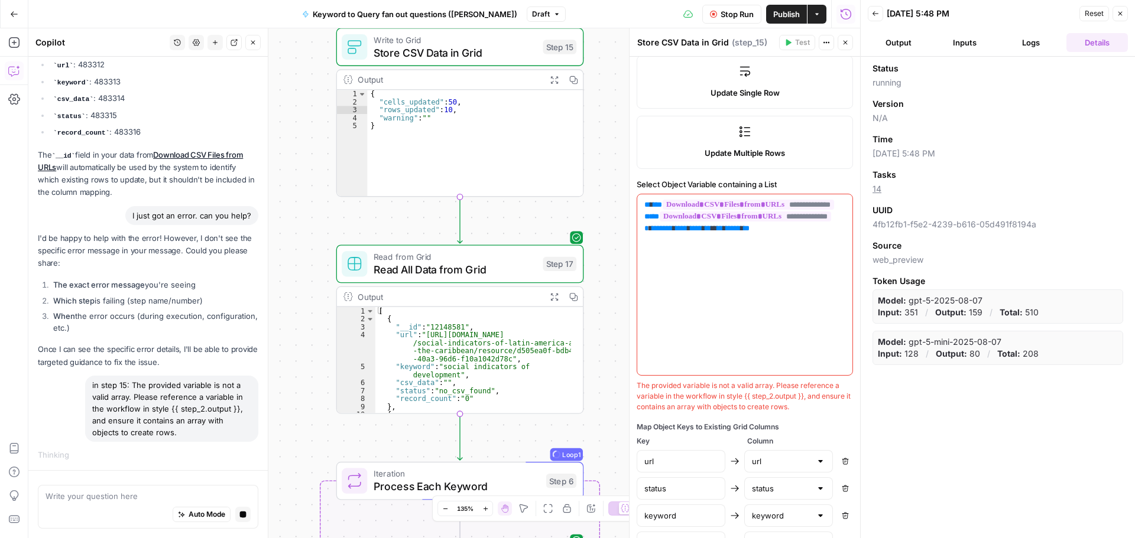
click at [970, 43] on button "Inputs" at bounding box center [964, 42] width 61 height 19
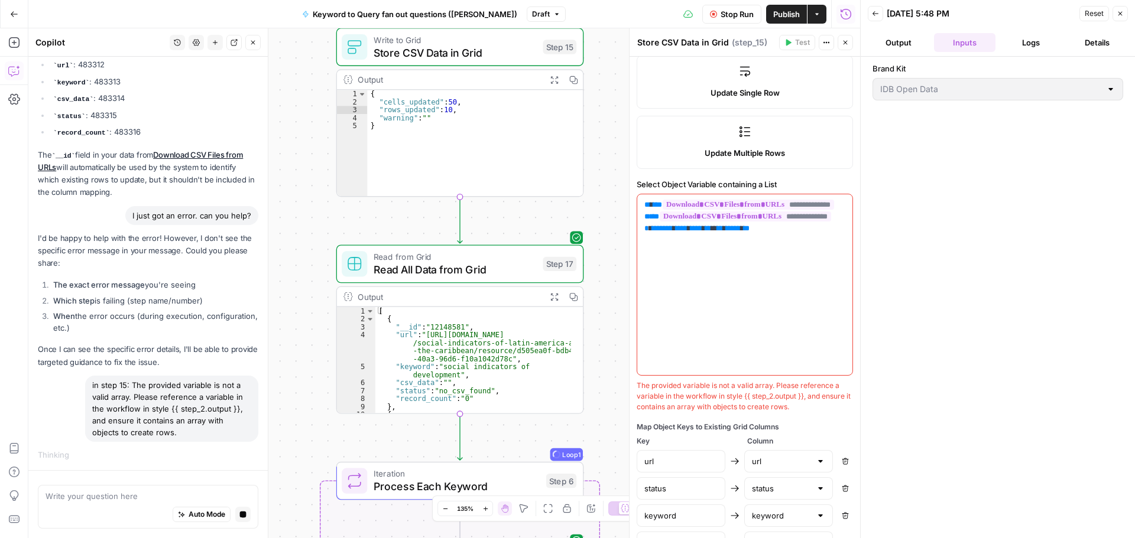
click at [1036, 45] on button "Logs" at bounding box center [1030, 42] width 61 height 19
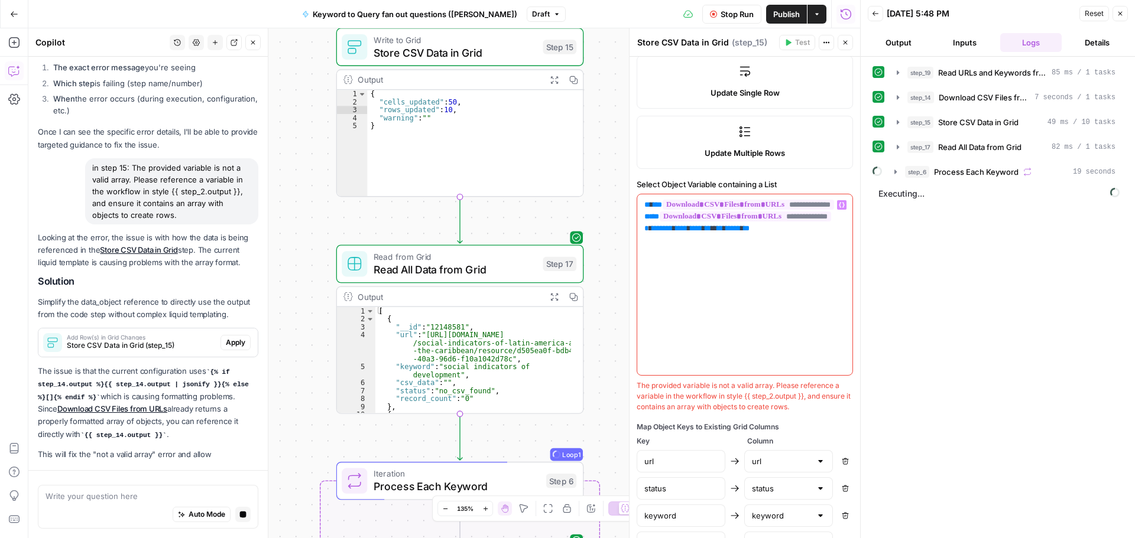
scroll to position [1808, 0]
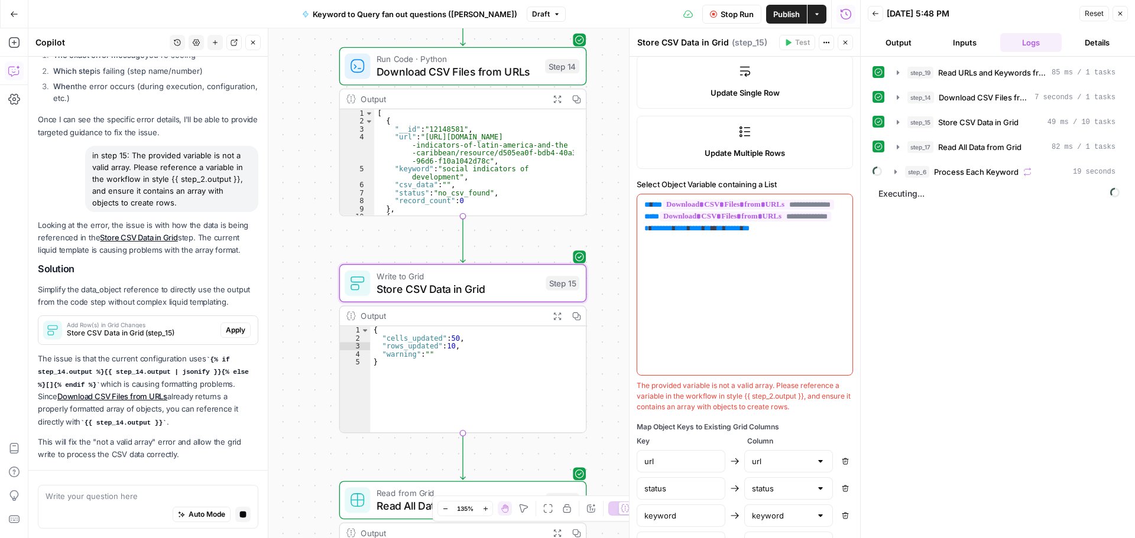
click at [220, 324] on button "Apply" at bounding box center [235, 330] width 30 height 15
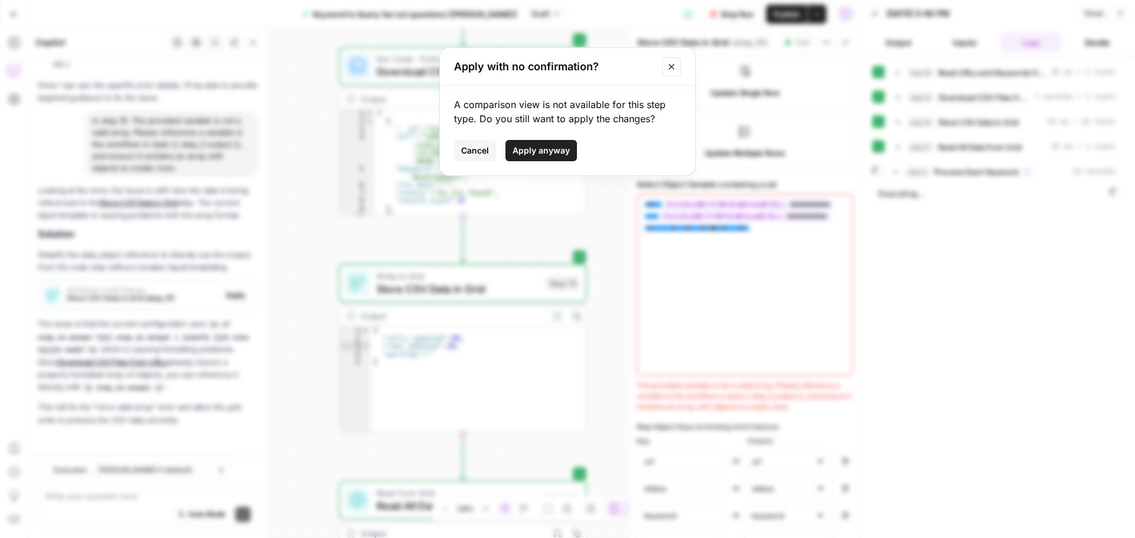
click at [527, 156] on button "Apply anyway" at bounding box center [541, 150] width 72 height 21
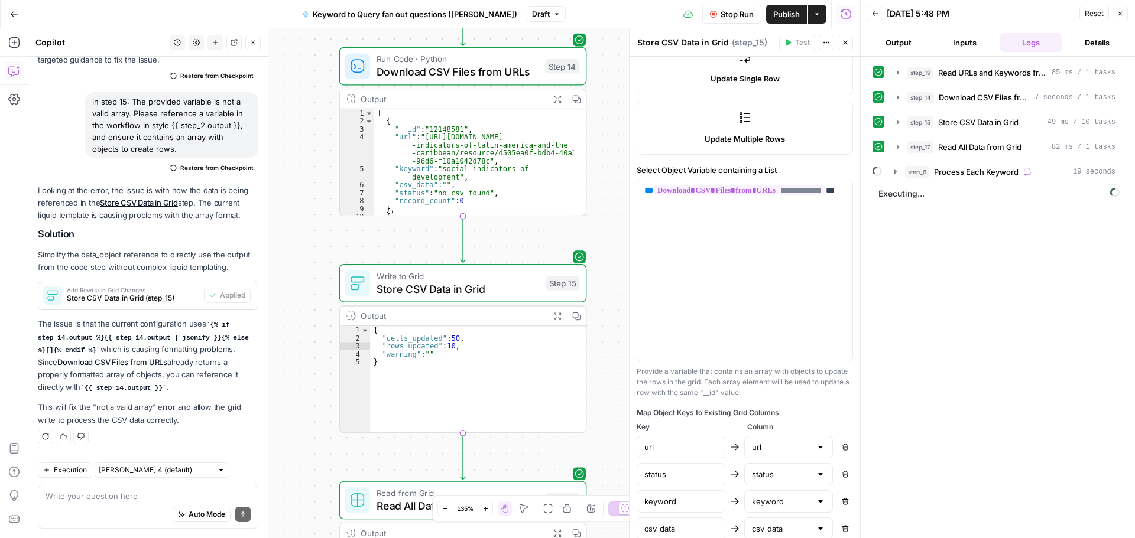
scroll to position [399, 0]
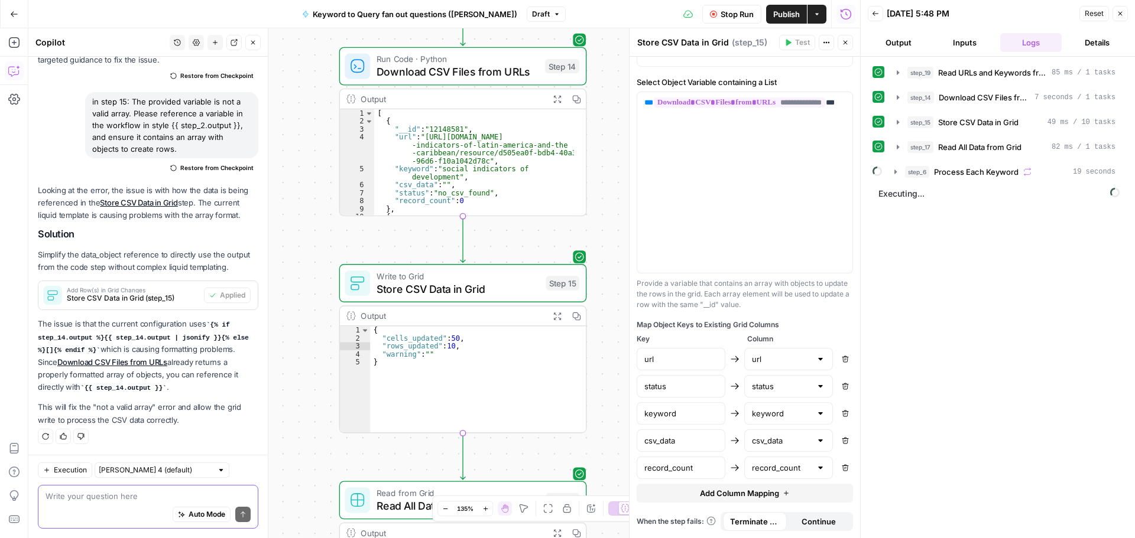
click at [139, 495] on textarea at bounding box center [148, 497] width 205 height 12
type textarea "I am still not seeing the .csvs on the"
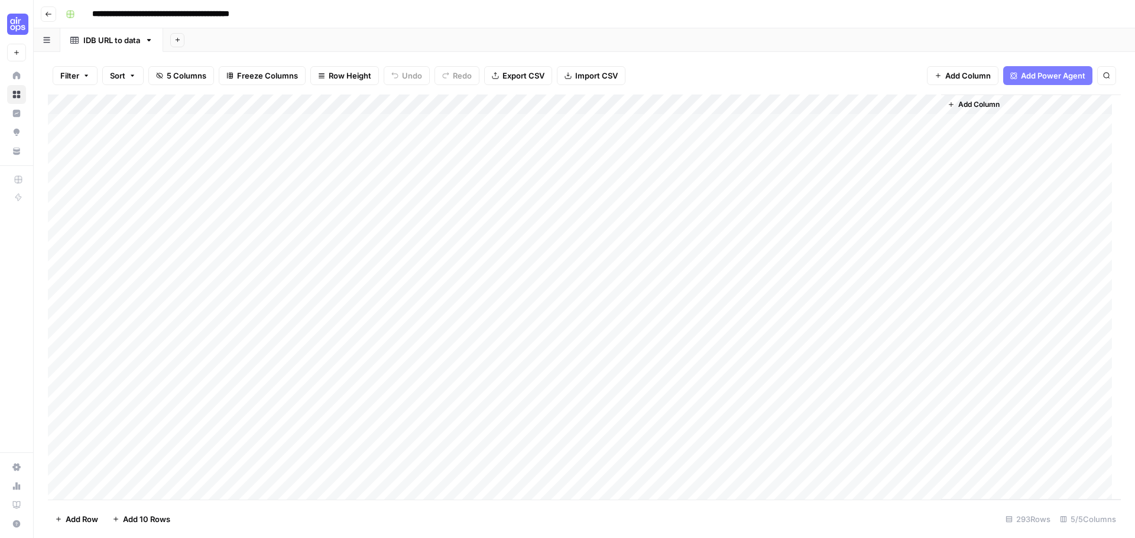
click at [495, 128] on div "Add Column" at bounding box center [584, 297] width 1073 height 405
click at [177, 120] on div "Add Column" at bounding box center [584, 297] width 1073 height 405
click at [168, 149] on span "Copy link to cell" at bounding box center [159, 153] width 95 height 12
click at [247, 125] on div "Add Column" at bounding box center [584, 297] width 1073 height 405
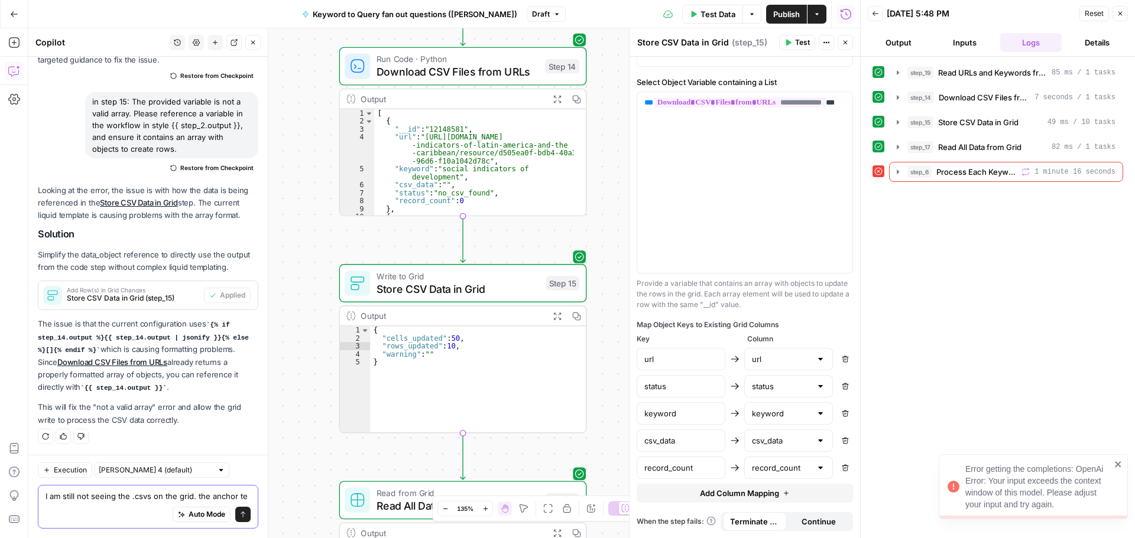
scroll to position [1992, 0]
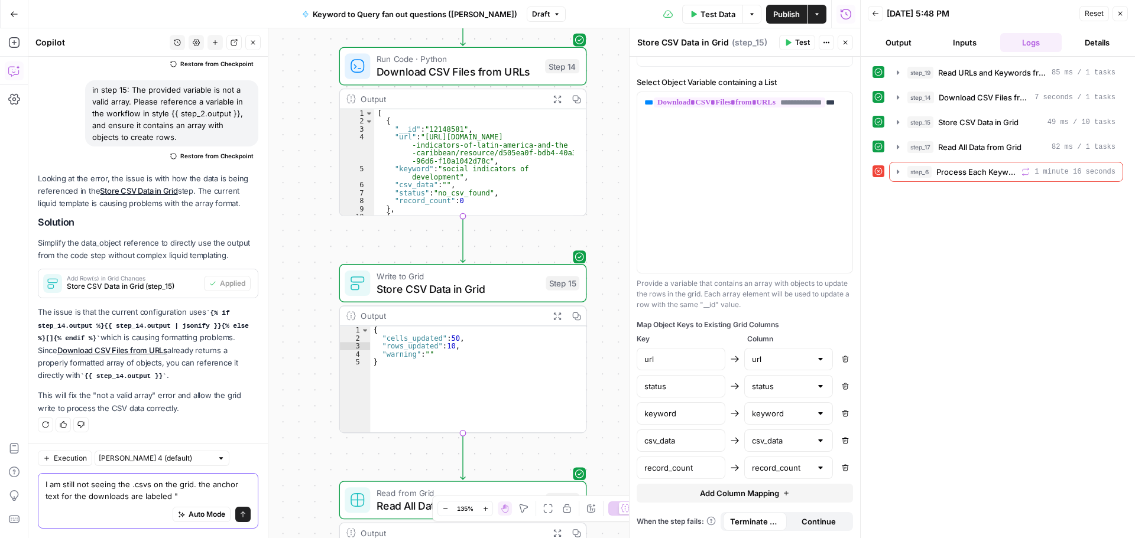
paste textarea "<a class="btn btn-primary" href="/dataset/download/e5cea3f6-3ea7-4910-83bc-26a6…"
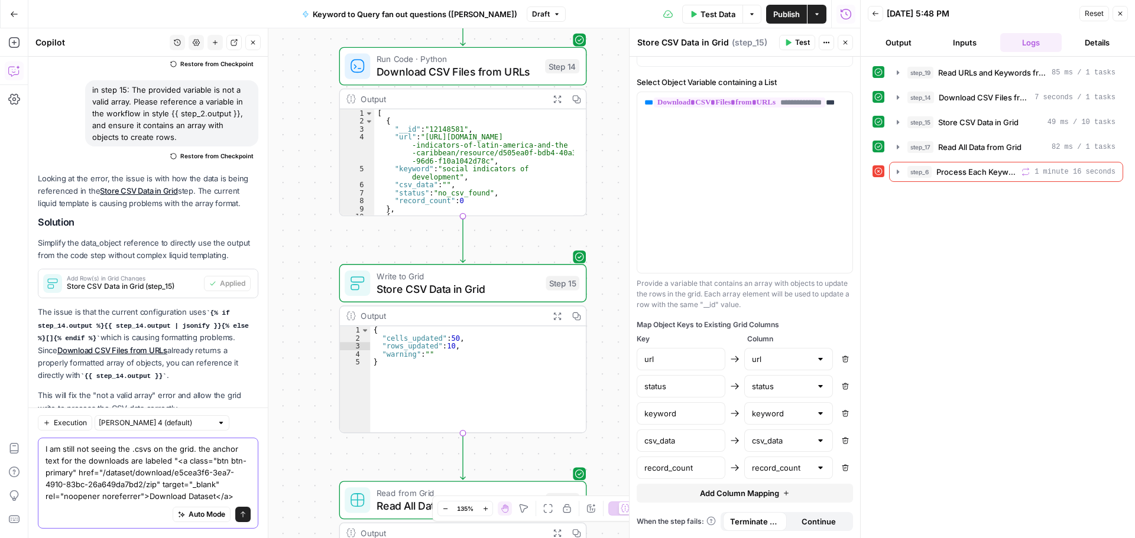
scroll to position [2039, 0]
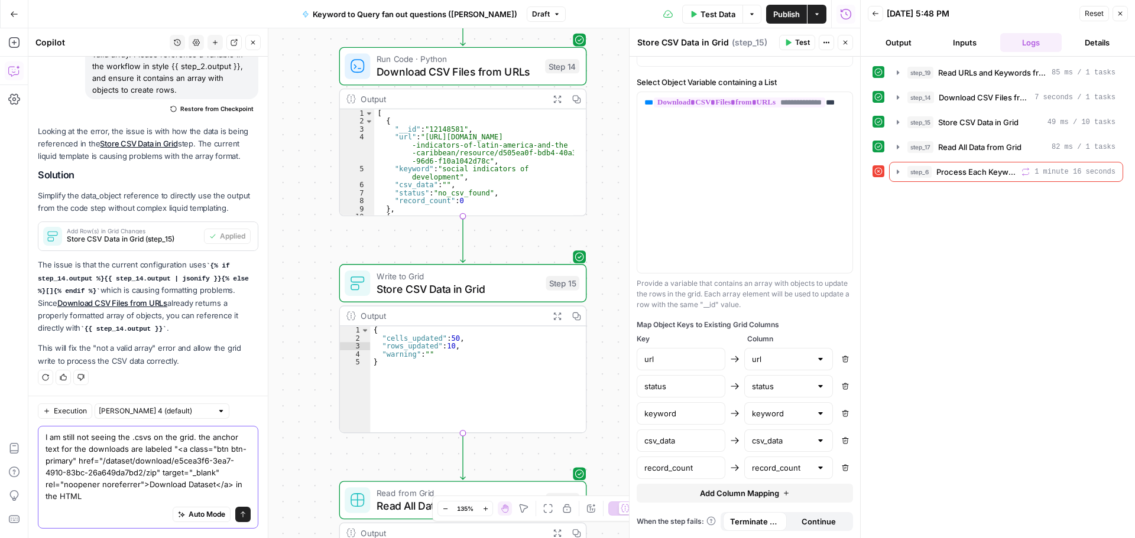
drag, startPoint x: 171, startPoint y: 447, endPoint x: 205, endPoint y: 483, distance: 49.7
click at [205, 483] on textarea "I am still not seeing the .csvs on the grid. the anchor text for the downloads …" at bounding box center [148, 466] width 205 height 71
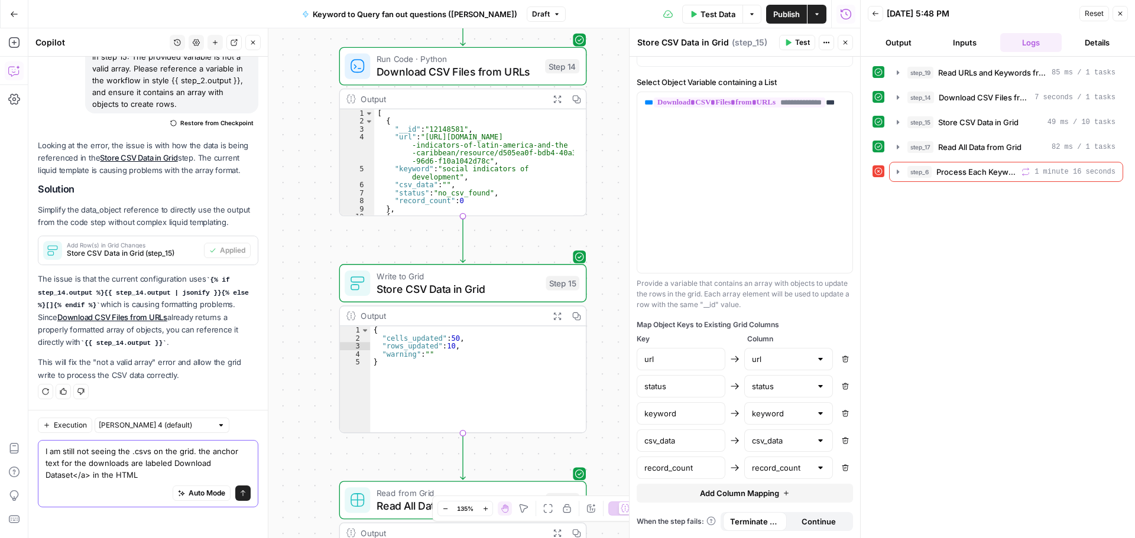
scroll to position [2003, 0]
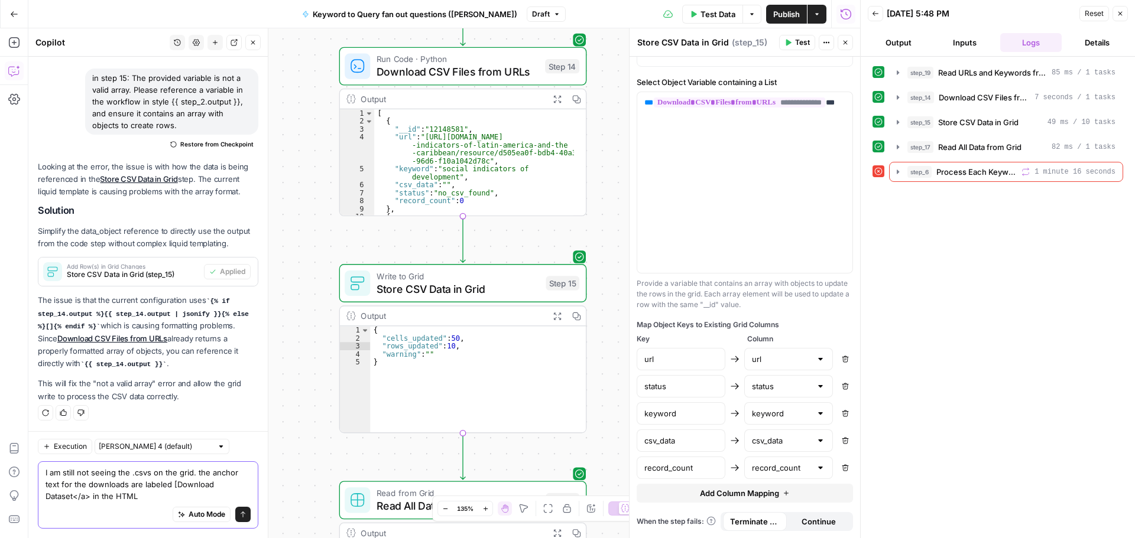
click at [88, 498] on textarea "I am still not seeing the .csvs on the grid. the anchor text for the downloads …" at bounding box center [148, 484] width 205 height 35
type textarea "I am still not seeing the .csvs on the grid. the anchor text for the downloads …"
click at [239, 515] on icon "submit" at bounding box center [242, 514] width 7 height 7
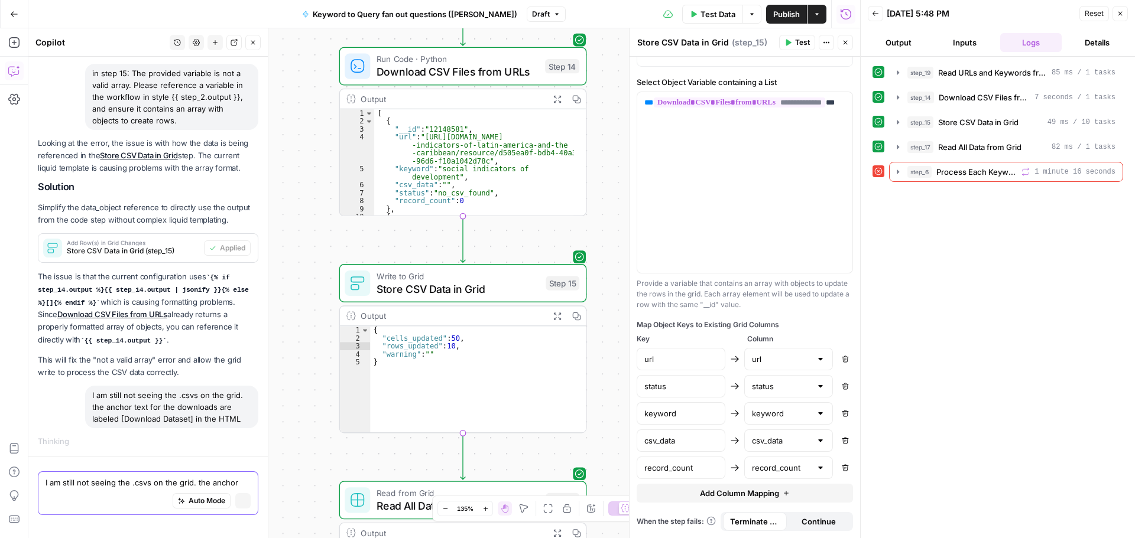
scroll to position [1877, 0]
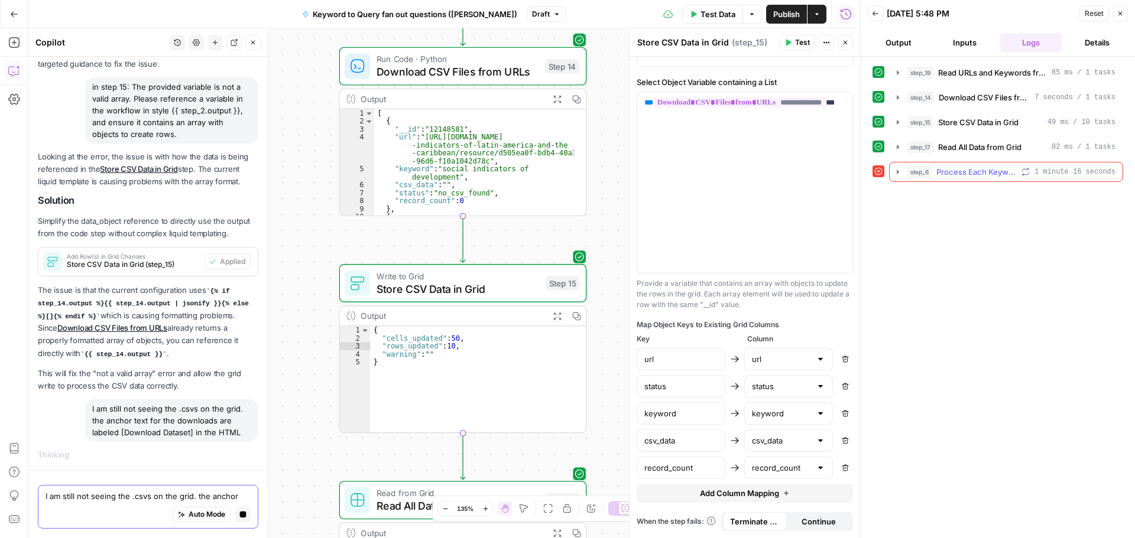
click at [896, 168] on icon "button" at bounding box center [897, 171] width 9 height 9
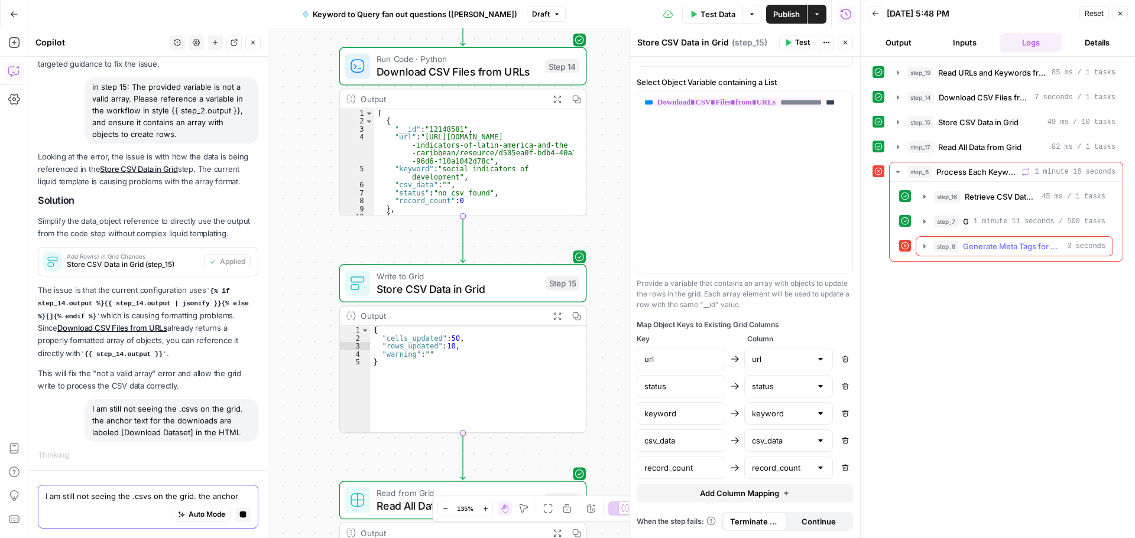
click at [925, 246] on icon "button" at bounding box center [924, 246] width 2 height 4
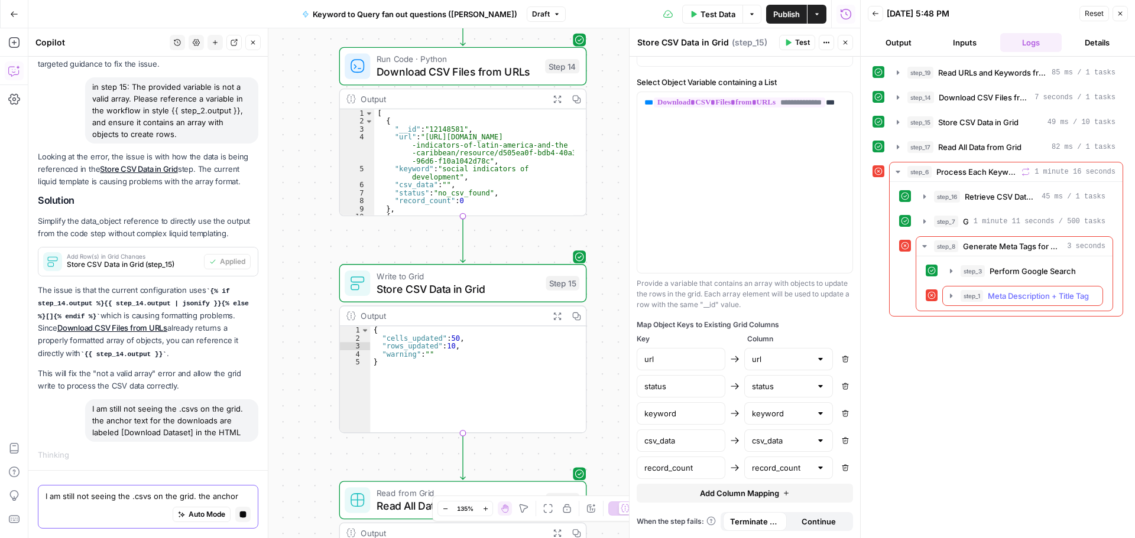
click at [953, 295] on icon "button" at bounding box center [950, 295] width 9 height 9
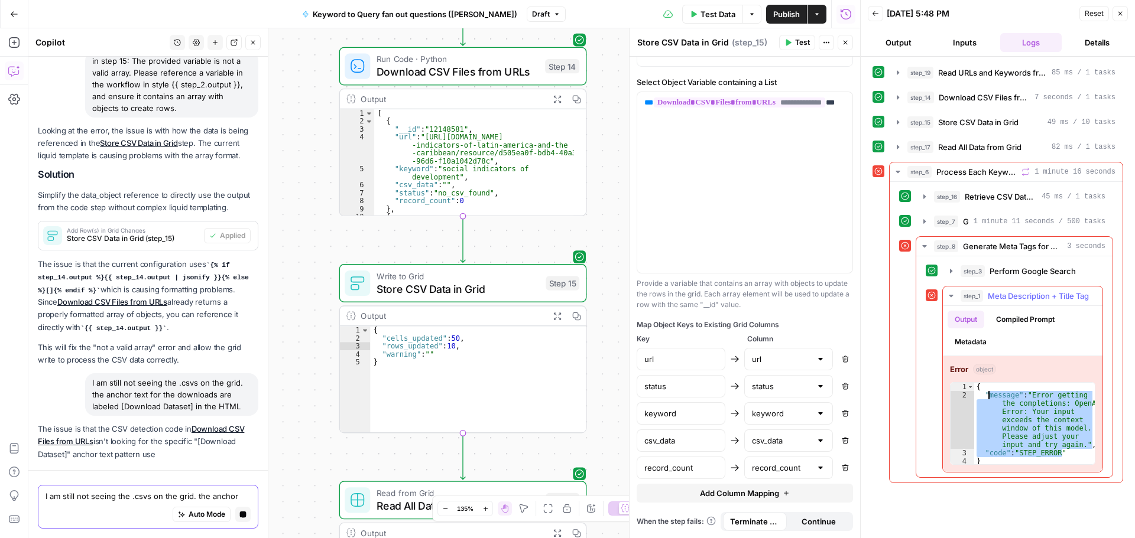
drag, startPoint x: 1076, startPoint y: 455, endPoint x: 986, endPoint y: 397, distance: 106.7
click at [986, 397] on div "{ "message" : "Error getting the completions: OpenAi Error: Your input exceeds …" at bounding box center [1034, 432] width 121 height 99
type textarea "**********"
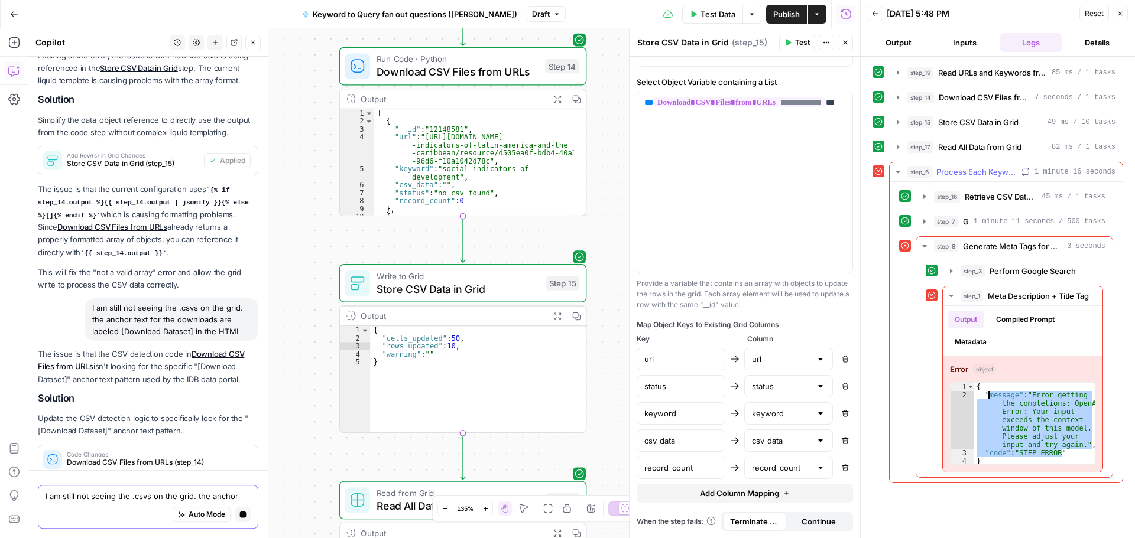
scroll to position [2073, 0]
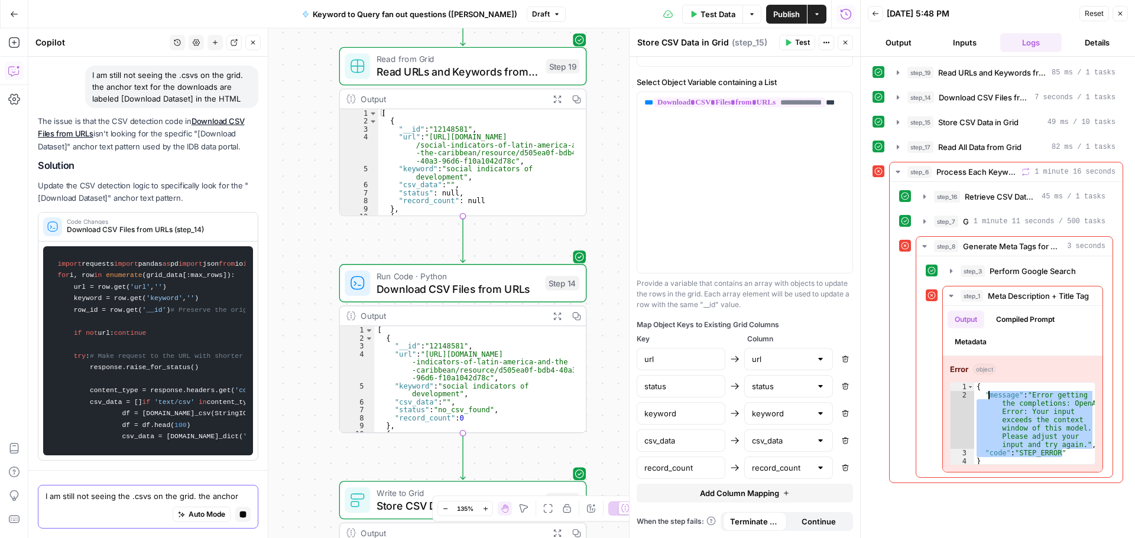
click at [60, 499] on textarea "I am still not seeing the .csvs on the grid. the anchor text for the downloads …" at bounding box center [148, 497] width 205 height 12
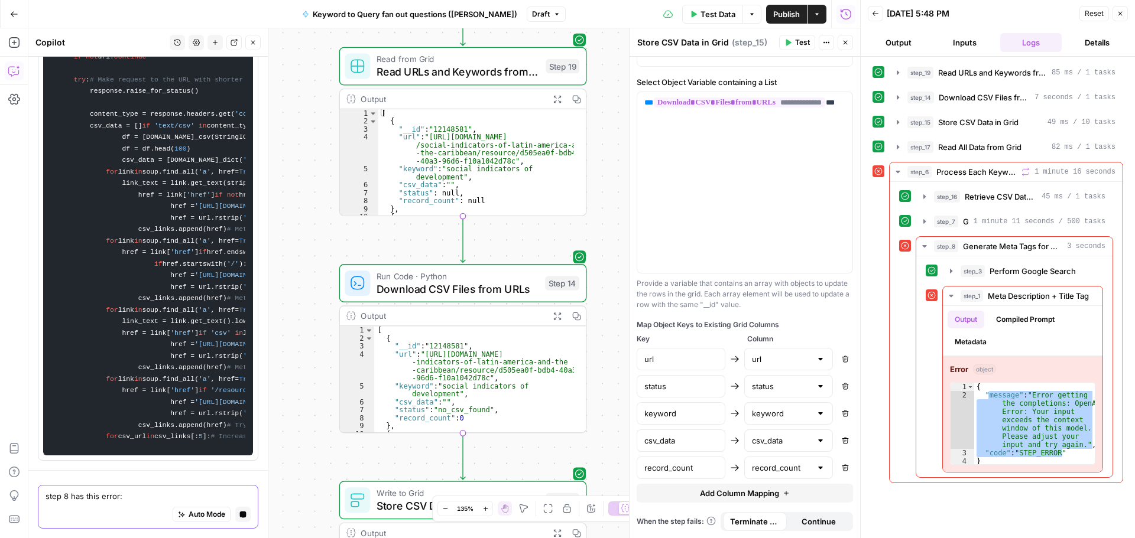
paste textarea "message": "Error getting the completions: OpenAi Error: Your input exceeds the …"
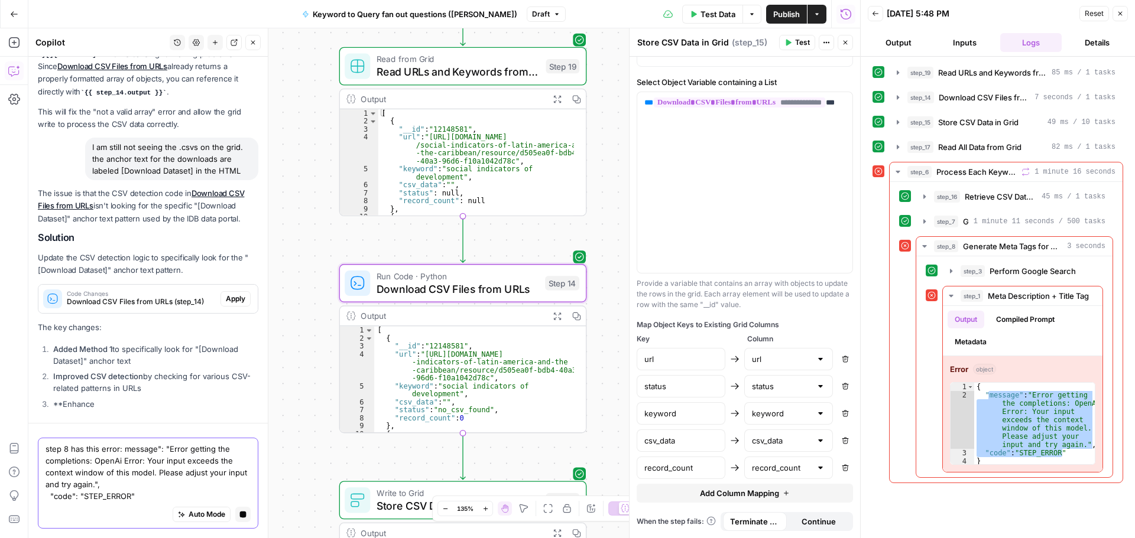
type textarea "step 8 has this error: message": "Error getting the completions: OpenAi Error: …"
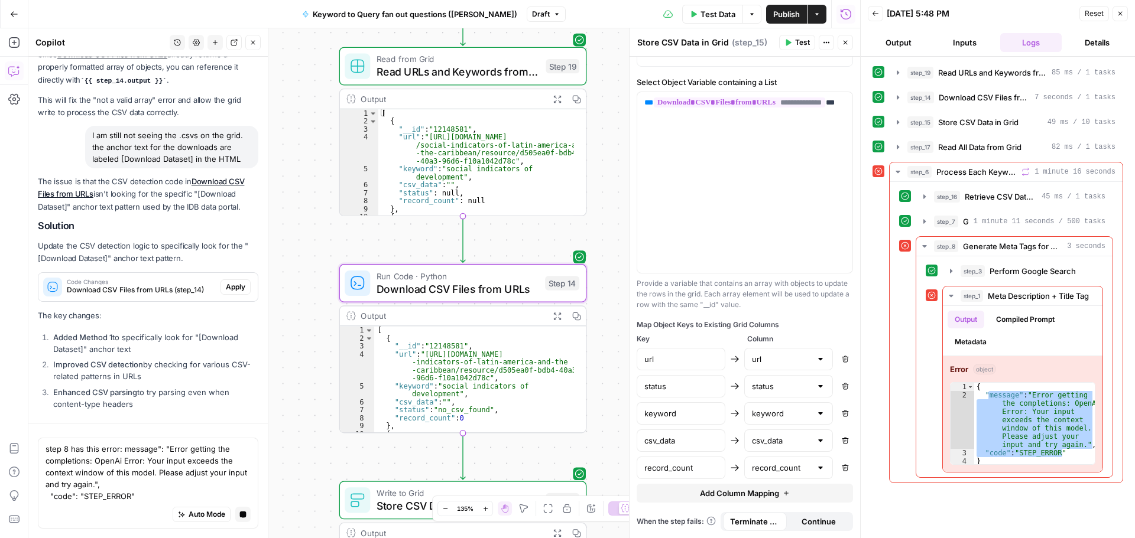
click at [233, 296] on div "Code Changes Download CSV Files from URLs (step_14) Apply" at bounding box center [147, 287] width 219 height 19
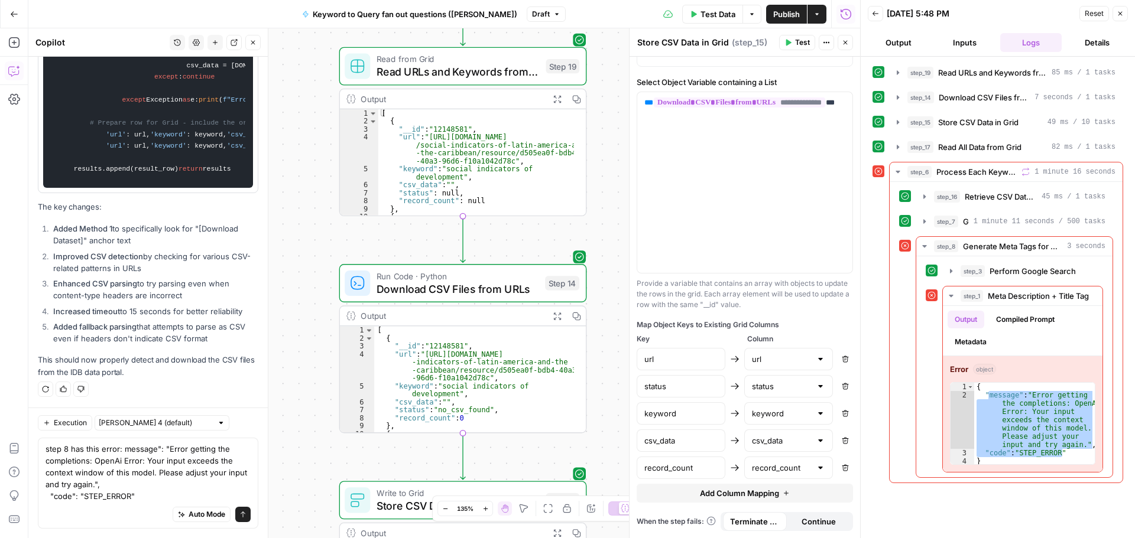
scroll to position [4191, 0]
click at [239, 512] on icon "submit" at bounding box center [242, 514] width 7 height 7
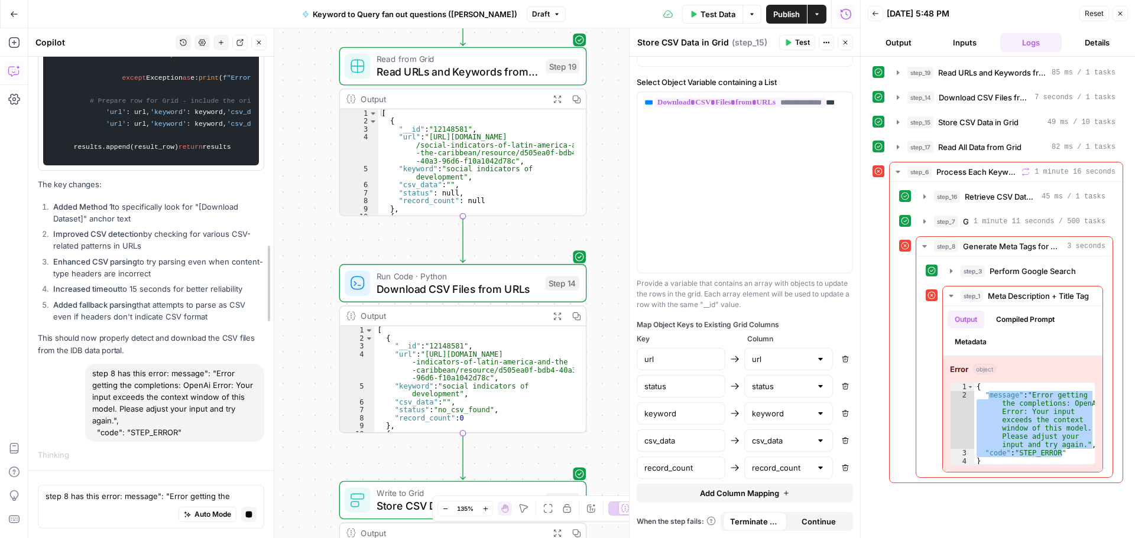
scroll to position [4052, 0]
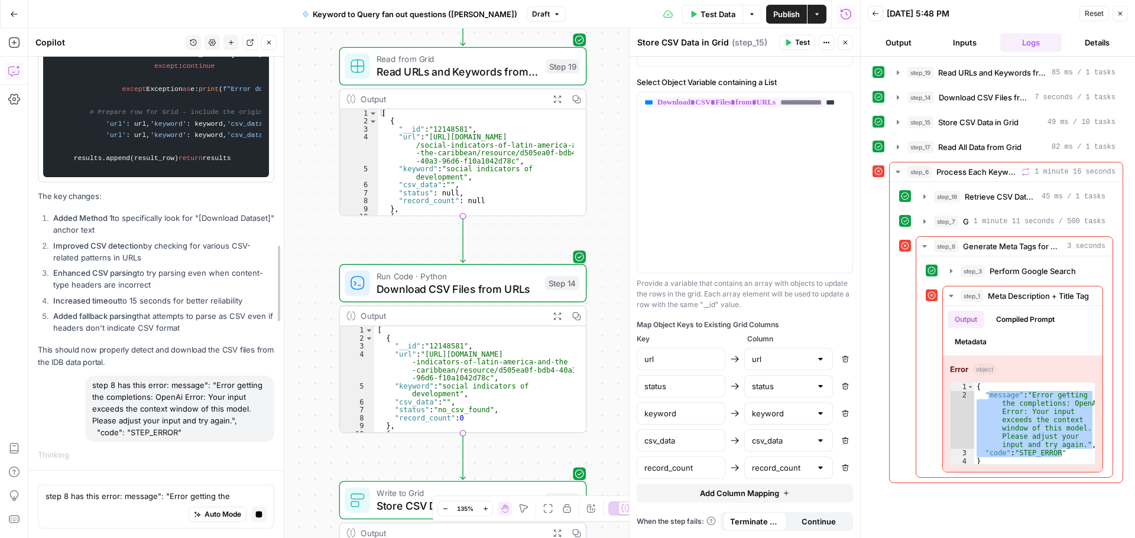
drag, startPoint x: 263, startPoint y: 501, endPoint x: 280, endPoint y: 372, distance: 129.9
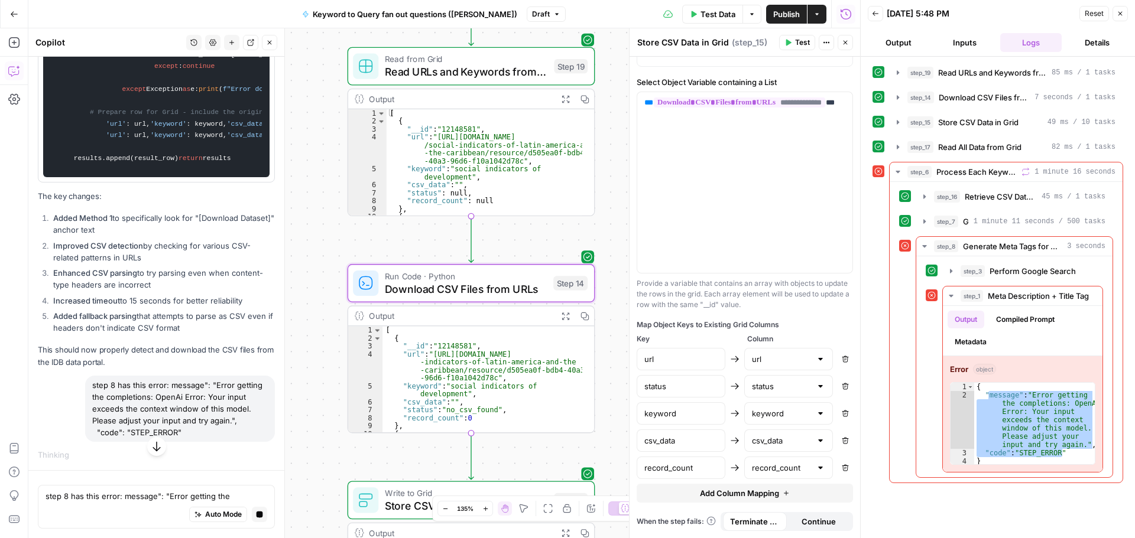
scroll to position [3245, 0]
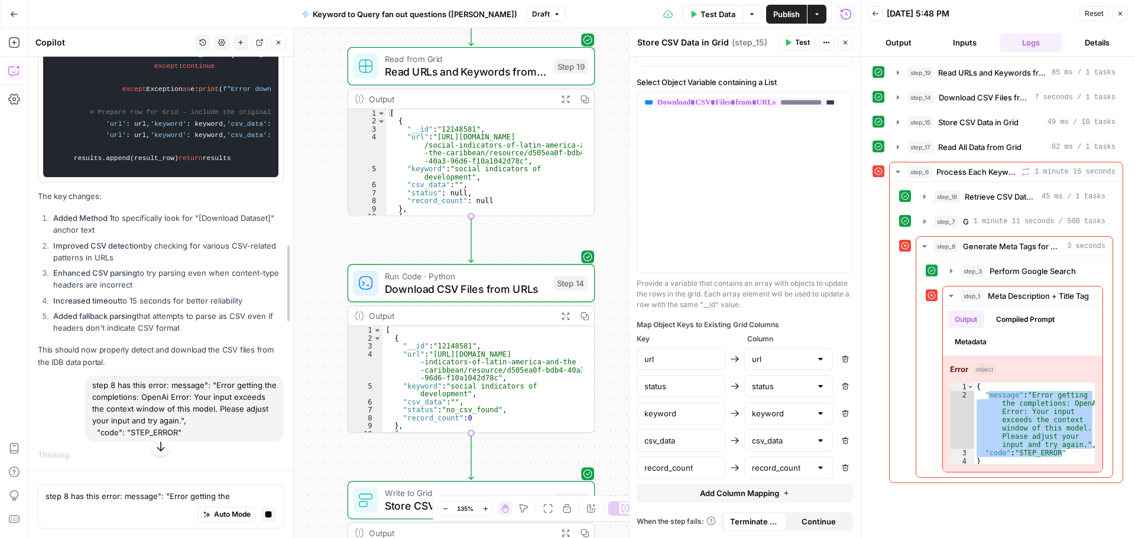
drag, startPoint x: 280, startPoint y: 420, endPoint x: 244, endPoint y: 272, distance: 151.5
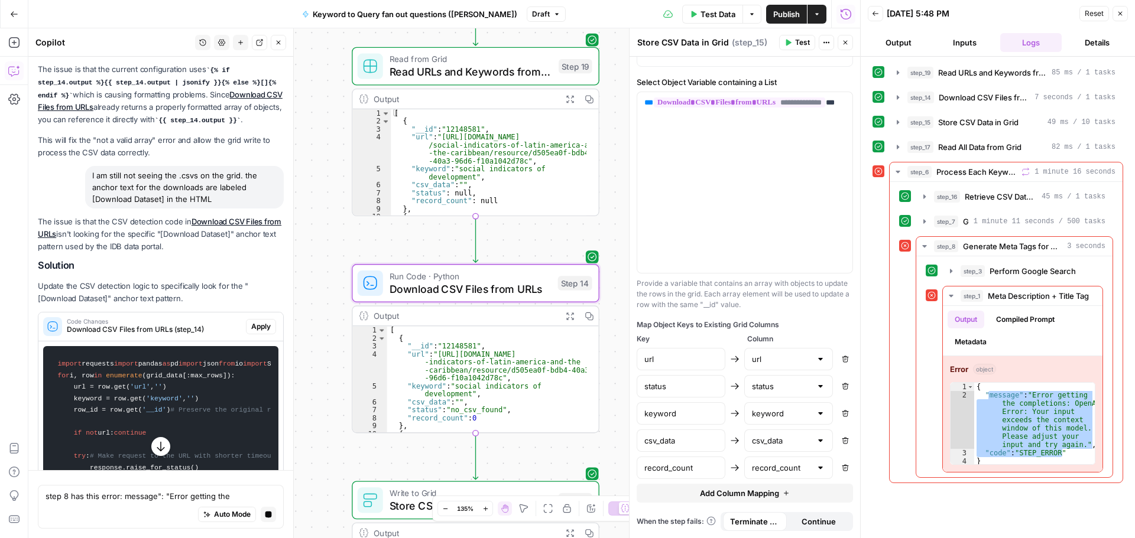
scroll to position [1956, 0]
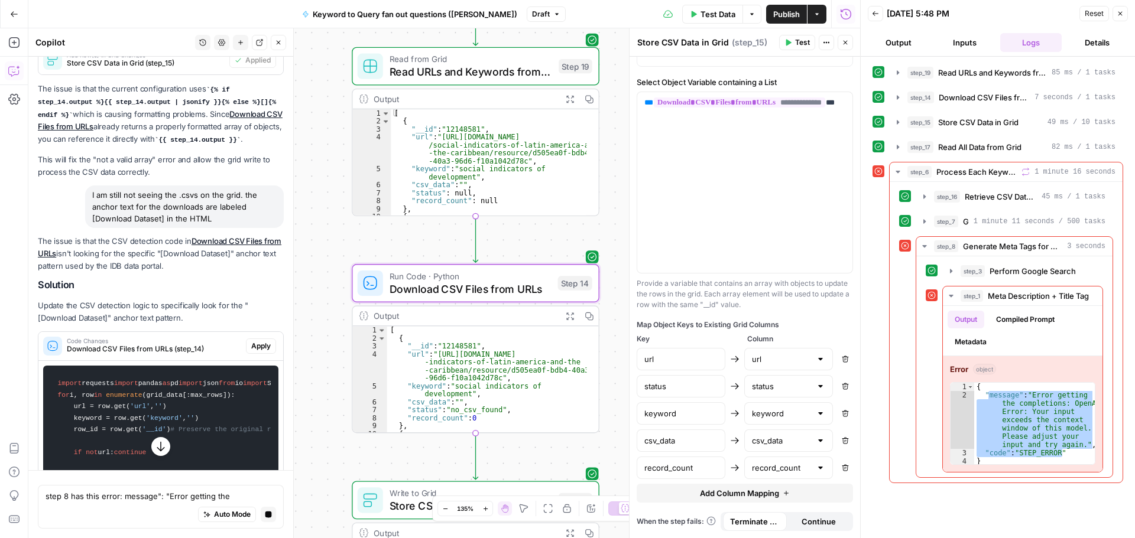
click at [251, 352] on span "Apply" at bounding box center [261, 346] width 20 height 11
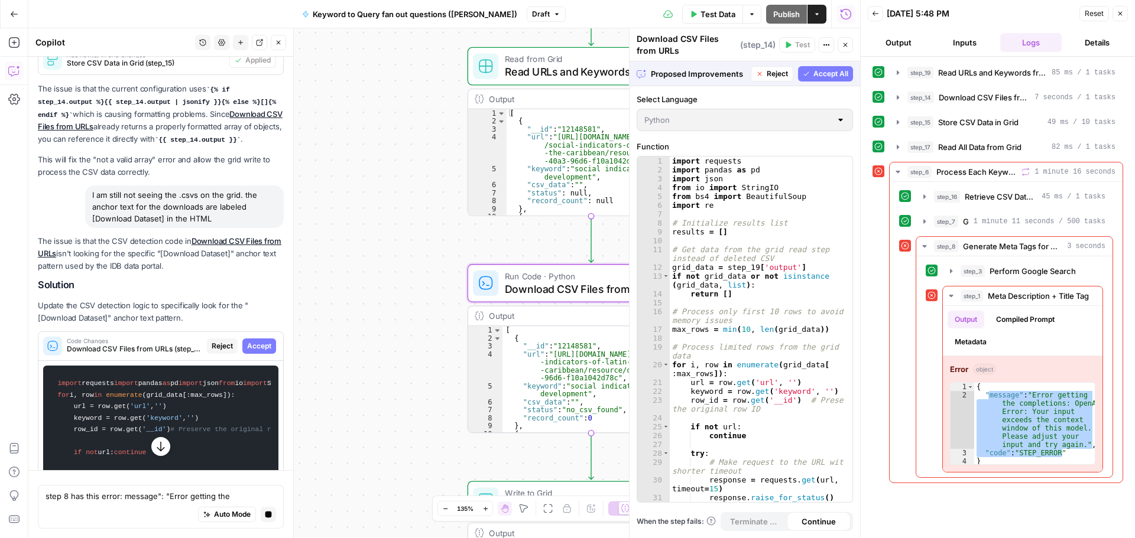
click at [251, 352] on span "Accept" at bounding box center [259, 346] width 24 height 11
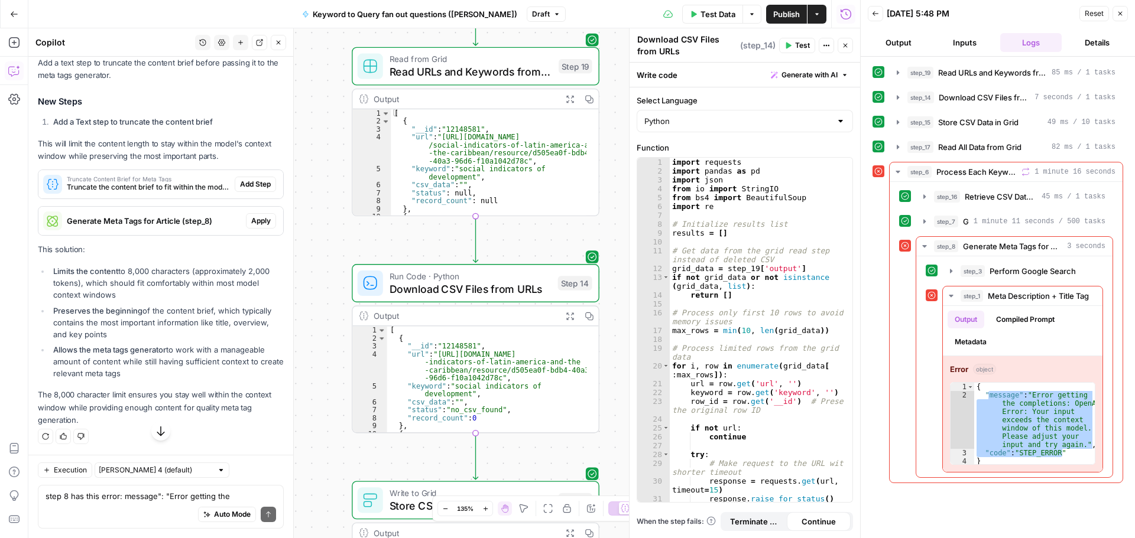
scroll to position [4435, 0]
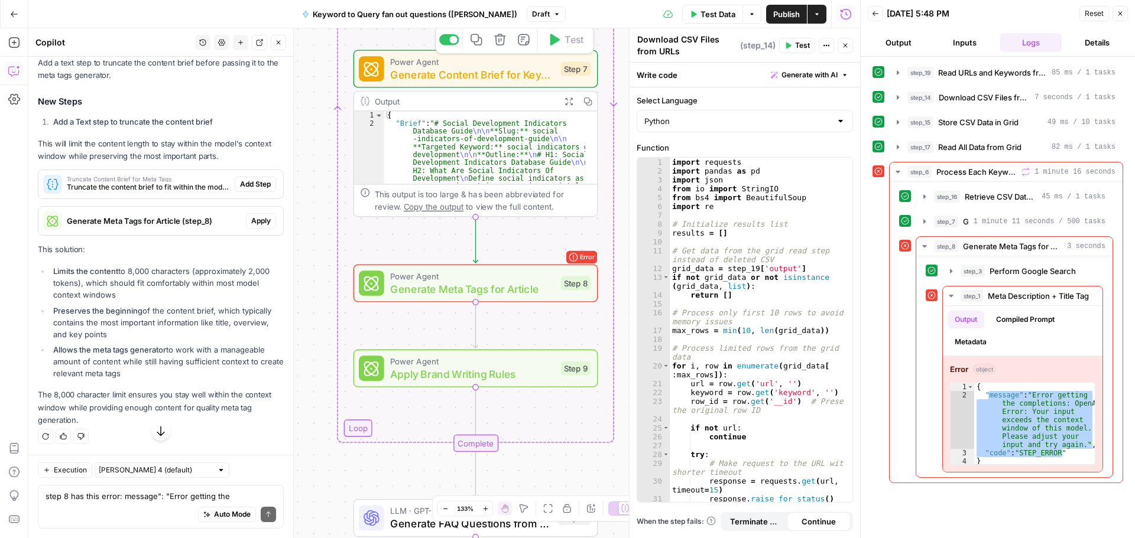
click at [500, 40] on icon "button" at bounding box center [499, 39] width 11 height 11
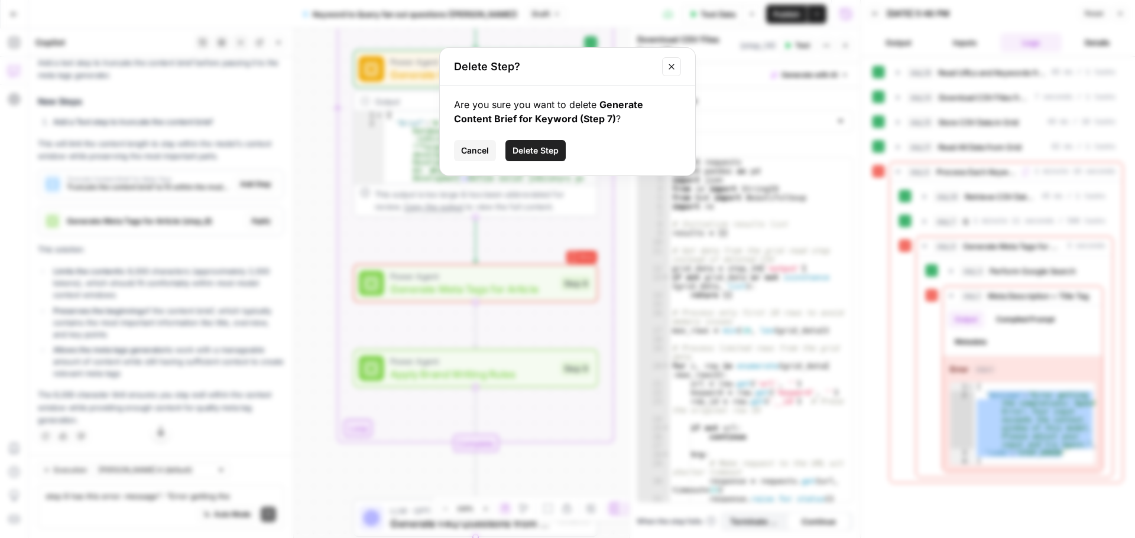
click at [530, 151] on span "Delete Step" at bounding box center [535, 151] width 46 height 12
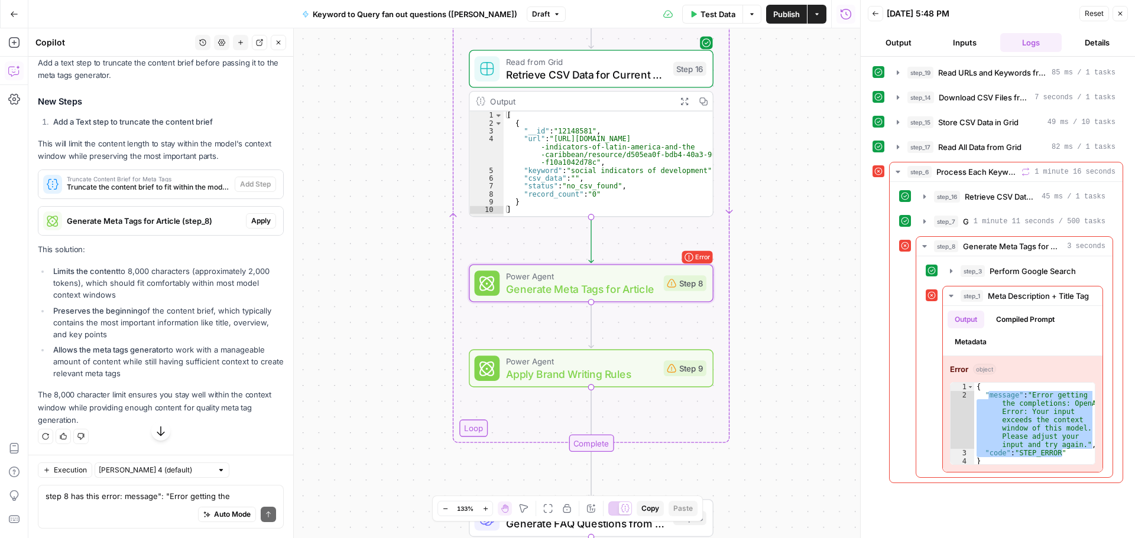
click at [251, 226] on span "Apply" at bounding box center [261, 221] width 20 height 11
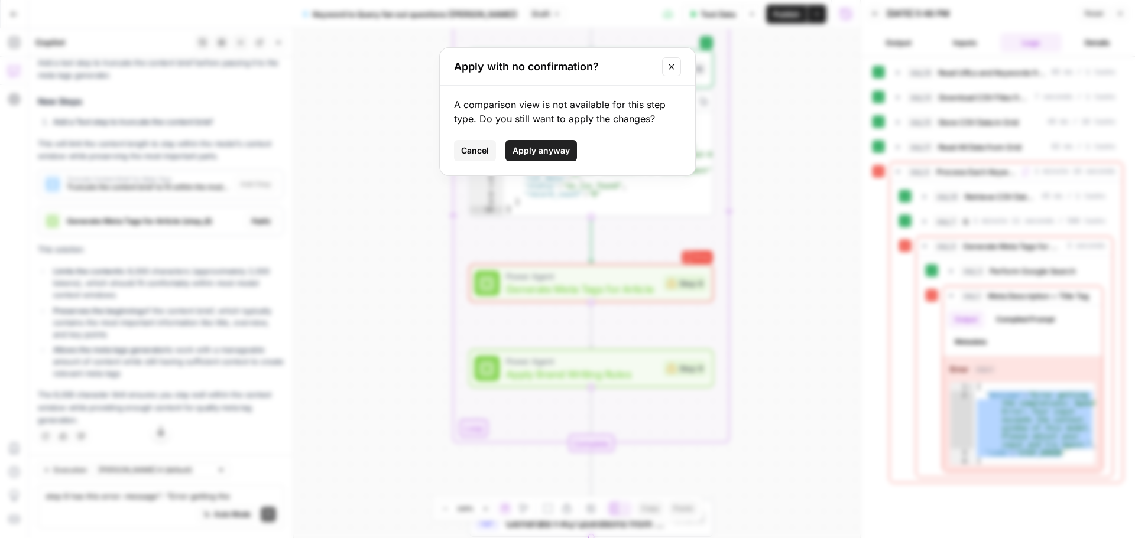
drag, startPoint x: 531, startPoint y: 150, endPoint x: 202, endPoint y: 363, distance: 391.9
click at [531, 151] on span "Apply anyway" at bounding box center [540, 151] width 57 height 12
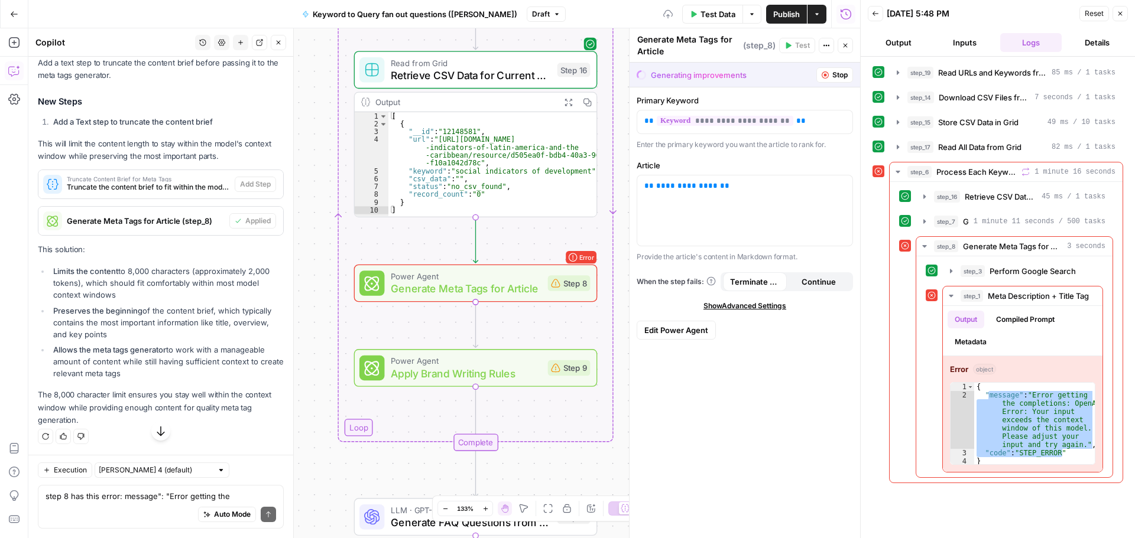
scroll to position [4584, 0]
click at [113, 493] on textarea "step 8 has this error: message": "Error getting the completions: OpenAi Error: …" at bounding box center [161, 497] width 230 height 12
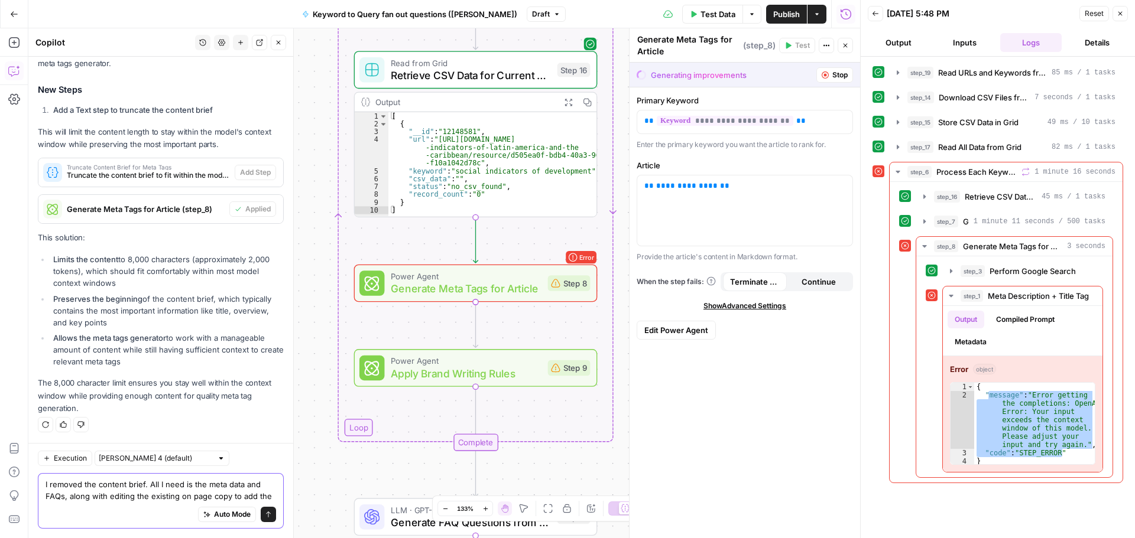
scroll to position [4608, 0]
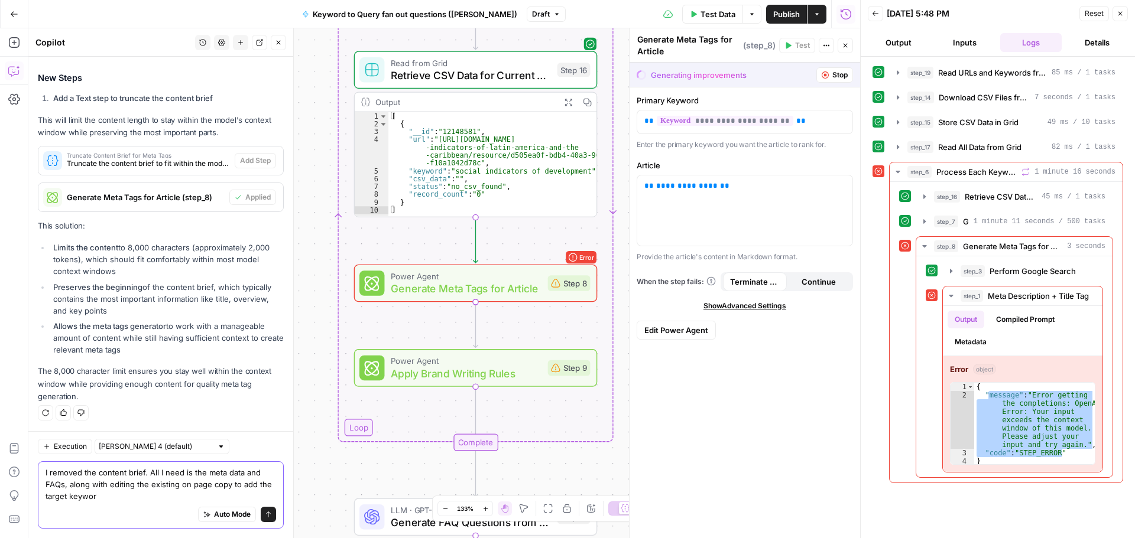
type textarea "I removed the content brief. All I need is the meta data and FAQs, along with e…"
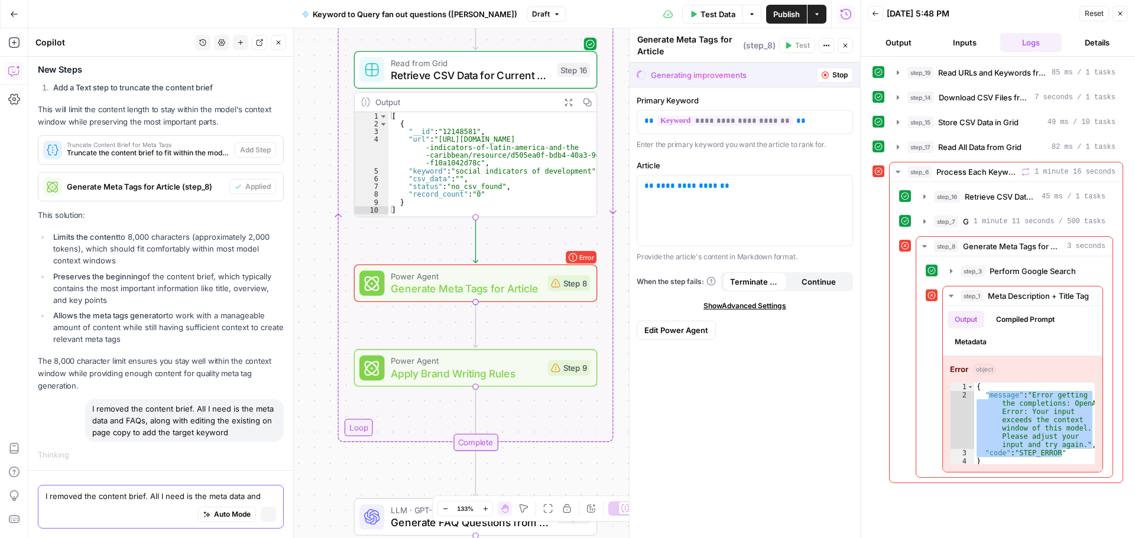
scroll to position [4439, 0]
click at [567, 294] on div "Power Agent Generate Meta Tags for Article Step 8 Copy step Delete step Add Not…" at bounding box center [474, 283] width 230 height 27
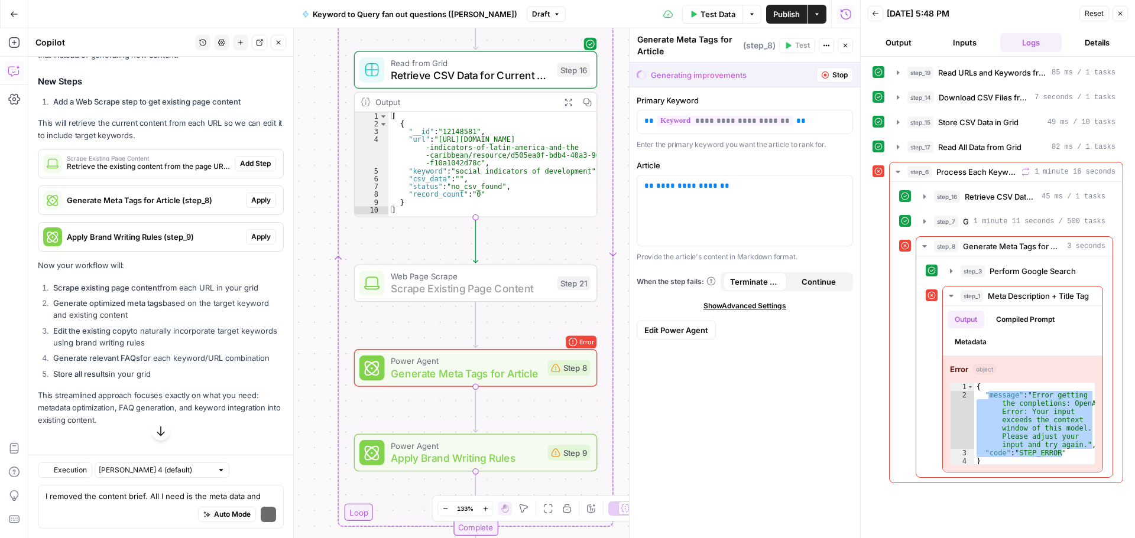
scroll to position [4947, 0]
click at [243, 169] on span "Add Step" at bounding box center [255, 163] width 31 height 11
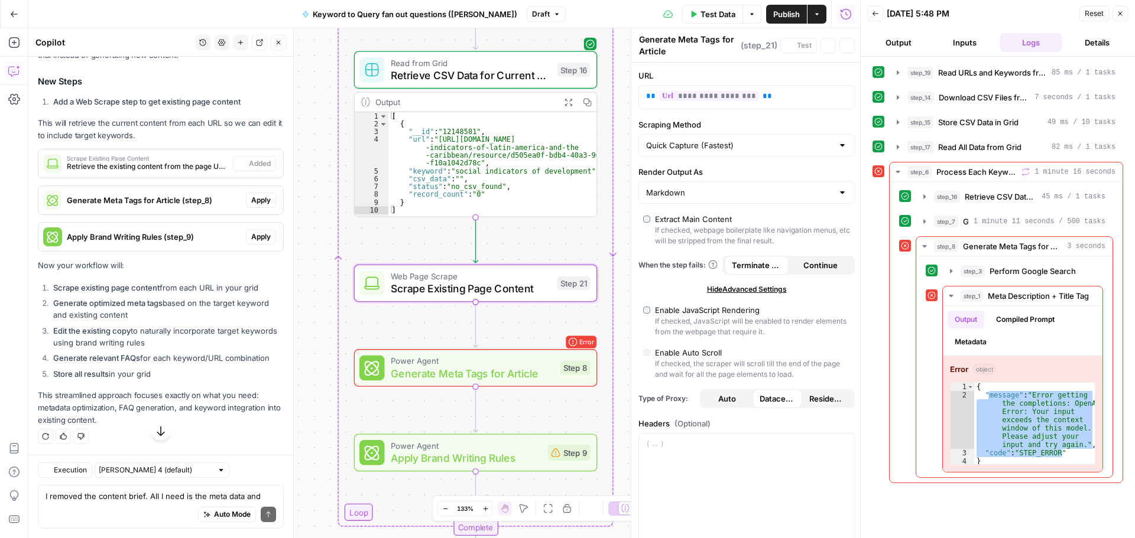
type textarea "Scrape Existing Page Content"
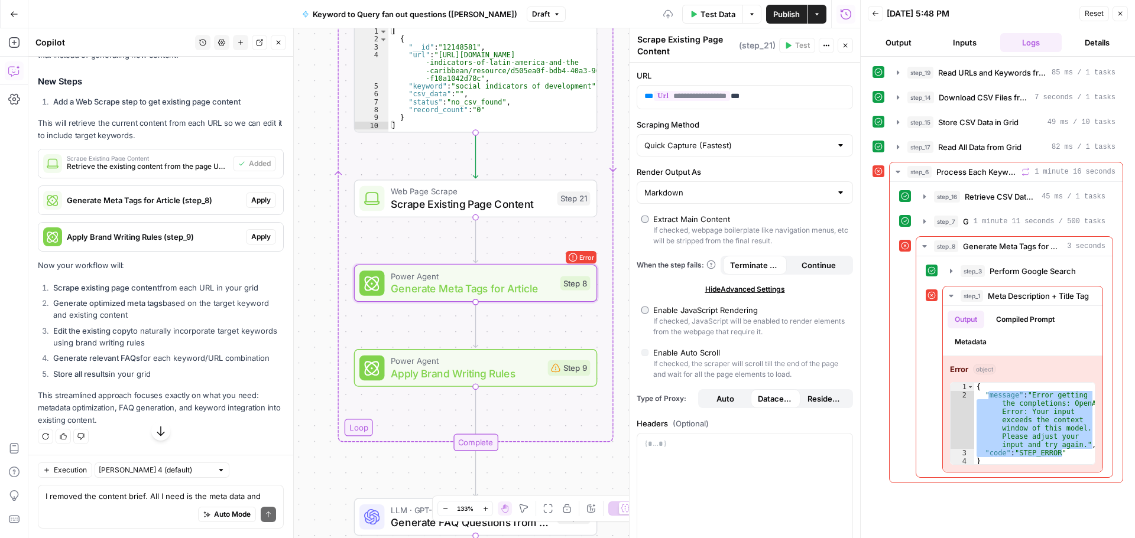
click at [251, 206] on span "Apply" at bounding box center [261, 200] width 20 height 11
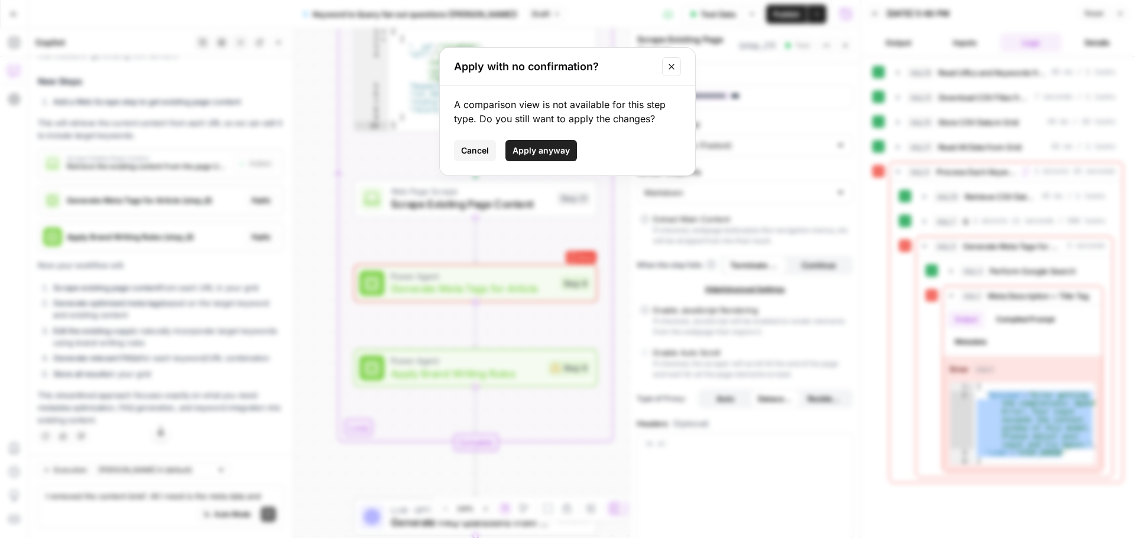
click at [534, 155] on span "Apply anyway" at bounding box center [540, 151] width 57 height 12
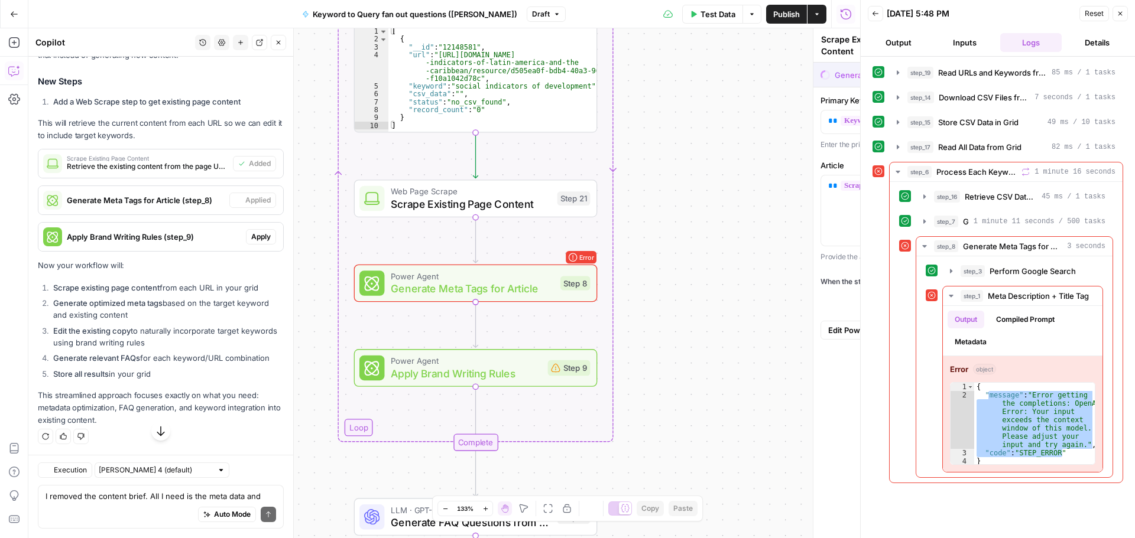
type textarea "Generate Meta Tags for Article"
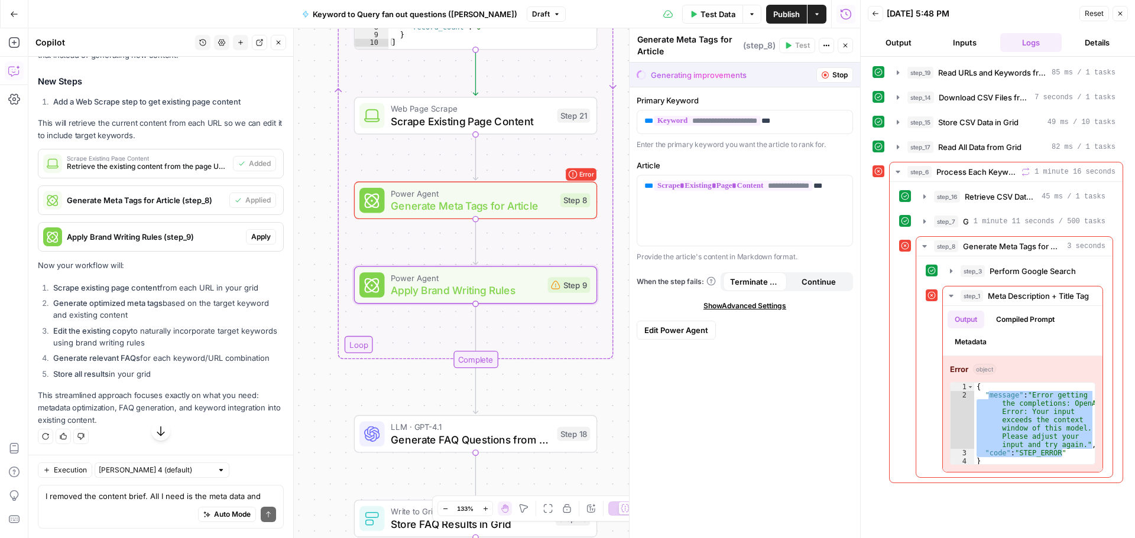
click at [256, 242] on span "Apply" at bounding box center [261, 237] width 20 height 11
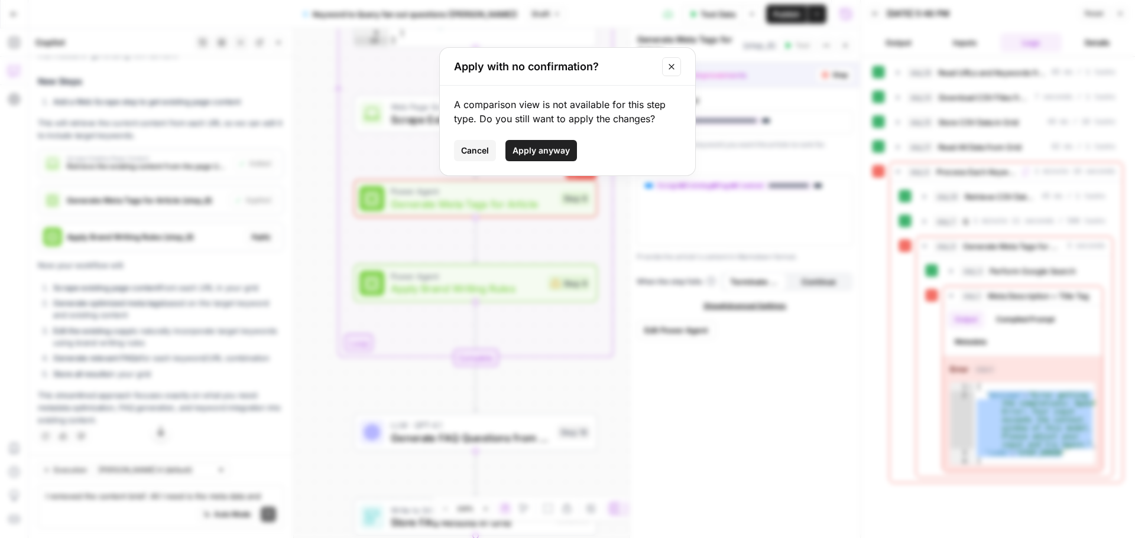
click at [525, 152] on span "Apply anyway" at bounding box center [540, 151] width 57 height 12
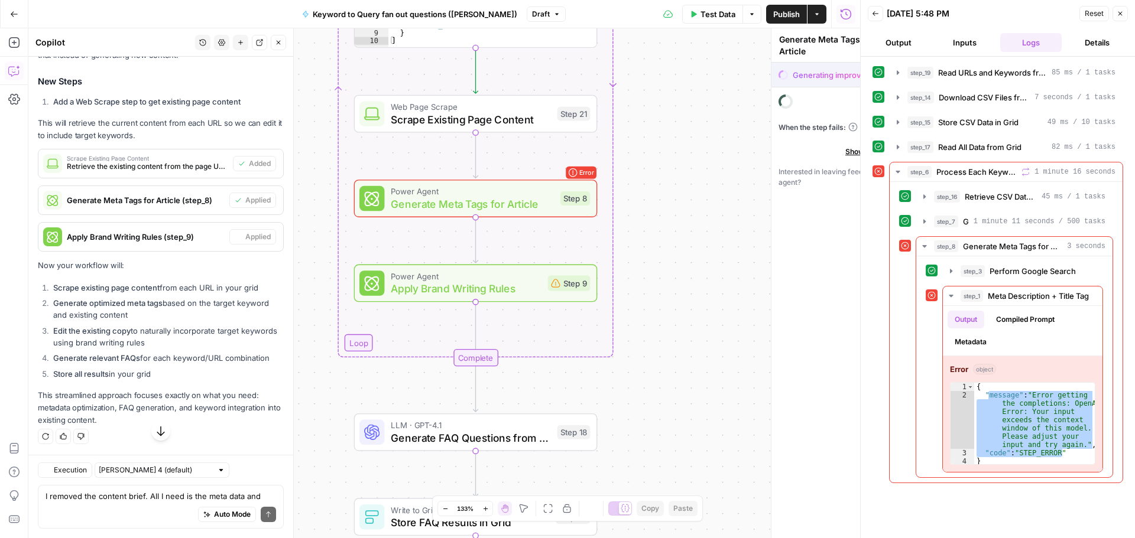
type textarea "Apply Brand Writing Rules"
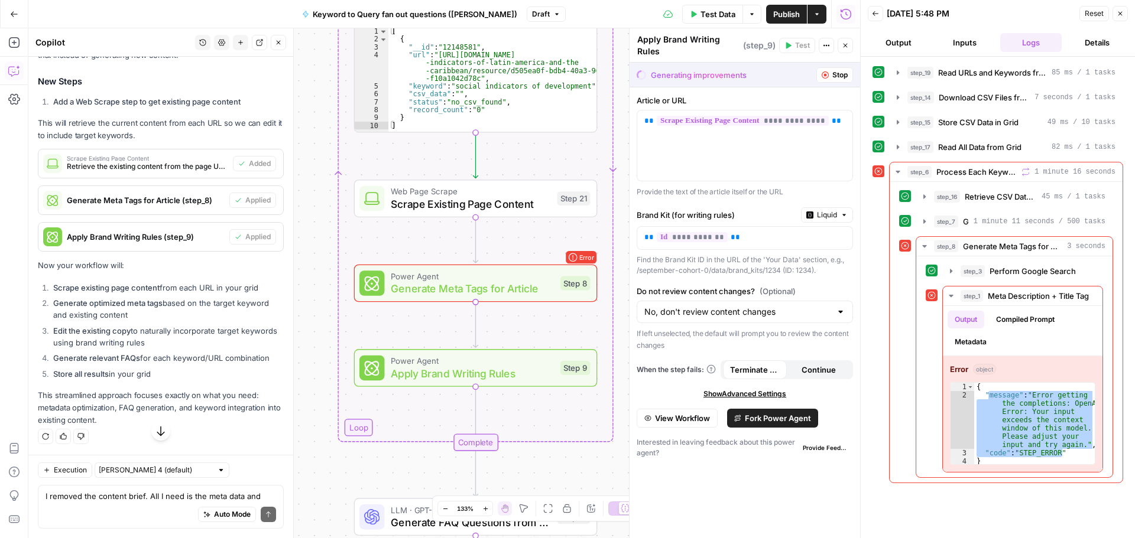
scroll to position [5103, 0]
click at [725, 18] on span "Test Data" at bounding box center [717, 14] width 35 height 12
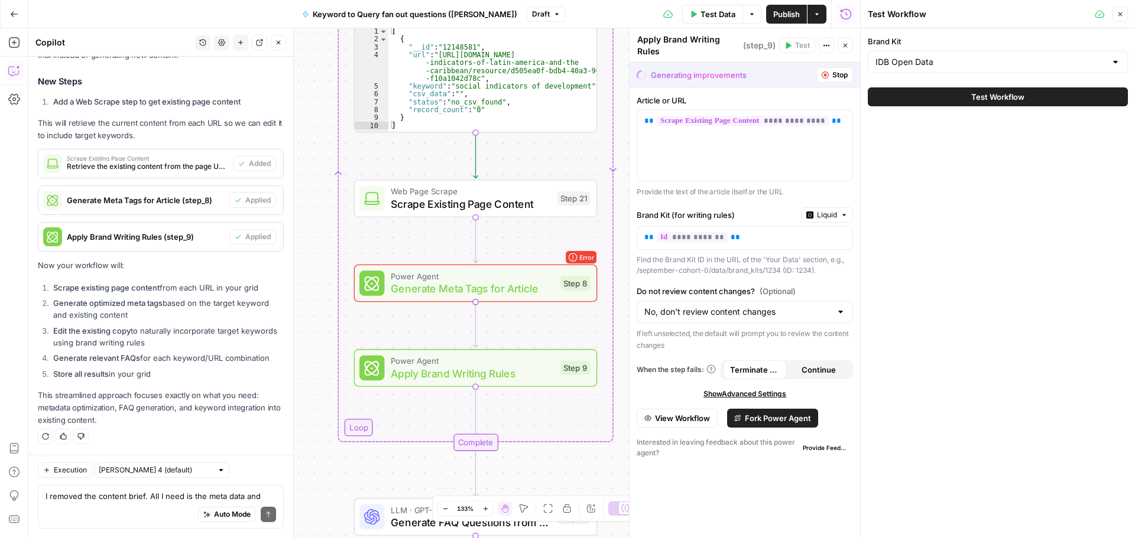
click at [967, 90] on button "Test Workflow" at bounding box center [998, 96] width 260 height 19
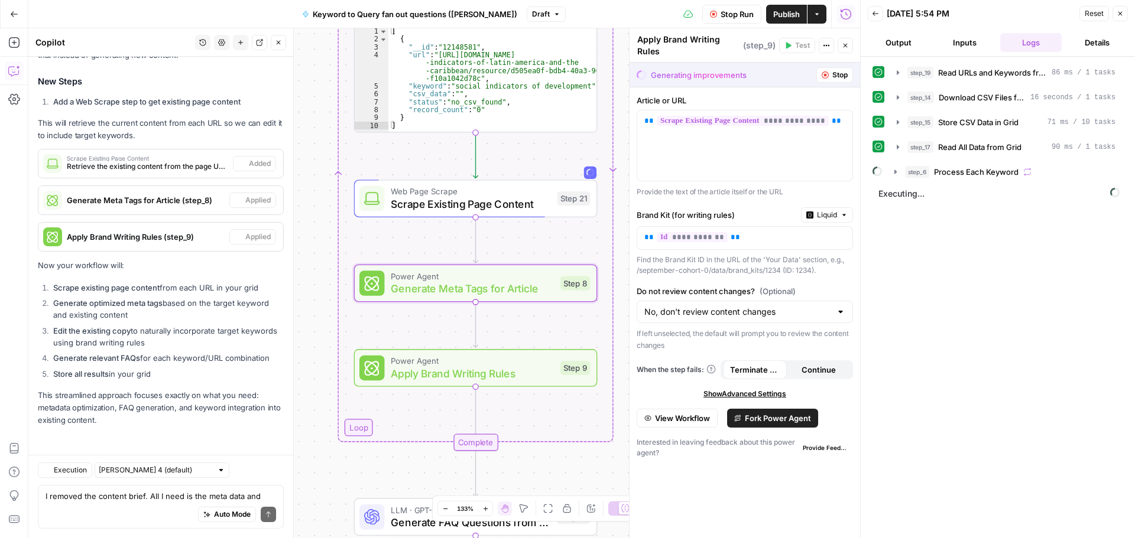
scroll to position [3307, 0]
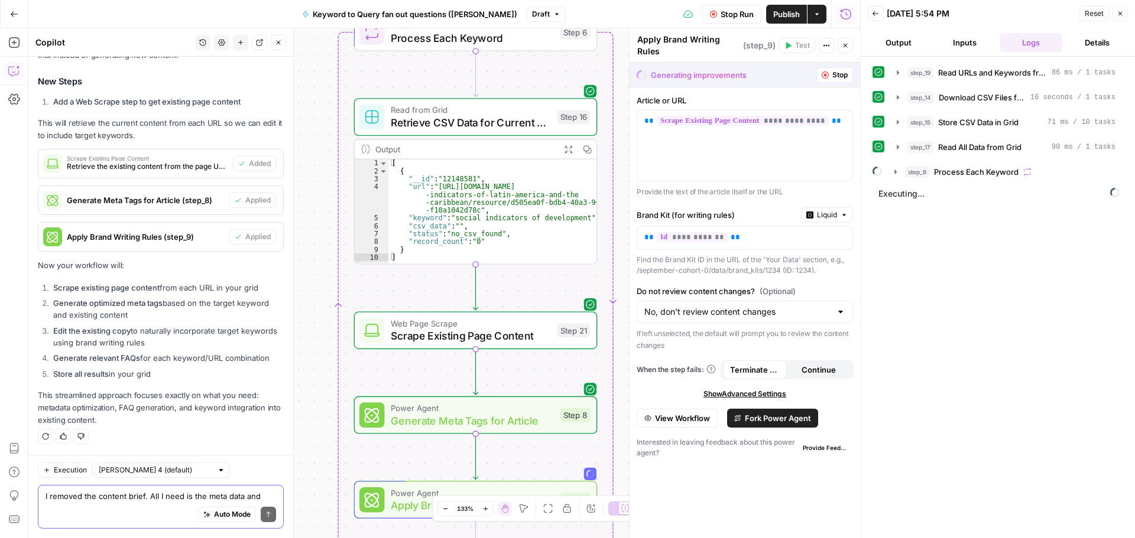
click at [158, 496] on textarea "I removed the content brief. All I need is the meta data and FAQs, along with e…" at bounding box center [161, 497] width 230 height 12
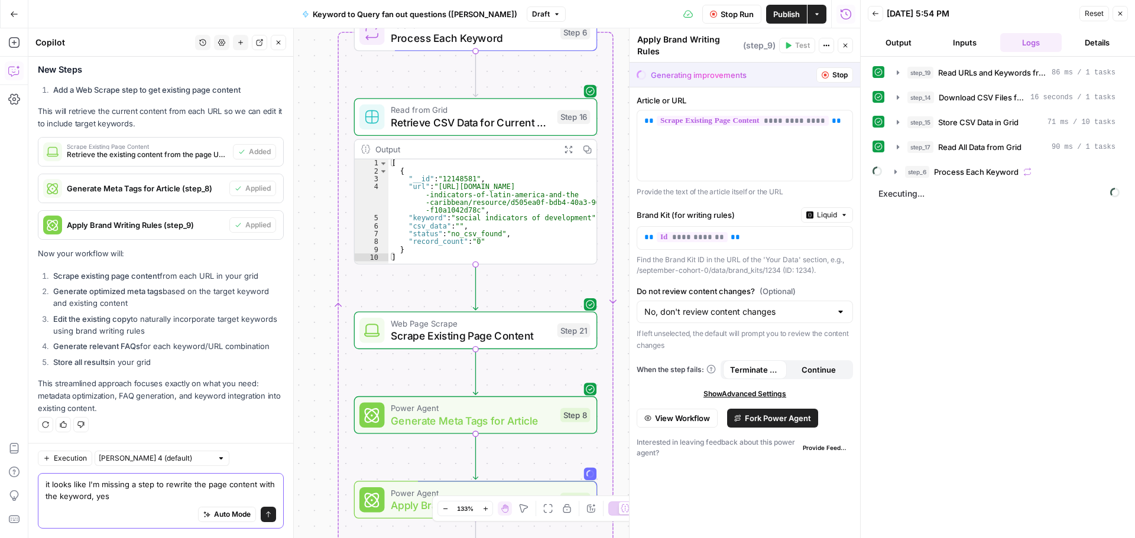
type textarea "it looks like I'm missing a step to rewrite the page content with the keyword, …"
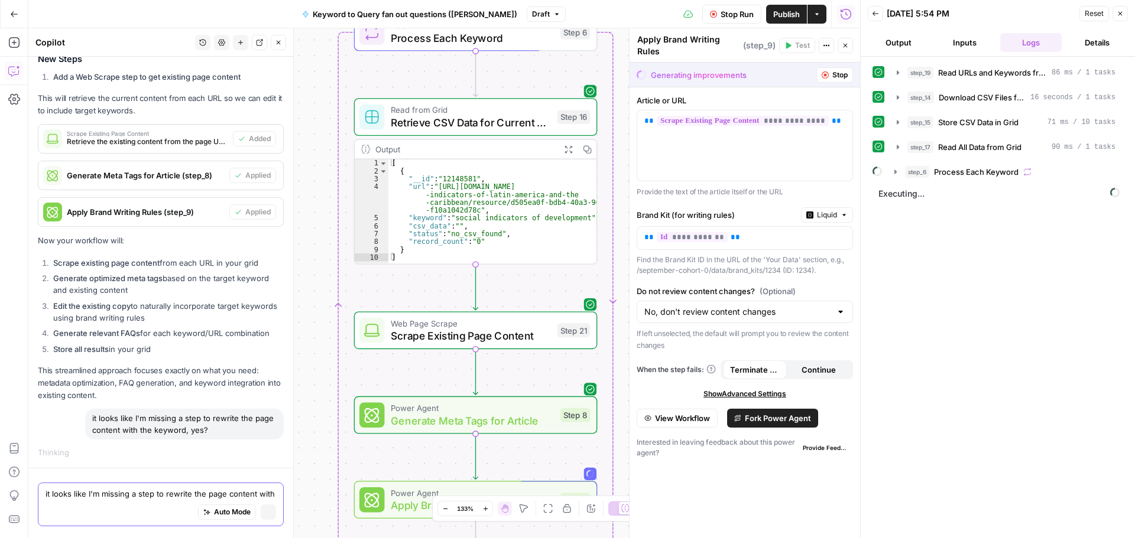
scroll to position [3127, 0]
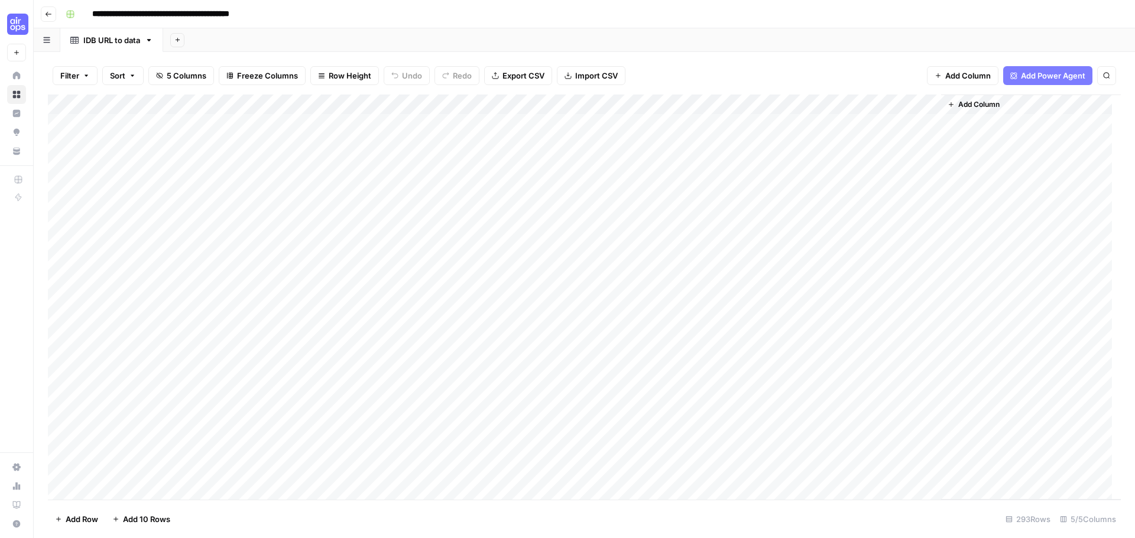
click at [983, 103] on span "Add Column" at bounding box center [978, 104] width 41 height 11
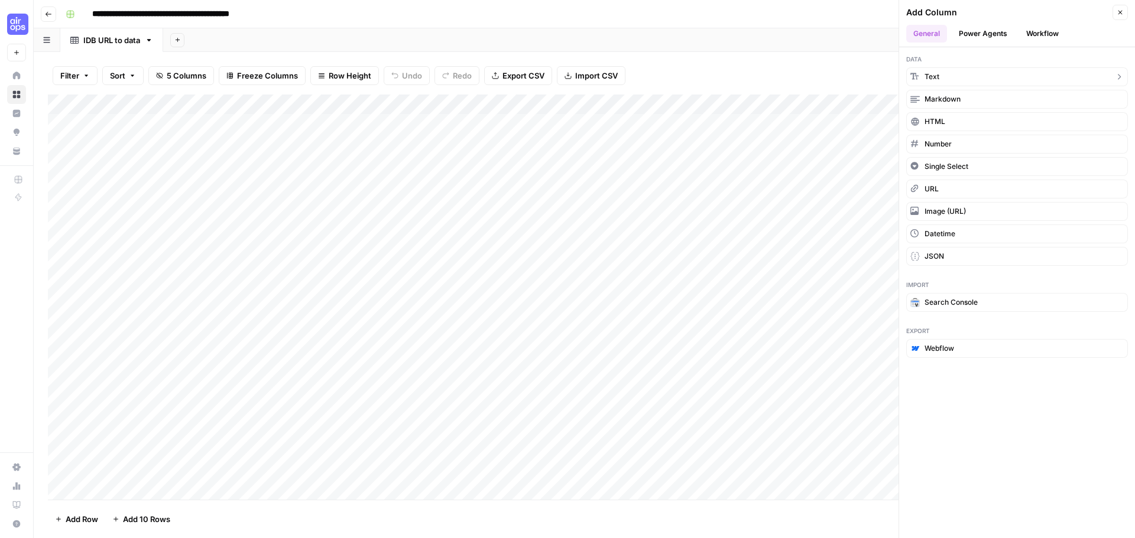
click at [982, 85] on button "Text" at bounding box center [1017, 76] width 222 height 19
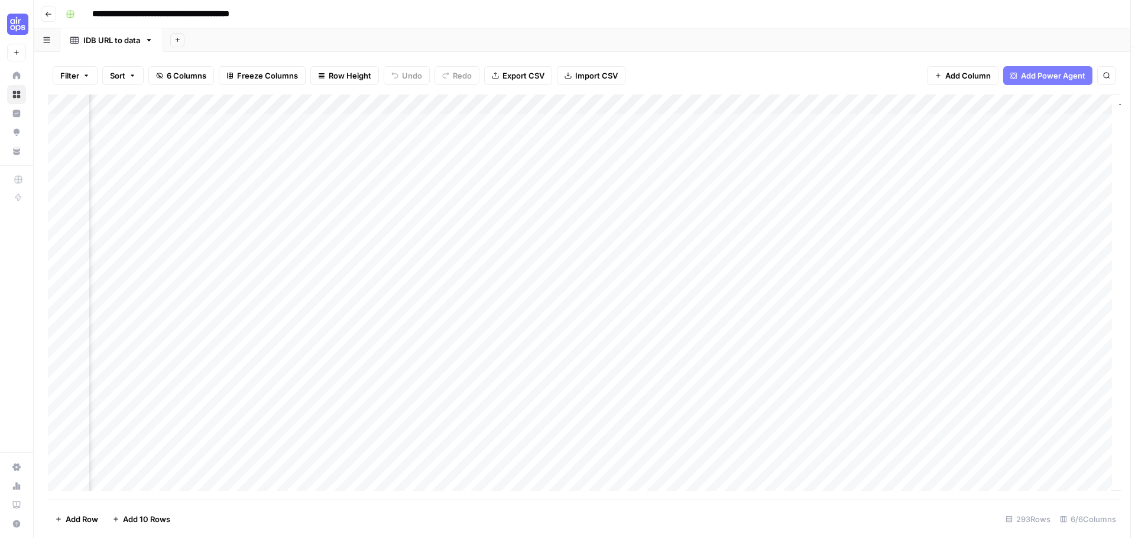
scroll to position [0, 65]
click at [951, 102] on div "Add Column" at bounding box center [584, 297] width 1073 height 405
click at [914, 131] on input "New Column" at bounding box center [946, 133] width 120 height 12
drag, startPoint x: 949, startPoint y: 134, endPoint x: 873, endPoint y: 141, distance: 76.5
click at [873, 140] on body "**********" at bounding box center [567, 269] width 1135 height 538
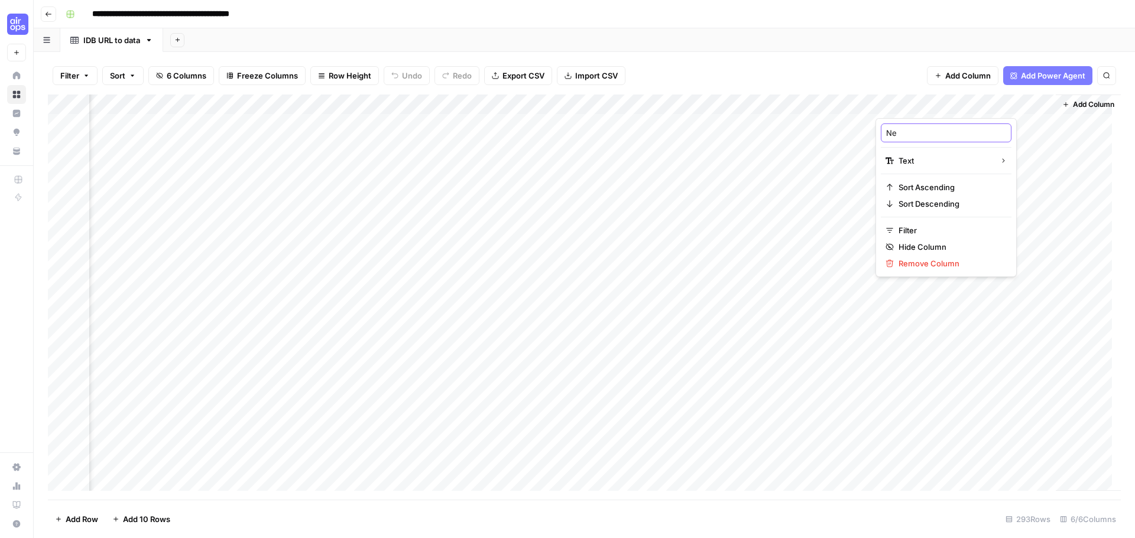
type input "N"
type input "meta_title"
click at [1079, 103] on span "Add Column" at bounding box center [1093, 104] width 41 height 11
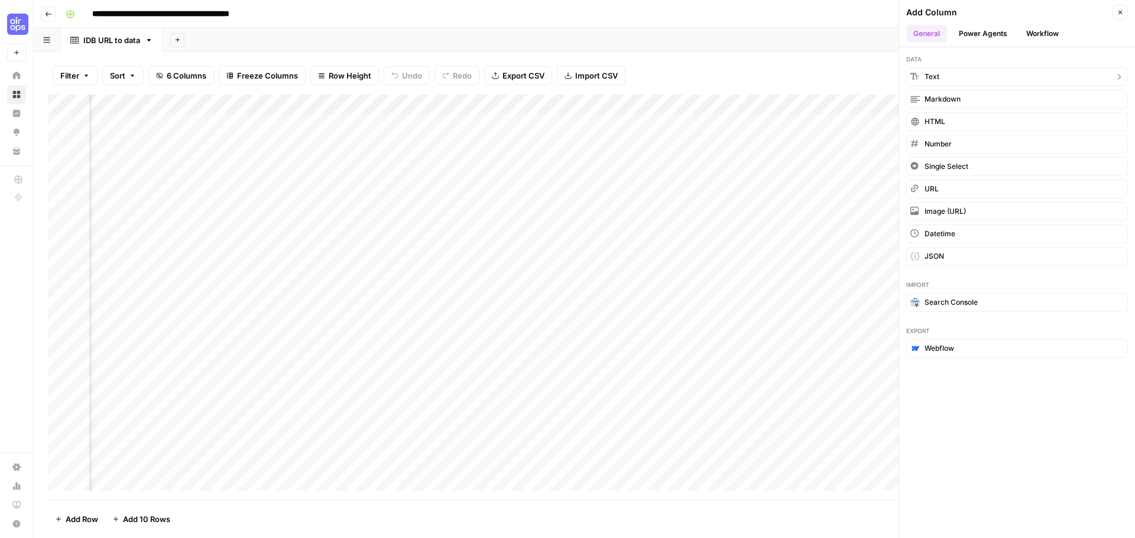
click at [953, 79] on button "Text" at bounding box center [1017, 76] width 222 height 19
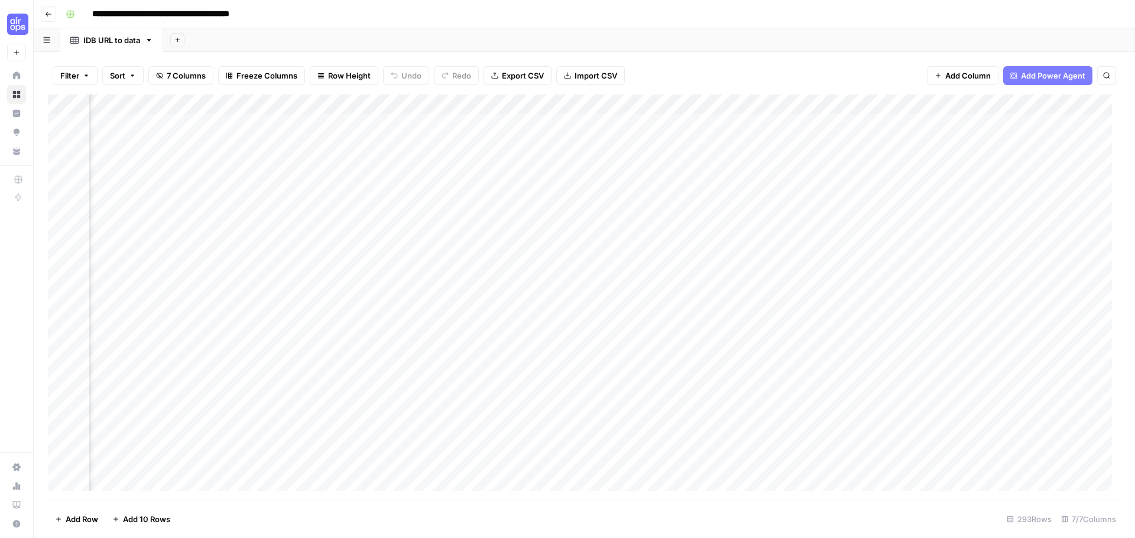
scroll to position [0, 235]
click at [968, 100] on div "Add Column" at bounding box center [584, 297] width 1073 height 405
drag, startPoint x: 946, startPoint y: 135, endPoint x: 846, endPoint y: 132, distance: 99.9
click at [846, 132] on body "**********" at bounding box center [567, 269] width 1135 height 538
type input "N"
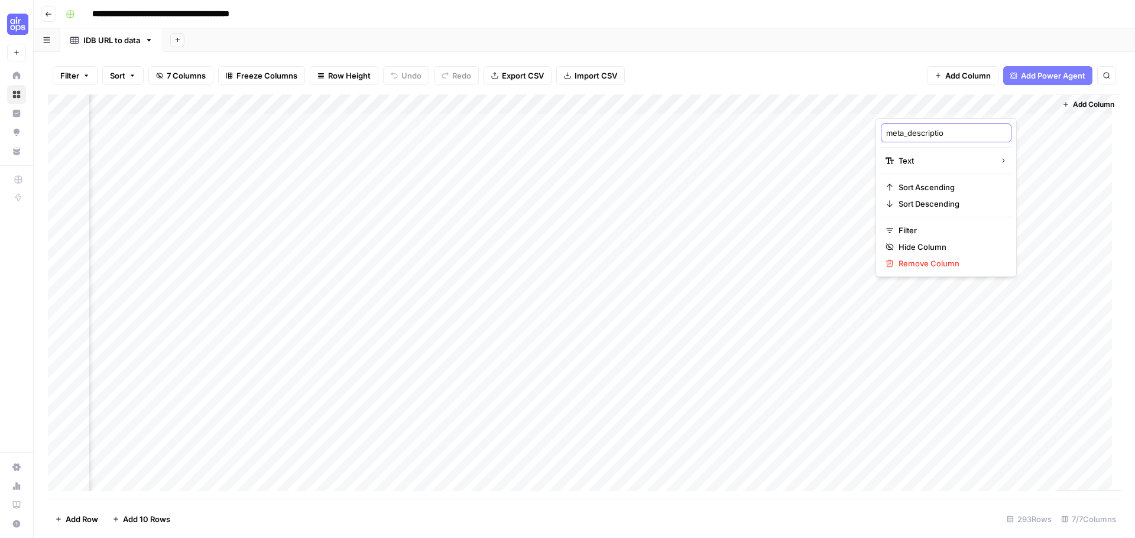
type input "meta_description"
click at [1077, 102] on span "Add Column" at bounding box center [1093, 104] width 41 height 11
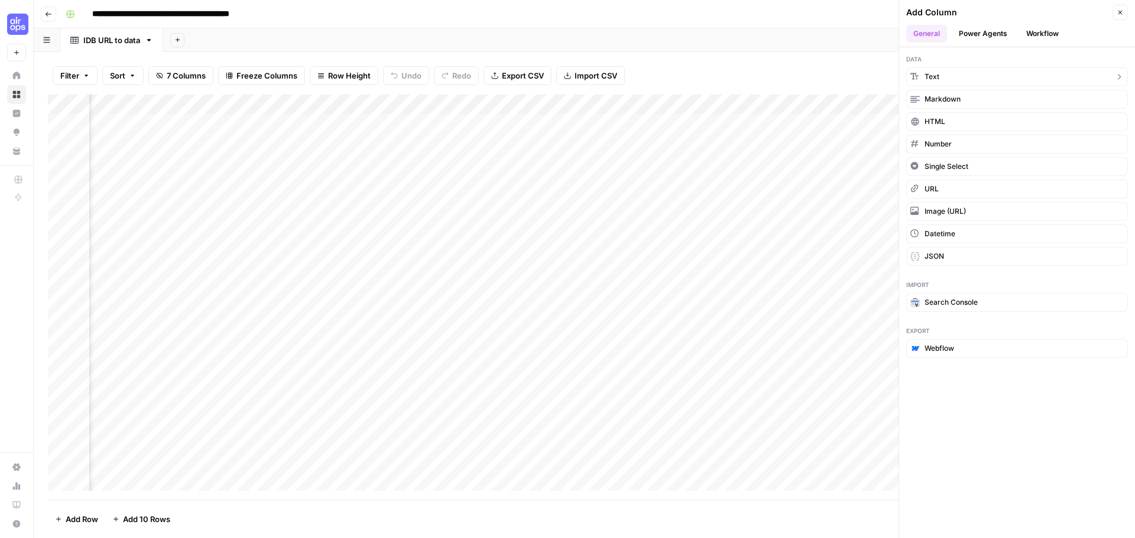
click at [962, 74] on button "Text" at bounding box center [1017, 76] width 222 height 19
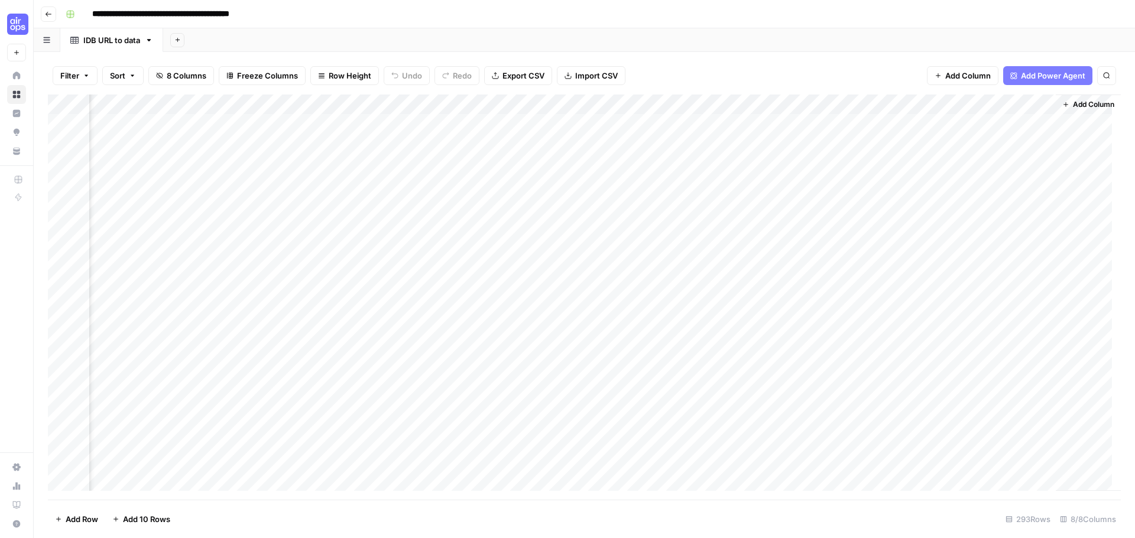
click at [995, 104] on div "Add Column" at bounding box center [584, 297] width 1073 height 405
drag, startPoint x: 936, startPoint y: 134, endPoint x: 850, endPoint y: 131, distance: 86.4
click at [850, 131] on body "**********" at bounding box center [567, 269] width 1135 height 538
type input "N"
type input "rewritten content"
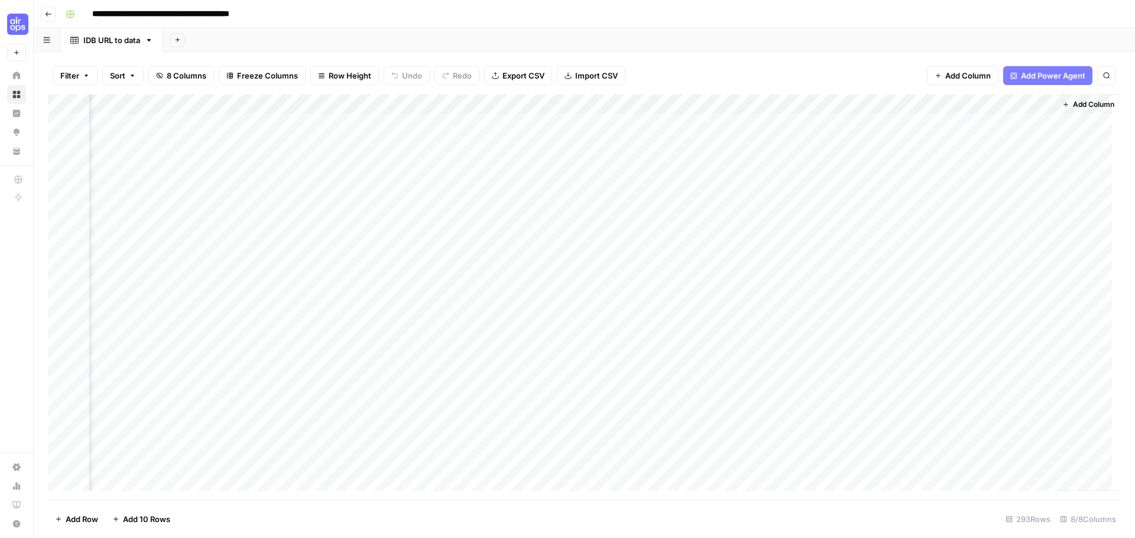
scroll to position [8, 405]
drag, startPoint x: 770, startPoint y: 491, endPoint x: 919, endPoint y: 496, distance: 149.0
click at [920, 497] on div "Add Column" at bounding box center [584, 297] width 1073 height 405
click at [1073, 107] on span "Add Column" at bounding box center [1093, 104] width 41 height 11
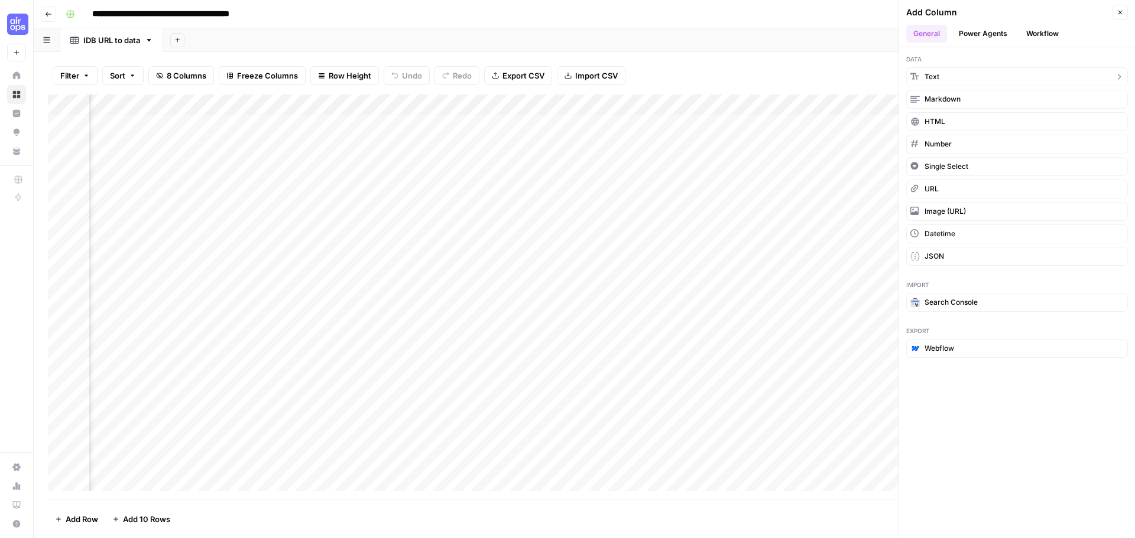
click at [939, 77] on button "Text" at bounding box center [1017, 76] width 222 height 19
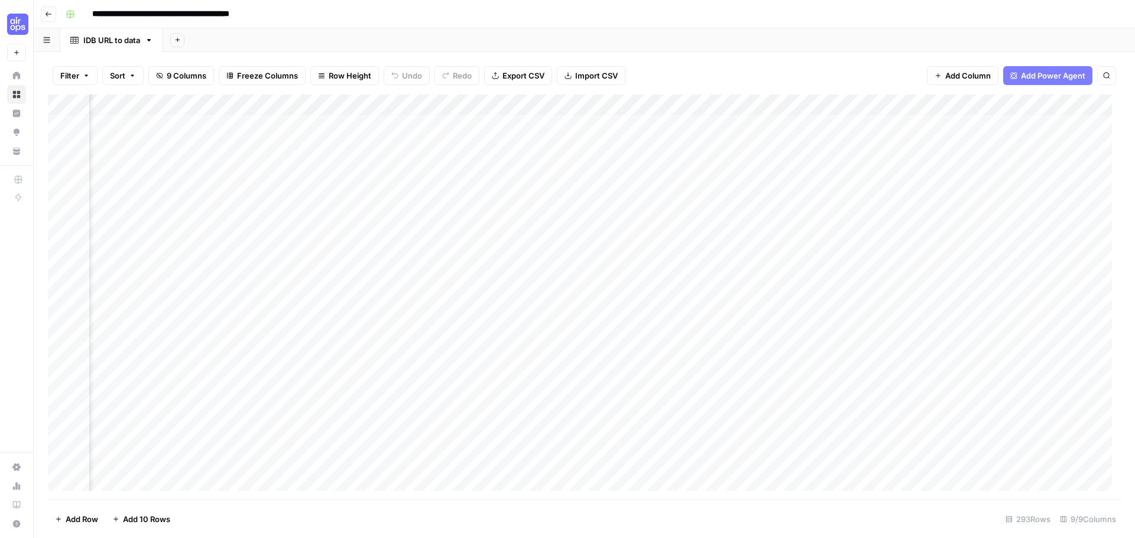
scroll to position [8, 576]
click at [918, 100] on div "Add Column" at bounding box center [584, 297] width 1073 height 405
drag, startPoint x: 934, startPoint y: 136, endPoint x: 868, endPoint y: 132, distance: 66.9
click at [868, 132] on body "**********" at bounding box center [567, 269] width 1135 height 538
type input "N"
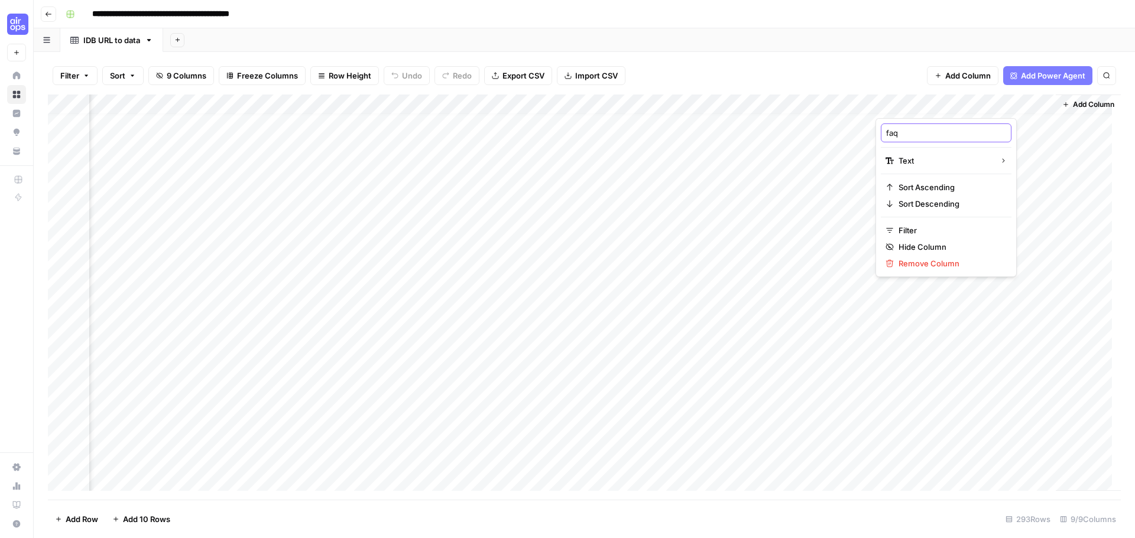
type input "faqs"
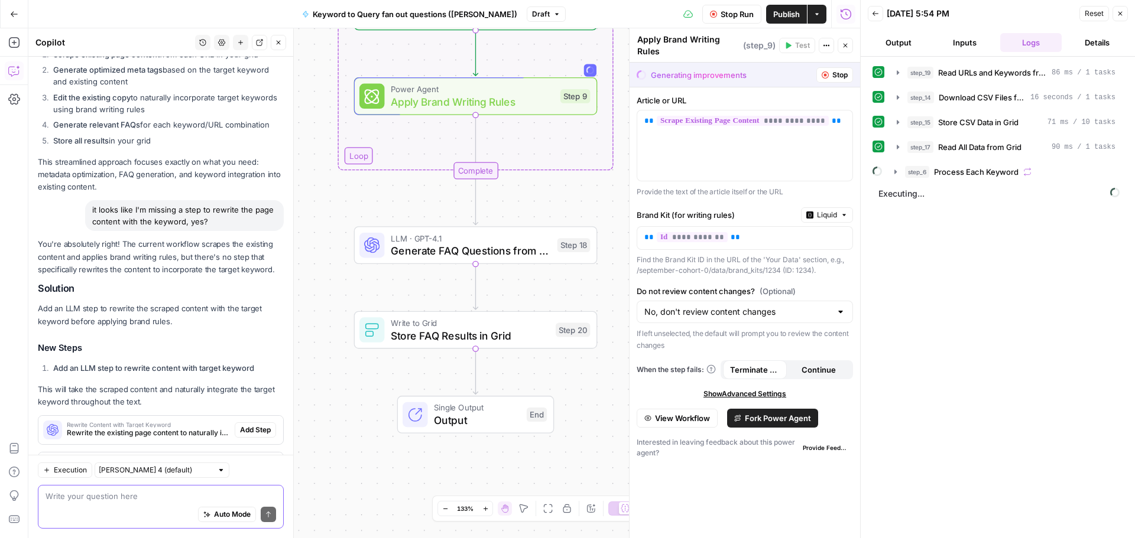
scroll to position [3757, 0]
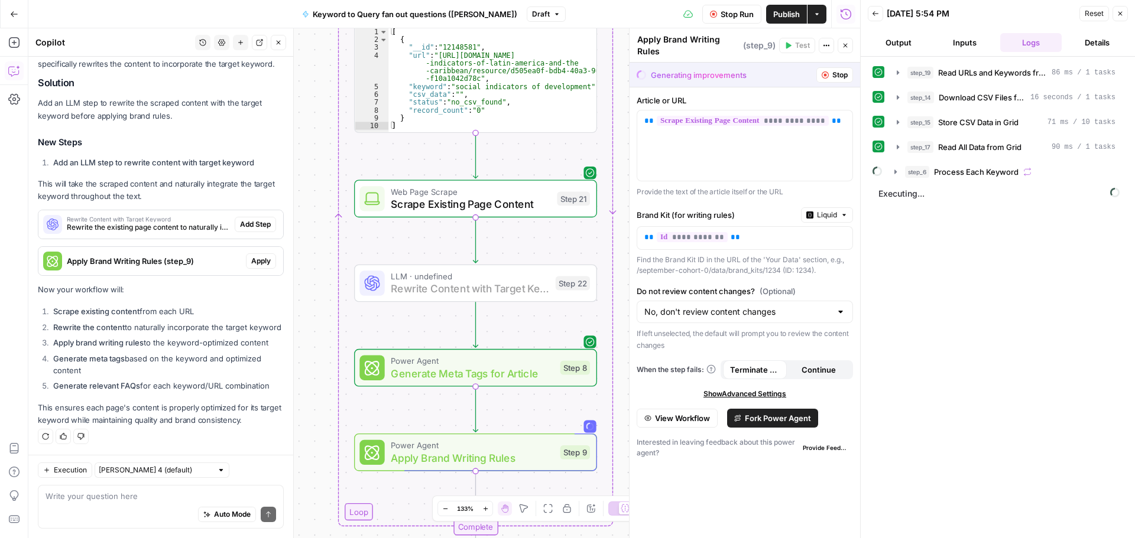
click at [241, 219] on span "Add Step" at bounding box center [255, 224] width 31 height 11
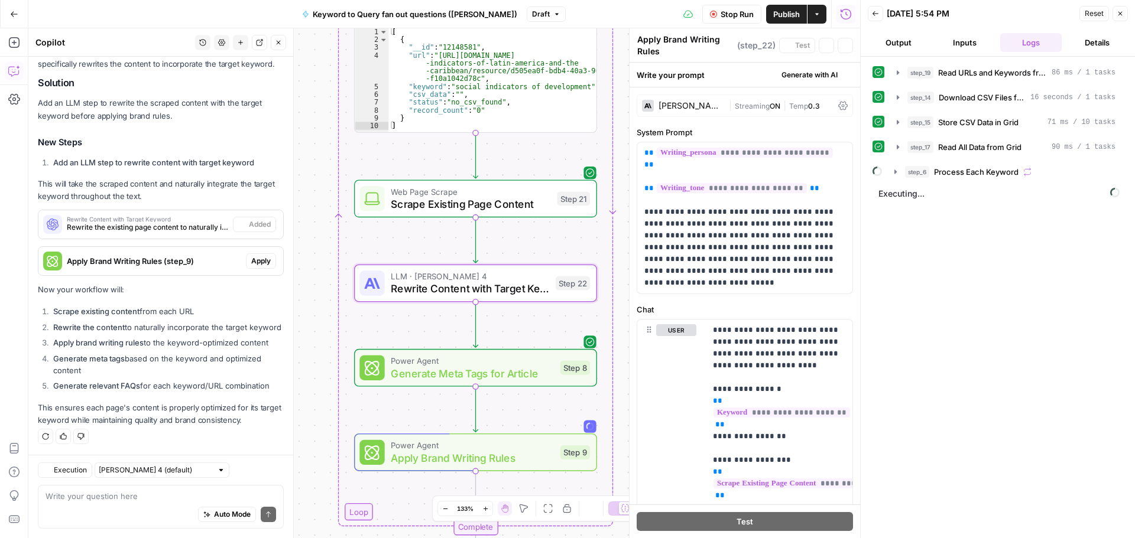
type textarea "Rewrite Content with Target Keyword"
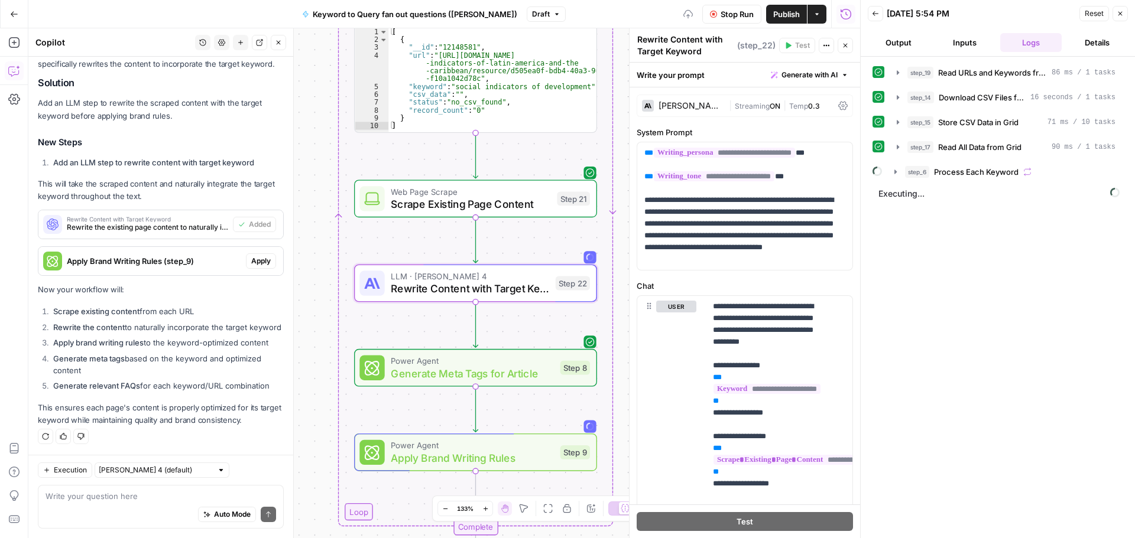
scroll to position [3776, 0]
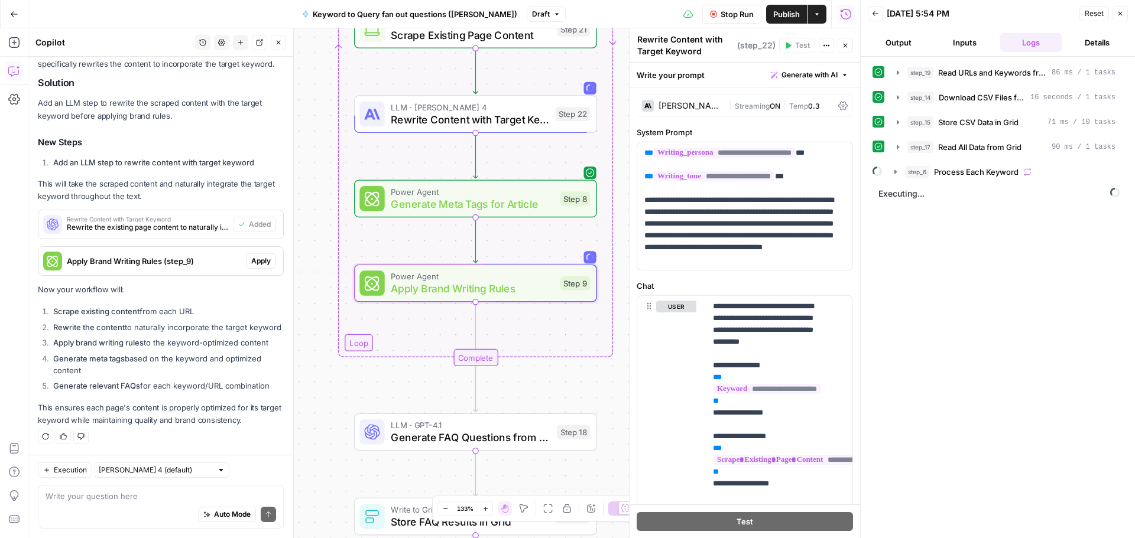
click at [256, 256] on span "Apply" at bounding box center [261, 261] width 20 height 11
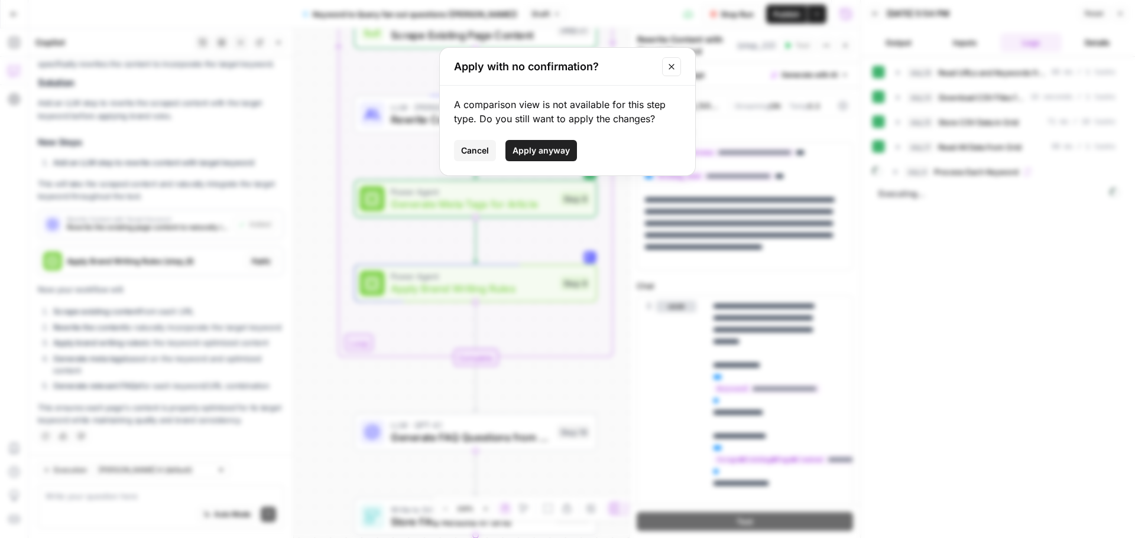
drag, startPoint x: 548, startPoint y: 152, endPoint x: 178, endPoint y: 329, distance: 410.5
click at [549, 152] on span "Apply anyway" at bounding box center [540, 151] width 57 height 12
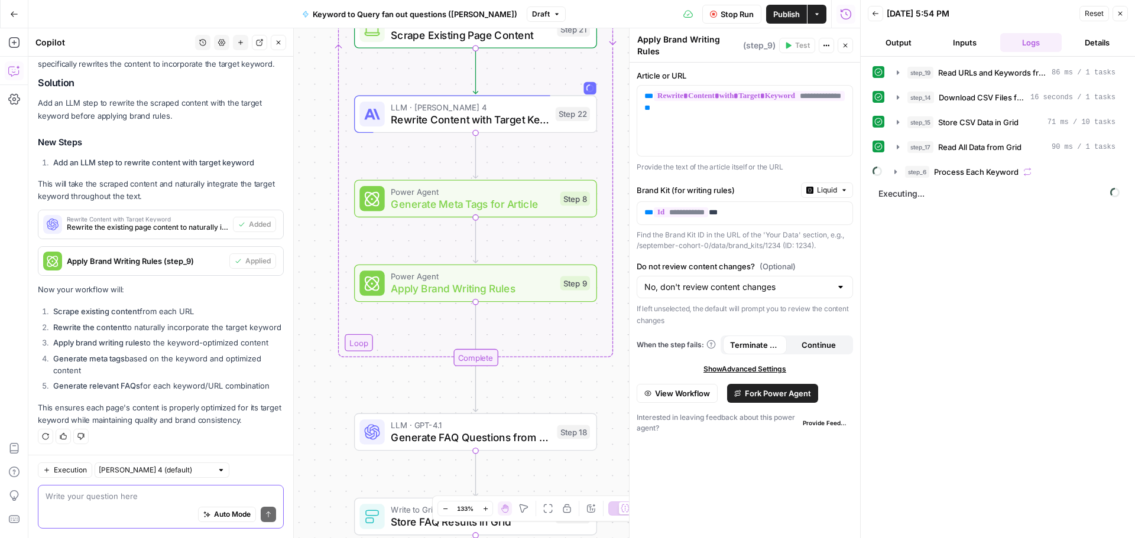
click at [146, 501] on textarea at bounding box center [161, 497] width 230 height 12
type textarea "should some of these workflow steps be on the grid instead?"
click at [264, 509] on button "Send" at bounding box center [268, 514] width 15 height 15
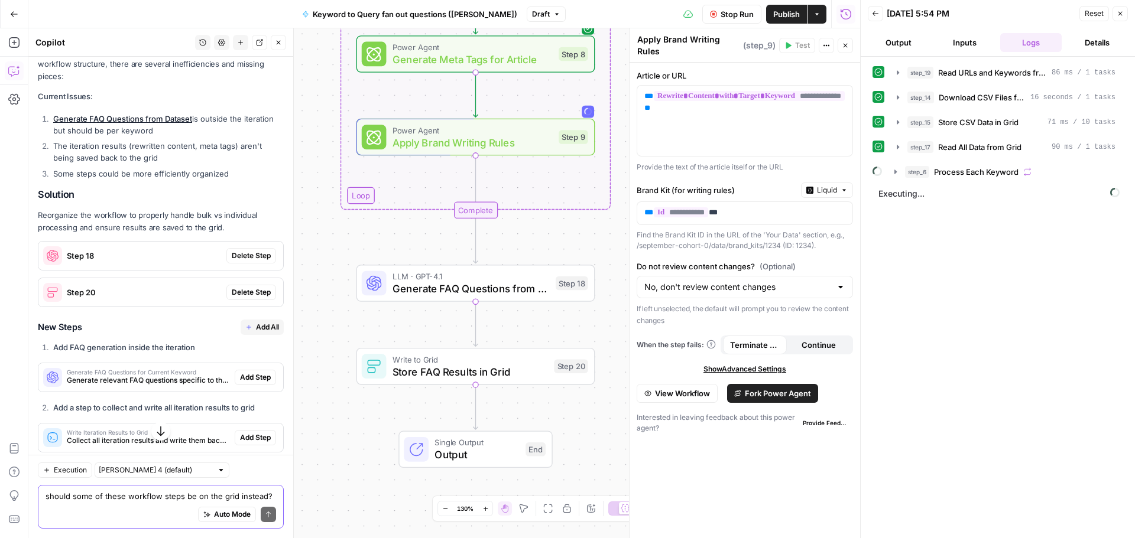
scroll to position [4187, 0]
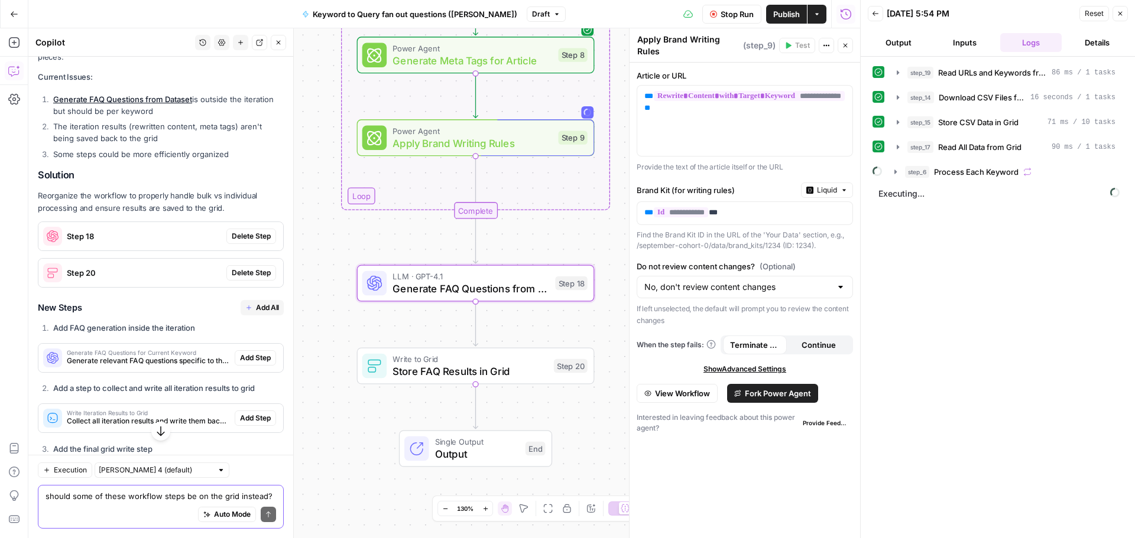
click at [238, 244] on button "Delete Step" at bounding box center [251, 236] width 50 height 15
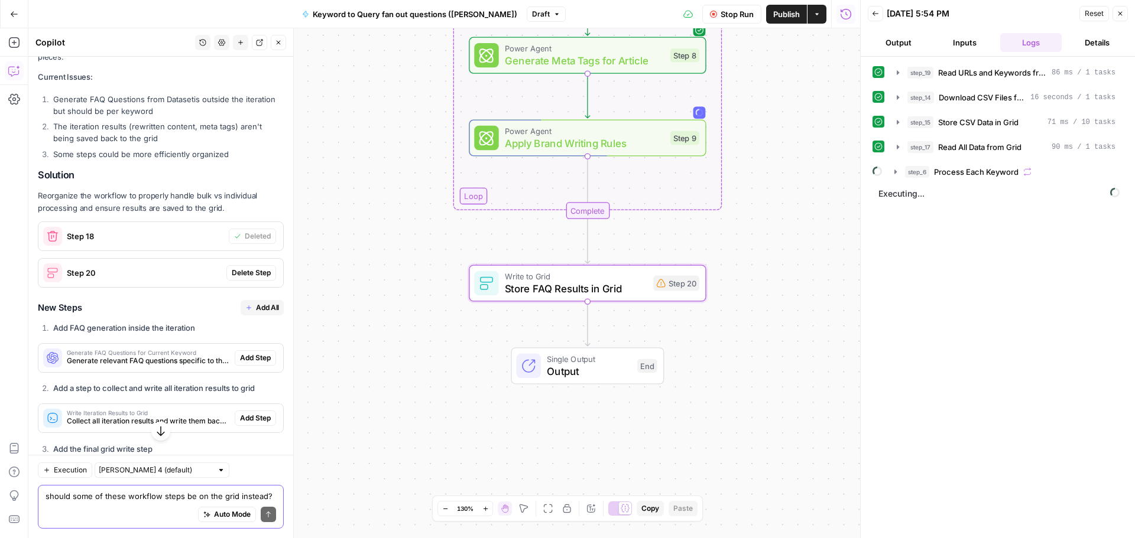
click at [246, 278] on span "Delete Step" at bounding box center [251, 273] width 39 height 11
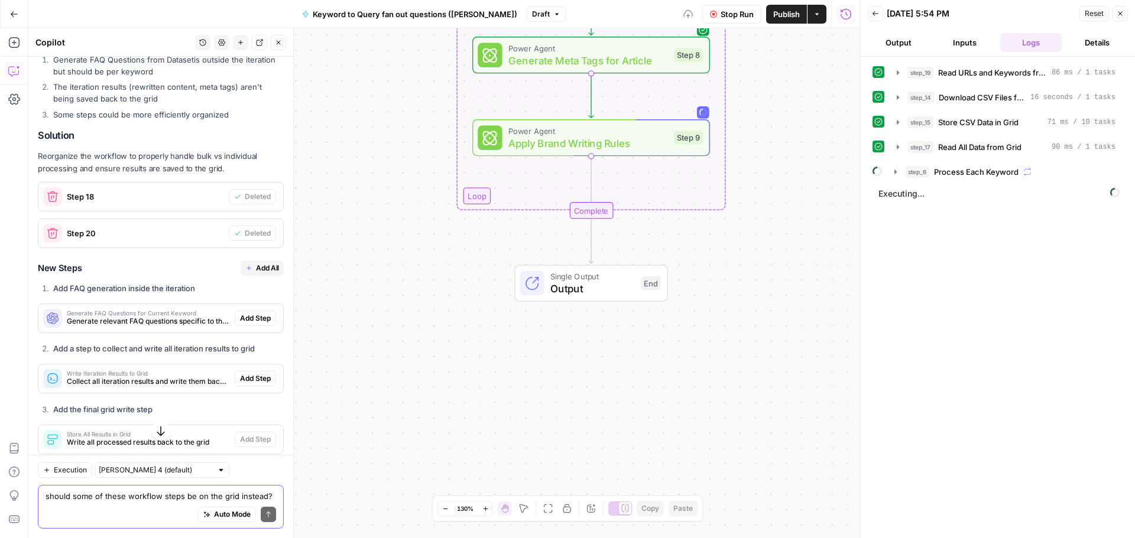
scroll to position [4278, 0]
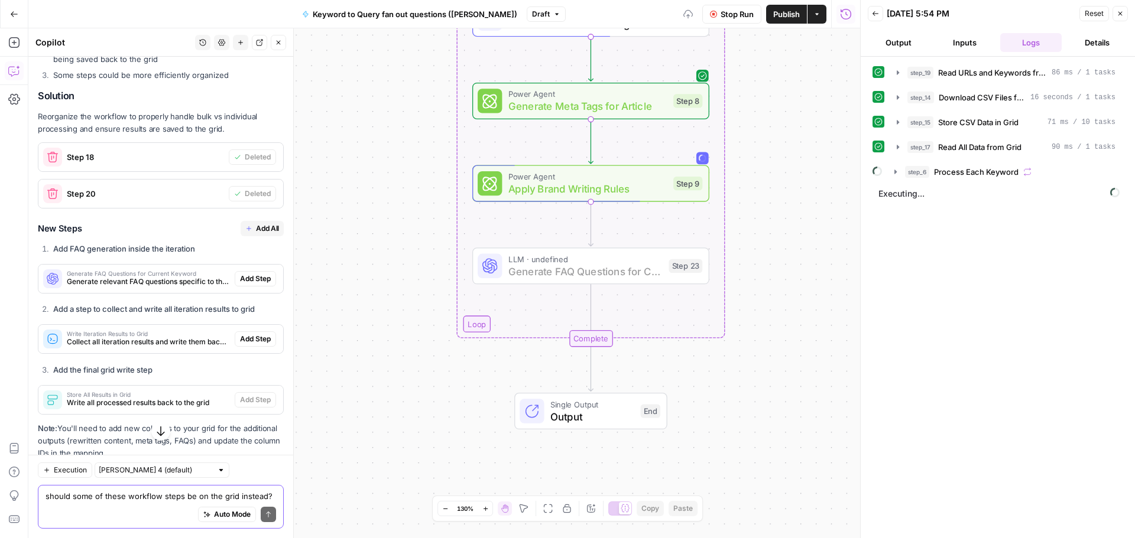
click at [240, 284] on span "Add Step" at bounding box center [255, 279] width 31 height 11
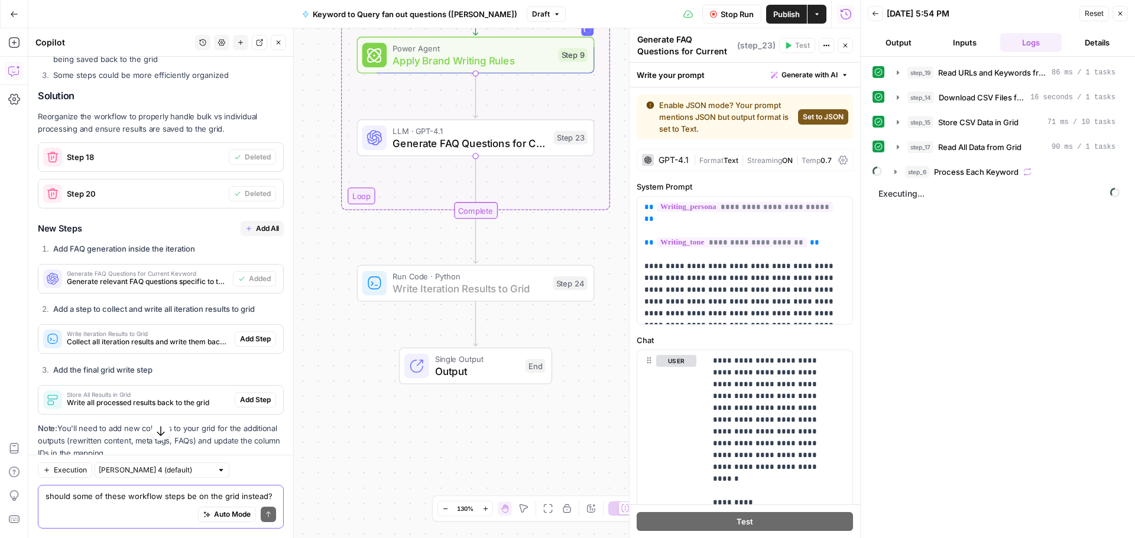
click at [246, 345] on span "Add Step" at bounding box center [255, 339] width 31 height 11
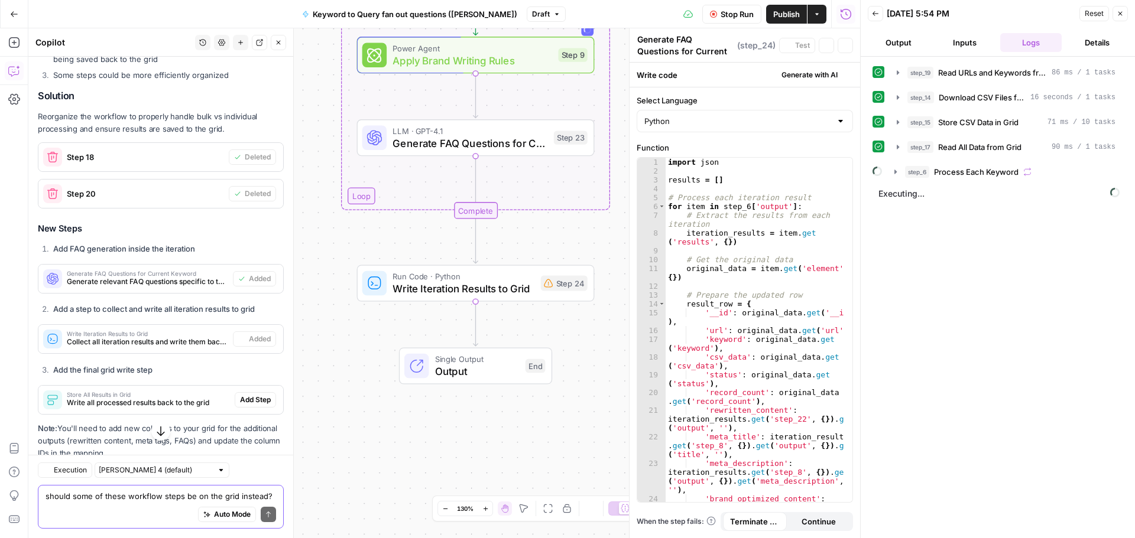
type textarea "Write Iteration Results to Grid"
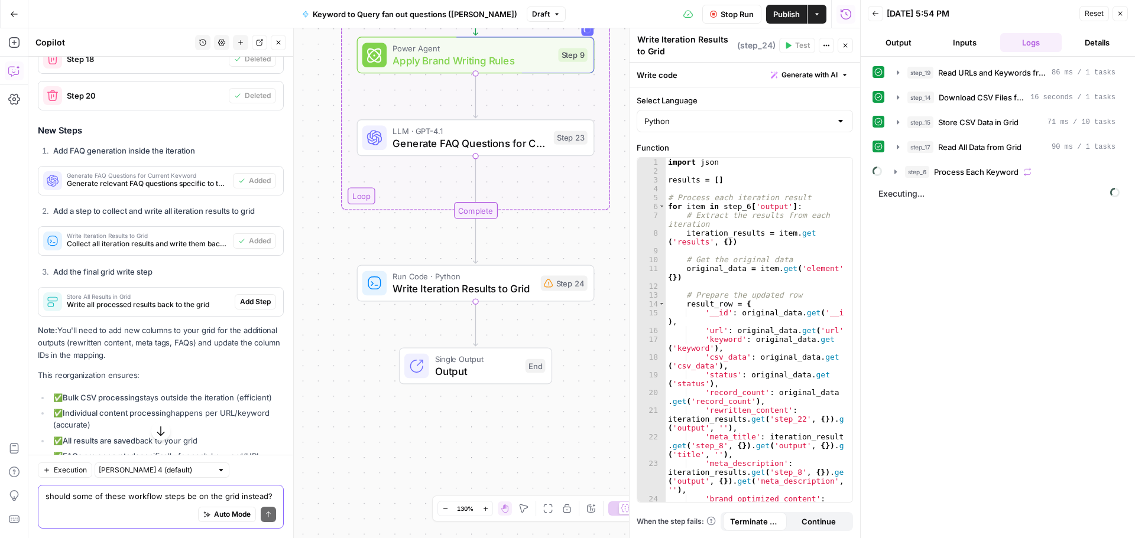
click at [243, 307] on span "Add Step" at bounding box center [255, 302] width 31 height 11
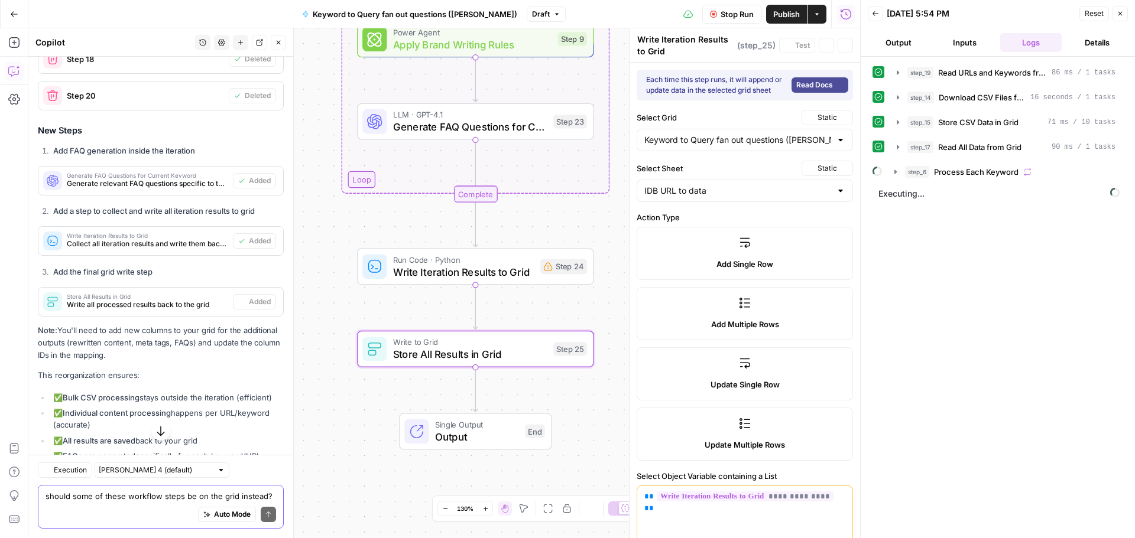
type textarea "Store All Results in Grid"
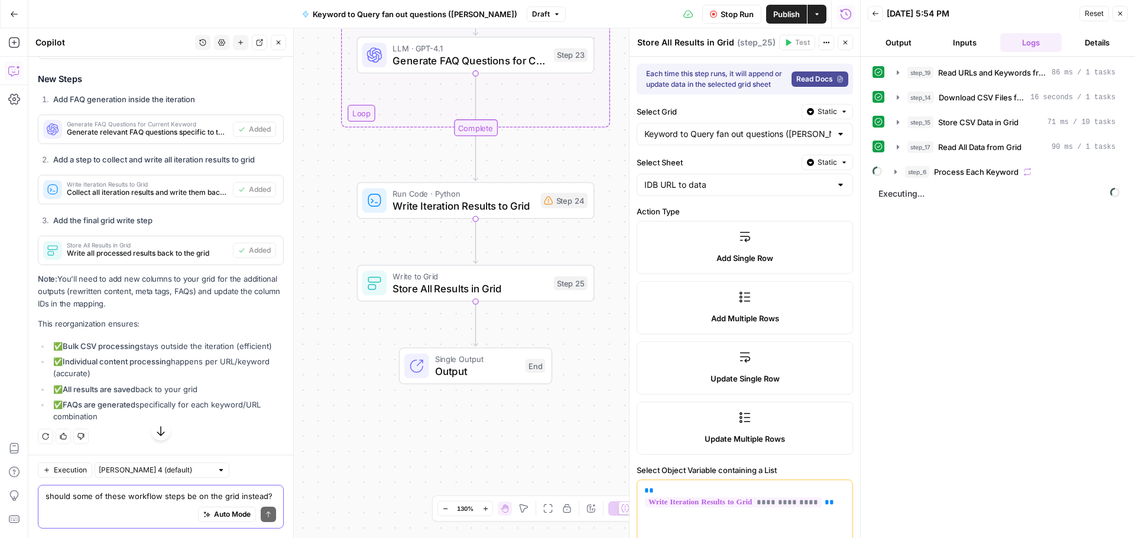
scroll to position [4474, 0]
drag, startPoint x: 855, startPoint y: 258, endPoint x: 846, endPoint y: 363, distance: 105.5
click at [846, 363] on div at bounding box center [852, 269] width 12 height 538
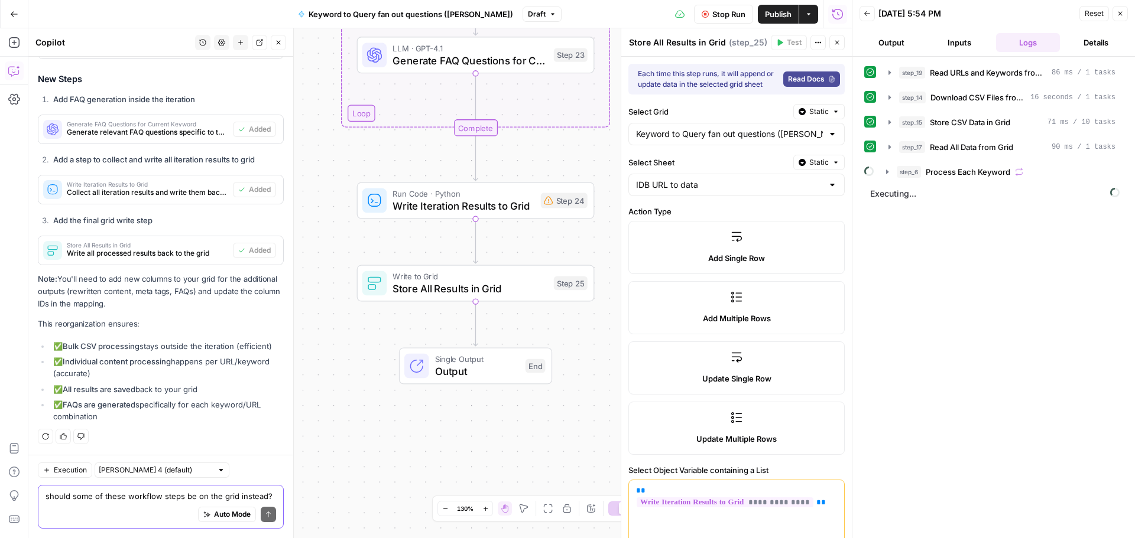
scroll to position [118, 0]
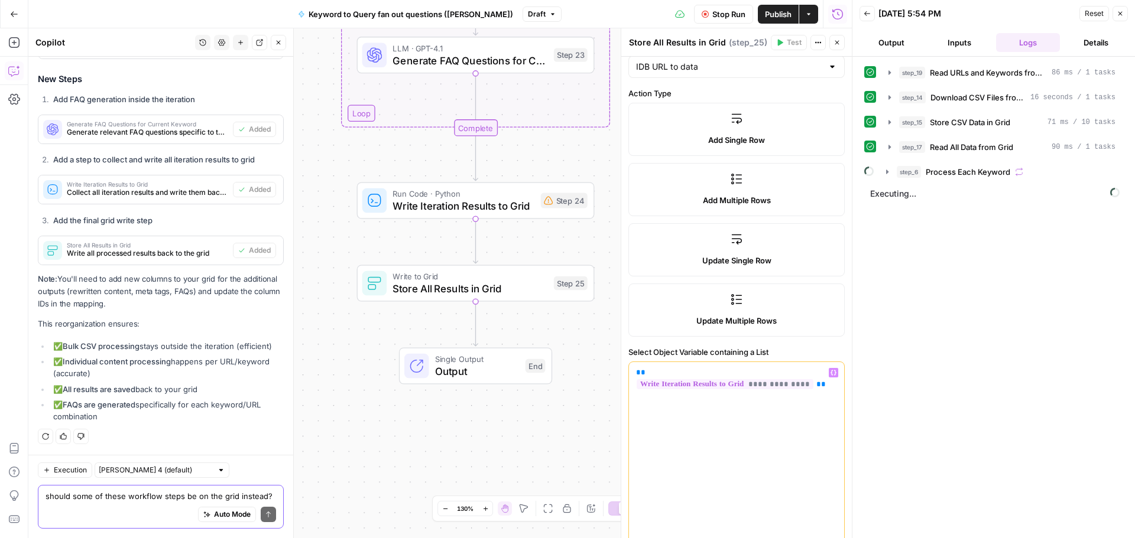
click at [756, 407] on div "**********" at bounding box center [736, 452] width 215 height 181
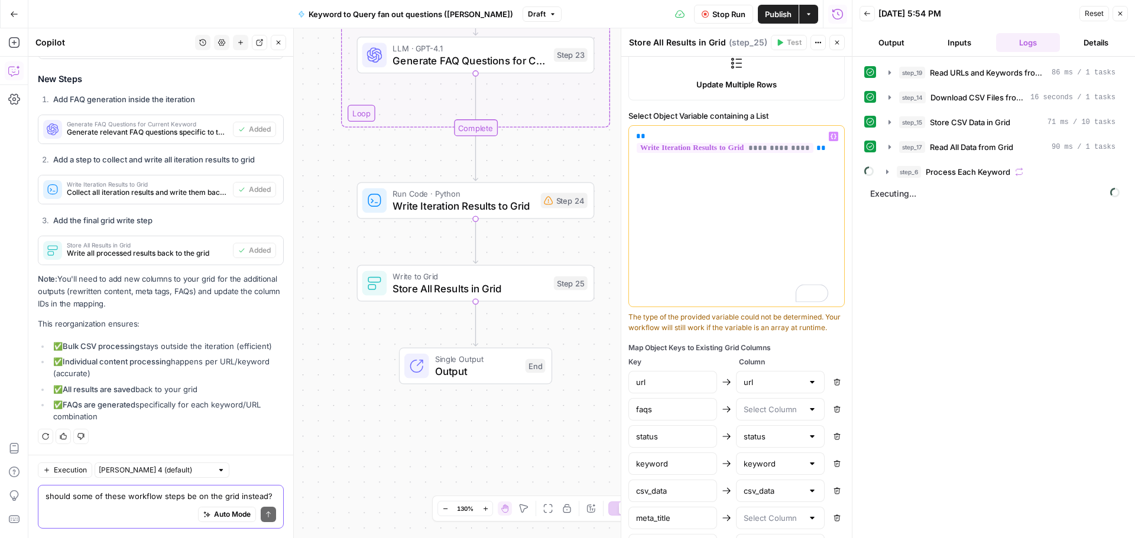
scroll to position [374, 0]
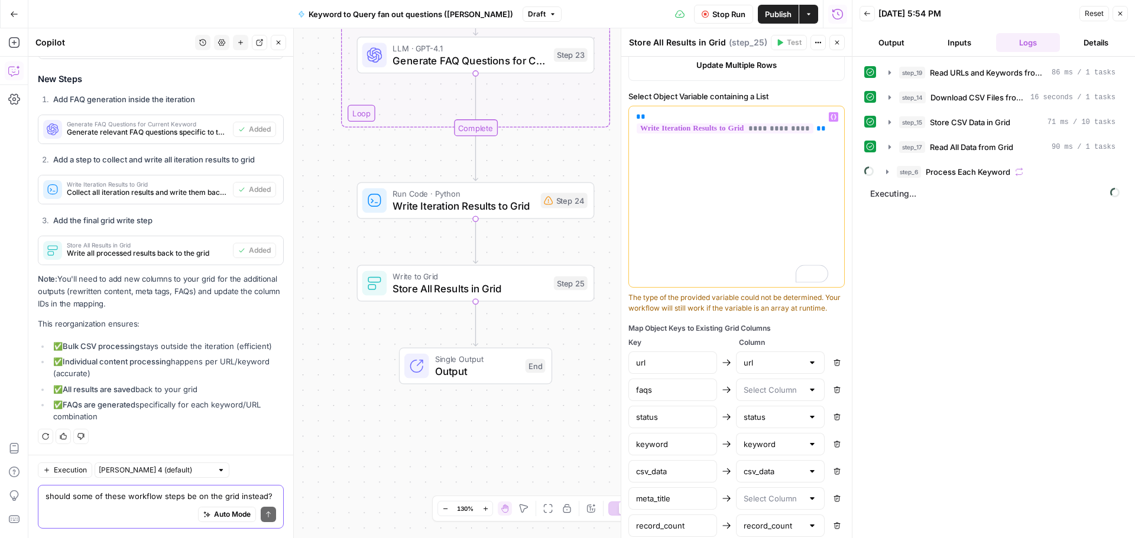
click at [744, 307] on div "The type of the provided variable could not be determined. Your workflow will s…" at bounding box center [736, 303] width 216 height 21
drag, startPoint x: 683, startPoint y: 330, endPoint x: 629, endPoint y: 308, distance: 58.6
click at [629, 308] on div "The type of the provided variable could not be determined. Your workflow will s…" at bounding box center [736, 303] width 216 height 21
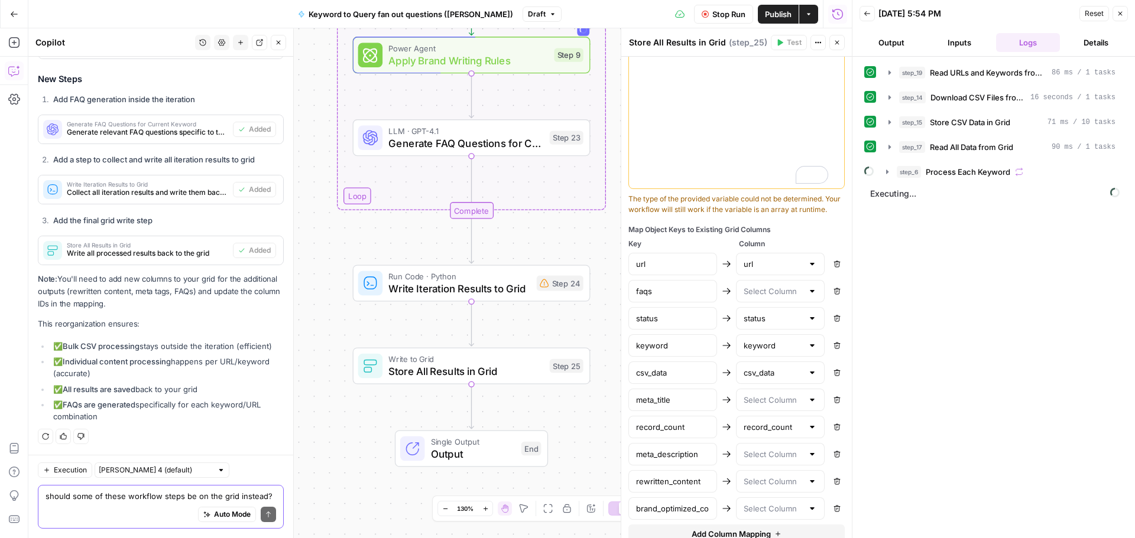
click at [807, 406] on div at bounding box center [811, 400] width 9 height 12
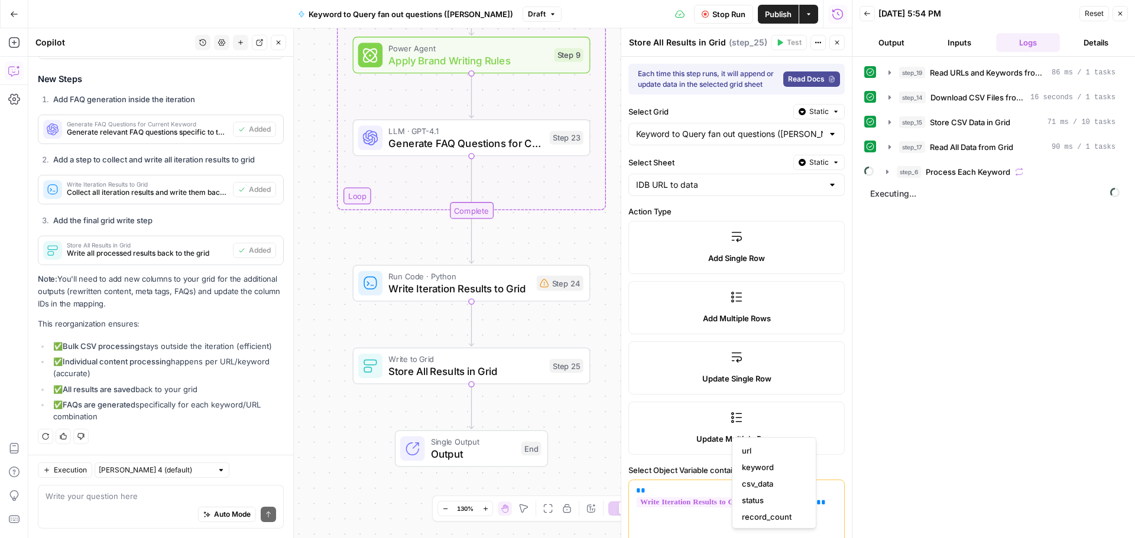
scroll to position [473, 0]
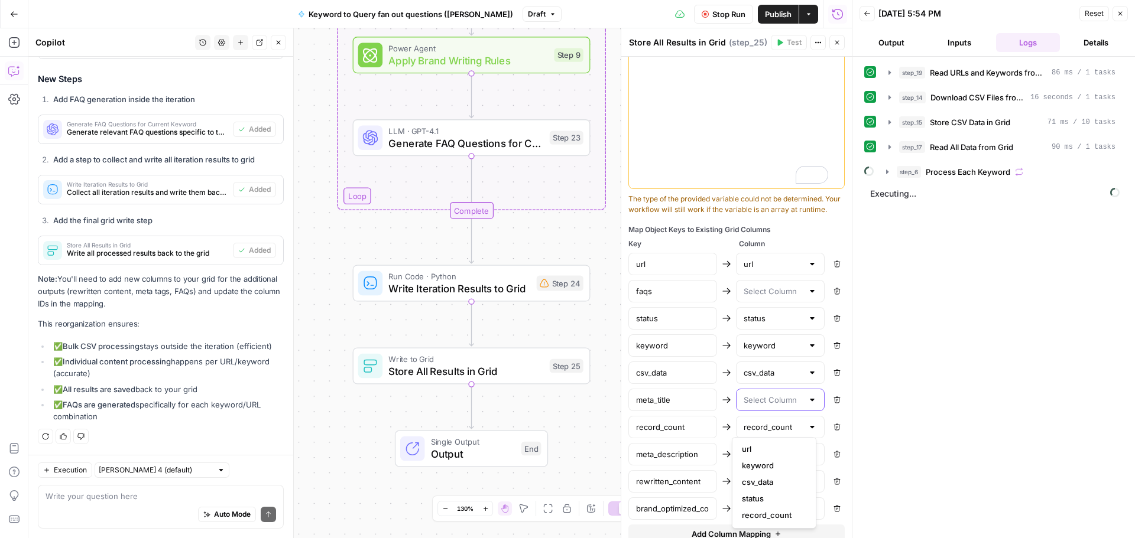
click at [788, 406] on input "text" at bounding box center [772, 400] width 59 height 12
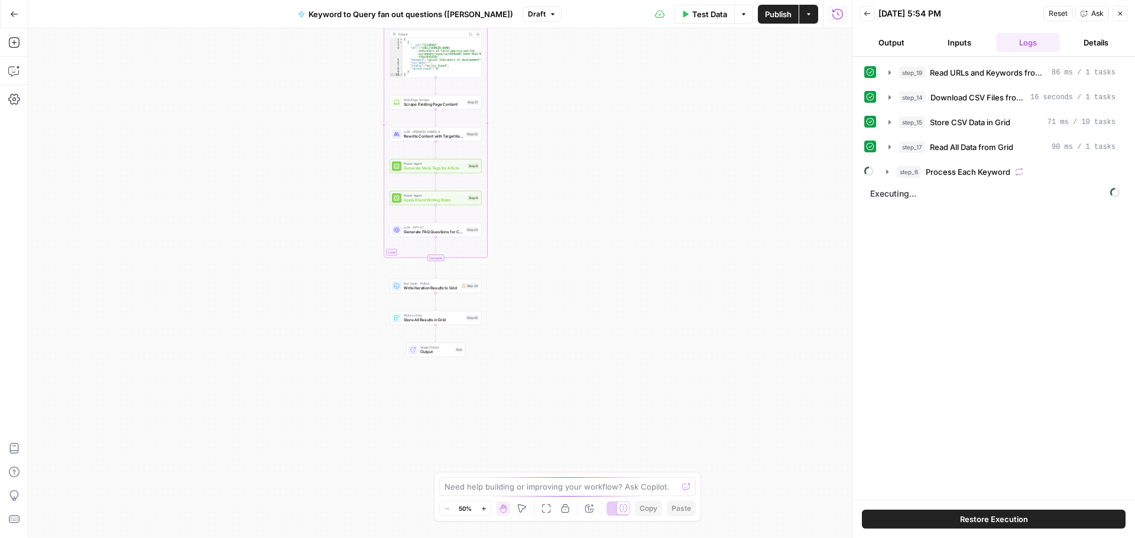
click at [485, 509] on icon "button" at bounding box center [483, 509] width 7 height 7
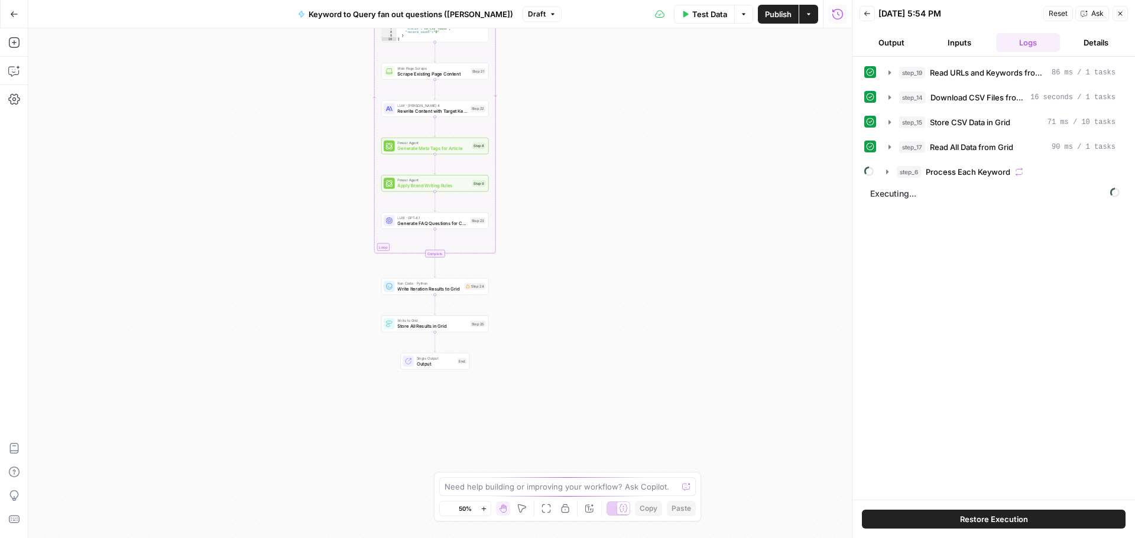
click at [485, 509] on icon "button" at bounding box center [483, 509] width 7 height 7
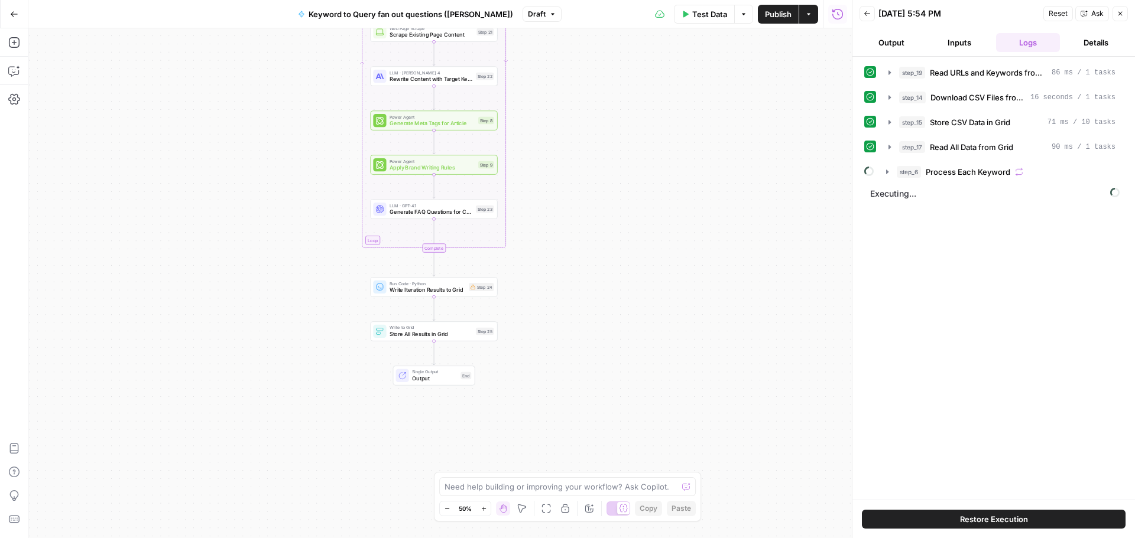
click at [485, 509] on icon "button" at bounding box center [483, 509] width 7 height 7
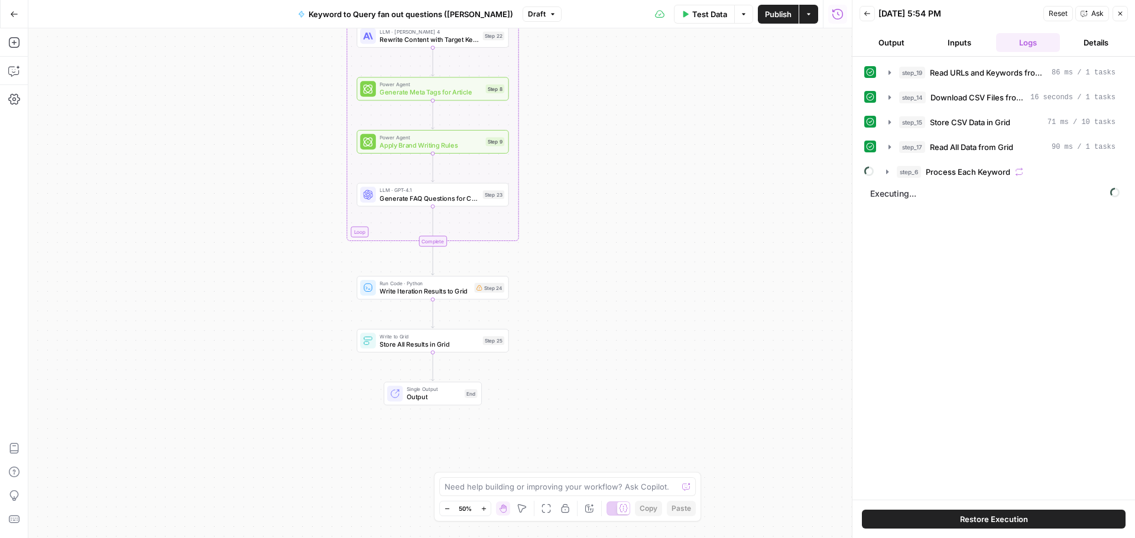
click at [485, 509] on icon "button" at bounding box center [483, 509] width 7 height 7
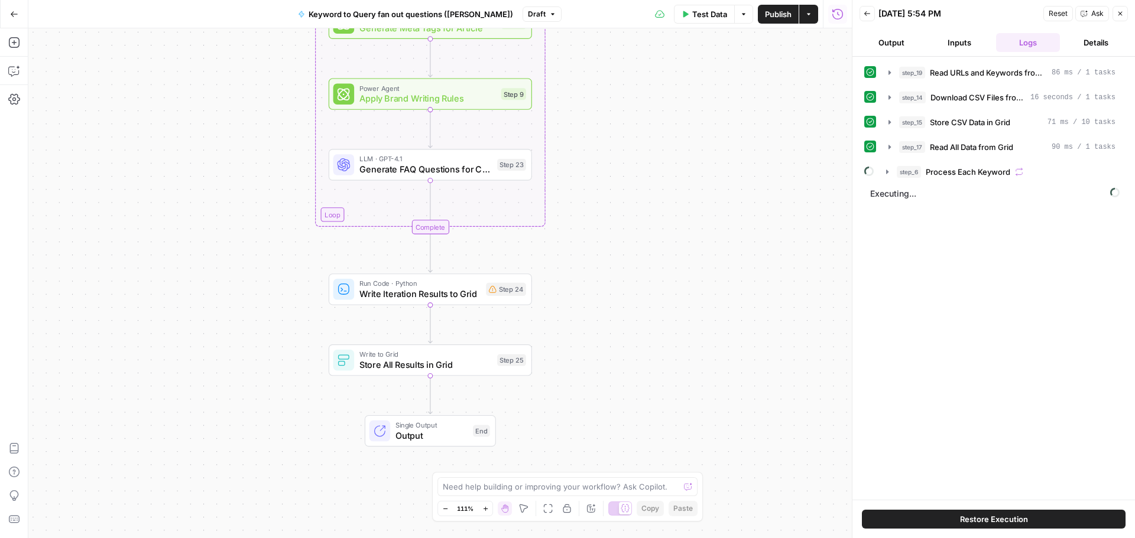
click at [652, 225] on div "Workflow Input Settings Inputs Read from Grid Read URLs and Keywords from Grid …" at bounding box center [439, 283] width 823 height 510
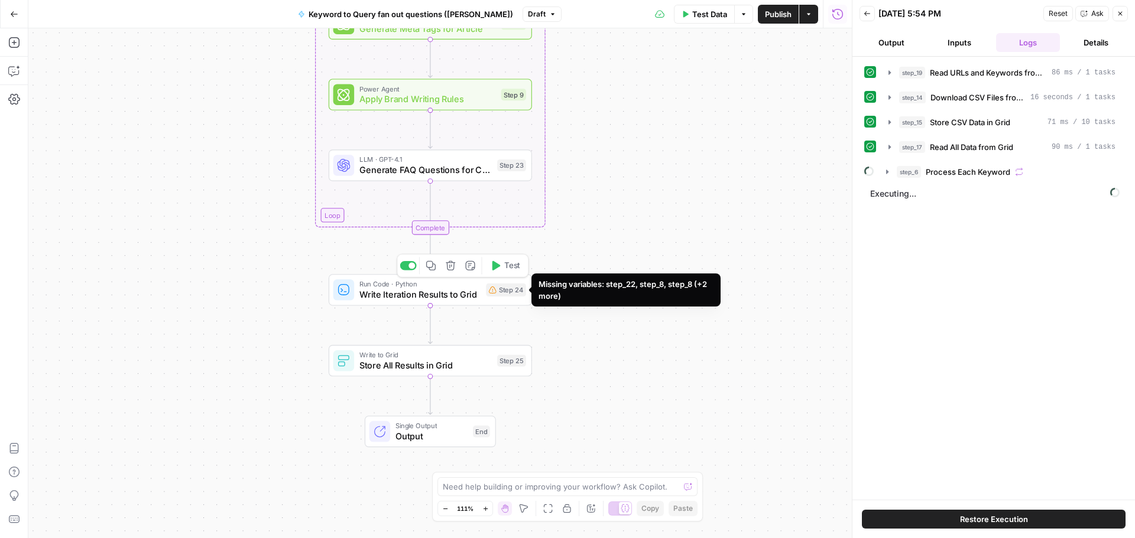
click at [482, 297] on div "Run Code · Python Write Iteration Results to Grid Step 24 Copy step Delete step…" at bounding box center [429, 290] width 193 height 22
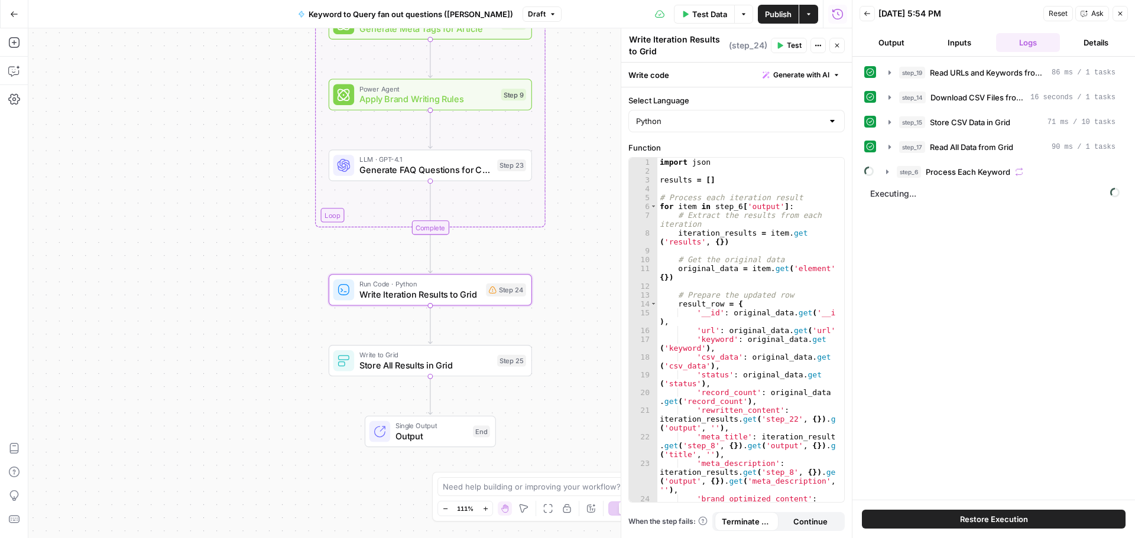
click at [558, 254] on div "Workflow Input Settings Inputs Read from Grid Read URLs and Keywords from Grid …" at bounding box center [439, 283] width 823 height 510
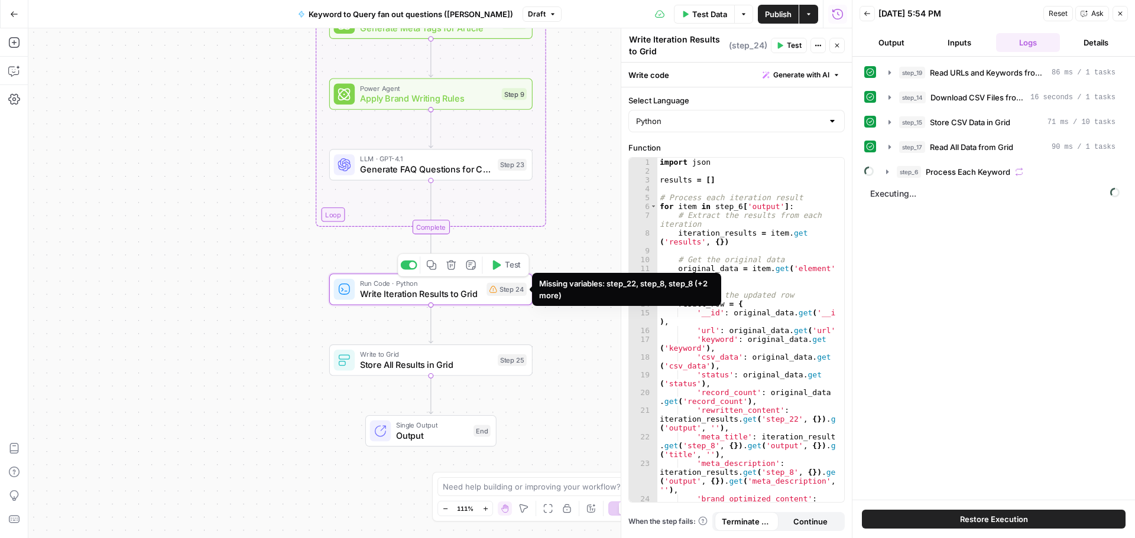
click at [512, 290] on div "Step 24" at bounding box center [506, 289] width 40 height 13
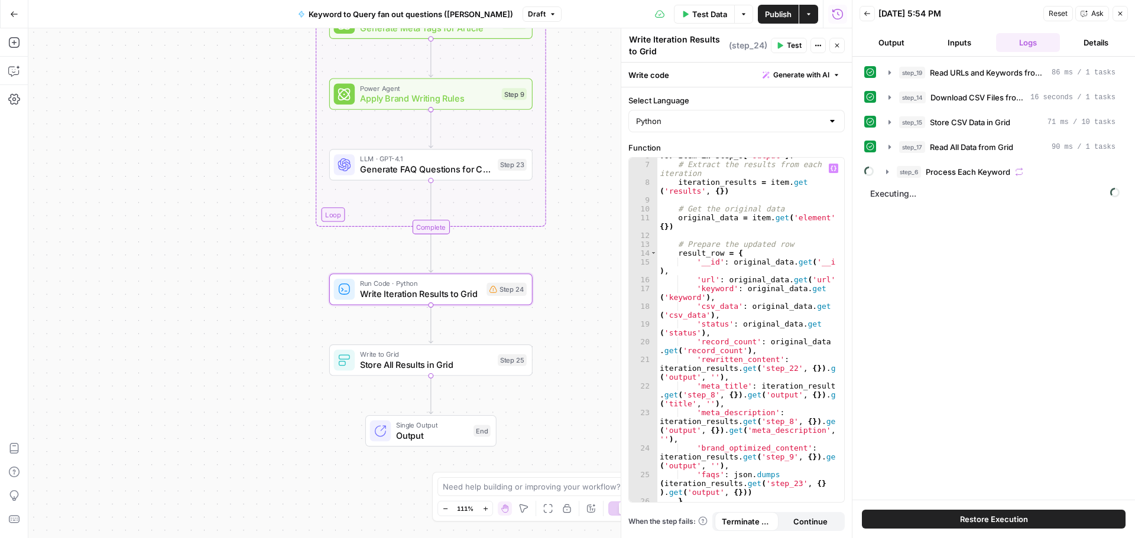
scroll to position [90, 0]
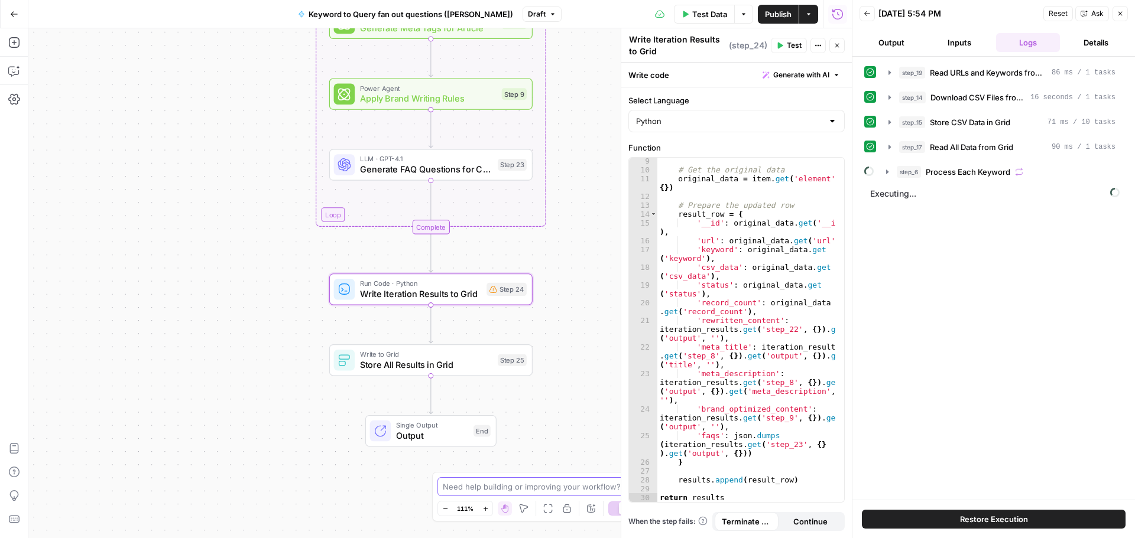
click at [495, 487] on textarea at bounding box center [561, 487] width 236 height 12
type textarea "what is the error with step 24?"
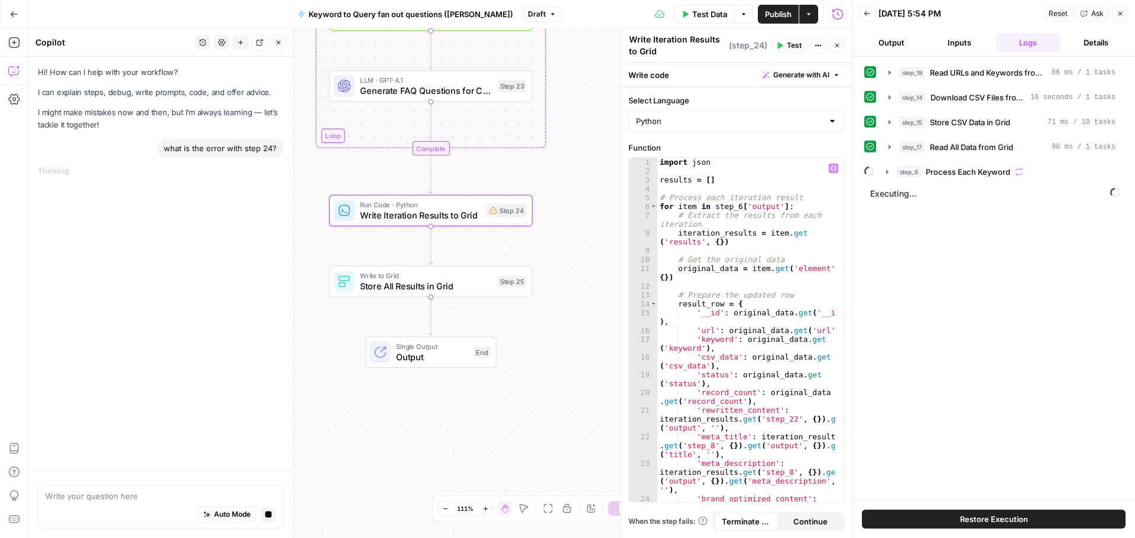
scroll to position [0, 0]
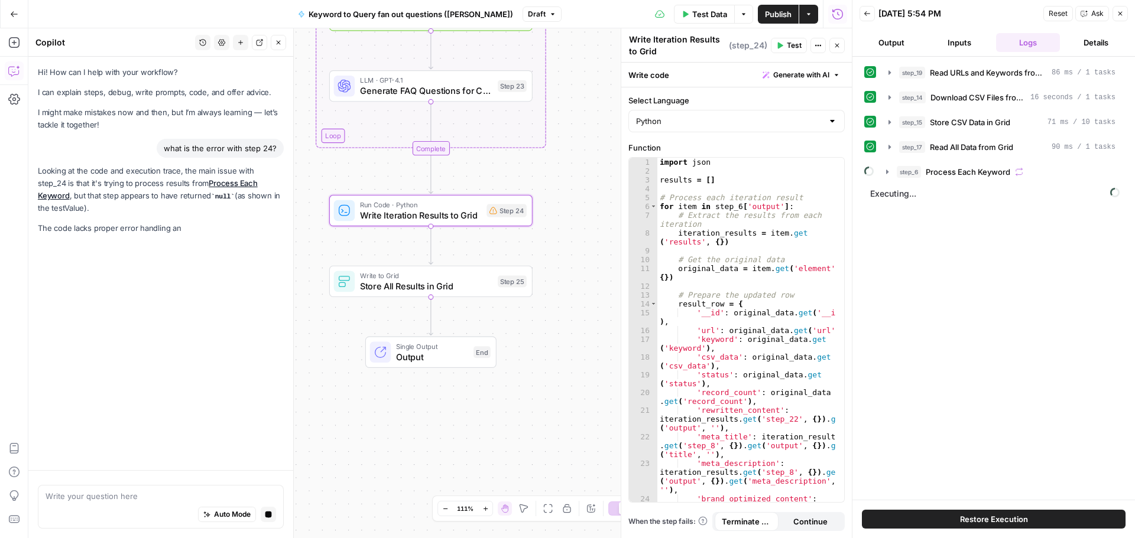
click at [822, 51] on button "Actions" at bounding box center [817, 45] width 15 height 15
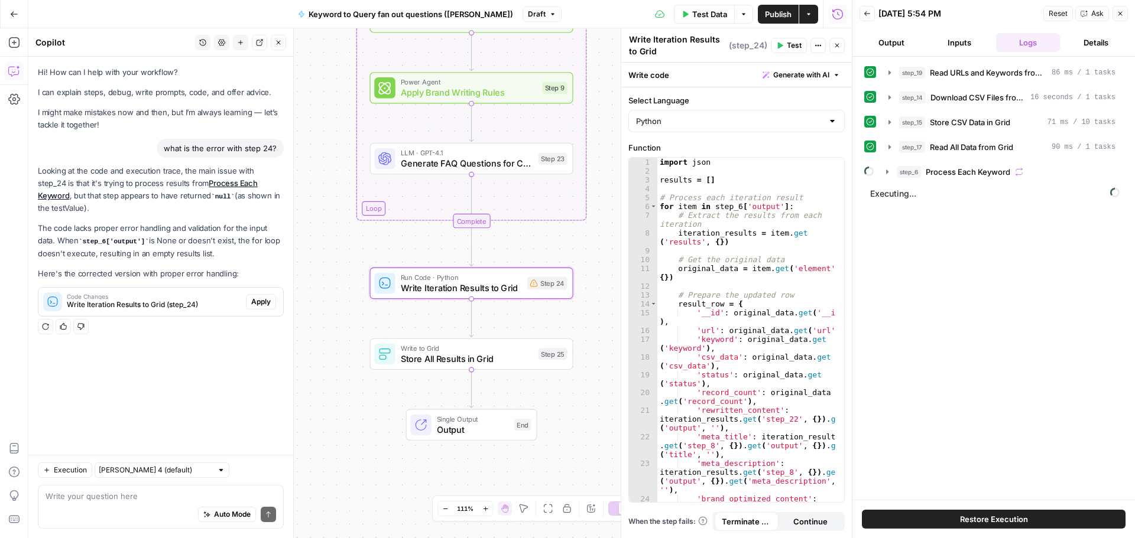
click at [258, 297] on span "Apply" at bounding box center [261, 302] width 20 height 11
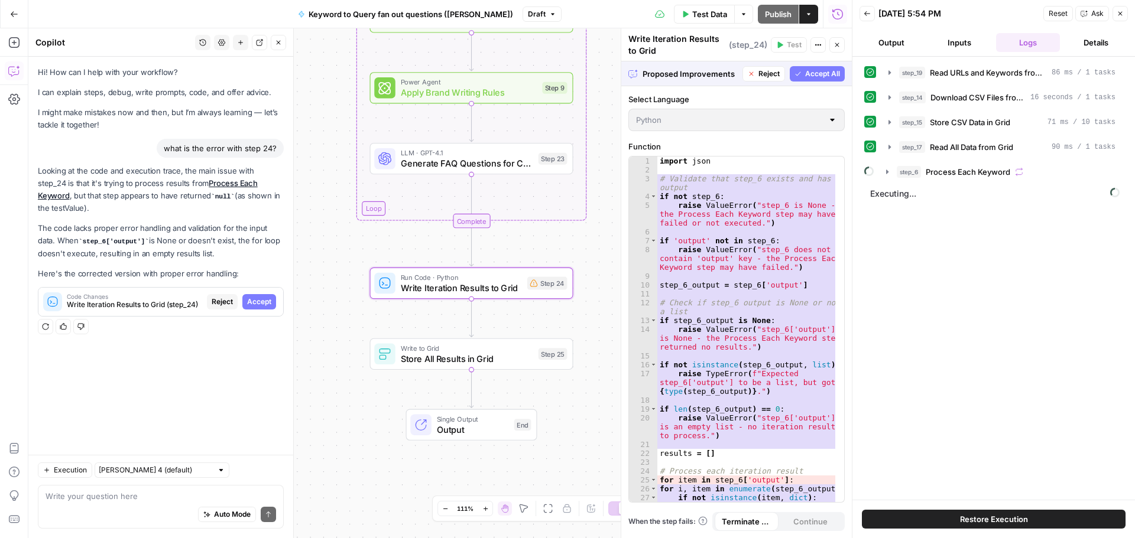
click at [261, 297] on span "Accept" at bounding box center [259, 302] width 24 height 11
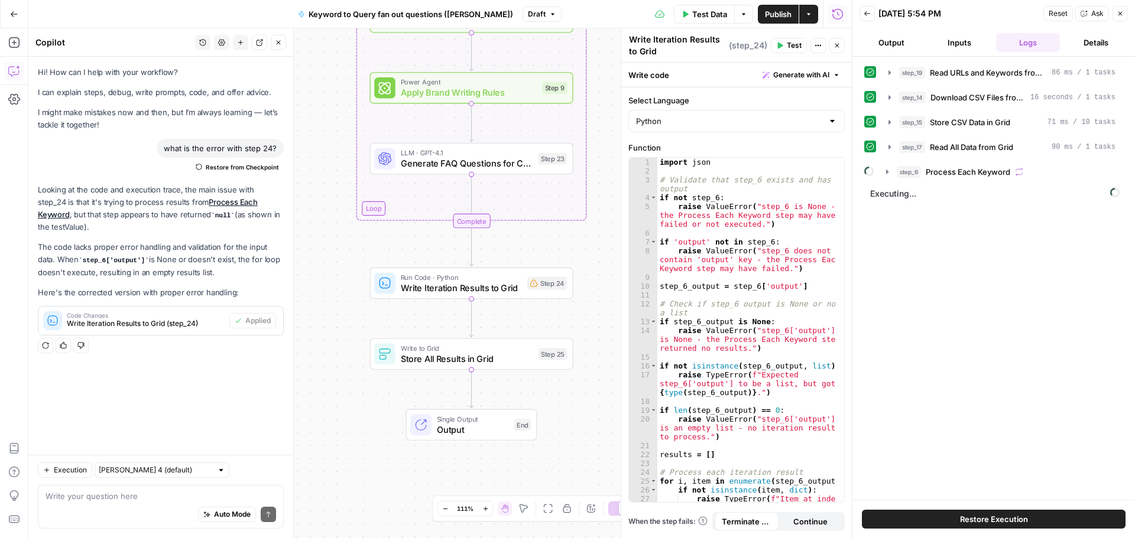
click at [816, 523] on span "Continue" at bounding box center [810, 522] width 34 height 12
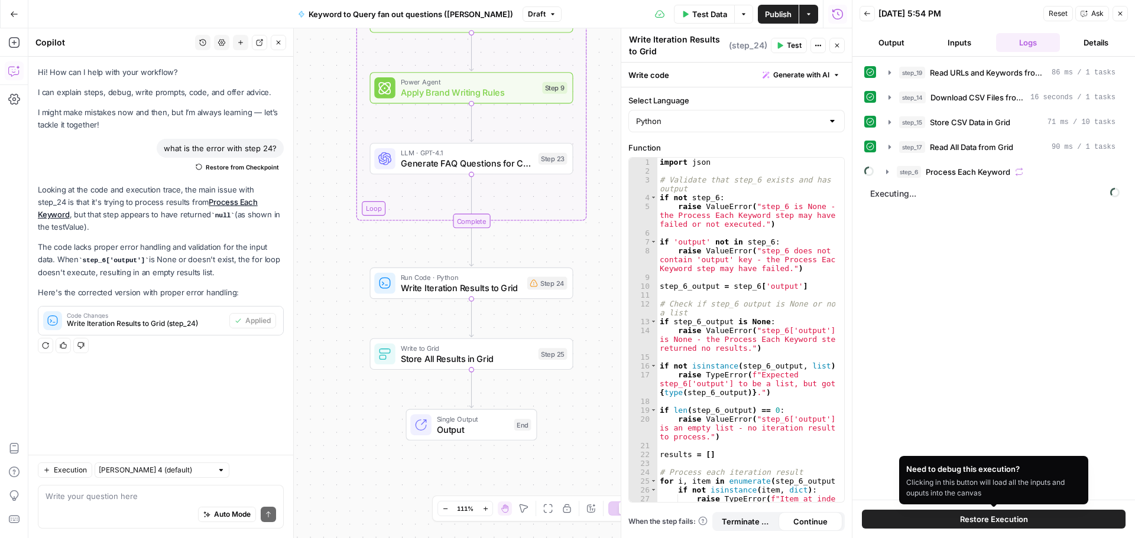
click at [921, 524] on button "Restore Execution" at bounding box center [994, 519] width 264 height 19
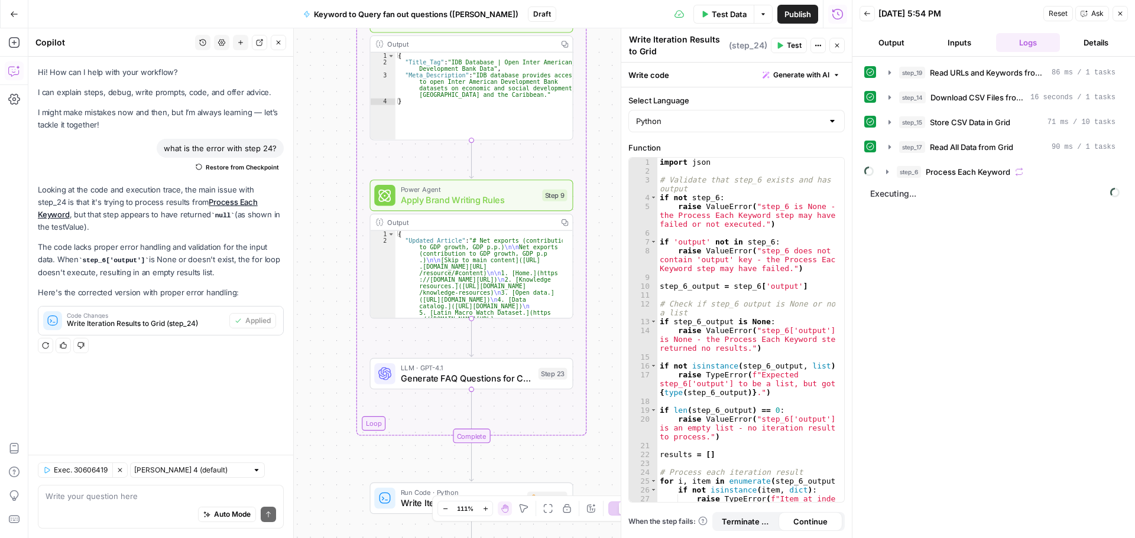
click at [839, 47] on icon "button" at bounding box center [837, 46] width 4 height 4
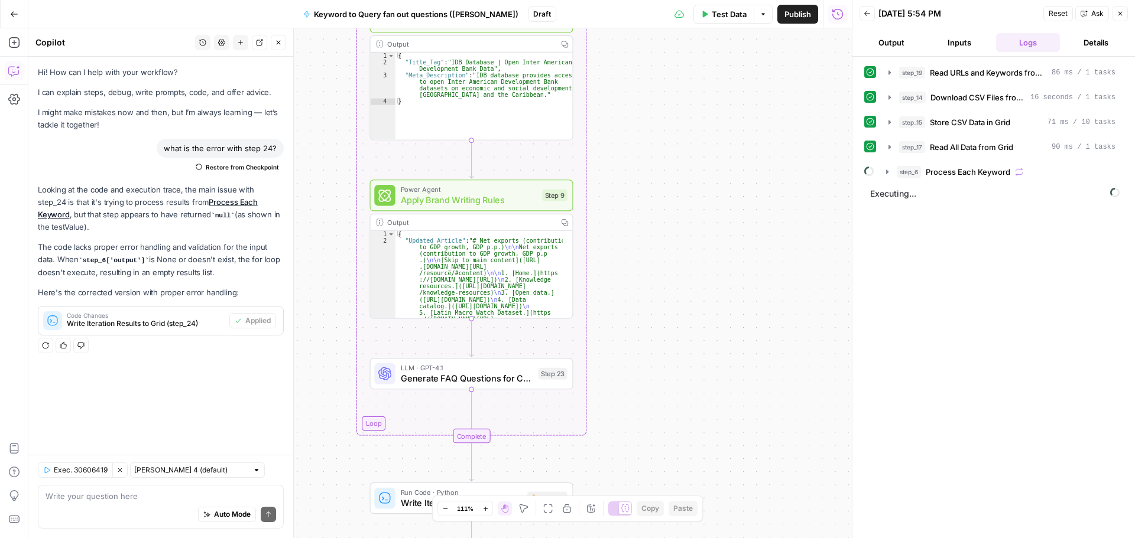
click at [683, 313] on div "Workflow Input Settings Inputs Read from Grid Read URLs and Keywords from Grid …" at bounding box center [439, 283] width 823 height 510
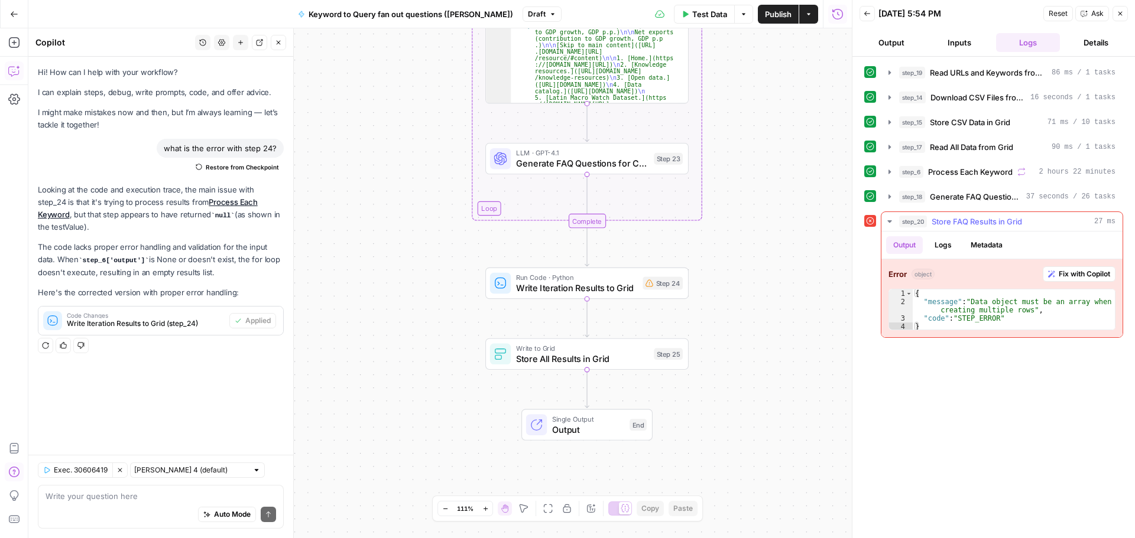
click at [1089, 274] on span "Fix with Copilot" at bounding box center [1083, 274] width 51 height 11
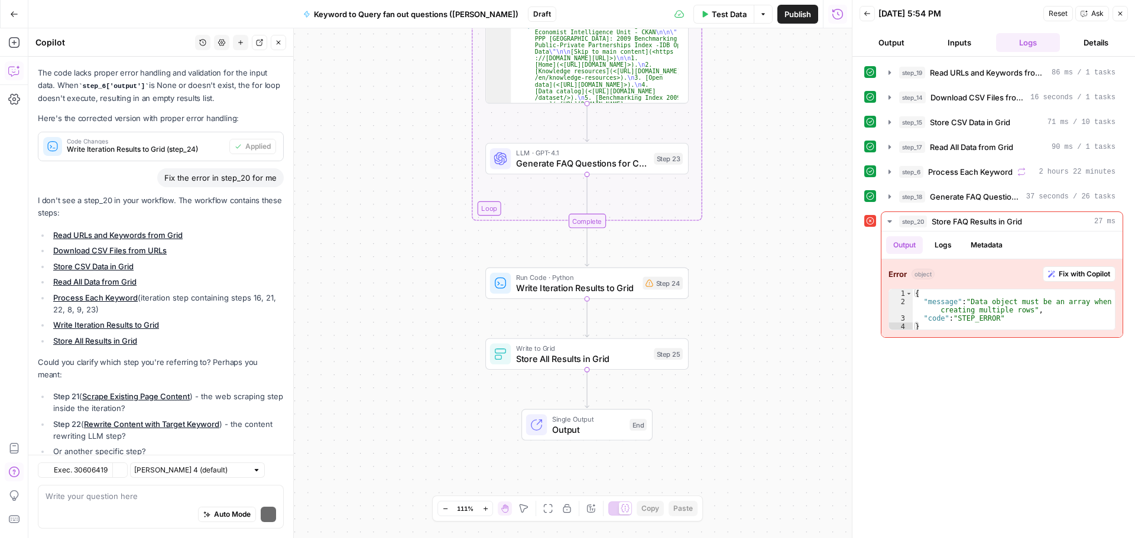
scroll to position [228, 0]
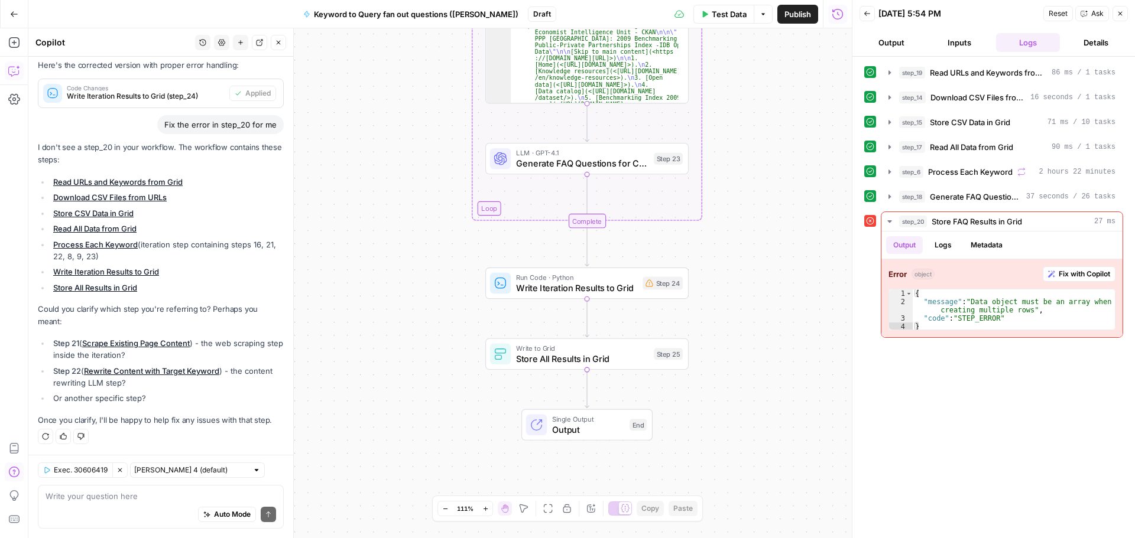
click at [141, 506] on div "Auto Mode Send" at bounding box center [161, 515] width 230 height 26
type textarea "it's step 20 Store FAQ results in grid"
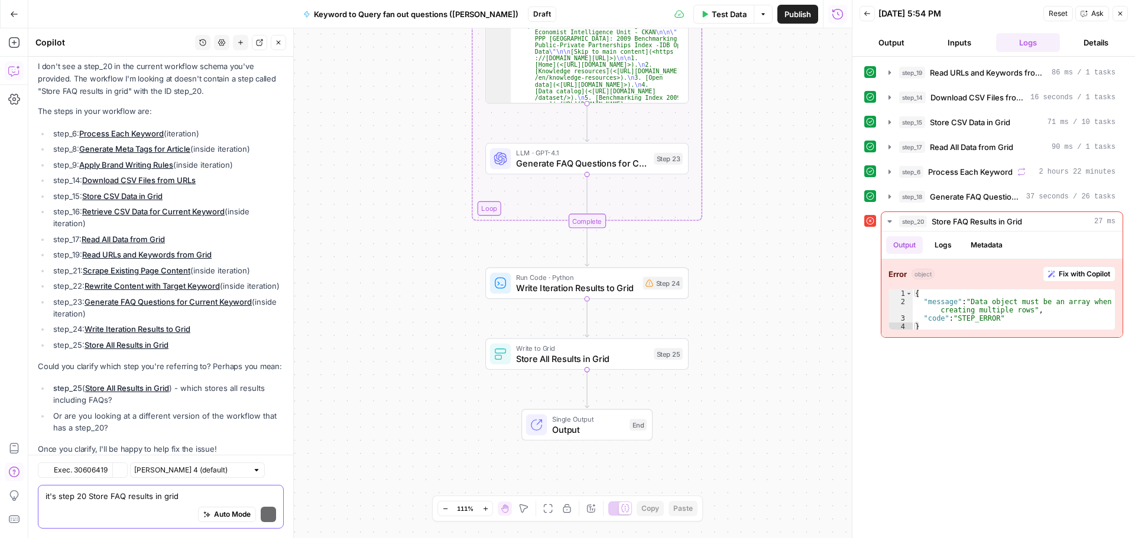
scroll to position [680, 0]
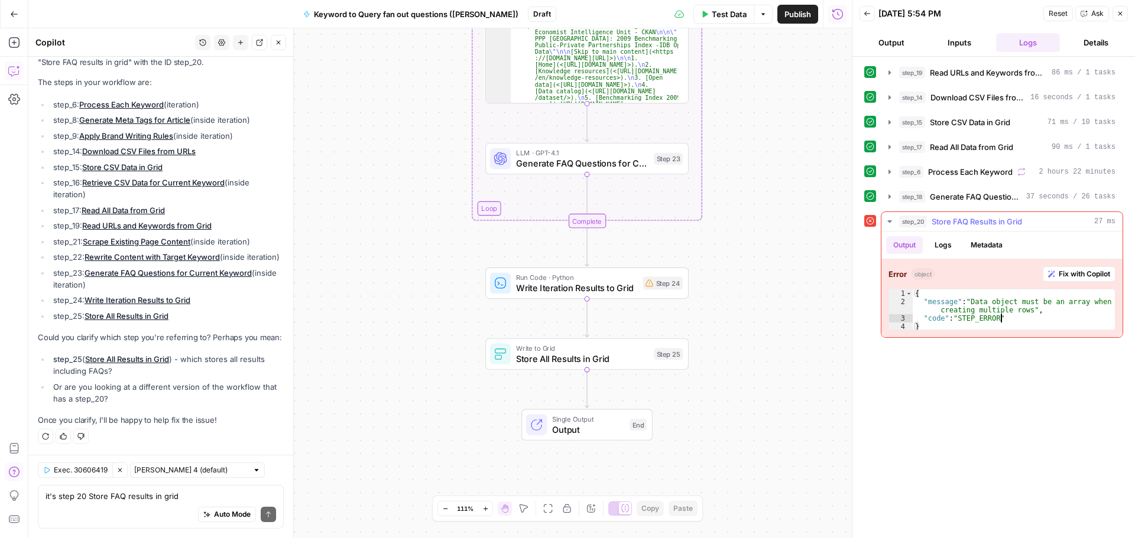
click at [1007, 318] on div "{ "message" : "Data object must be an array when creating multiple rows" , "cod…" at bounding box center [1013, 319] width 202 height 58
drag, startPoint x: 1006, startPoint y: 317, endPoint x: 913, endPoint y: 293, distance: 96.3
click at [913, 293] on div "{ "message" : "Data object must be an array when creating multiple rows" , "cod…" at bounding box center [1013, 319] width 202 height 58
type textarea "**********"
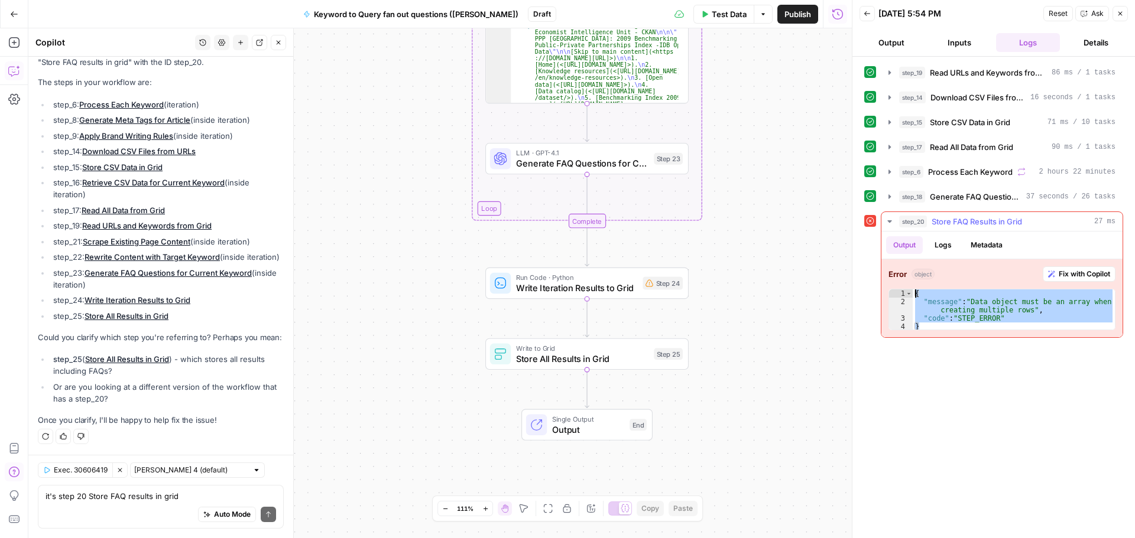
drag, startPoint x: 922, startPoint y: 324, endPoint x: 914, endPoint y: 291, distance: 34.0
click at [914, 291] on div "{ "message" : "Data object must be an array when creating multiple rows" , "cod…" at bounding box center [1013, 319] width 202 height 58
click at [203, 496] on textarea "it's step 20 Store FAQ results in grid" at bounding box center [161, 497] width 230 height 12
paste textarea "https://docs.google.com/document/d/1NN8NKC2Id_yCZKL0p2oLOKjApxcmZPE-82IjLEDSgks…"
type textarea "this is the error: https://docs.google.com/document/d/1NN8NKC2Id_yCZKL0p2oLOKjA…"
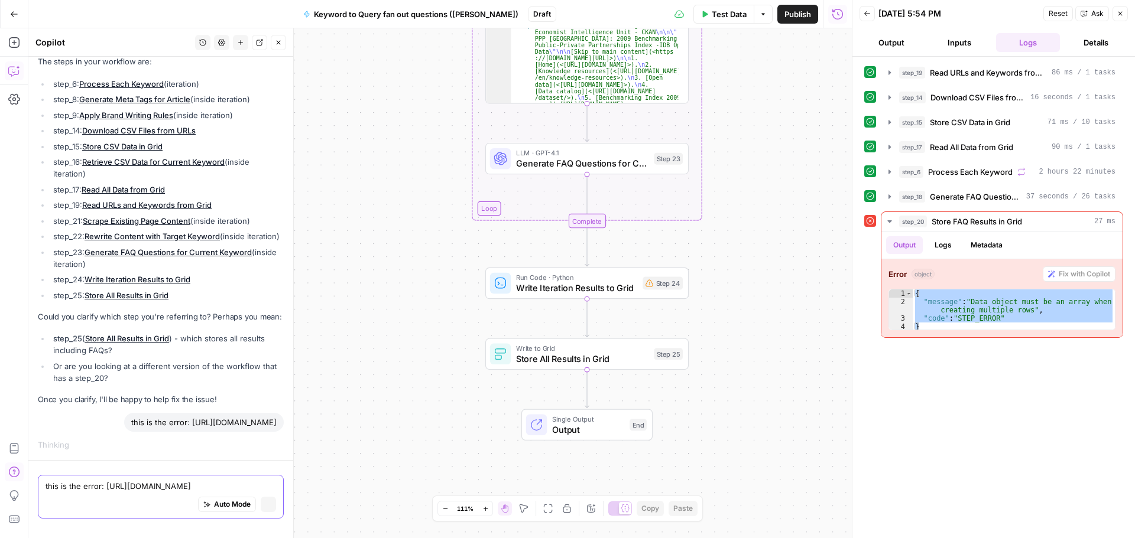
scroll to position [696, 0]
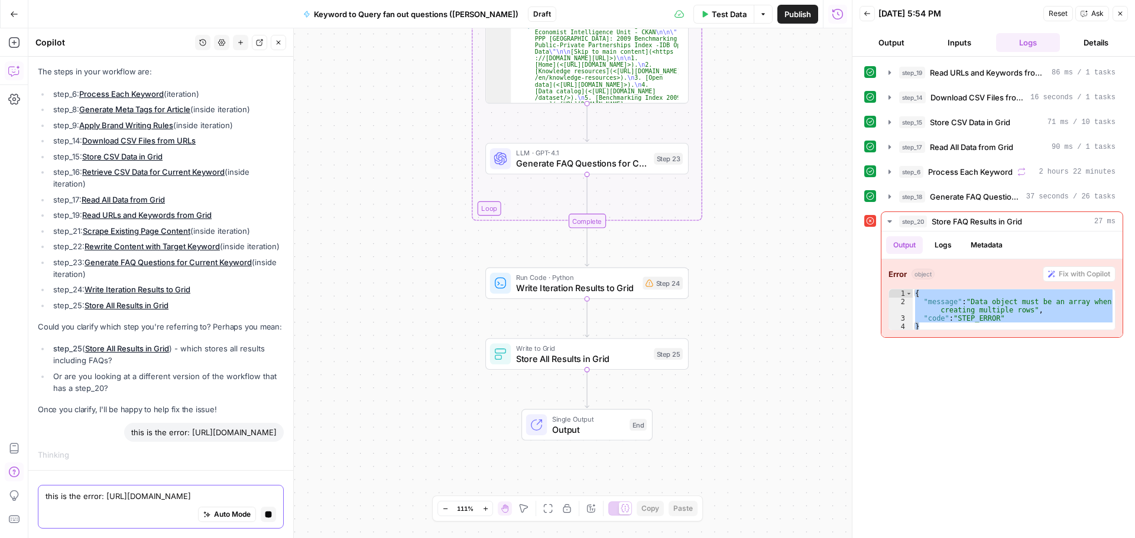
click at [263, 511] on button "Stop generating" at bounding box center [268, 514] width 15 height 15
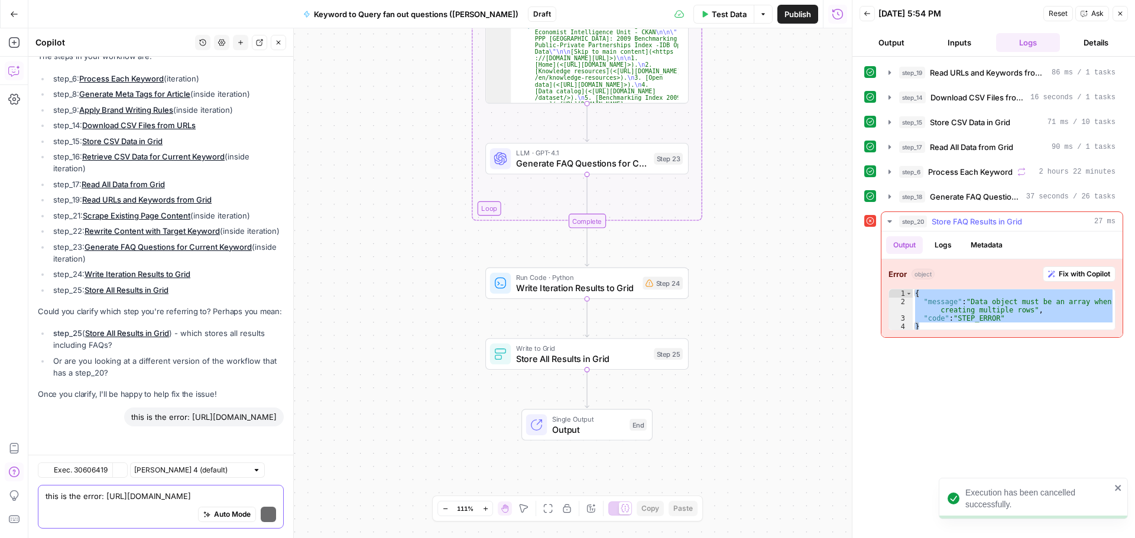
scroll to position [730, 0]
click at [142, 495] on textarea "this is the error: https://docs.google.com/document/d/1NN8NKC2Id_yCZKL0p2oLOKjA…" at bounding box center [161, 497] width 230 height 12
paste textarea "{ "message": "Data object must be an array when creating multiple rows", "code"…"
type textarea "{ "message": "Data object must be an array when creating multiple rows", "code"…"
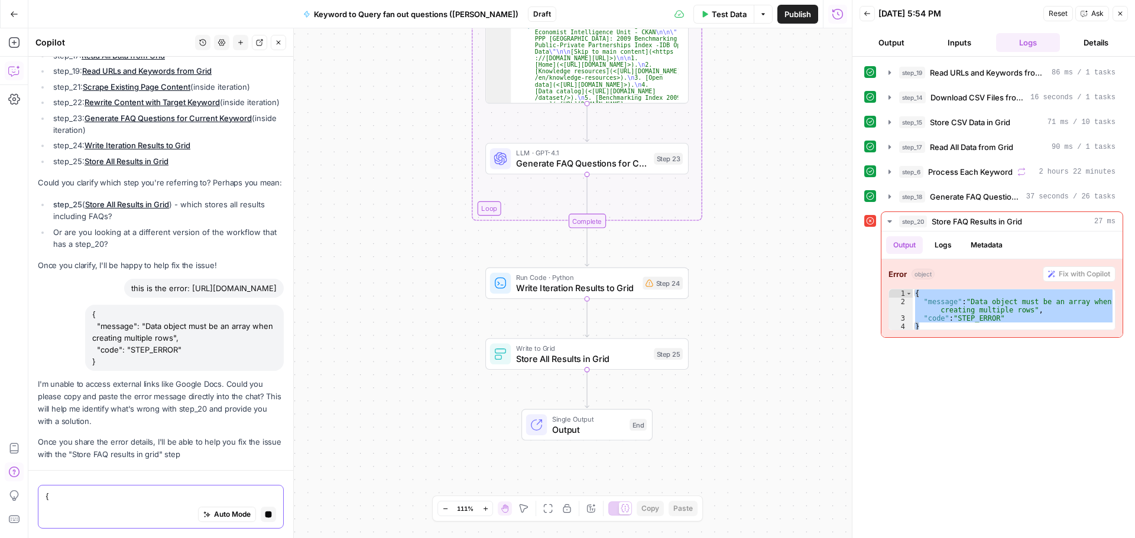
scroll to position [840, 0]
click at [109, 497] on textarea "{ "message": "Data object must be an array when creating multiple rows", "code"…" at bounding box center [161, 497] width 230 height 12
click at [96, 501] on textarea "{ "message": "Data object must be an array when creating multiple rows", "code"…" at bounding box center [161, 497] width 230 height 12
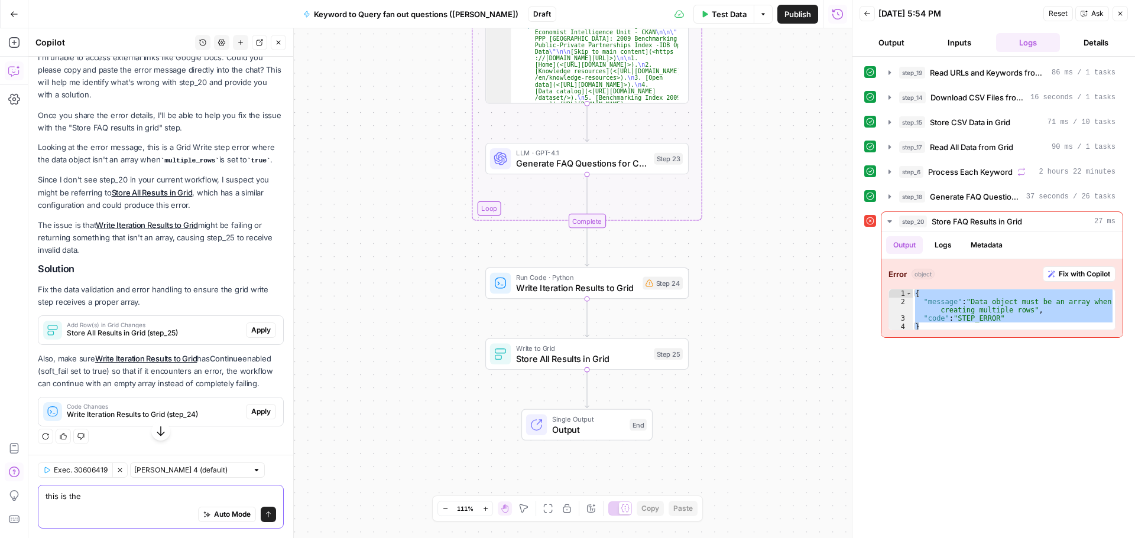
scroll to position [1199, 0]
click at [109, 492] on textarea "this is the" at bounding box center [161, 497] width 230 height 12
drag, startPoint x: 100, startPoint y: 493, endPoint x: 2, endPoint y: 483, distance: 99.2
click at [2, 486] on body "September Cohort New Home Browse Insights Opportunities Your Data Recent Grids …" at bounding box center [567, 269] width 1135 height 538
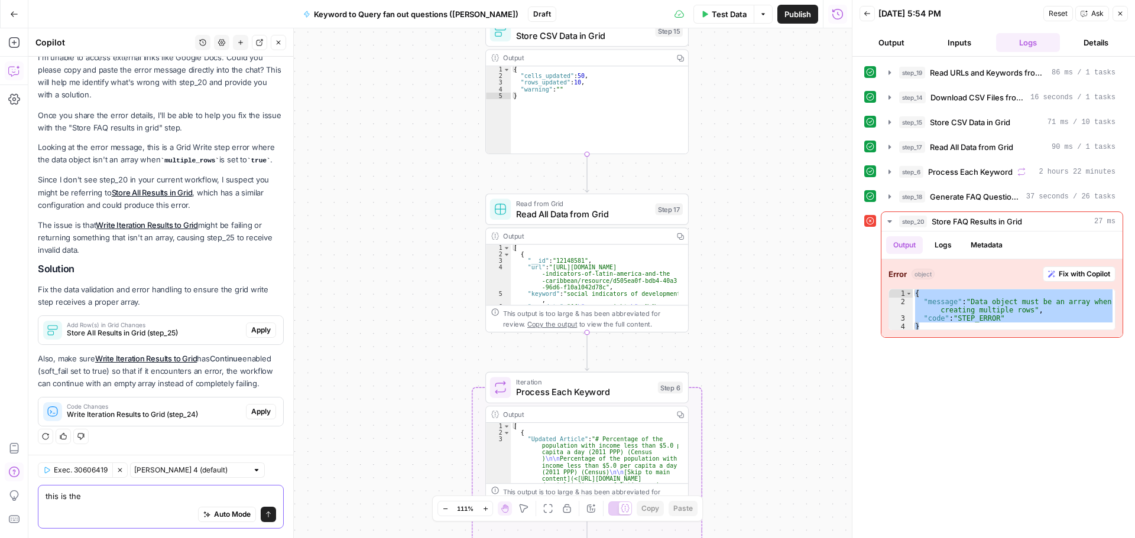
click at [106, 497] on textarea "this is the" at bounding box center [161, 497] width 230 height 12
click at [20, 492] on body "September Cohort New Home Browse Insights Opportunities Your Data Recent Grids …" at bounding box center [567, 269] width 1135 height 538
paste textarea "{ "message": "Data object must be an array when creating multiple rows", "code"…"
type textarea "it's step 20 "store FAQ results in grid" . Here's the error: { "message": "Data…"
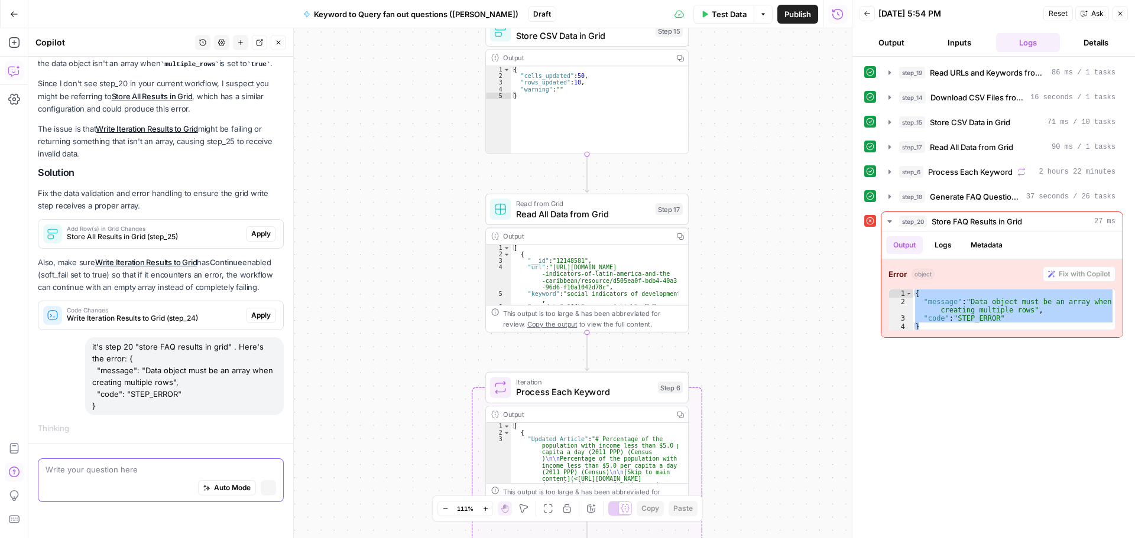
scroll to position [1249, 0]
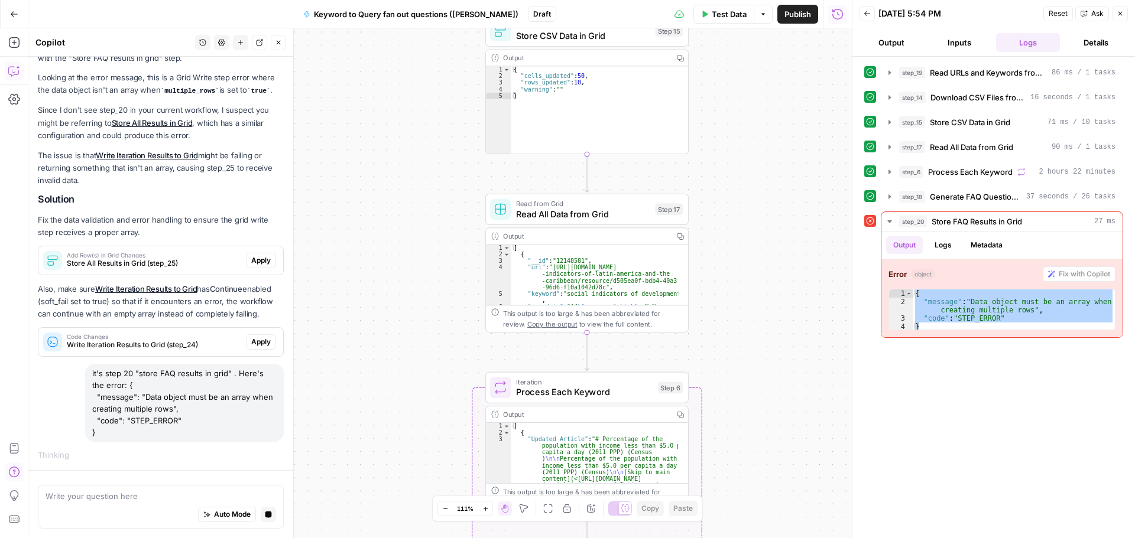
click at [858, 273] on div "**********" at bounding box center [993, 298] width 282 height 482
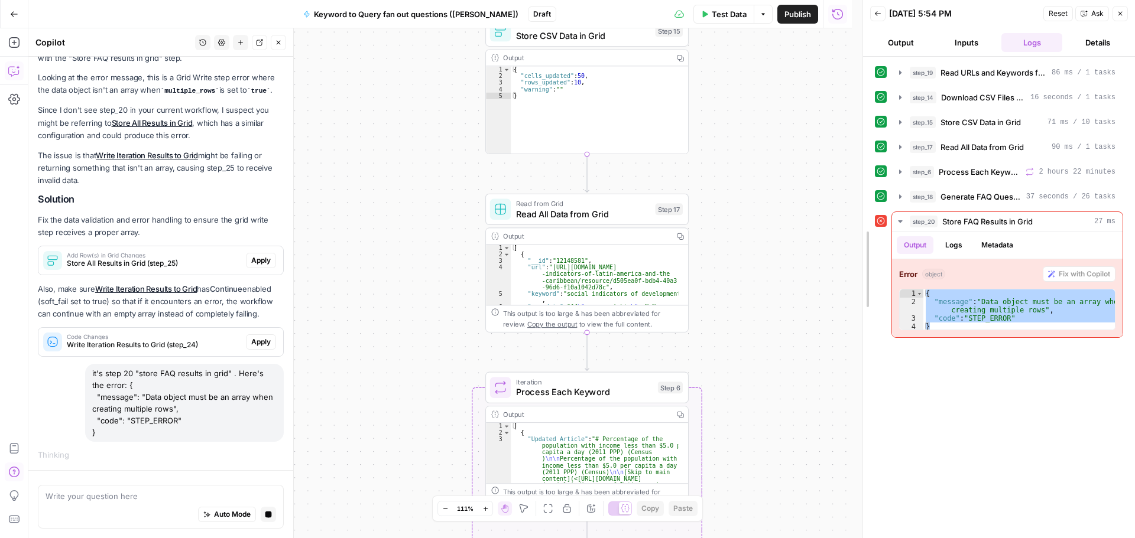
drag, startPoint x: 856, startPoint y: 269, endPoint x: 816, endPoint y: 57, distance: 215.8
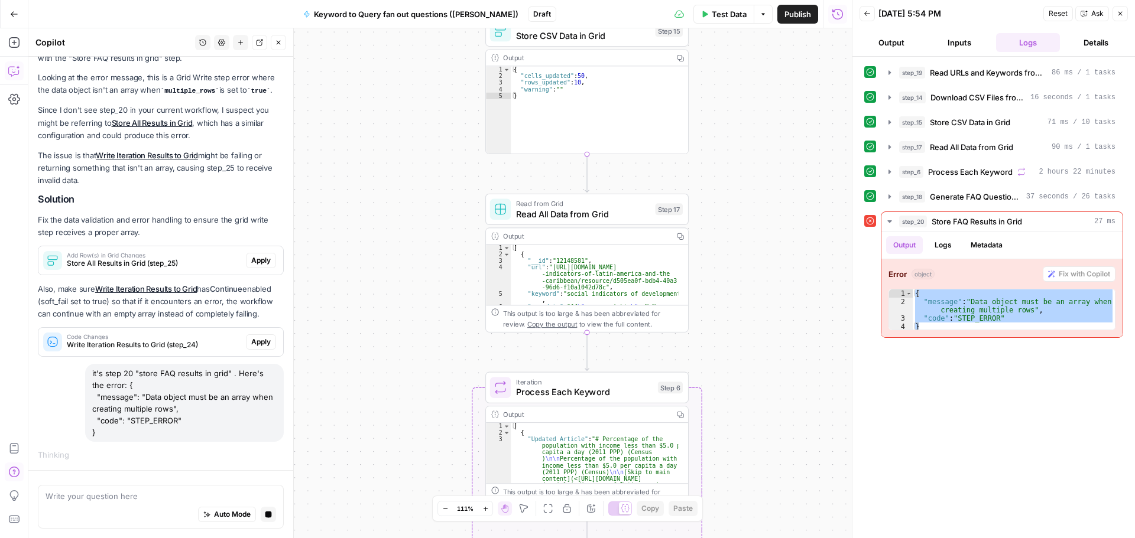
click at [755, 229] on div "Workflow Input Settings Inputs Read from Grid Read URLs and Keywords from Grid …" at bounding box center [439, 283] width 823 height 510
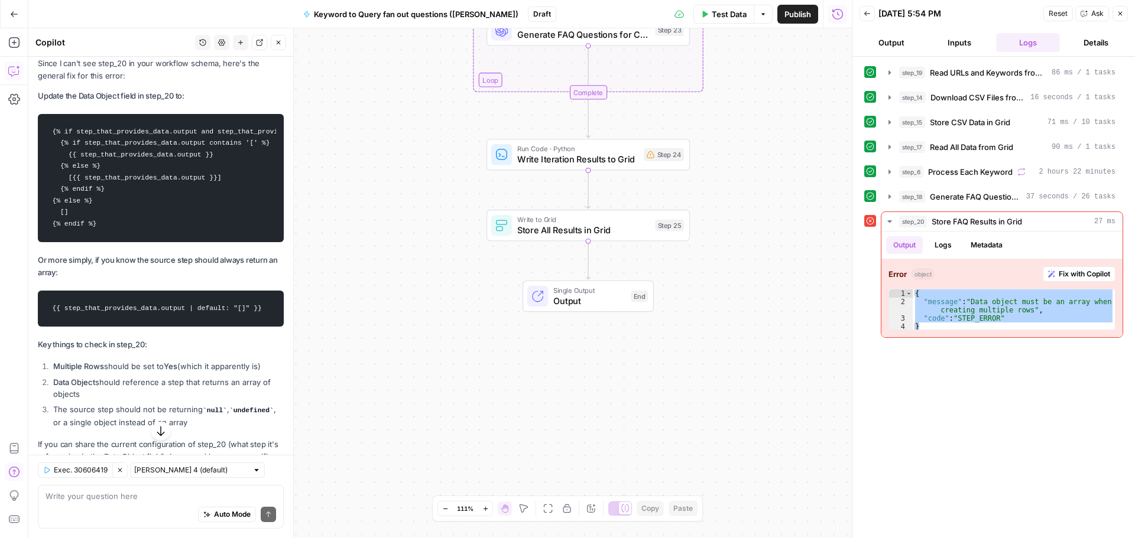
scroll to position [1835, 0]
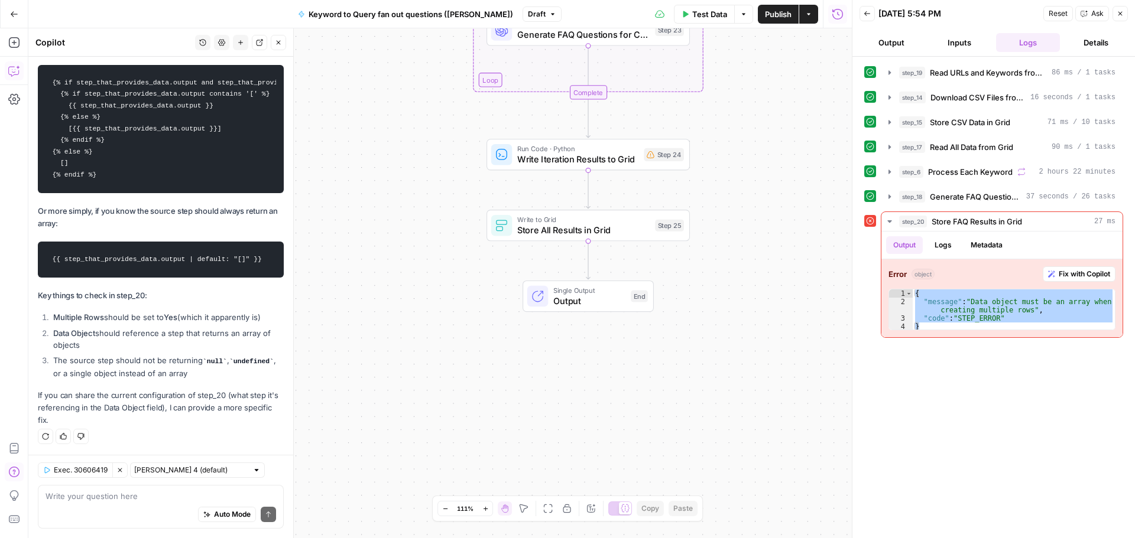
click at [278, 41] on icon "button" at bounding box center [278, 42] width 7 height 7
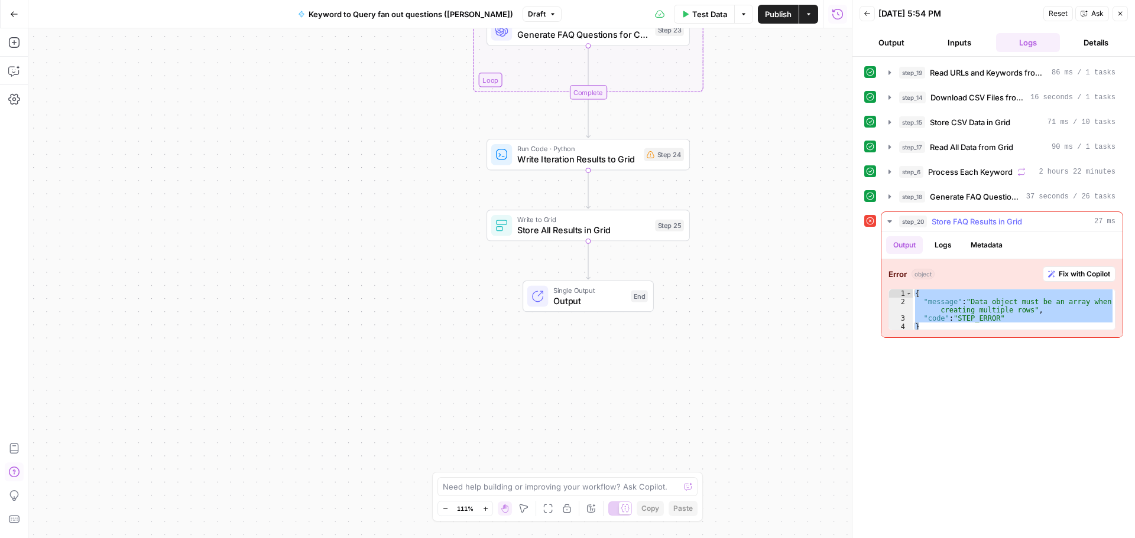
click at [1094, 269] on span "Fix with Copilot" at bounding box center [1083, 274] width 51 height 11
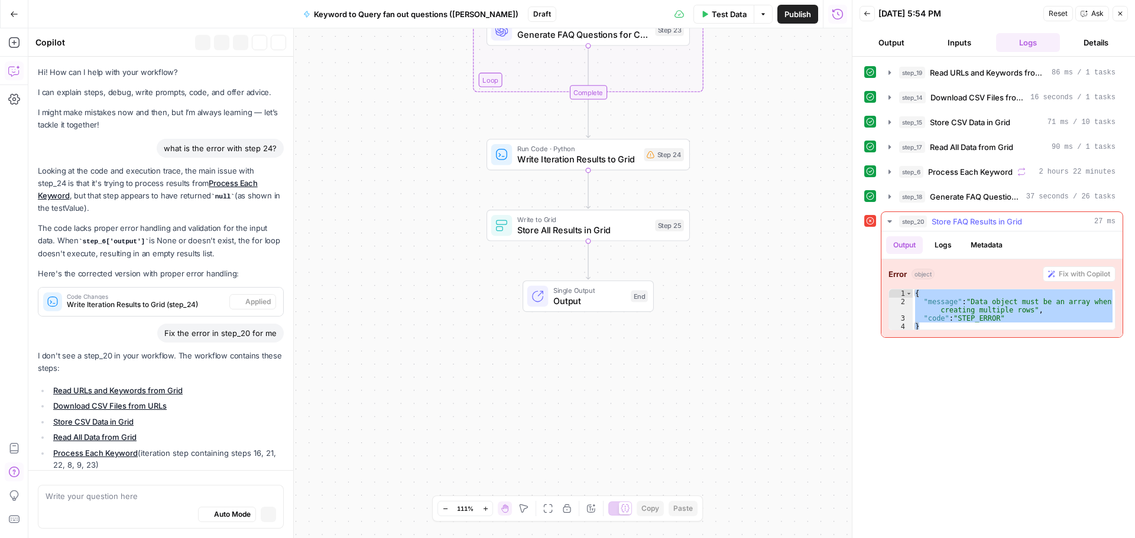
scroll to position [1827, 0]
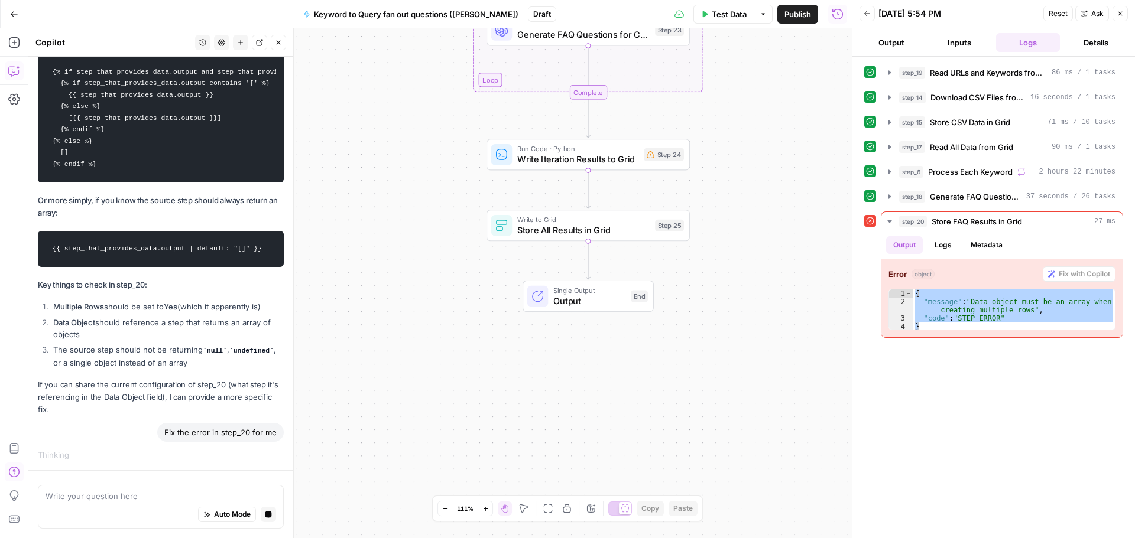
click at [277, 44] on icon "button" at bounding box center [278, 42] width 7 height 7
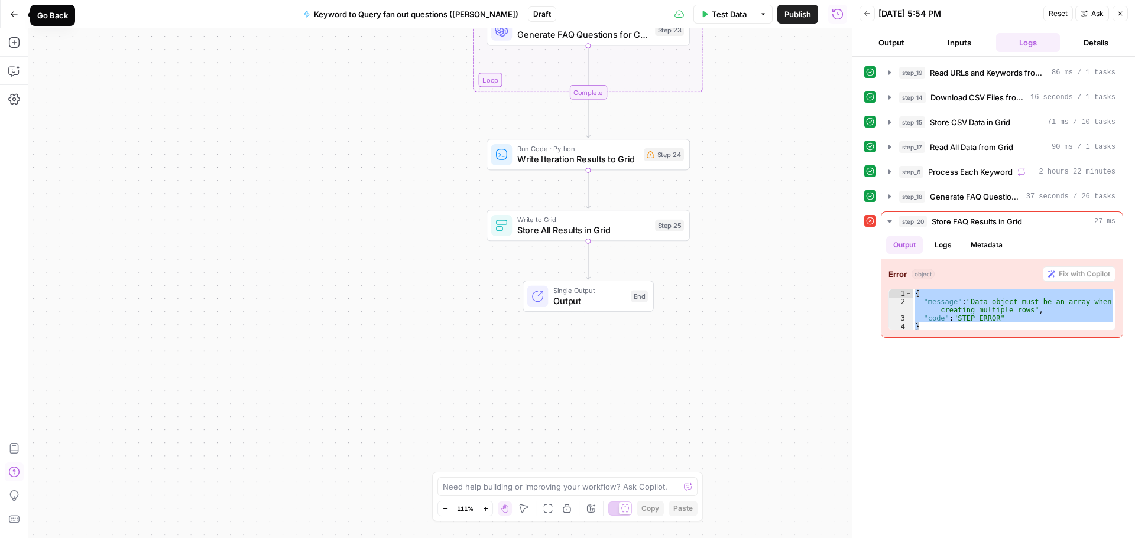
click at [7, 8] on button "Go Back" at bounding box center [14, 14] width 21 height 21
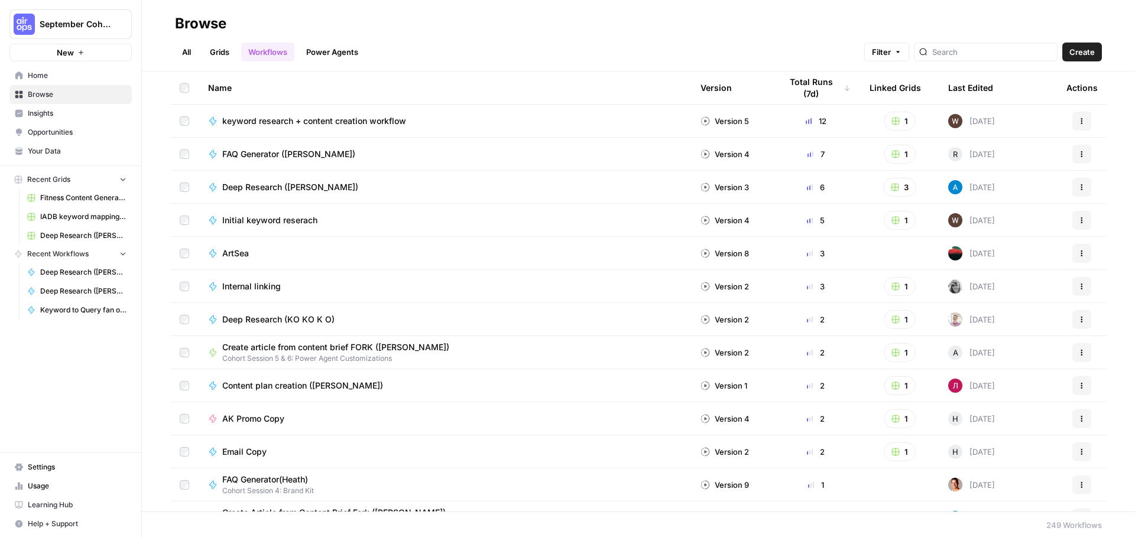
click at [86, 216] on span "IADB keyword mapping-forAIOPs - Sheet1.csv" at bounding box center [83, 217] width 86 height 11
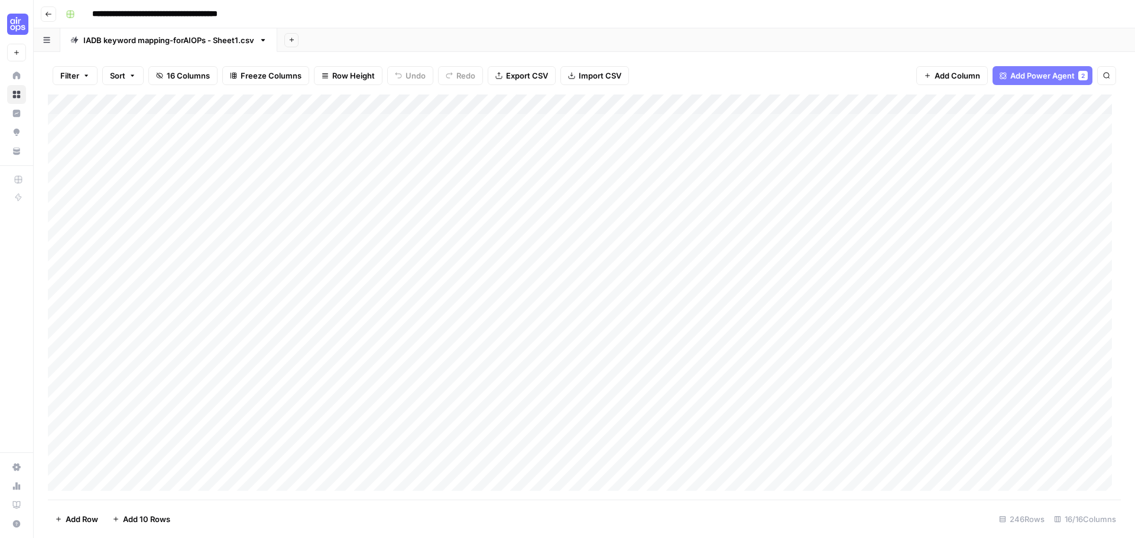
click at [905, 284] on div "Add Column" at bounding box center [584, 297] width 1073 height 405
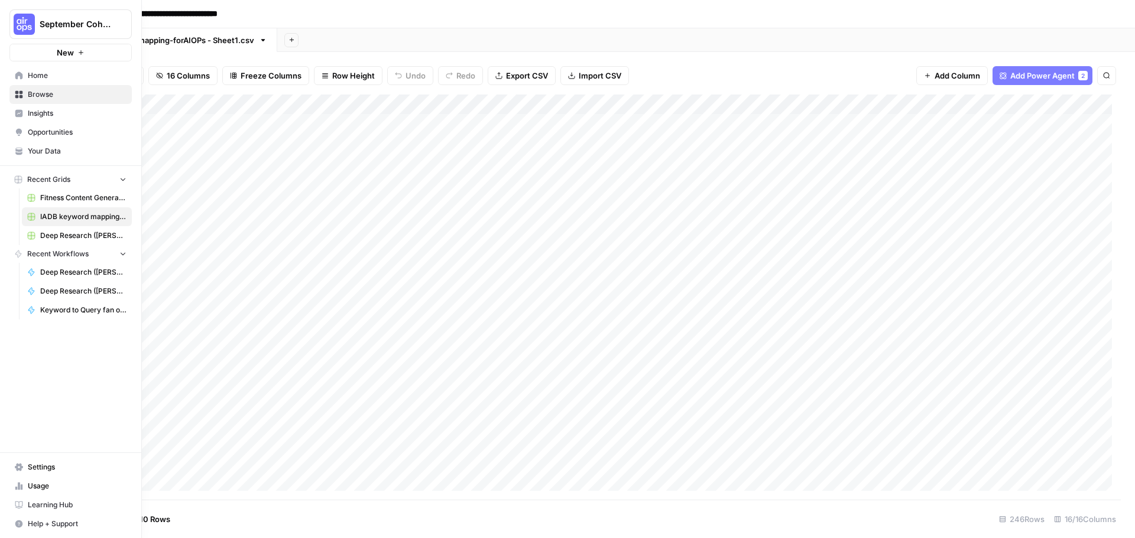
click at [83, 307] on span "Keyword to Query fan out questions ([PERSON_NAME])" at bounding box center [83, 310] width 86 height 11
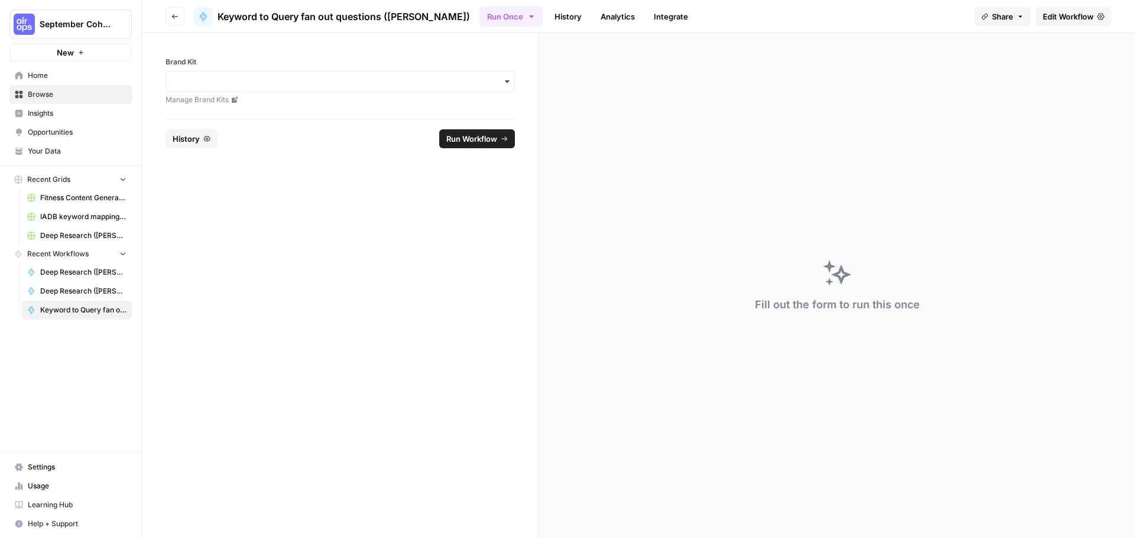
click at [335, 90] on div "button" at bounding box center [339, 81] width 349 height 21
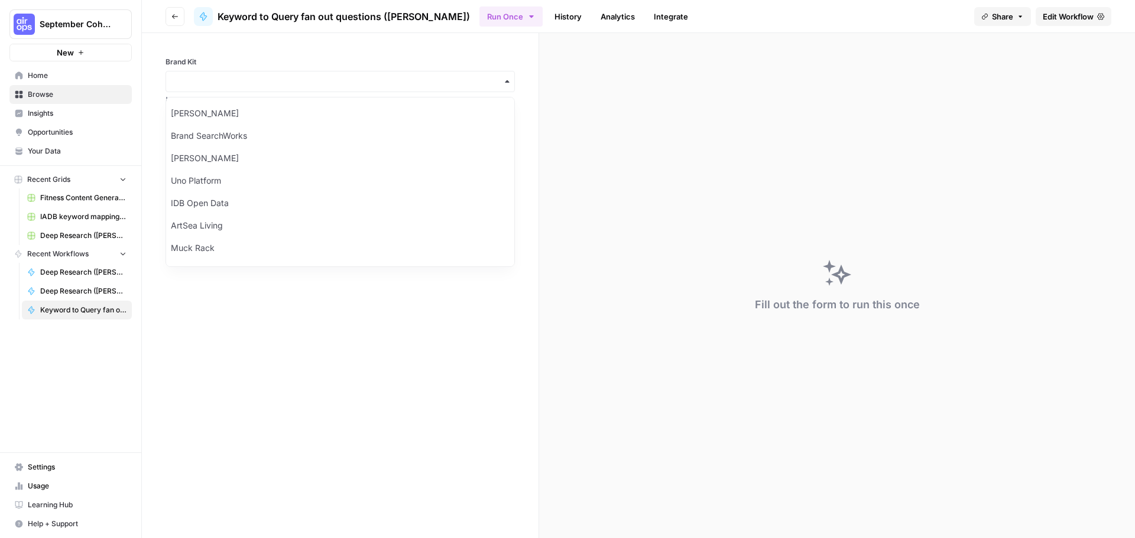
click at [333, 92] on div "button" at bounding box center [339, 81] width 349 height 21
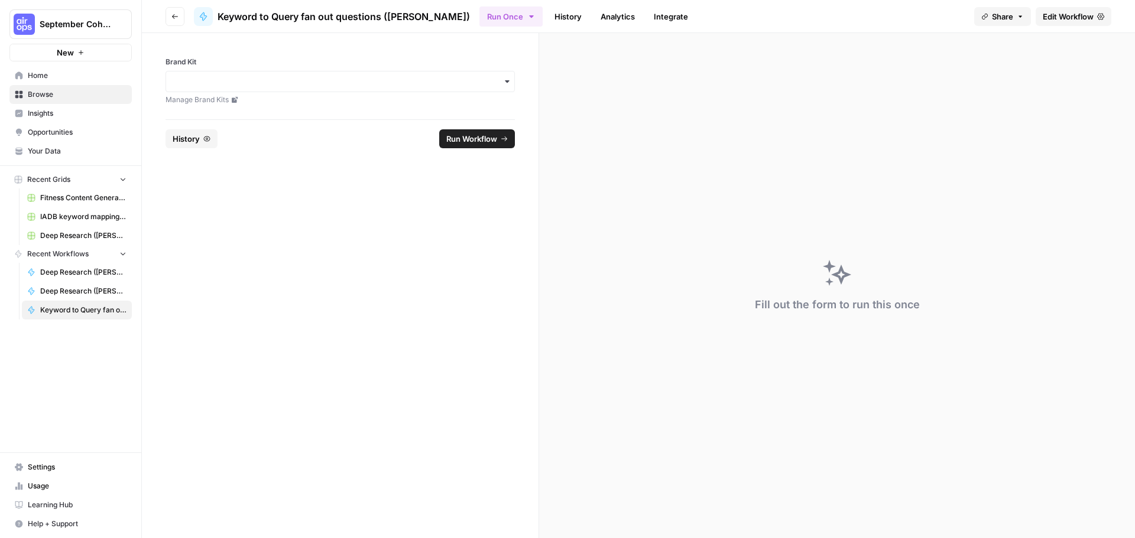
click at [334, 90] on div "button" at bounding box center [339, 81] width 349 height 21
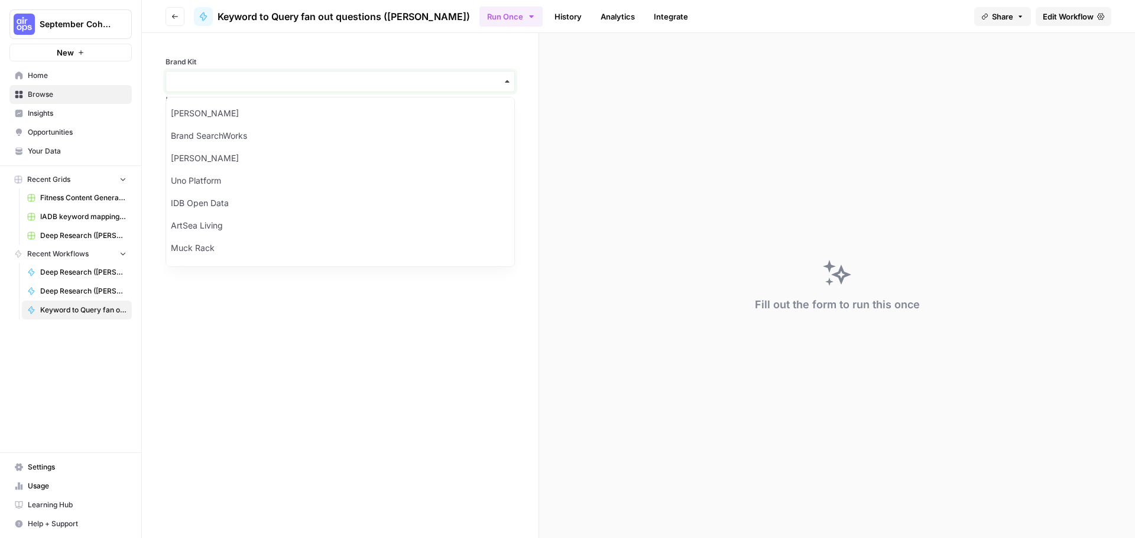
click at [334, 86] on input "Brand Kit" at bounding box center [340, 82] width 334 height 12
type input "idb"
click at [333, 103] on div "IDB Open Data" at bounding box center [340, 113] width 348 height 22
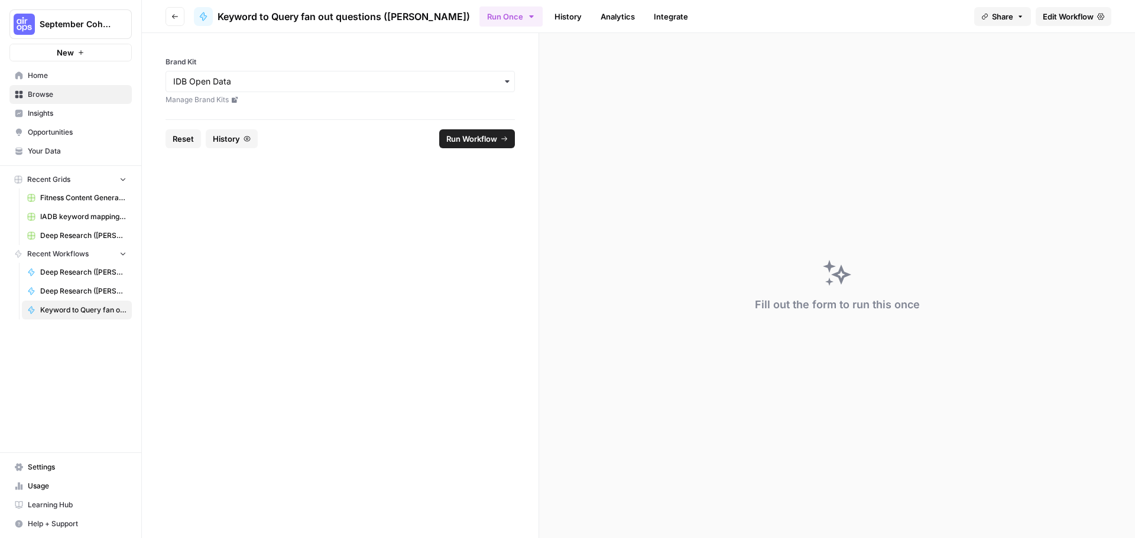
click at [452, 139] on span "Run Workflow" at bounding box center [471, 139] width 51 height 12
click at [1077, 15] on span "Edit Workflow" at bounding box center [1068, 17] width 51 height 12
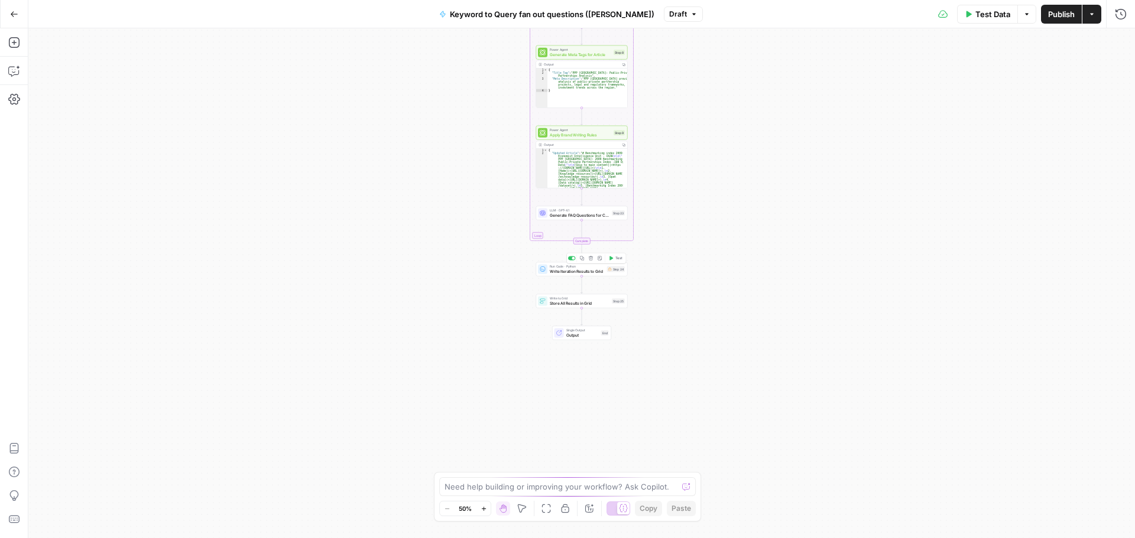
click at [590, 272] on span "Write Iteration Results to Grid" at bounding box center [577, 271] width 55 height 6
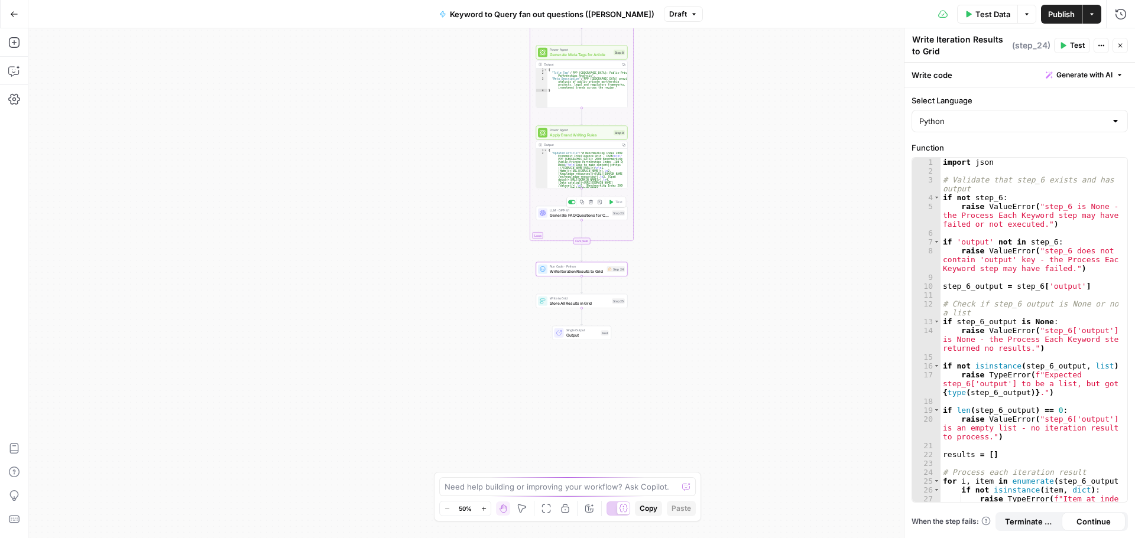
click at [571, 210] on span "LLM · GPT-4.1" at bounding box center [580, 210] width 60 height 5
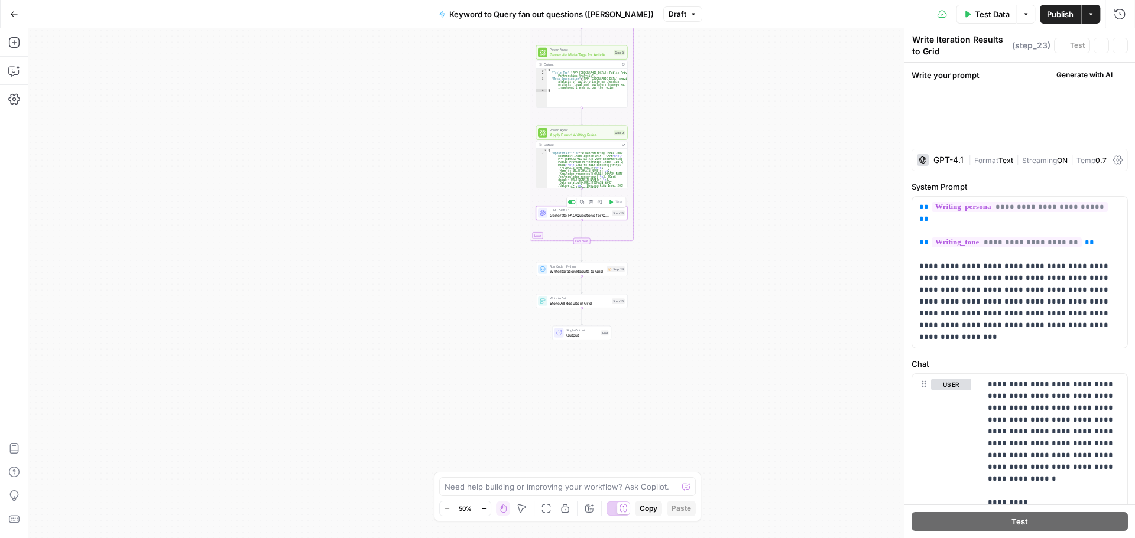
type textarea "Generate FAQ Questions for Current Keyword"
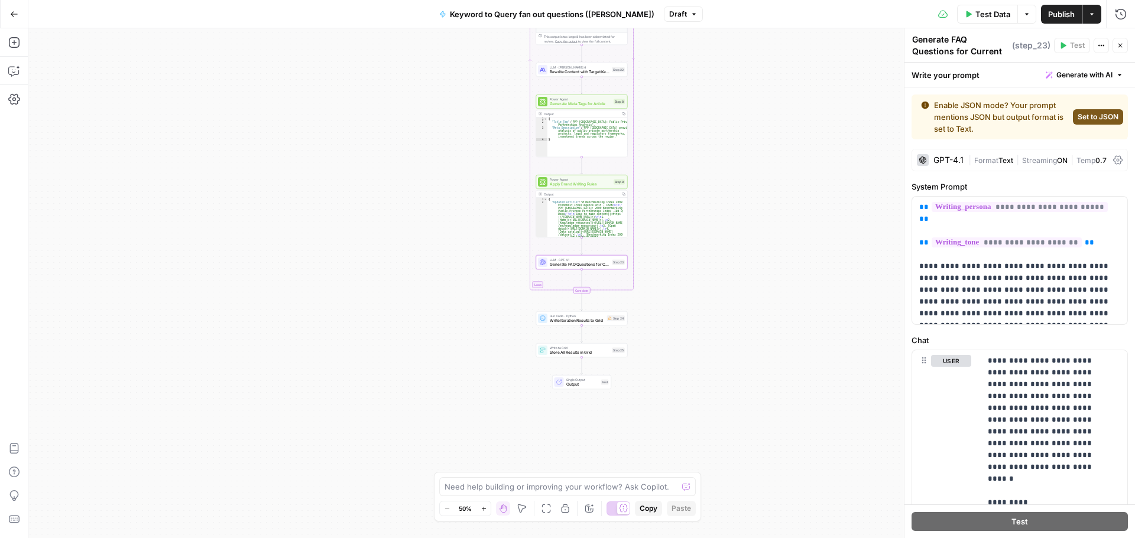
click at [709, 283] on div "Workflow Input Settings Inputs Read from Grid Read URLs and Keywords from Grid …" at bounding box center [581, 283] width 1106 height 510
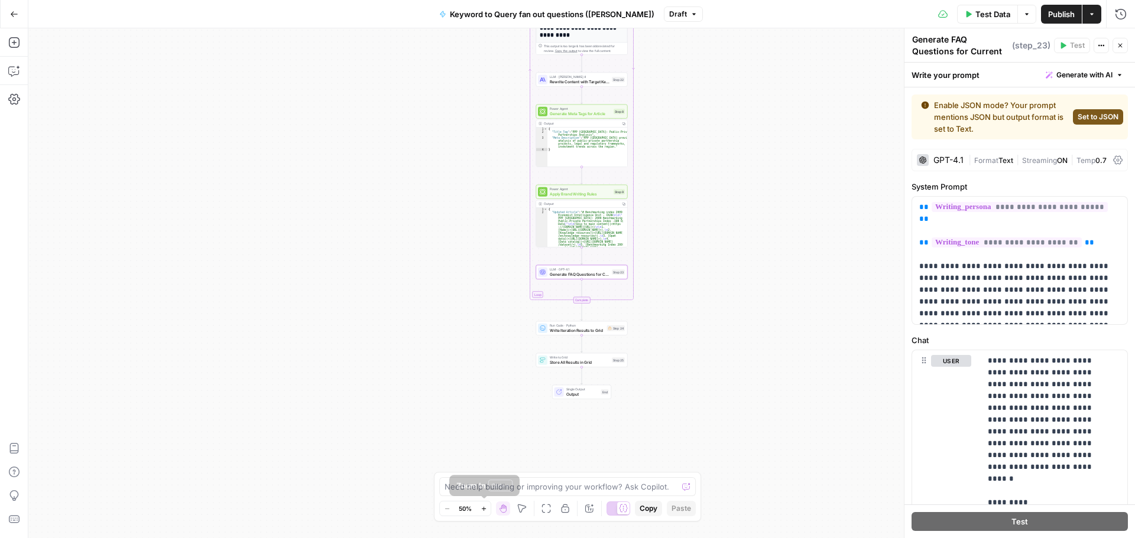
click at [486, 508] on icon "button" at bounding box center [483, 509] width 7 height 7
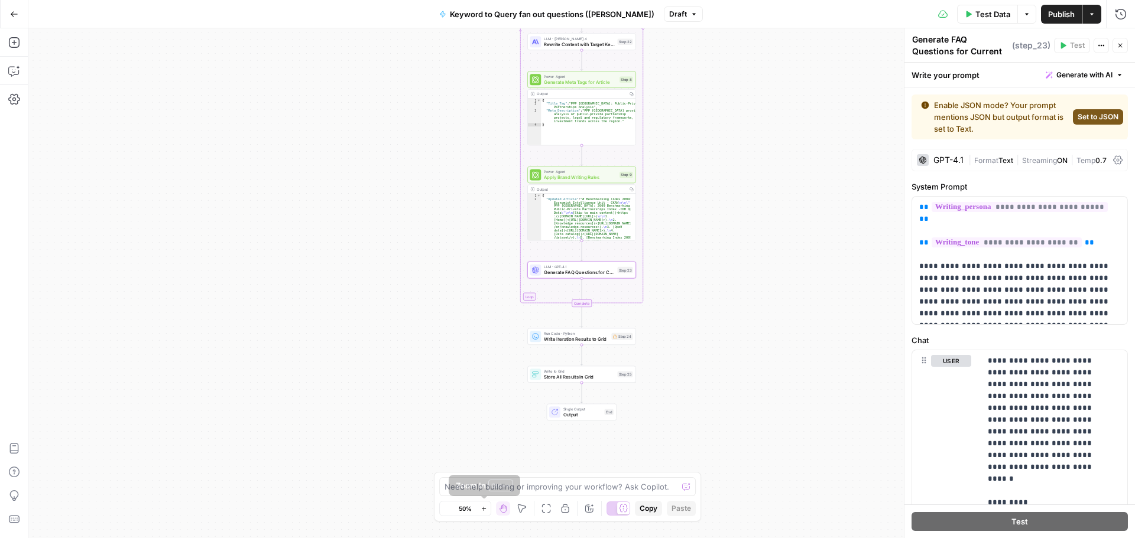
click at [486, 508] on icon "button" at bounding box center [483, 509] width 7 height 7
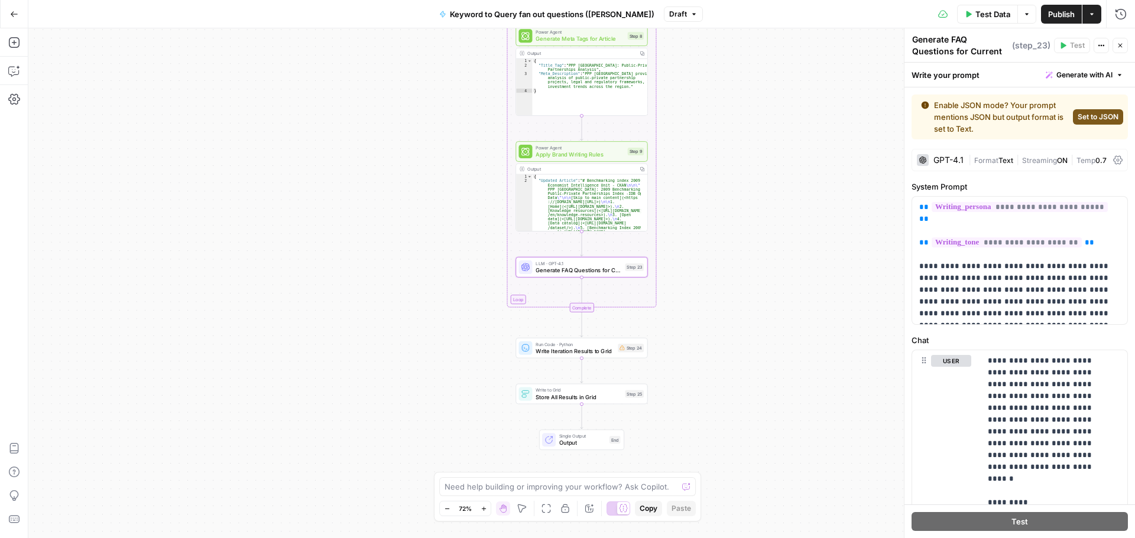
click at [486, 508] on icon "button" at bounding box center [483, 509] width 7 height 7
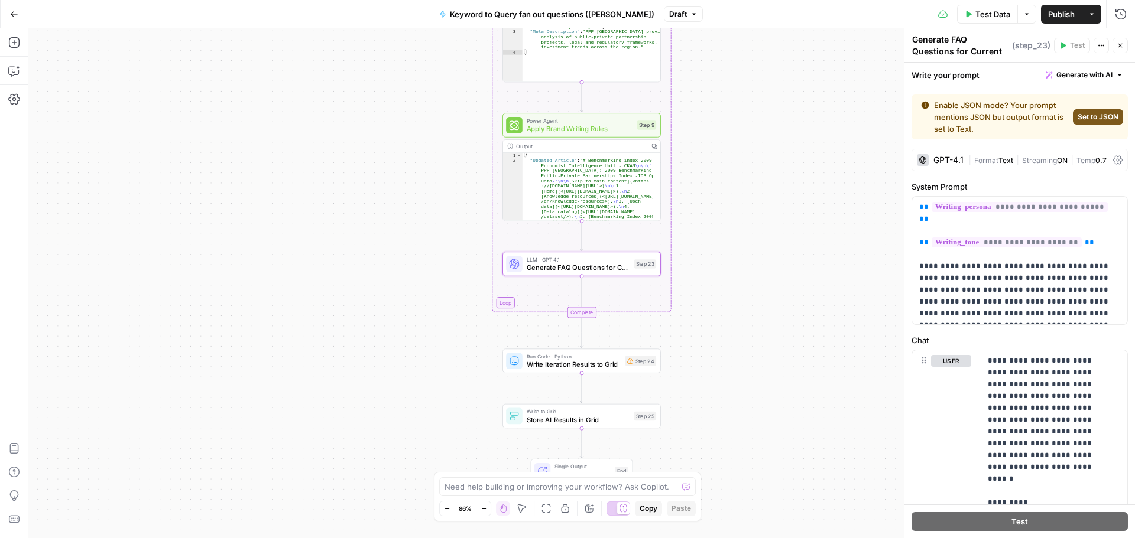
click at [486, 508] on icon "button" at bounding box center [483, 509] width 7 height 7
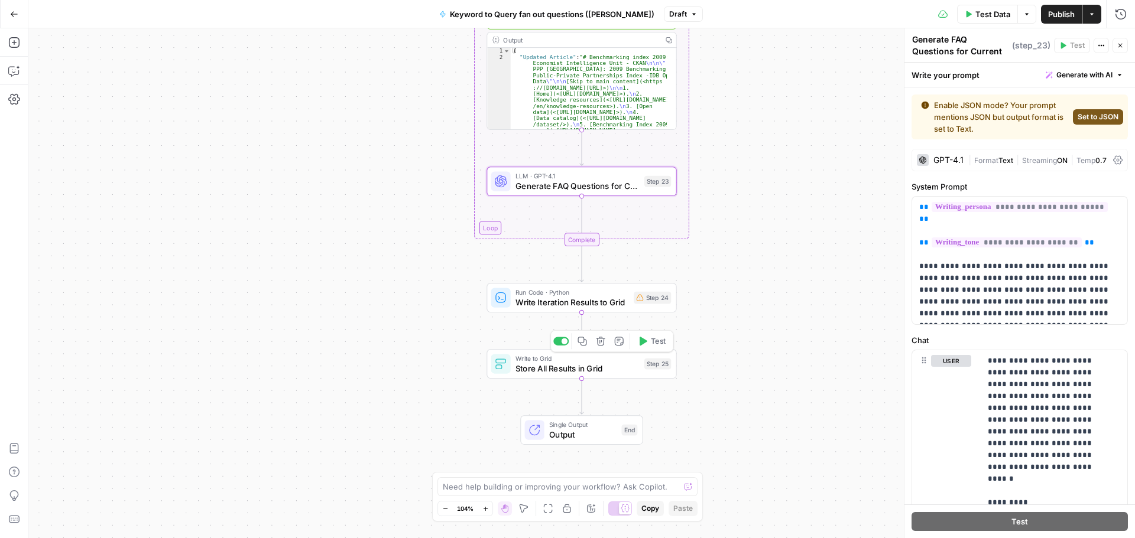
click at [623, 371] on span "Store All Results in Grid" at bounding box center [577, 368] width 124 height 12
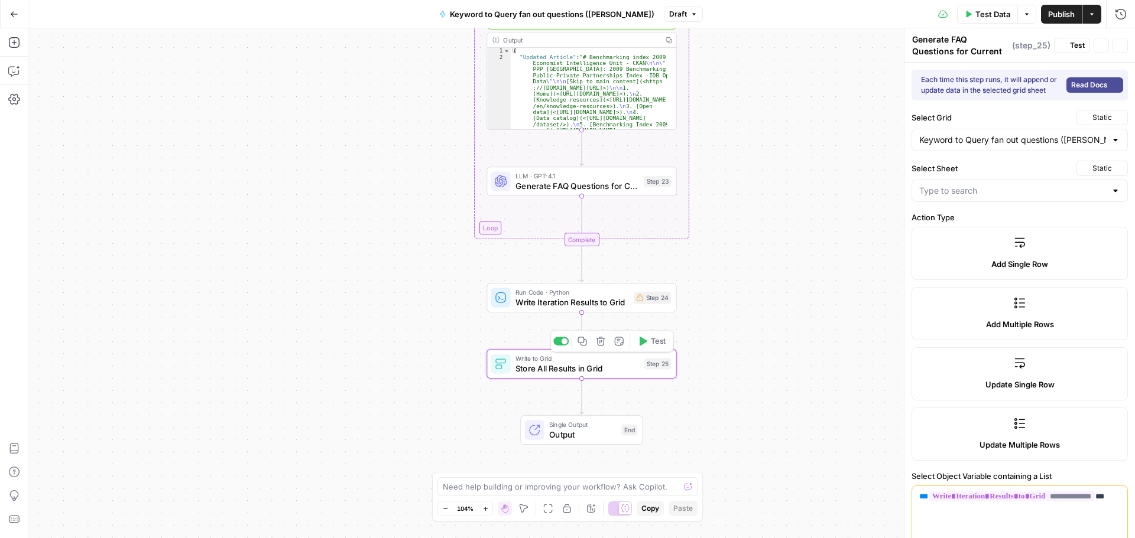
type textarea "Store All Results in Grid"
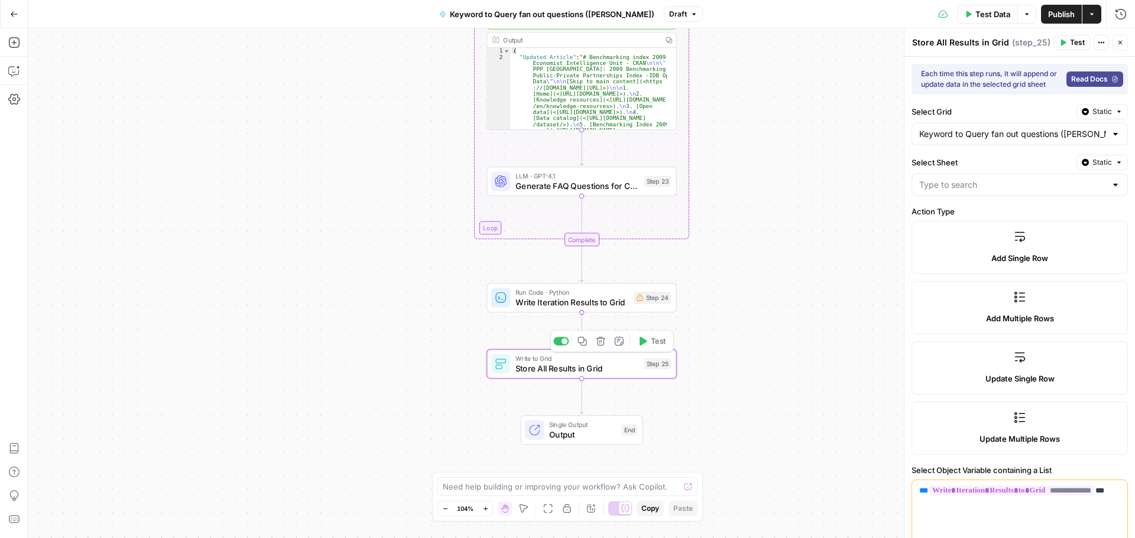
click at [653, 342] on span "Test" at bounding box center [658, 341] width 15 height 11
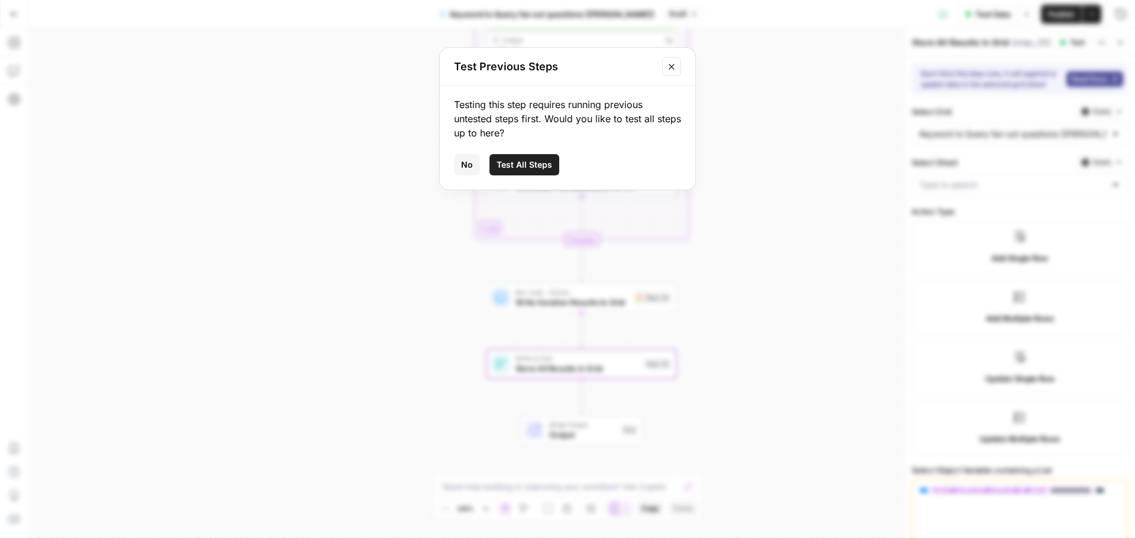
type input "IDB URL to data"
click at [460, 165] on button "No" at bounding box center [467, 164] width 26 height 21
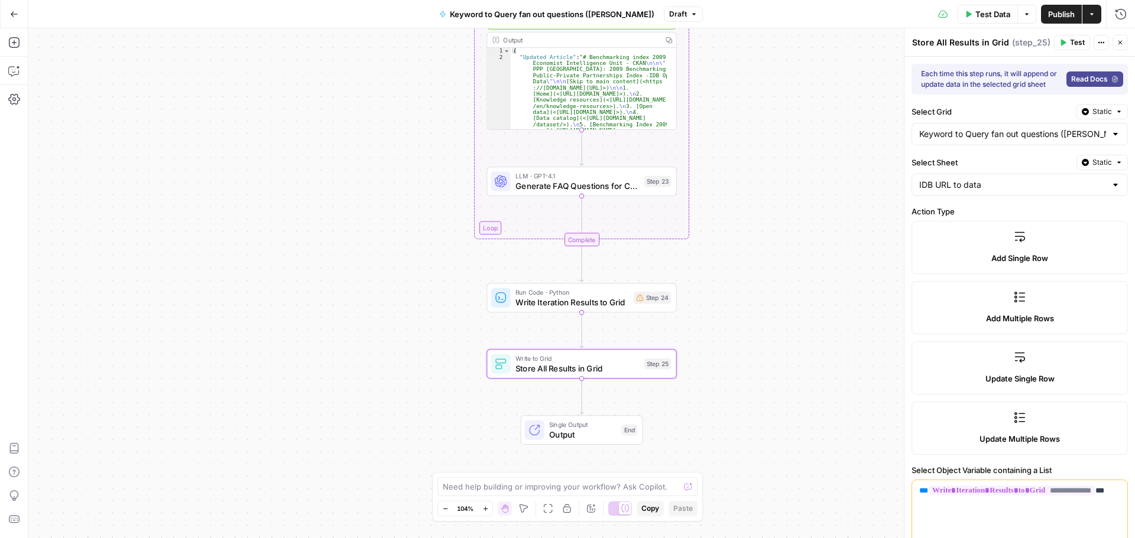
click at [990, 9] on span "Test Data" at bounding box center [992, 14] width 35 height 12
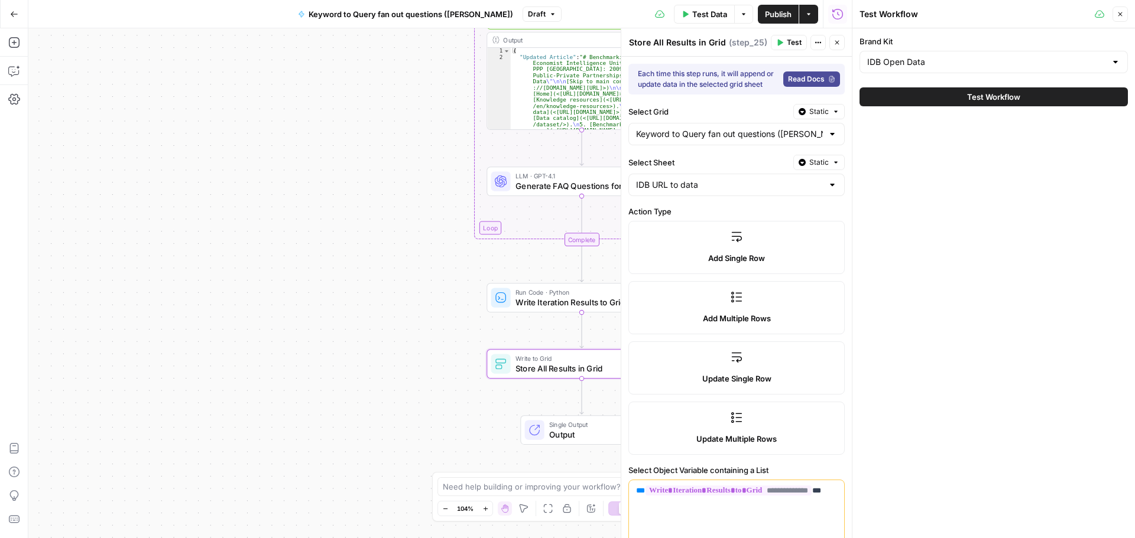
click at [1007, 92] on span "Test Workflow" at bounding box center [993, 97] width 53 height 12
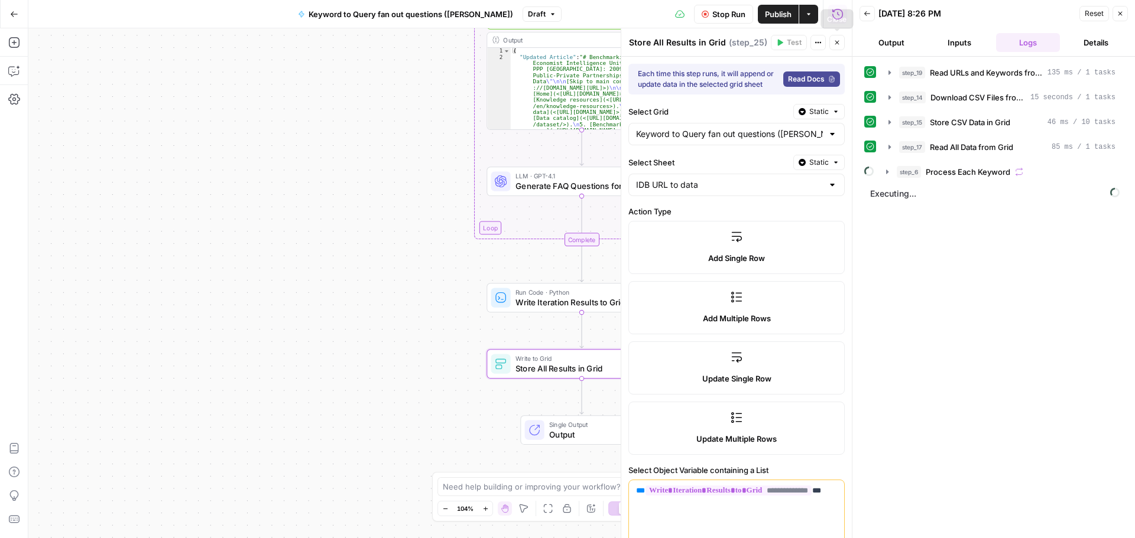
click at [836, 38] on button "Close" at bounding box center [836, 42] width 15 height 15
